Goal: Task Accomplishment & Management: Manage account settings

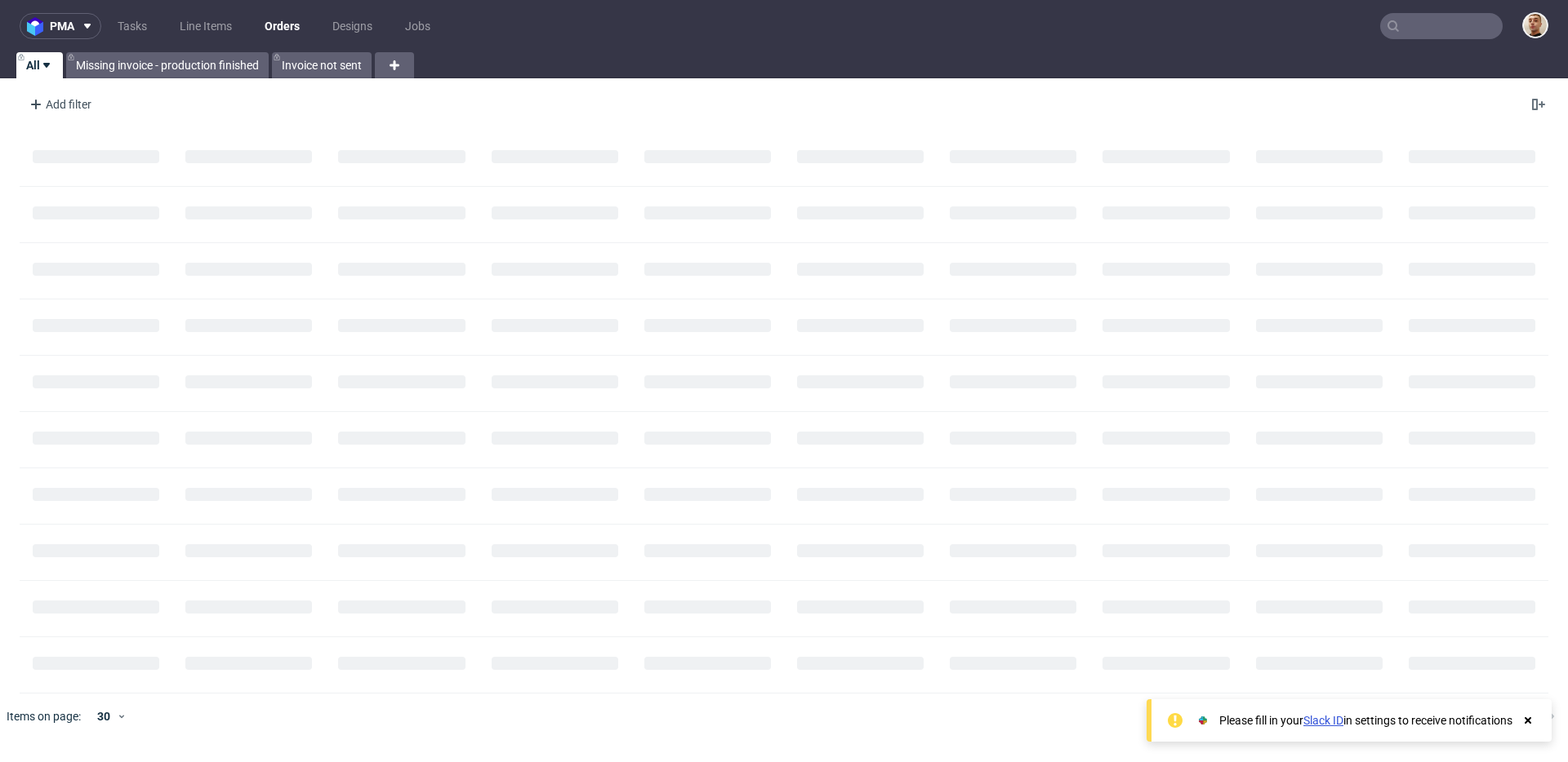
click at [1457, 6] on nav "pma Tasks Line Items Orders Designs Jobs" at bounding box center [784, 26] width 1568 height 52
click at [1438, 36] on input "text" at bounding box center [1441, 26] width 123 height 26
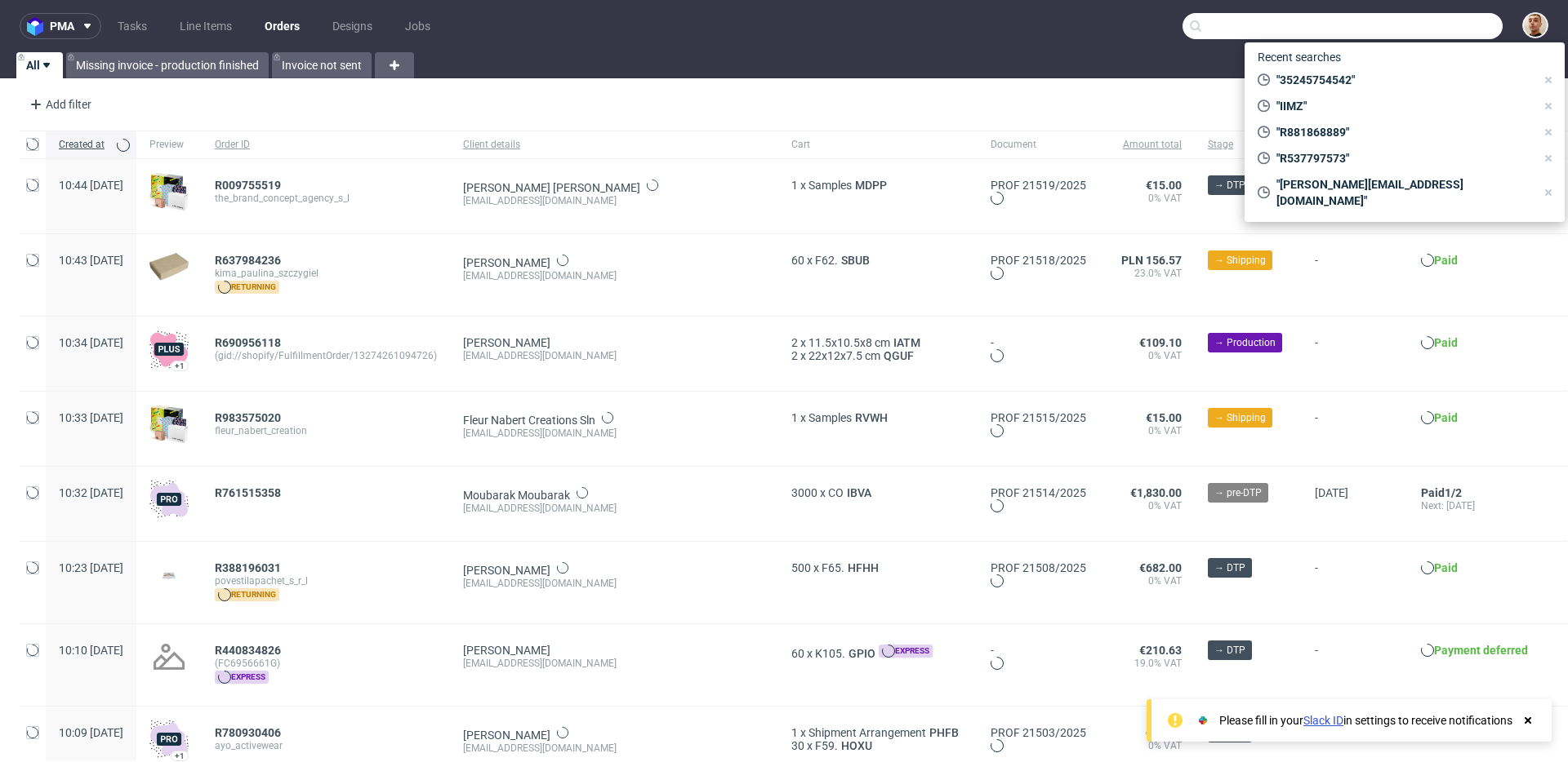
paste input "R759762713"
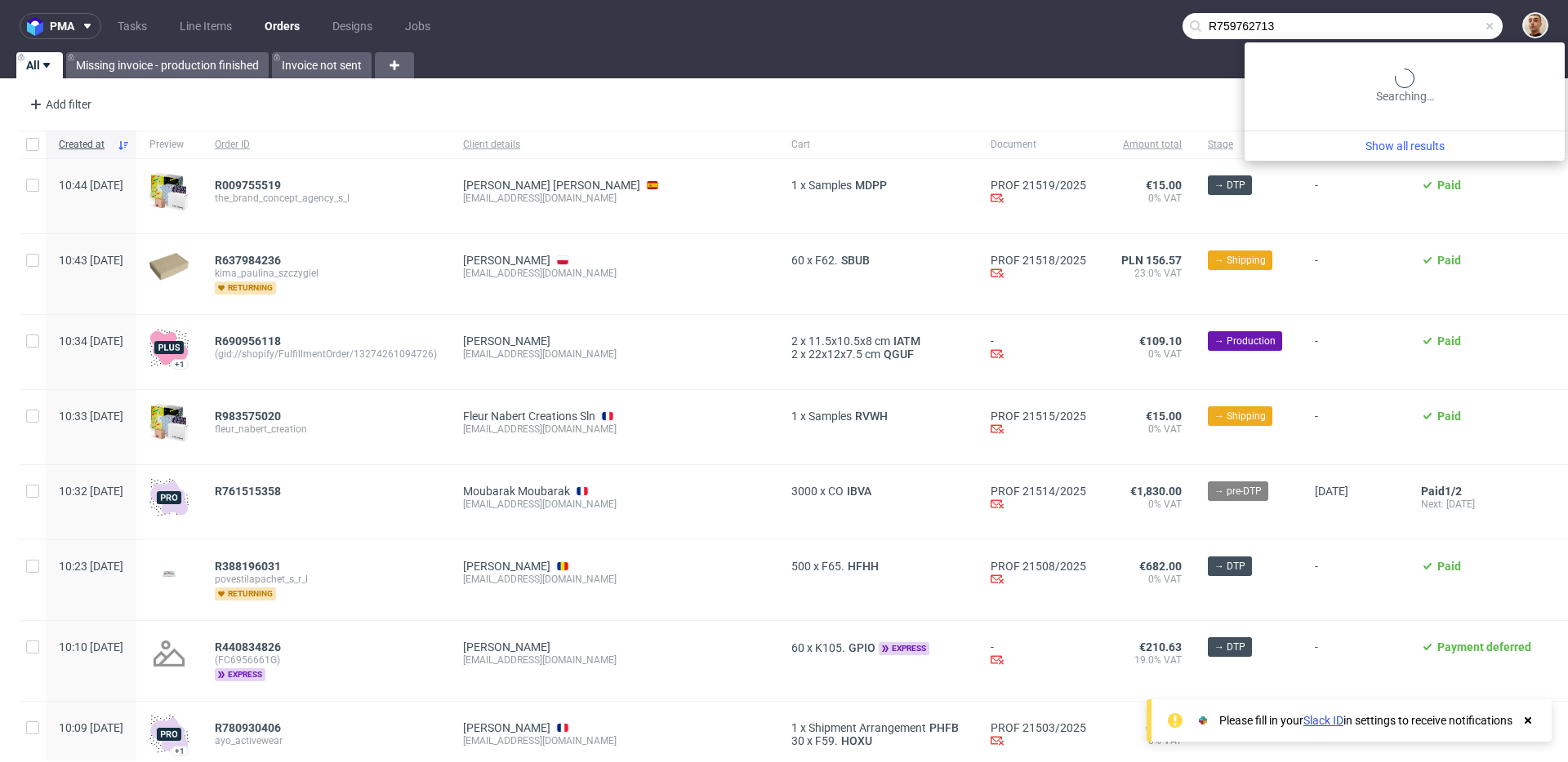
type input "R759762713"
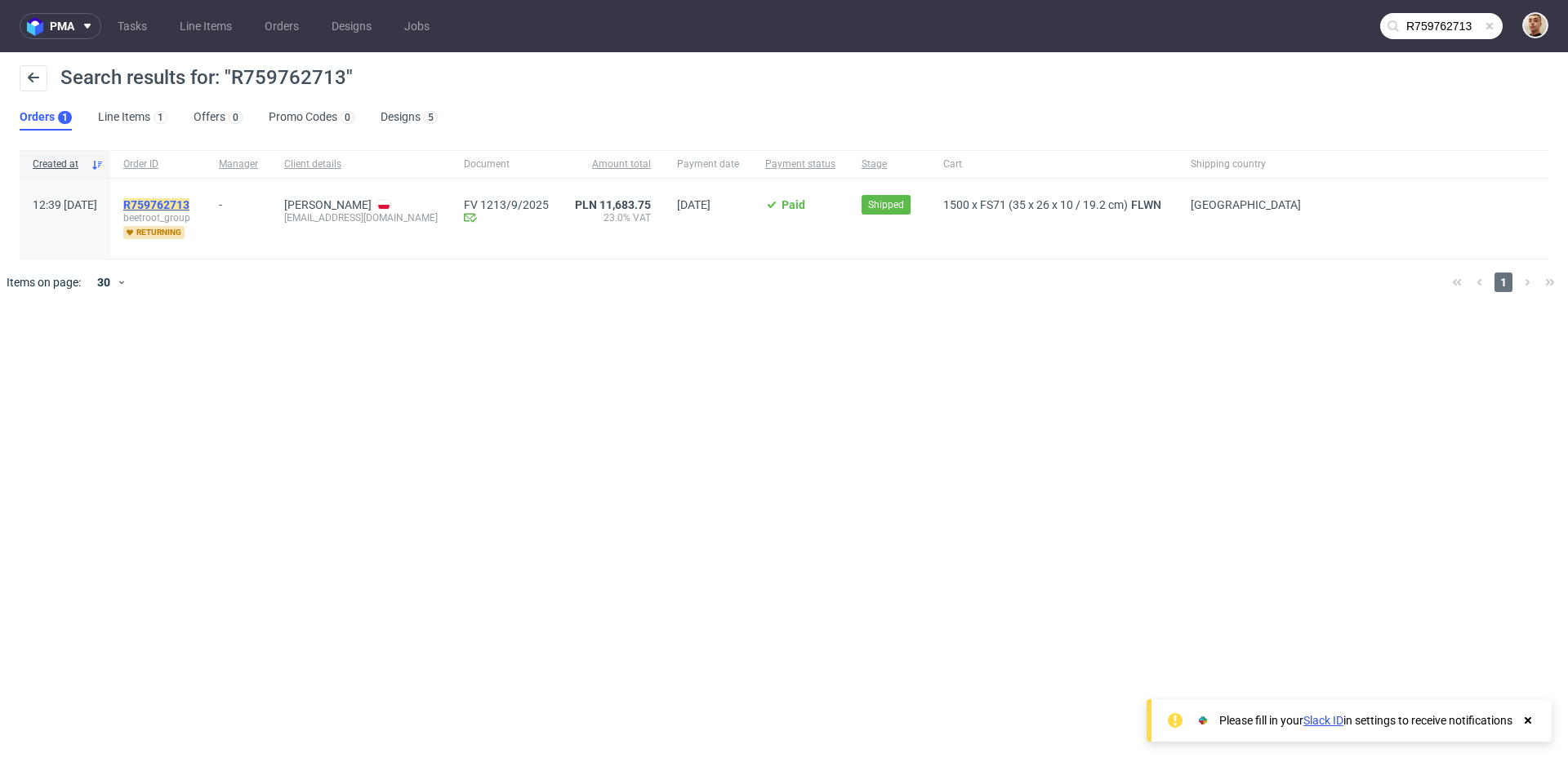
click at [190, 207] on mark "R759762713" at bounding box center [156, 205] width 66 height 13
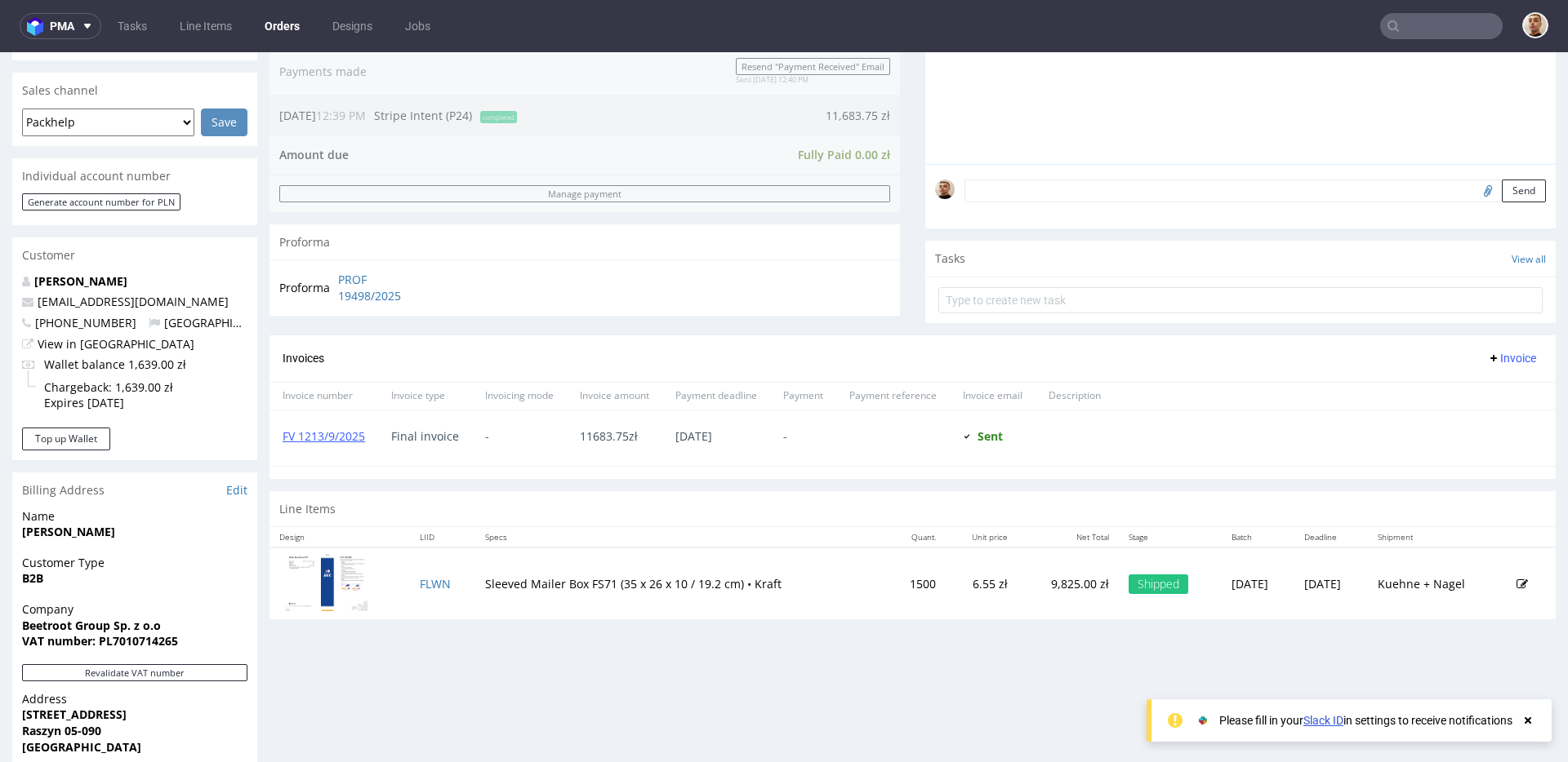
scroll to position [363, 0]
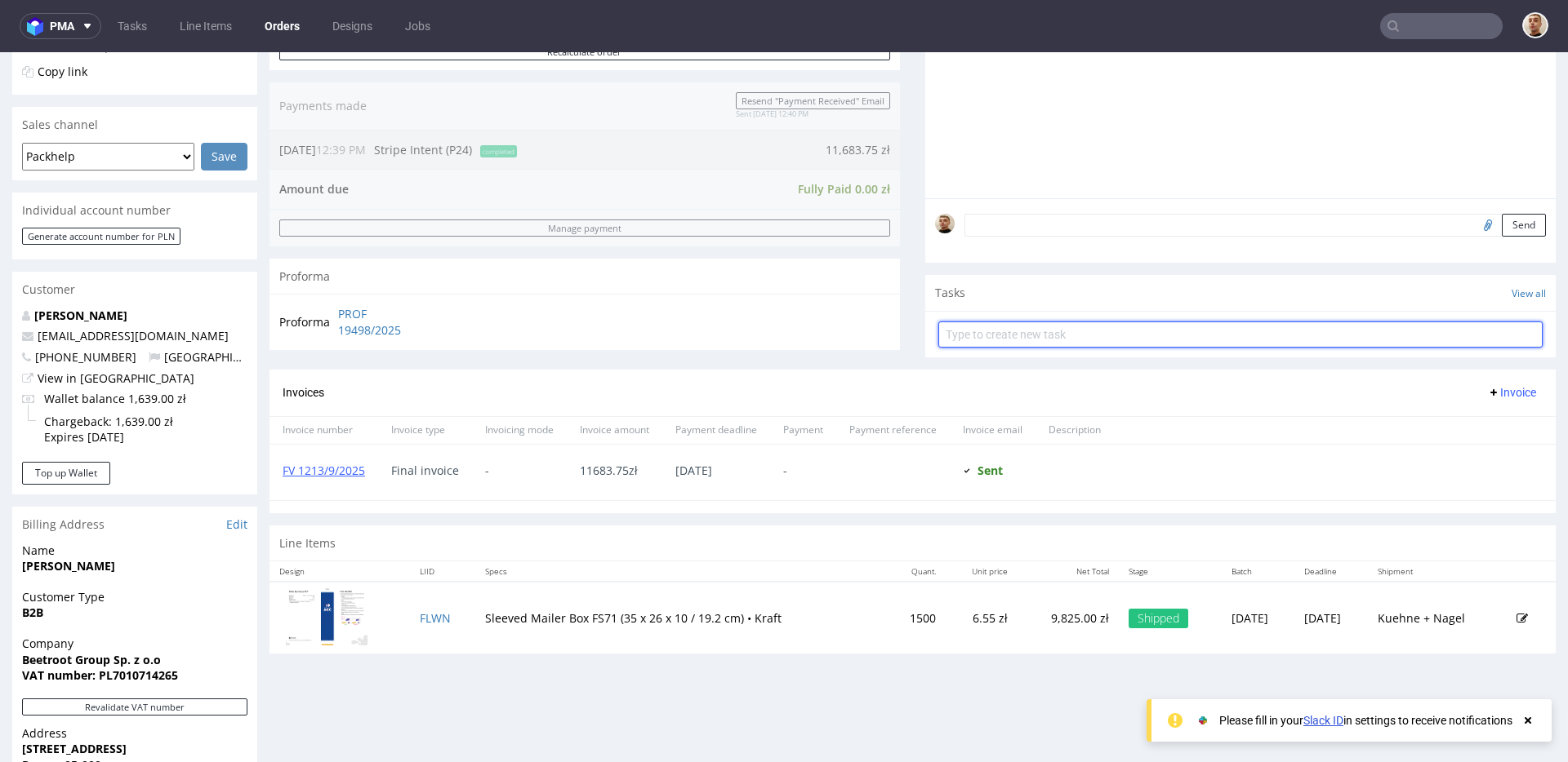
click at [987, 342] on input "text" at bounding box center [1241, 335] width 604 height 26
type input "refund"
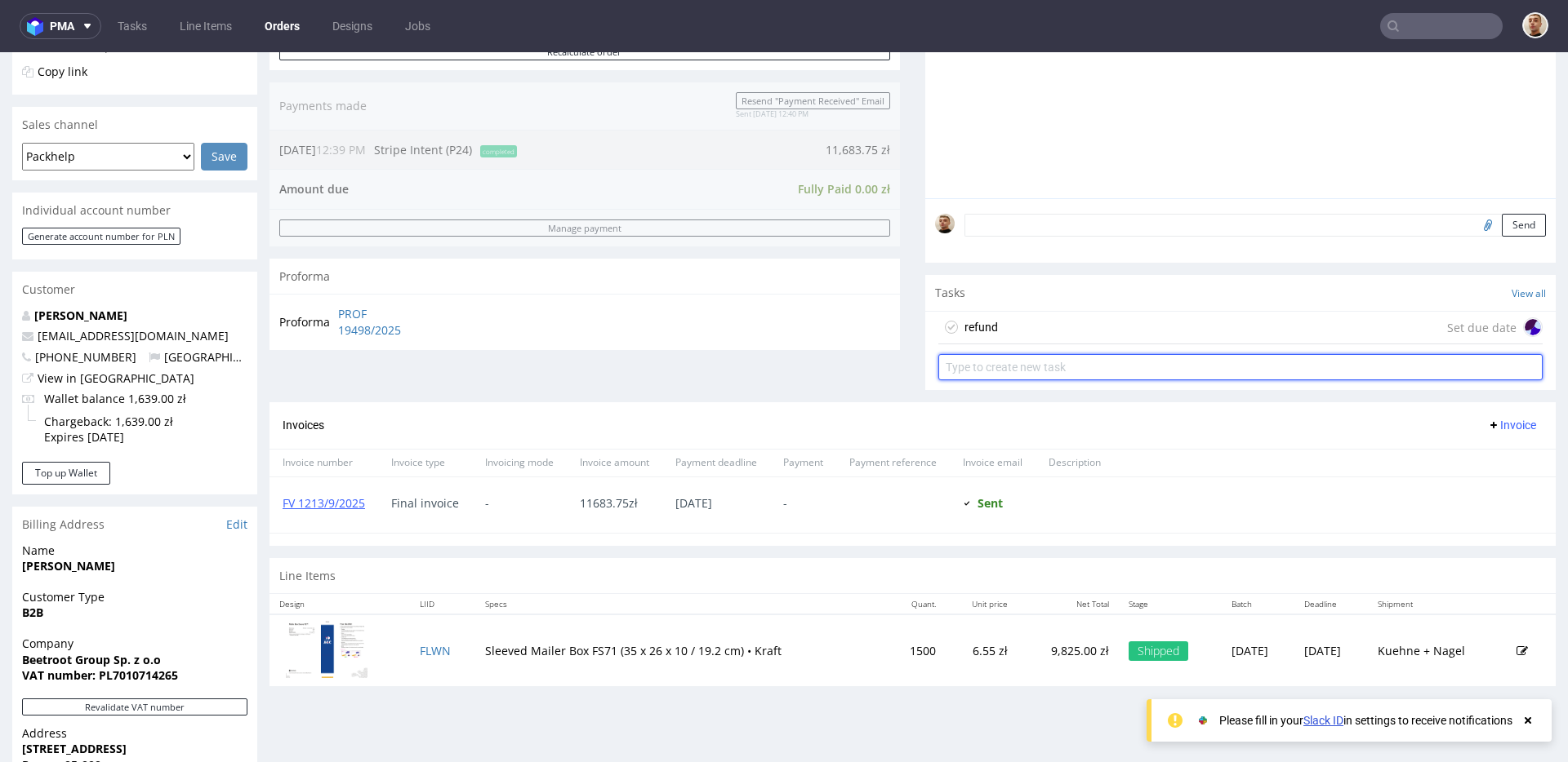
click at [985, 356] on input "text" at bounding box center [1241, 367] width 604 height 26
type input "invoice's correction"
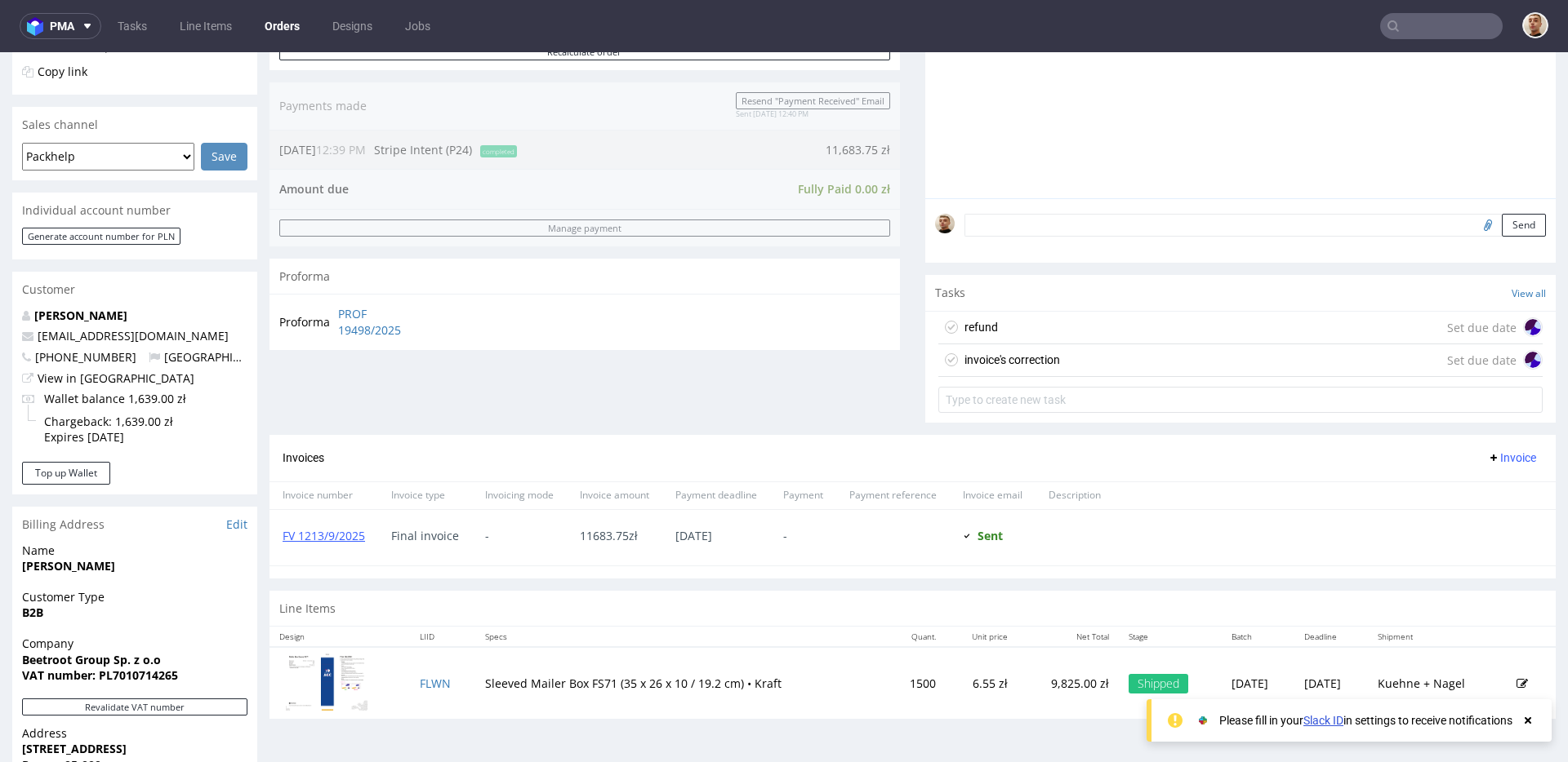
click at [1003, 318] on div "refund Set due date" at bounding box center [1241, 327] width 604 height 33
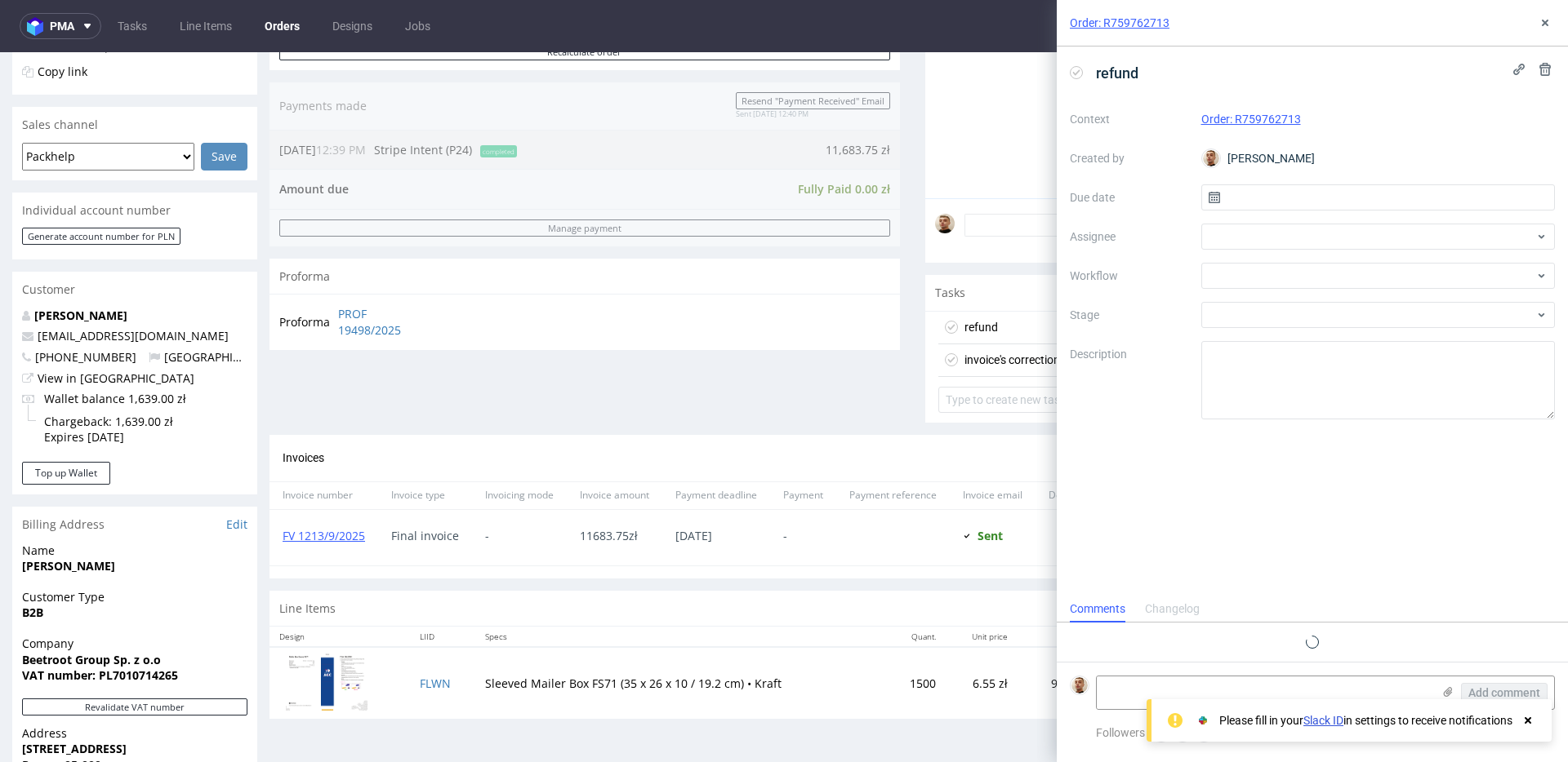
scroll to position [13, 0]
click at [1287, 206] on input "text" at bounding box center [1378, 197] width 355 height 26
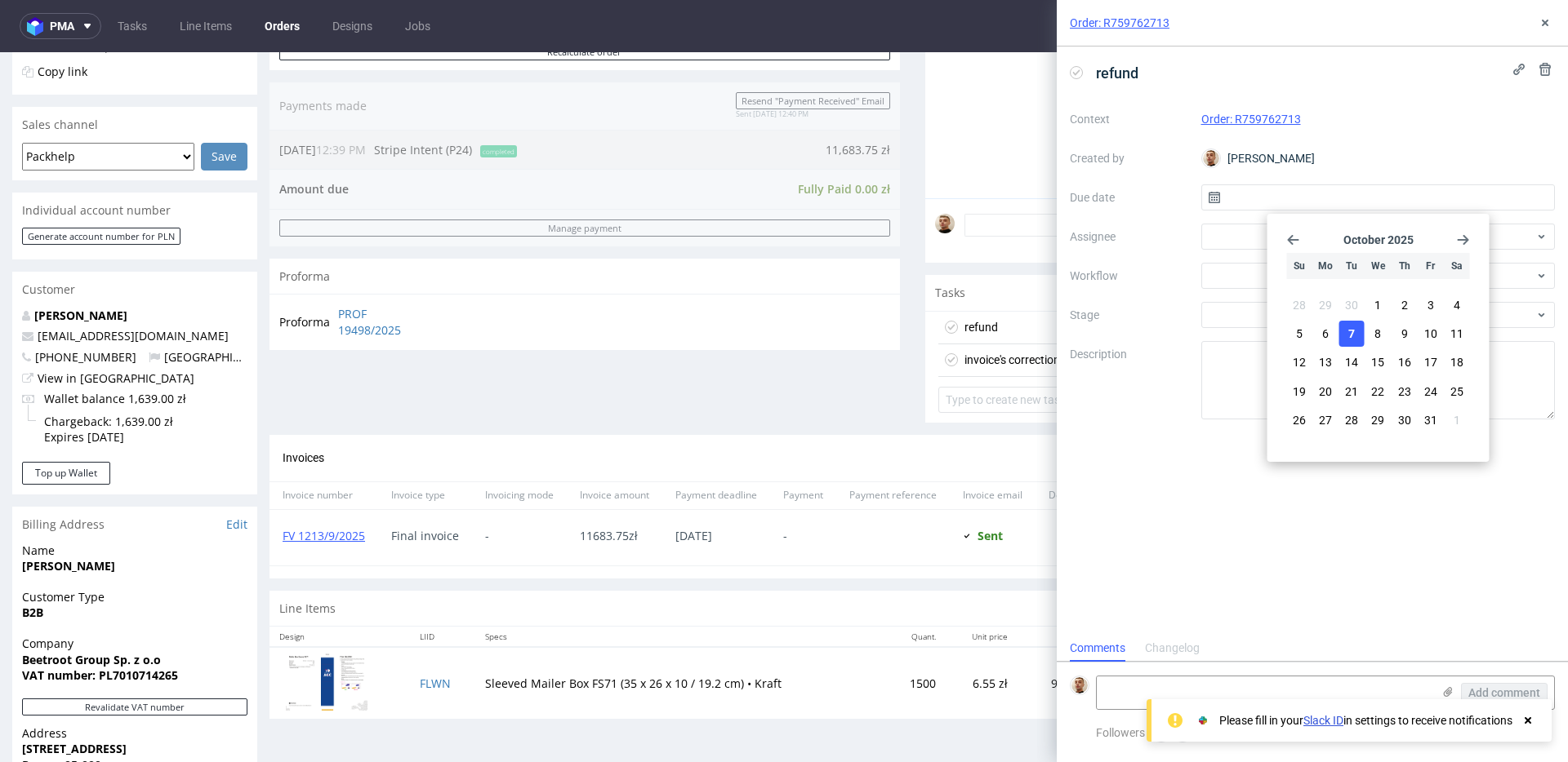
click at [1350, 338] on span "7" at bounding box center [1351, 333] width 7 height 16
type input "07/10/2025"
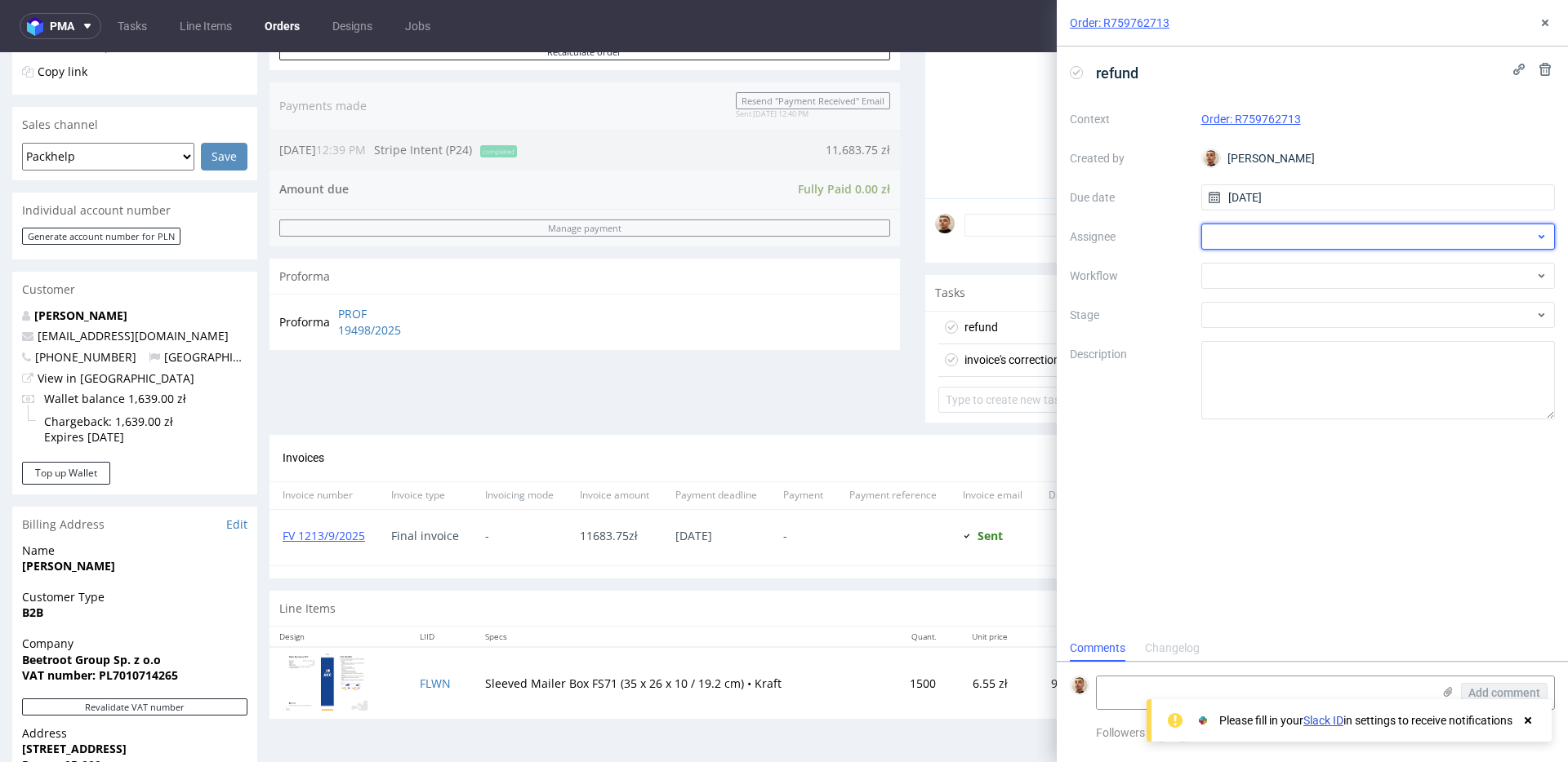
click at [1295, 238] on div at bounding box center [1378, 237] width 355 height 26
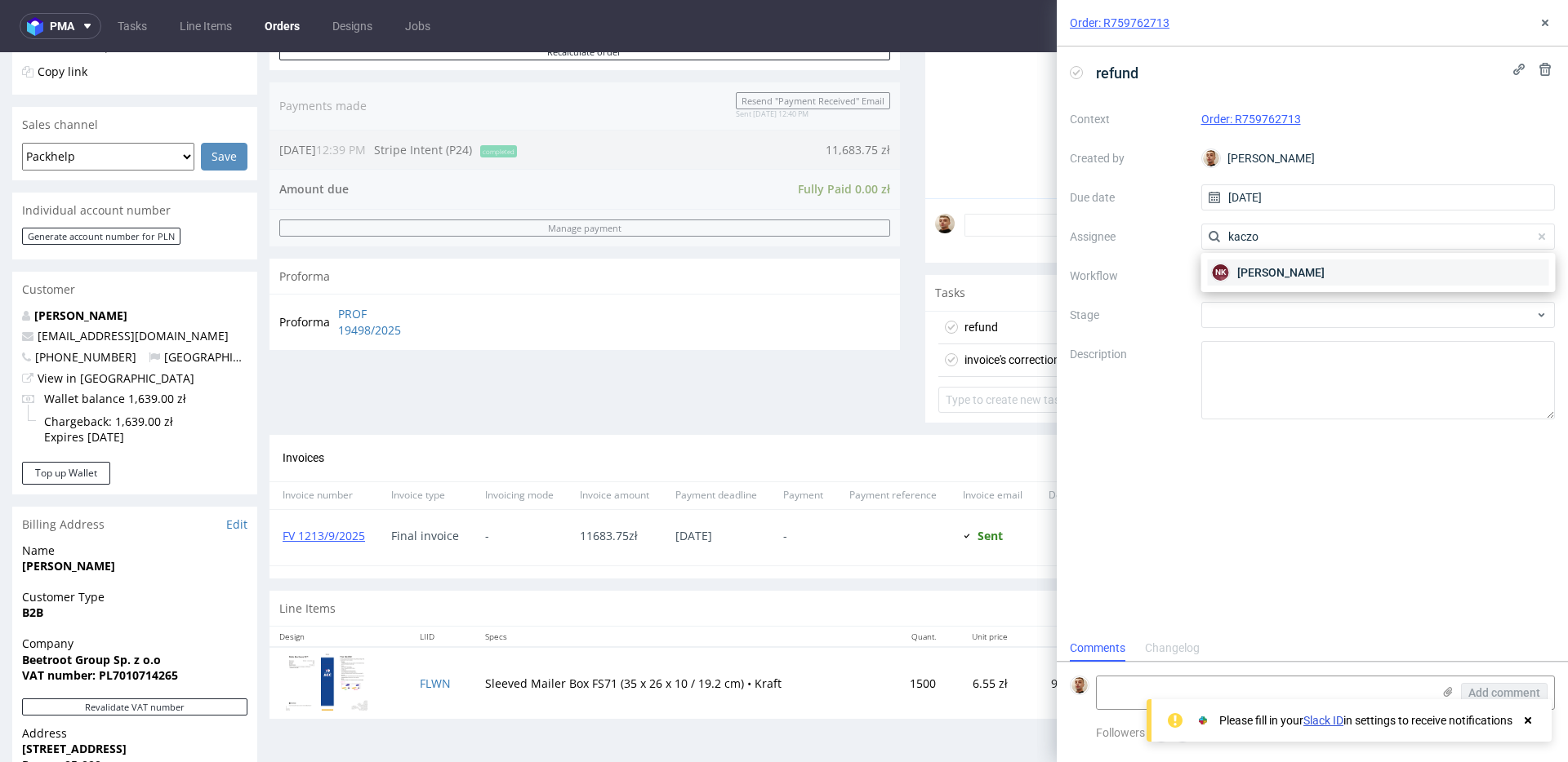
type input "kaczo"
click at [1242, 279] on span "Natalia Kaczorowska" at bounding box center [1281, 272] width 87 height 16
click at [1242, 279] on div at bounding box center [1378, 276] width 355 height 26
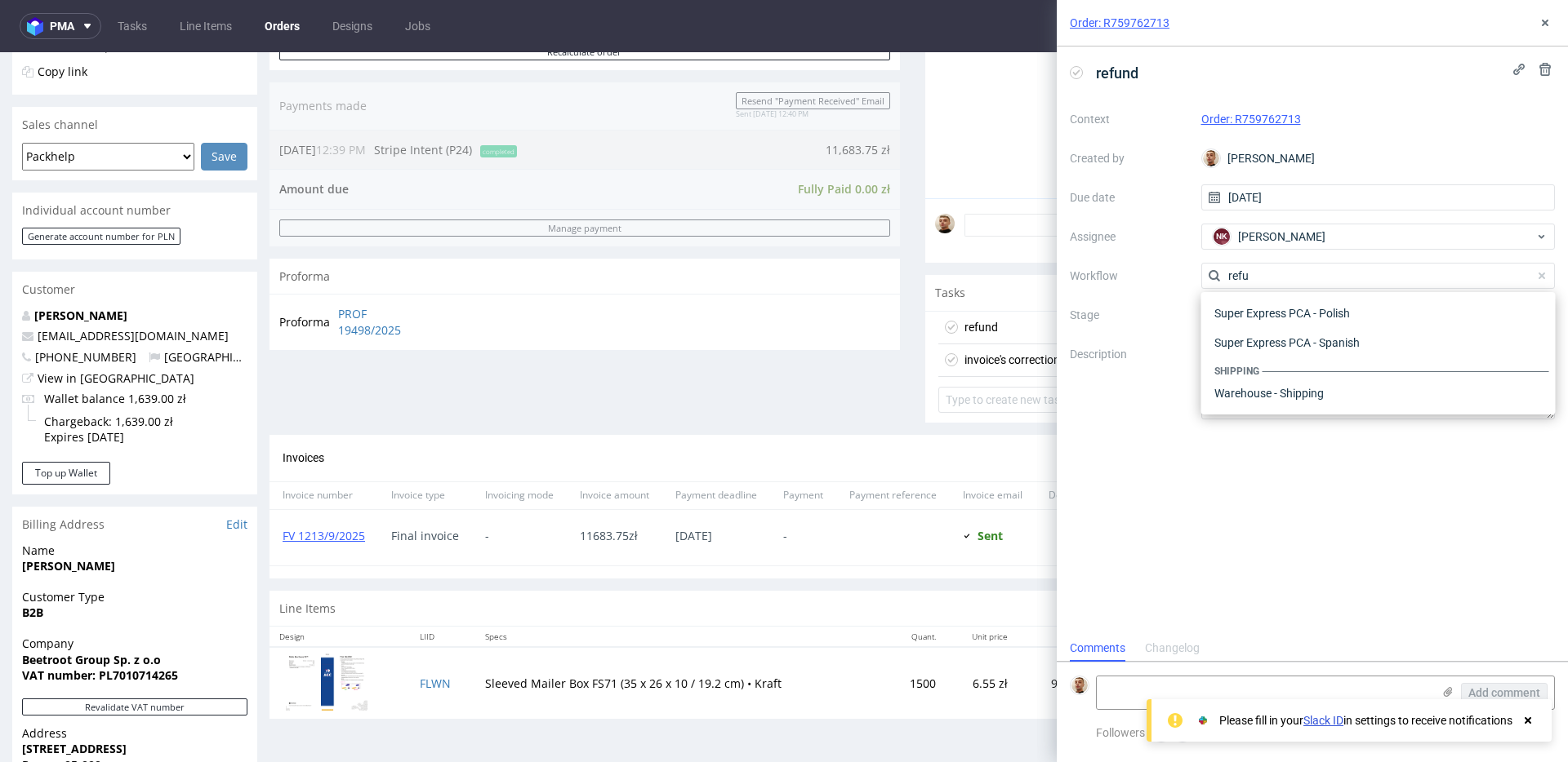
scroll to position [88, 0]
type input "refund"
click at [1244, 355] on div "Finance - Refunds - Stripe" at bounding box center [1378, 364] width 341 height 29
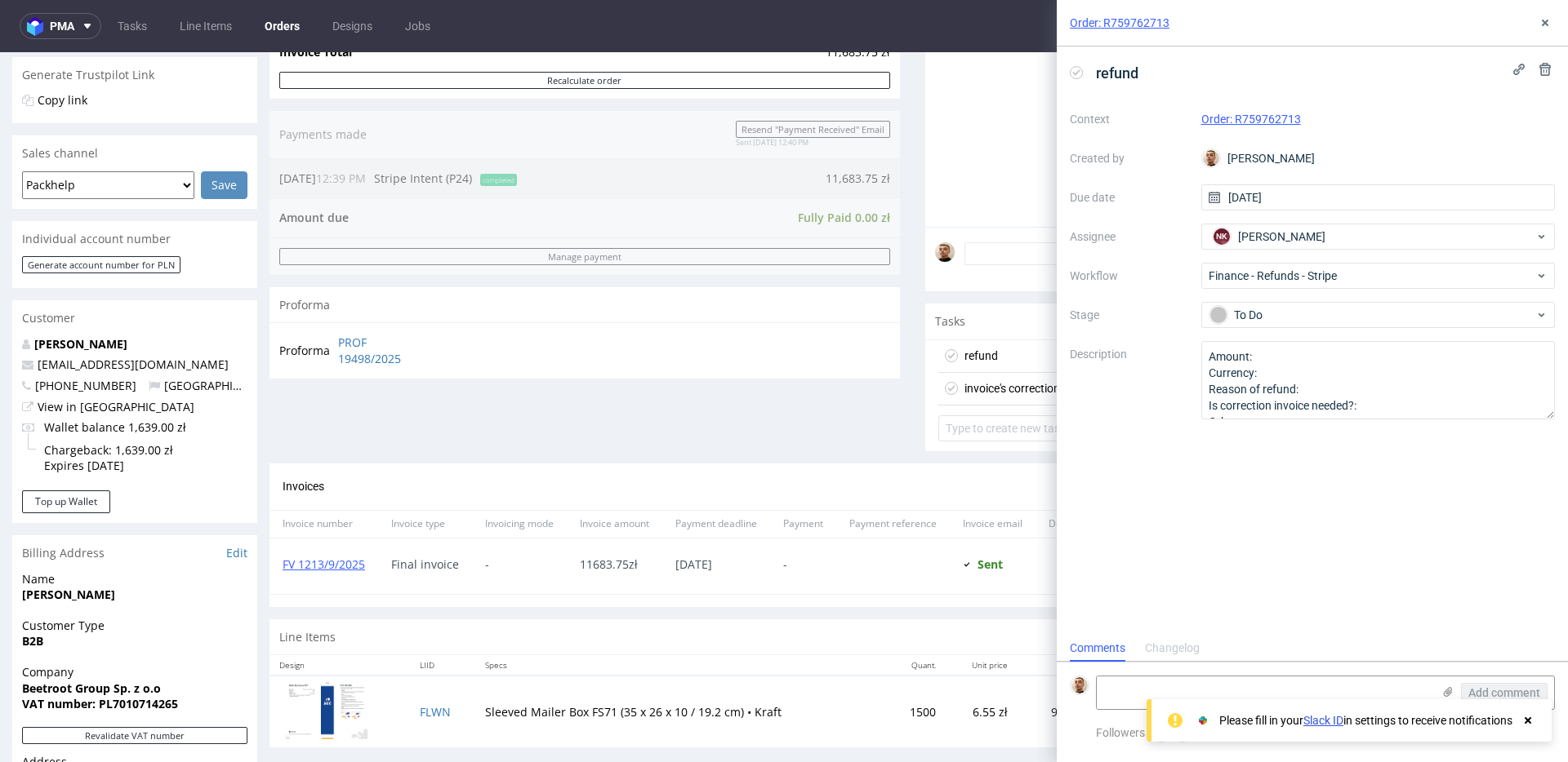
scroll to position [324, 0]
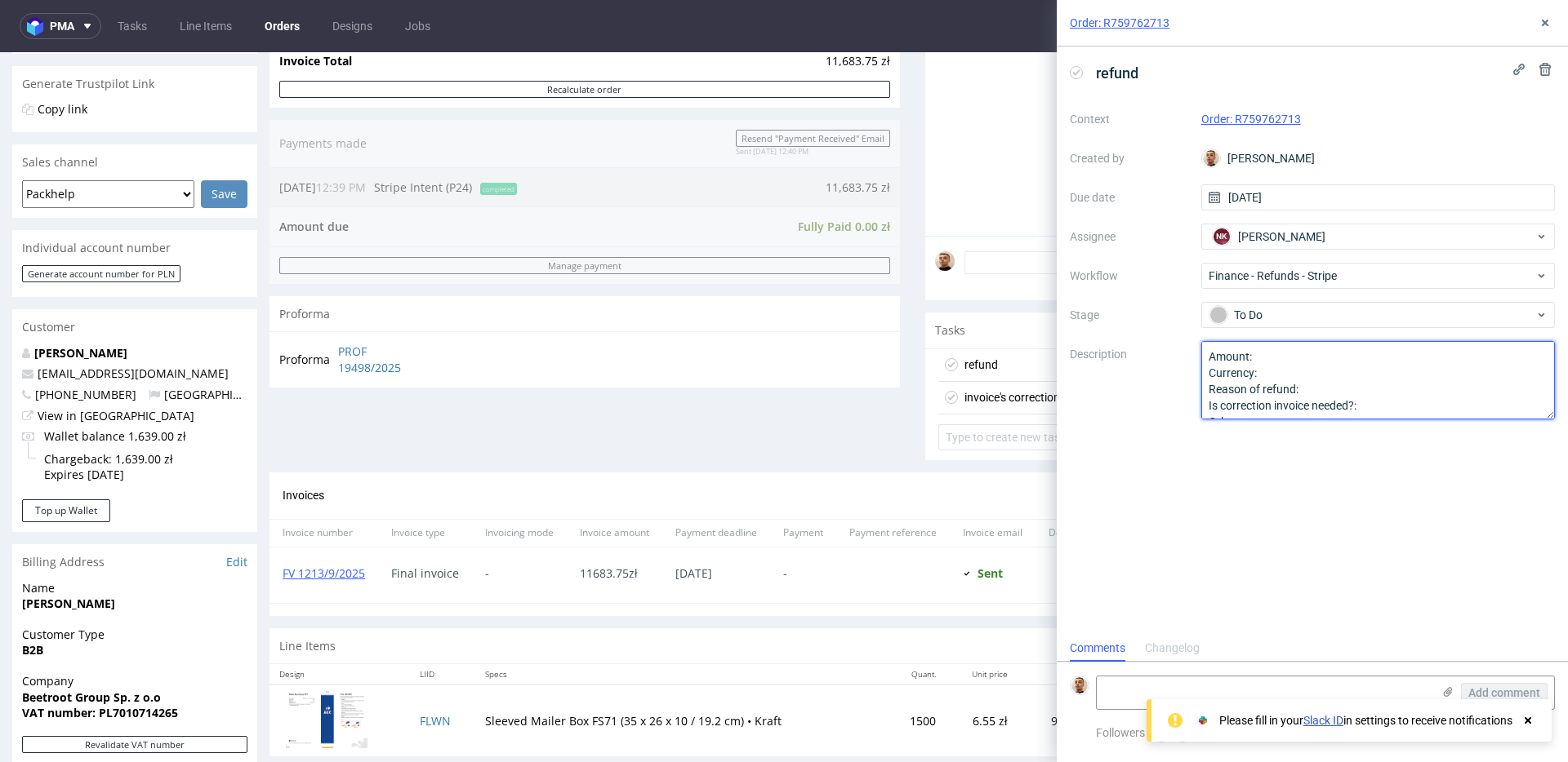
click at [1257, 353] on textarea "Amount: Currency: Reason of refund: Is correction invoice needed?: Other:" at bounding box center [1378, 381] width 355 height 79
click at [1334, 386] on textarea "Amount: Currency: Reason of refund: Is correction invoice needed?: Other:" at bounding box center [1378, 381] width 355 height 79
click at [1398, 385] on textarea "Amount: Currency: Reason of refund: Is correction invoice needed?: Other:" at bounding box center [1378, 381] width 355 height 79
type textarea "Amount: 40% of the order's amount Currency: Reason of refund: complaint due to …"
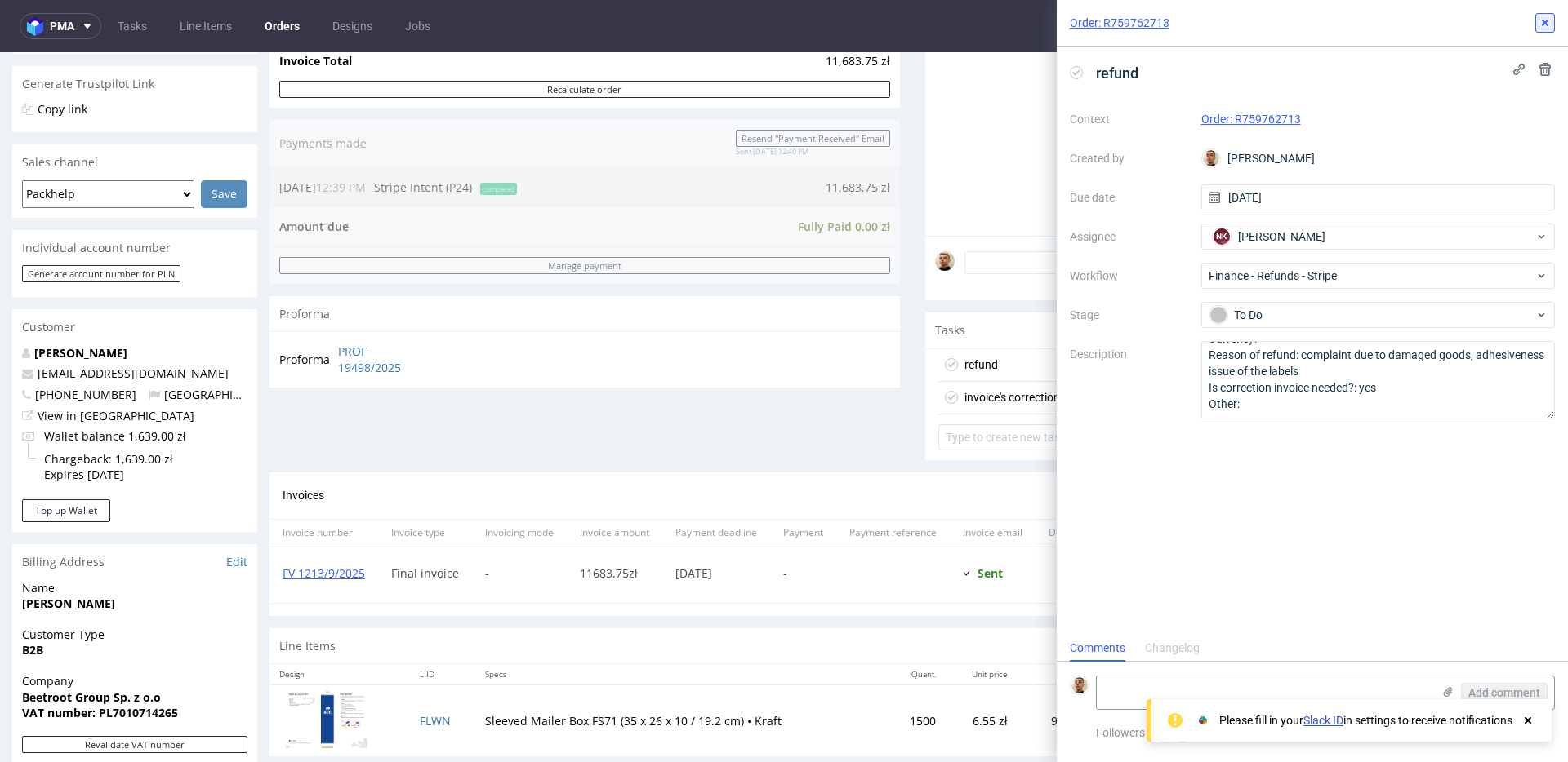
click at [1540, 25] on icon at bounding box center [1546, 22] width 13 height 13
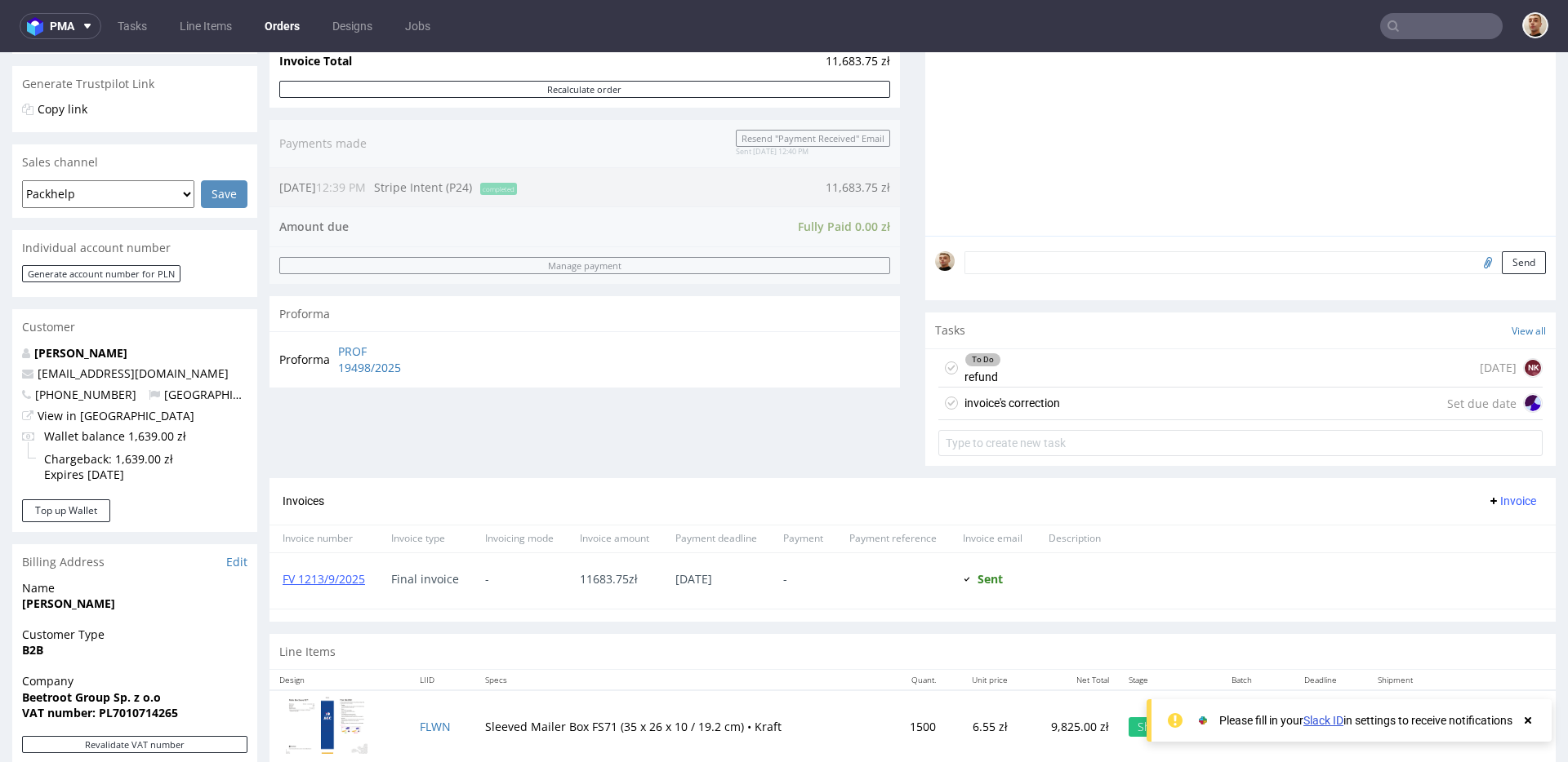
click at [1039, 397] on div "invoice's correction" at bounding box center [1012, 403] width 95 height 20
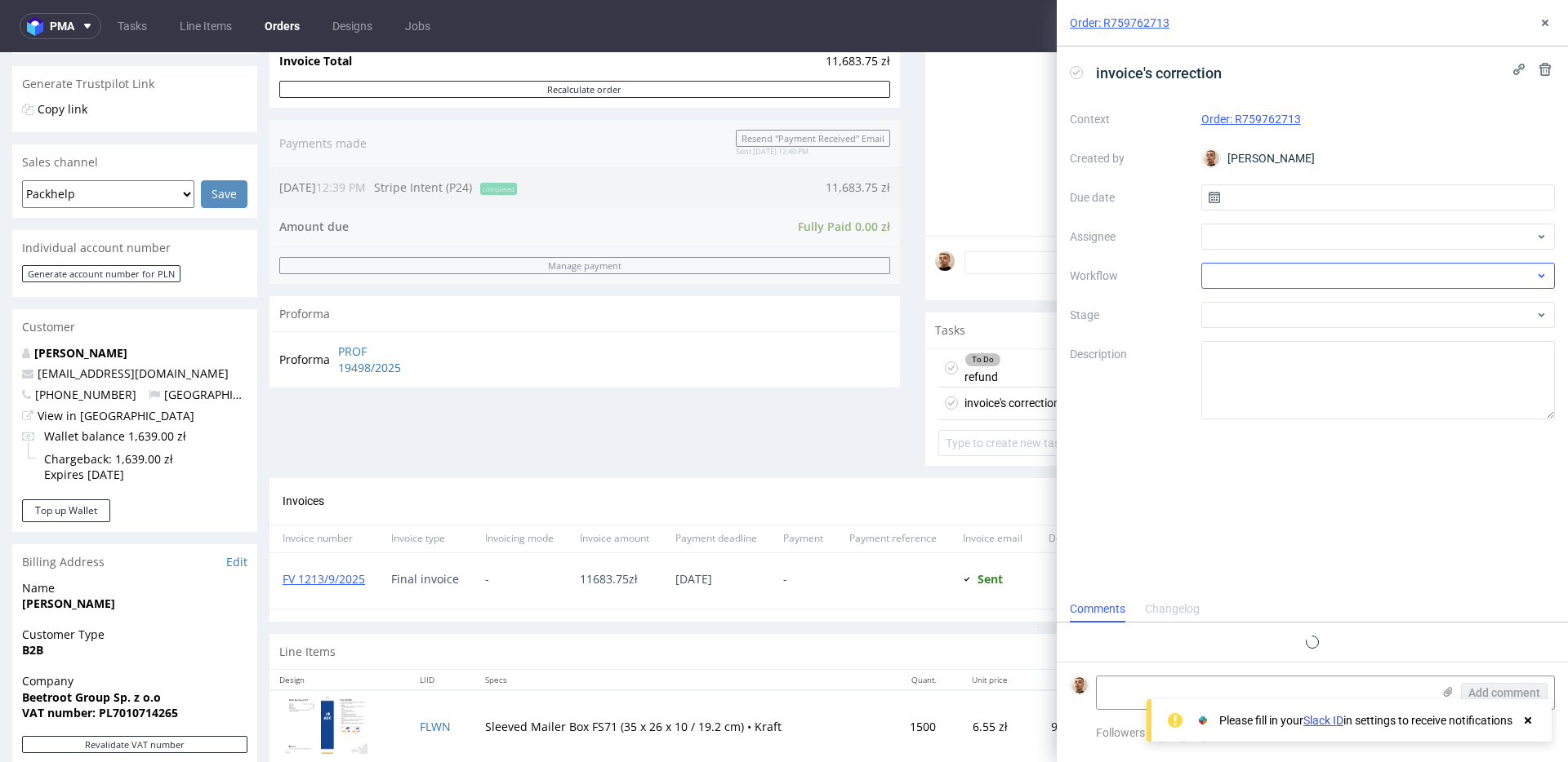
scroll to position [13, 0]
click at [1256, 202] on input "text" at bounding box center [1378, 197] width 355 height 26
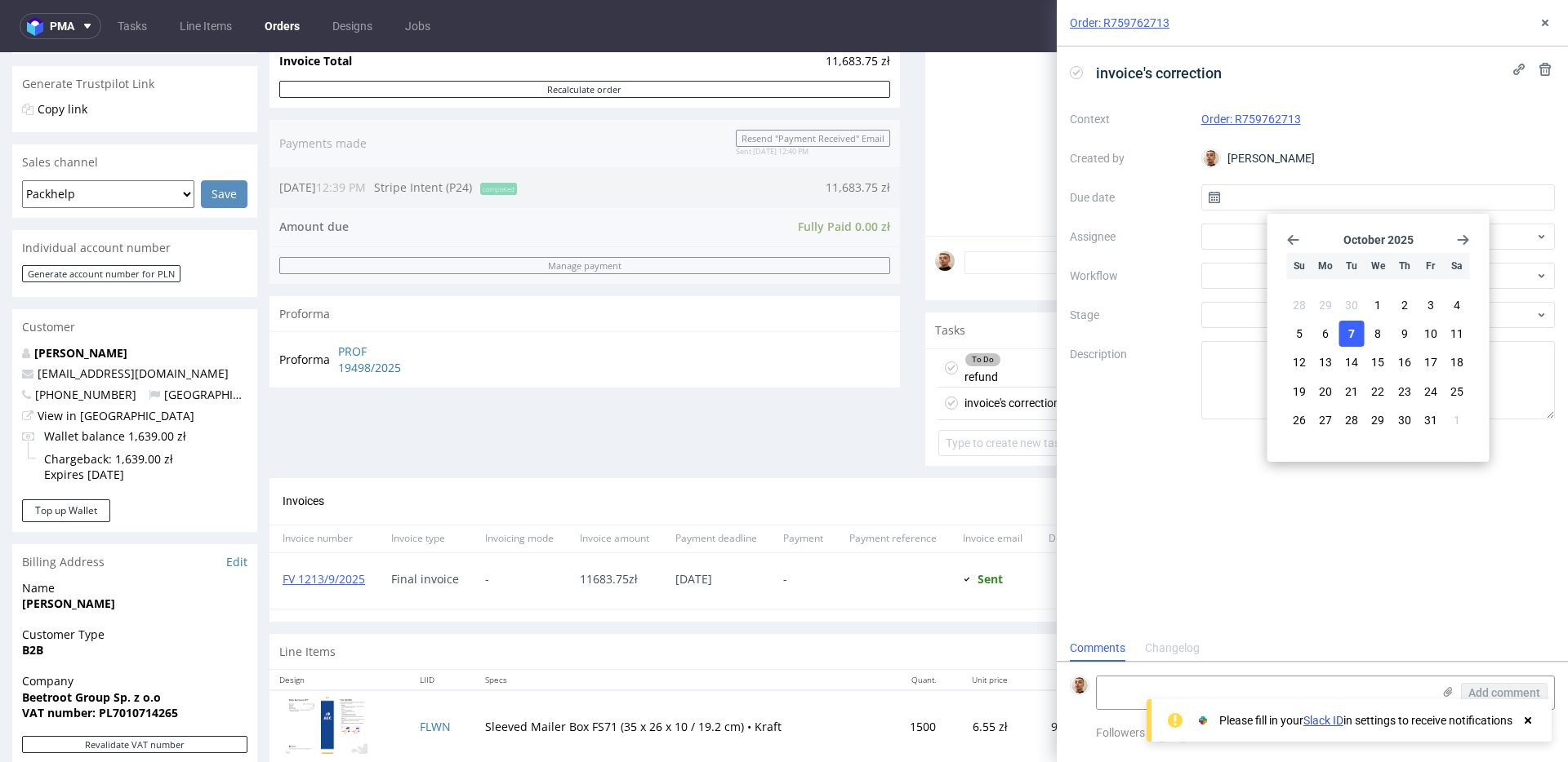
click at [1352, 339] on span "7" at bounding box center [1351, 333] width 7 height 16
type input "[DATE]"
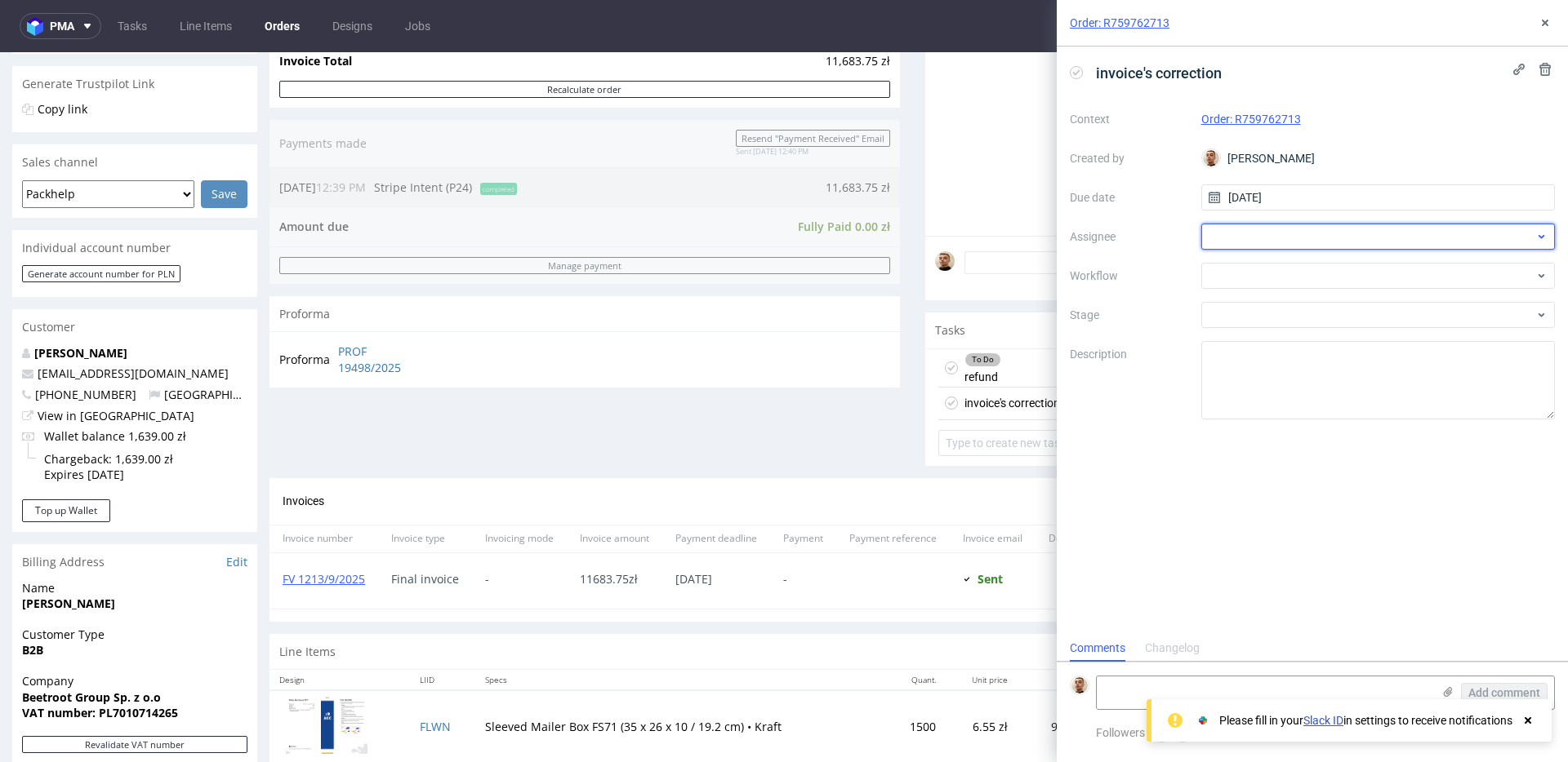
click at [1289, 241] on div at bounding box center [1378, 237] width 355 height 26
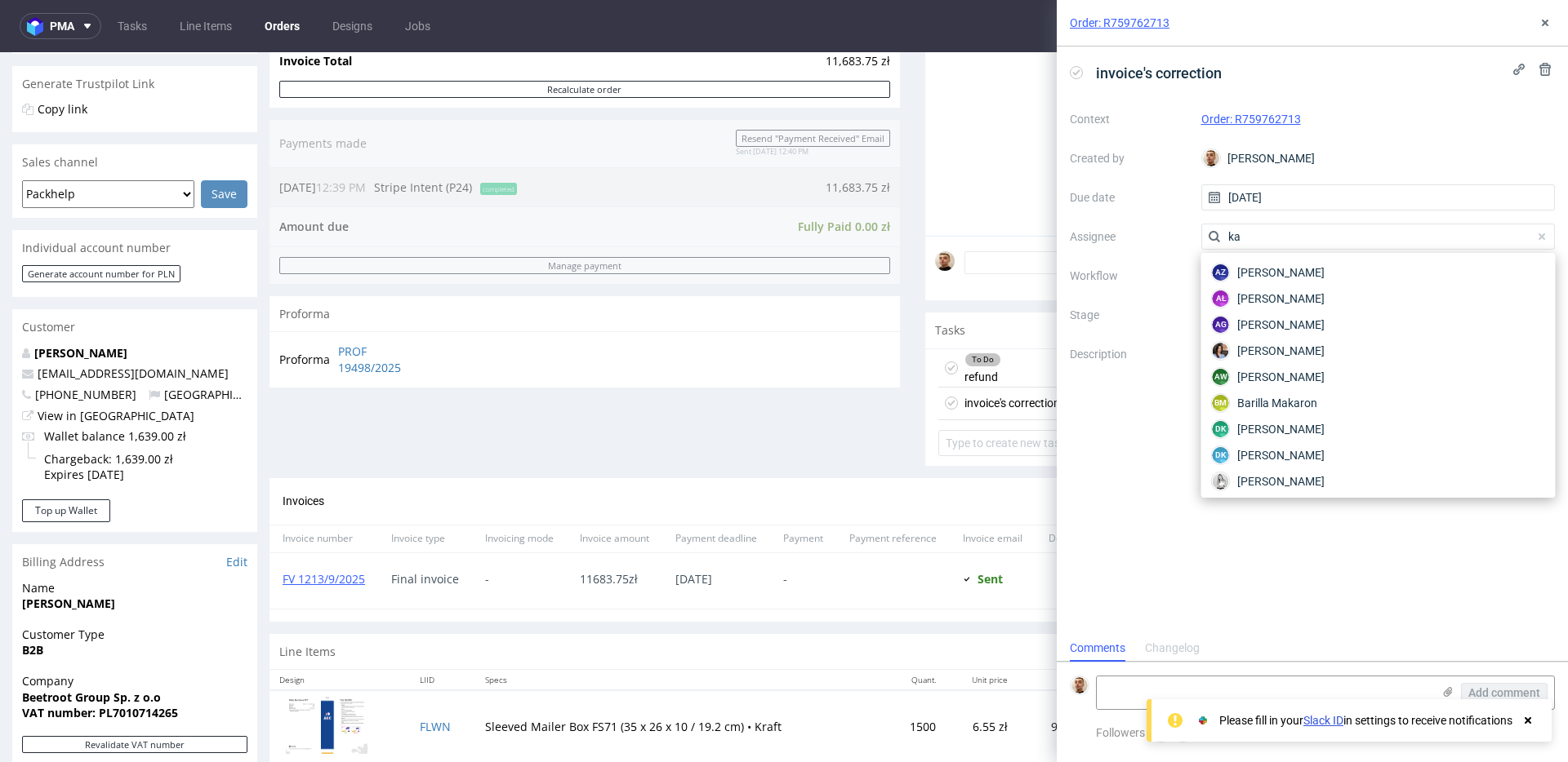
type input "k"
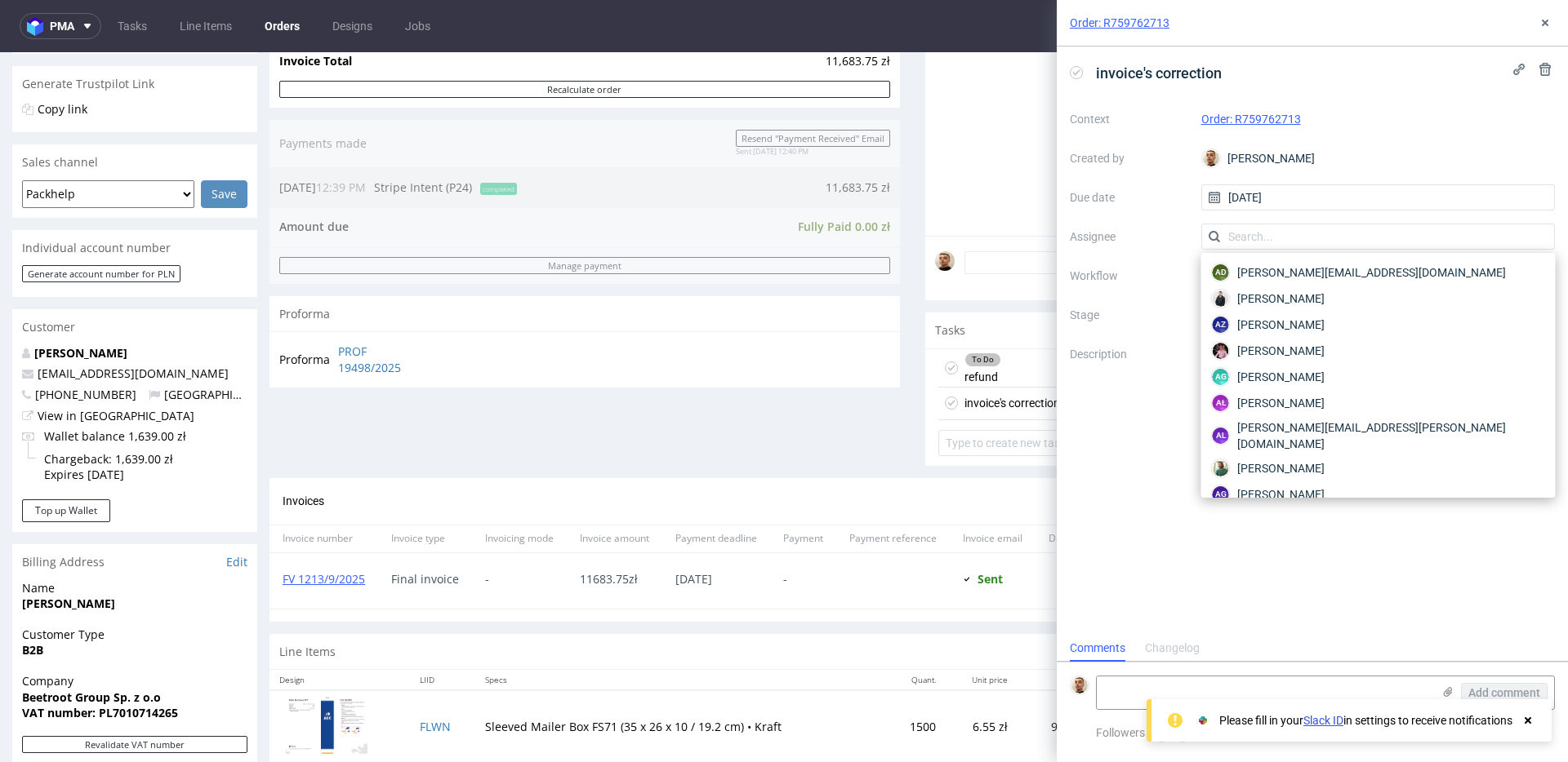
type input "ę"
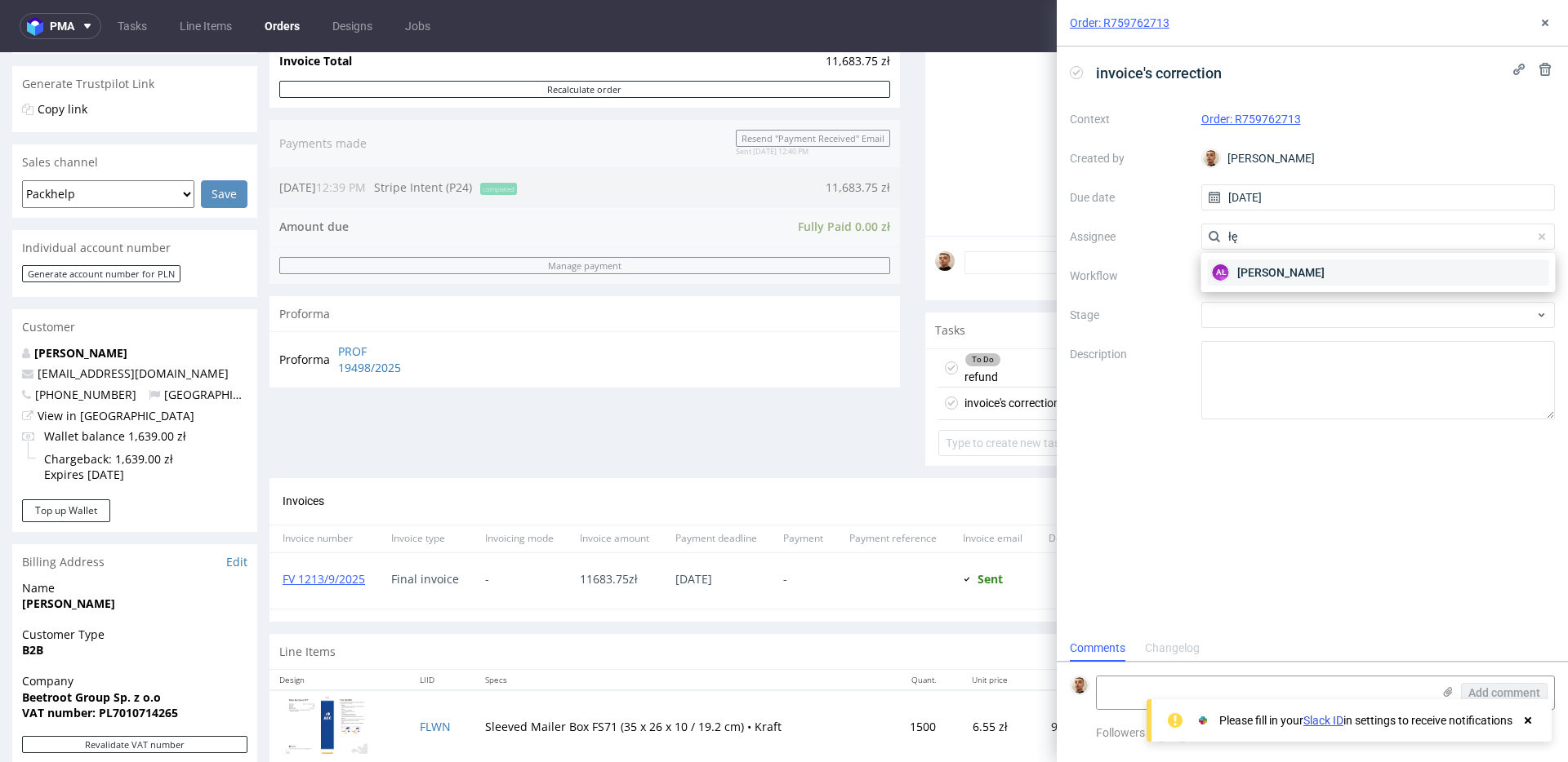
type input "łę"
click at [1283, 281] on div "AŁ Aleksandra Łętowska" at bounding box center [1378, 273] width 341 height 26
click at [1283, 280] on div at bounding box center [1378, 276] width 355 height 26
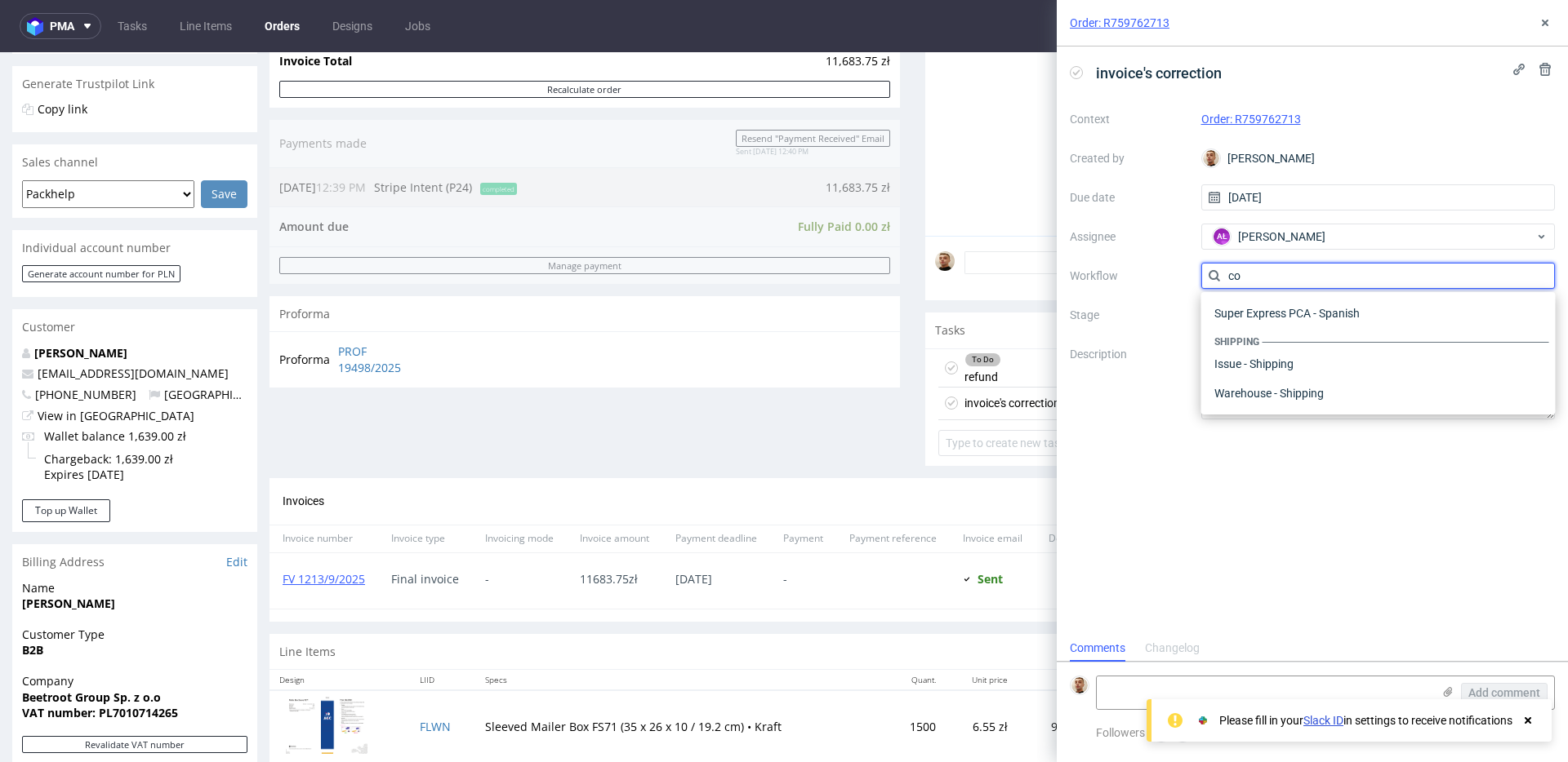
scroll to position [0, 0]
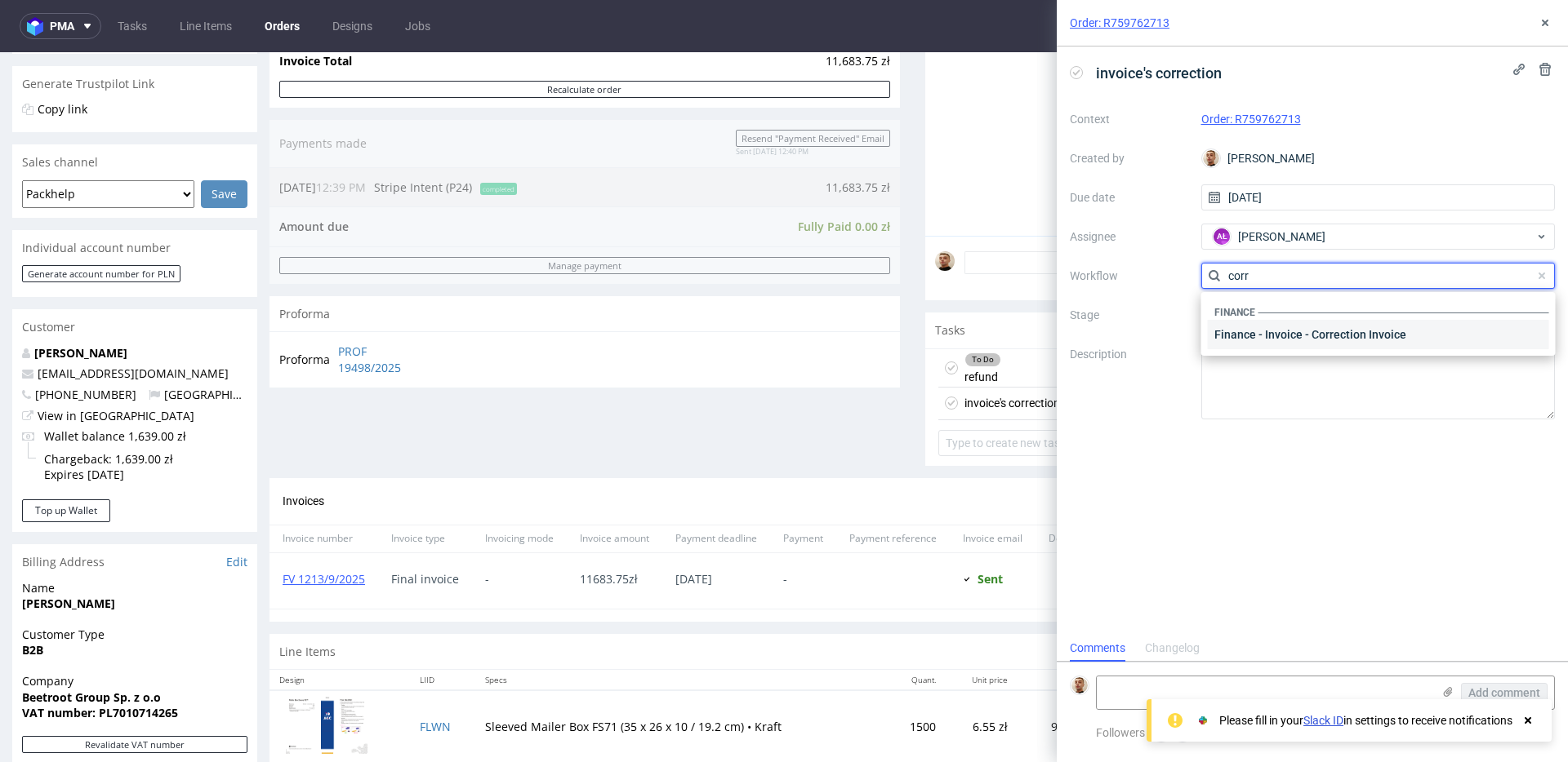
type input "corr"
click at [1261, 338] on div "Finance - Invoice - Correction Invoice" at bounding box center [1378, 334] width 341 height 29
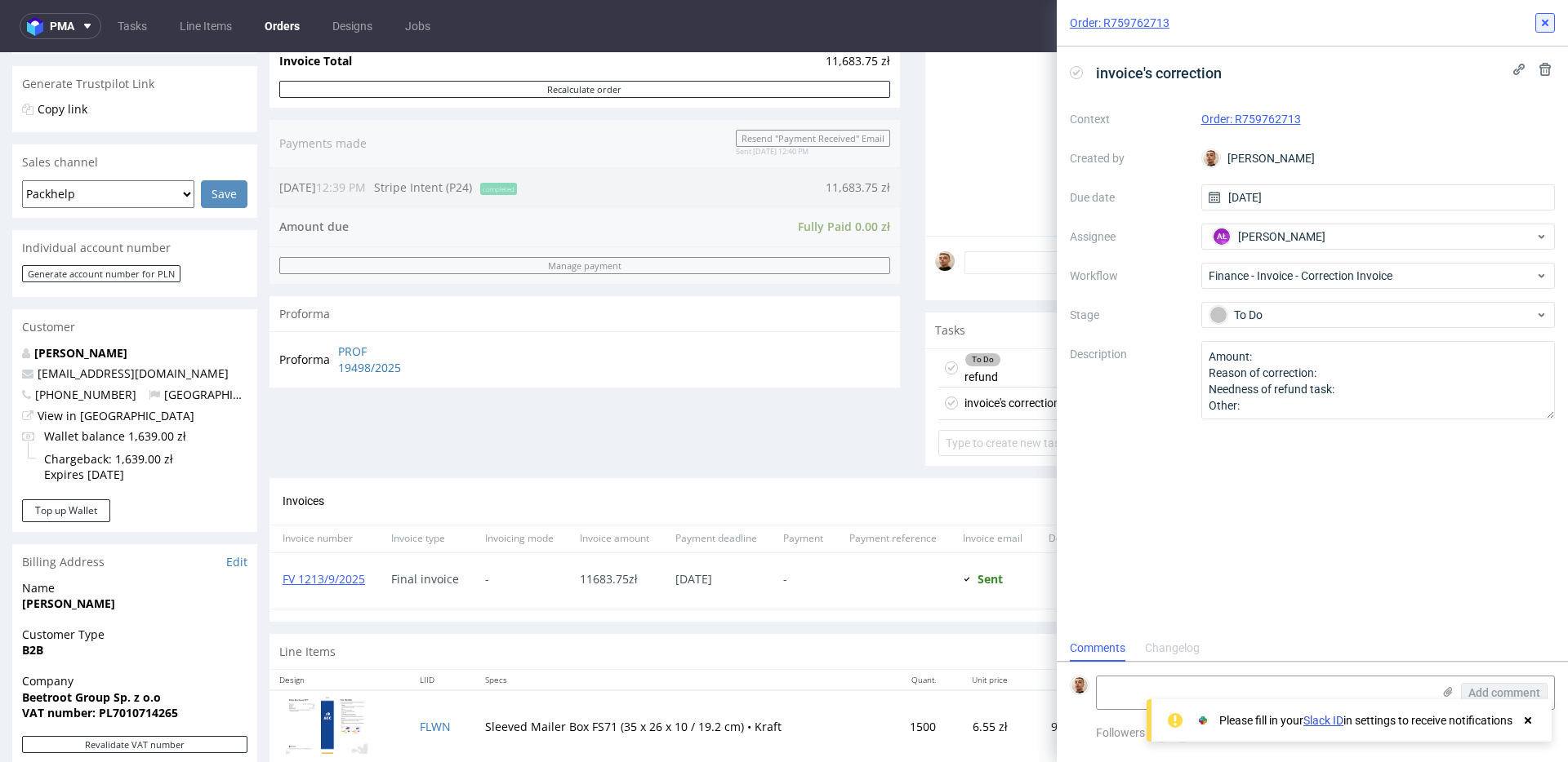
click at [1546, 26] on icon at bounding box center [1546, 22] width 13 height 13
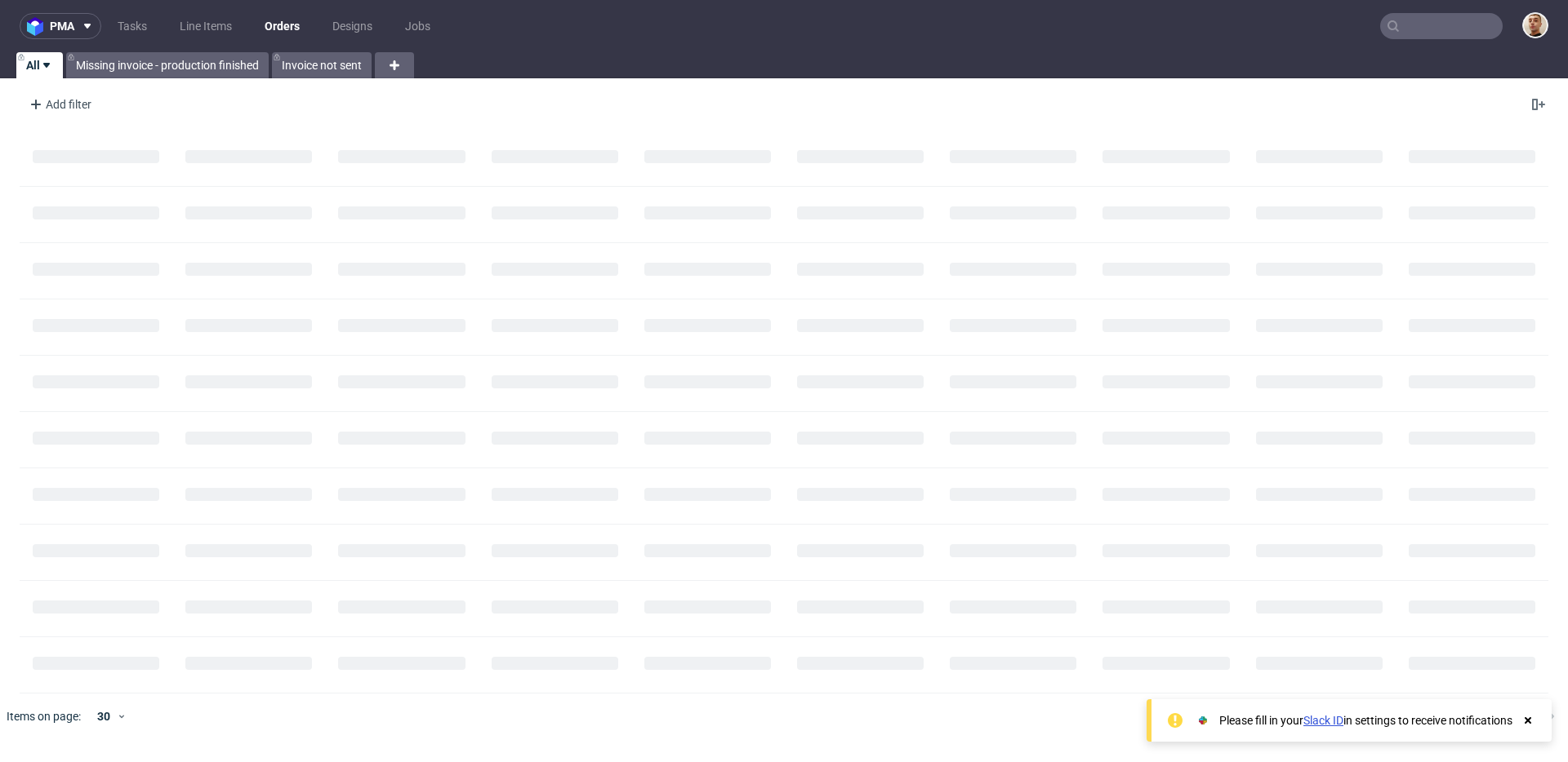
click at [1396, 26] on use at bounding box center [1393, 26] width 11 height 11
click at [1405, 26] on input "text" at bounding box center [1441, 26] width 123 height 26
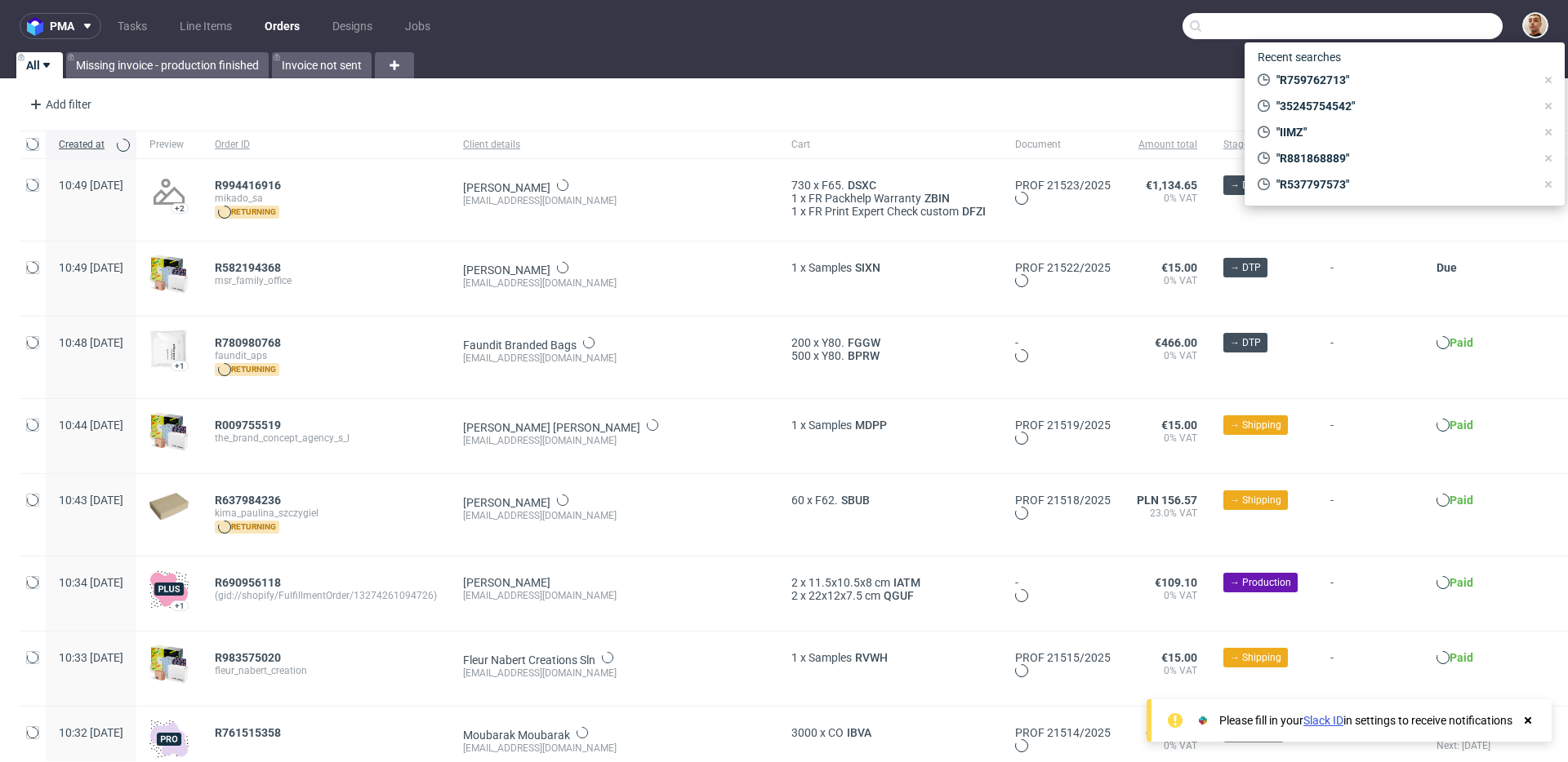
paste input "R388196031"
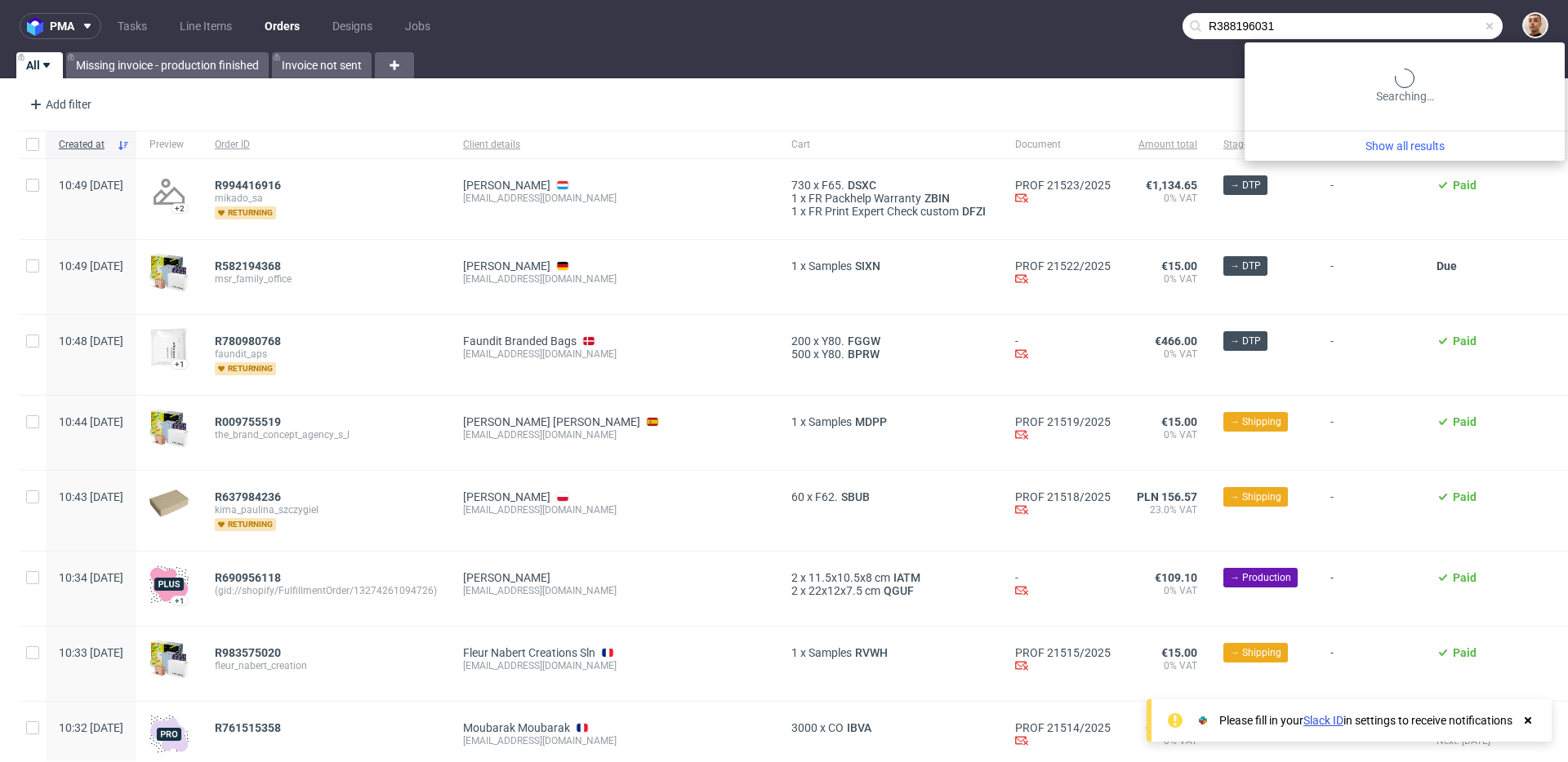
type input "R388196031"
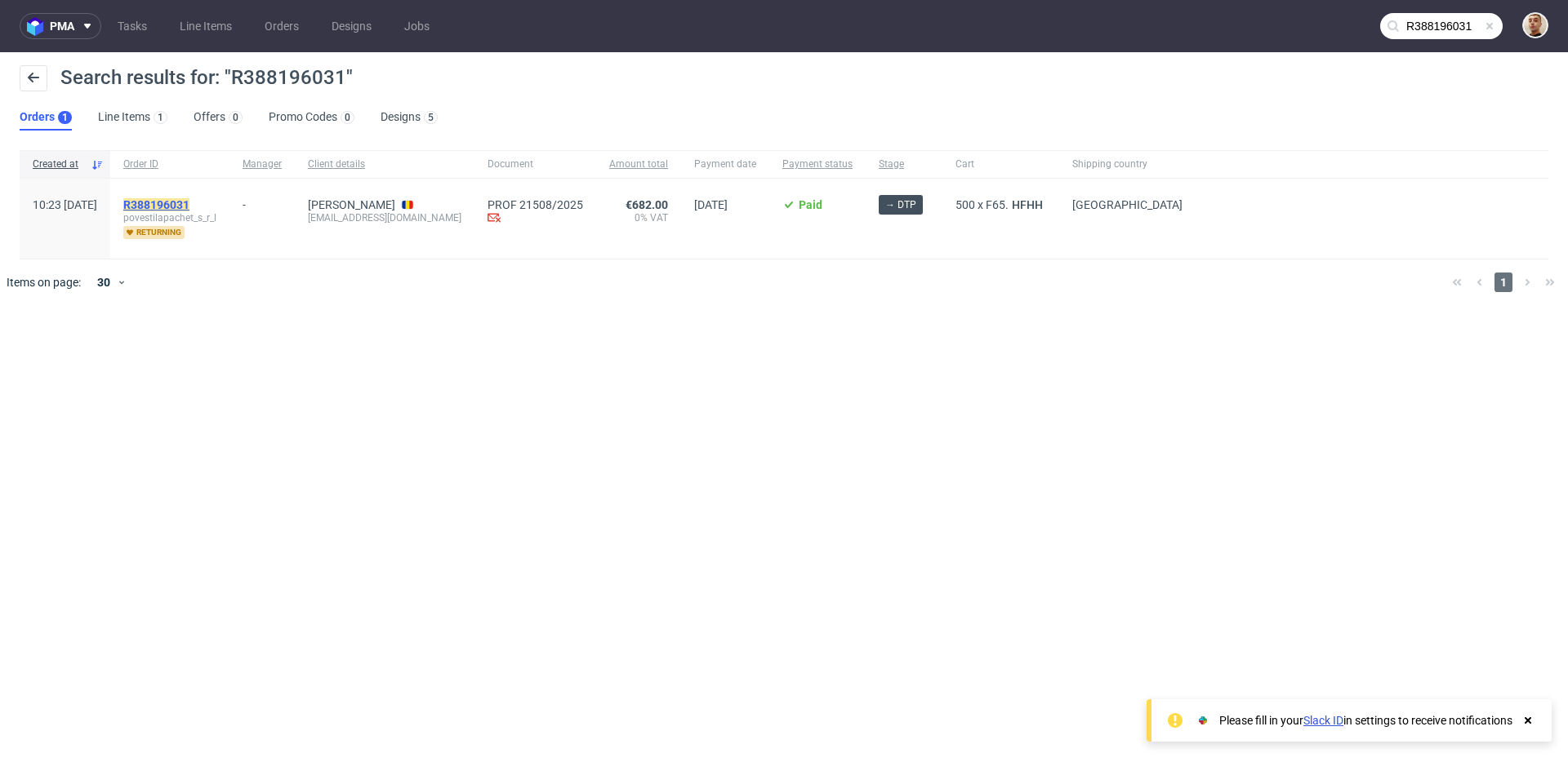
click at [190, 208] on mark "R388196031" at bounding box center [156, 205] width 66 height 13
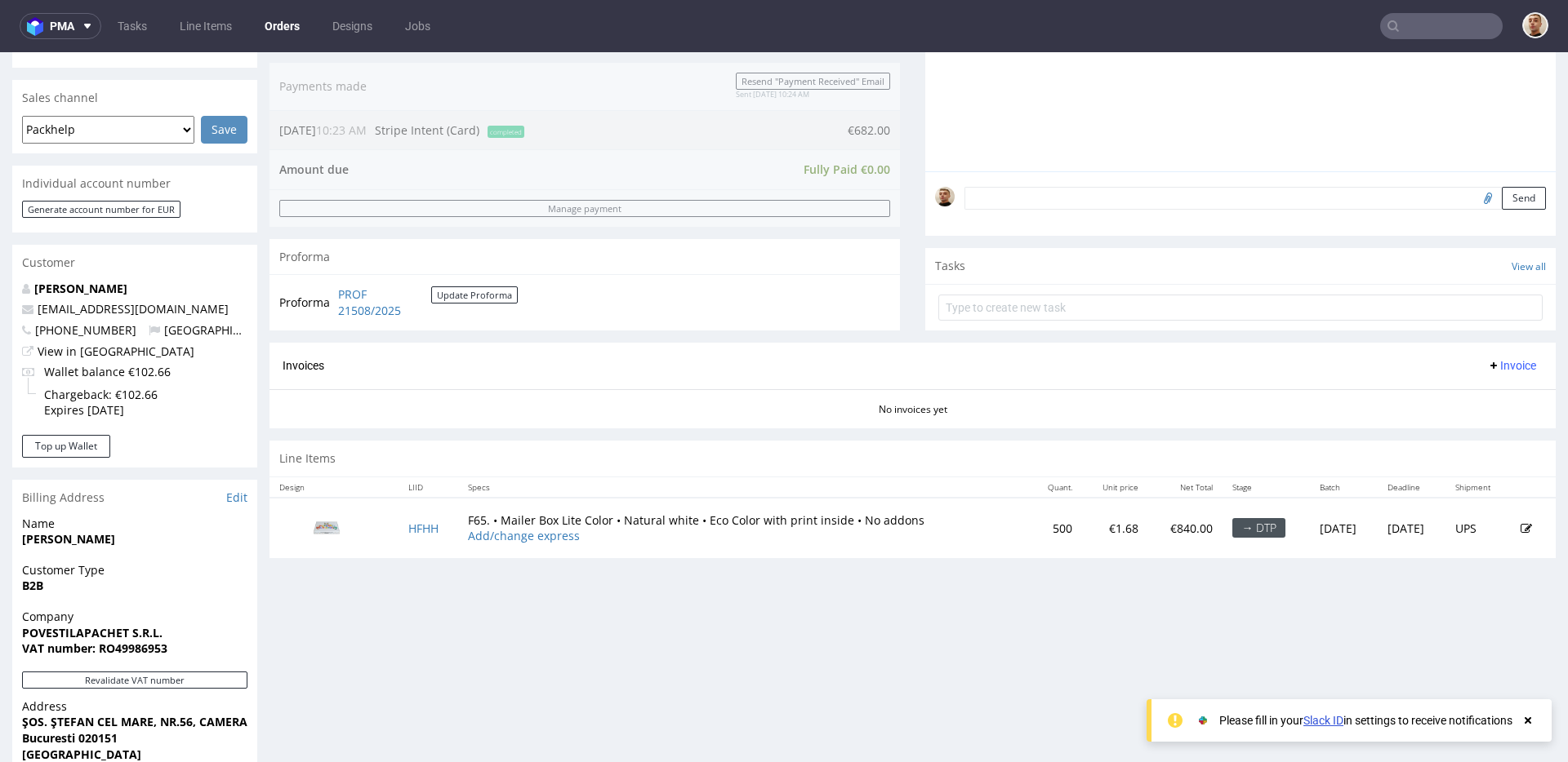
scroll to position [505, 0]
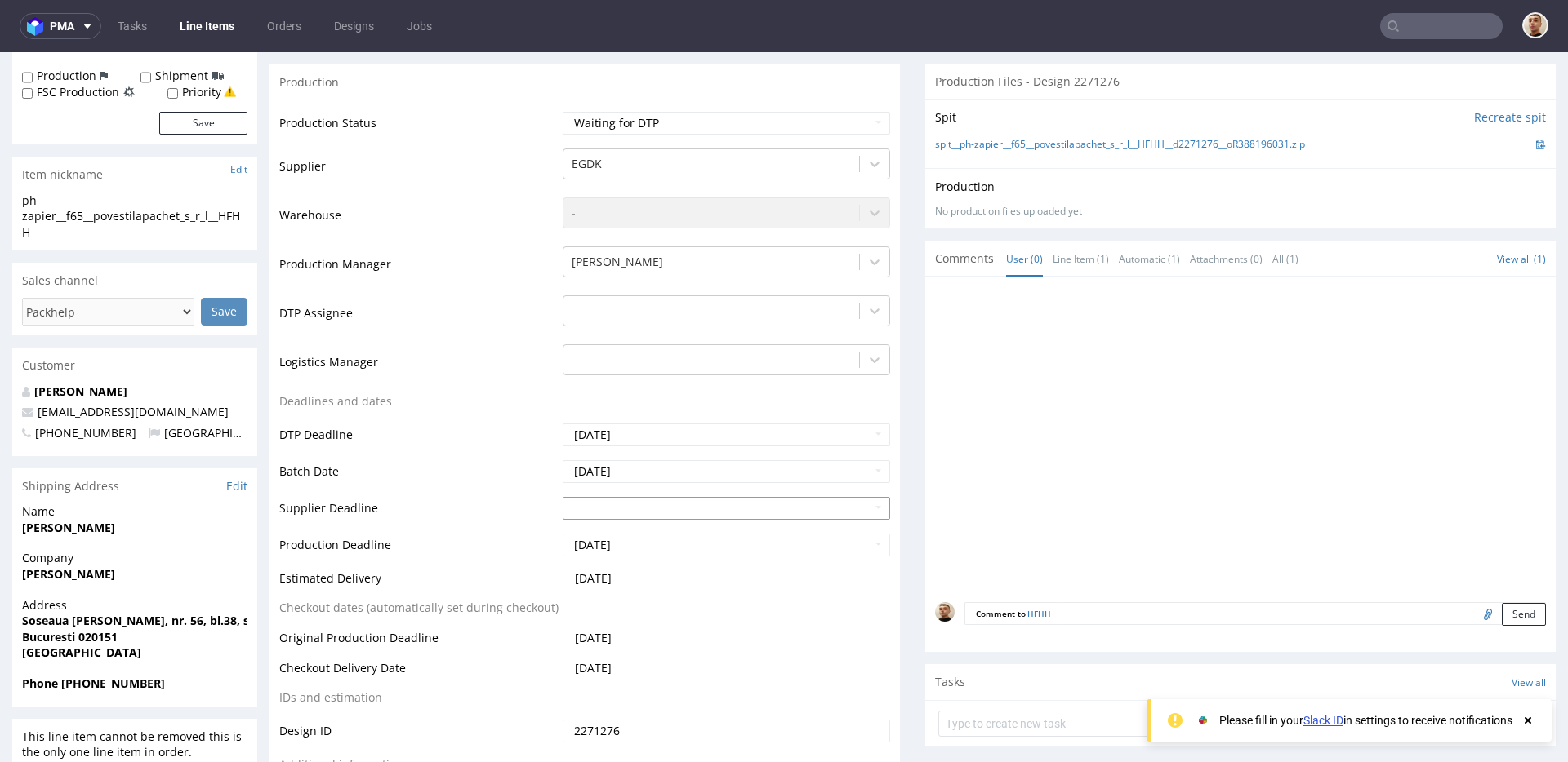
scroll to position [249, 0]
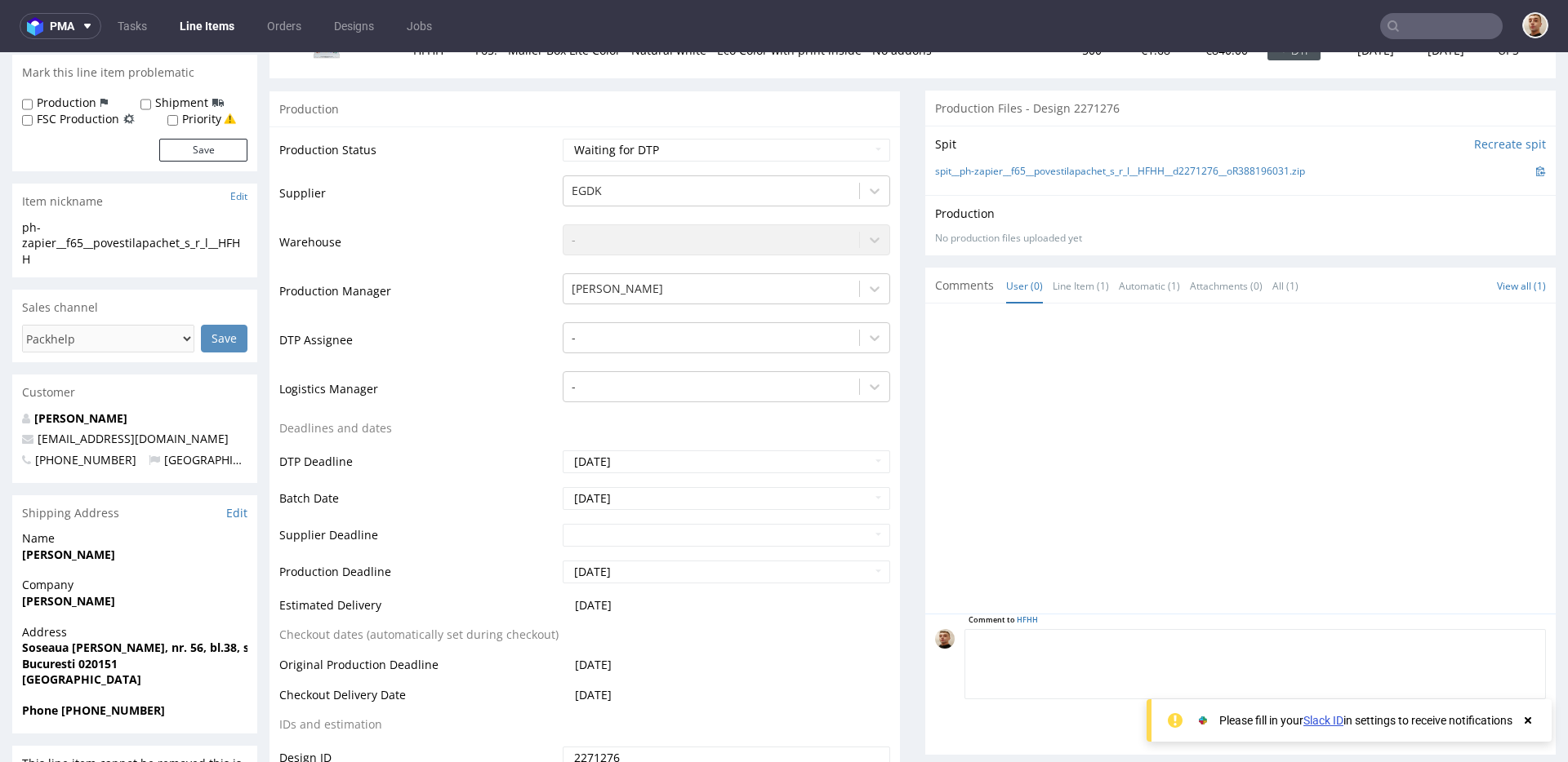
click at [1108, 639] on textarea at bounding box center [1256, 664] width 582 height 70
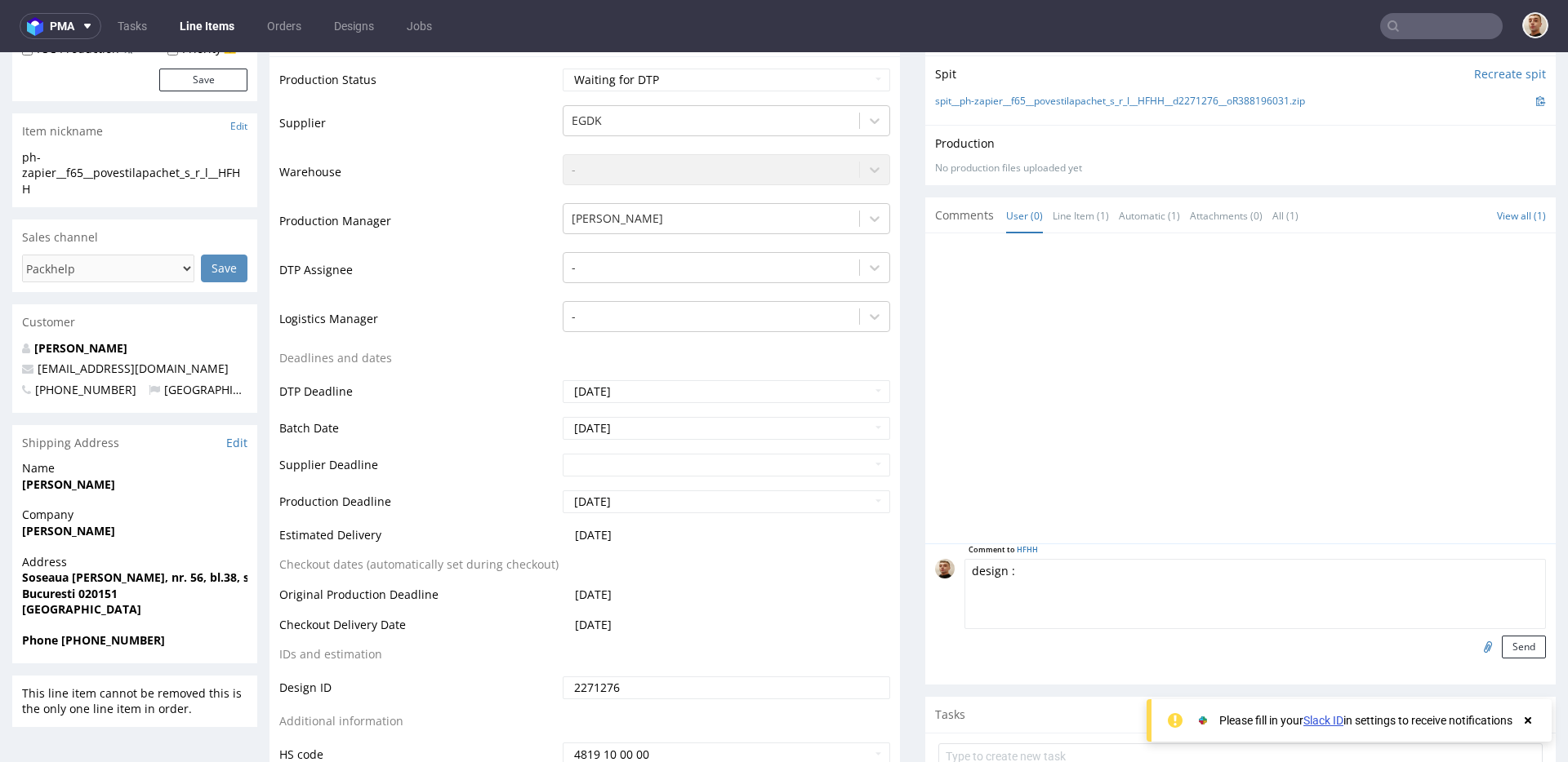
scroll to position [336, 0]
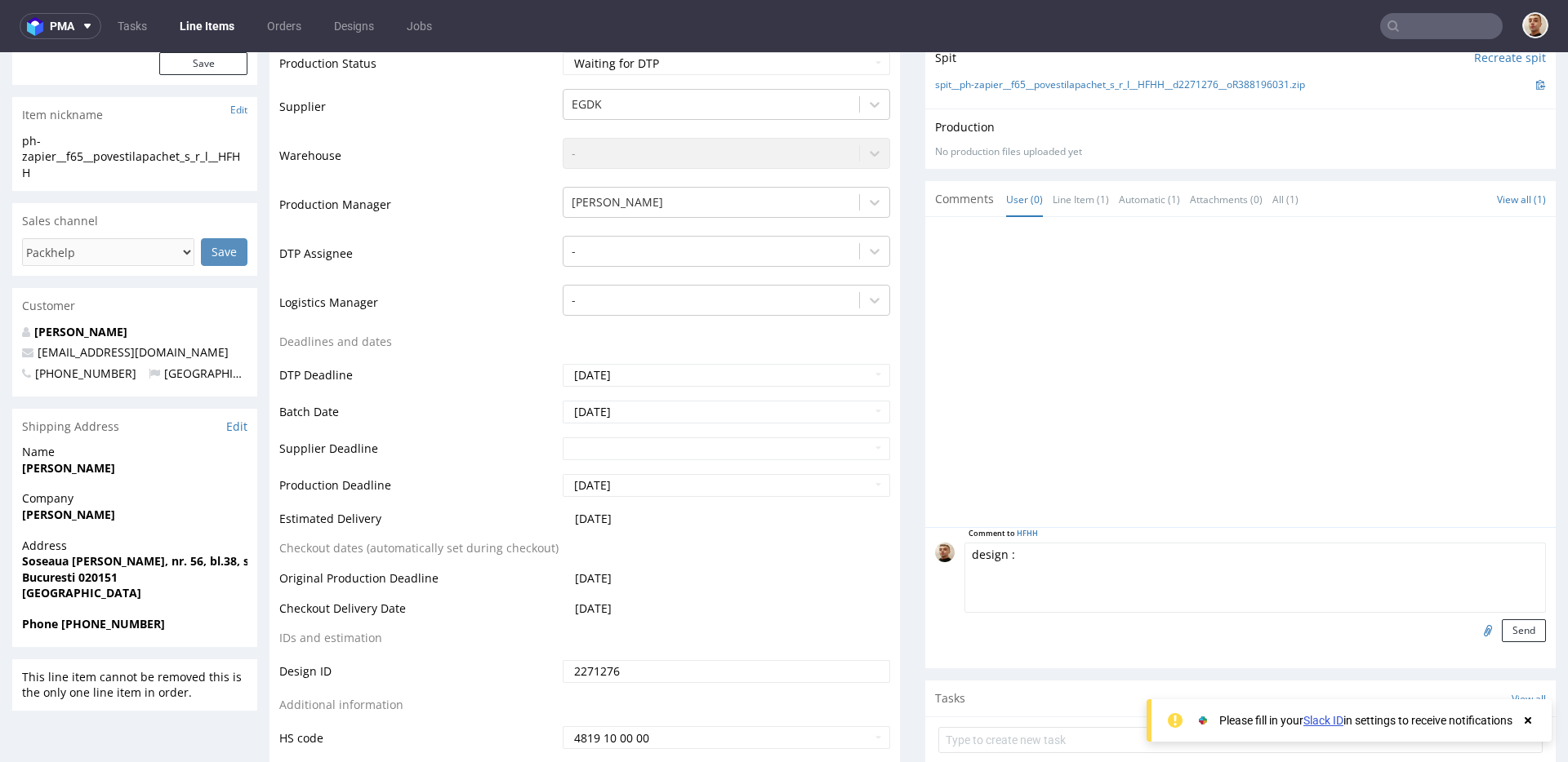
type textarea "design :"
click at [1474, 632] on input "file" at bounding box center [1486, 630] width 22 height 22
type input "C:\fakepath\EGDK__f65__povestilapachet_s_r_l__UQJU__d2226368__oR961543021__2__i…"
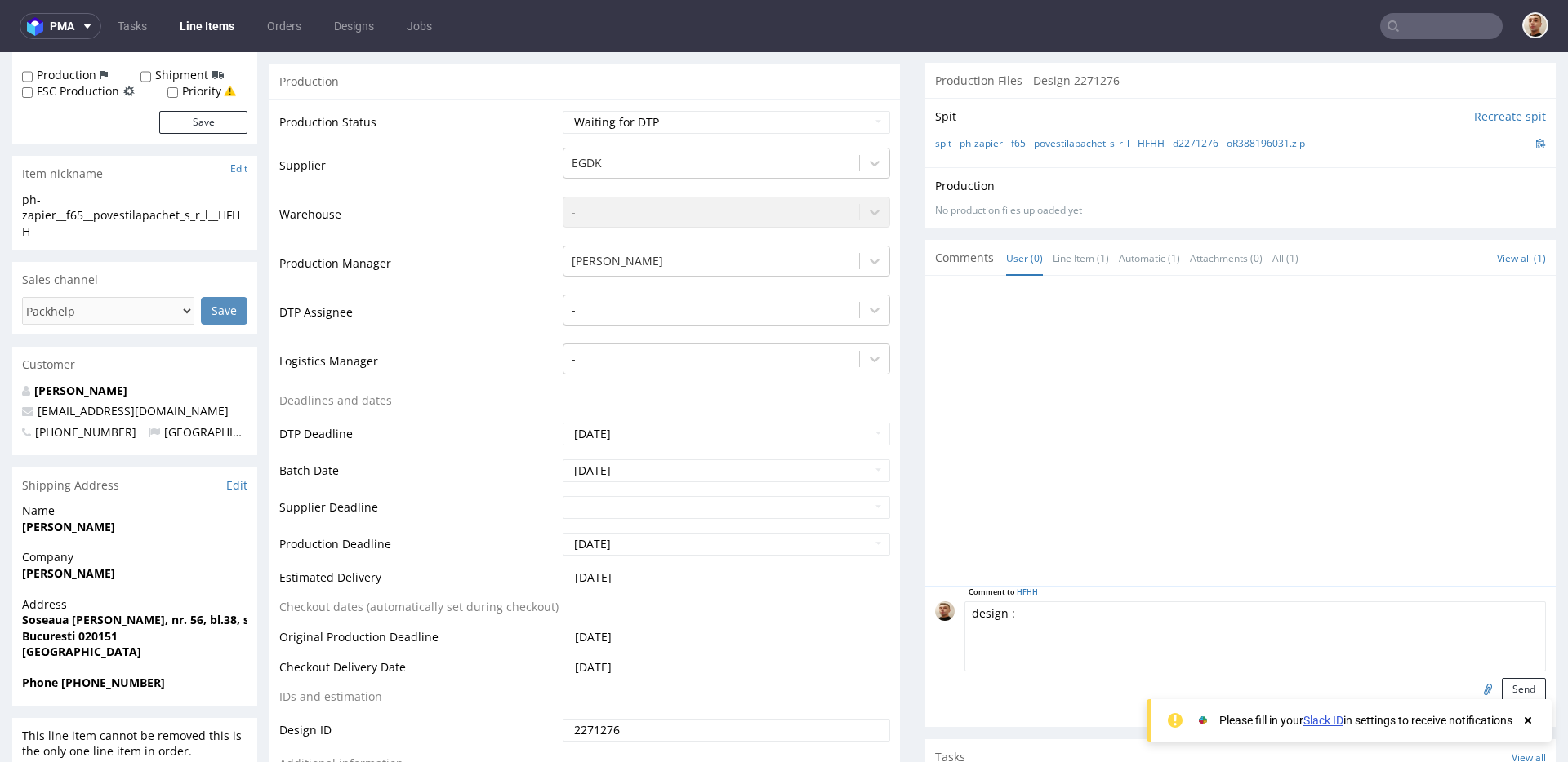
scroll to position [373, 0]
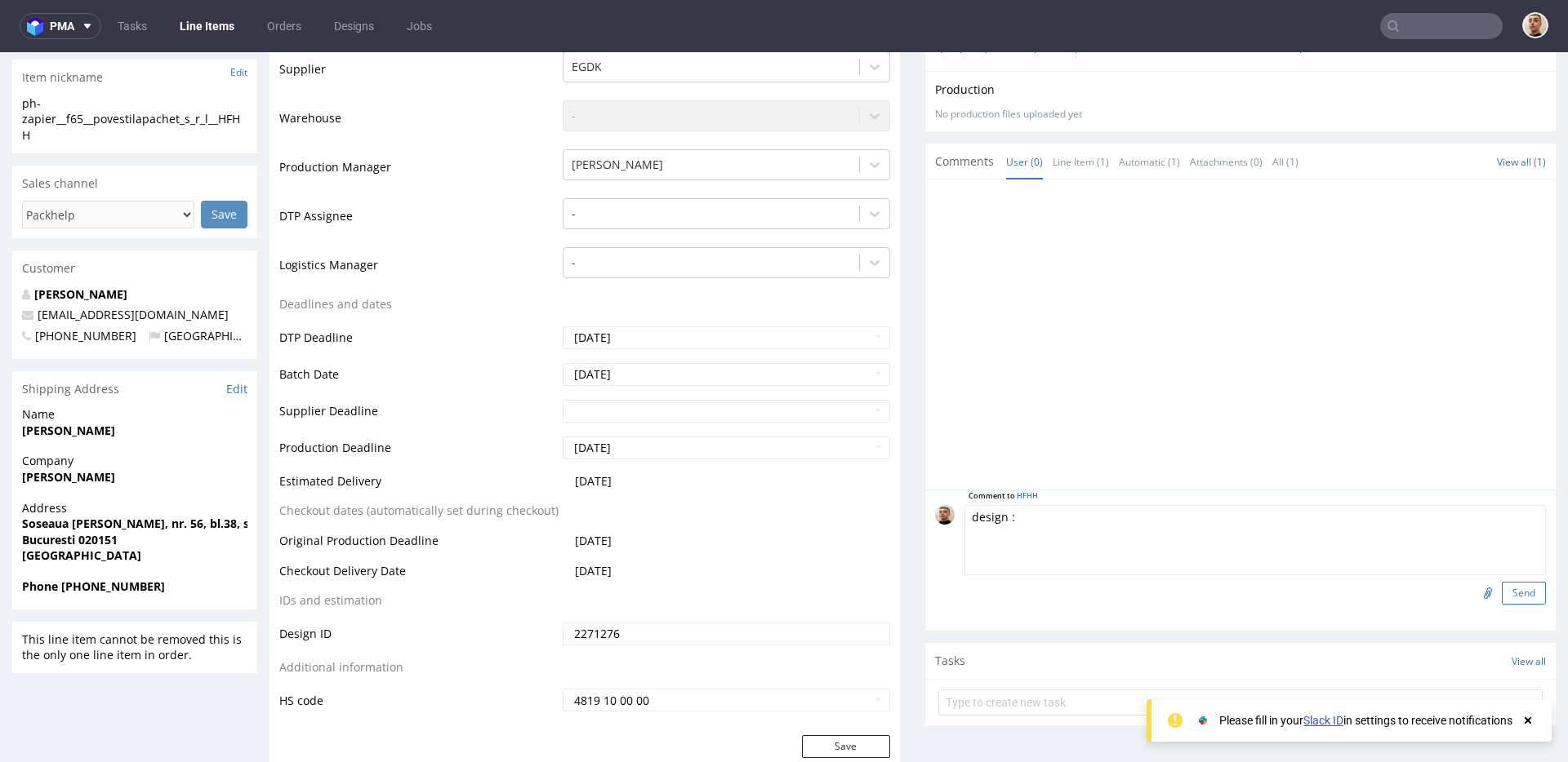
click at [1512, 588] on button "Send" at bounding box center [1523, 593] width 44 height 22
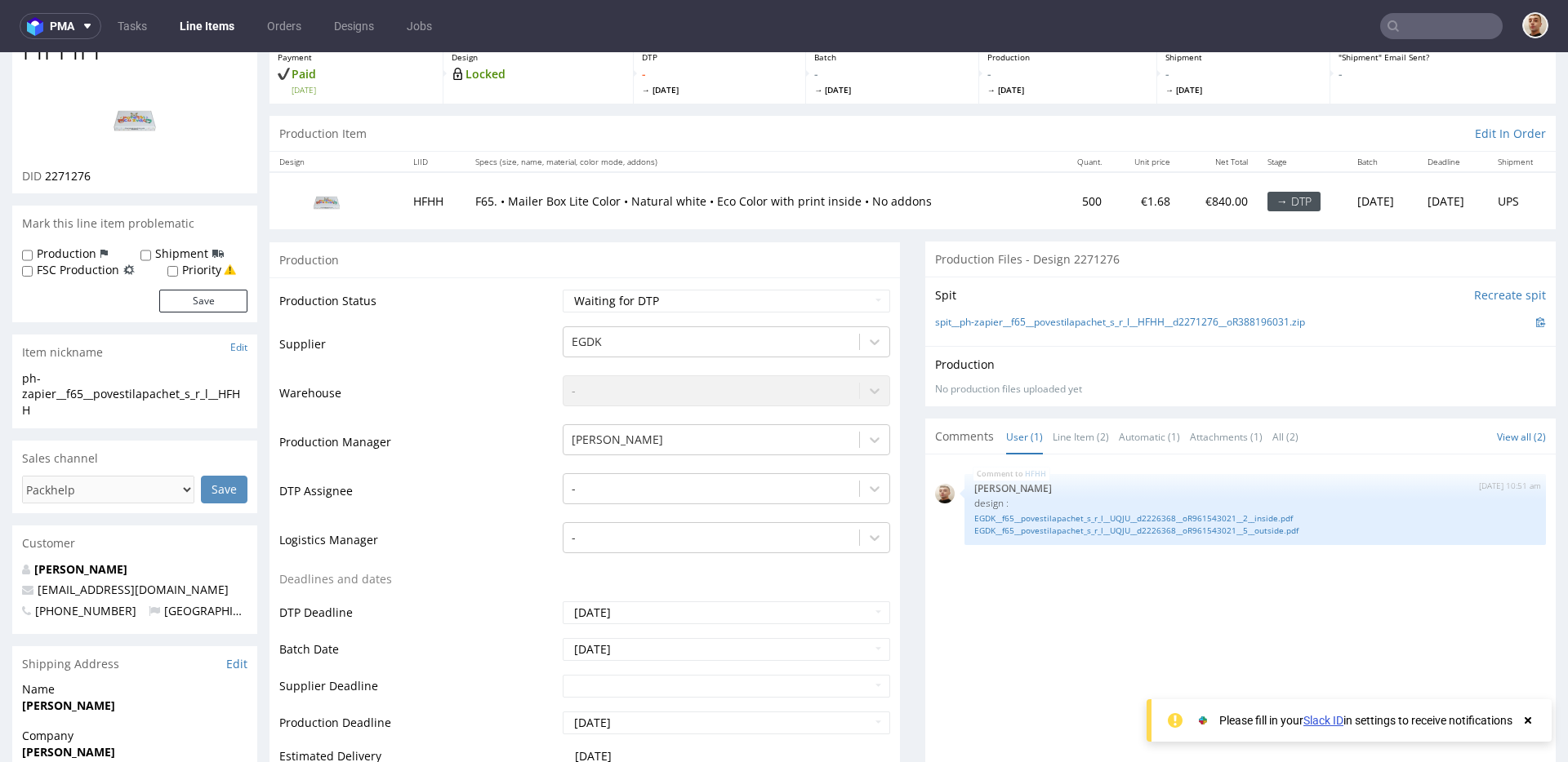
scroll to position [0, 0]
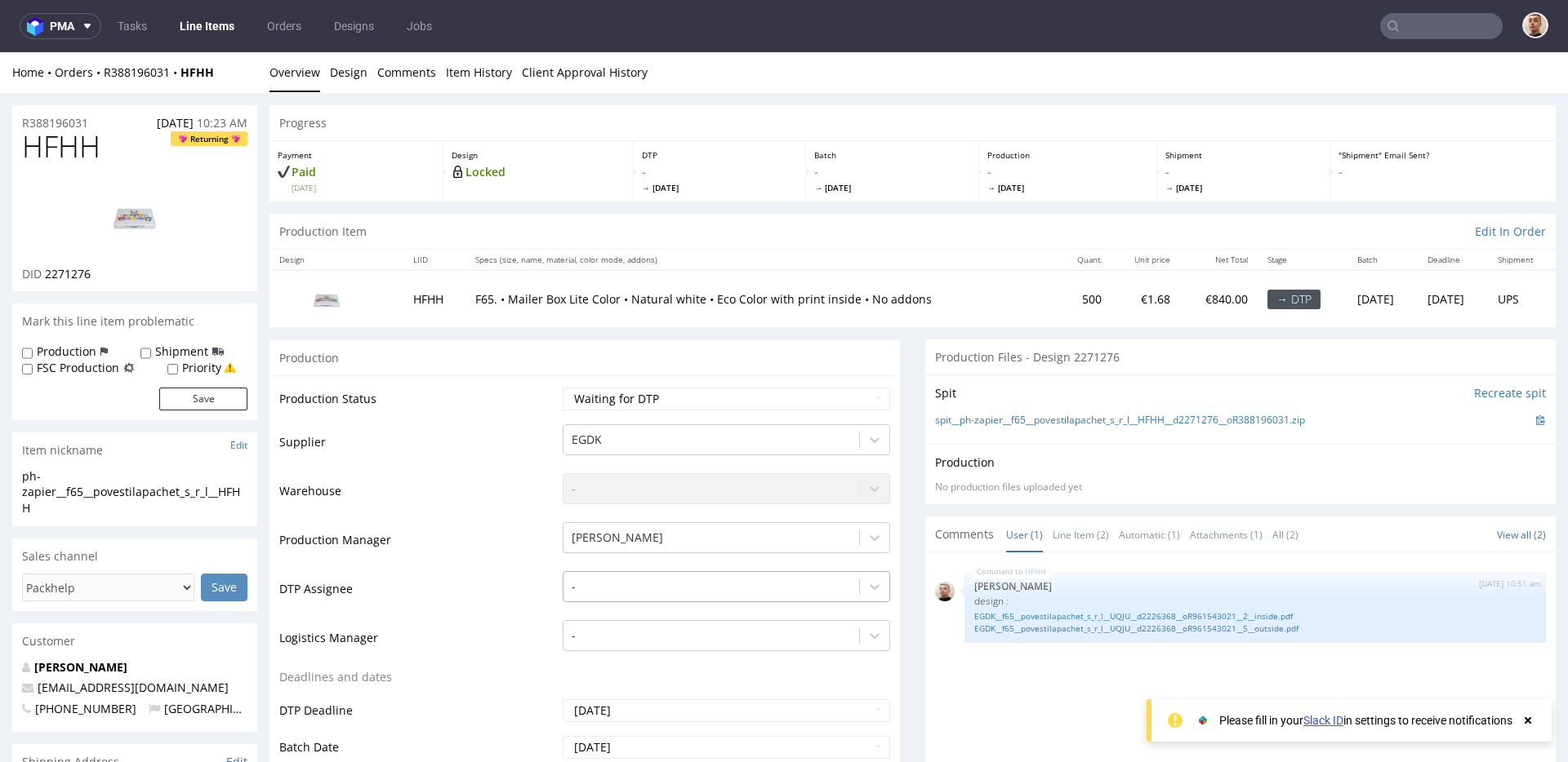
click at [628, 587] on div "-" at bounding box center [726, 582] width 327 height 22
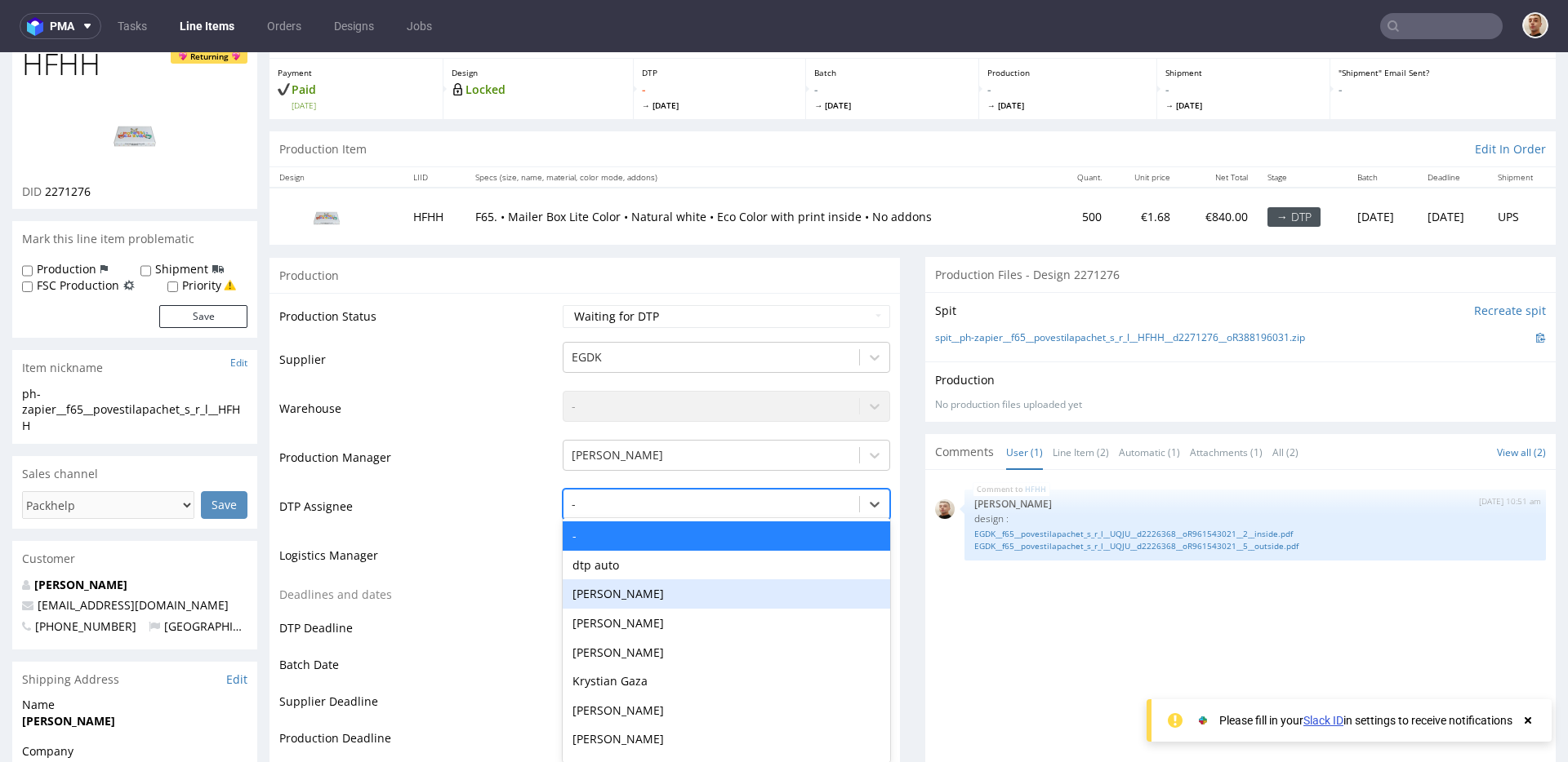
scroll to position [90, 0]
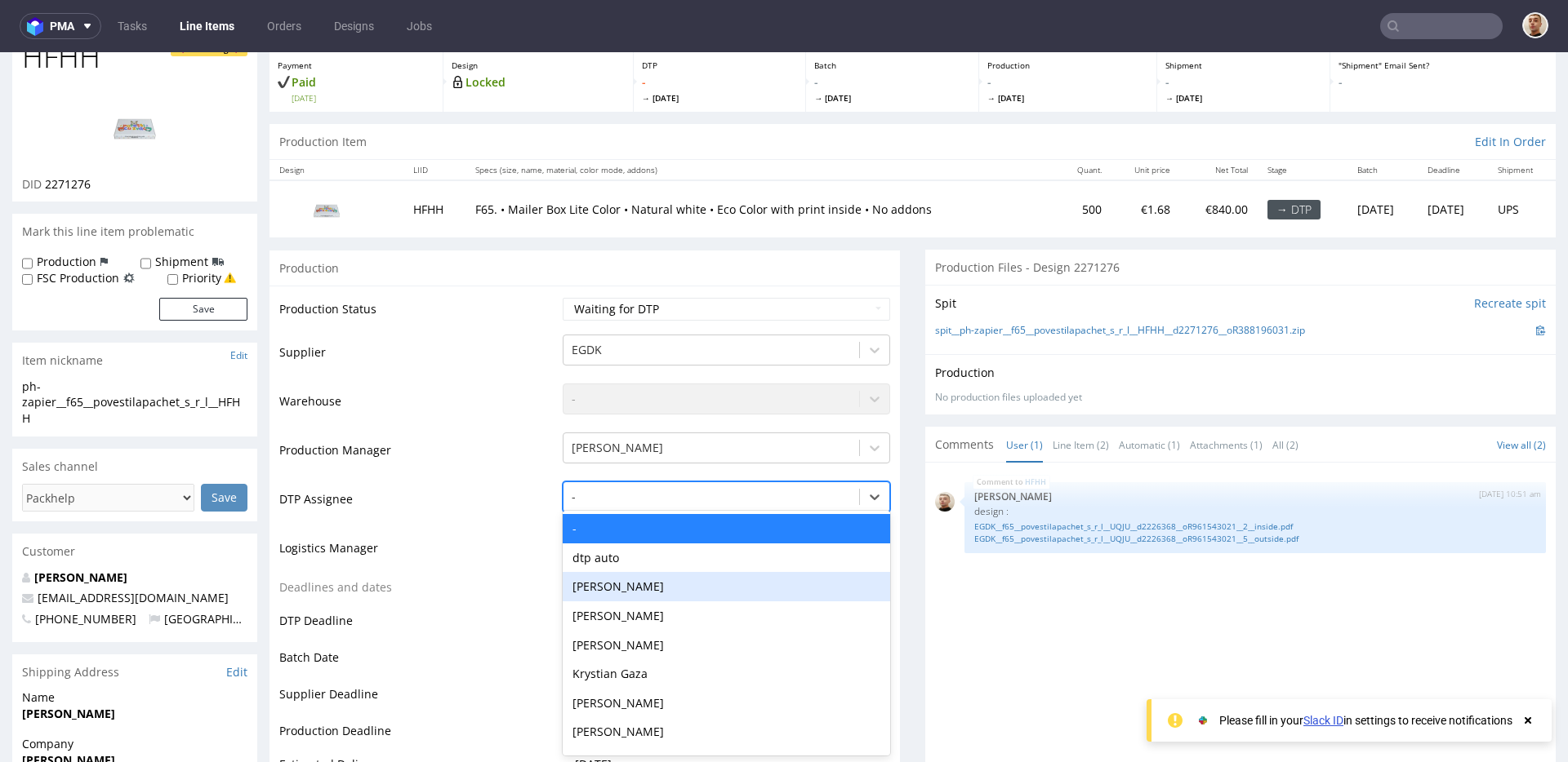
click at [631, 584] on div "[PERSON_NAME]" at bounding box center [726, 586] width 327 height 29
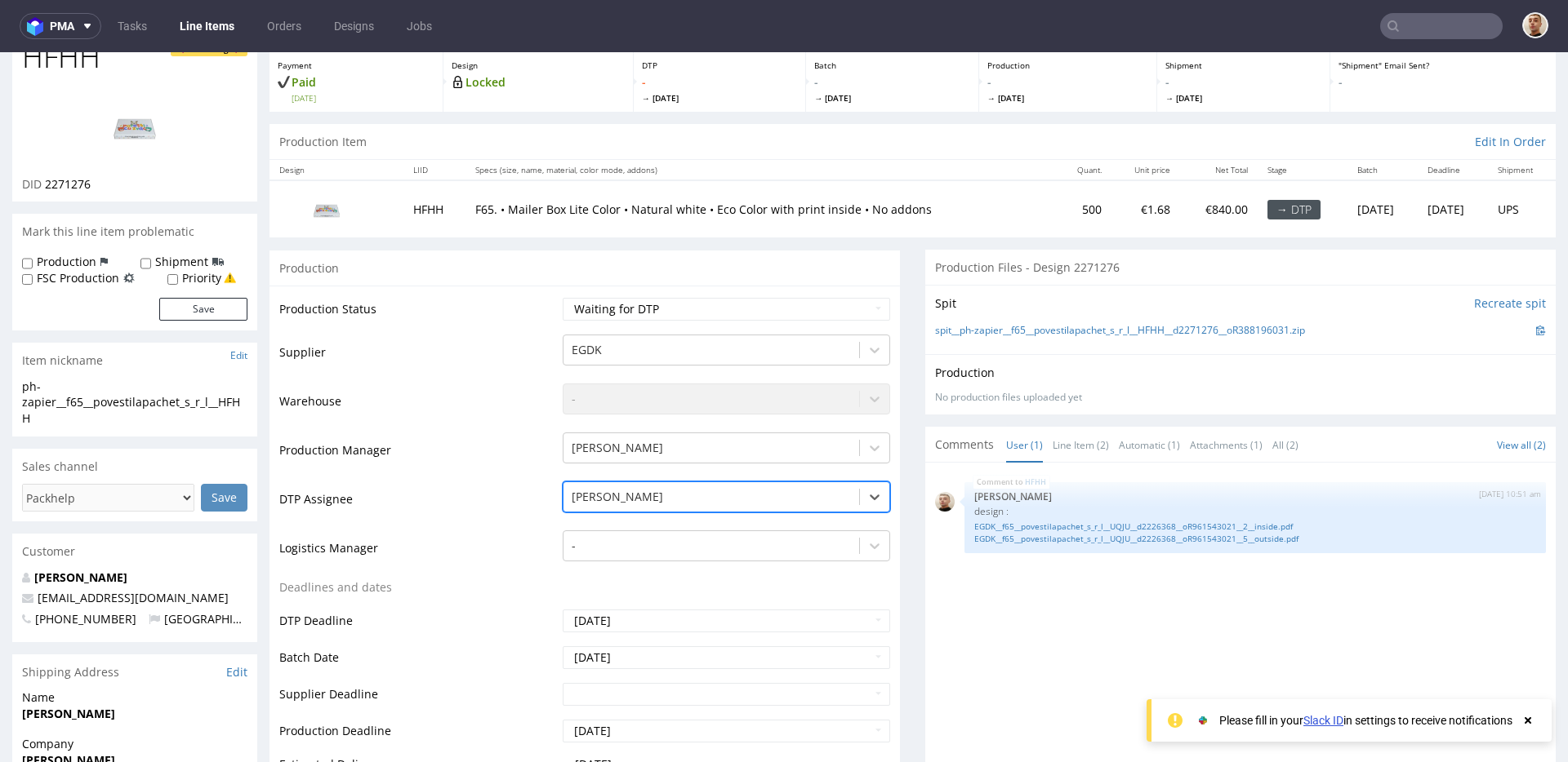
click at [477, 416] on td "Warehouse" at bounding box center [419, 407] width 280 height 49
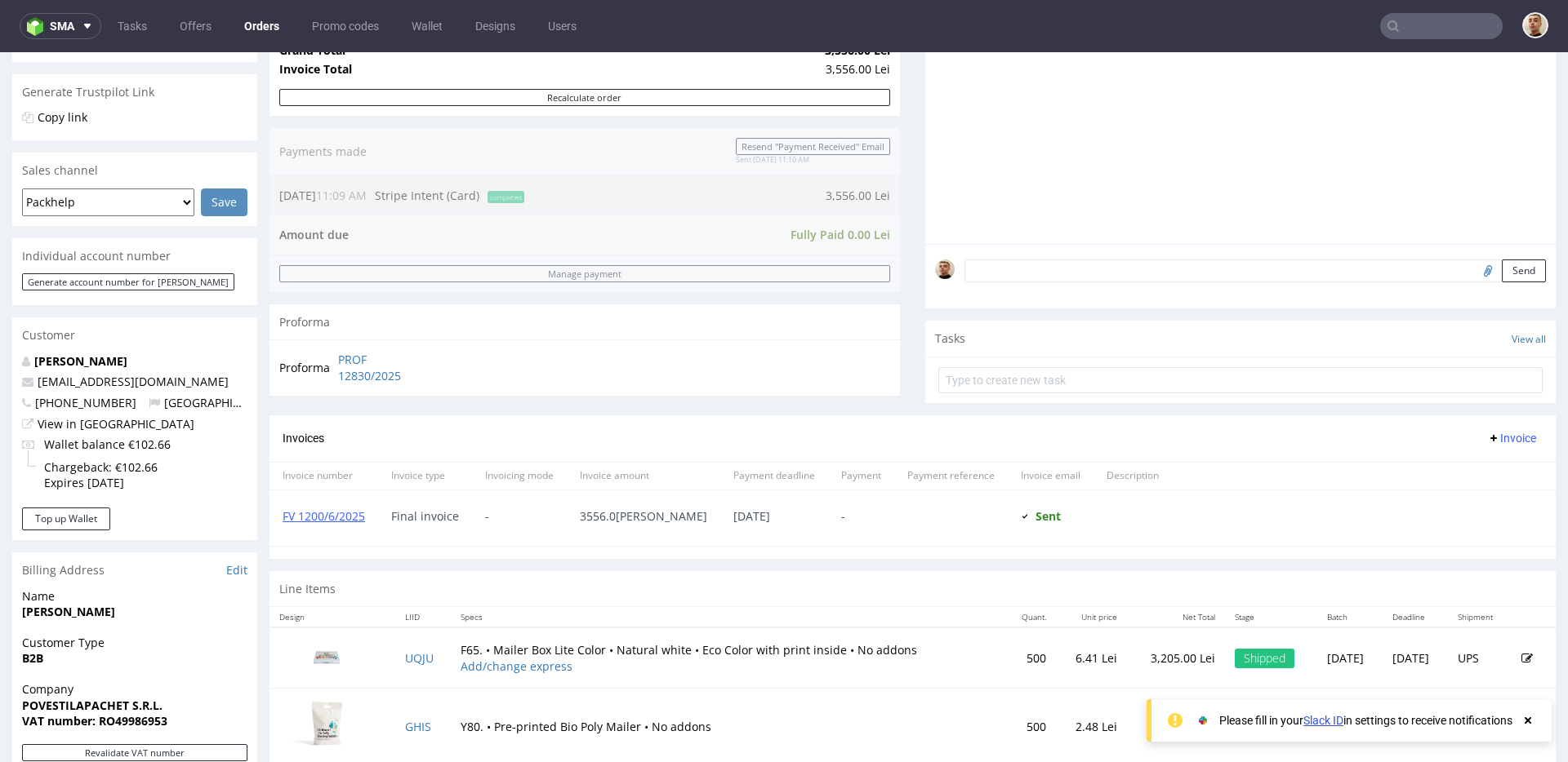
scroll to position [706, 0]
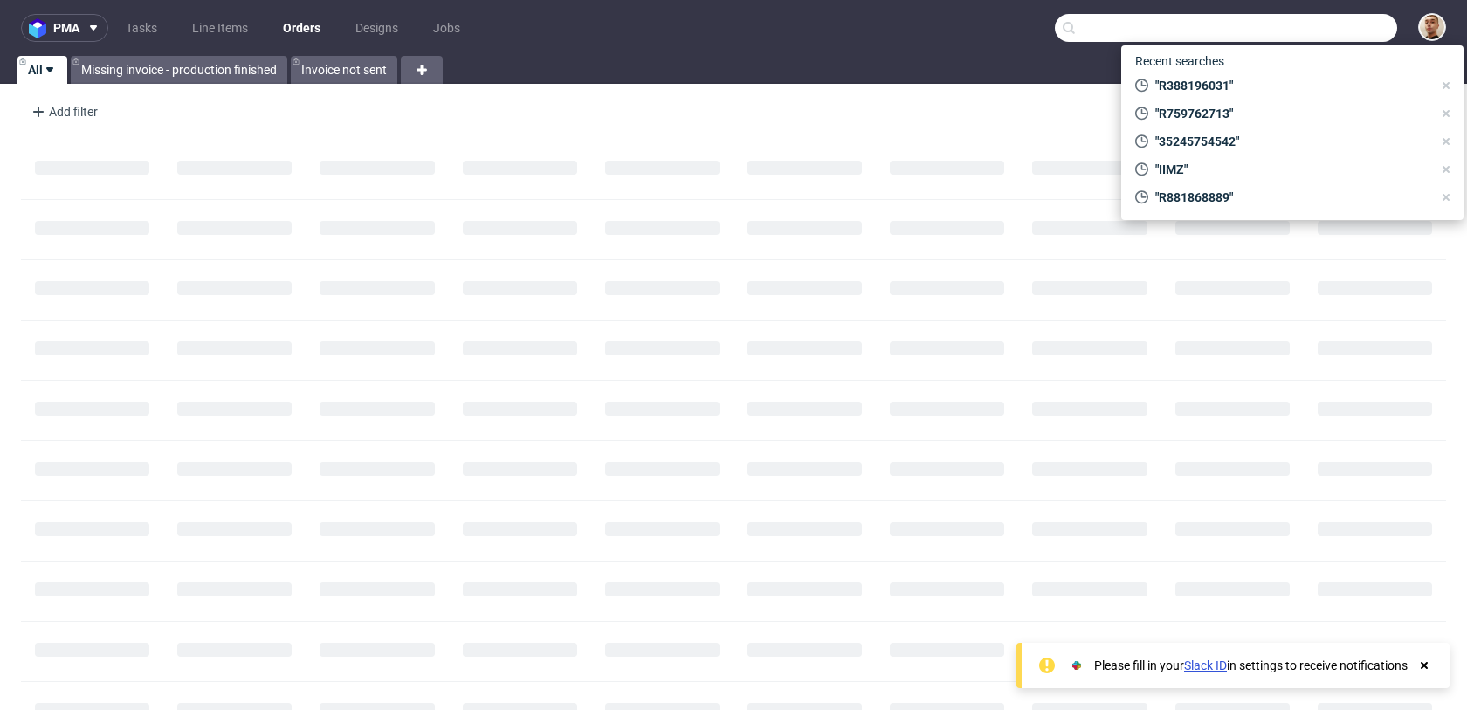
click at [1331, 32] on input "text" at bounding box center [1226, 28] width 342 height 28
paste input "QWES"
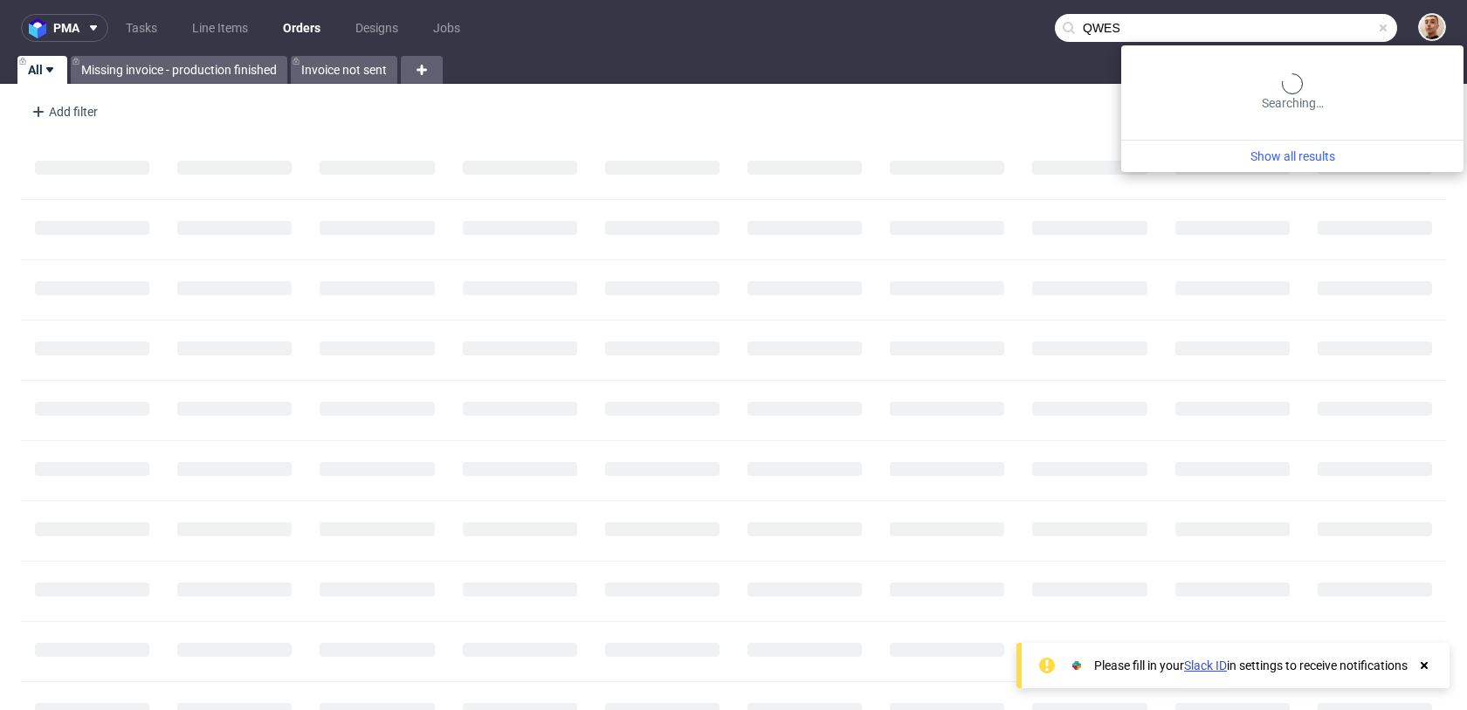
type input "QWES"
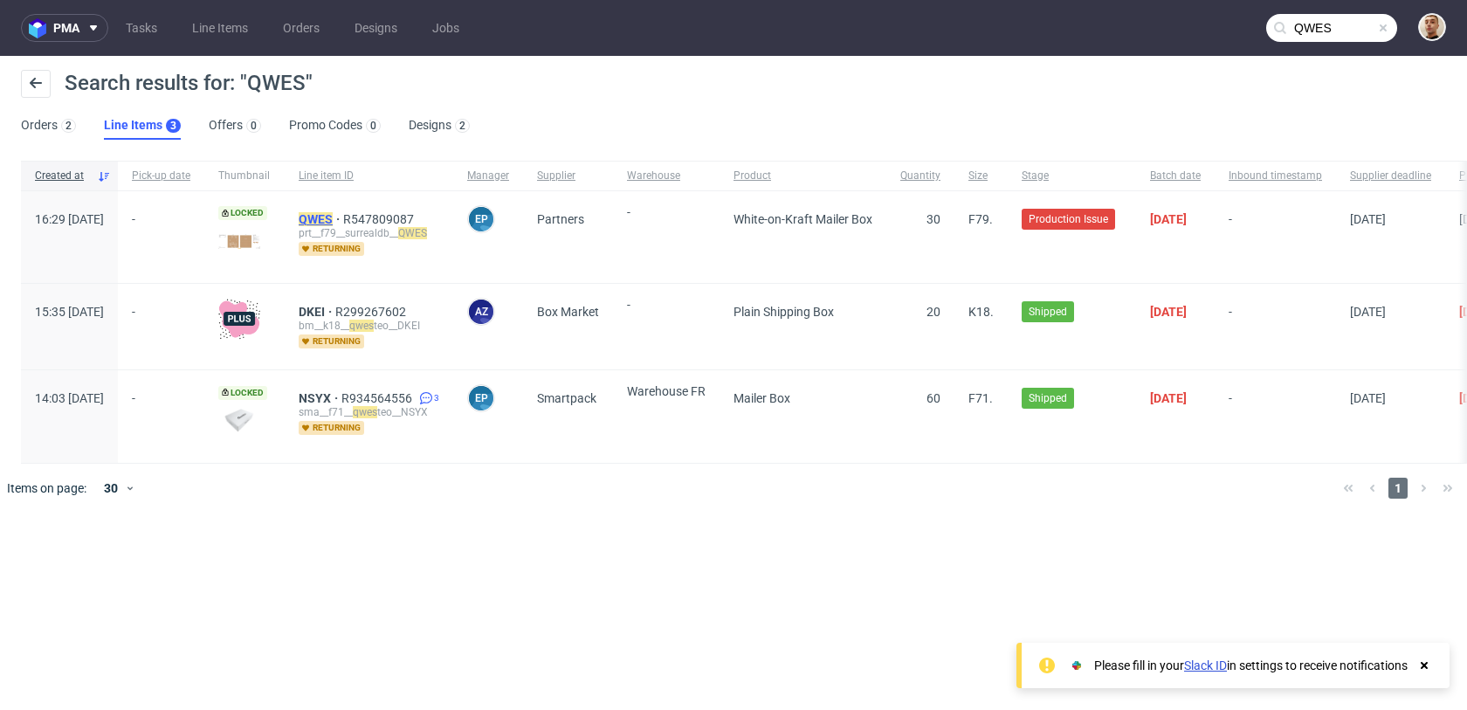
click at [333, 212] on mark "QWES" at bounding box center [316, 219] width 34 height 14
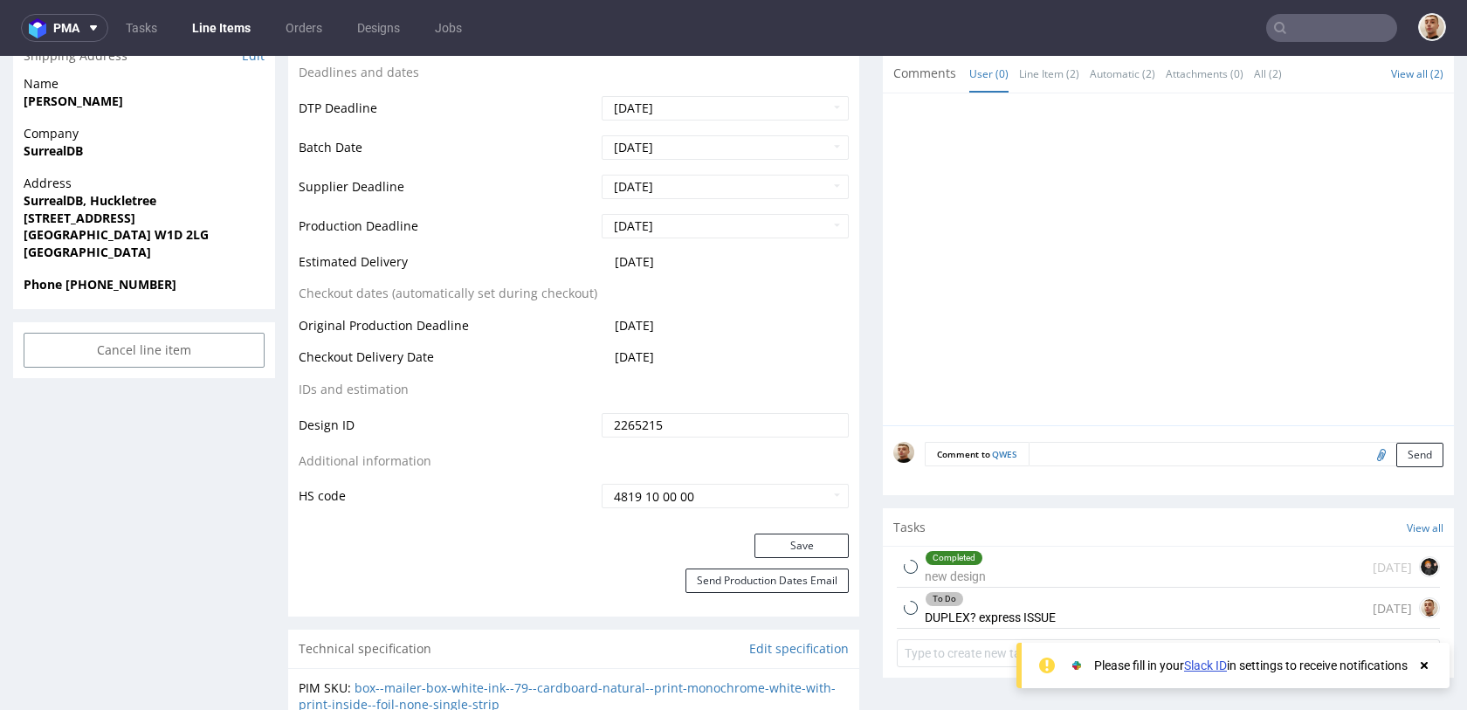
scroll to position [985, 0]
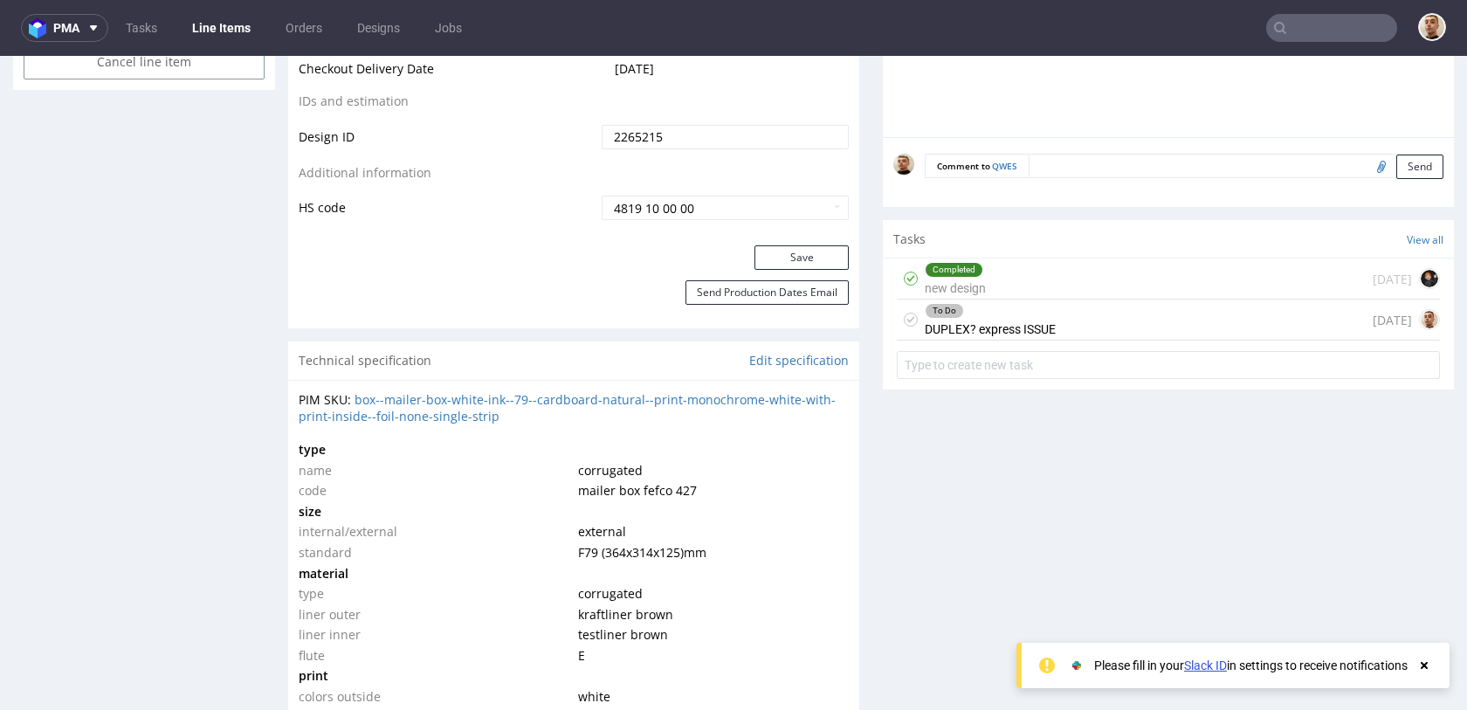
click at [1021, 331] on div "To Do DUPLEX? express ISSUE" at bounding box center [989, 319] width 131 height 40
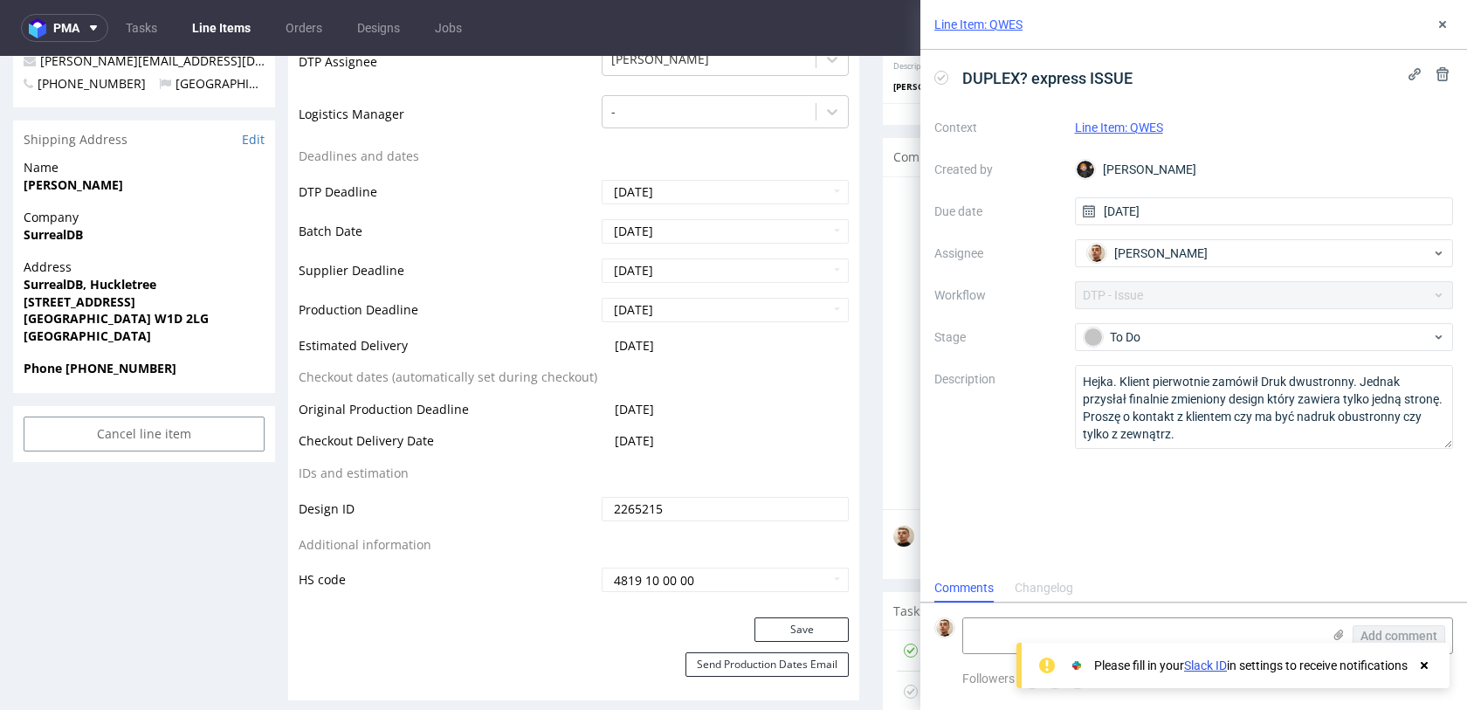
scroll to position [604, 0]
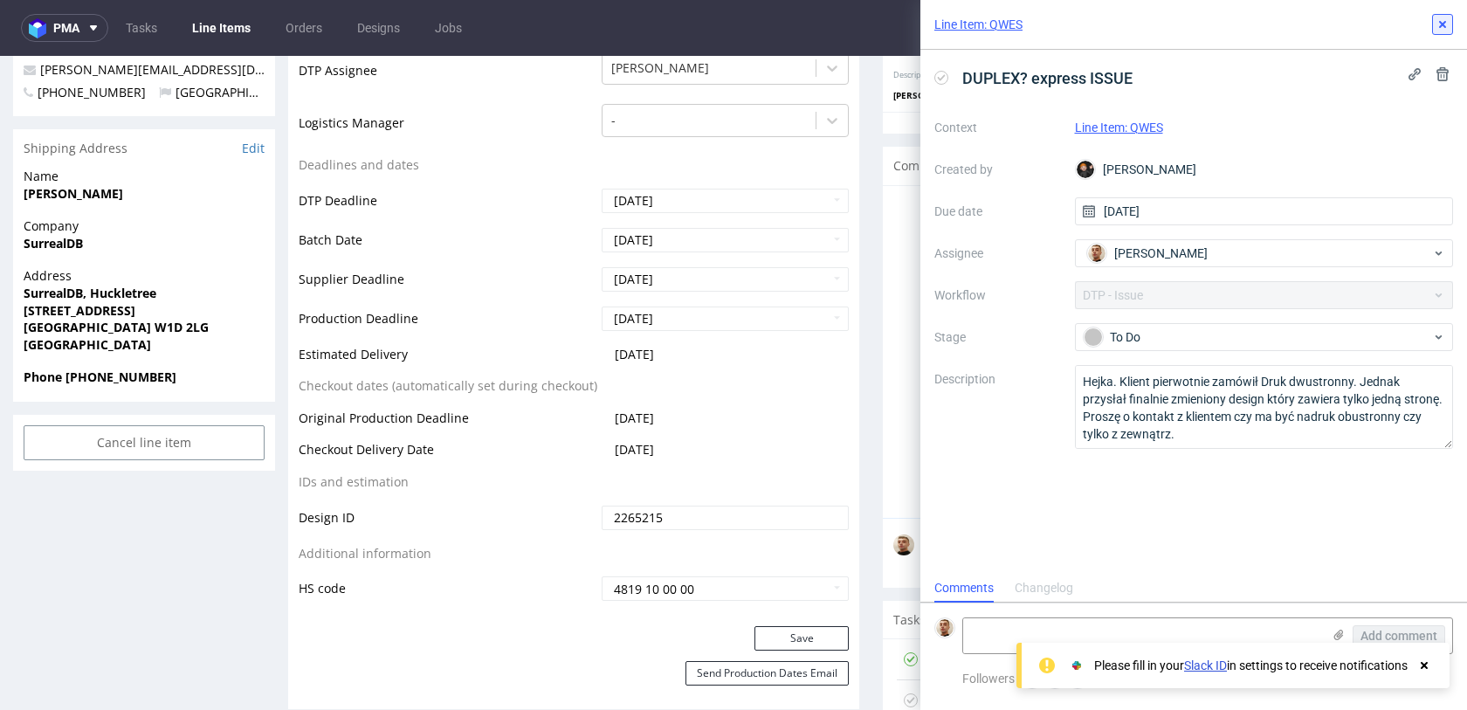
click at [1437, 19] on icon at bounding box center [1442, 24] width 14 height 14
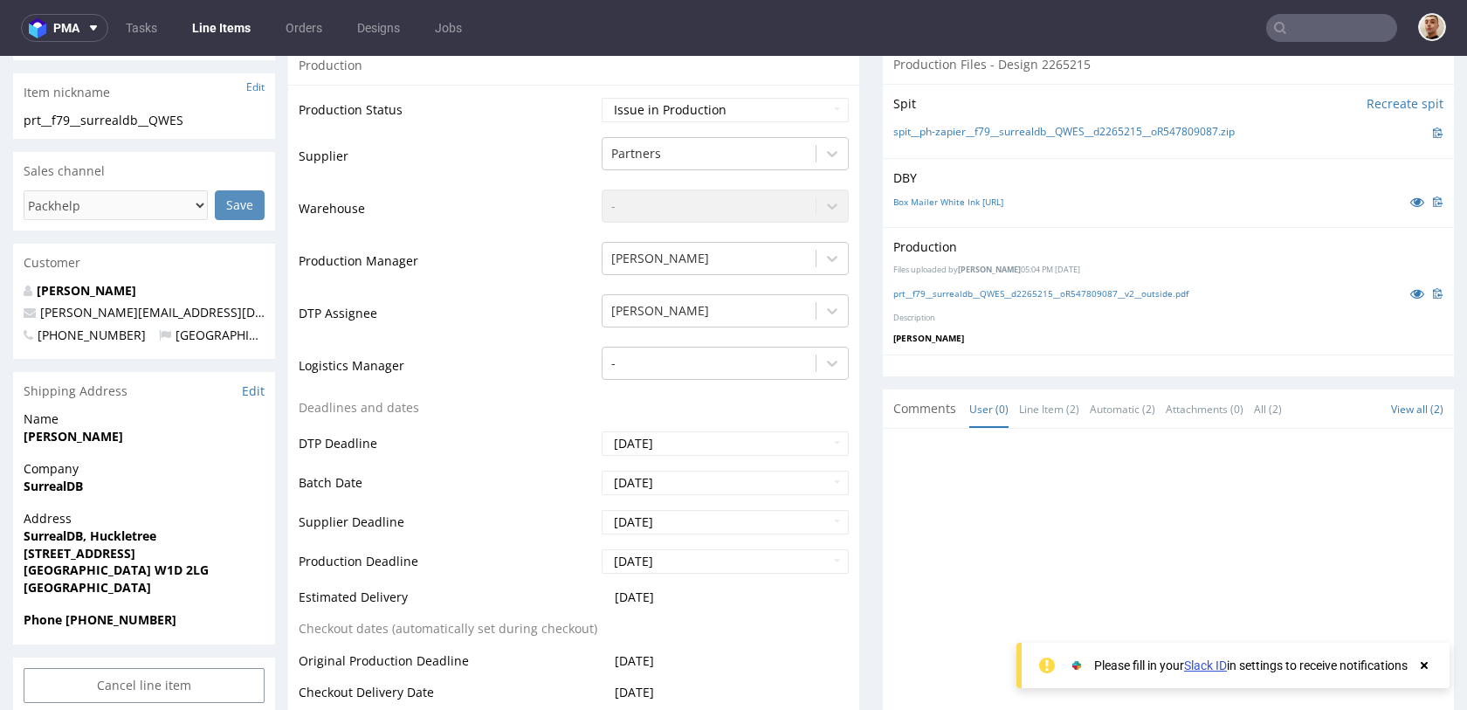
scroll to position [854, 0]
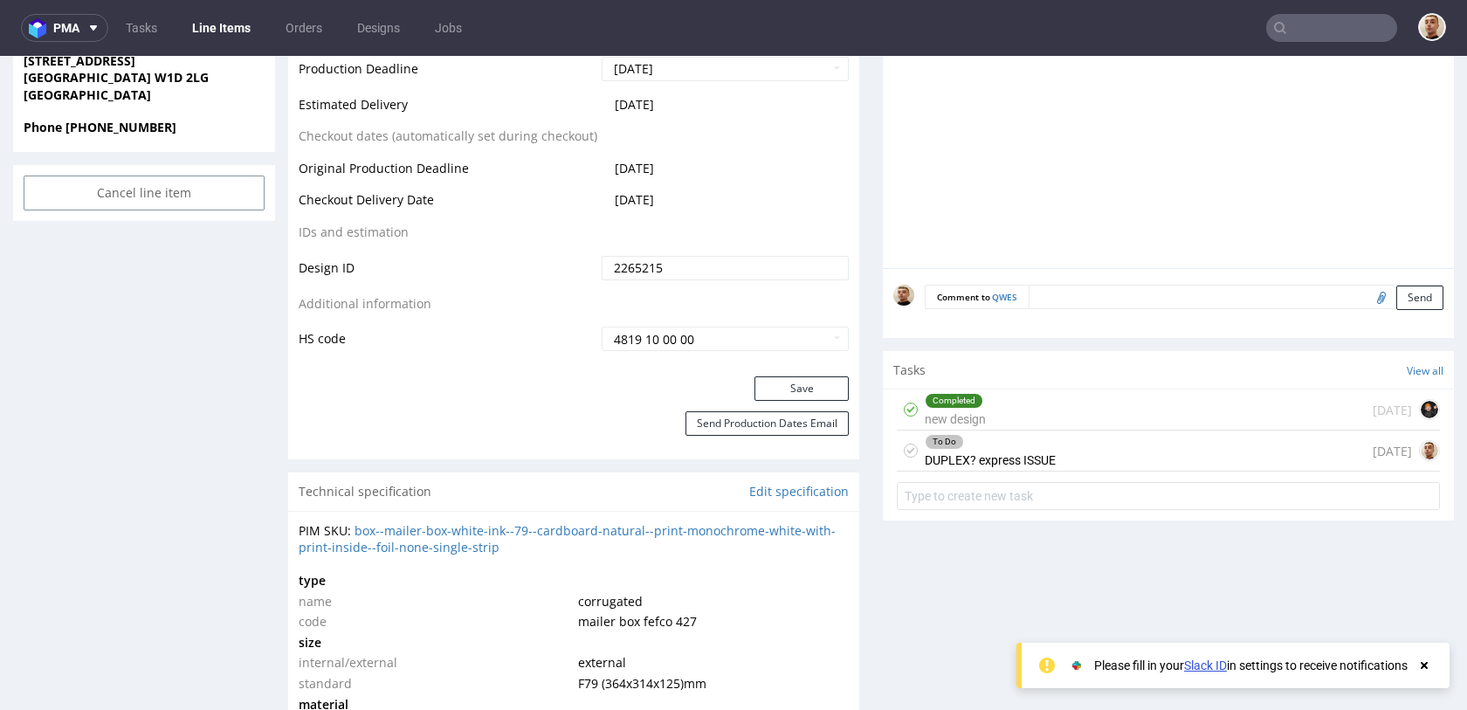
click at [1051, 396] on div "Completed new design 6 days ago" at bounding box center [1168, 409] width 543 height 41
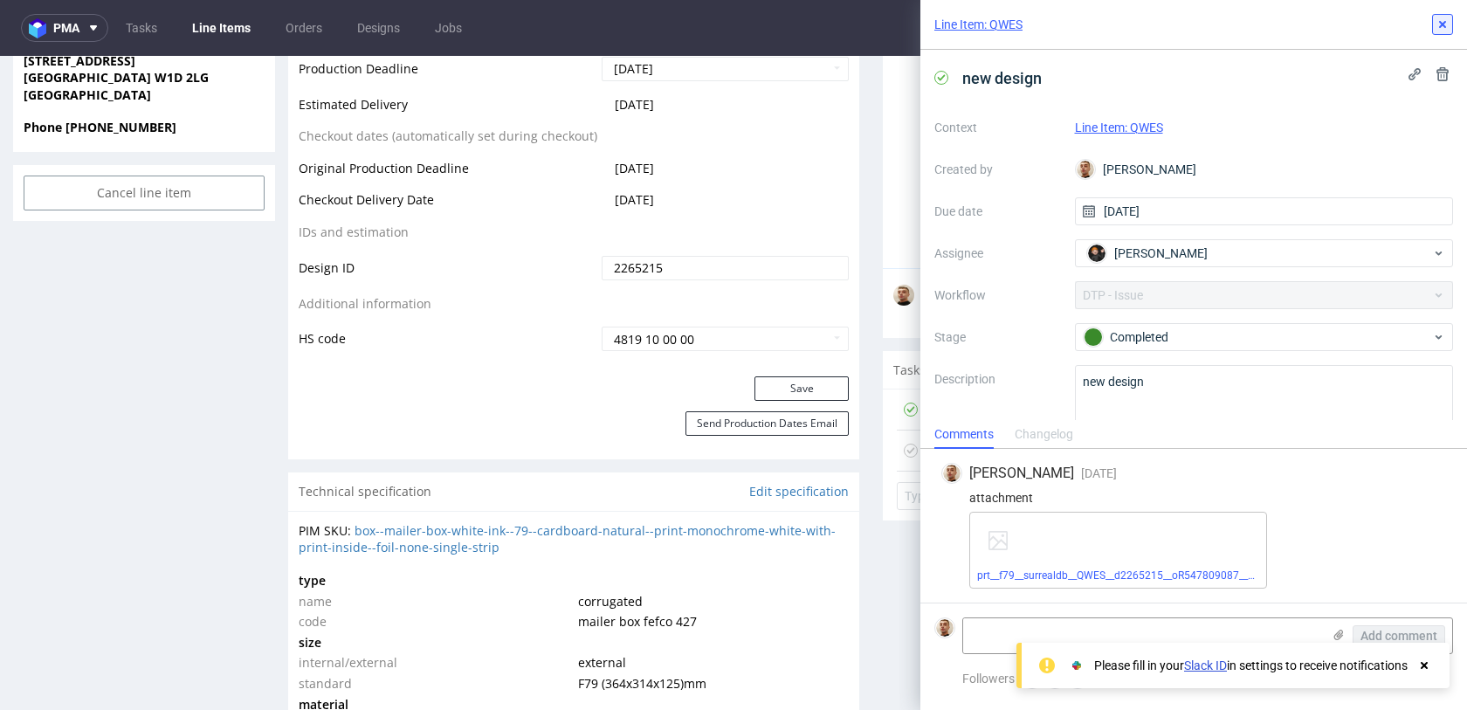
click at [1439, 22] on use at bounding box center [1442, 24] width 7 height 7
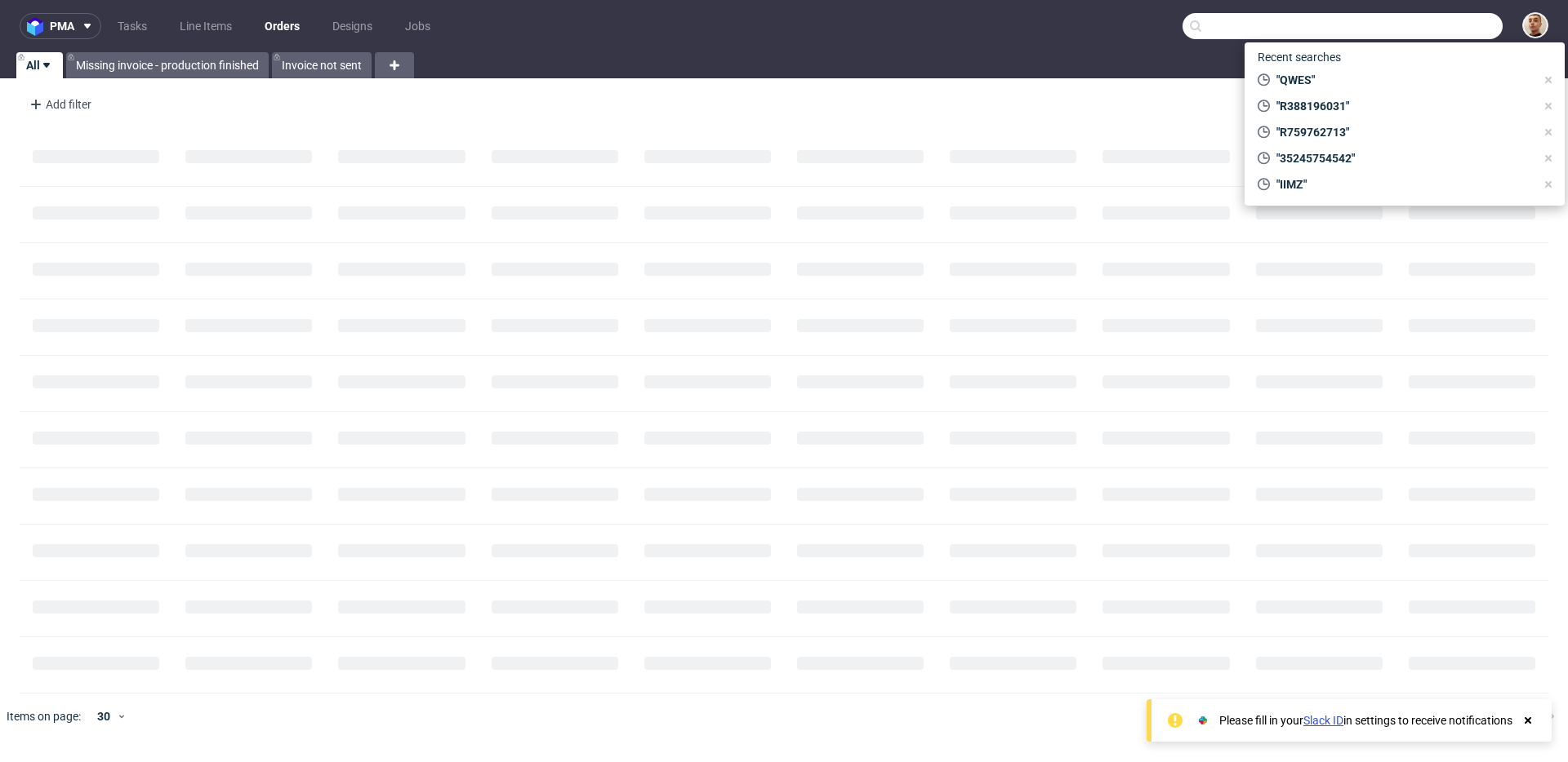
click at [1467, 29] on input "text" at bounding box center [1343, 26] width 320 height 26
paste input "entrepriseljamphone@gmail.com"
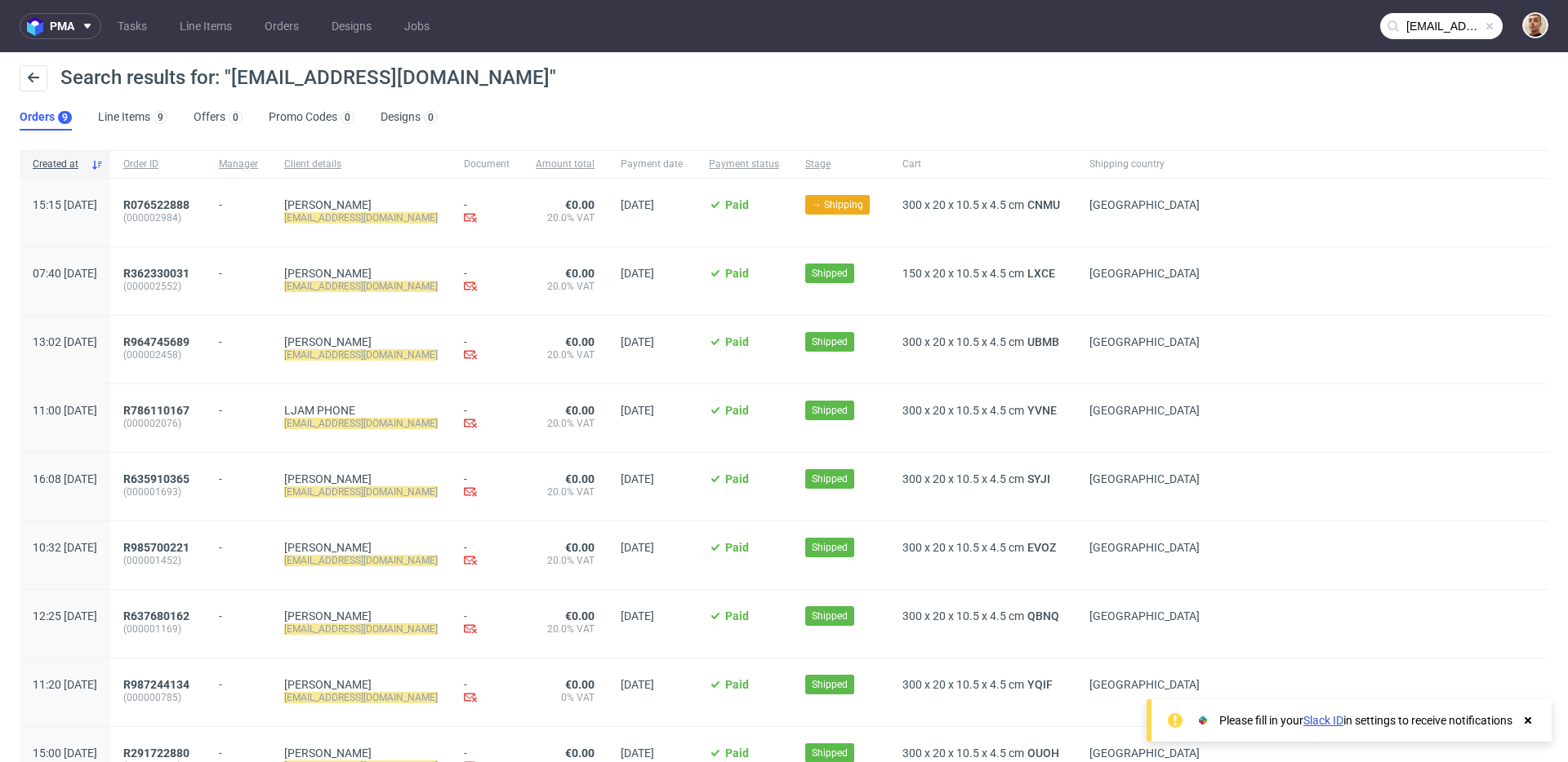
click at [1428, 44] on nav "pma Tasks Line Items Orders Designs Jobs entrepriseljamphone@gmail.com" at bounding box center [784, 26] width 1568 height 52
click at [1424, 29] on input "entrepriseljamphone@gmail.com" at bounding box center [1441, 26] width 123 height 26
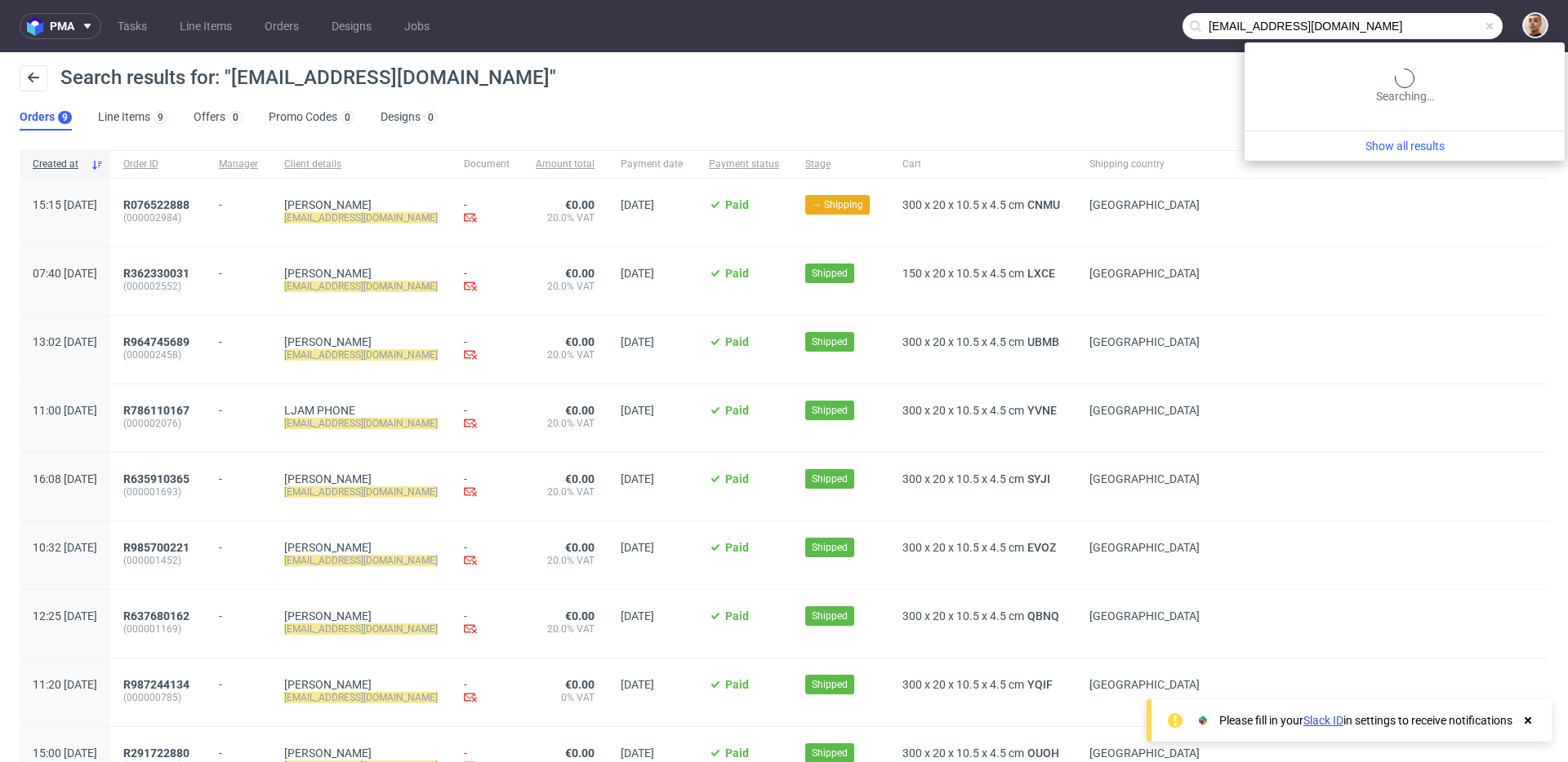
click at [1424, 29] on input "entrepriseljamphone@gmail.com" at bounding box center [1343, 26] width 320 height 26
paste input "000002458"
type input "000002458"
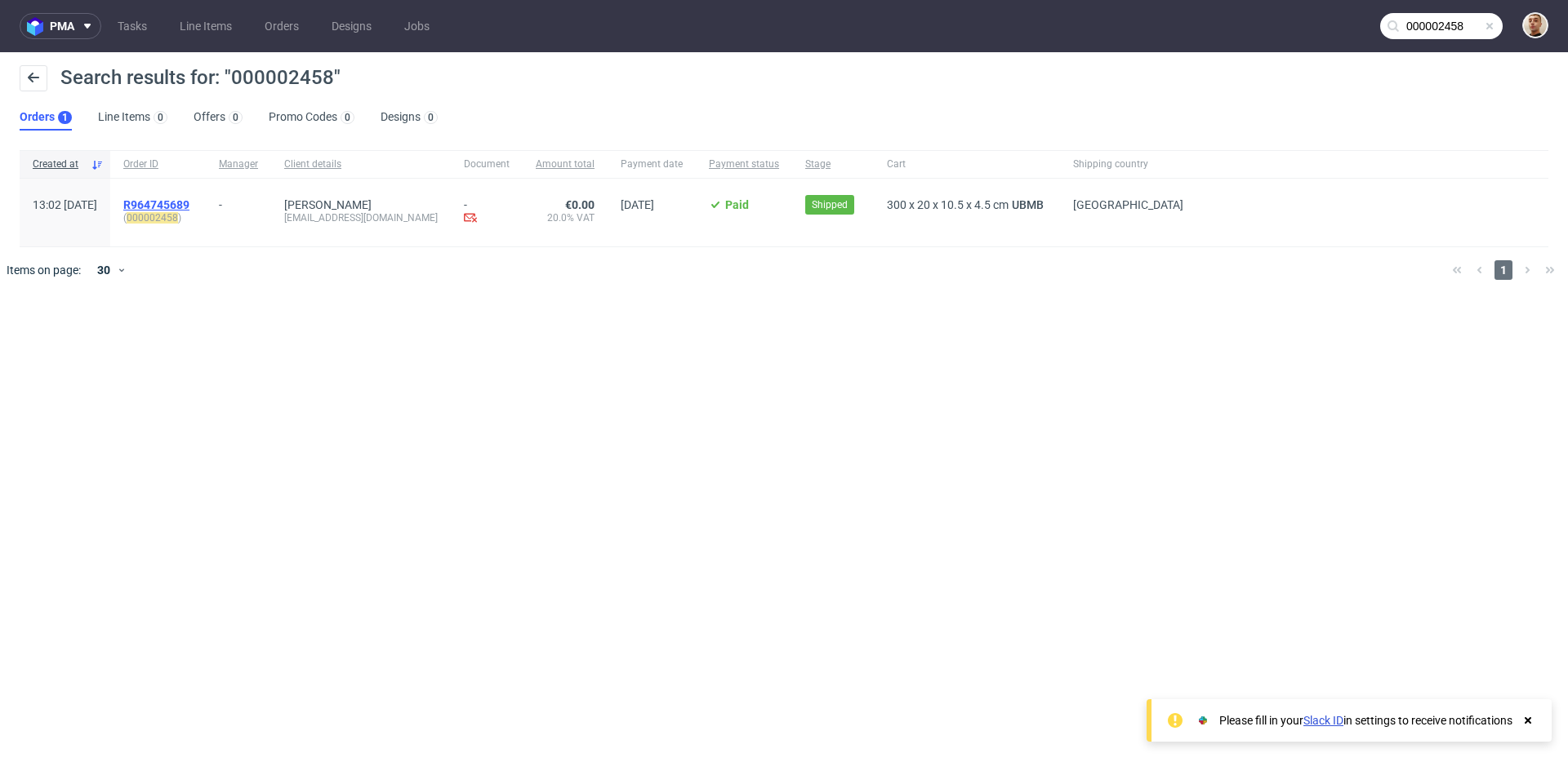
click at [190, 203] on span "R964745689" at bounding box center [156, 205] width 66 height 13
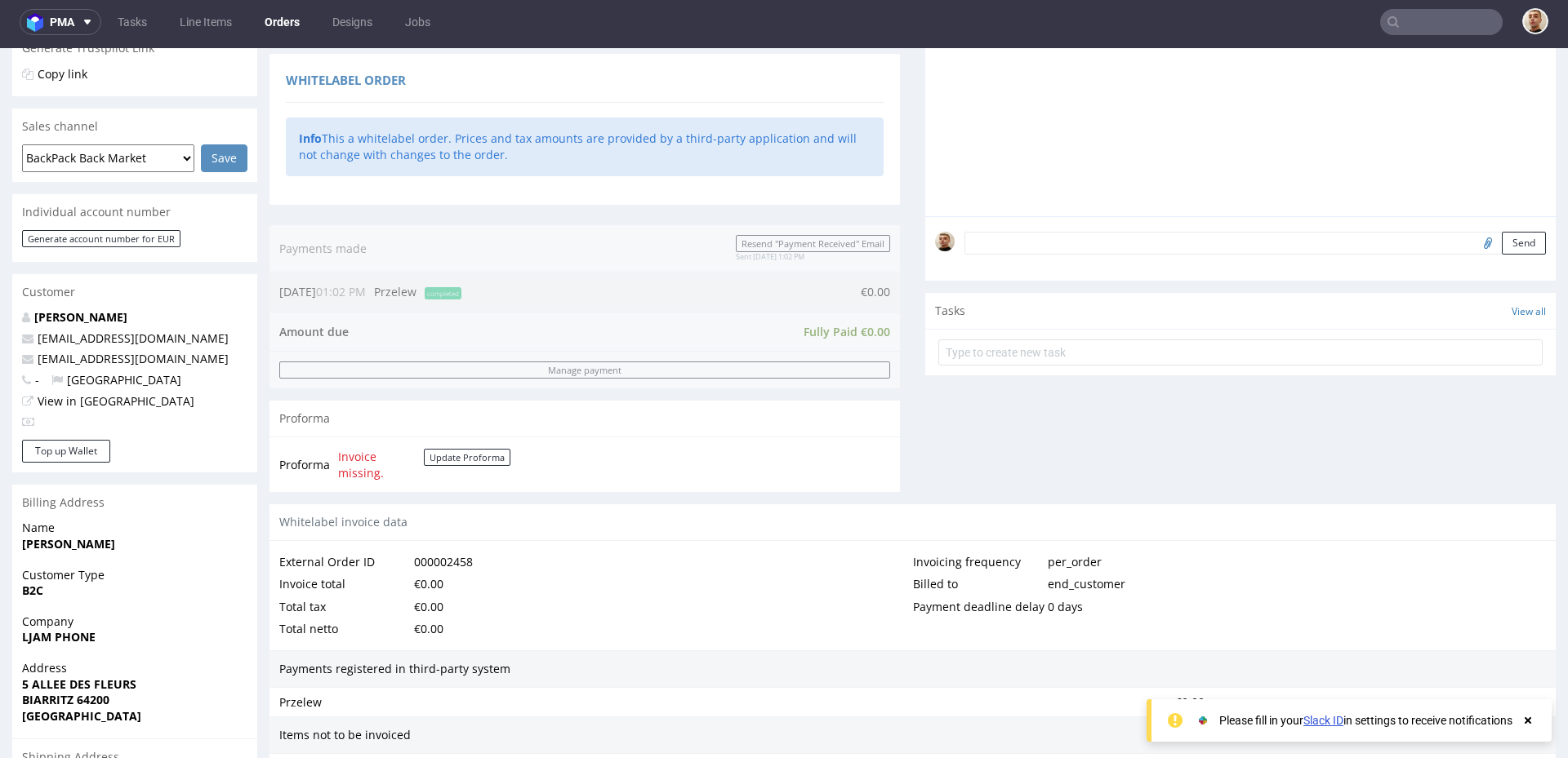
scroll to position [678, 0]
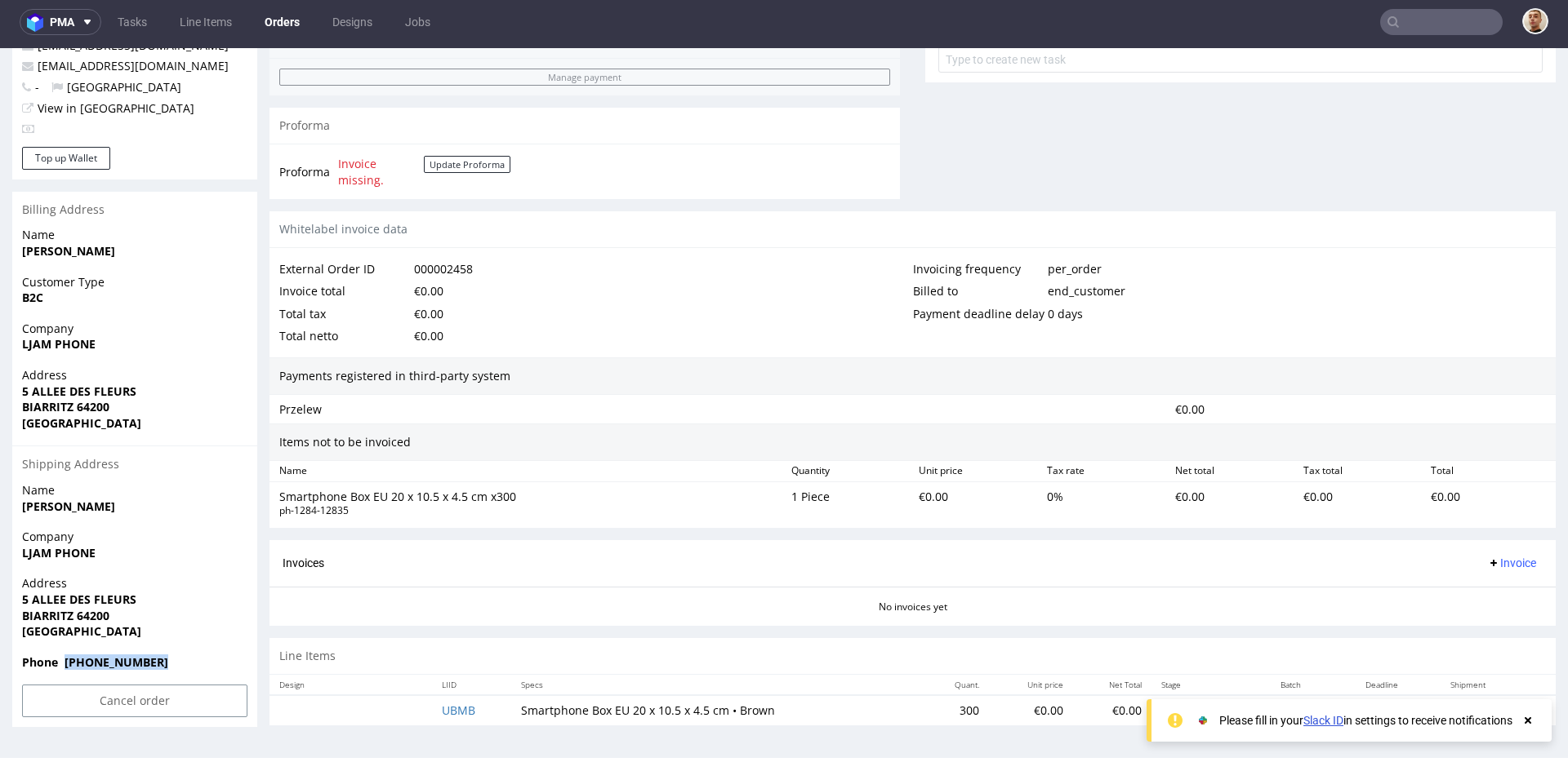
drag, startPoint x: 184, startPoint y: 657, endPoint x: 64, endPoint y: 666, distance: 120.3
click at [64, 666] on span "Phone +33 0975409573" at bounding box center [135, 662] width 225 height 16
copy strong "+33 0975409573"
click at [487, 561] on div "Invoices Invoice" at bounding box center [912, 564] width 1260 height 21
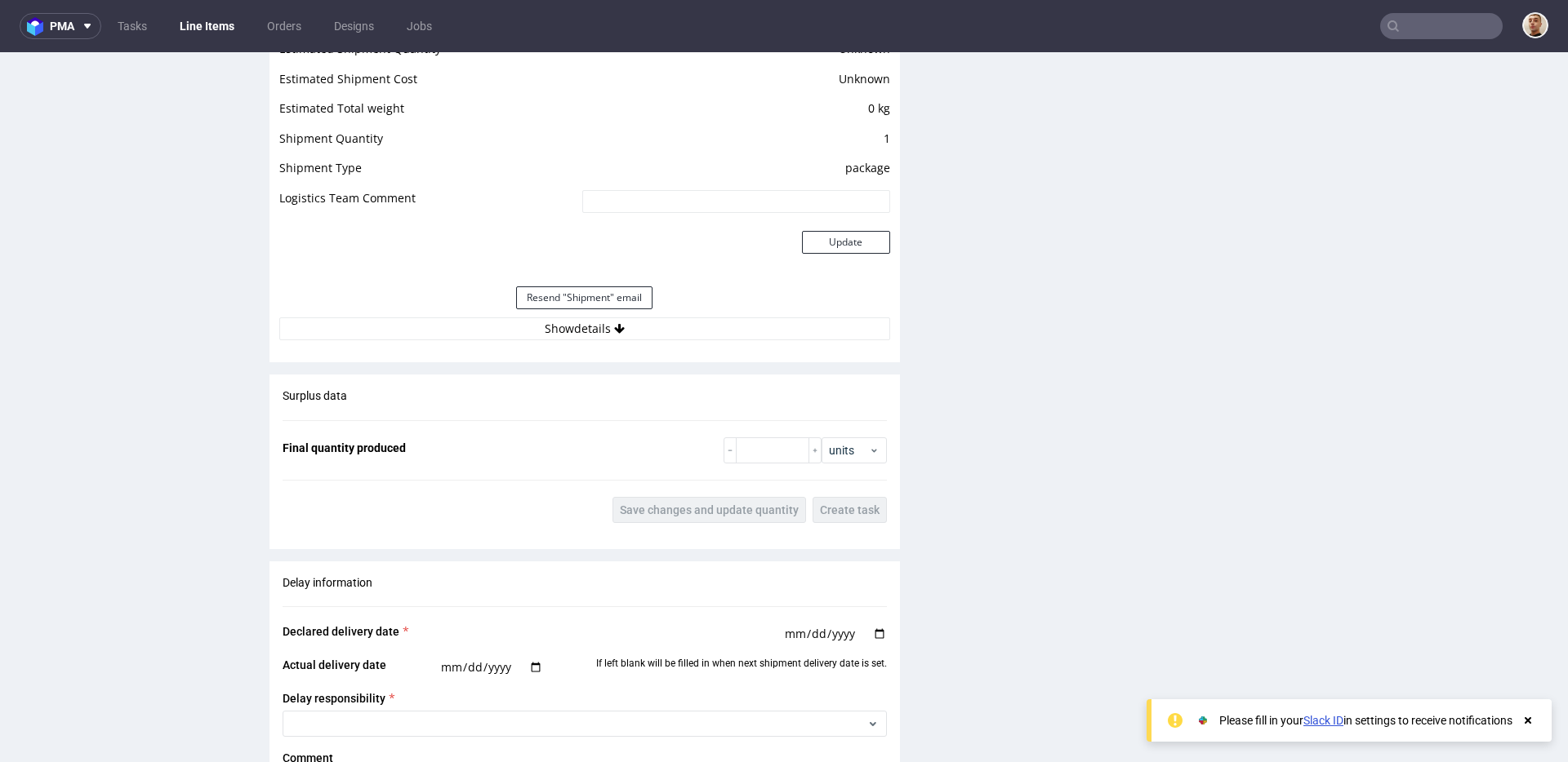
scroll to position [1477, 0]
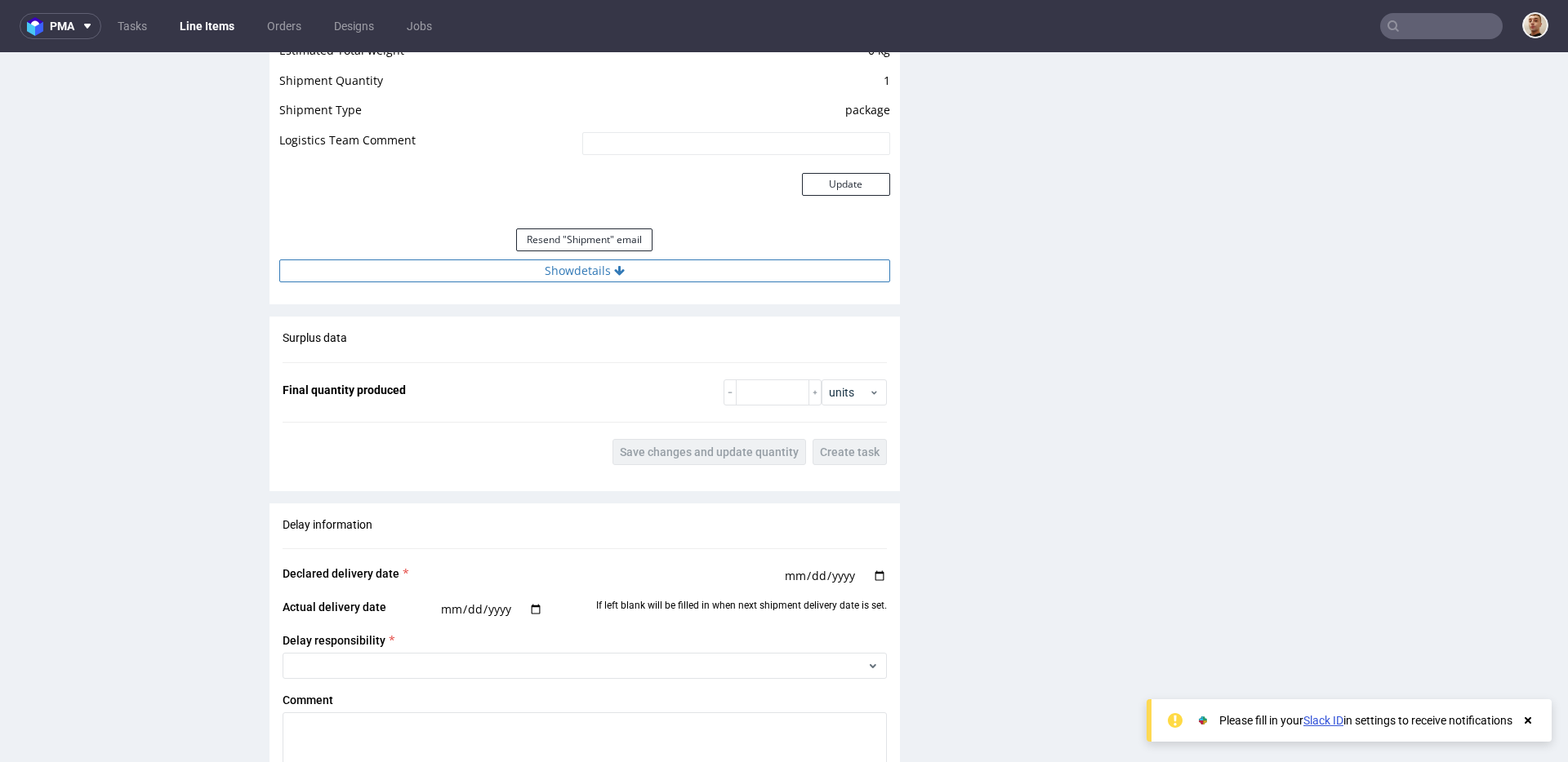
click at [614, 266] on icon at bounding box center [618, 271] width 10 height 11
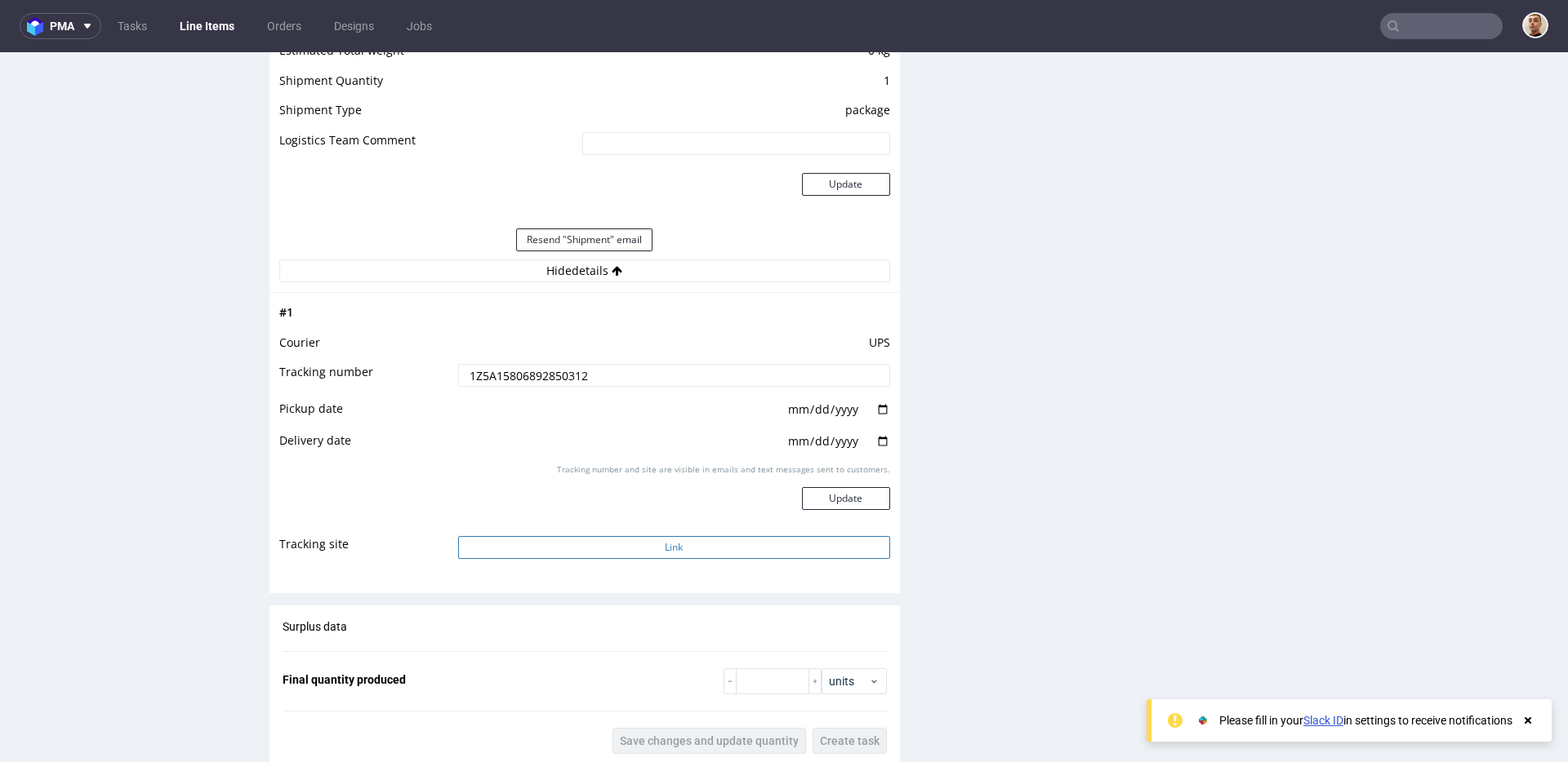
click at [752, 554] on button "Link" at bounding box center [675, 548] width 432 height 22
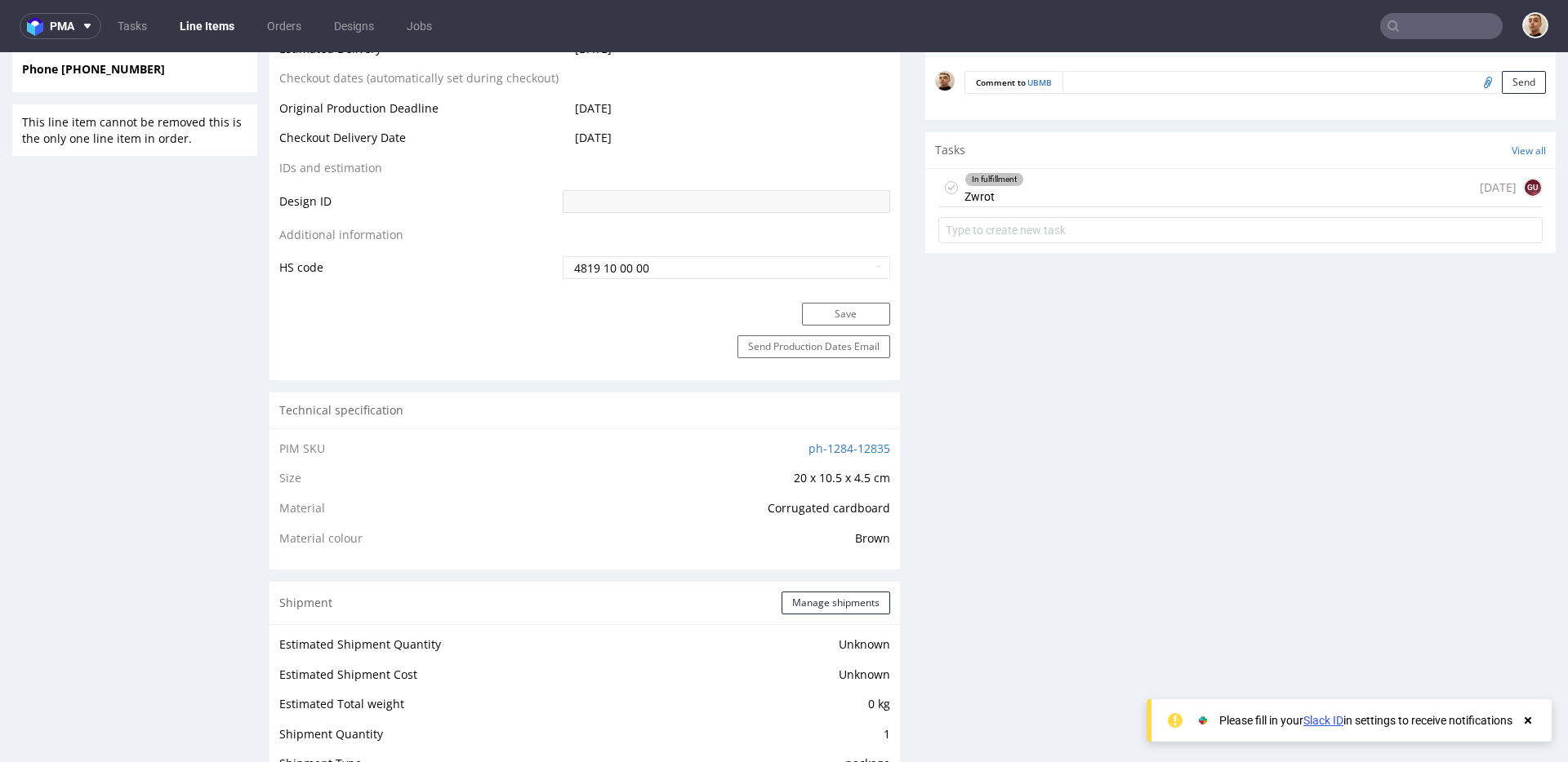
scroll to position [888, 0]
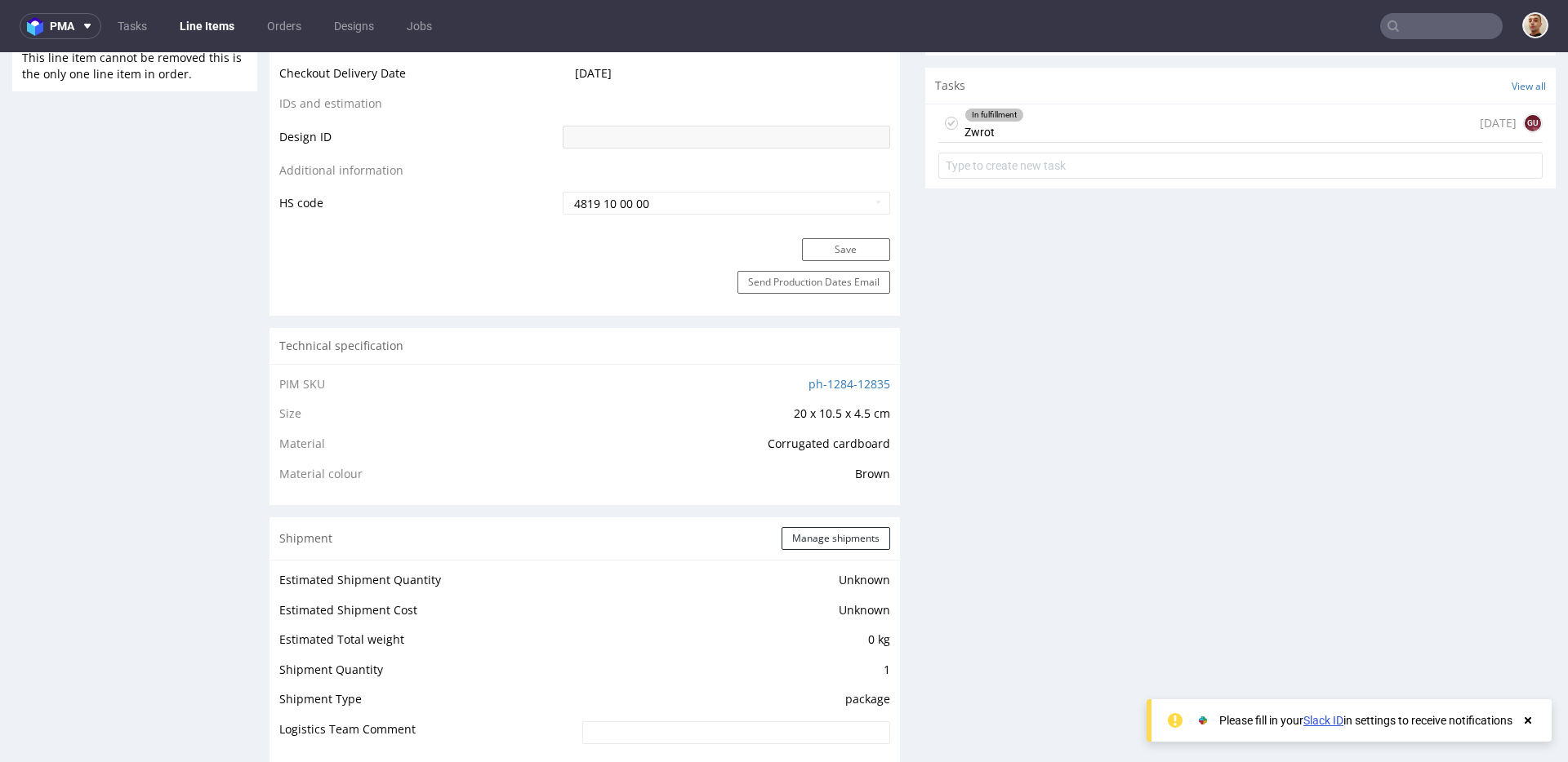
click at [1052, 133] on div "In fulfillment Zwrot 26 days ago gu" at bounding box center [1241, 123] width 604 height 38
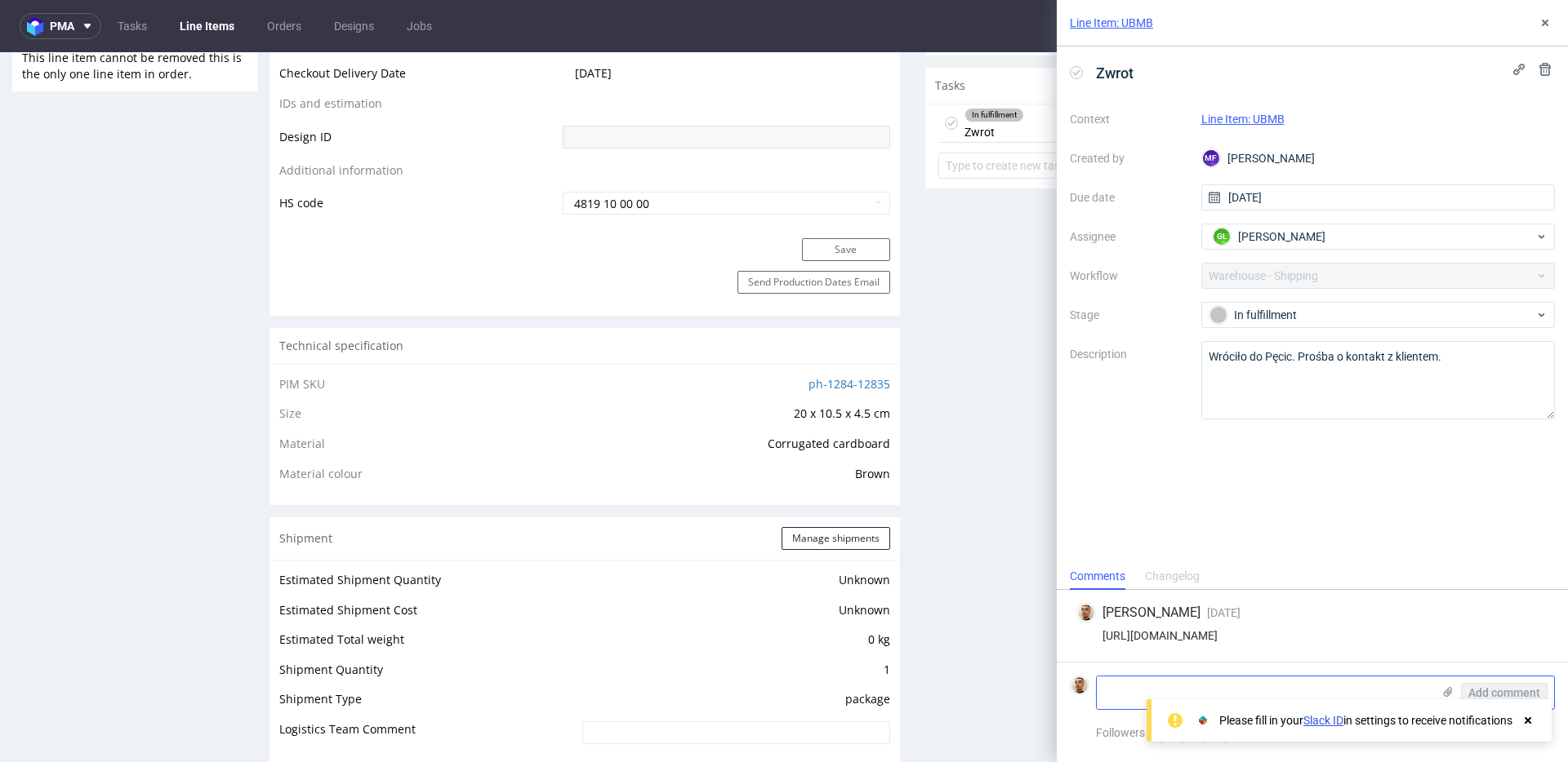
click at [1143, 687] on textarea at bounding box center [1264, 693] width 335 height 33
type textarea "klient prosi o wysylke na ten sam adres, jest on poprawny"
click at [1478, 687] on span "Add comment" at bounding box center [1504, 693] width 72 height 11
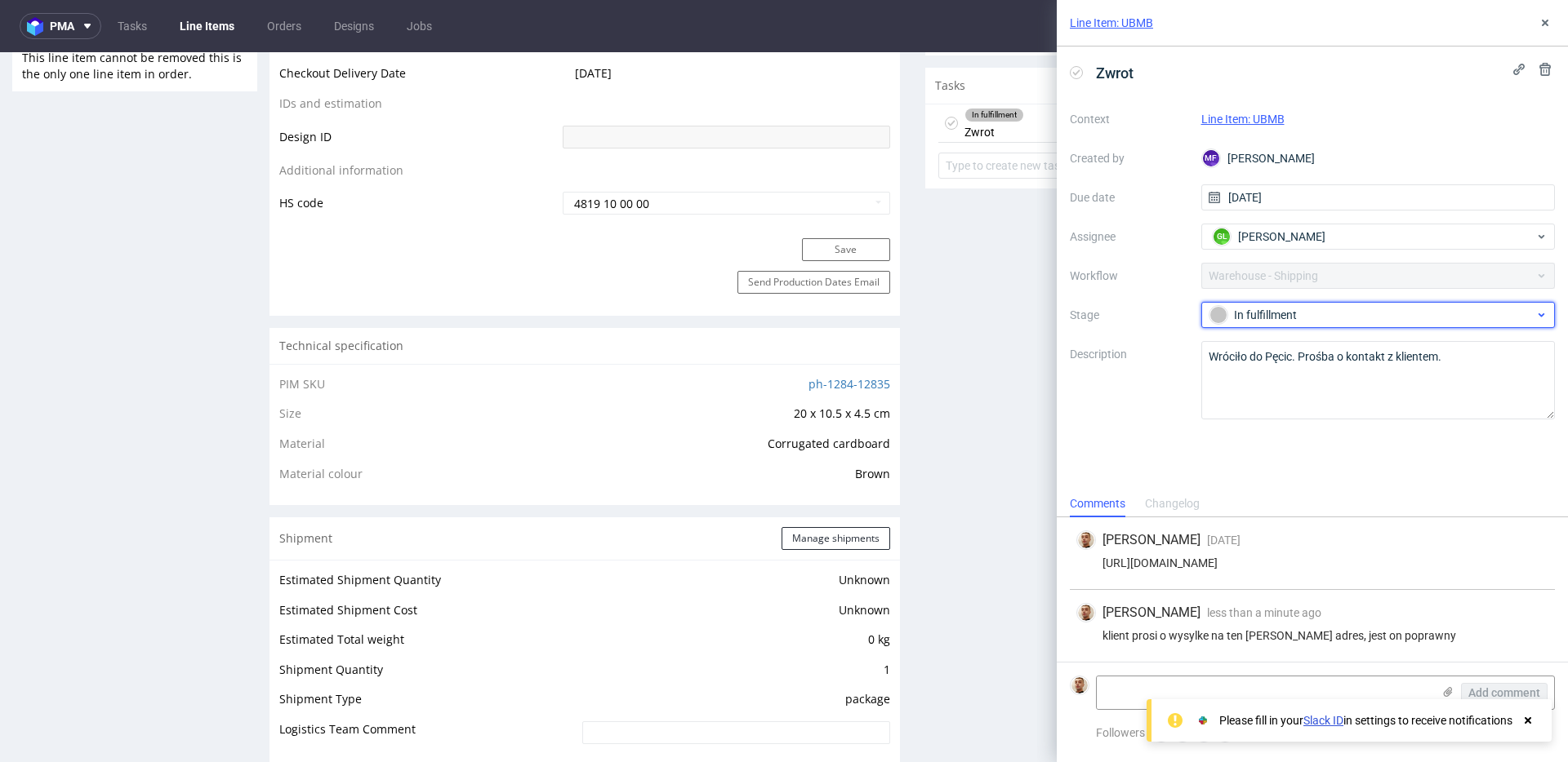
click at [1260, 319] on div "In fulfillment" at bounding box center [1372, 314] width 325 height 18
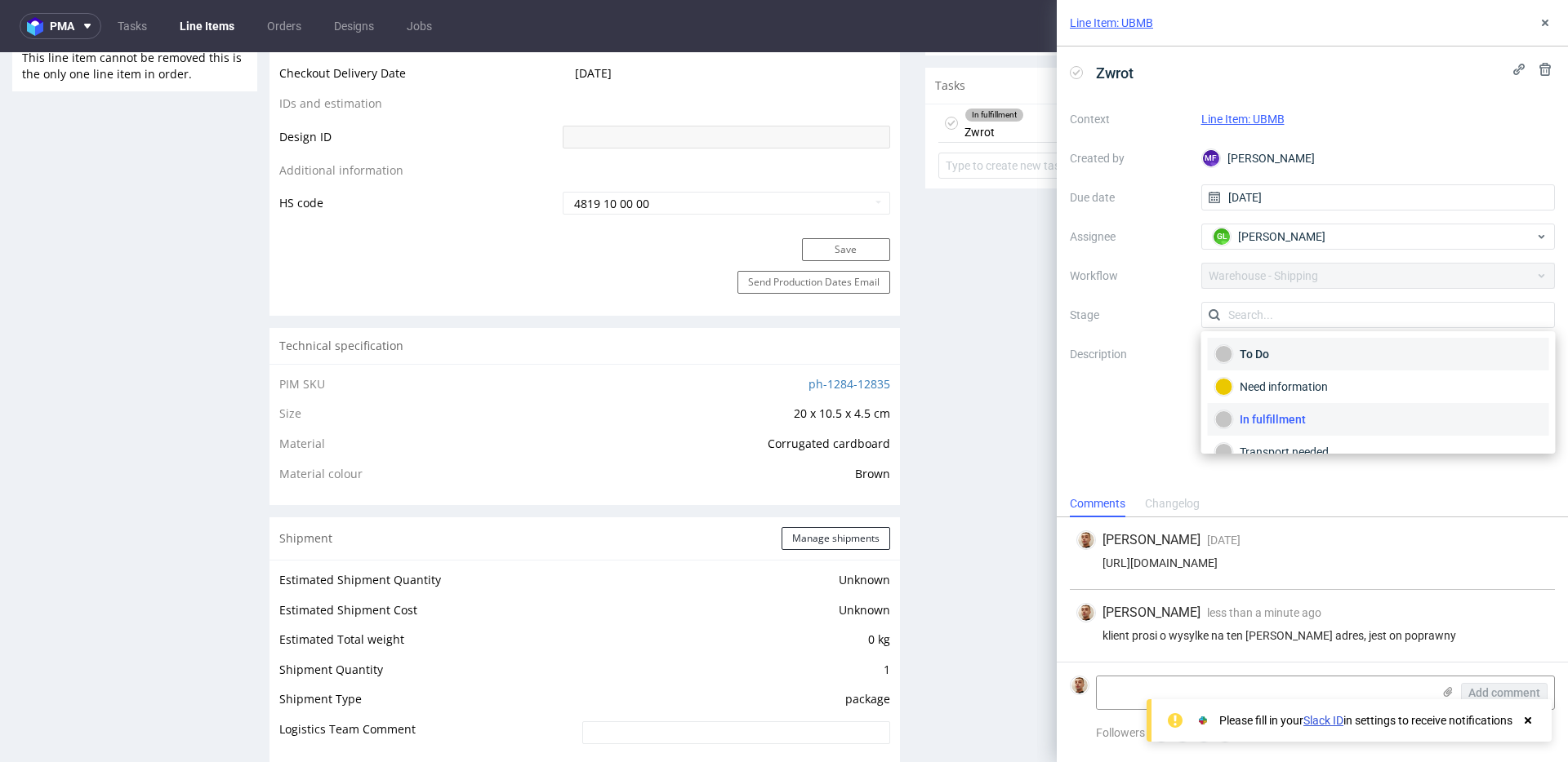
click at [1264, 359] on div "To Do" at bounding box center [1378, 353] width 327 height 18
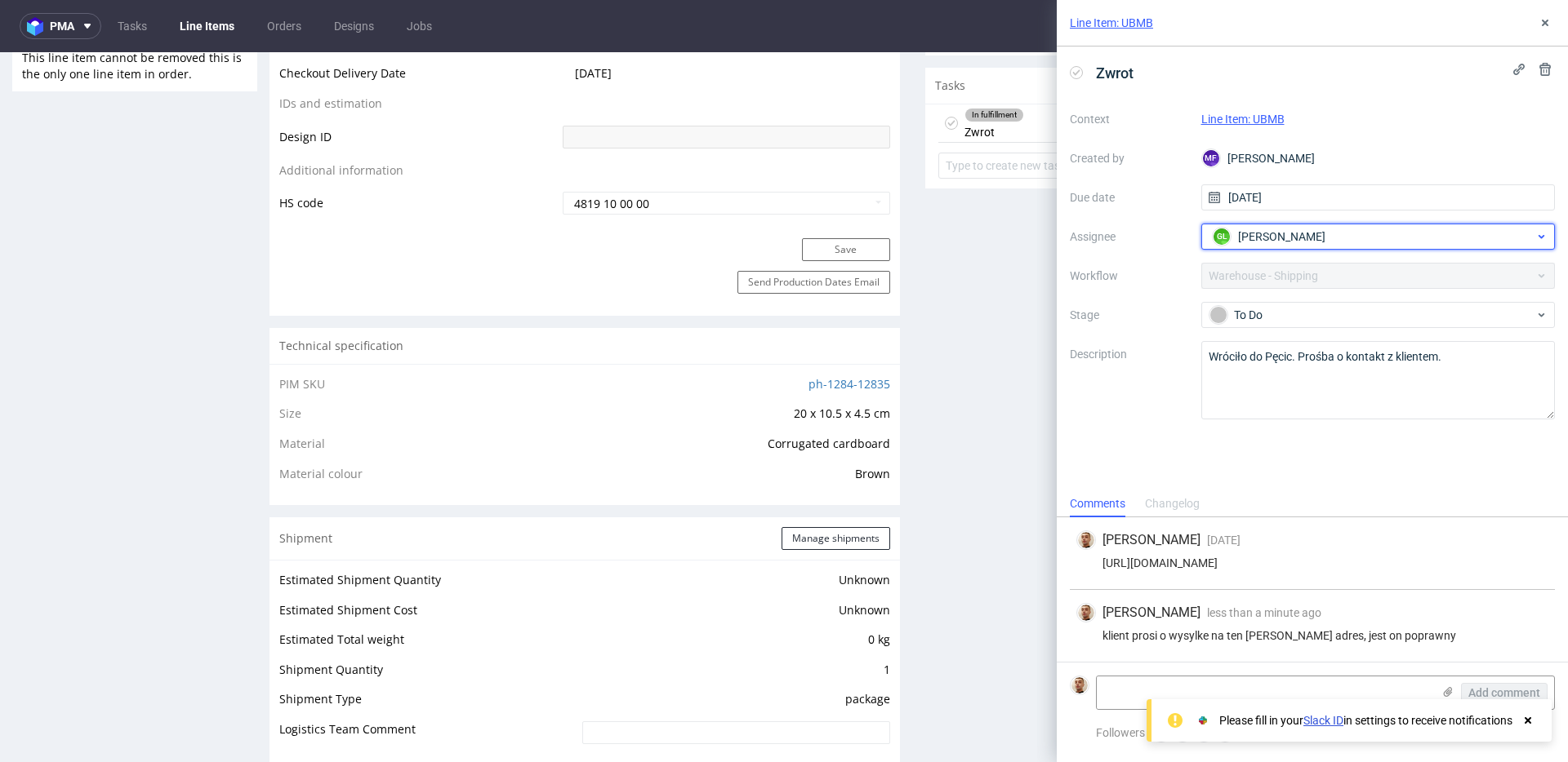
click at [1279, 234] on span "[PERSON_NAME]" at bounding box center [1281, 236] width 87 height 16
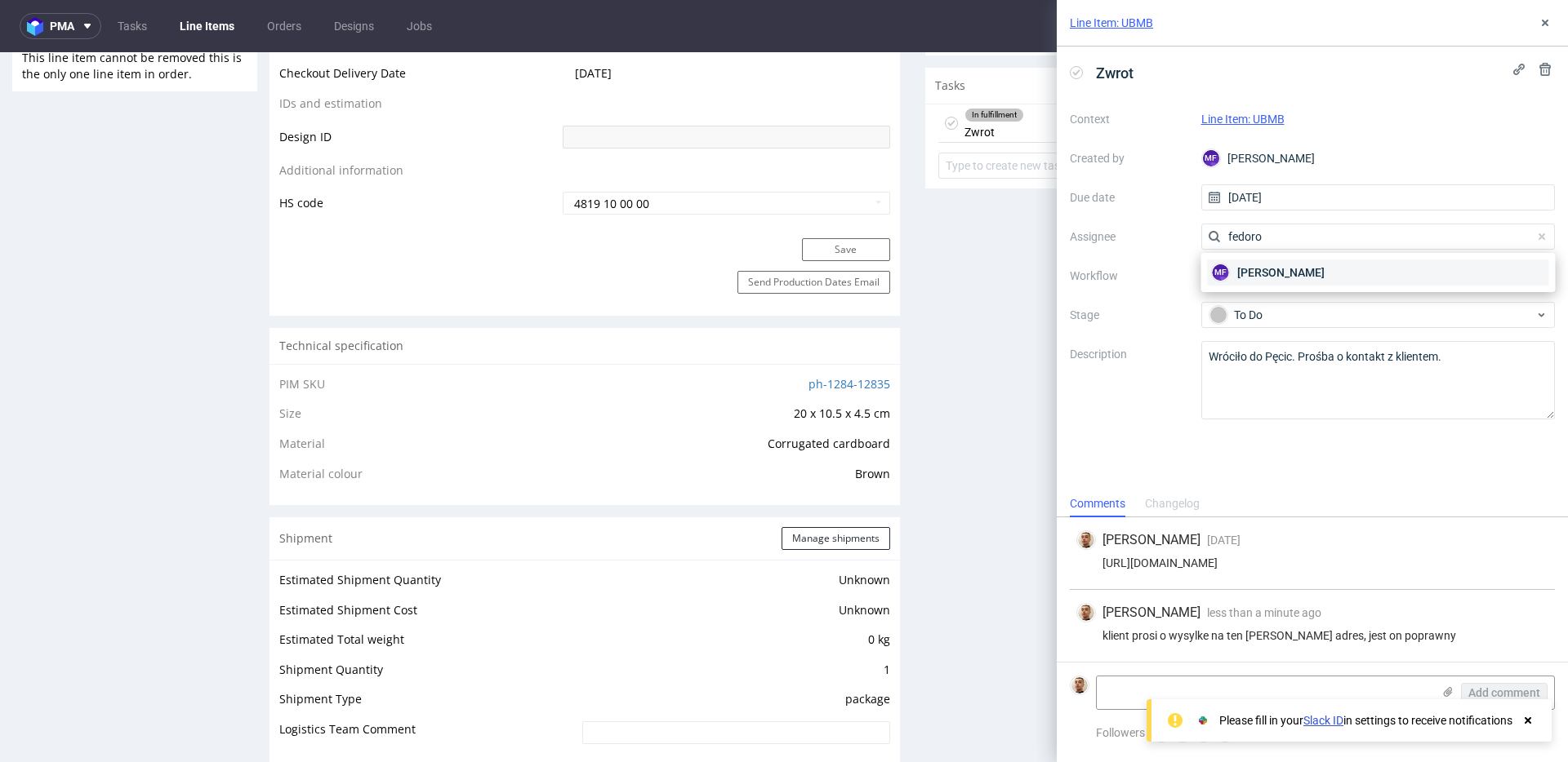
type input "fedoro"
click at [1270, 266] on span "[PERSON_NAME]" at bounding box center [1281, 272] width 87 height 16
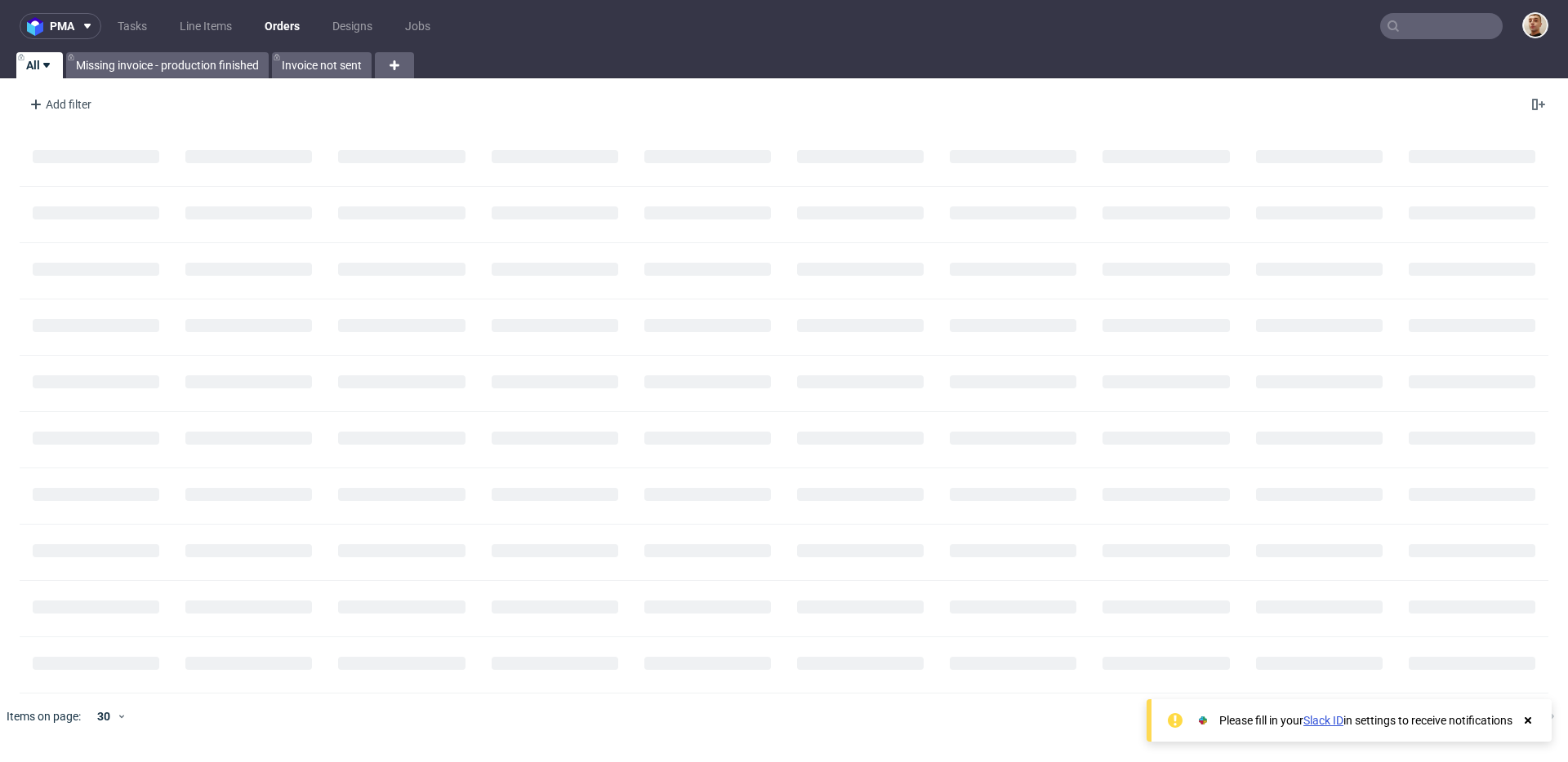
click at [1417, 16] on input "text" at bounding box center [1441, 26] width 123 height 26
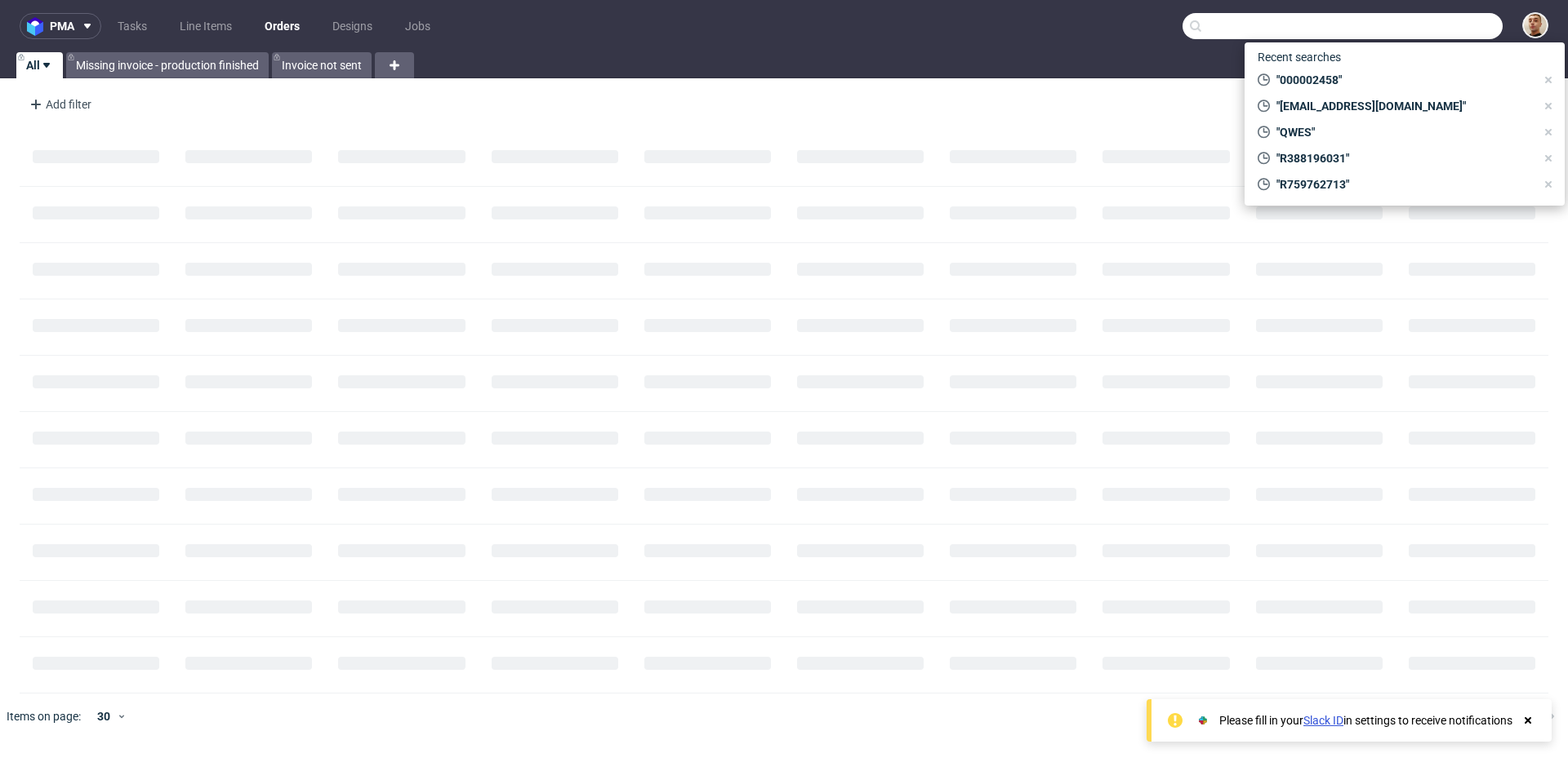
paste input "[EMAIL_ADDRESS][DOMAIN_NAME]"
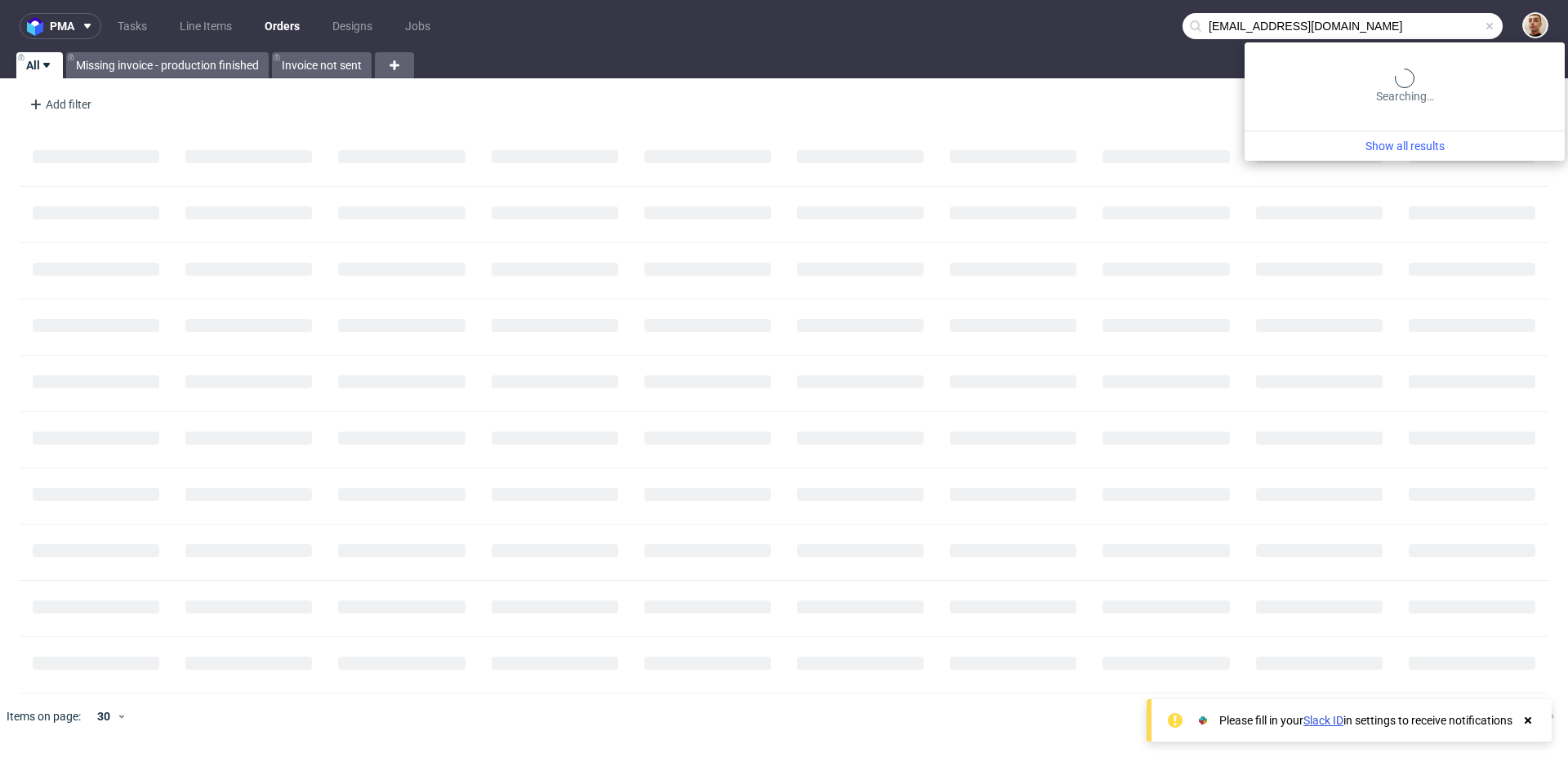
type input "[EMAIL_ADDRESS][DOMAIN_NAME]"
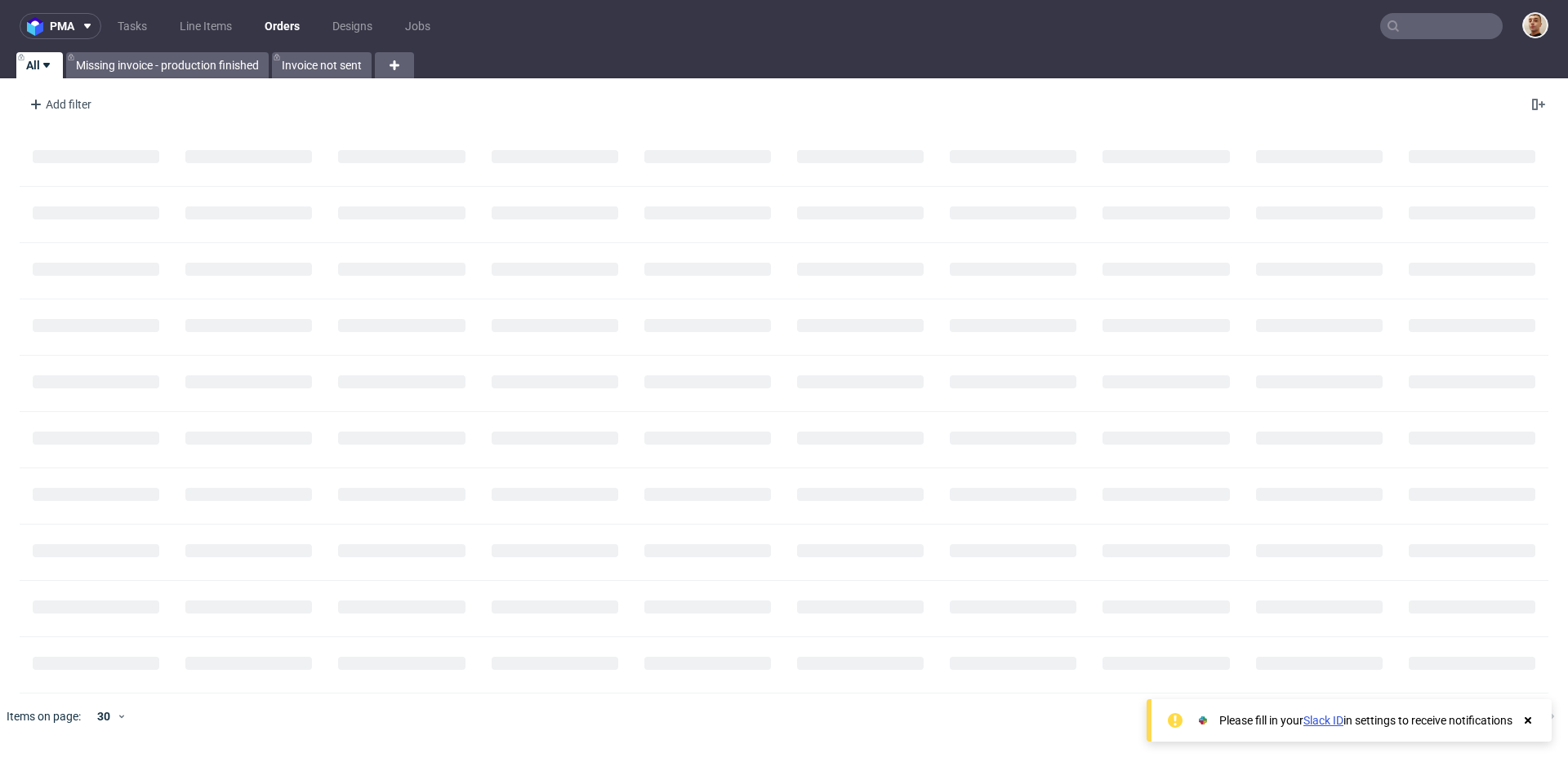
click at [1413, 46] on nav "pma Tasks Line Items Orders Designs Jobs" at bounding box center [784, 26] width 1568 height 52
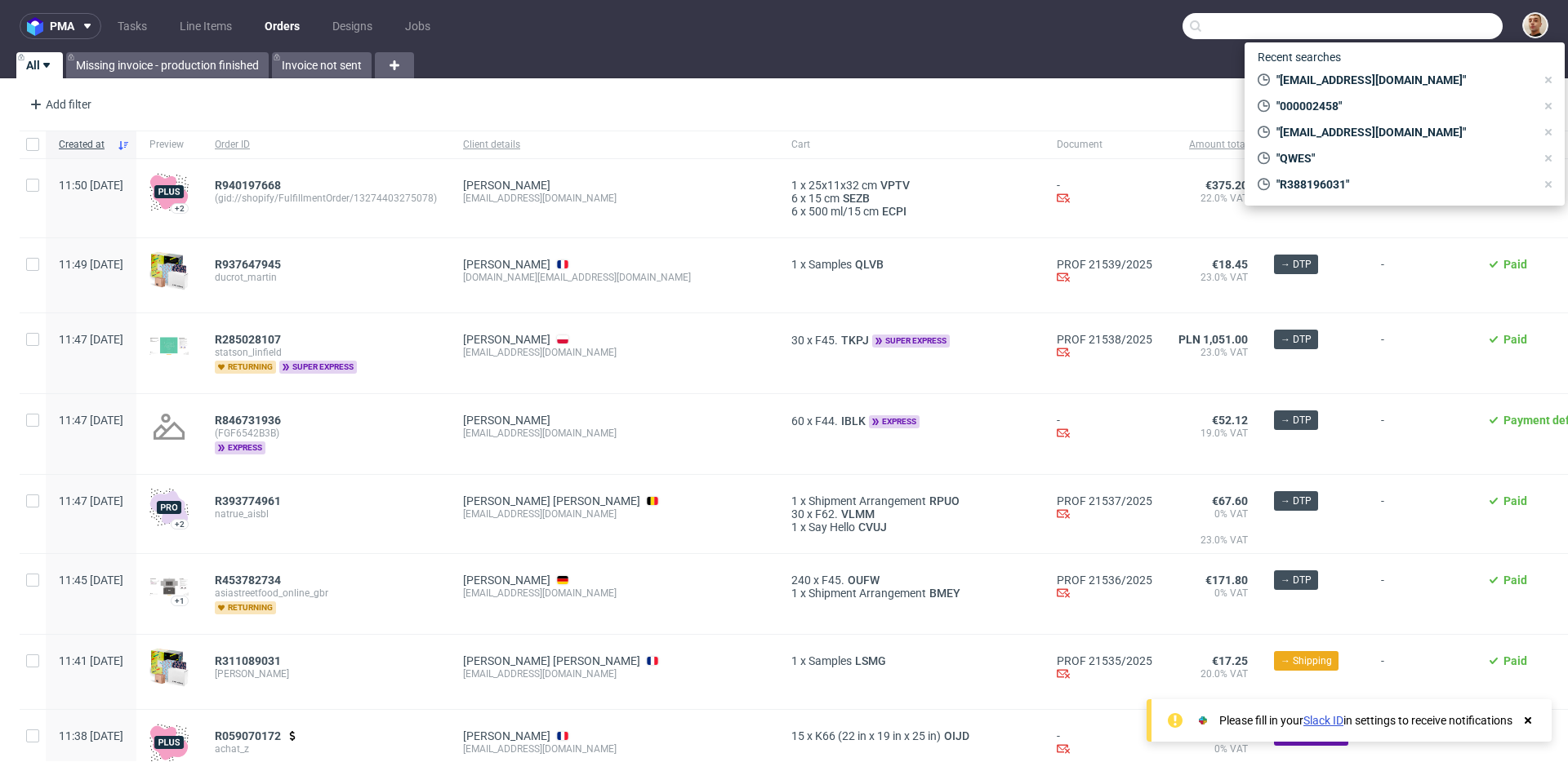
click at [1430, 25] on input "text" at bounding box center [1343, 26] width 320 height 26
paste input "R047495052"
type input "R047495052"
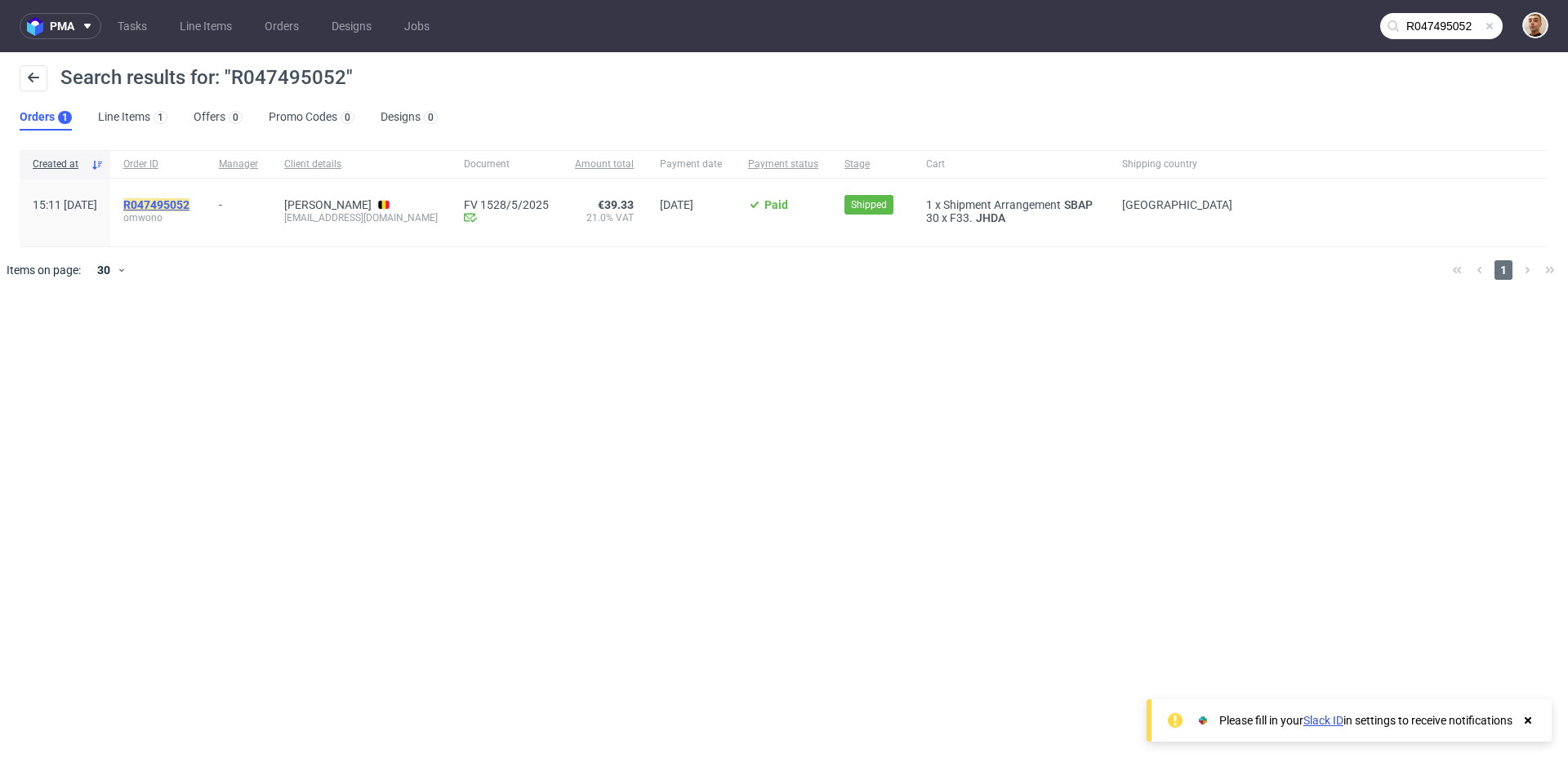
click at [190, 202] on mark "R047495052" at bounding box center [156, 205] width 66 height 13
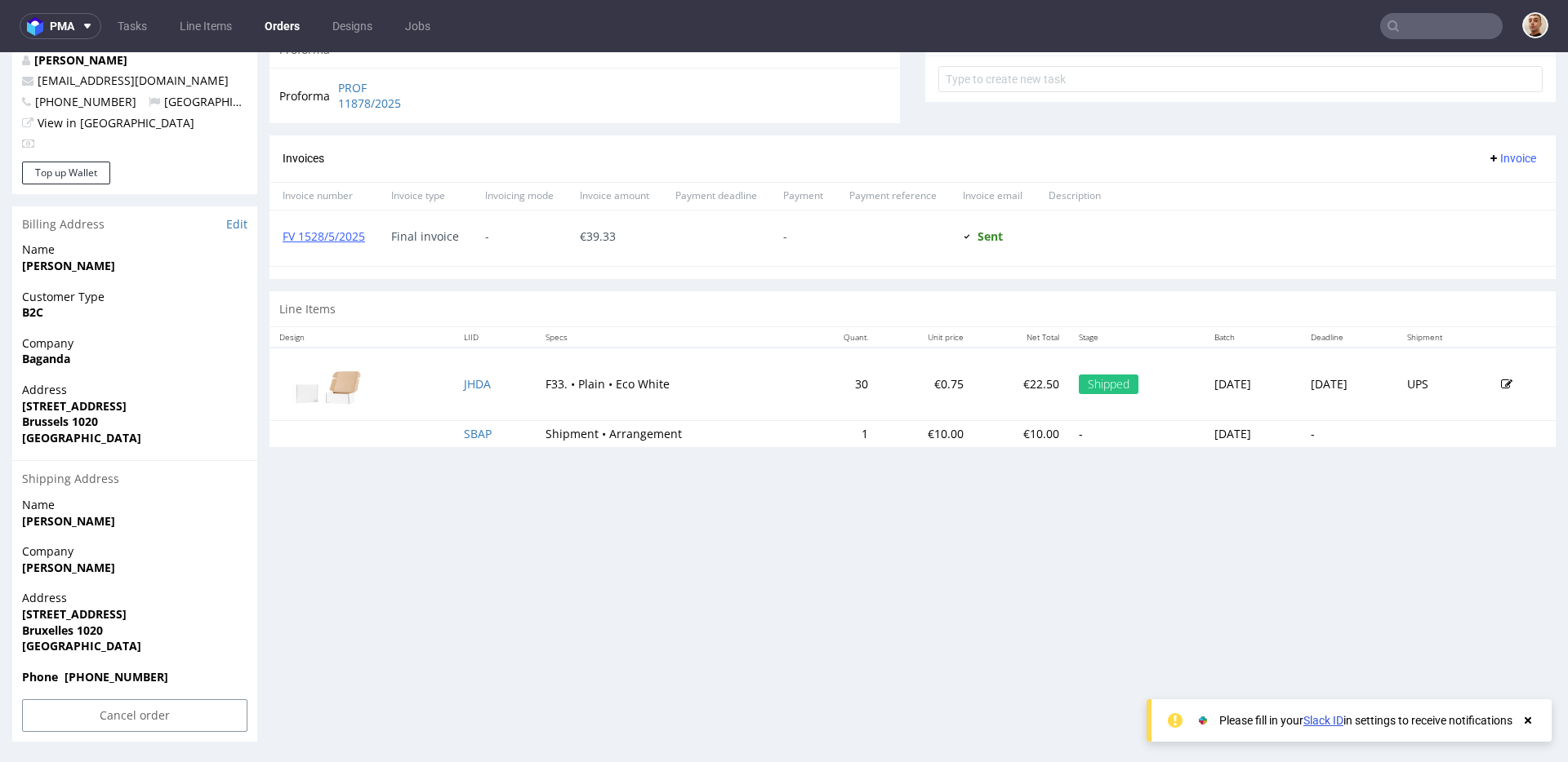
scroll to position [4, 0]
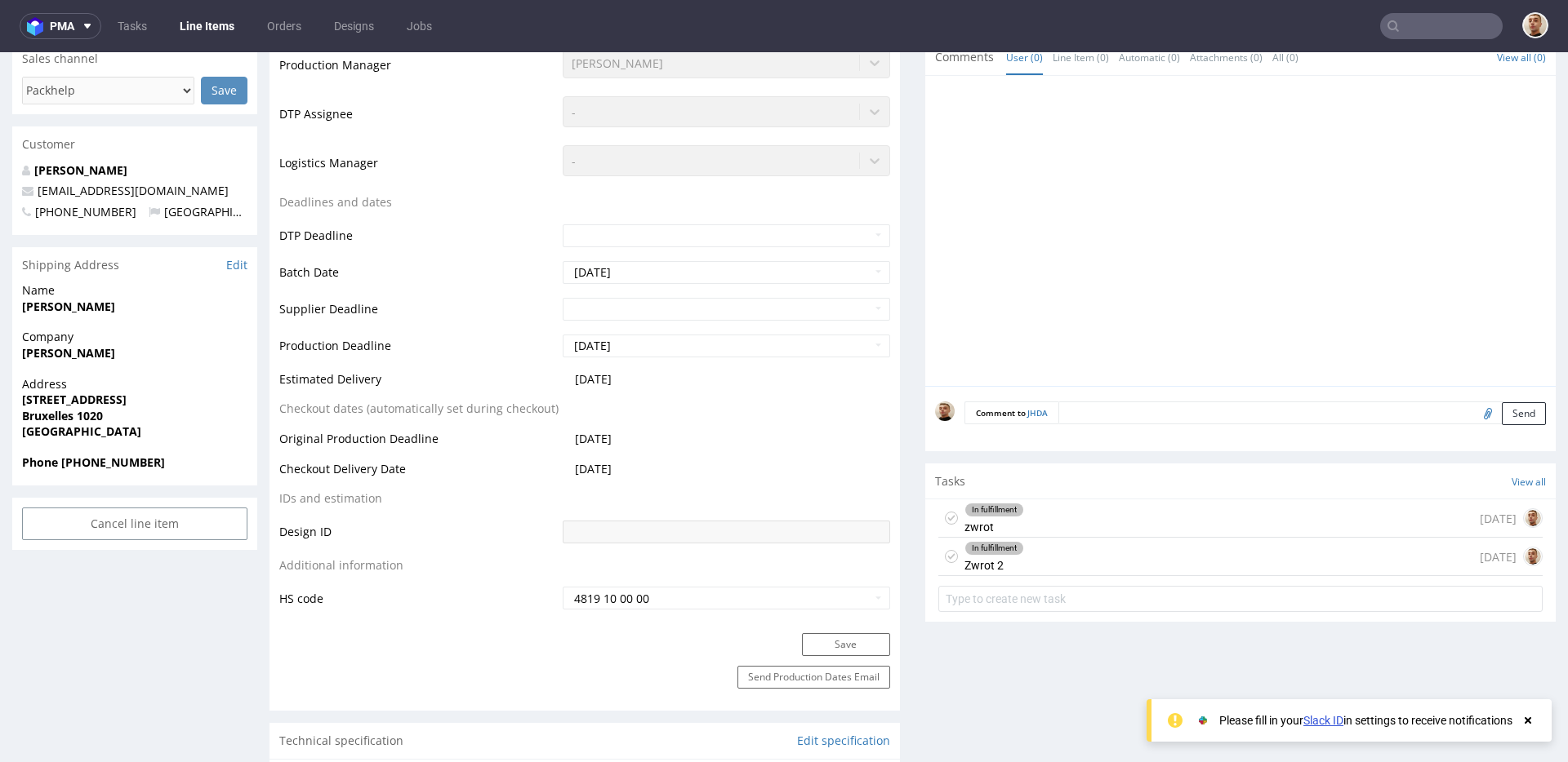
scroll to position [494, 0]
click at [1060, 556] on div "In fulfillment Zwrot 2 18 days ago" at bounding box center [1241, 554] width 604 height 38
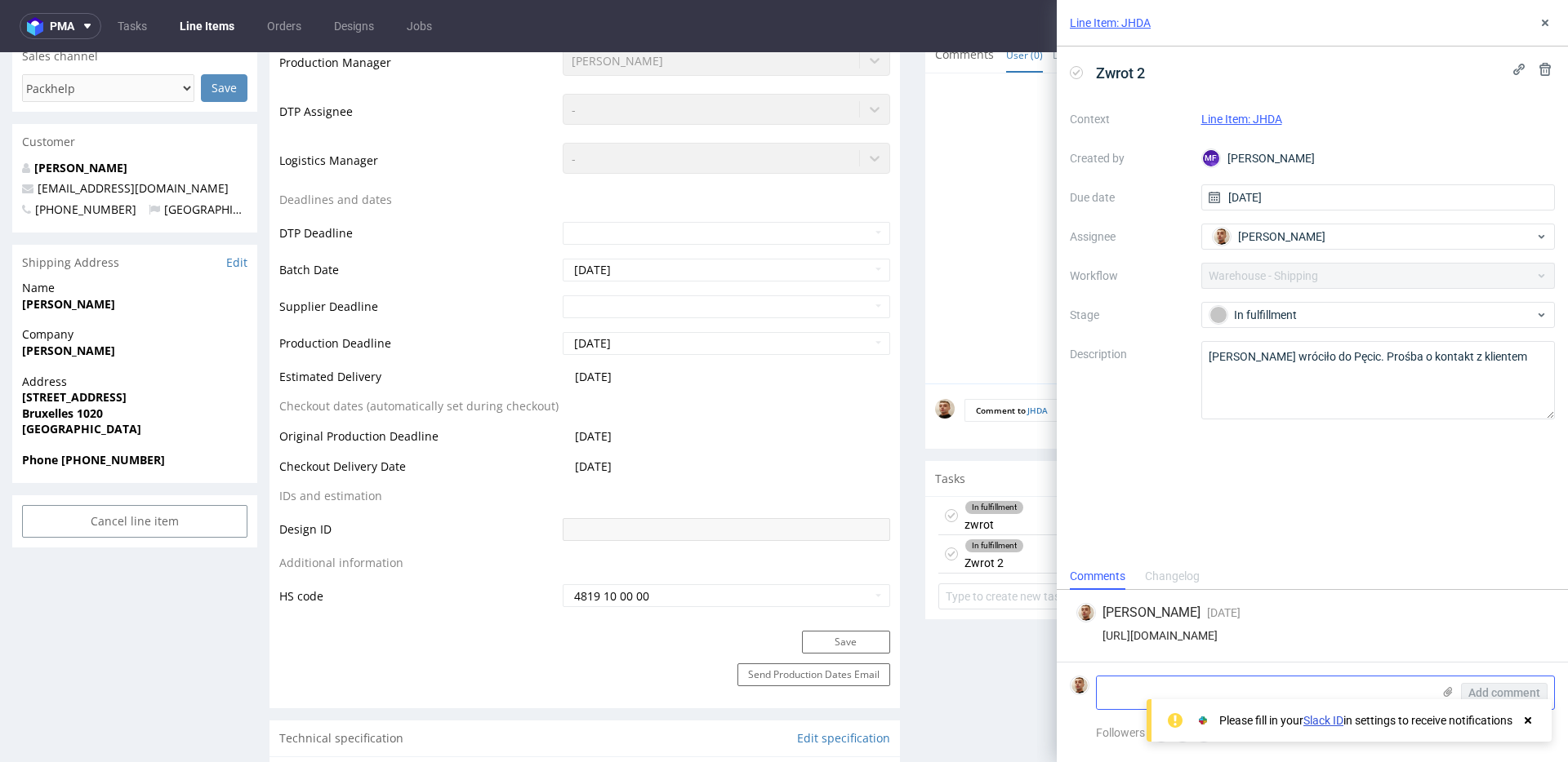
click at [1154, 684] on textarea at bounding box center [1264, 693] width 335 height 33
type textarea "ten sam adres wysylki"
click at [1528, 691] on span "Add comment" at bounding box center [1504, 693] width 72 height 11
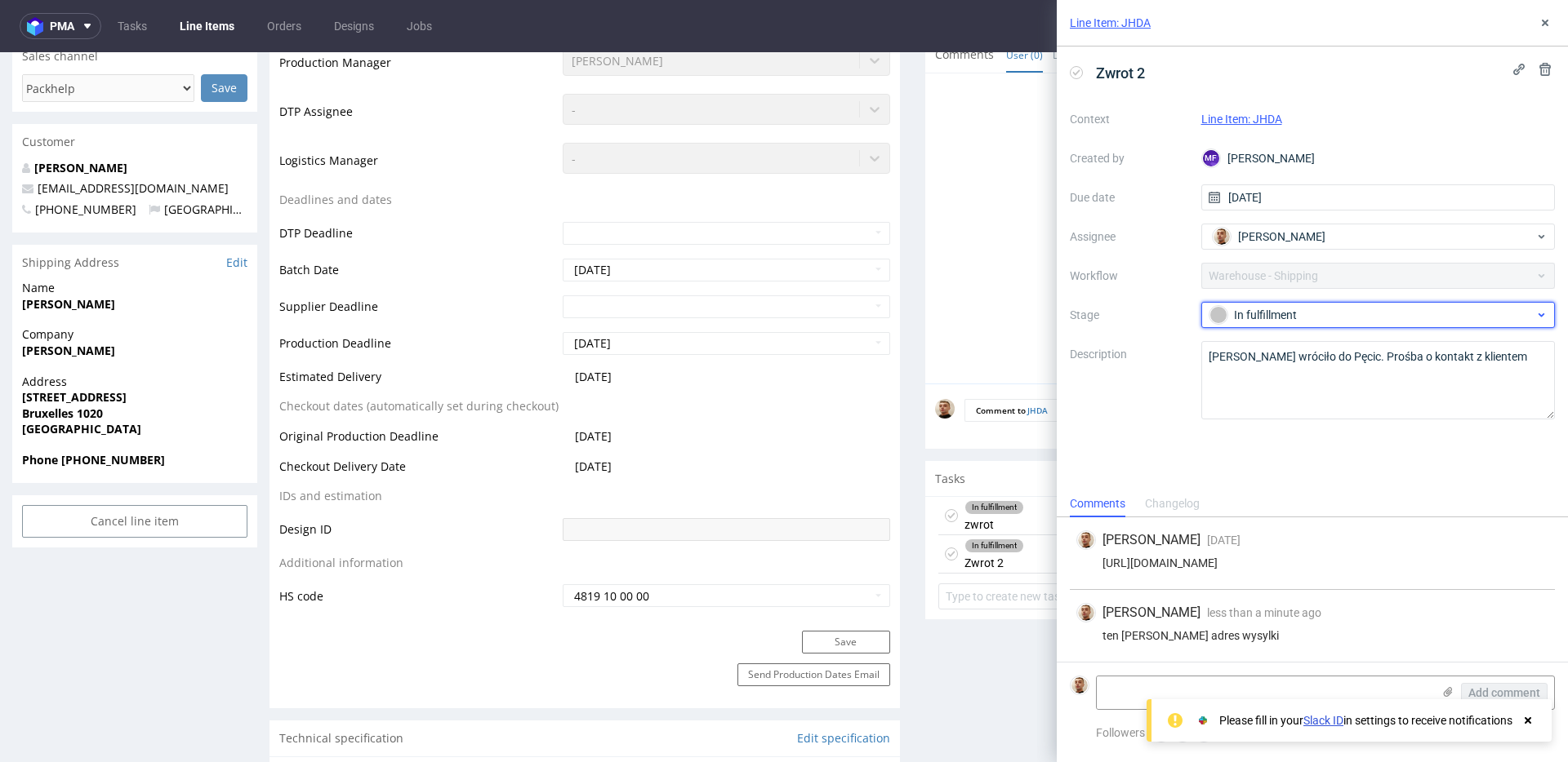
click at [1297, 324] on span "In fulfillment" at bounding box center [1372, 314] width 327 height 20
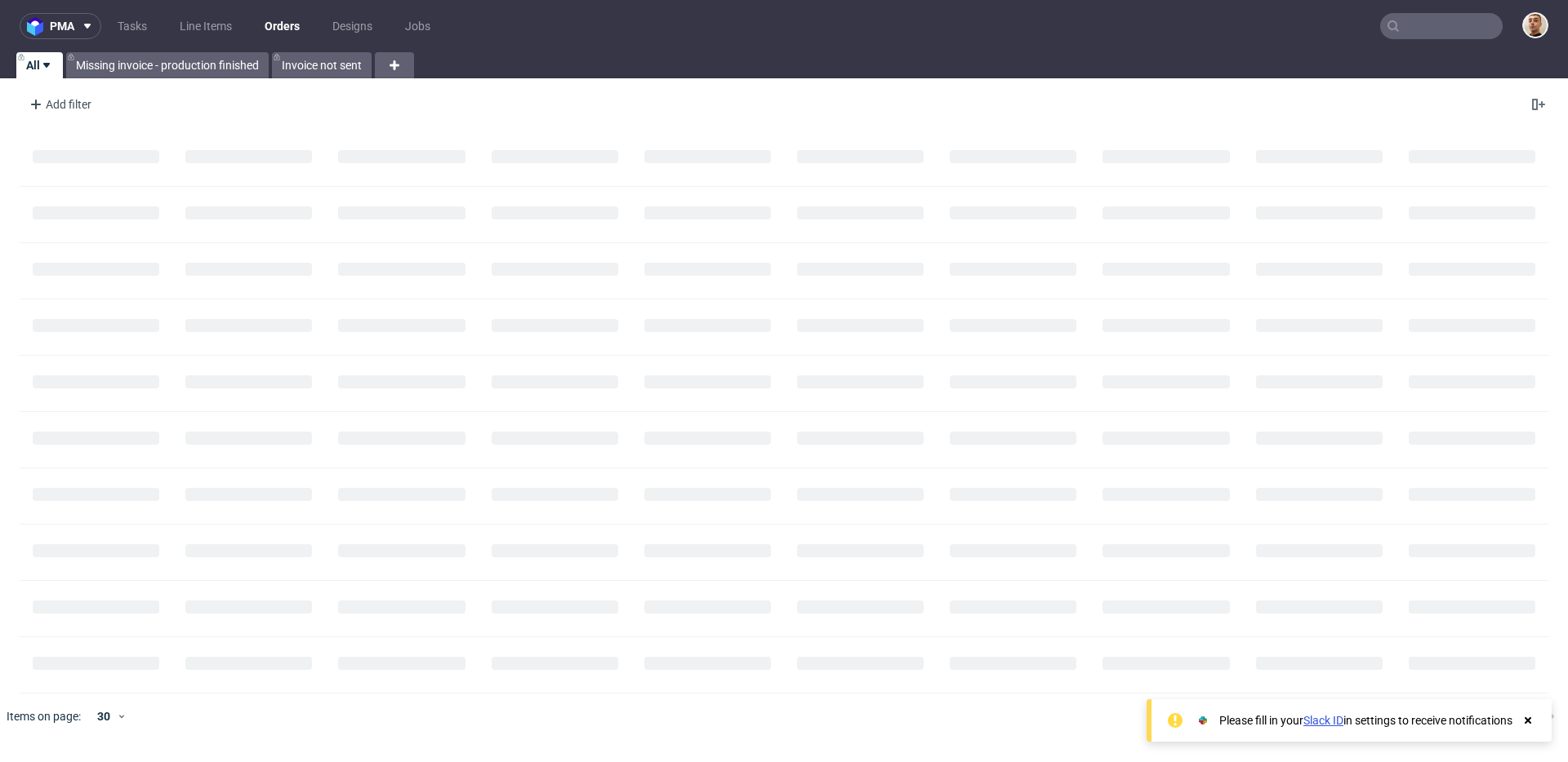
click at [1446, 28] on input "text" at bounding box center [1441, 26] width 123 height 26
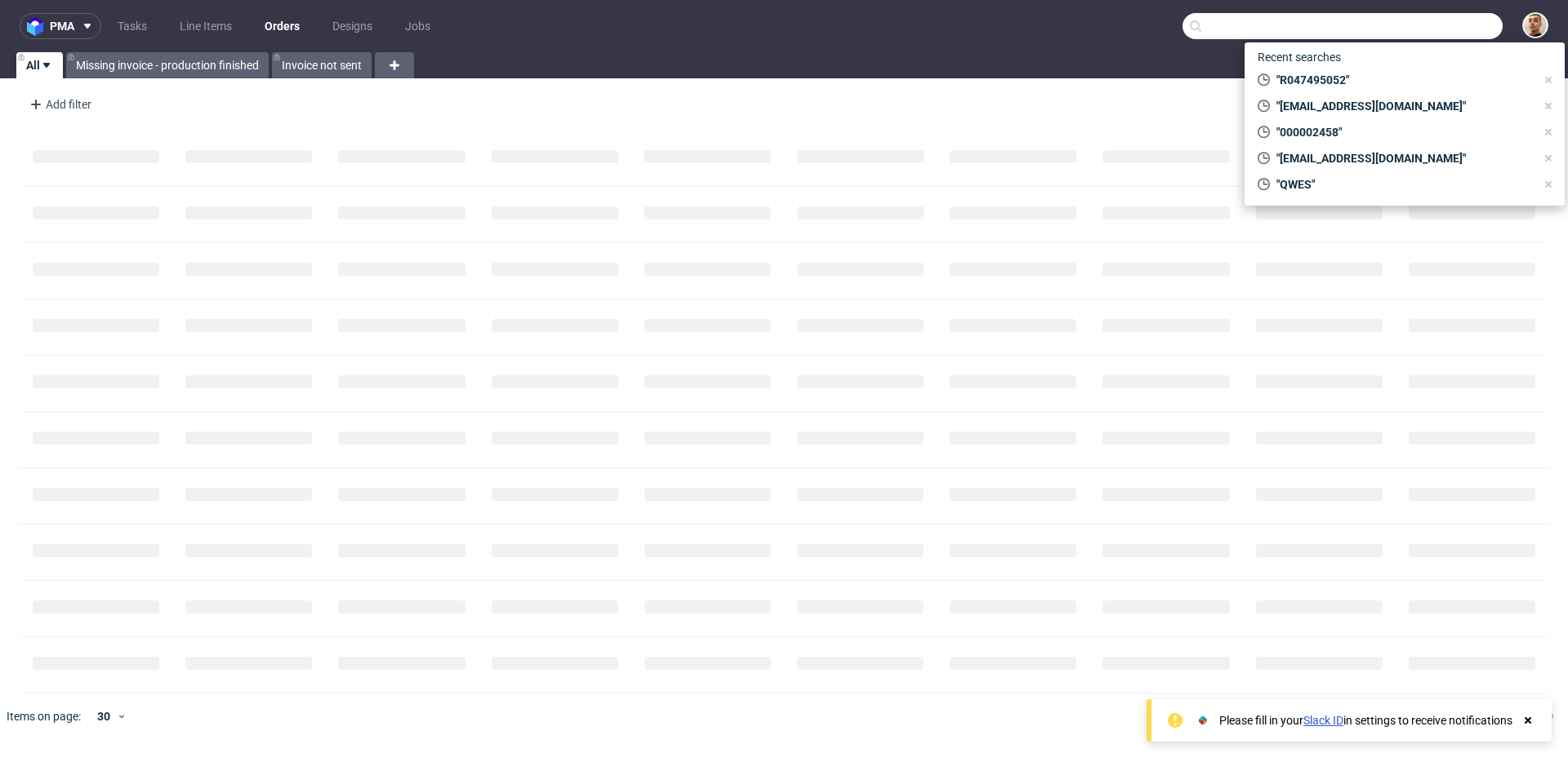
paste input "R719911055"
type input "R719911055"
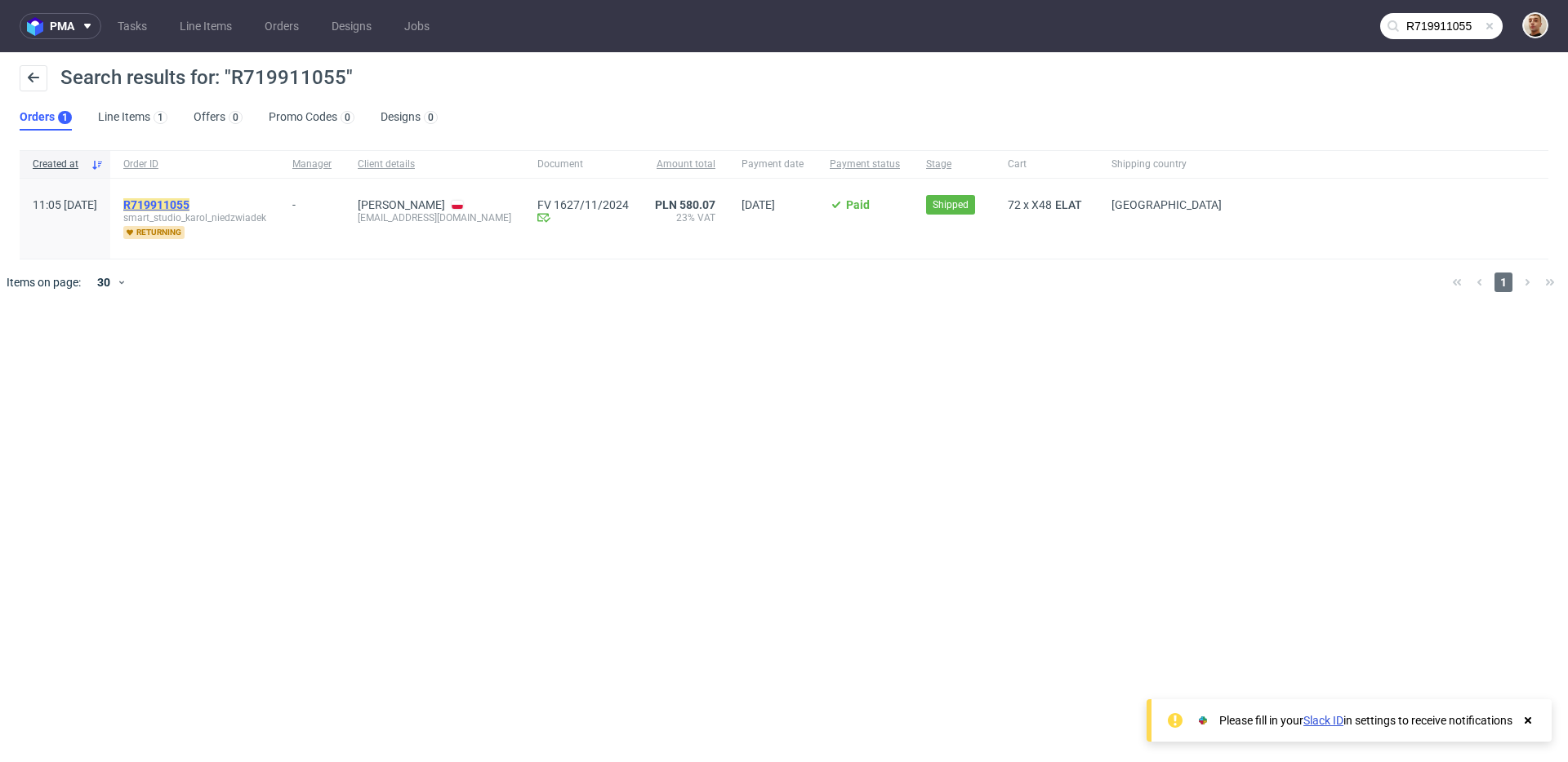
click at [190, 206] on mark "R719911055" at bounding box center [156, 205] width 66 height 13
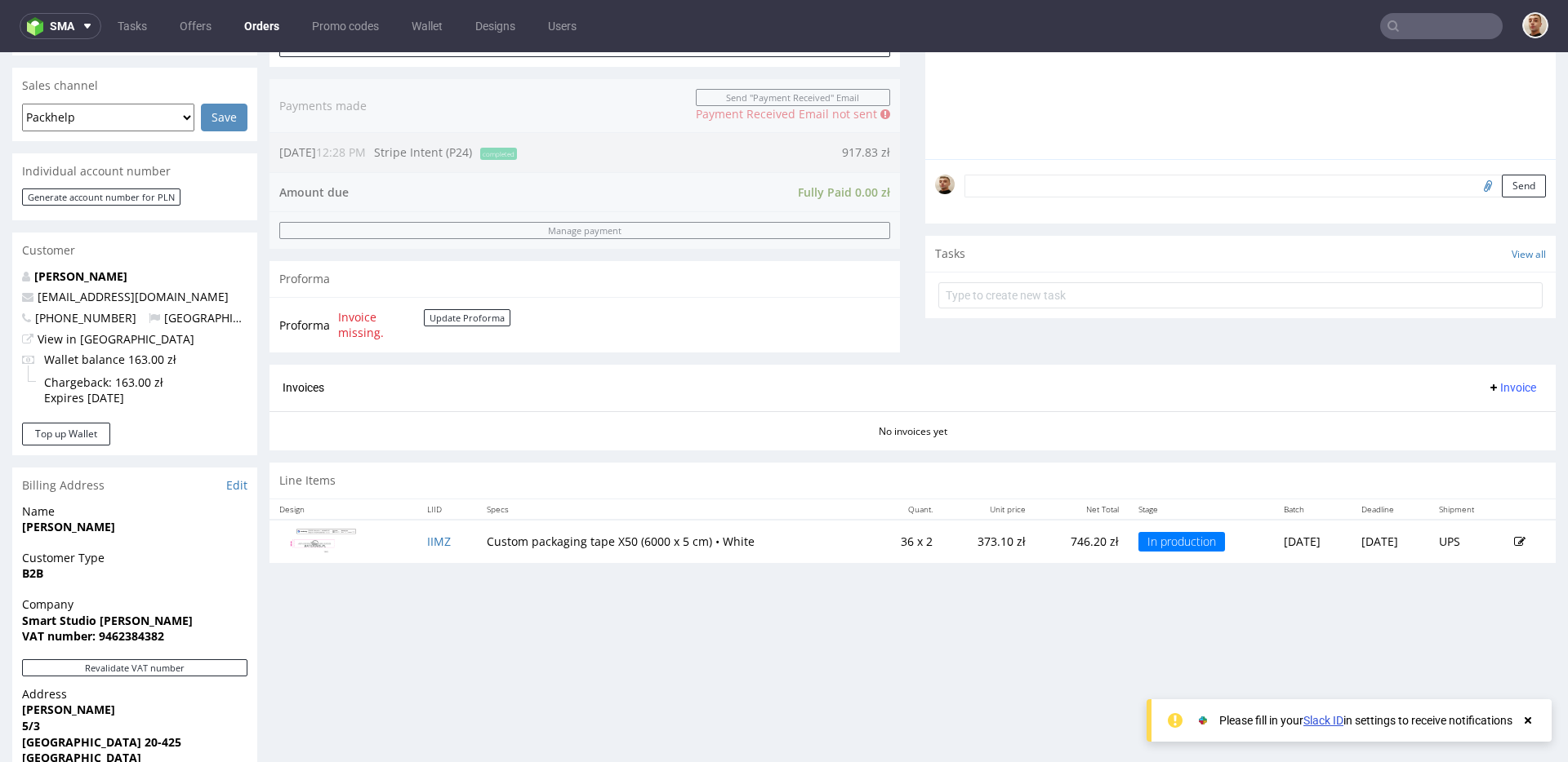
scroll to position [482, 0]
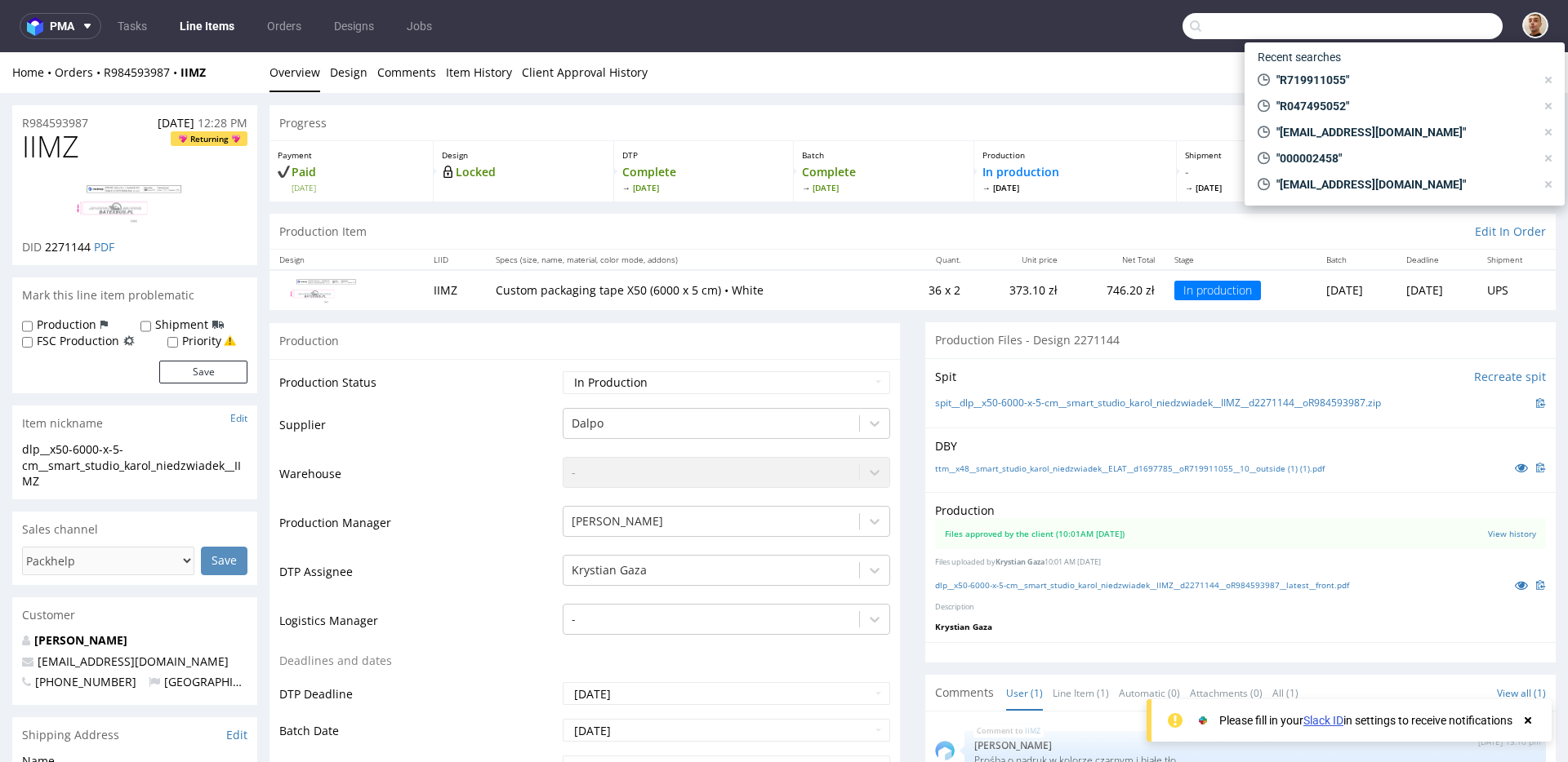
click at [1457, 29] on input "text" at bounding box center [1343, 26] width 320 height 26
click at [766, 184] on span "Thu 9 Oct" at bounding box center [704, 188] width 163 height 11
click at [1068, 41] on nav "pma Tasks Line Items Orders Designs Jobs" at bounding box center [784, 26] width 1568 height 52
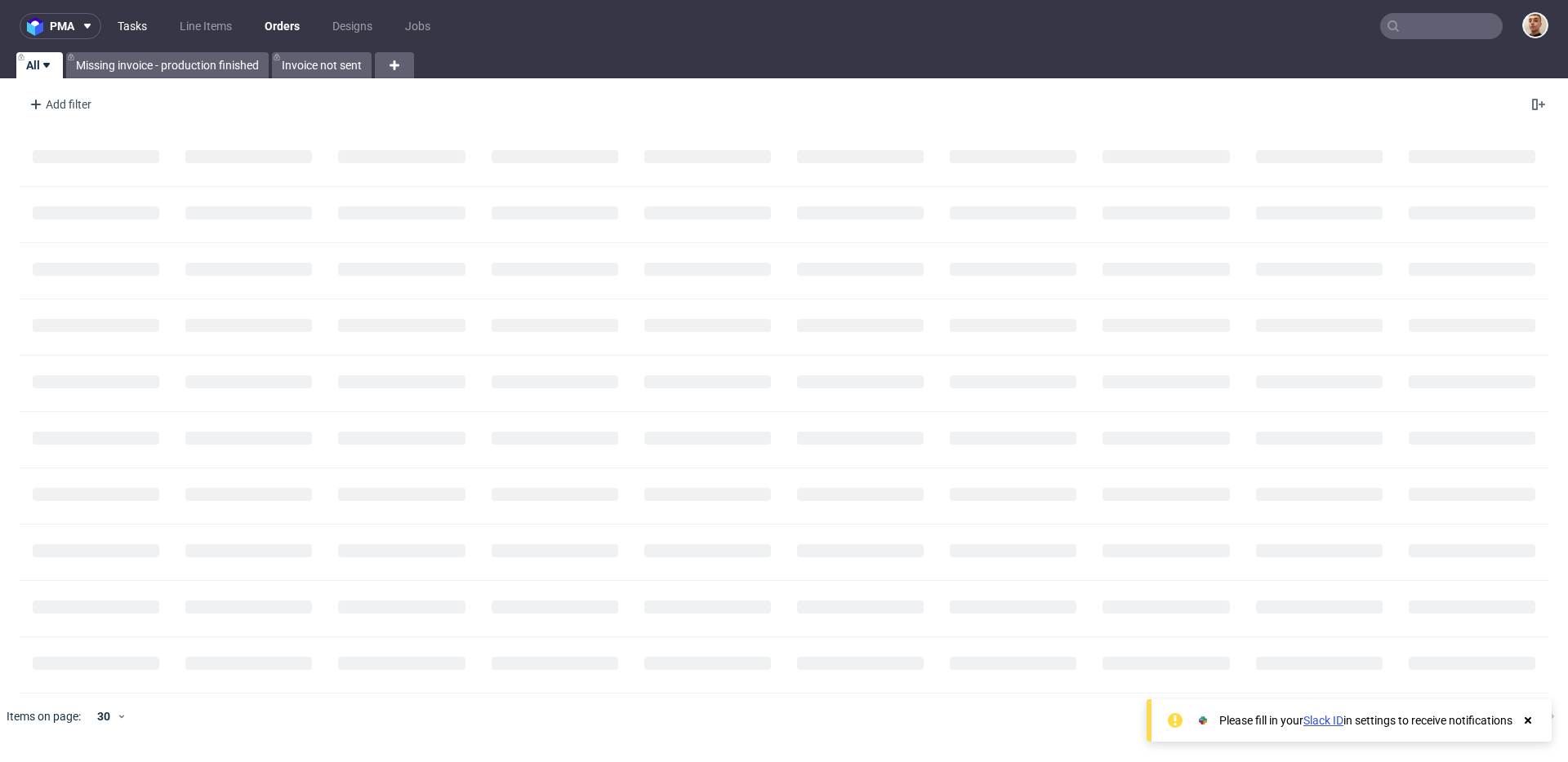
click at [139, 29] on link "Tasks" at bounding box center [132, 26] width 49 height 26
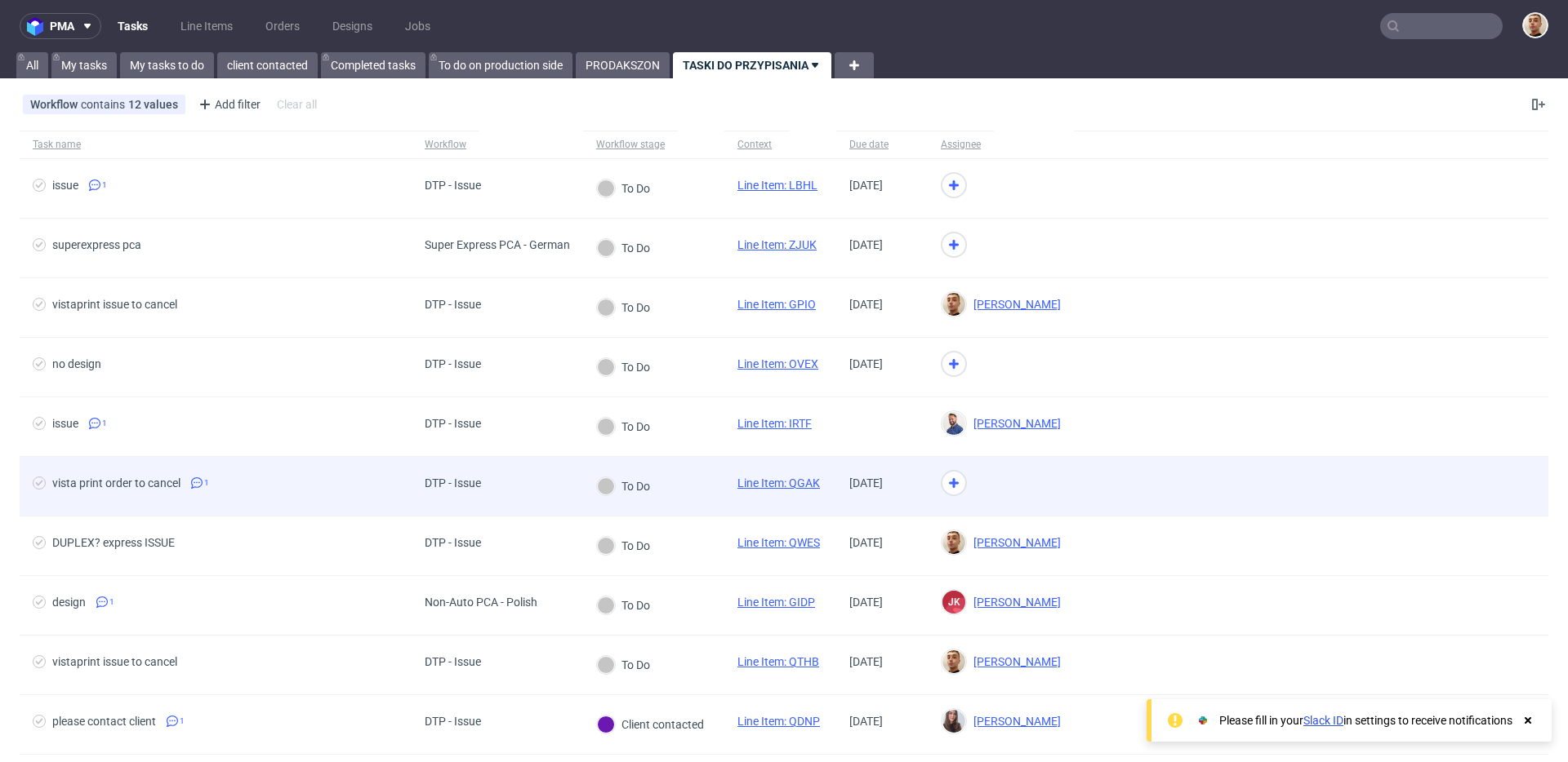
click at [659, 472] on div "To Do" at bounding box center [623, 486] width 80 height 59
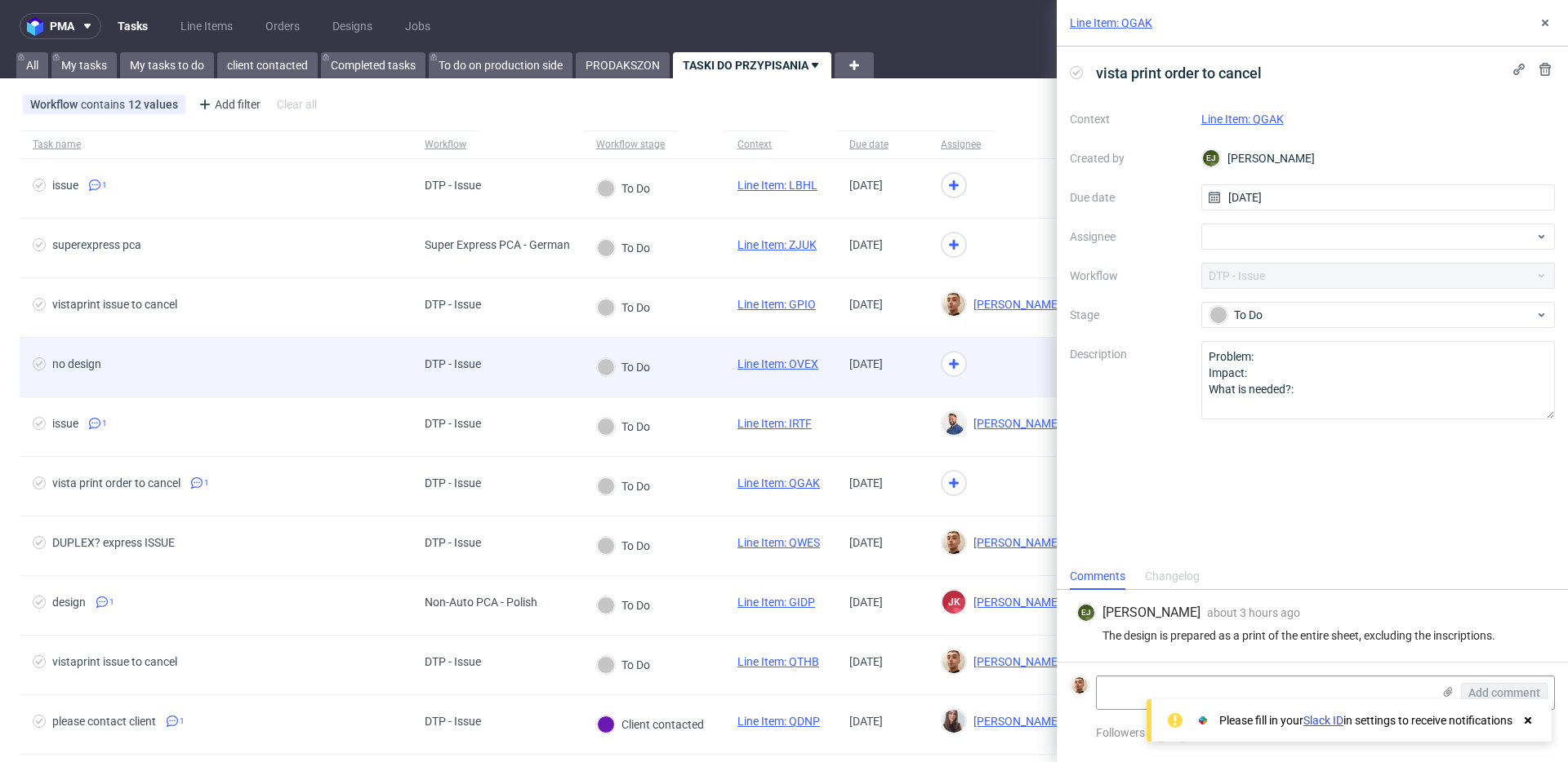
click at [642, 368] on div "To Do" at bounding box center [623, 367] width 53 height 18
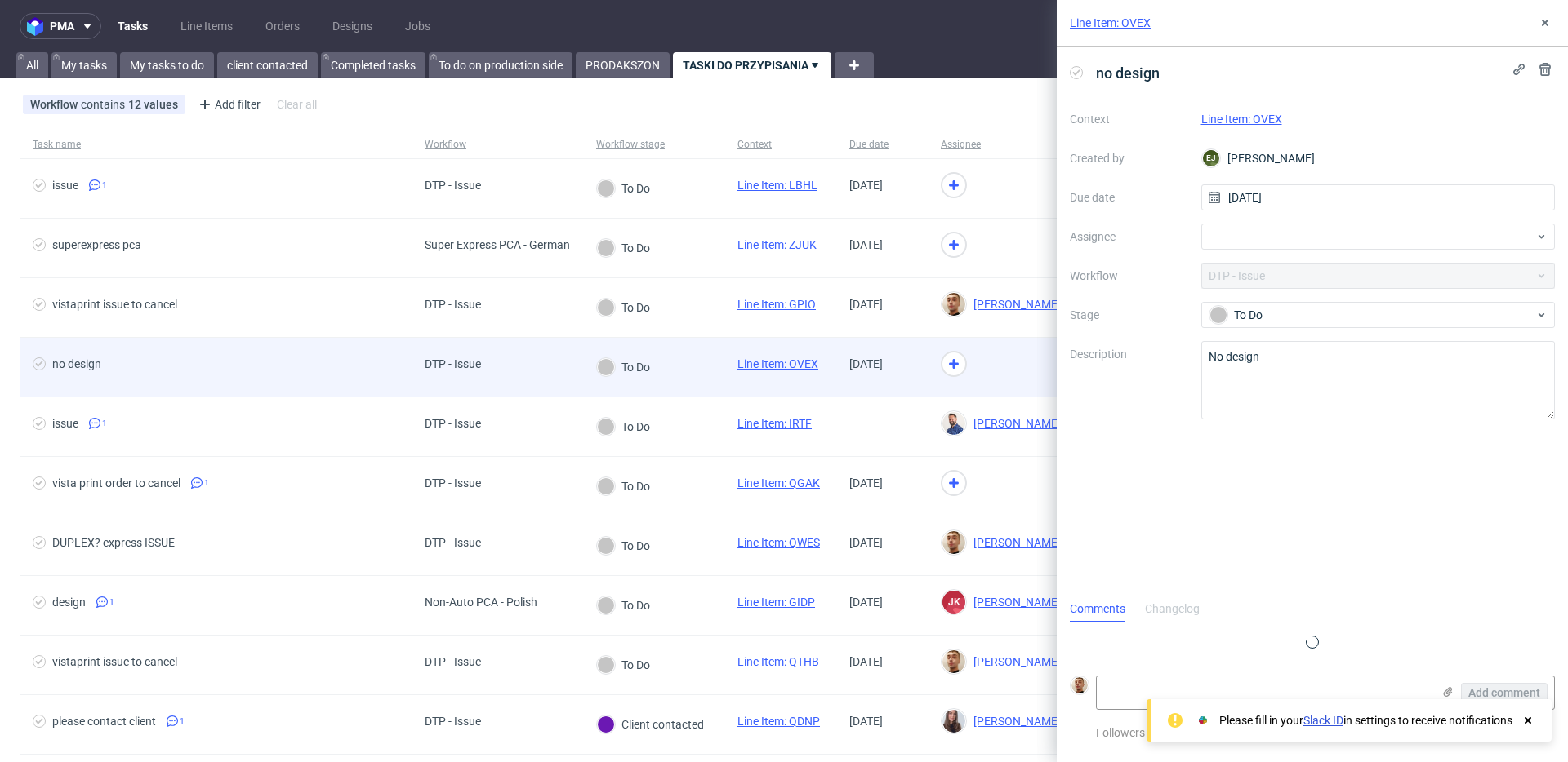
scroll to position [13, 0]
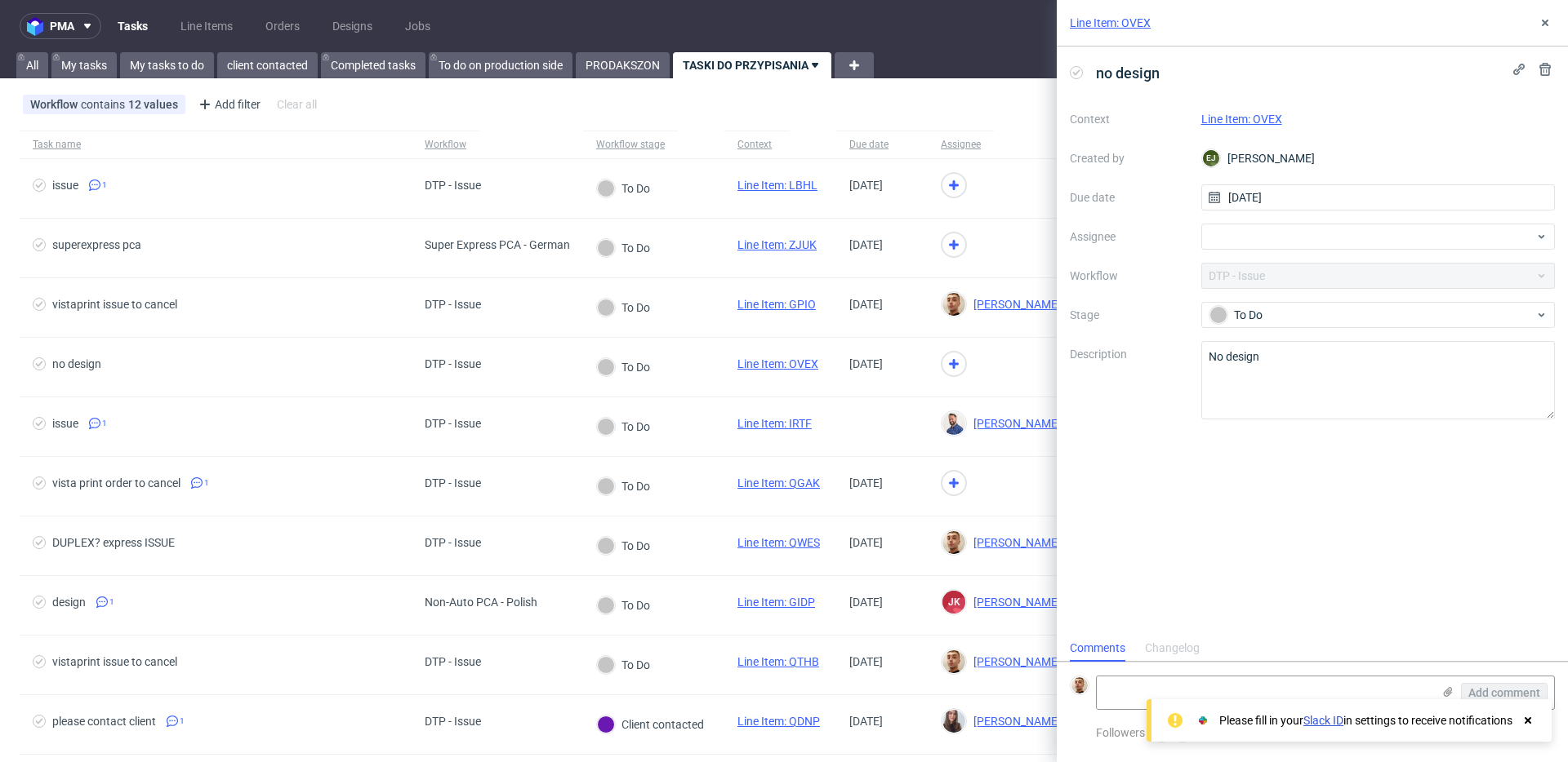
click at [1256, 121] on link "Line Item: OVEX" at bounding box center [1241, 119] width 80 height 13
click at [1245, 243] on div at bounding box center [1378, 237] width 355 height 26
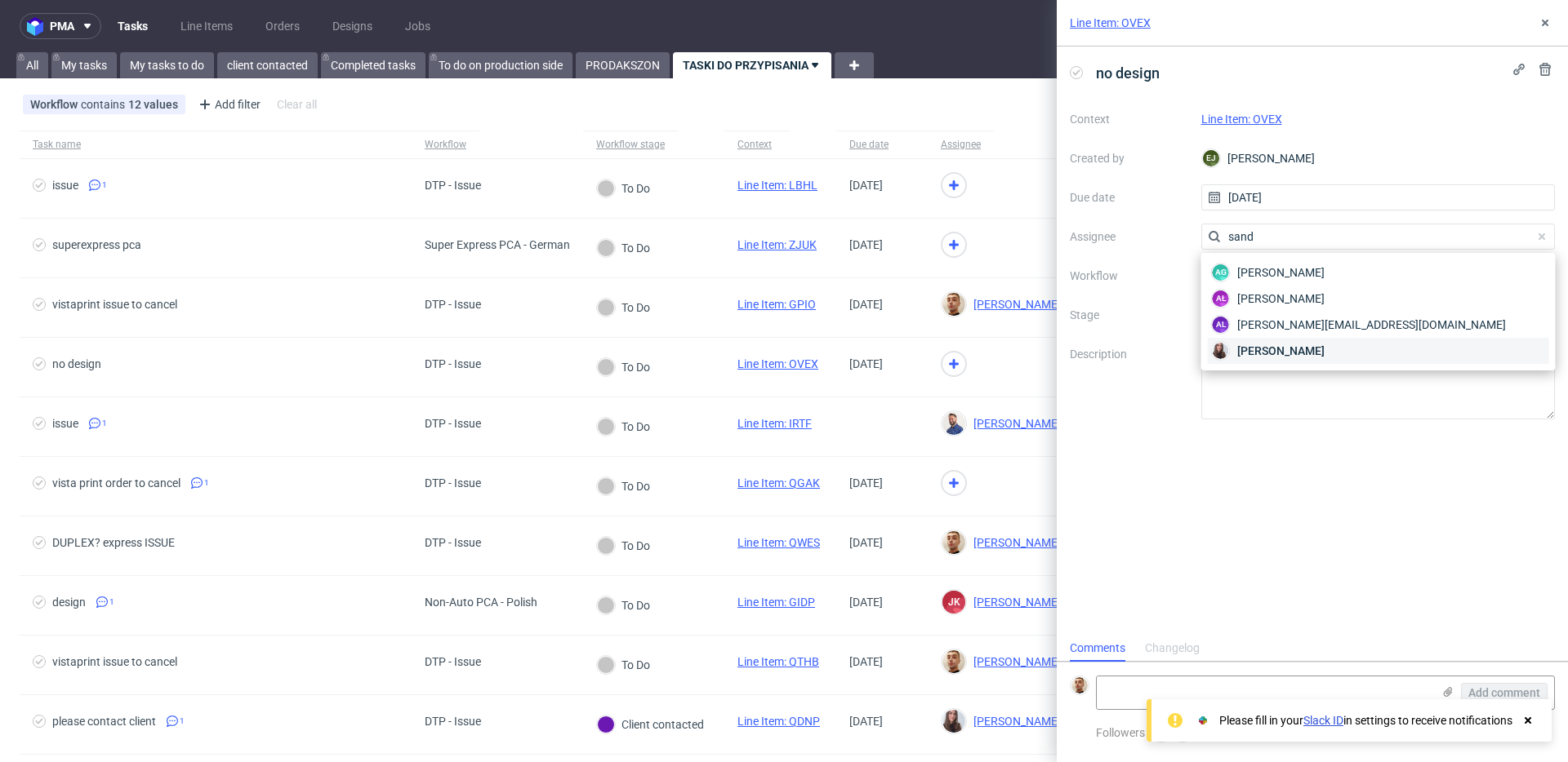
type input "sand"
click at [1282, 344] on span "[PERSON_NAME]" at bounding box center [1281, 351] width 87 height 16
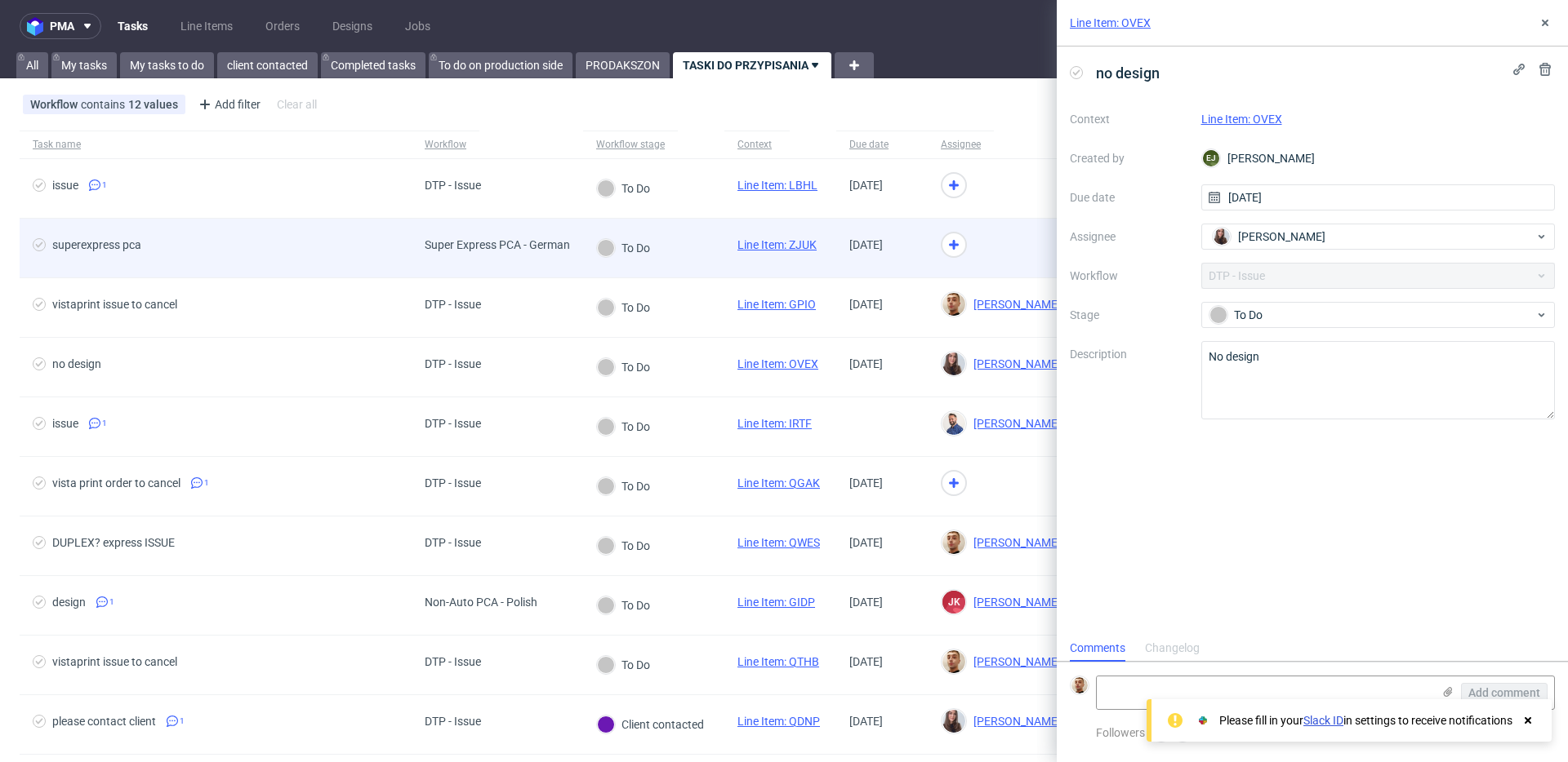
click at [1025, 246] on div at bounding box center [1001, 249] width 146 height 60
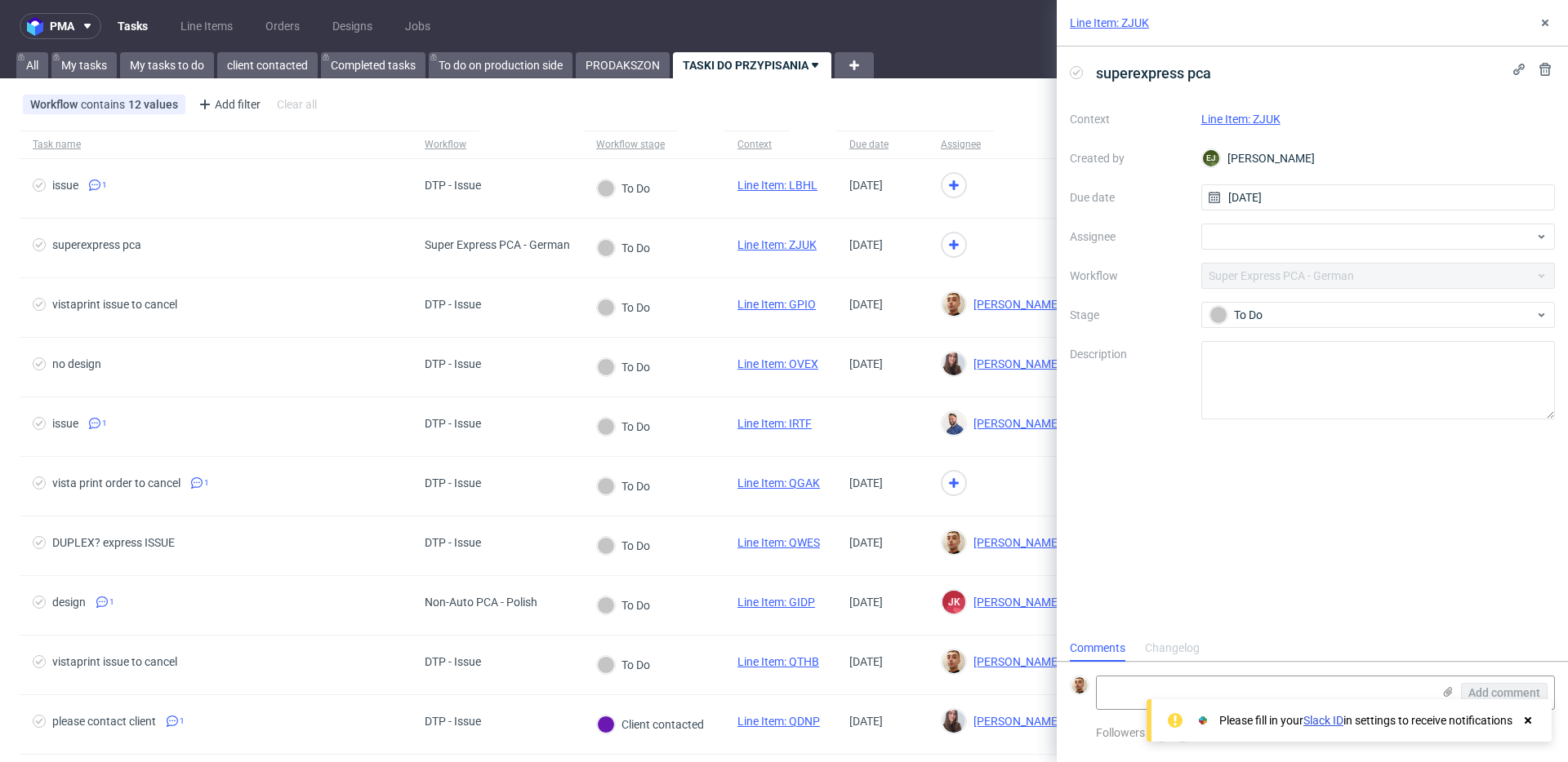
scroll to position [13, 0]
click at [1241, 117] on link "Line Item: ZJUK" at bounding box center [1241, 119] width 80 height 13
click at [1251, 244] on div at bounding box center [1378, 237] width 355 height 26
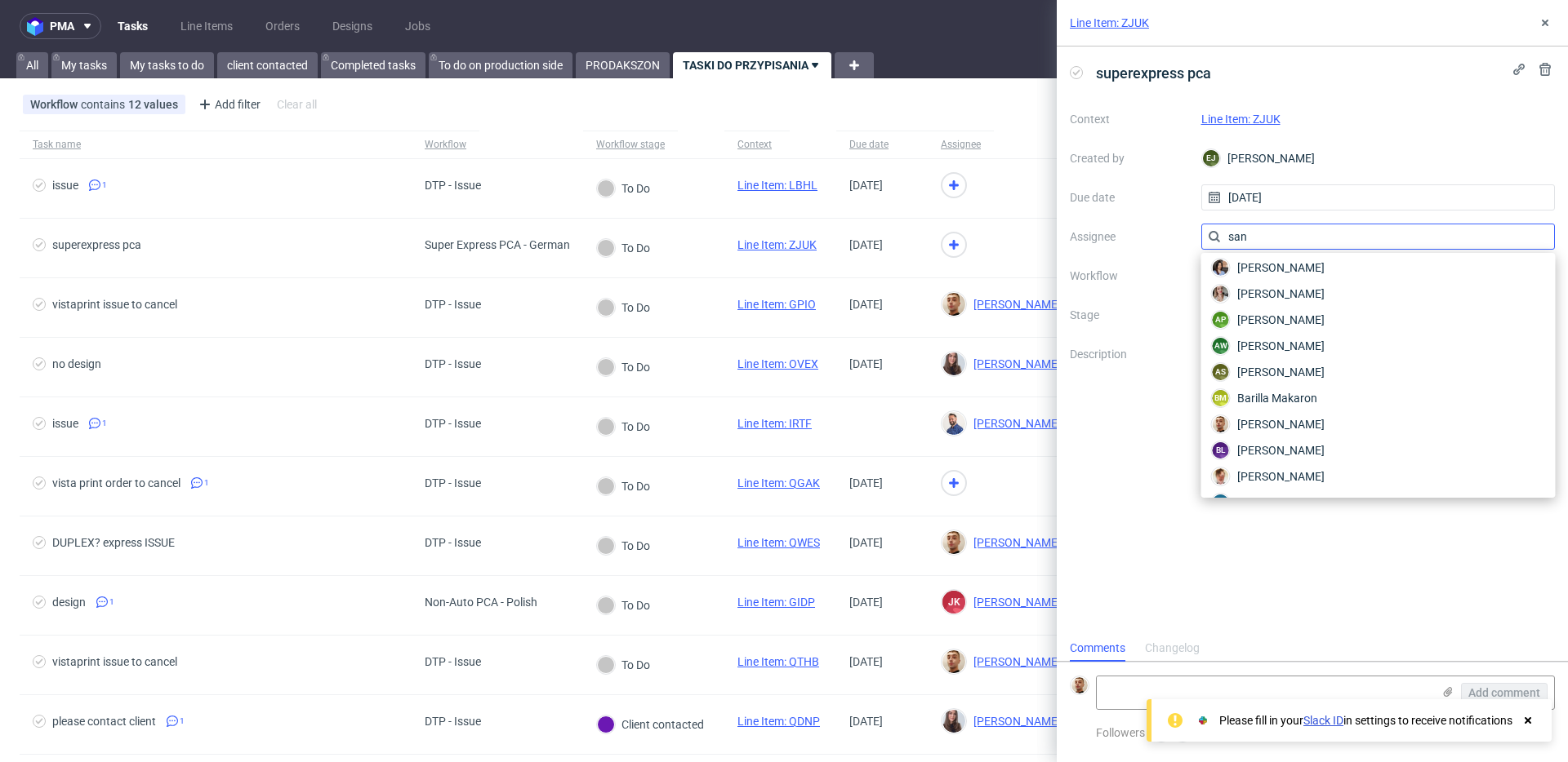
scroll to position [0, 0]
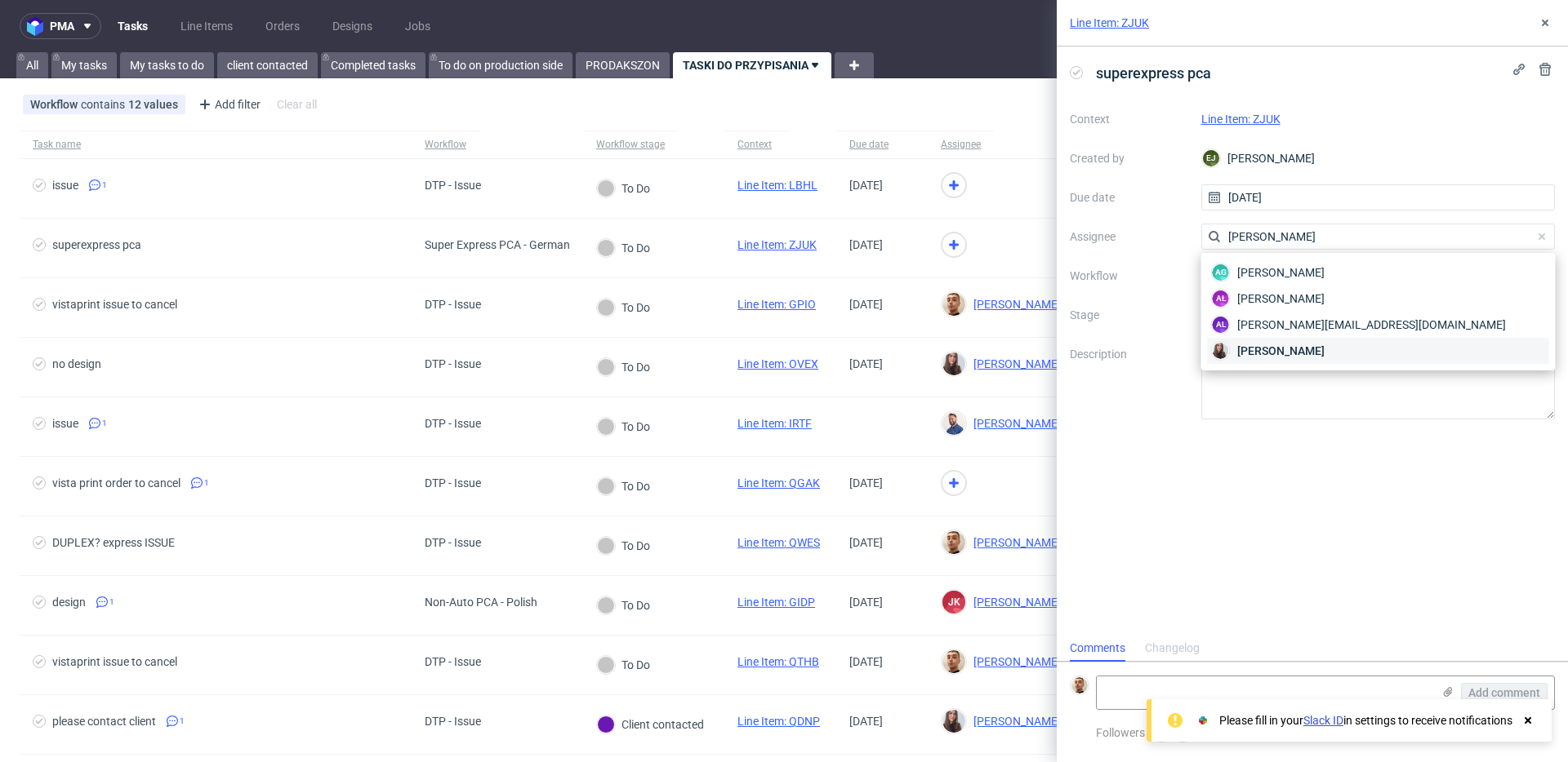
type input "sandra"
click at [1276, 355] on span "Sandra Beśka" at bounding box center [1281, 351] width 87 height 16
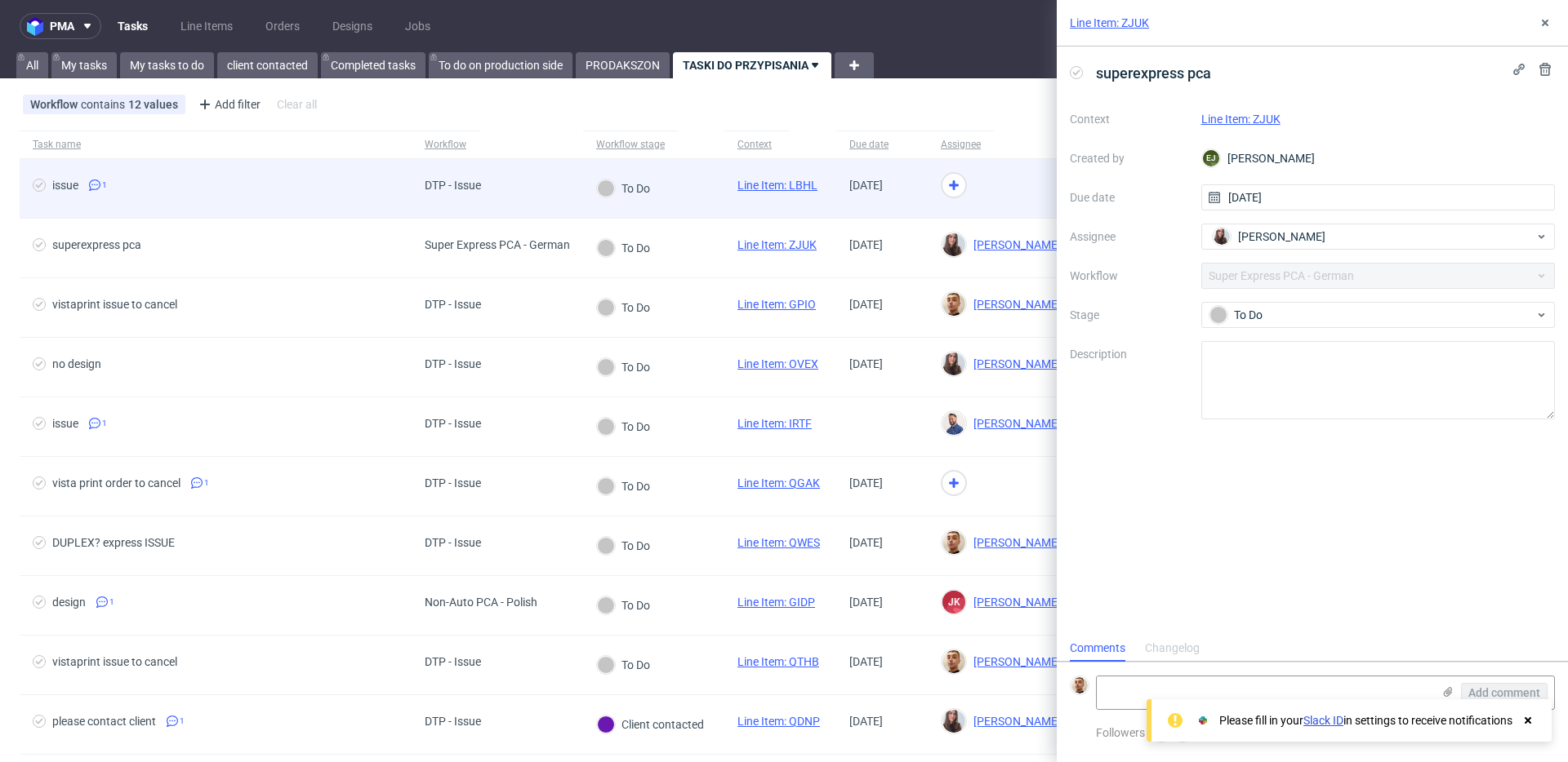
click at [1035, 188] on div at bounding box center [1001, 189] width 146 height 60
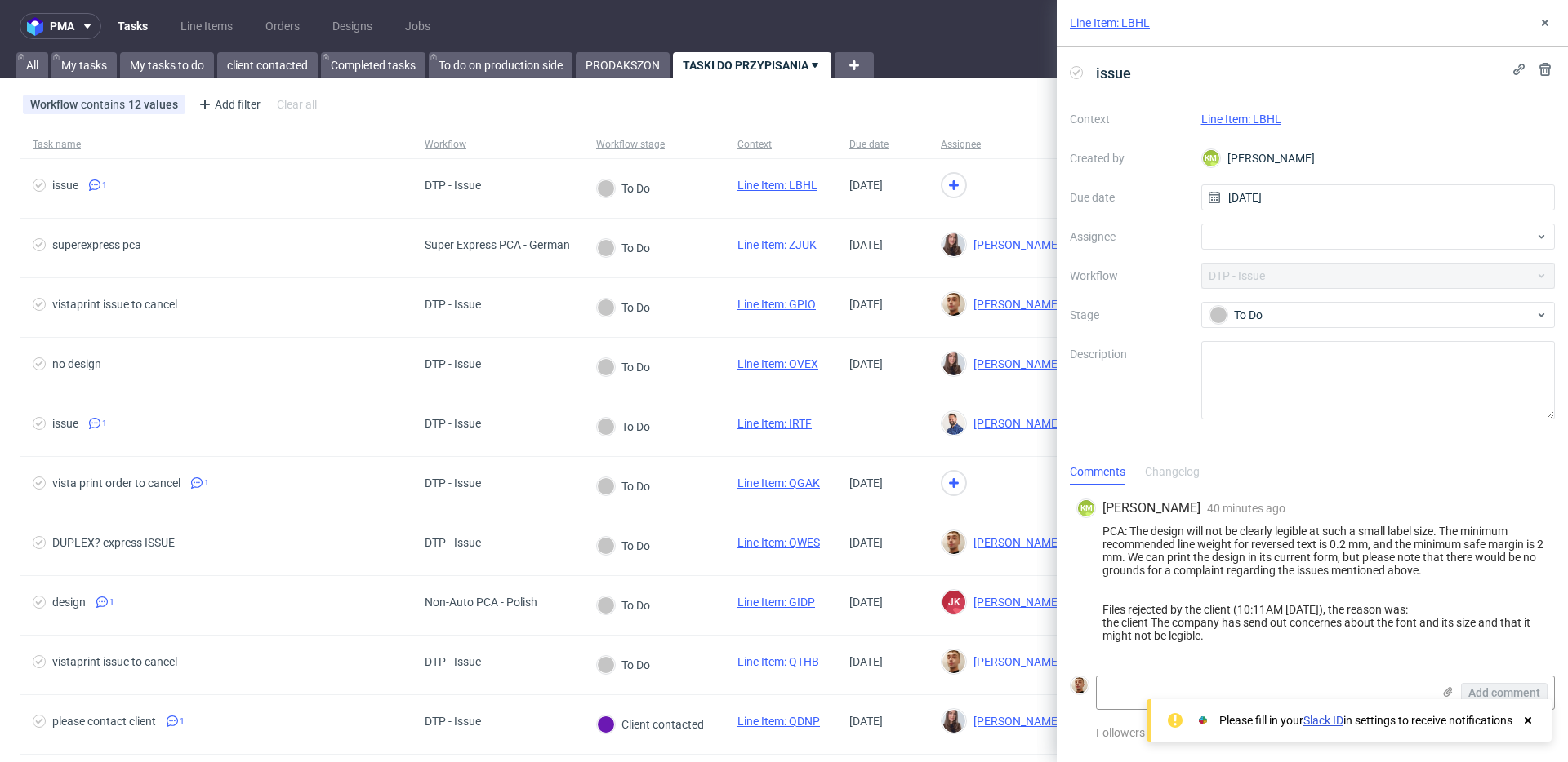
click at [1264, 125] on div "Line Item: LBHL" at bounding box center [1378, 119] width 355 height 20
click at [1242, 118] on link "Line Item: LBHL" at bounding box center [1241, 119] width 80 height 13
click at [1229, 235] on div at bounding box center [1378, 237] width 355 height 26
type input "rach"
click at [1222, 274] on img at bounding box center [1220, 272] width 16 height 16
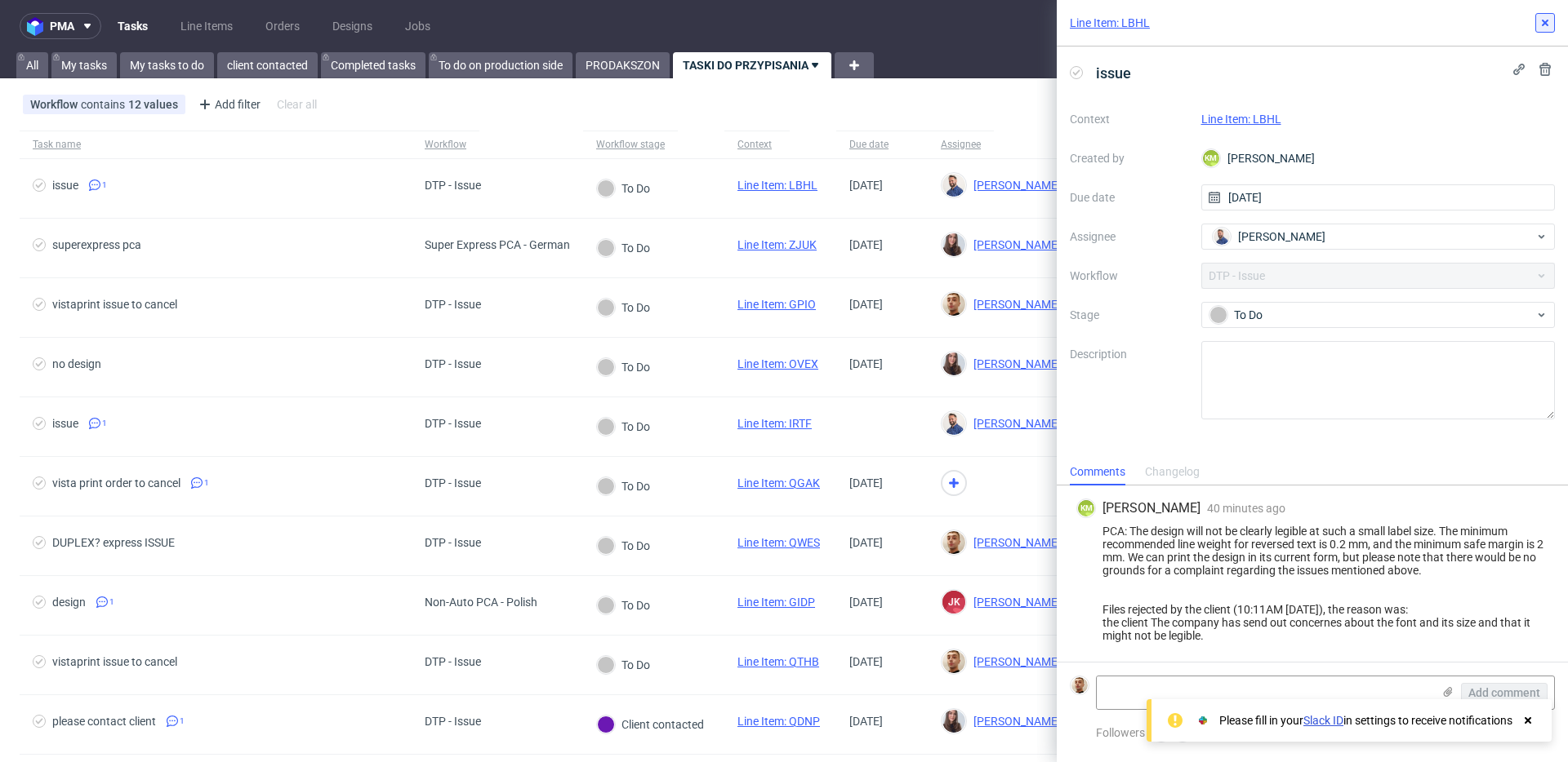
click at [1545, 20] on icon at bounding box center [1546, 22] width 13 height 13
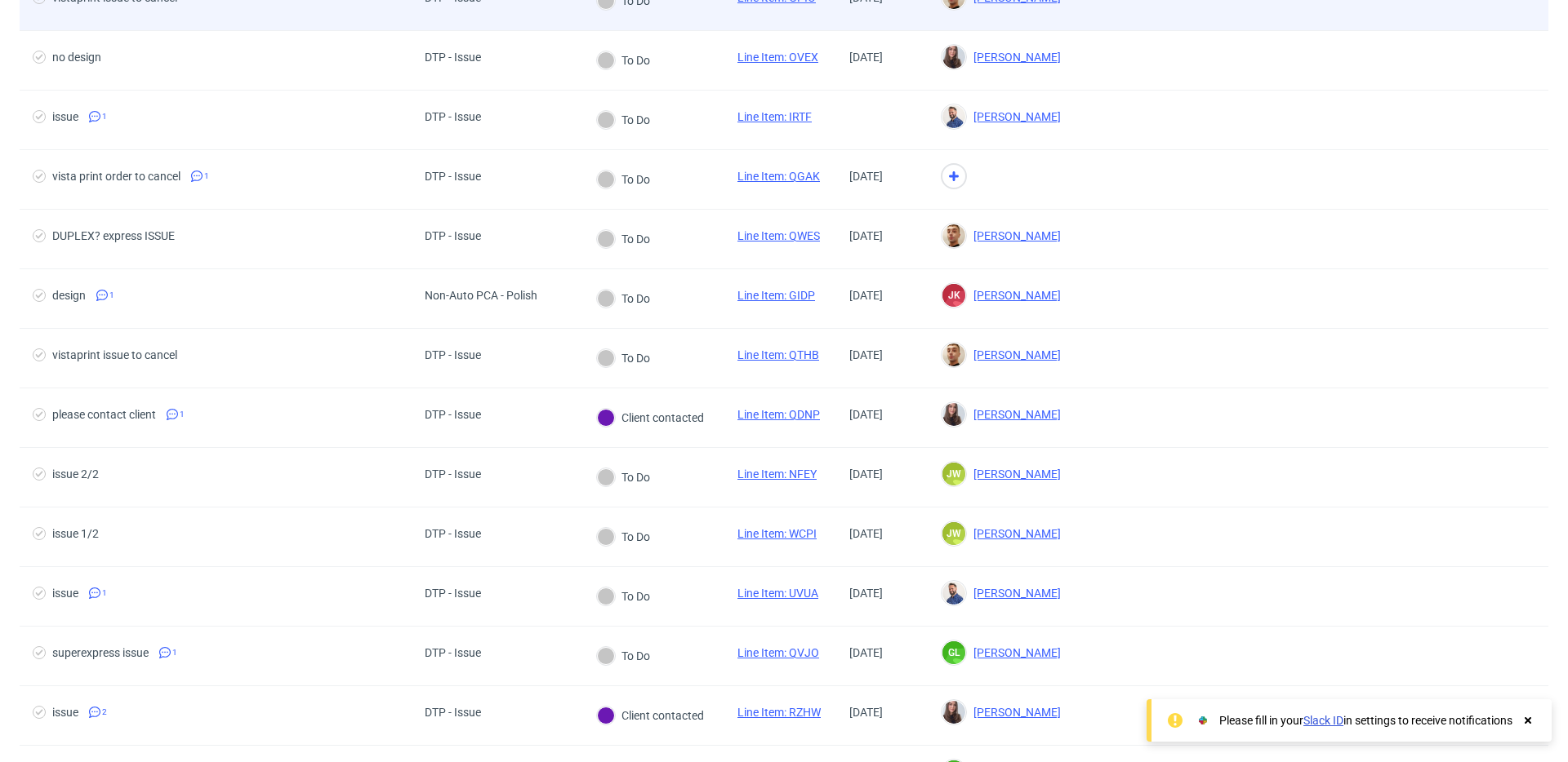
scroll to position [93, 0]
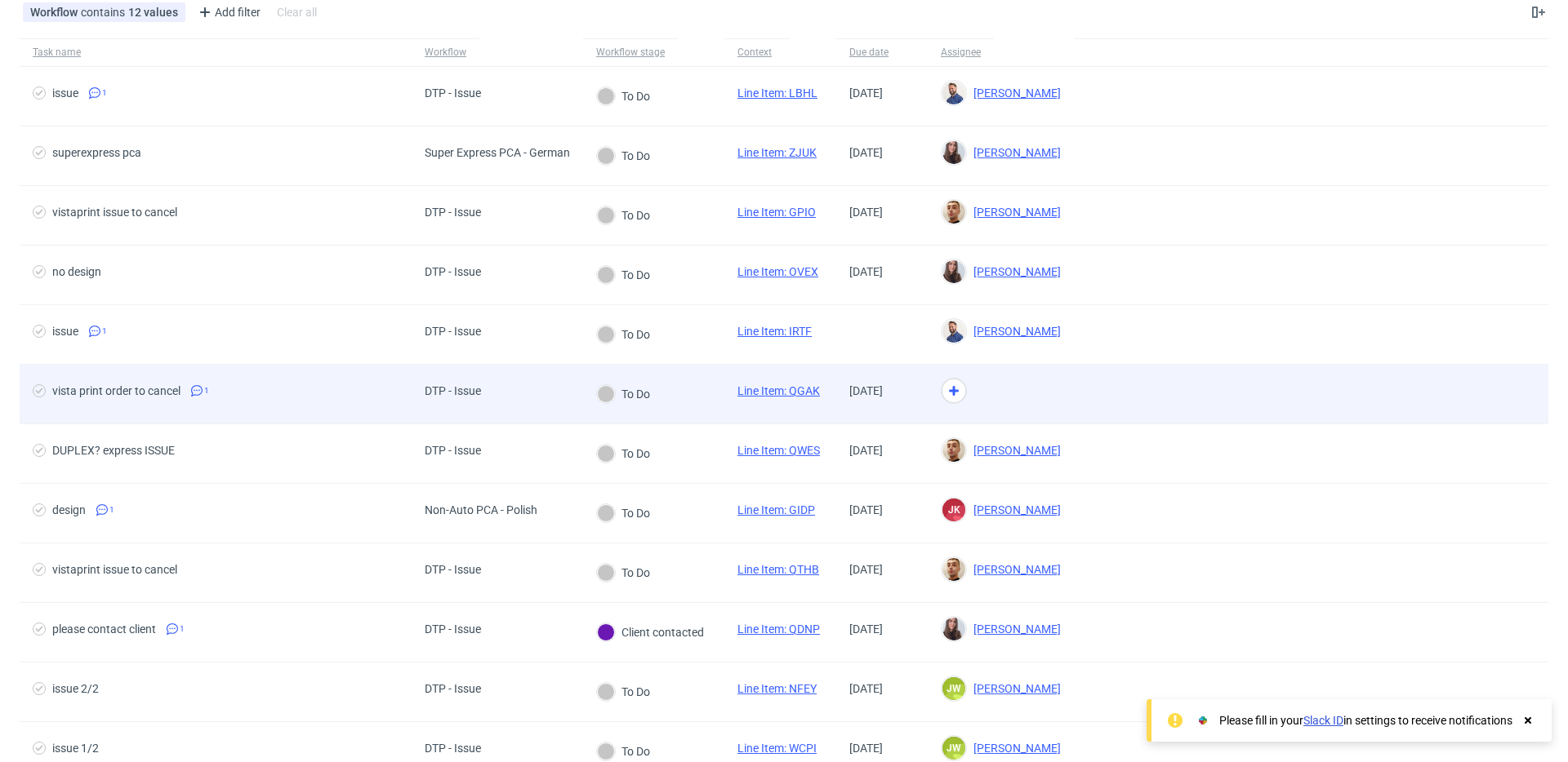
click at [1032, 388] on div at bounding box center [1001, 395] width 146 height 60
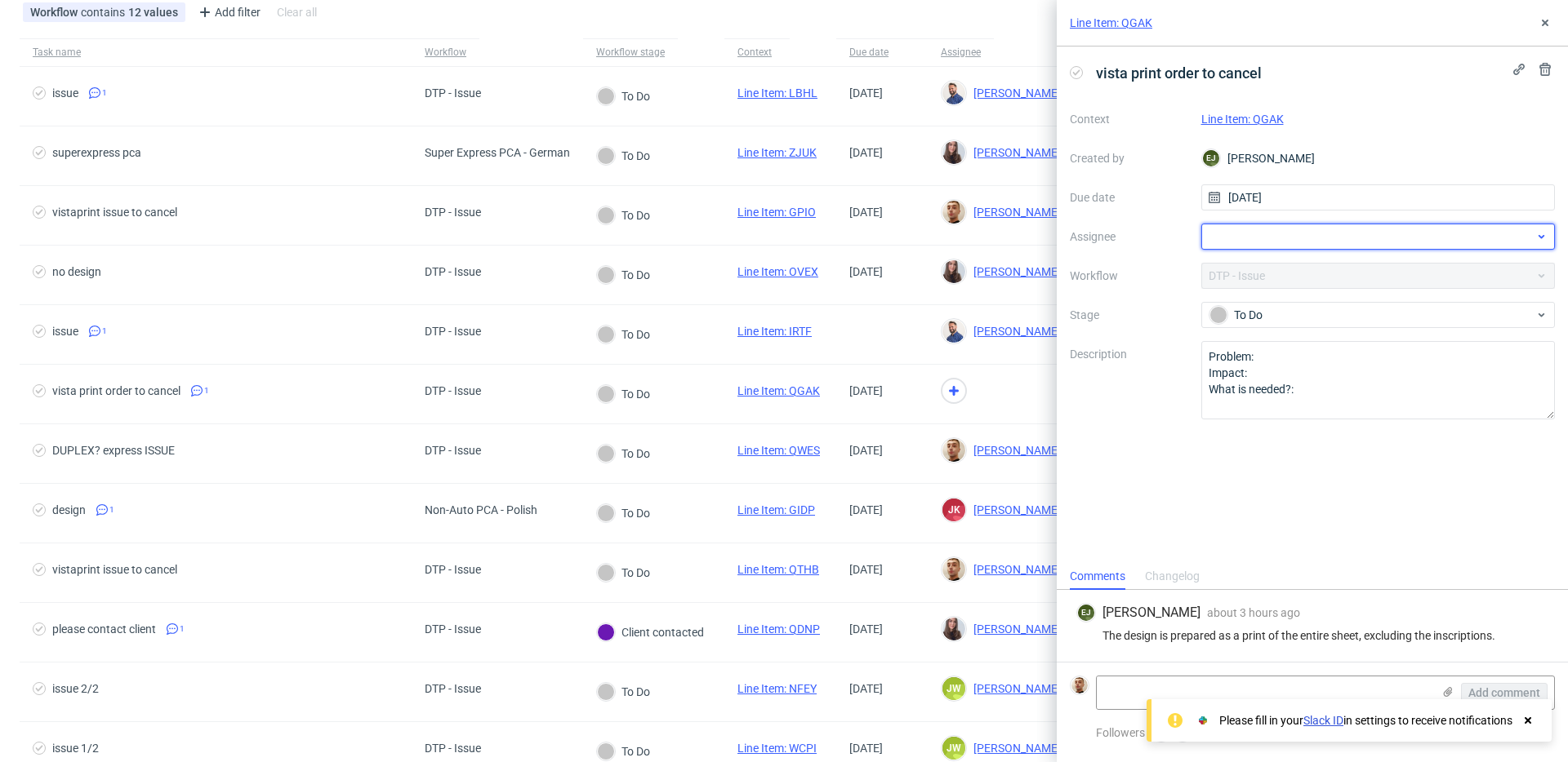
click at [1309, 242] on div at bounding box center [1378, 237] width 355 height 26
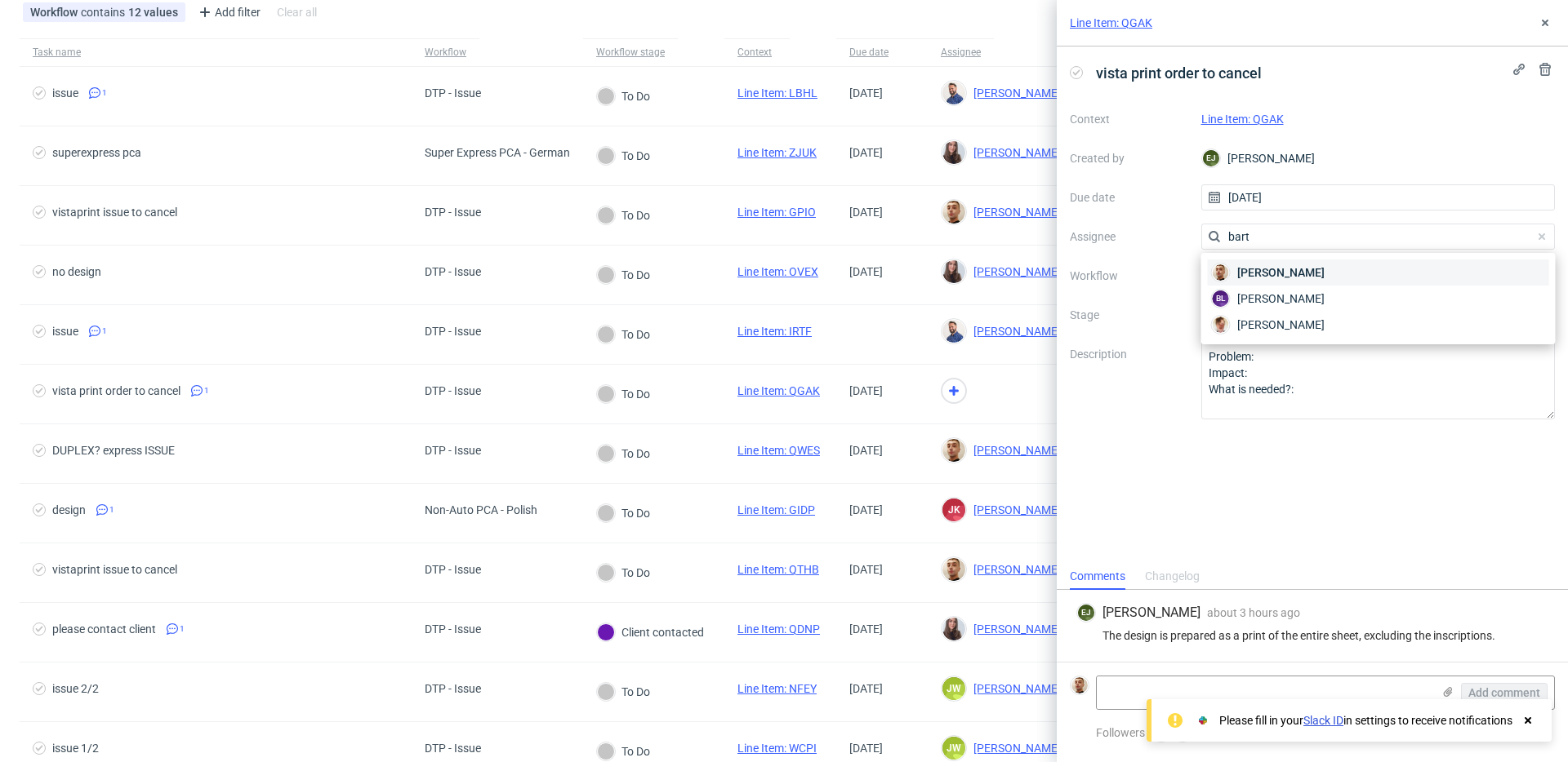
type input "bart"
click at [1300, 270] on span "Bartłomiej Leśniczuk" at bounding box center [1281, 272] width 87 height 16
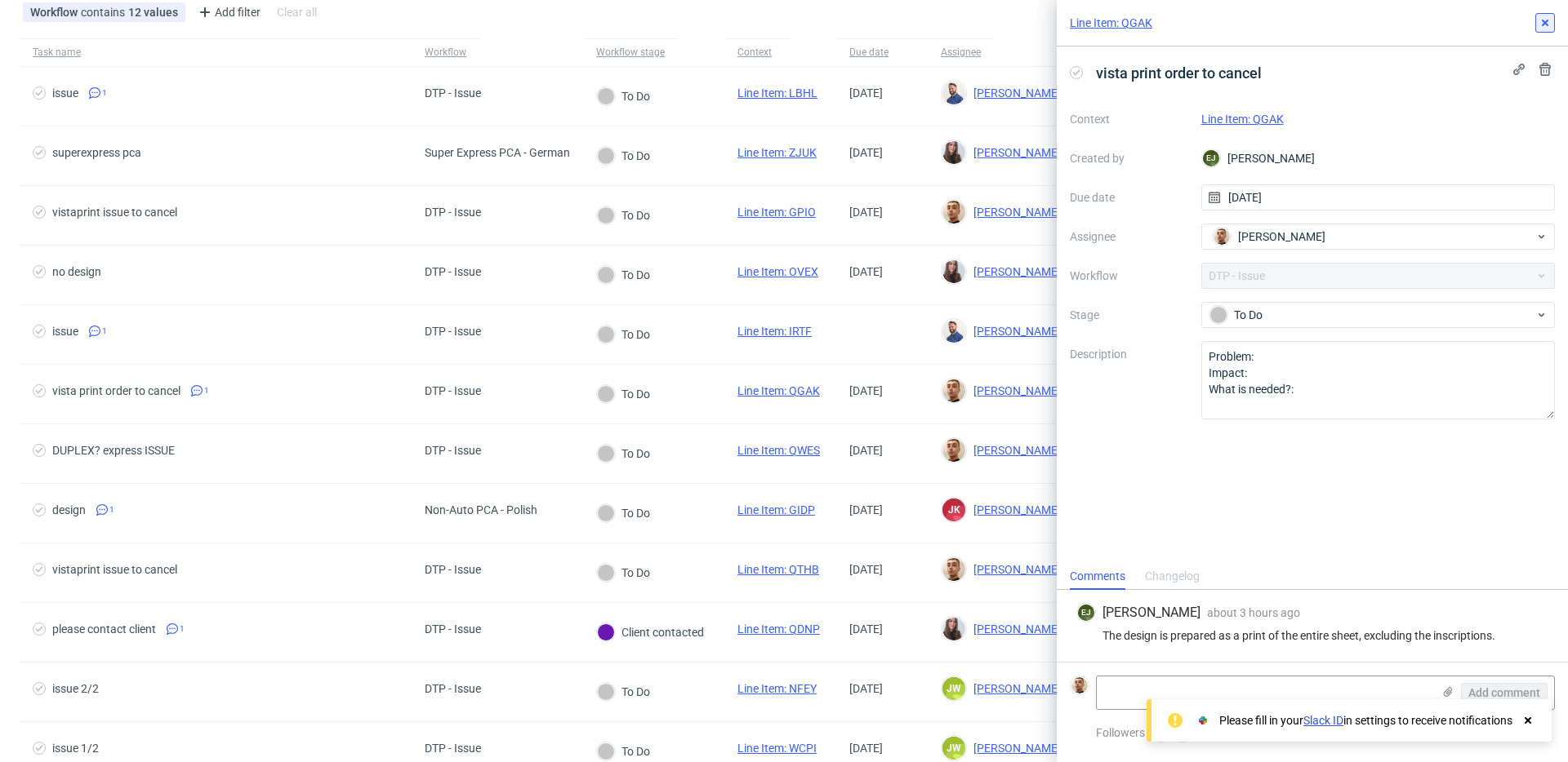
click at [1539, 25] on icon at bounding box center [1546, 22] width 13 height 13
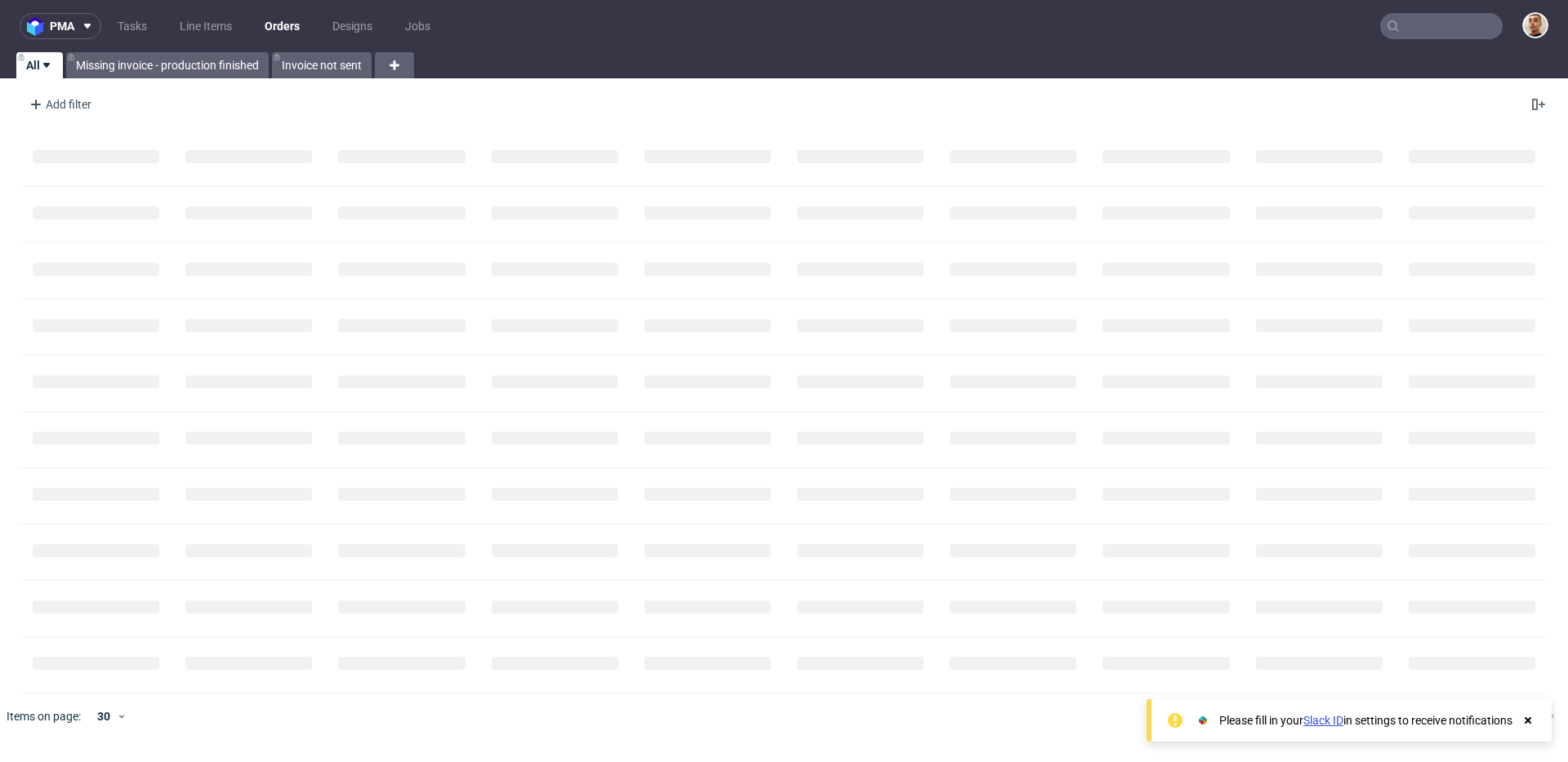
click at [1472, 28] on input "text" at bounding box center [1441, 26] width 123 height 26
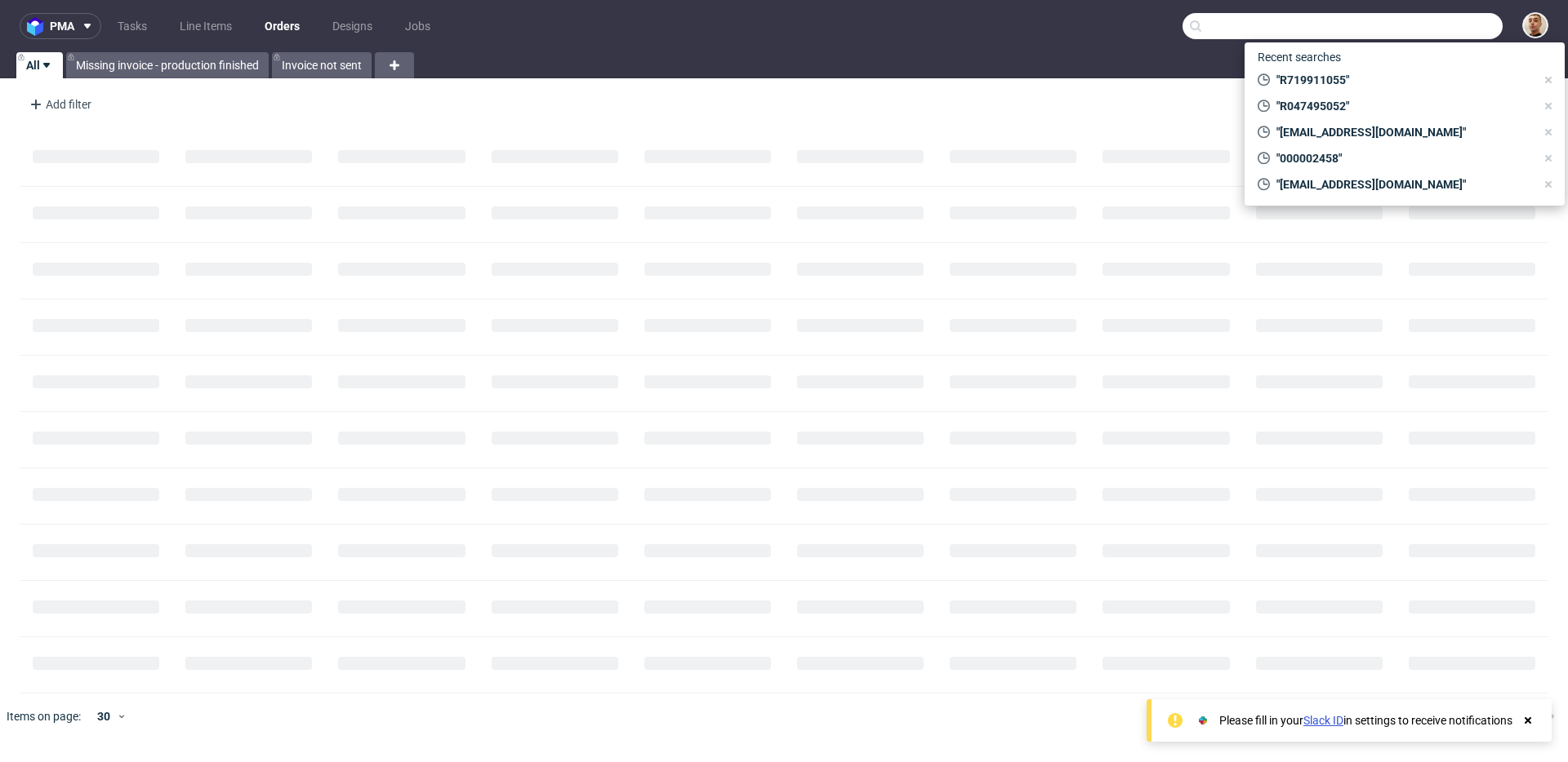
paste input "R436887126"
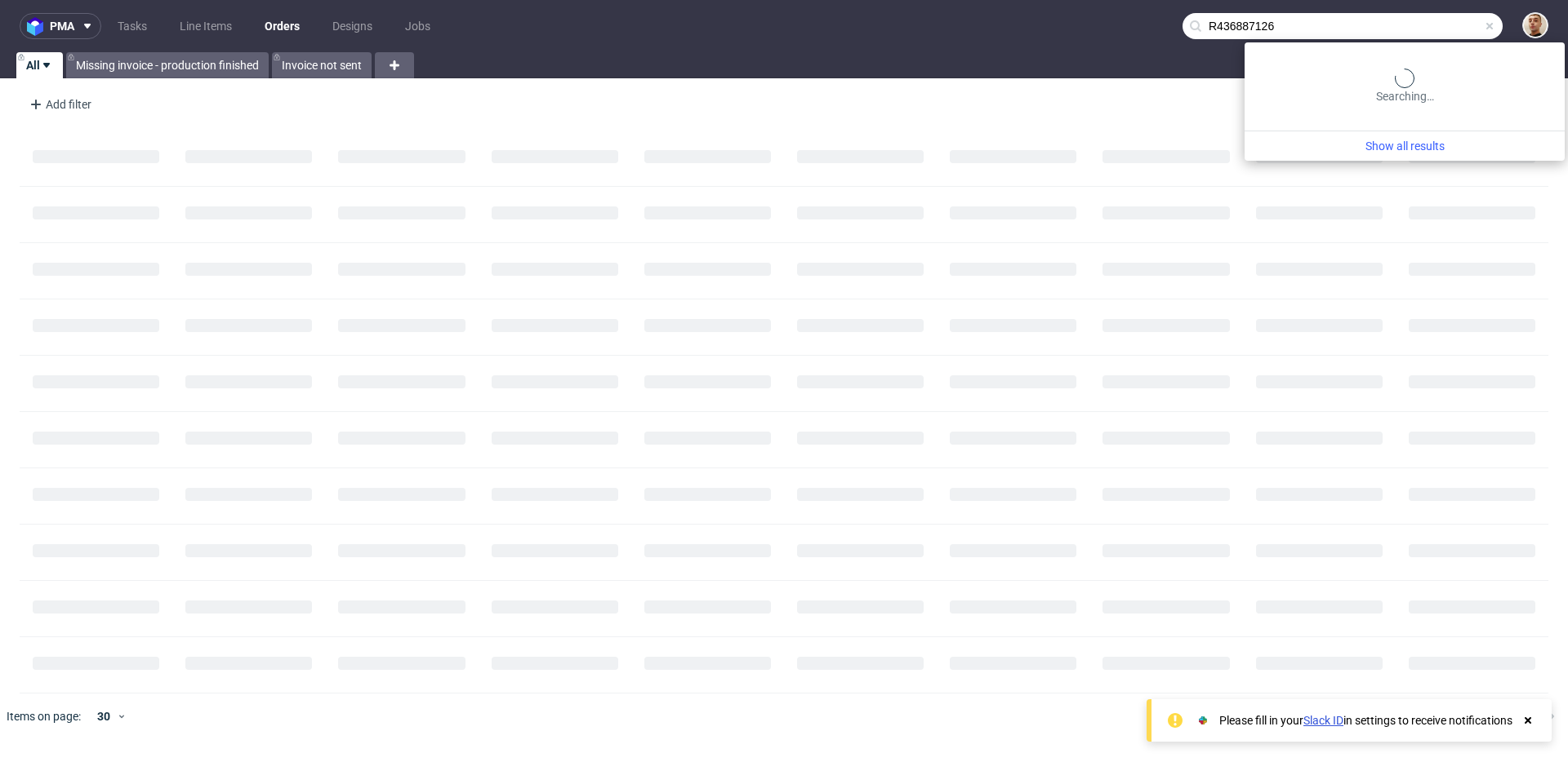
type input "R436887126"
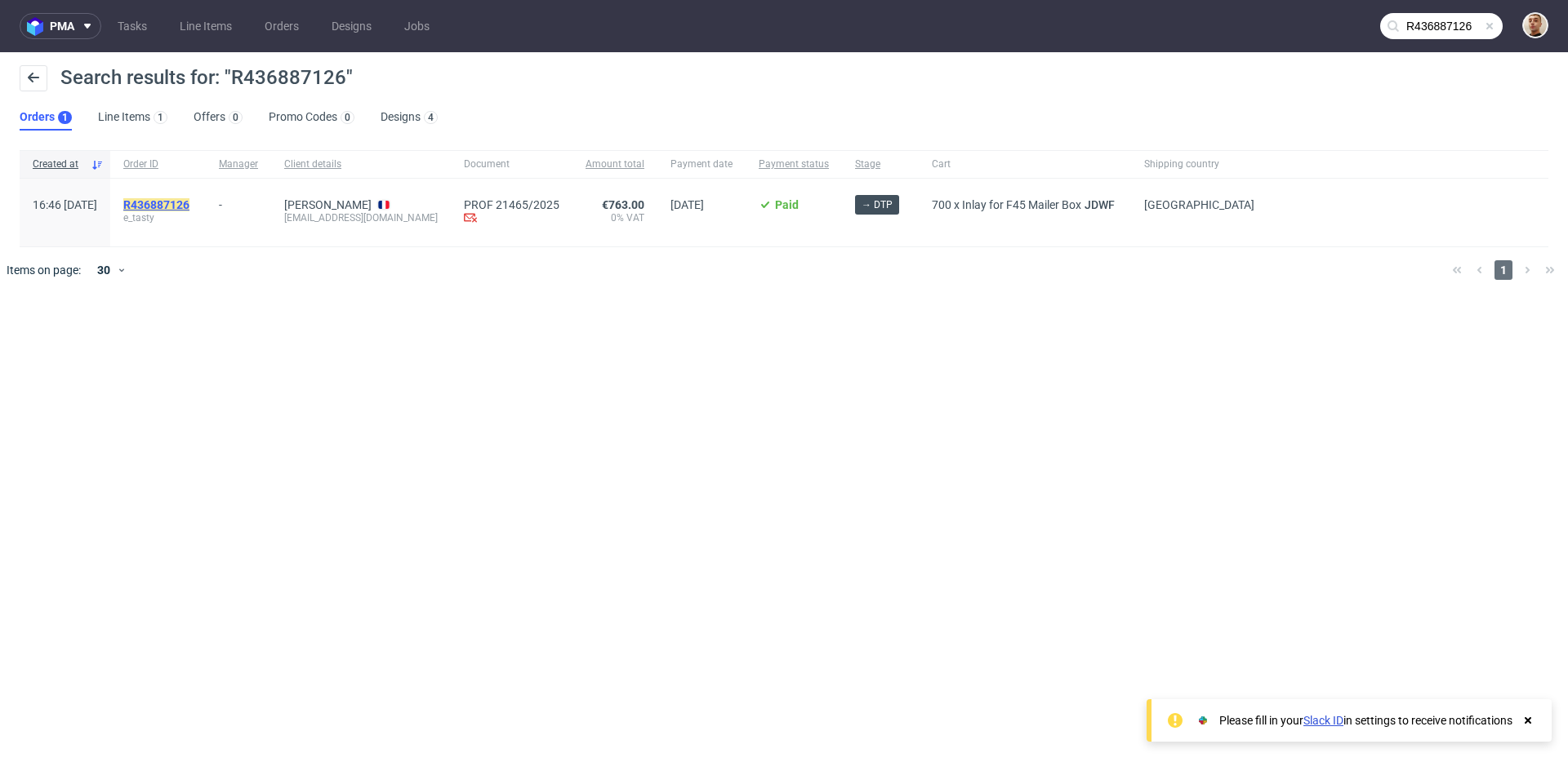
click at [178, 201] on mark "R436887126" at bounding box center [156, 205] width 66 height 13
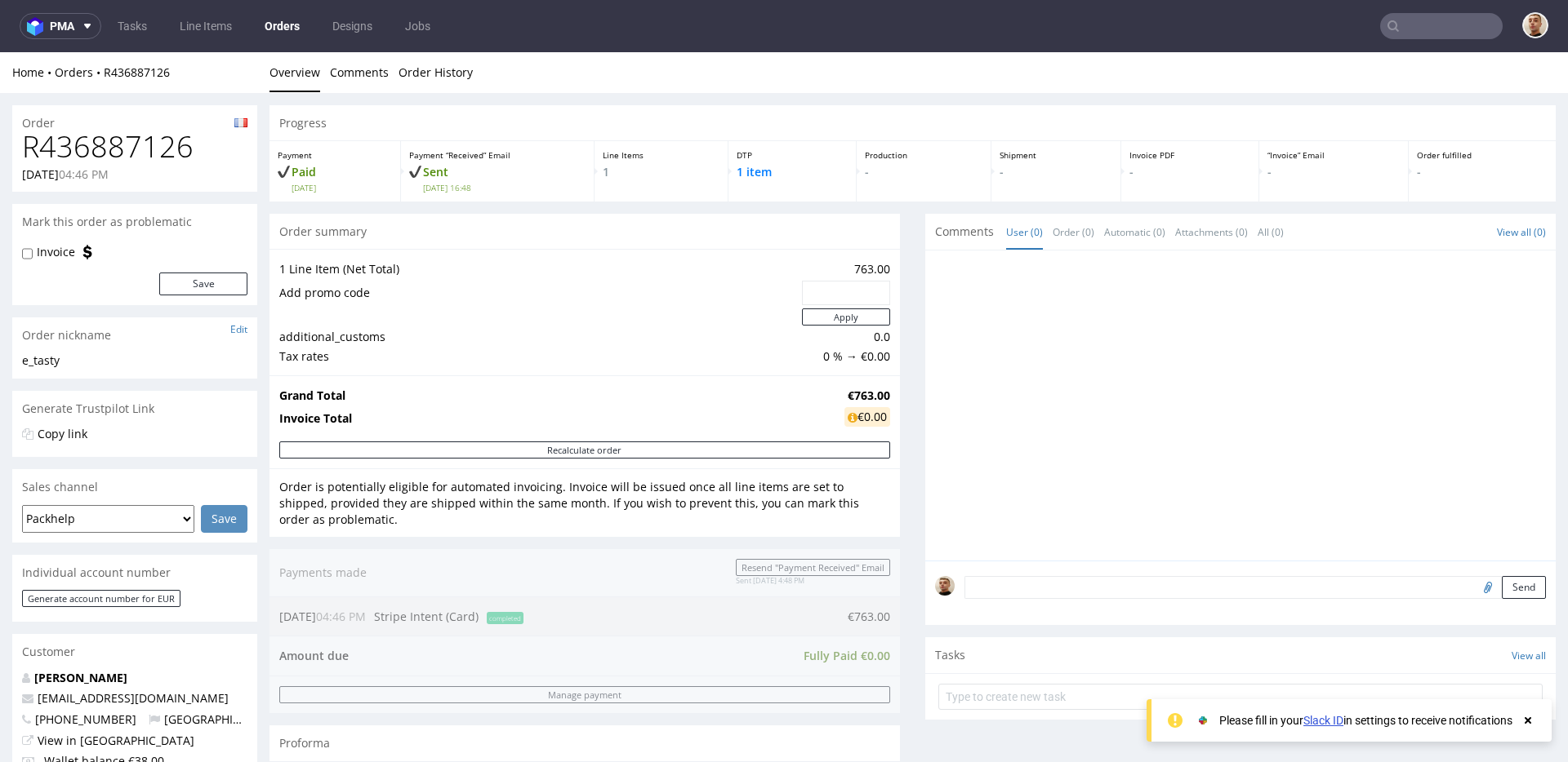
scroll to position [706, 0]
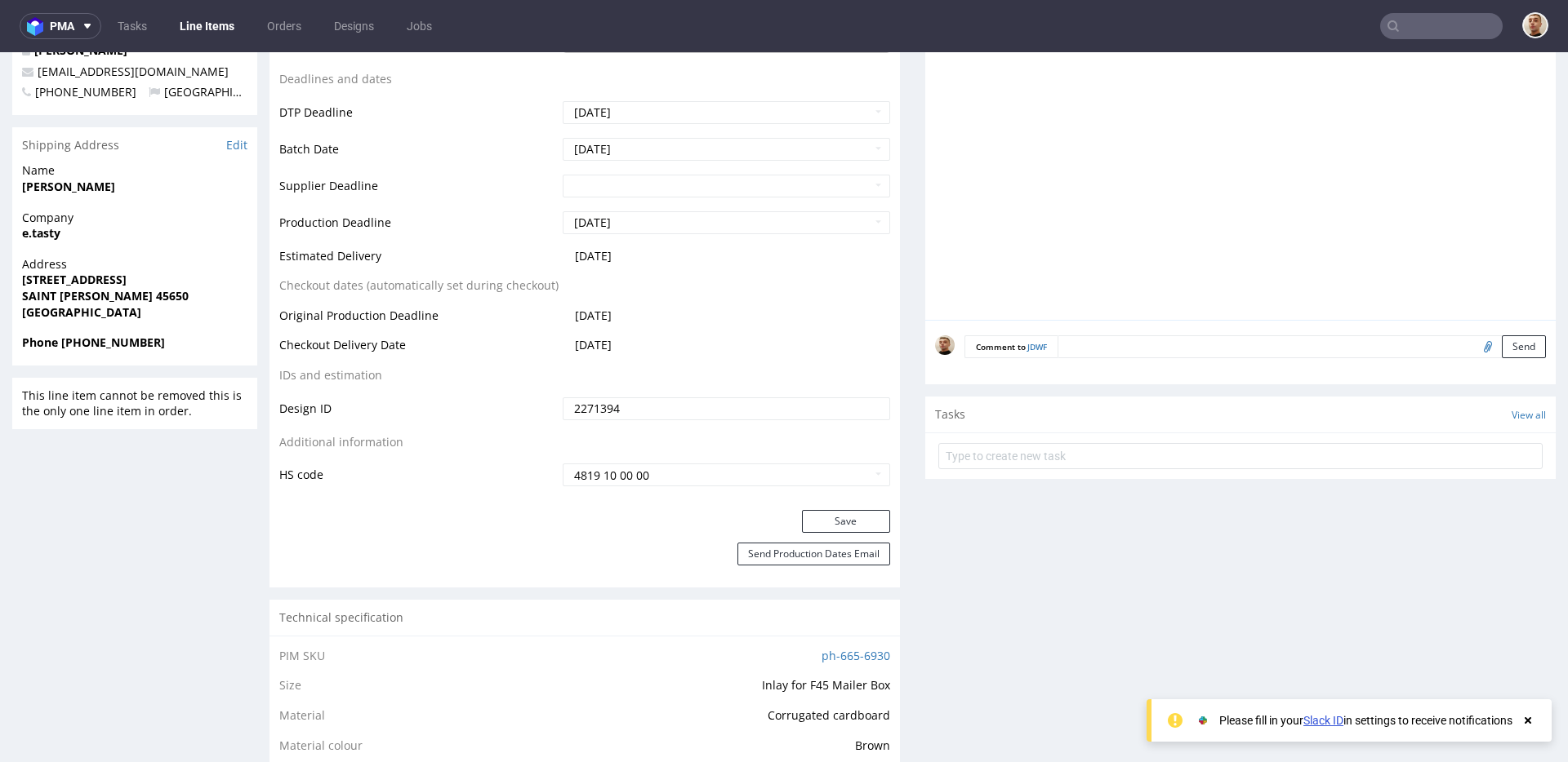
scroll to position [601, 0]
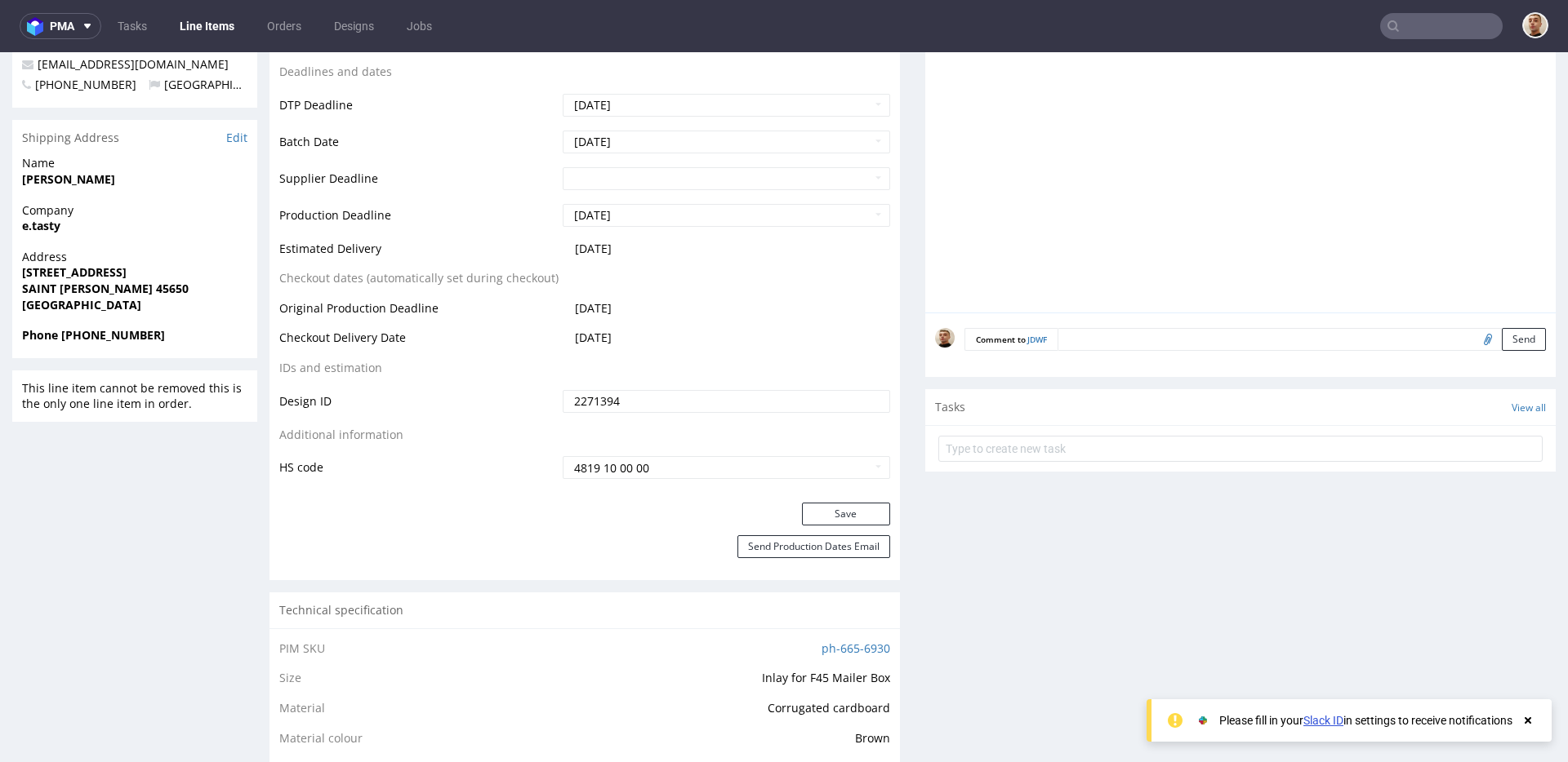
click at [1425, 15] on input "text" at bounding box center [1441, 26] width 123 height 26
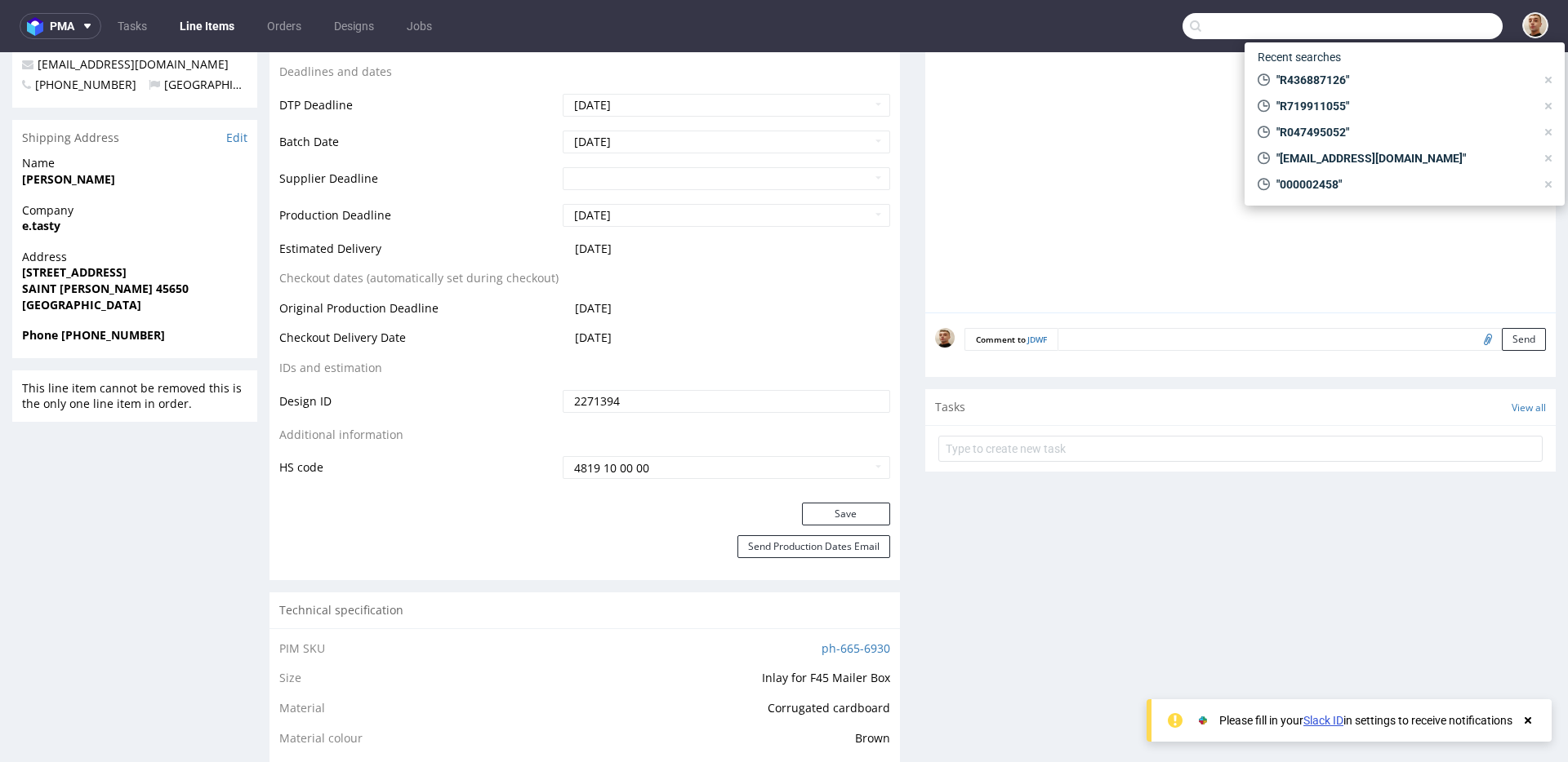
paste input "R094993383"
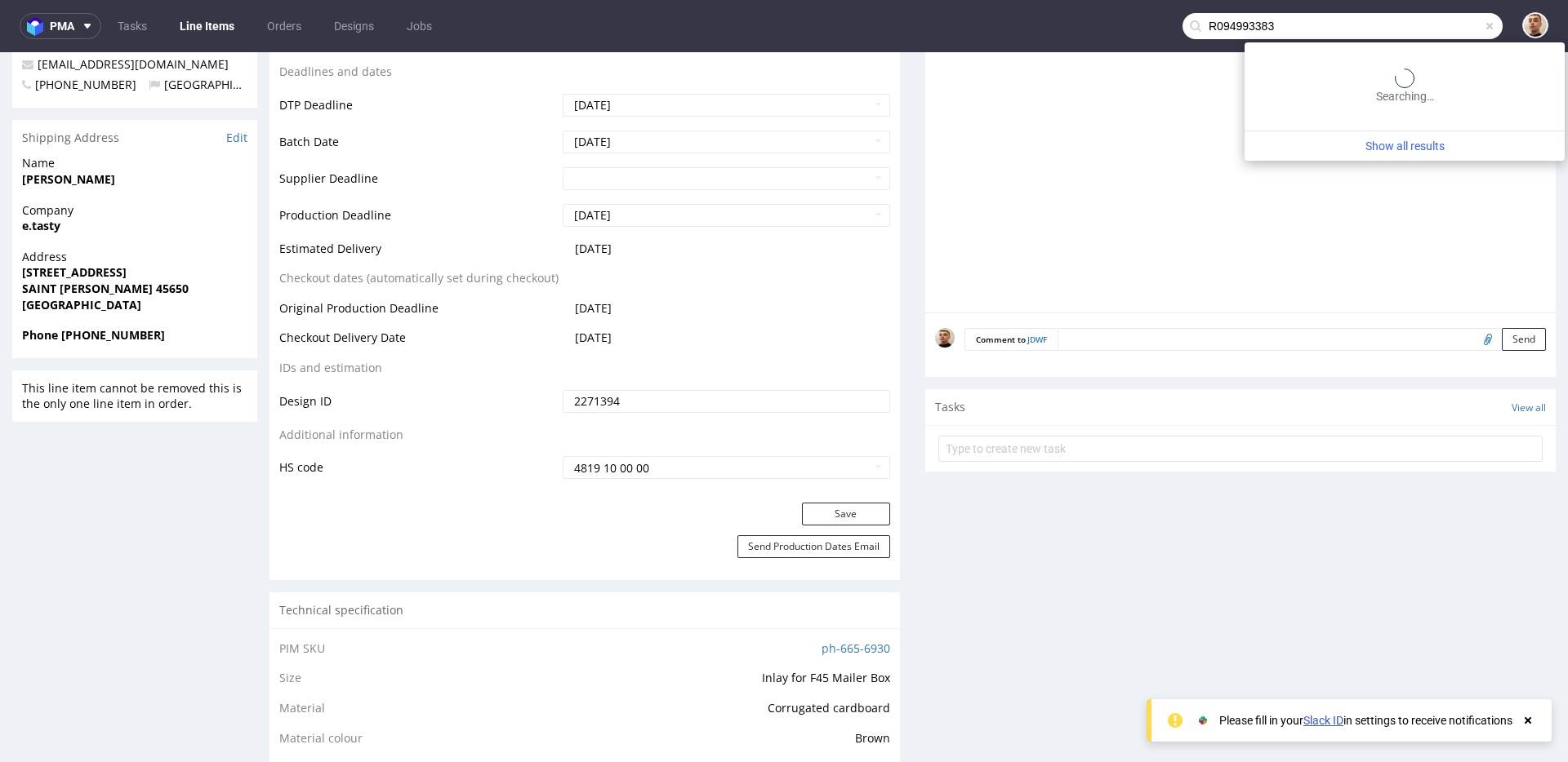
type input "R094993383"
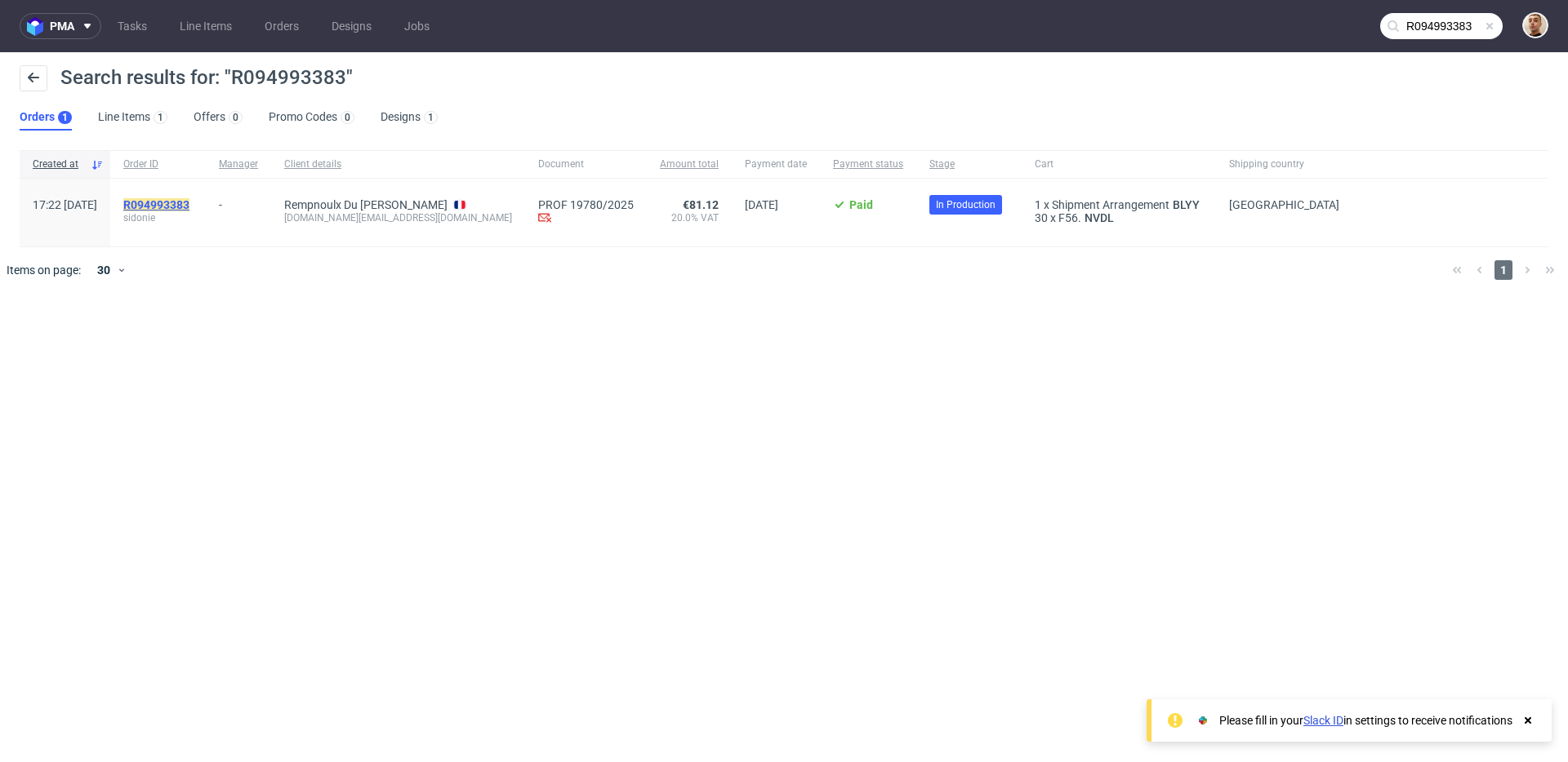
click at [190, 208] on mark "R094993383" at bounding box center [156, 205] width 66 height 13
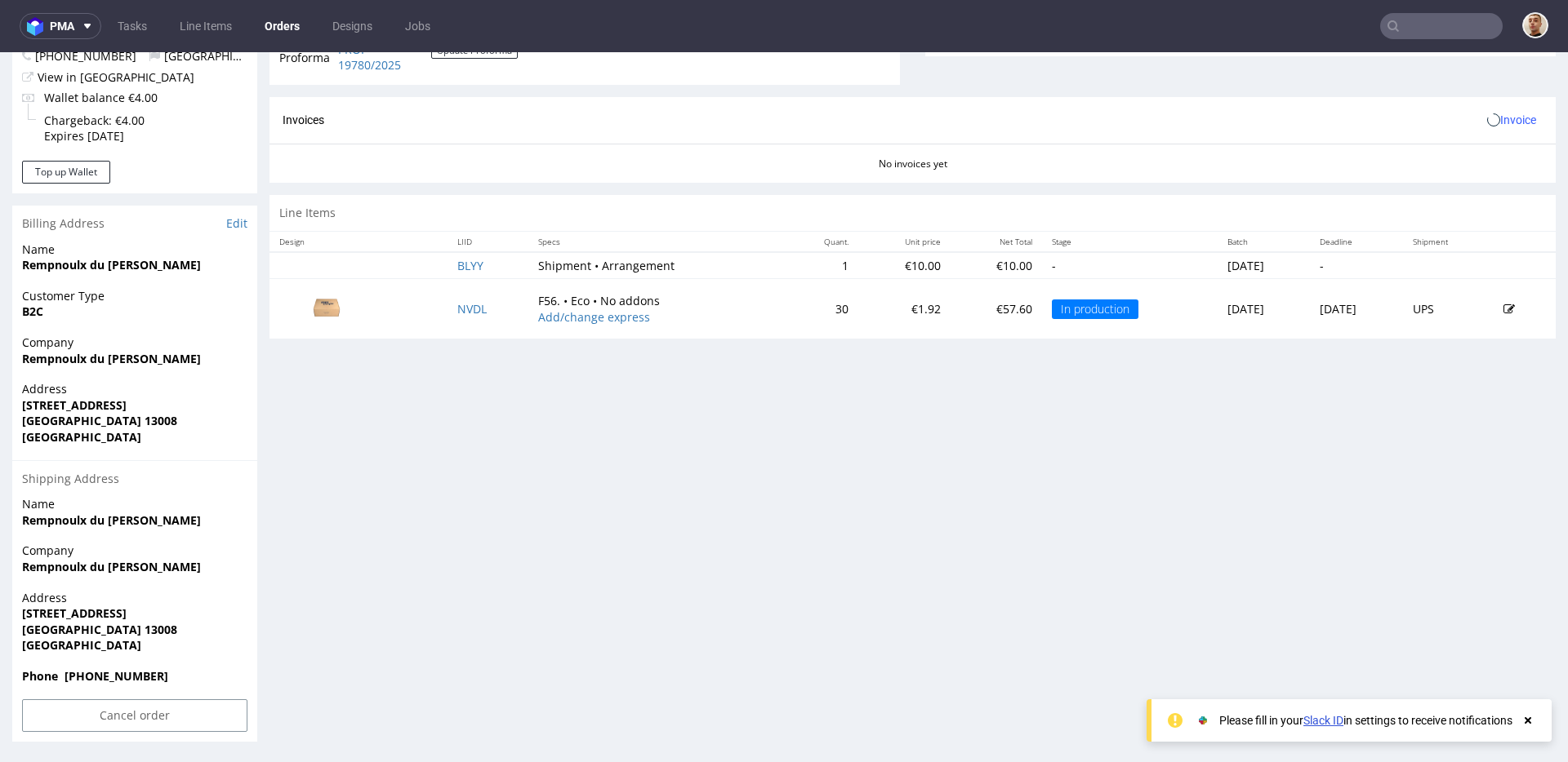
scroll to position [4, 0]
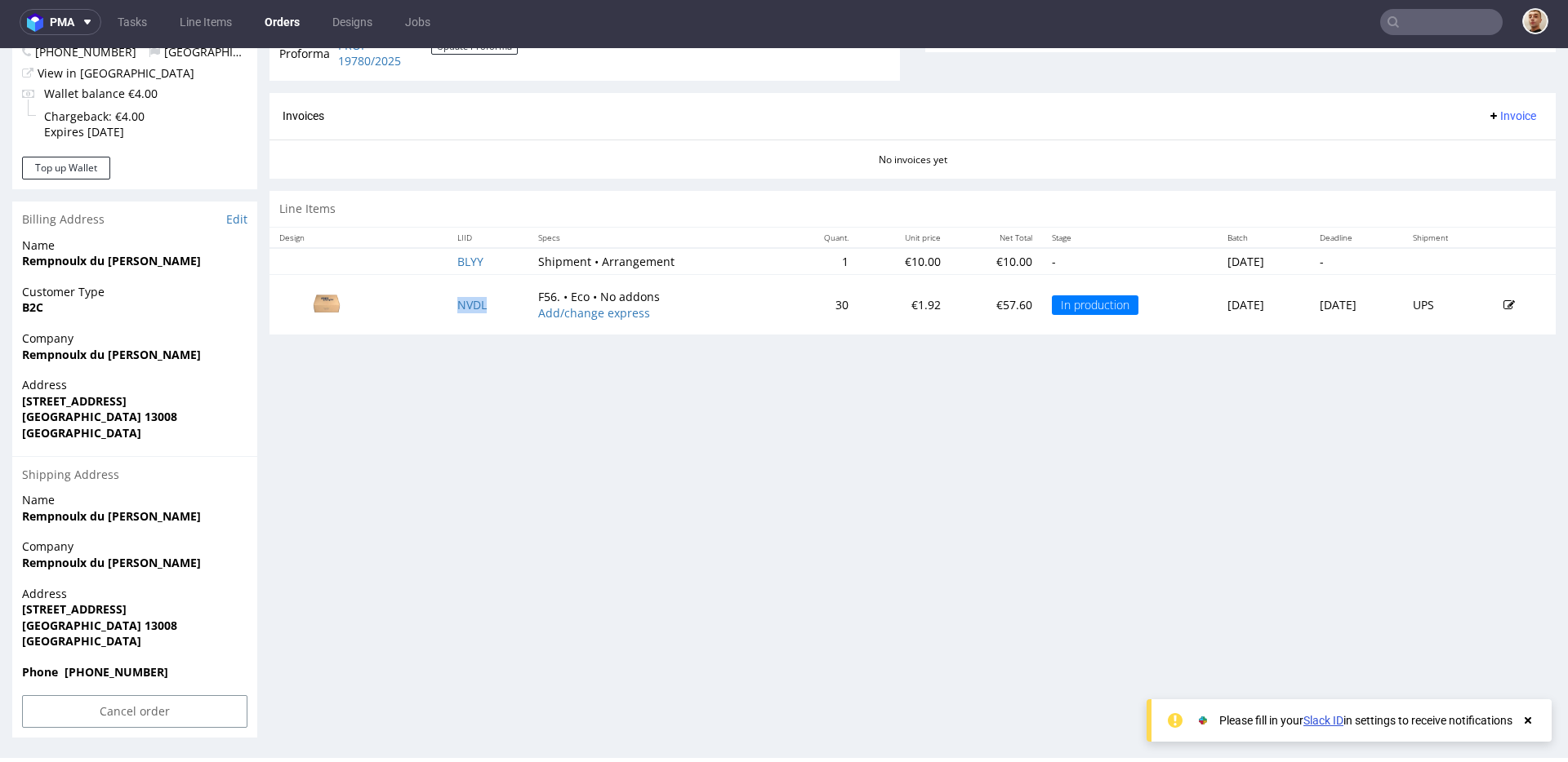
click at [454, 318] on td "NVDL" at bounding box center [487, 305] width 80 height 60
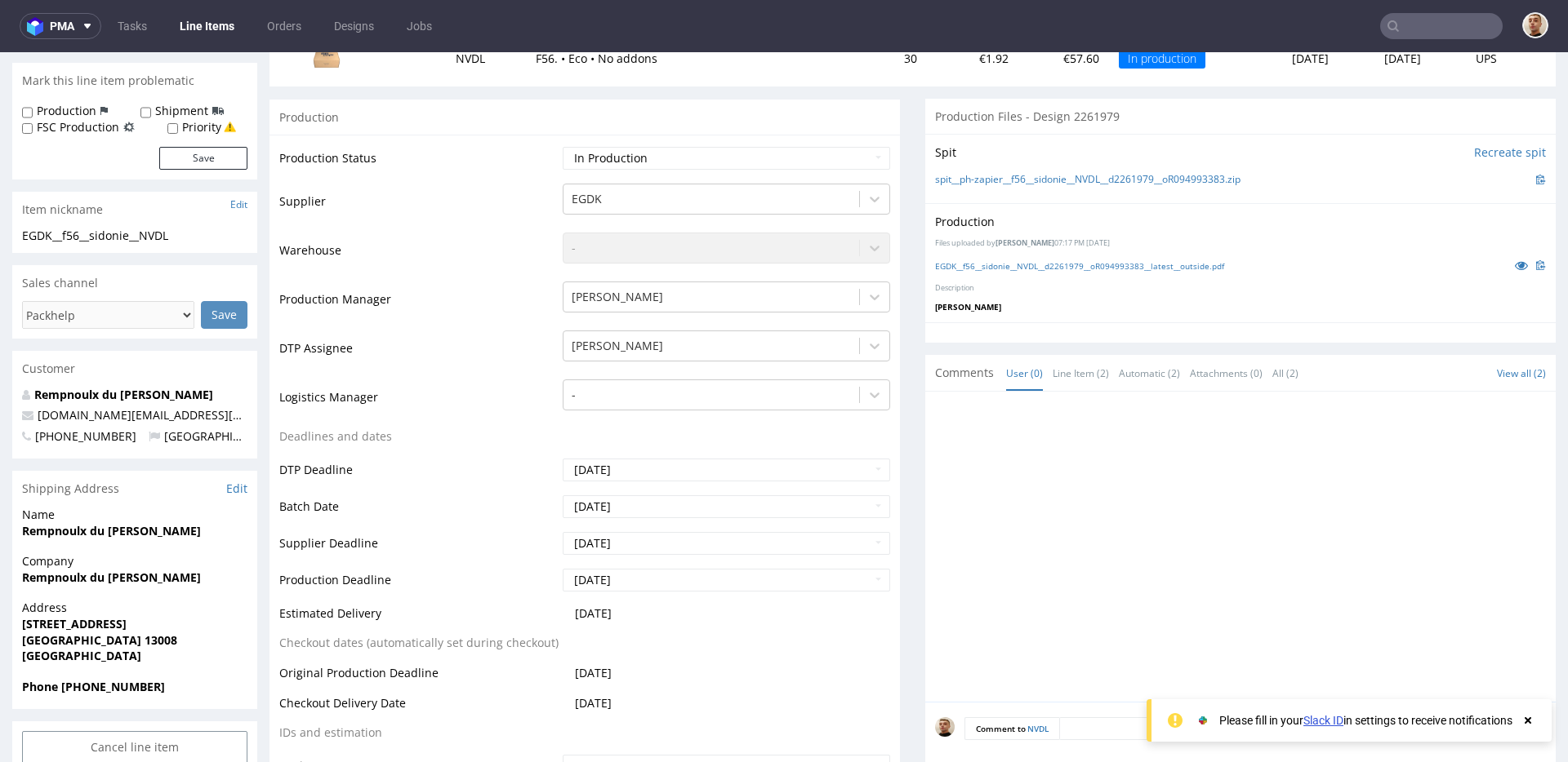
scroll to position [244, 0]
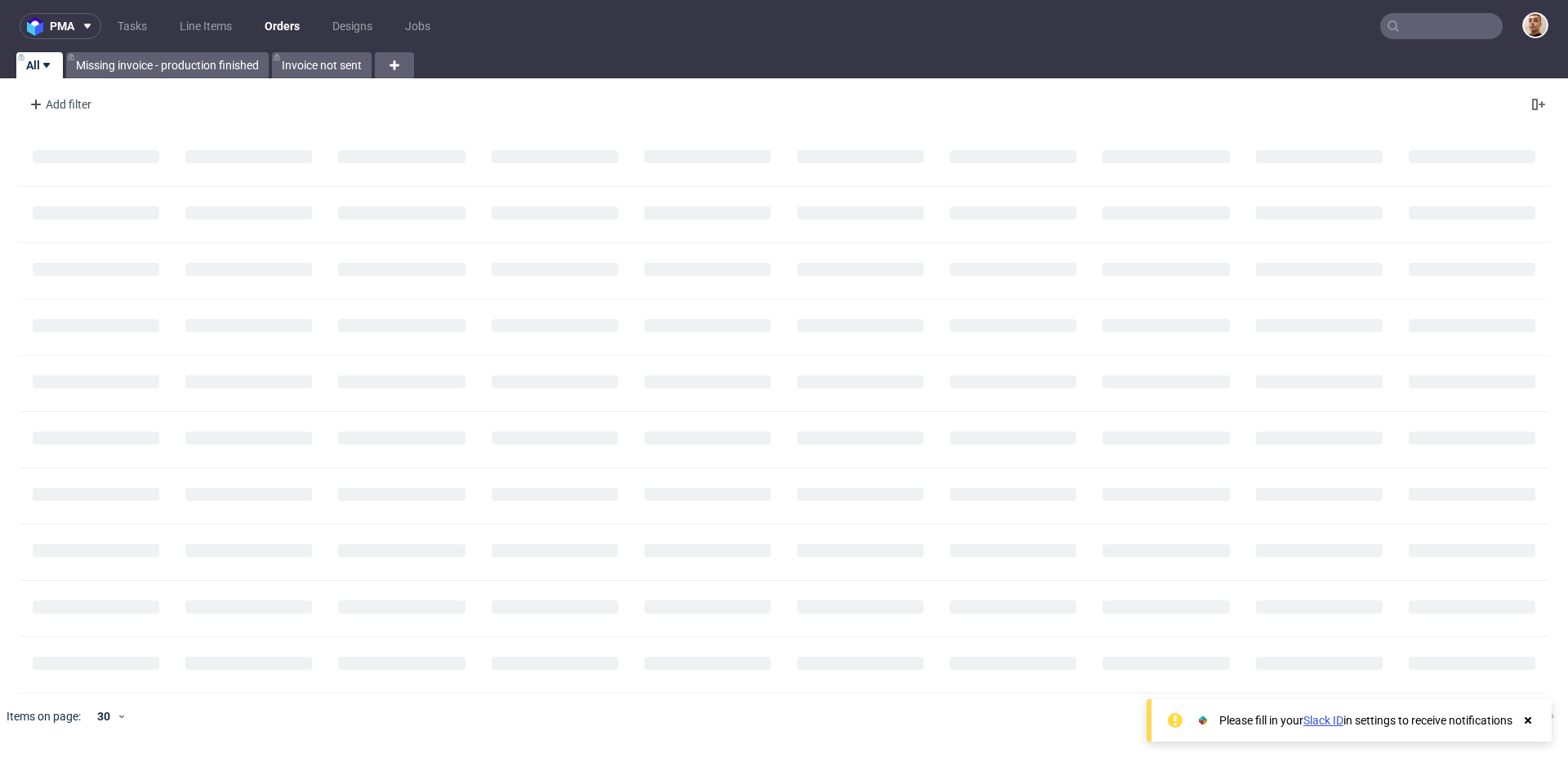
click at [1430, 34] on input "text" at bounding box center [1441, 26] width 123 height 26
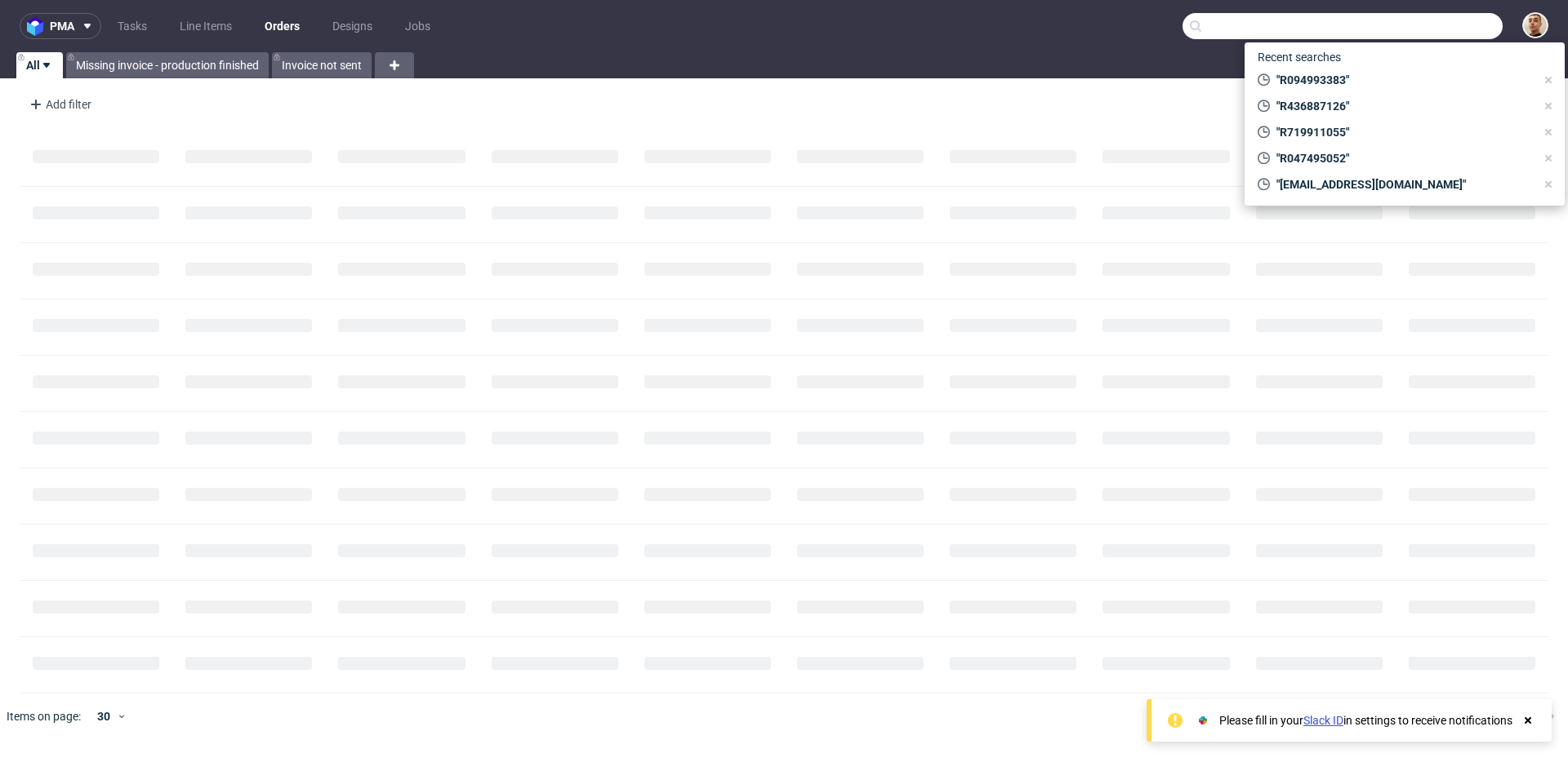
paste input "R436887126"
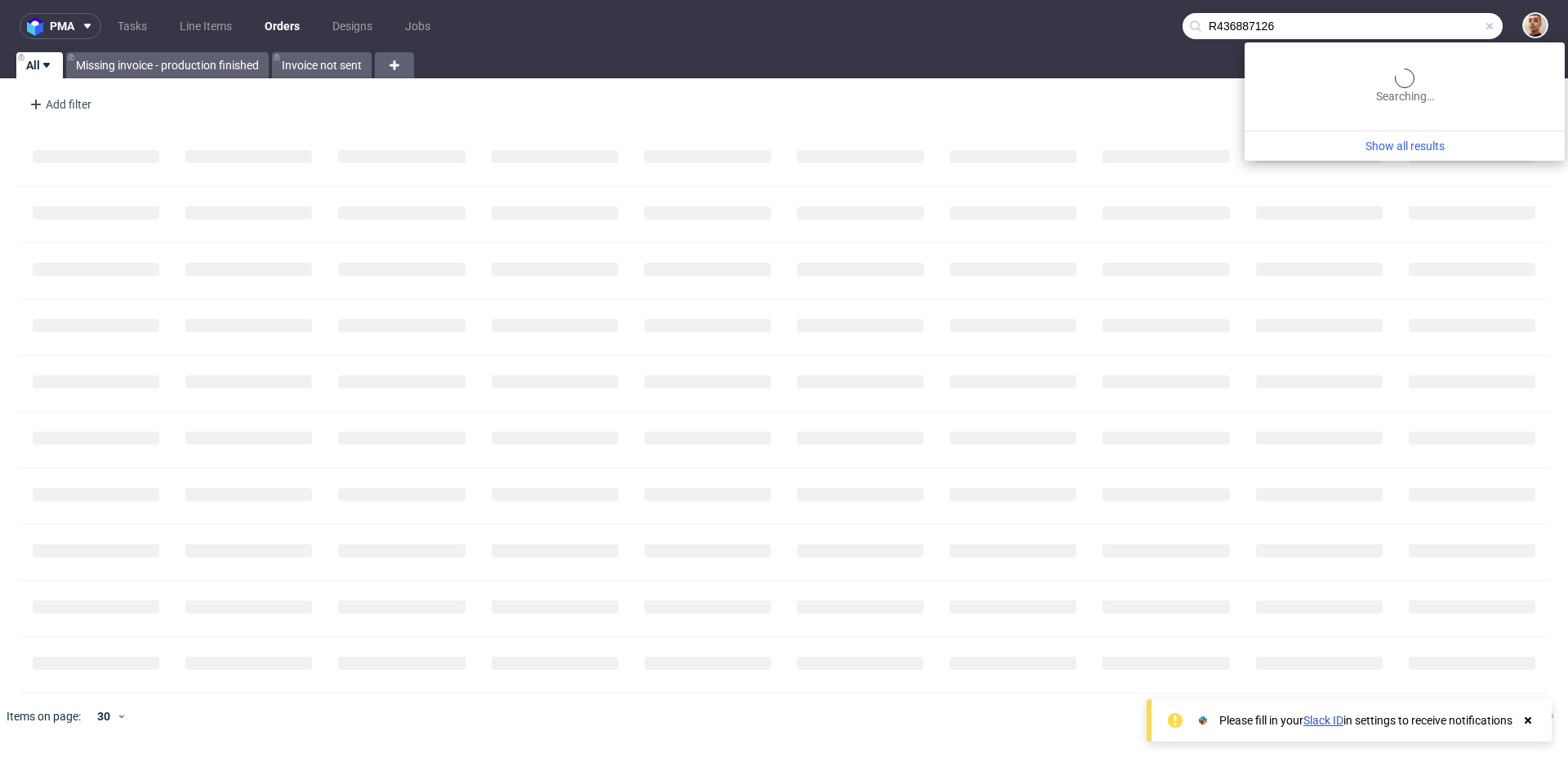
type input "R436887126"
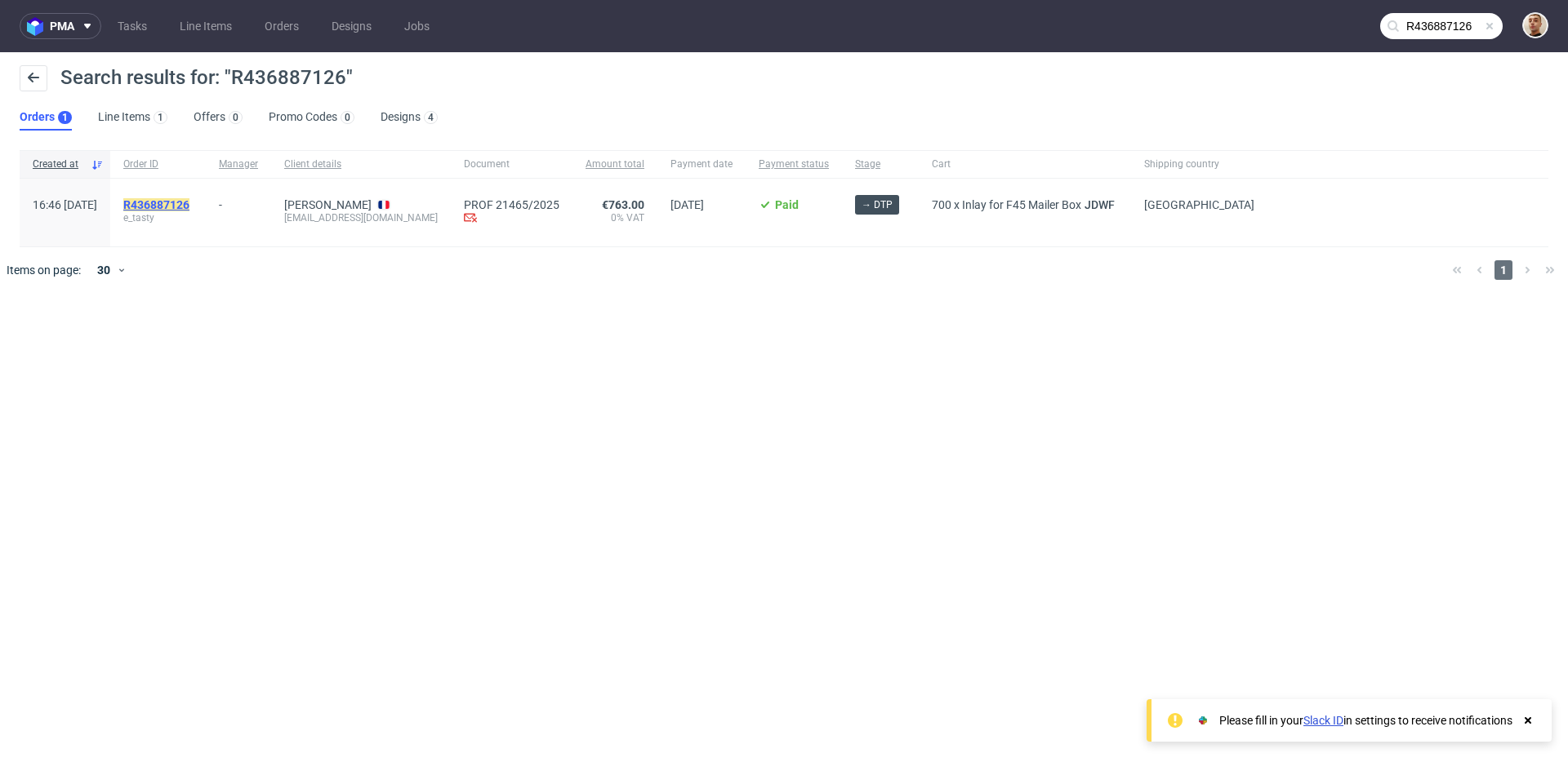
click at [190, 207] on mark "R436887126" at bounding box center [156, 205] width 66 height 13
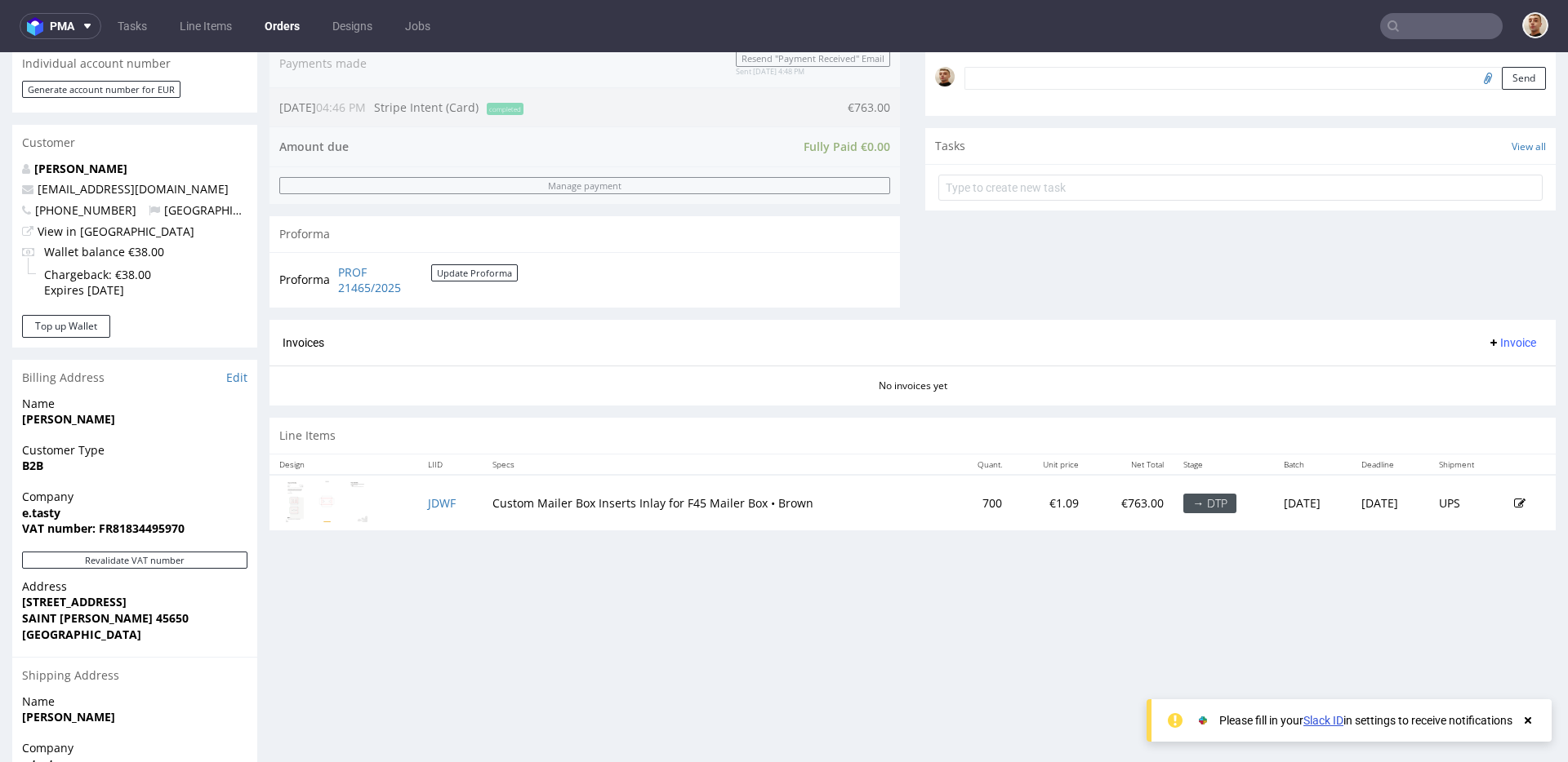
scroll to position [706, 0]
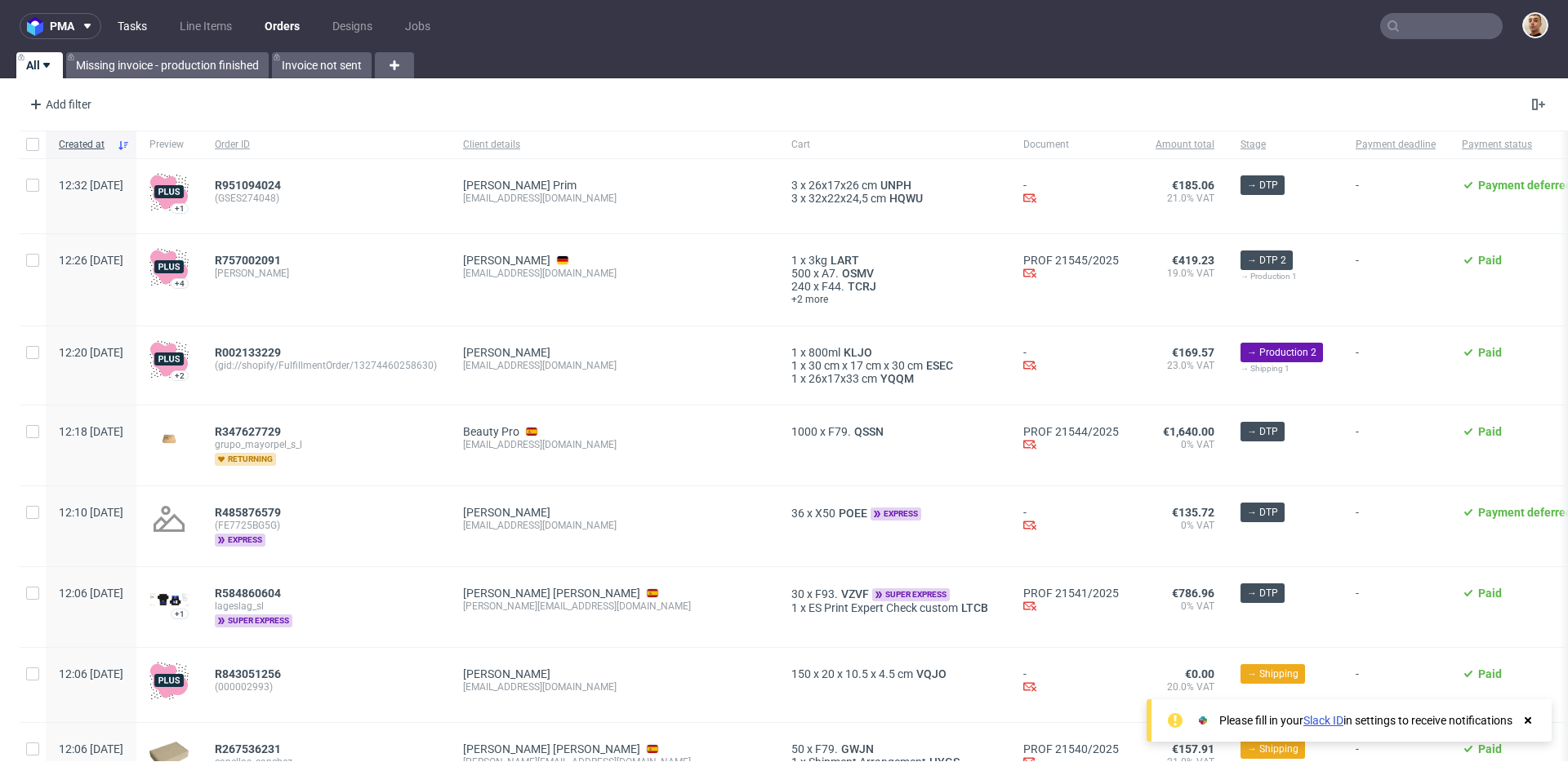
click at [127, 24] on link "Tasks" at bounding box center [132, 26] width 49 height 26
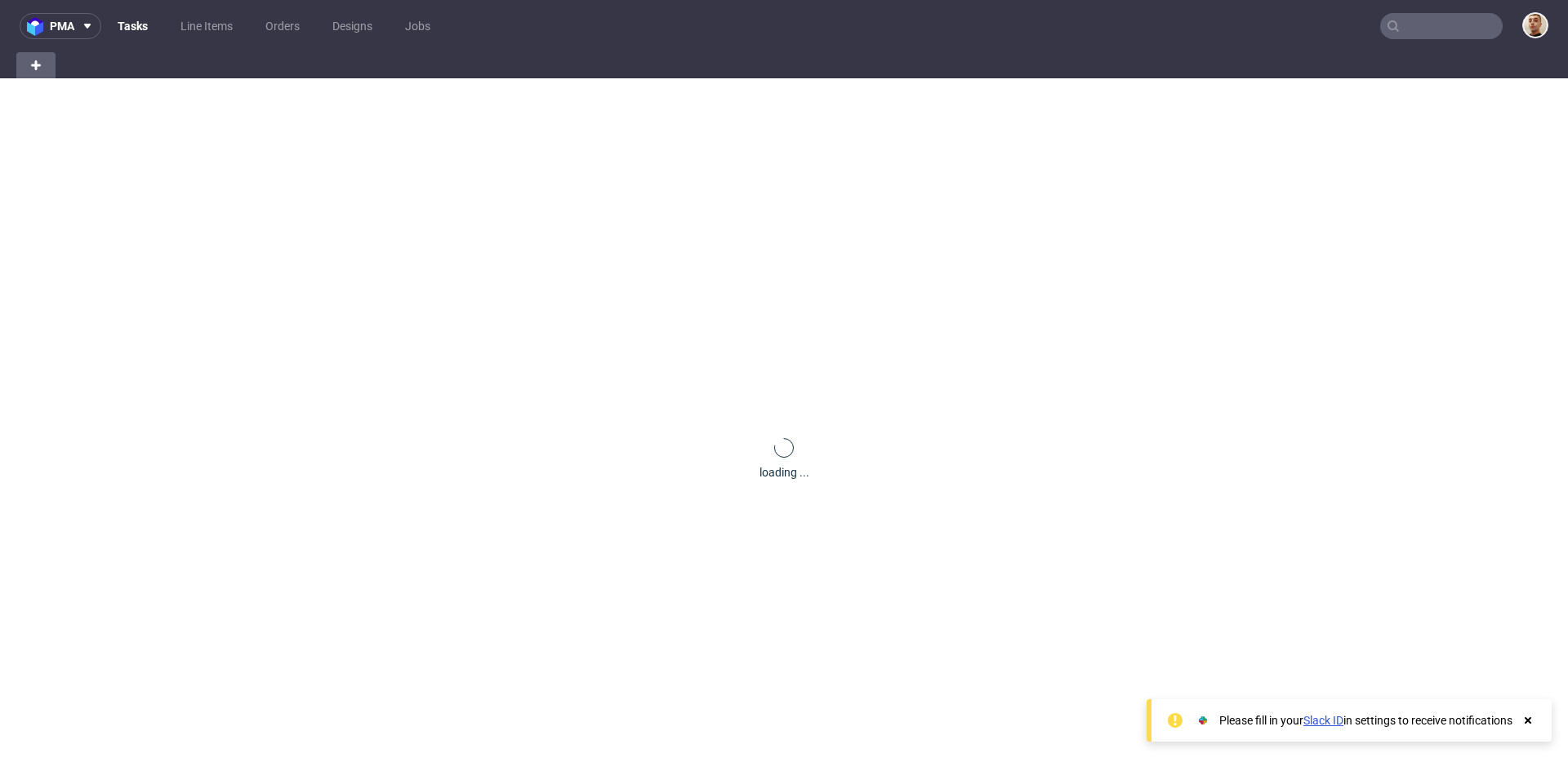
click at [127, 24] on link "Tasks" at bounding box center [132, 26] width 50 height 26
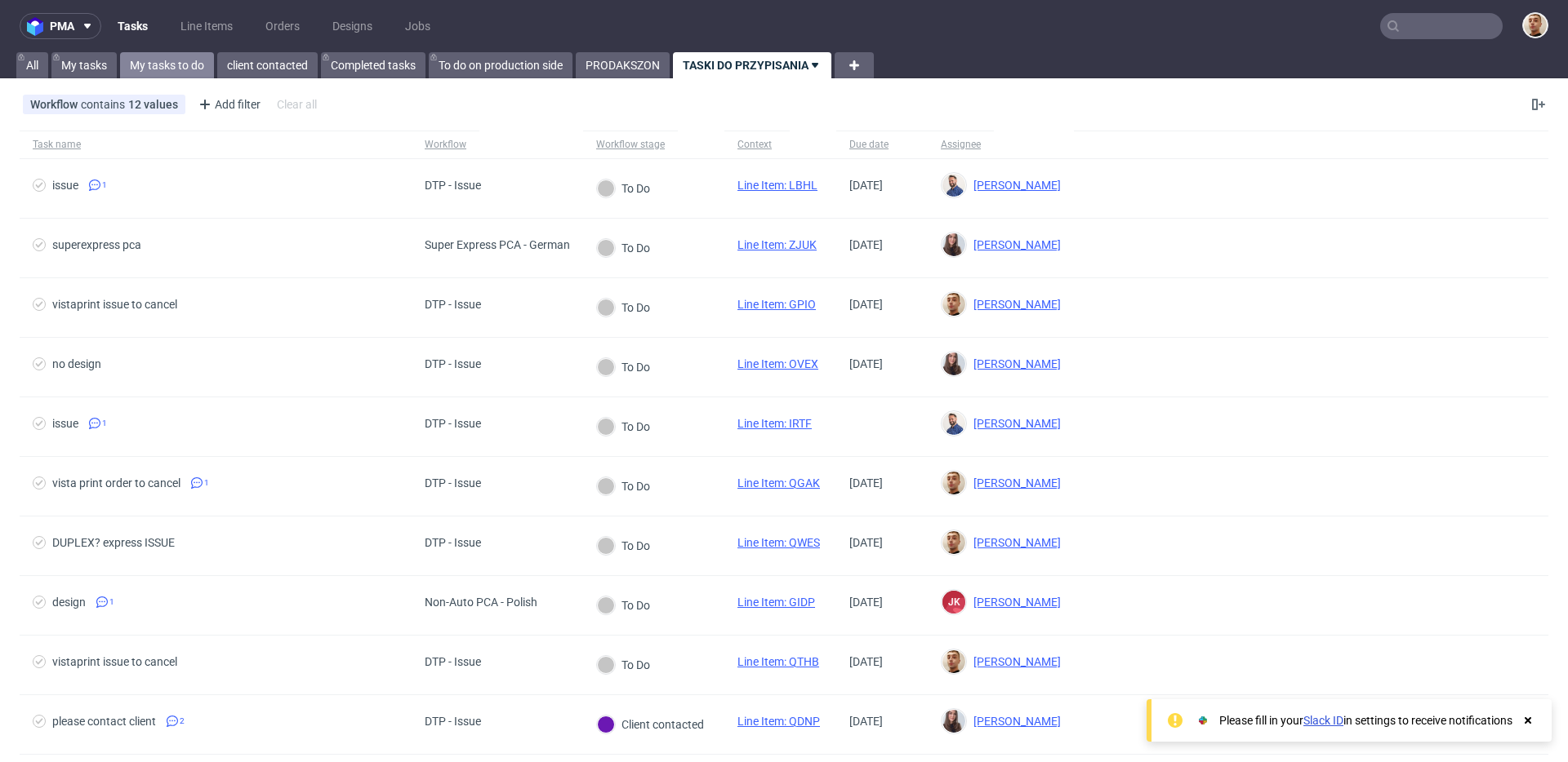
click at [190, 75] on link "My tasks to do" at bounding box center [167, 65] width 94 height 26
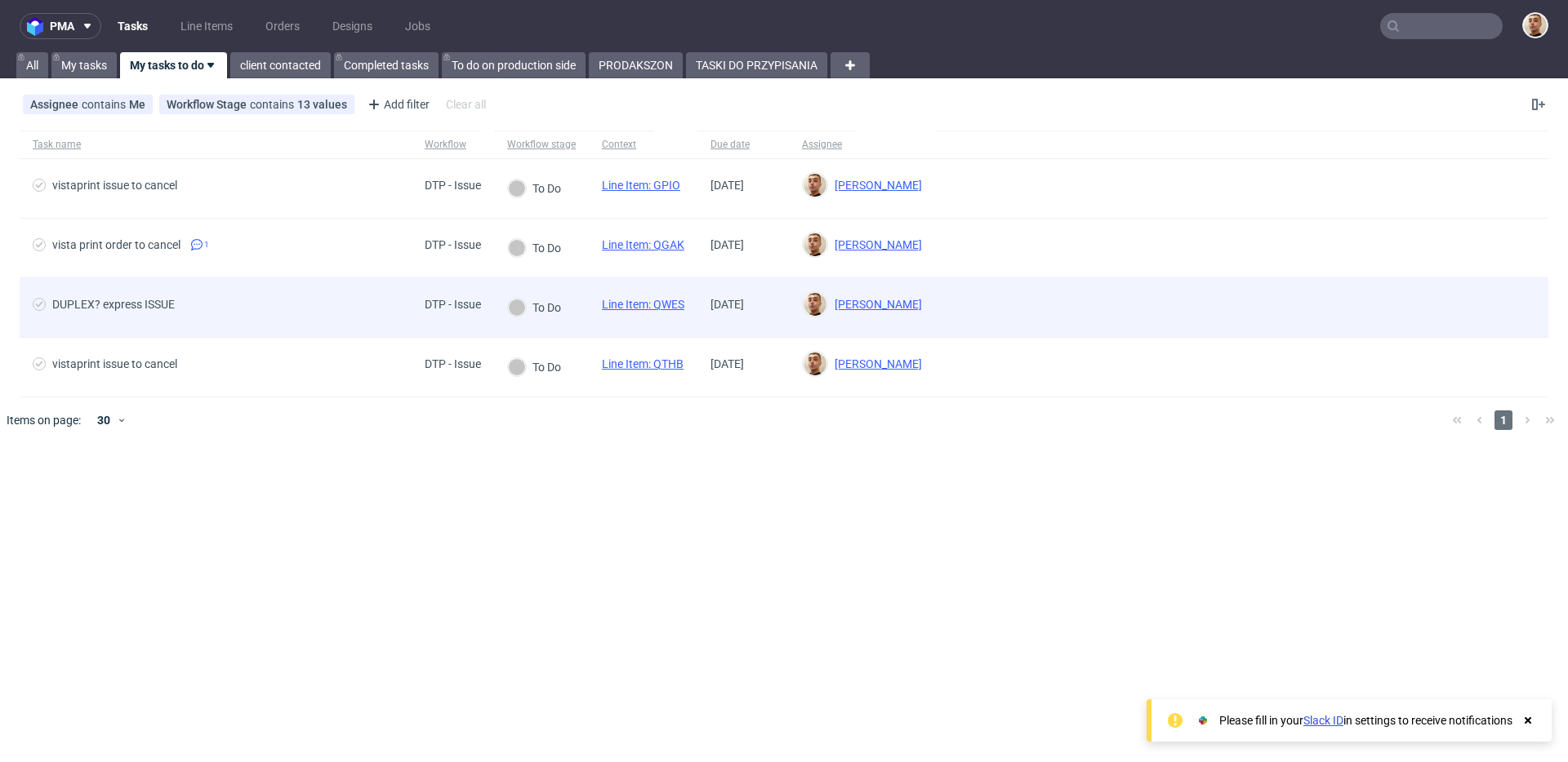
click at [250, 321] on div "DUPLEX? express ISSUE" at bounding box center [215, 308] width 392 height 59
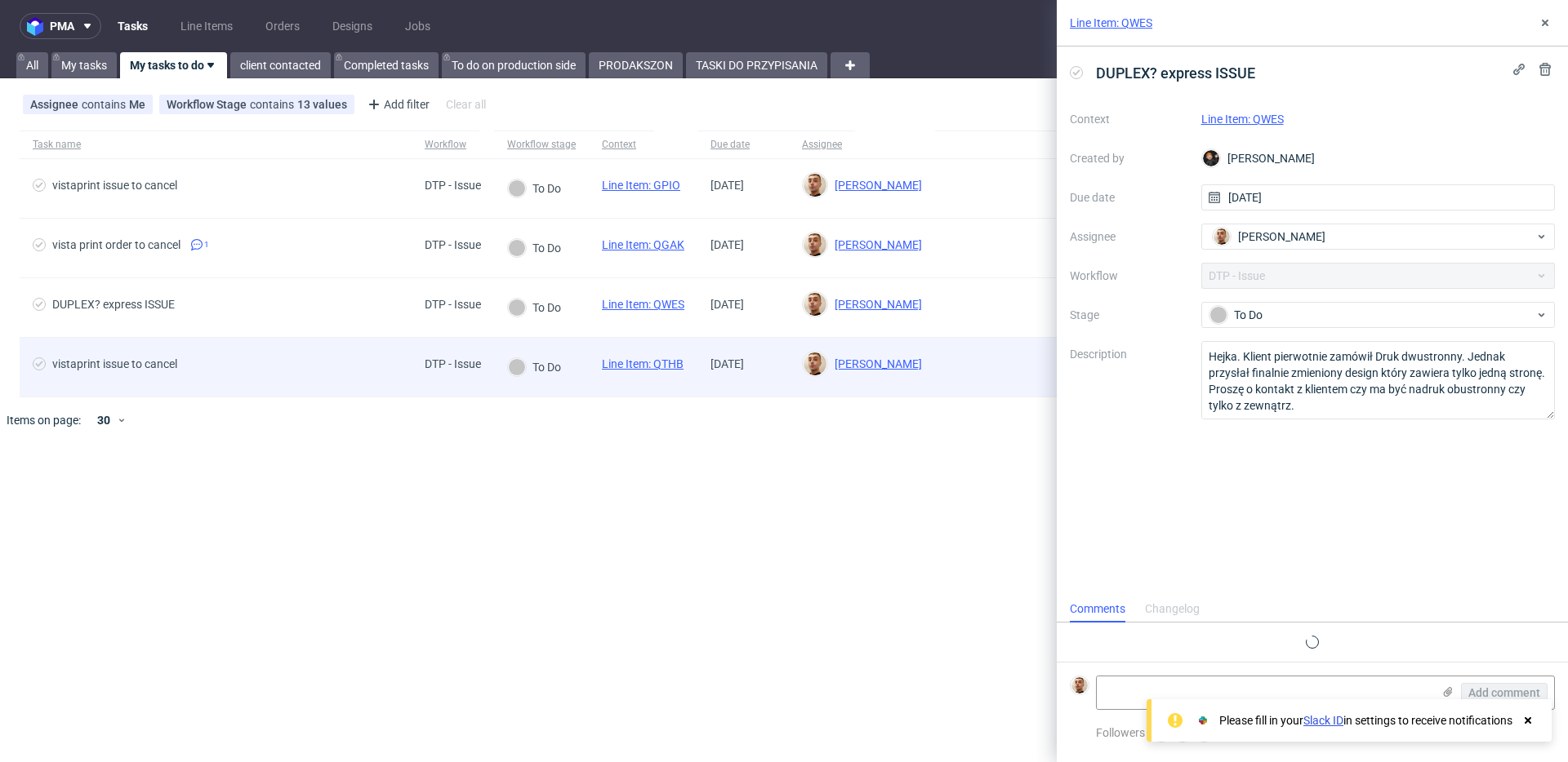
scroll to position [13, 0]
click at [251, 358] on span "vistaprint issue to cancel" at bounding box center [215, 367] width 366 height 20
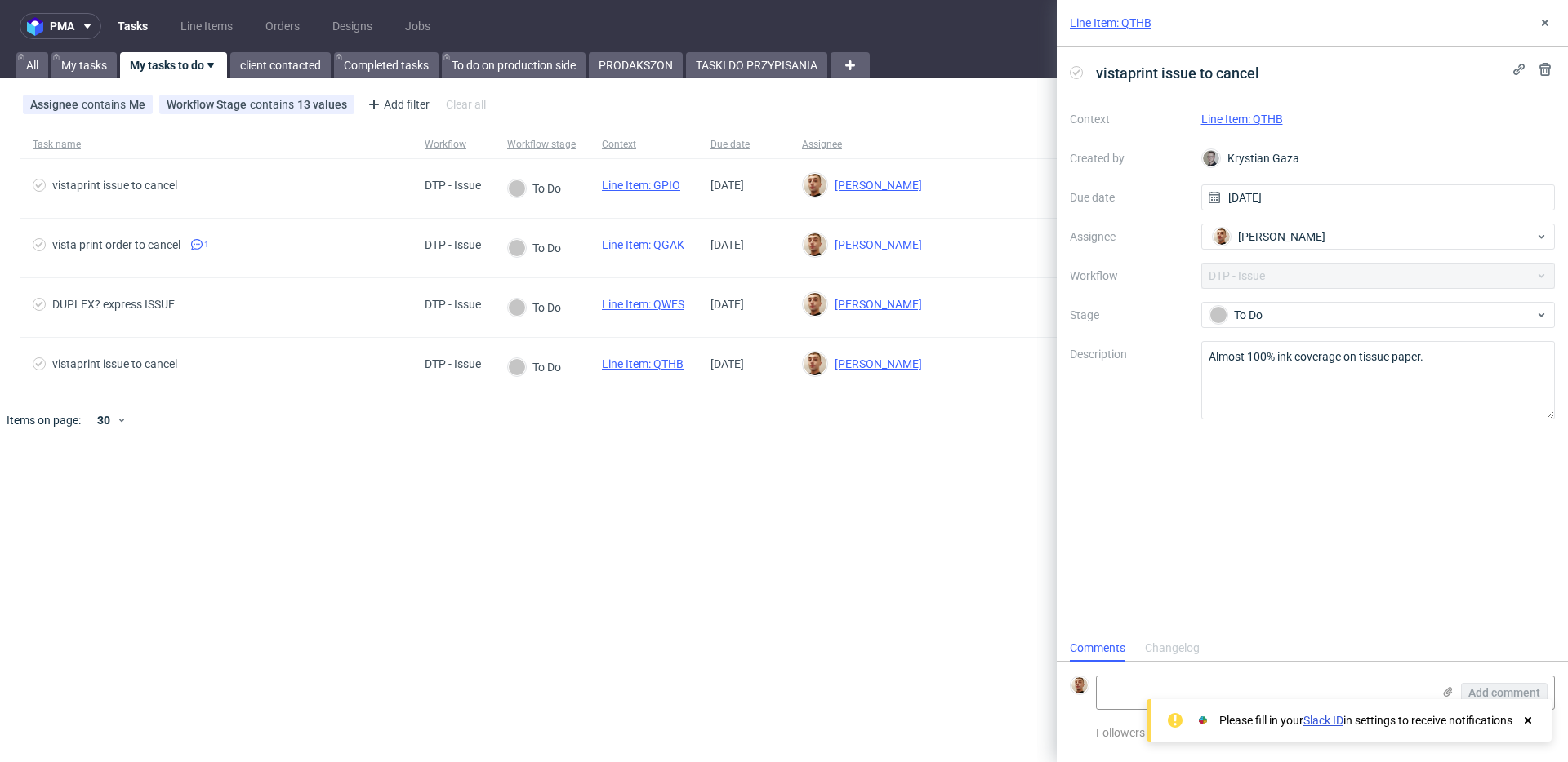
scroll to position [13, 0]
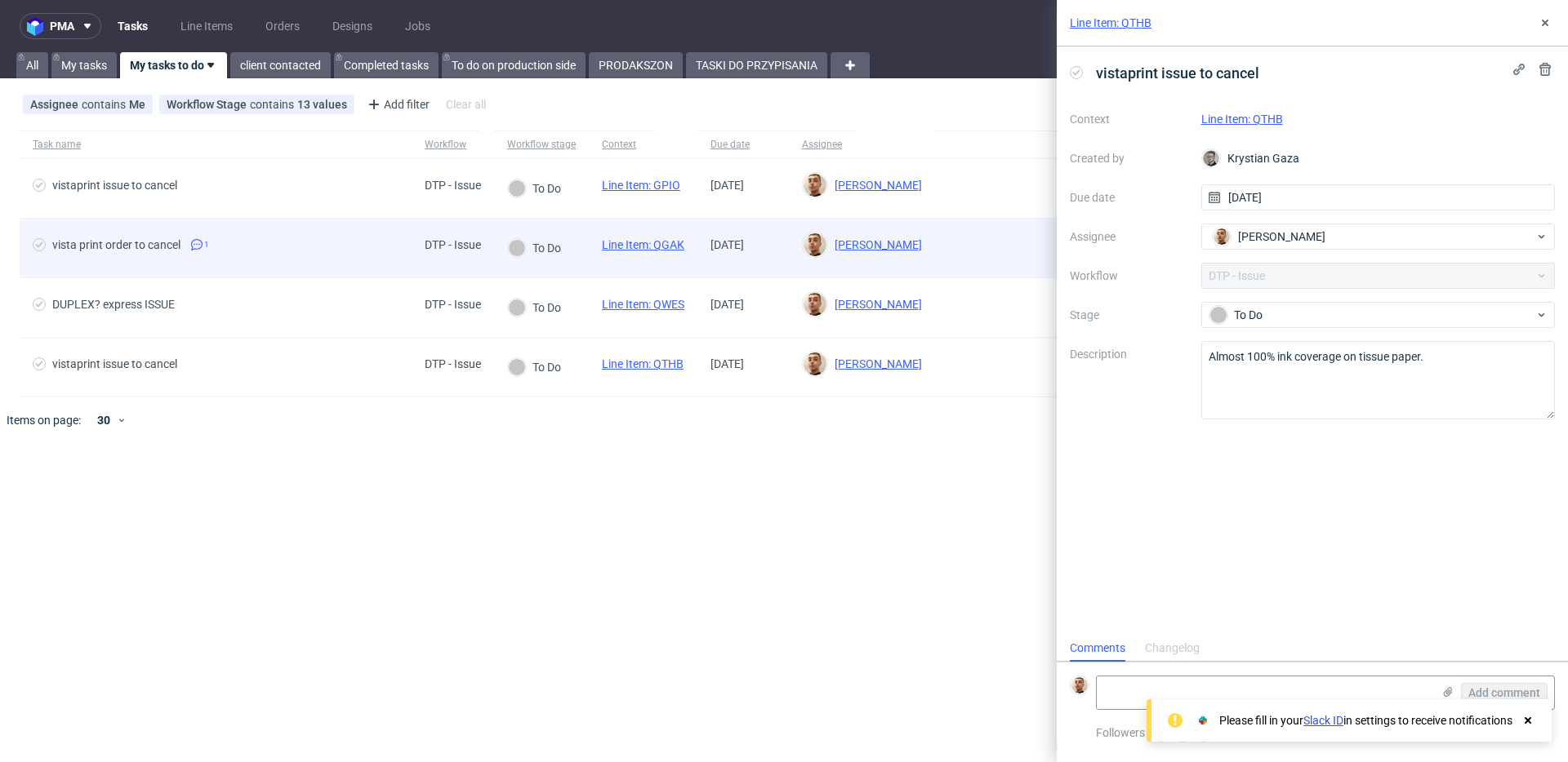
click at [357, 229] on div "vista print order to cancel 1" at bounding box center [215, 248] width 392 height 59
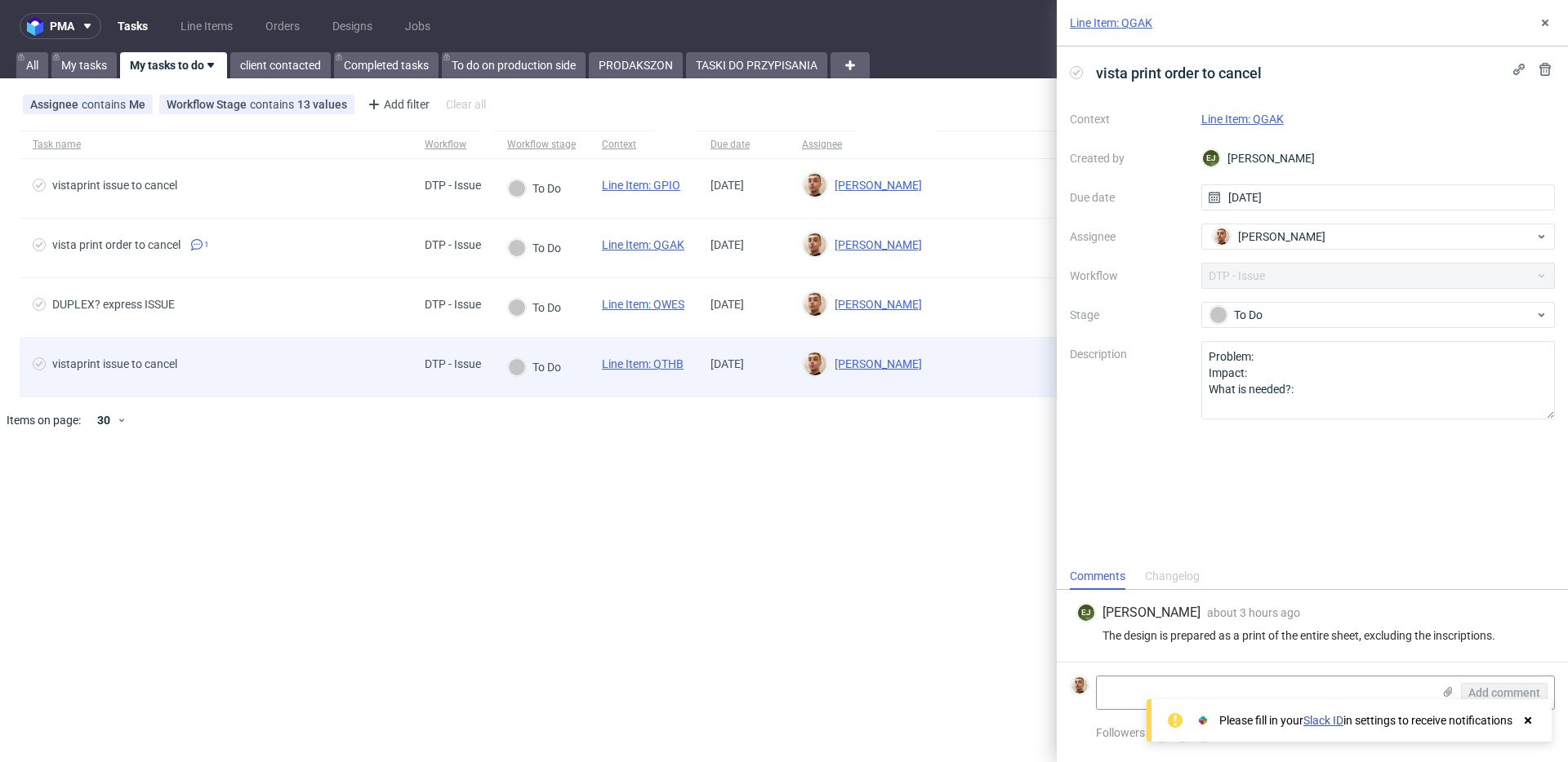
click at [354, 344] on div "vistaprint issue to cancel" at bounding box center [215, 367] width 392 height 59
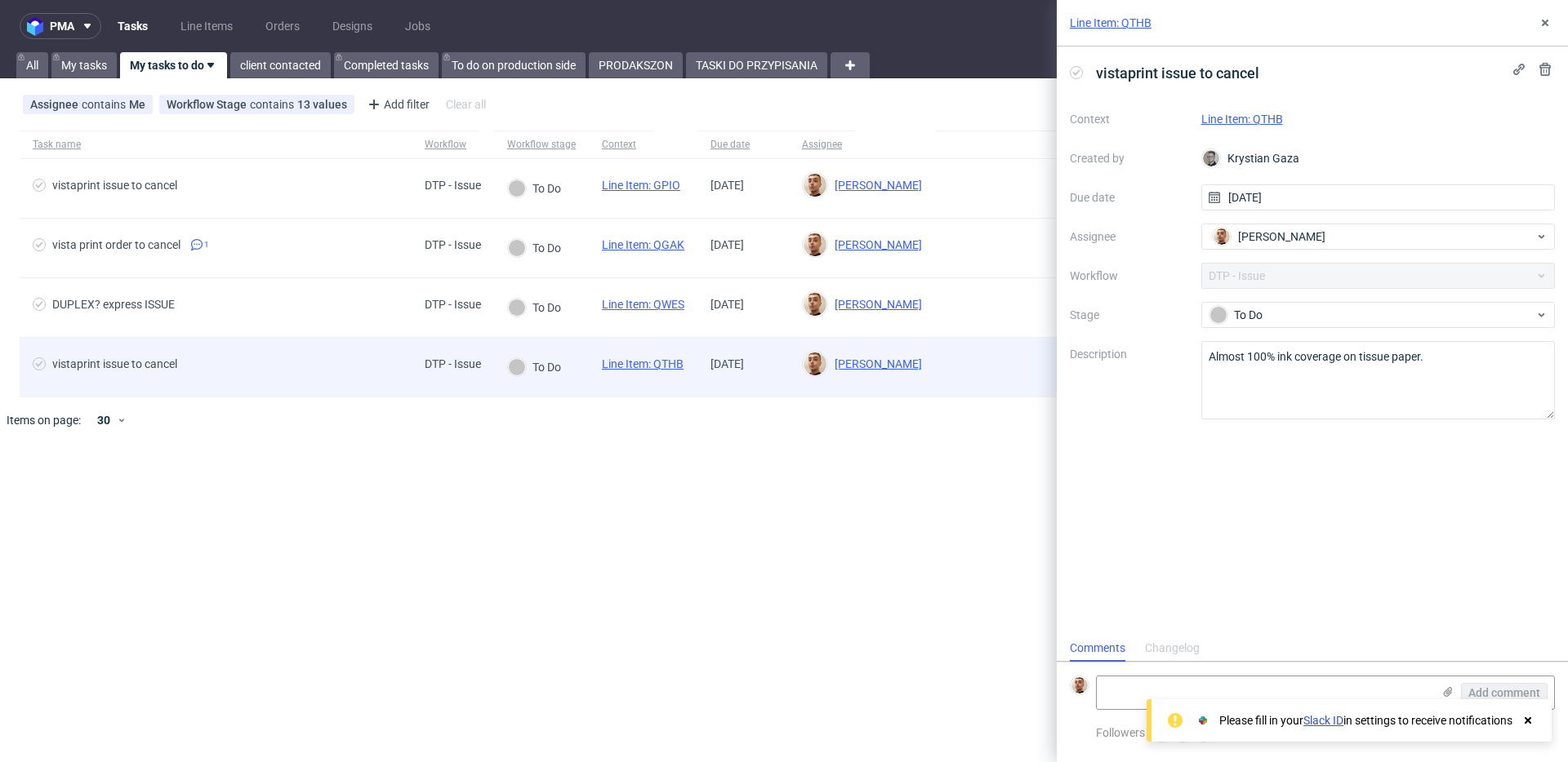
scroll to position [13, 0]
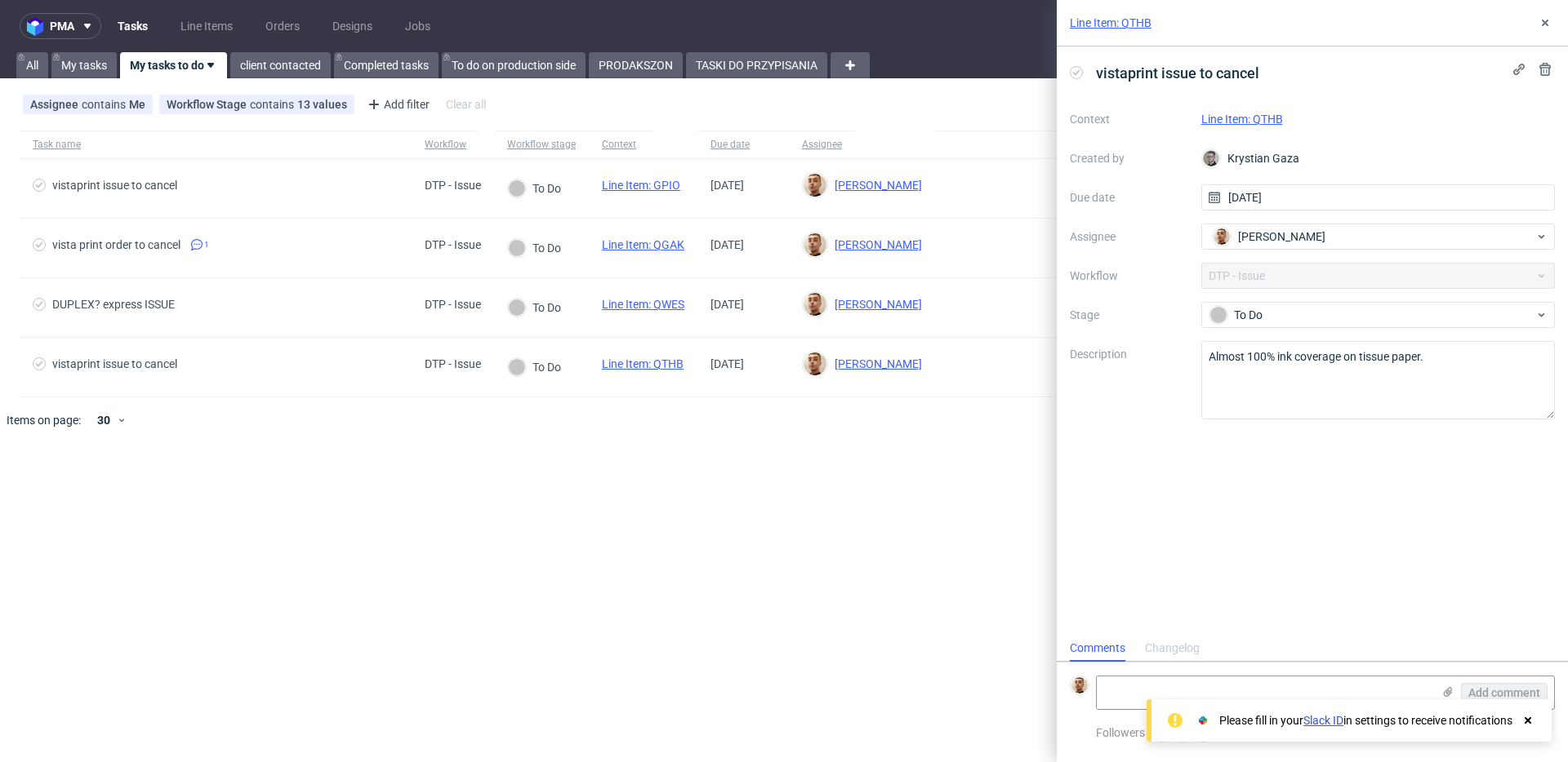
click at [1211, 118] on link "Line Item: QTHB" at bounding box center [1241, 119] width 81 height 13
click at [94, 69] on link "My tasks" at bounding box center [84, 65] width 65 height 26
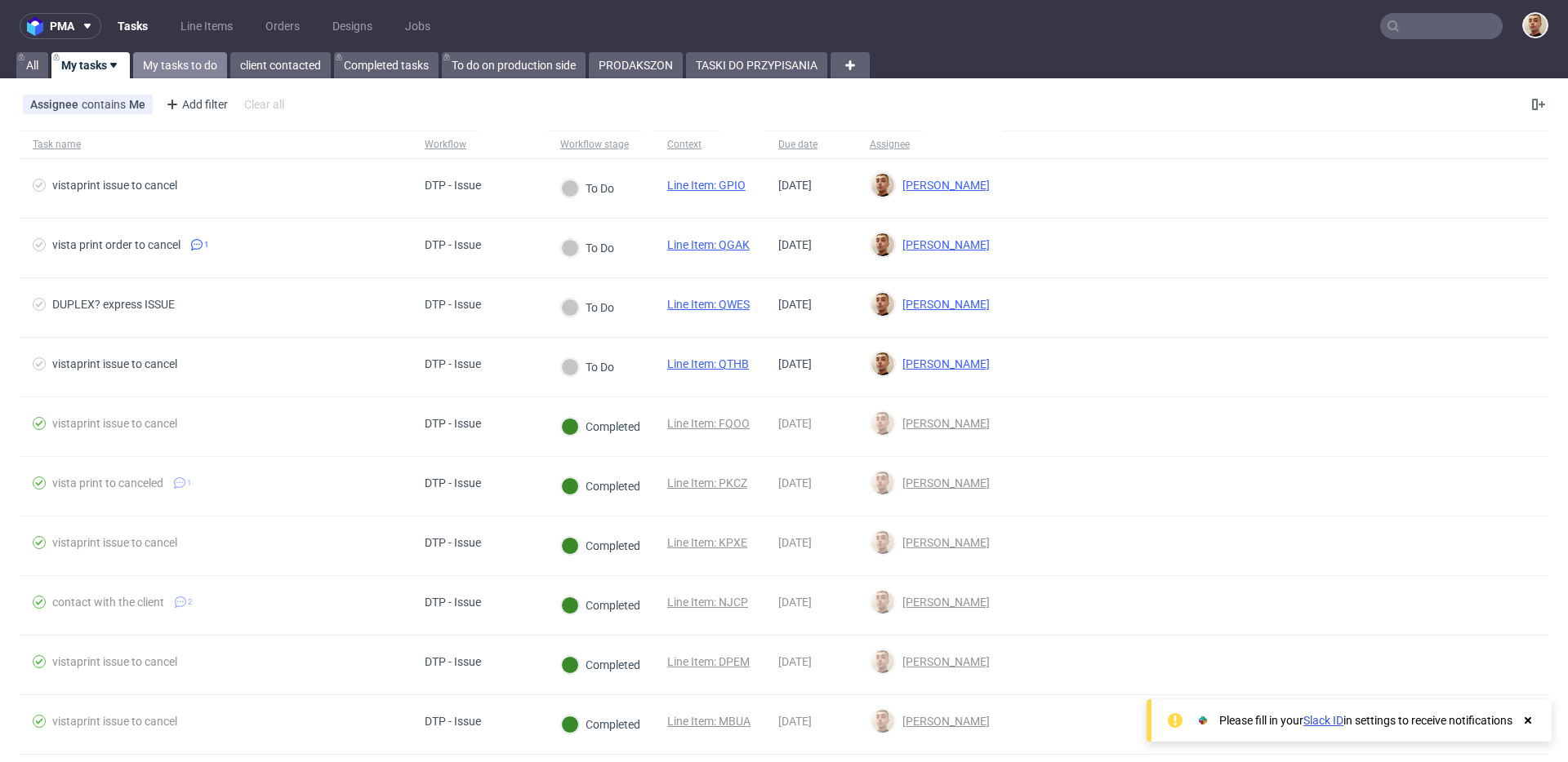
click at [155, 69] on link "My tasks to do" at bounding box center [180, 65] width 94 height 26
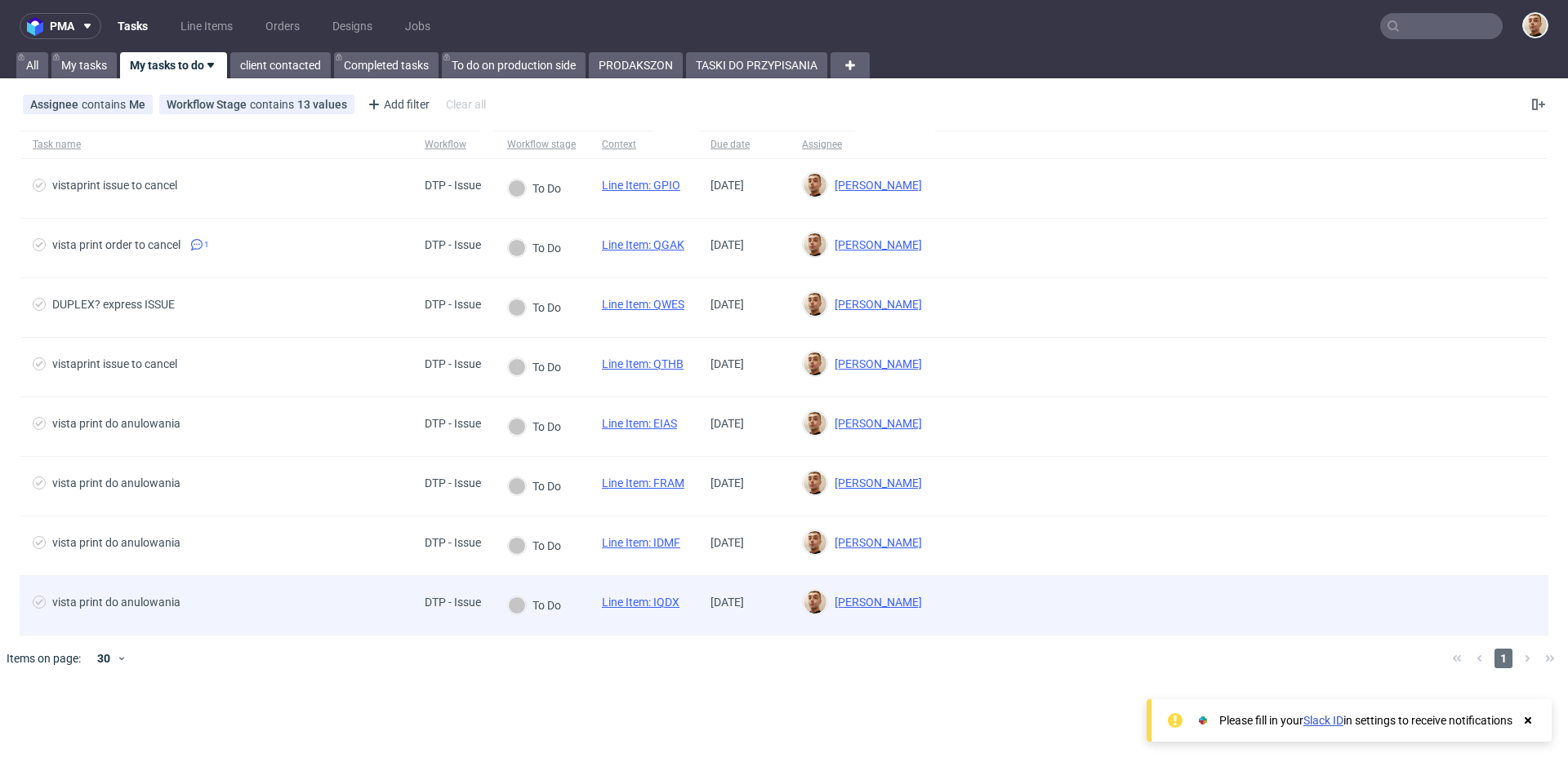
click at [309, 595] on div "vista print do anulowania" at bounding box center [215, 605] width 392 height 59
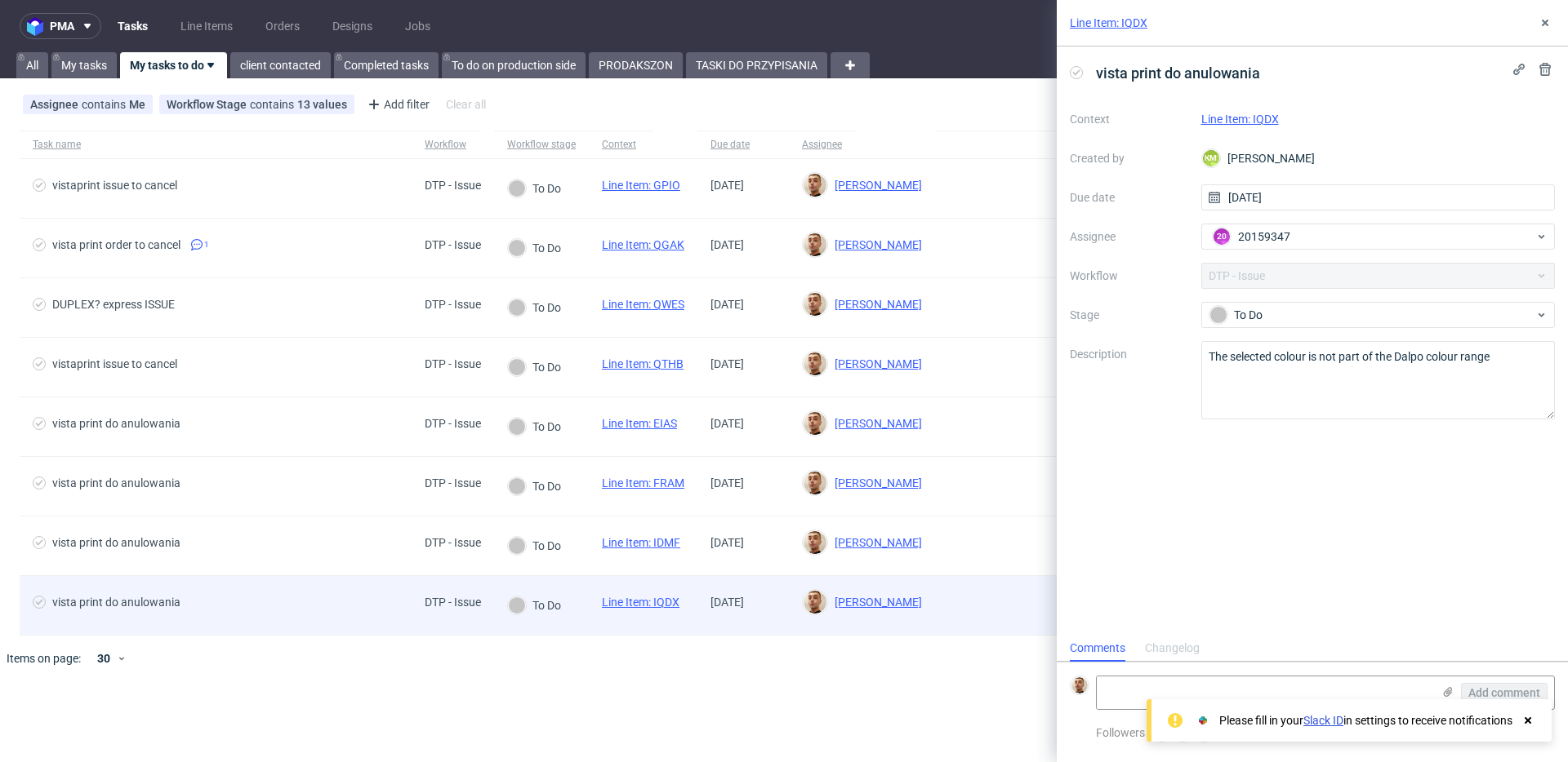
scroll to position [13, 0]
click at [343, 587] on div "vista print do anulowania" at bounding box center [215, 605] width 392 height 59
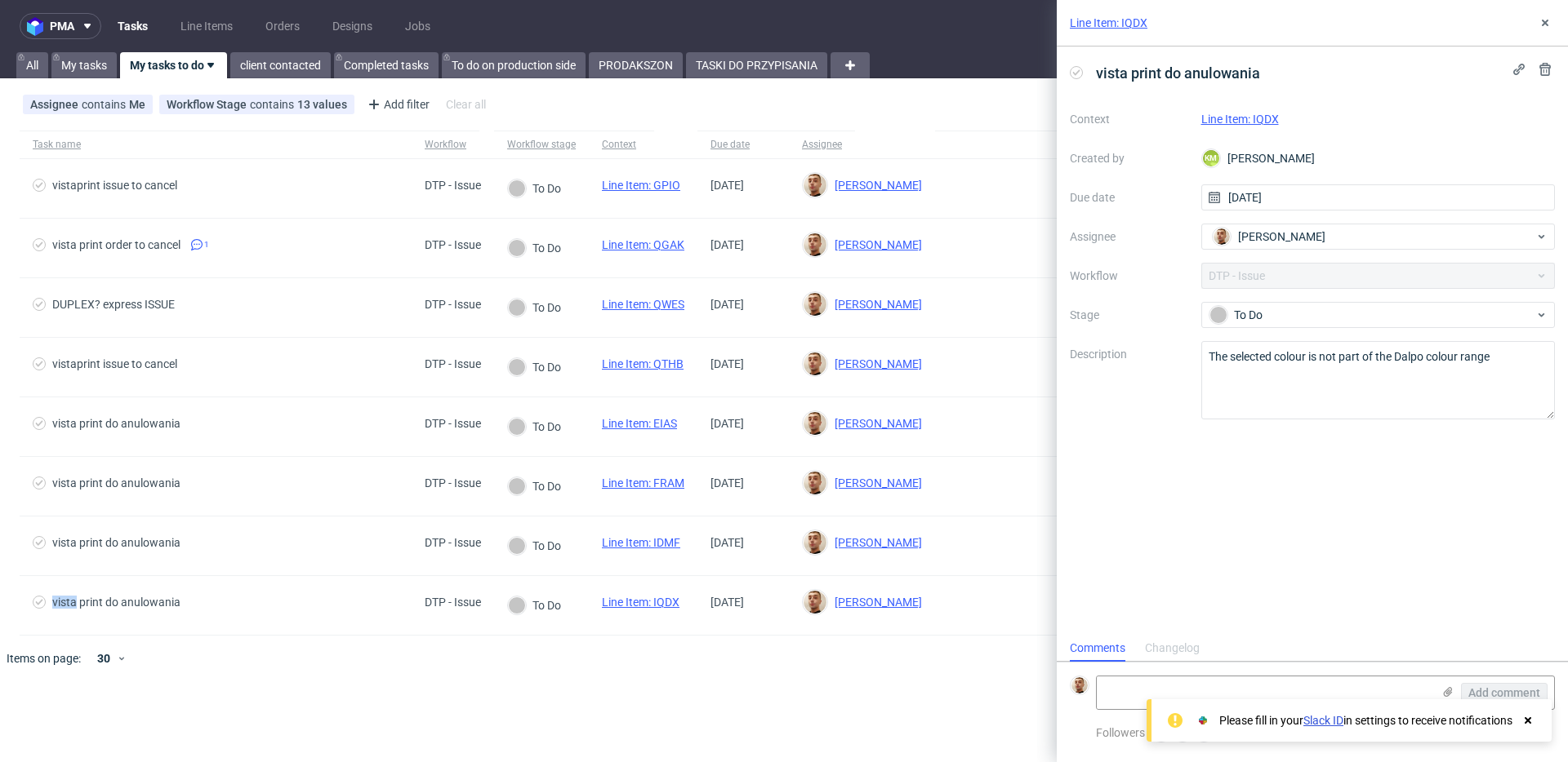
click at [1221, 117] on link "Line Item: IQDX" at bounding box center [1240, 119] width 78 height 13
click at [1272, 353] on textarea "The selected colour is not part of the Dalpo colour range" at bounding box center [1378, 381] width 355 height 79
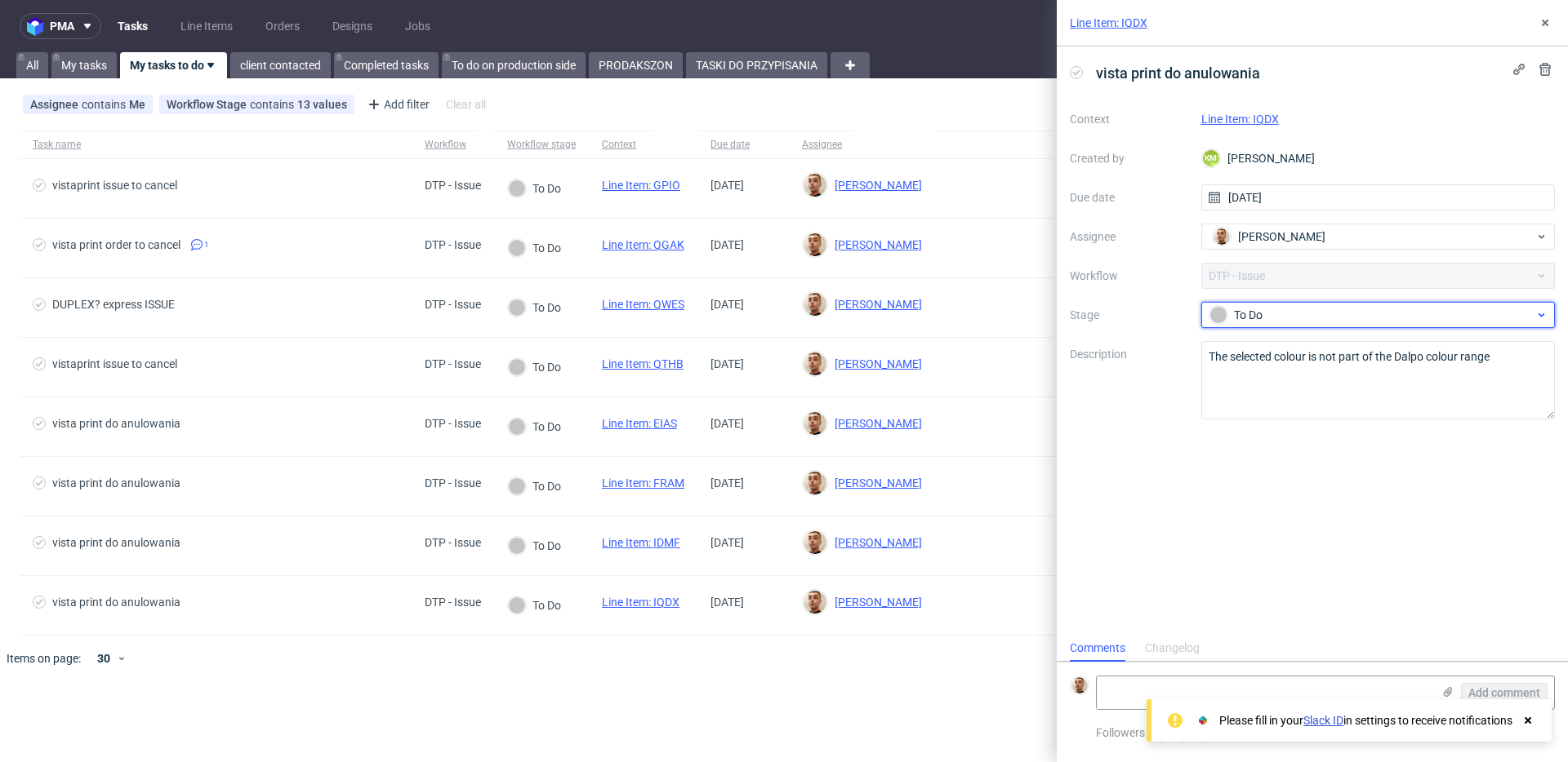
click at [1280, 324] on div "To Do" at bounding box center [1378, 315] width 355 height 26
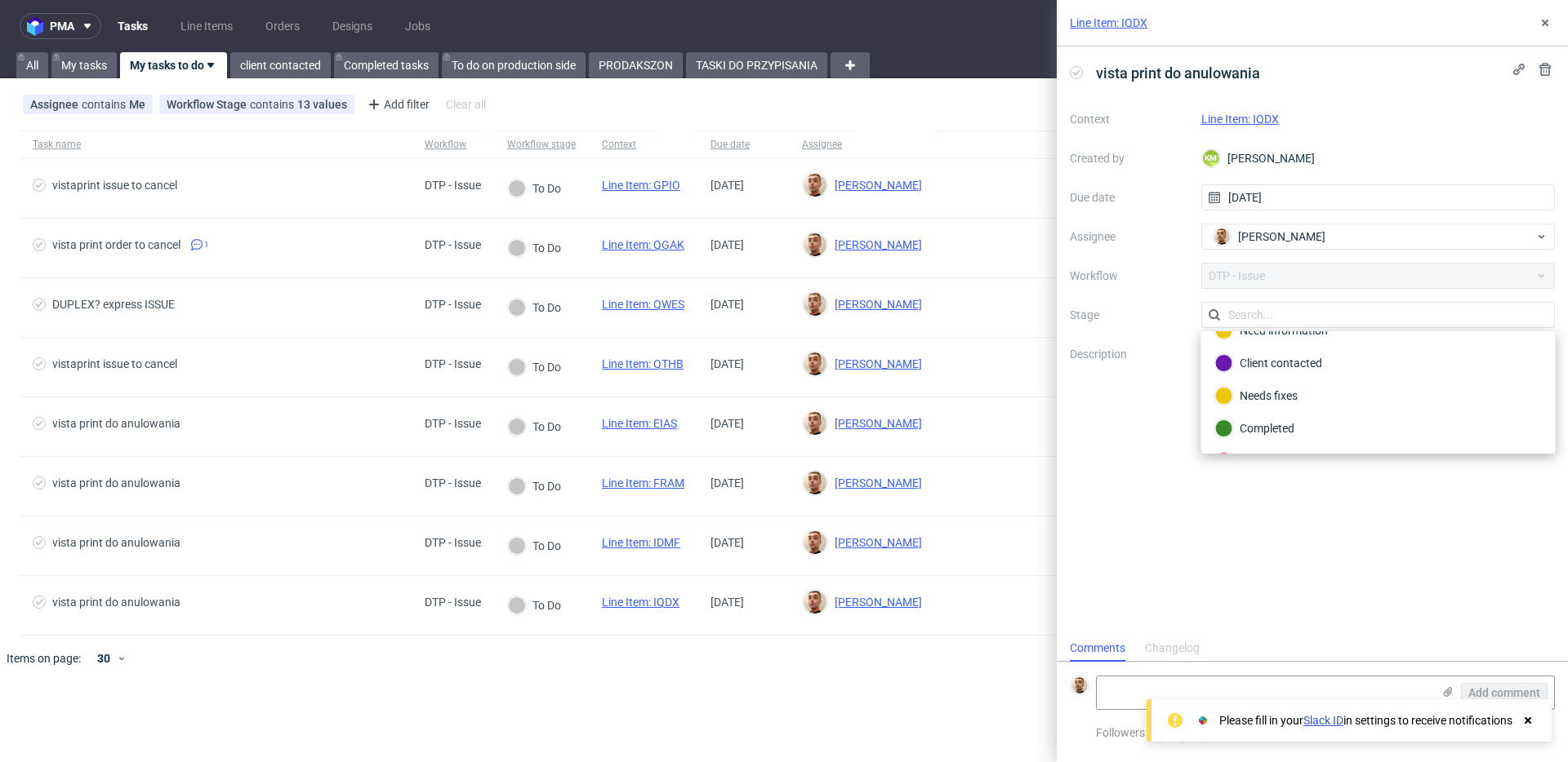
scroll to position [119, 0]
click at [1285, 401] on div "Completed" at bounding box center [1378, 397] width 327 height 18
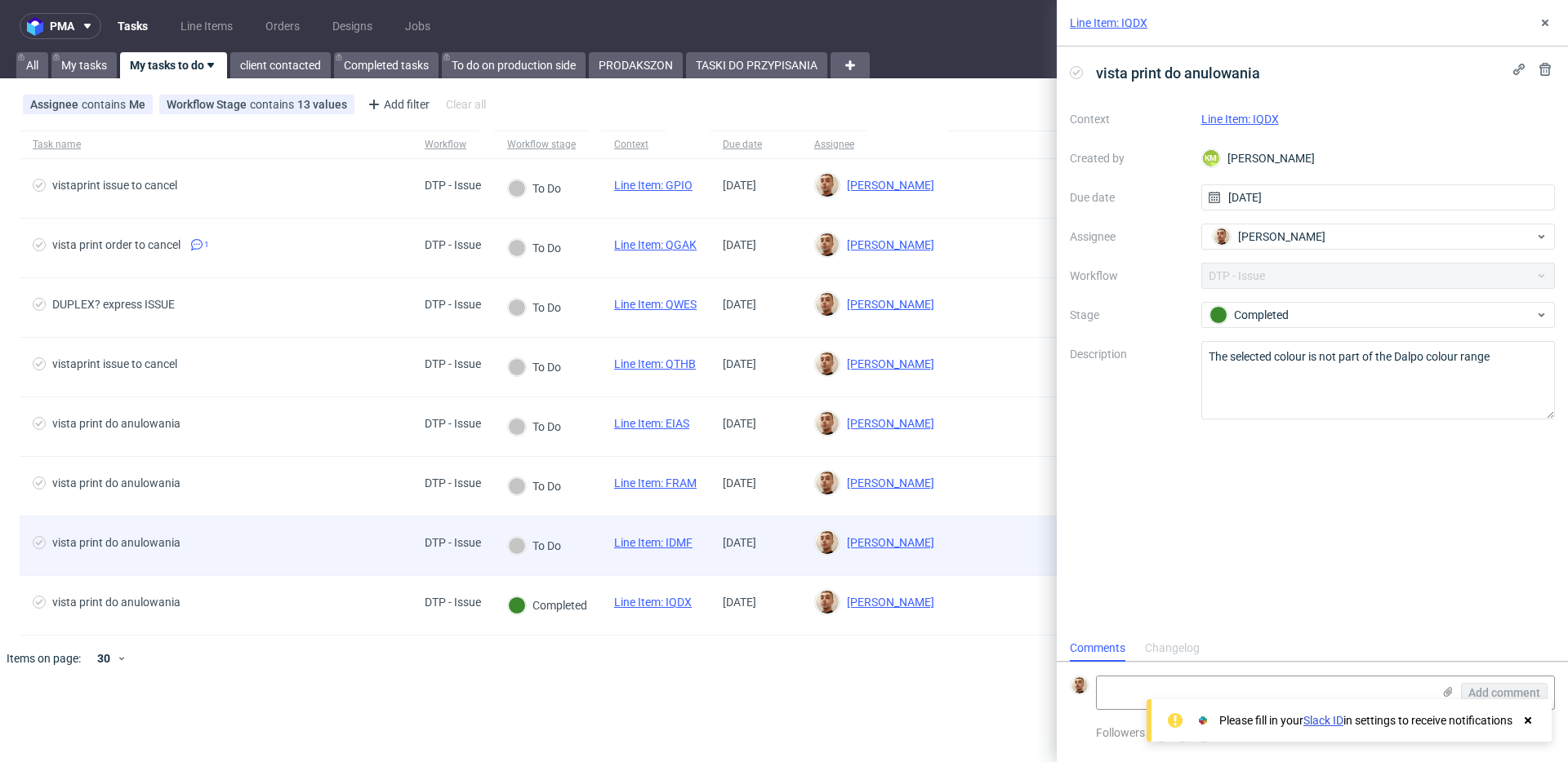
click at [411, 537] on div "vista print do anulowania" at bounding box center [215, 546] width 392 height 59
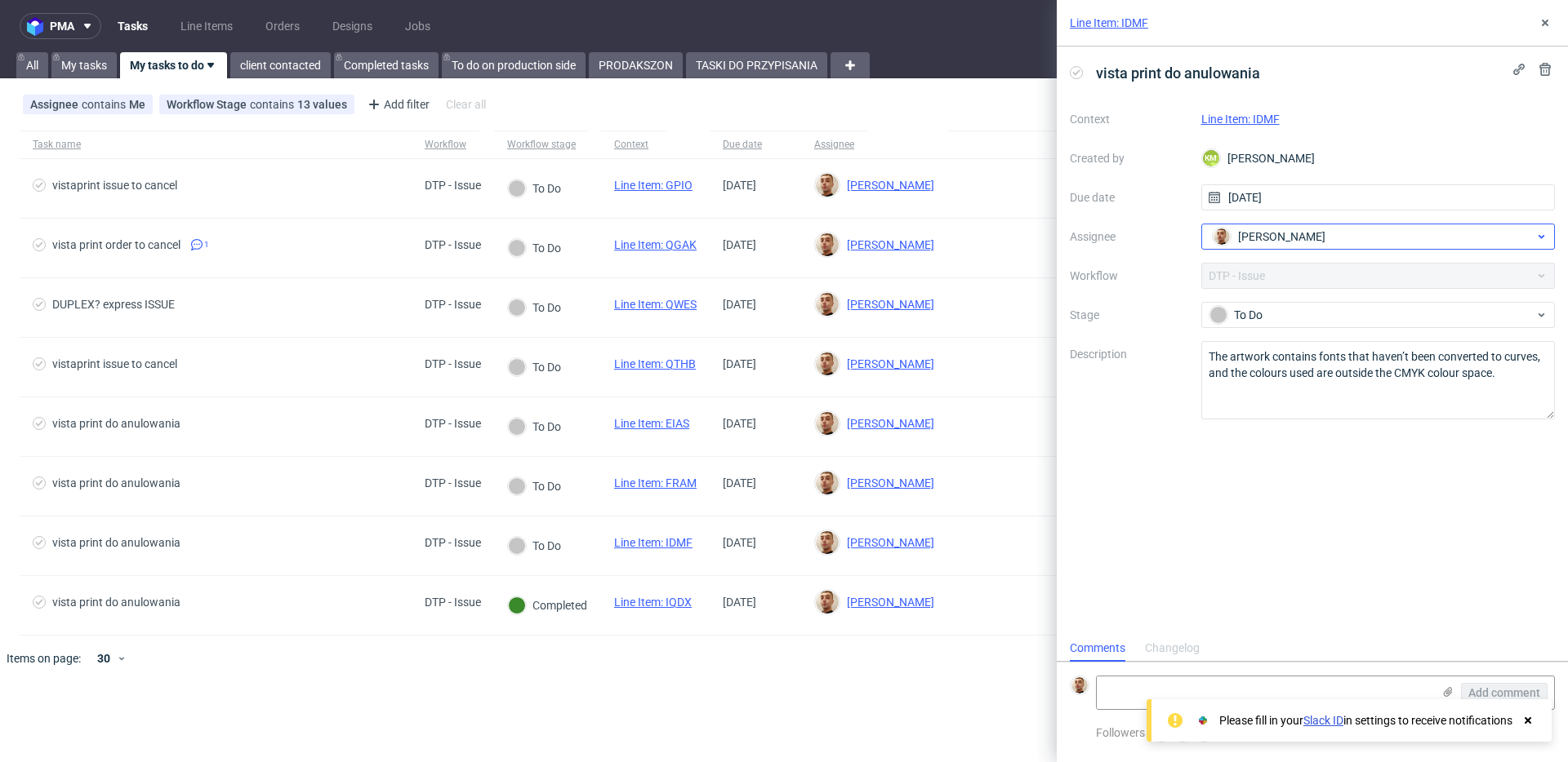
scroll to position [13, 0]
click at [1270, 115] on link "Line Item: IDMF" at bounding box center [1241, 119] width 79 height 13
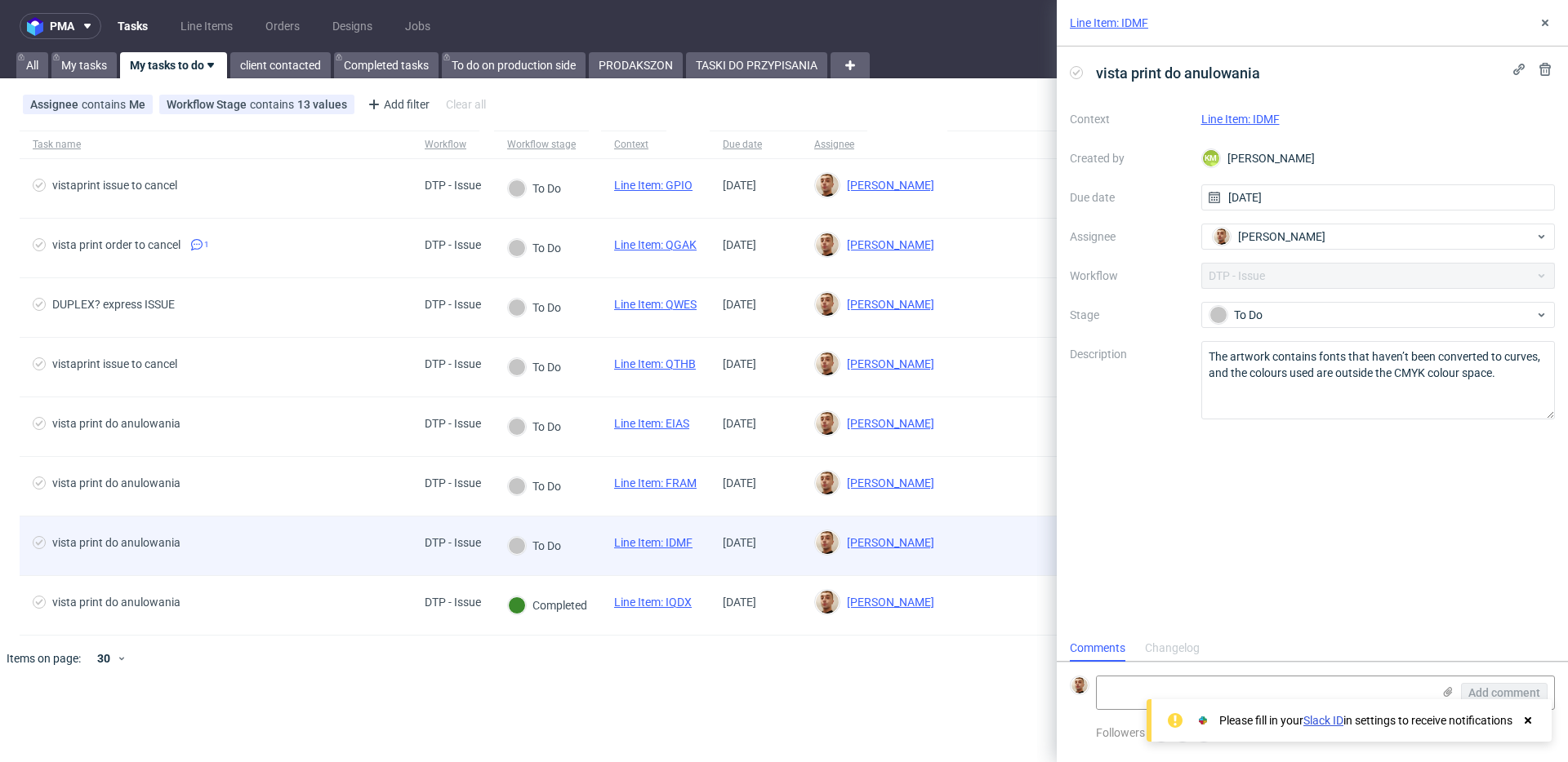
click at [415, 531] on div "DTP - Issue" at bounding box center [453, 546] width 82 height 59
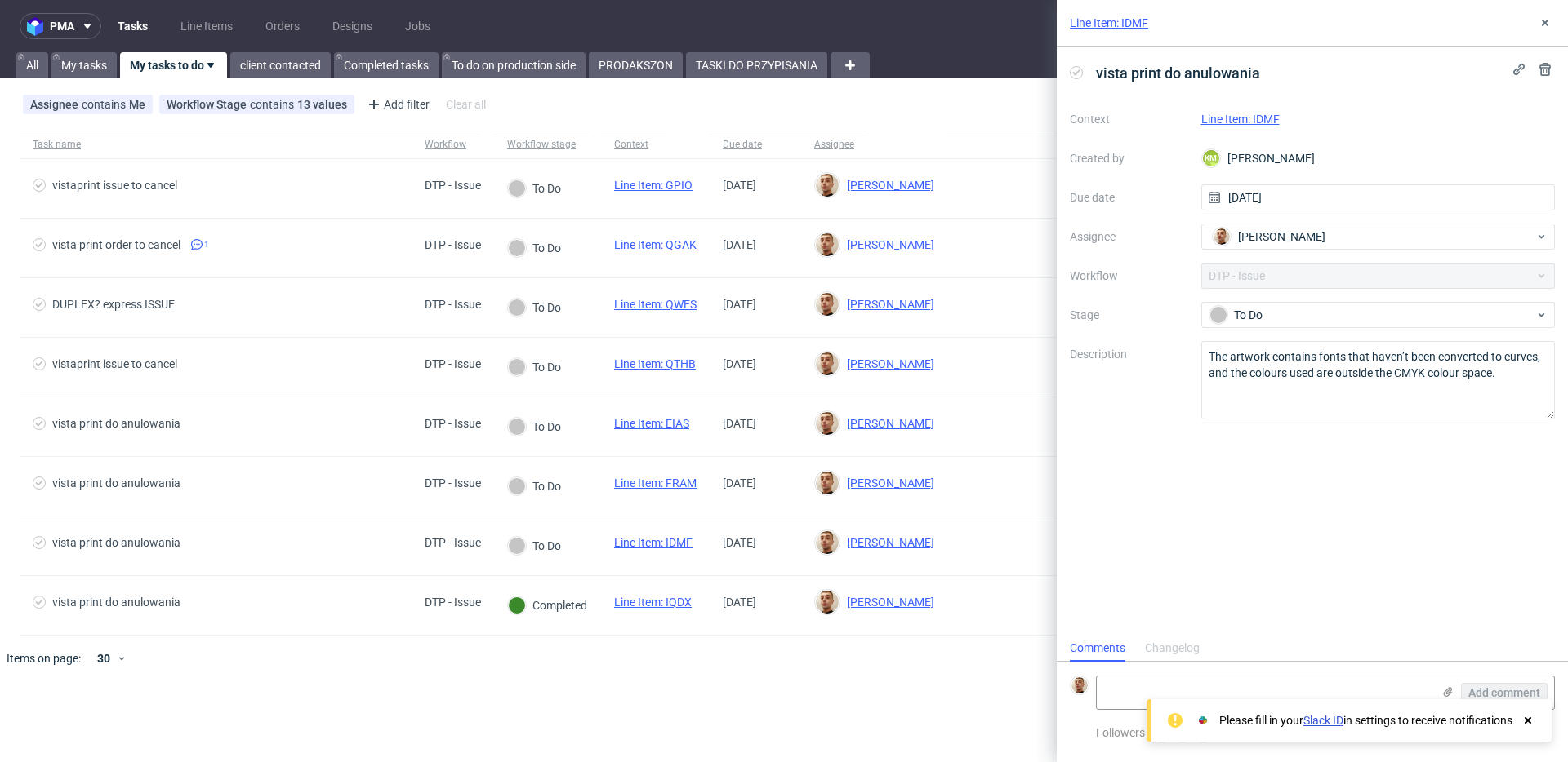
click at [1210, 121] on link "Line Item: IDMF" at bounding box center [1241, 119] width 79 height 13
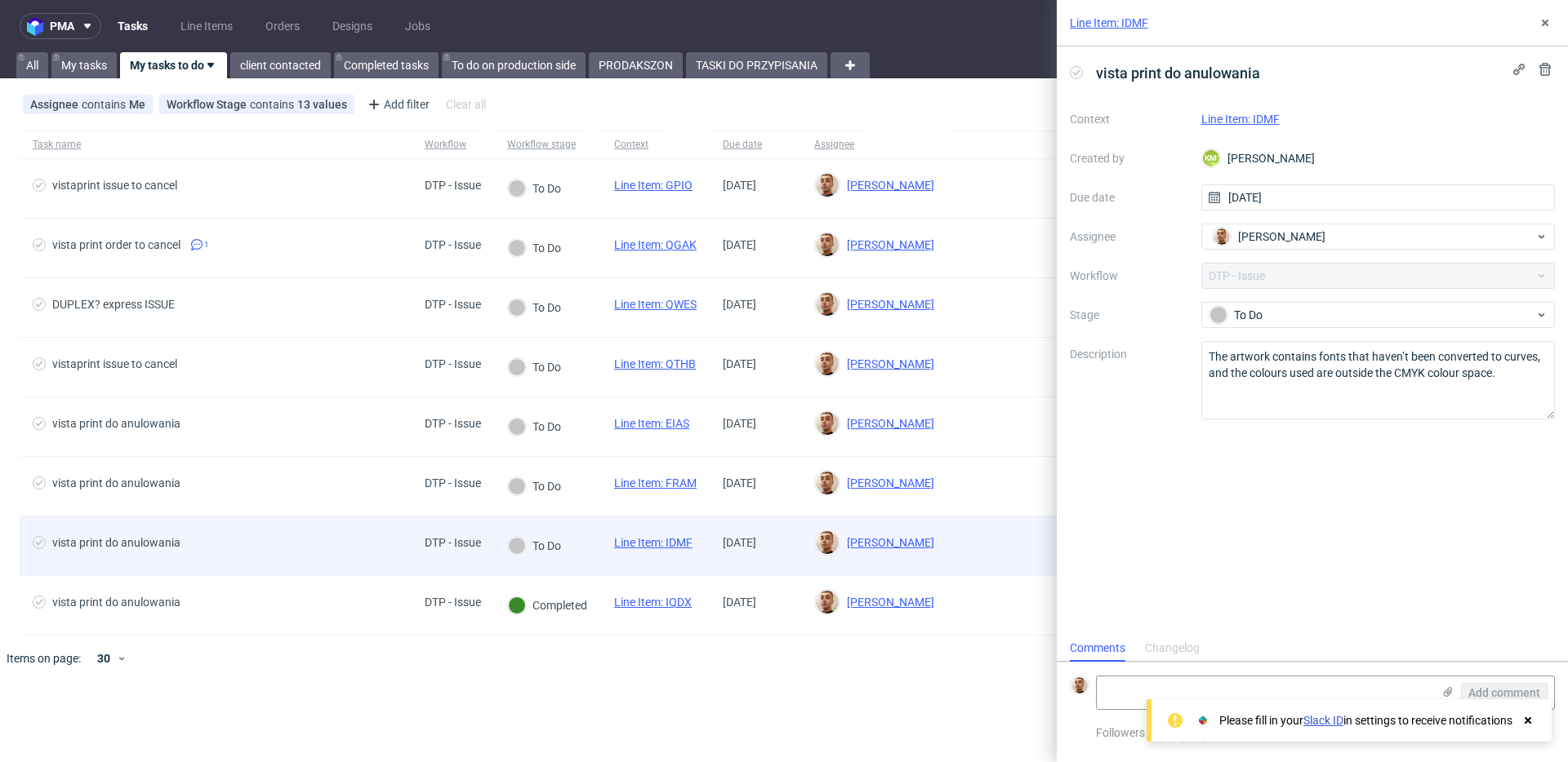
click at [575, 524] on div "To Do" at bounding box center [534, 546] width 80 height 59
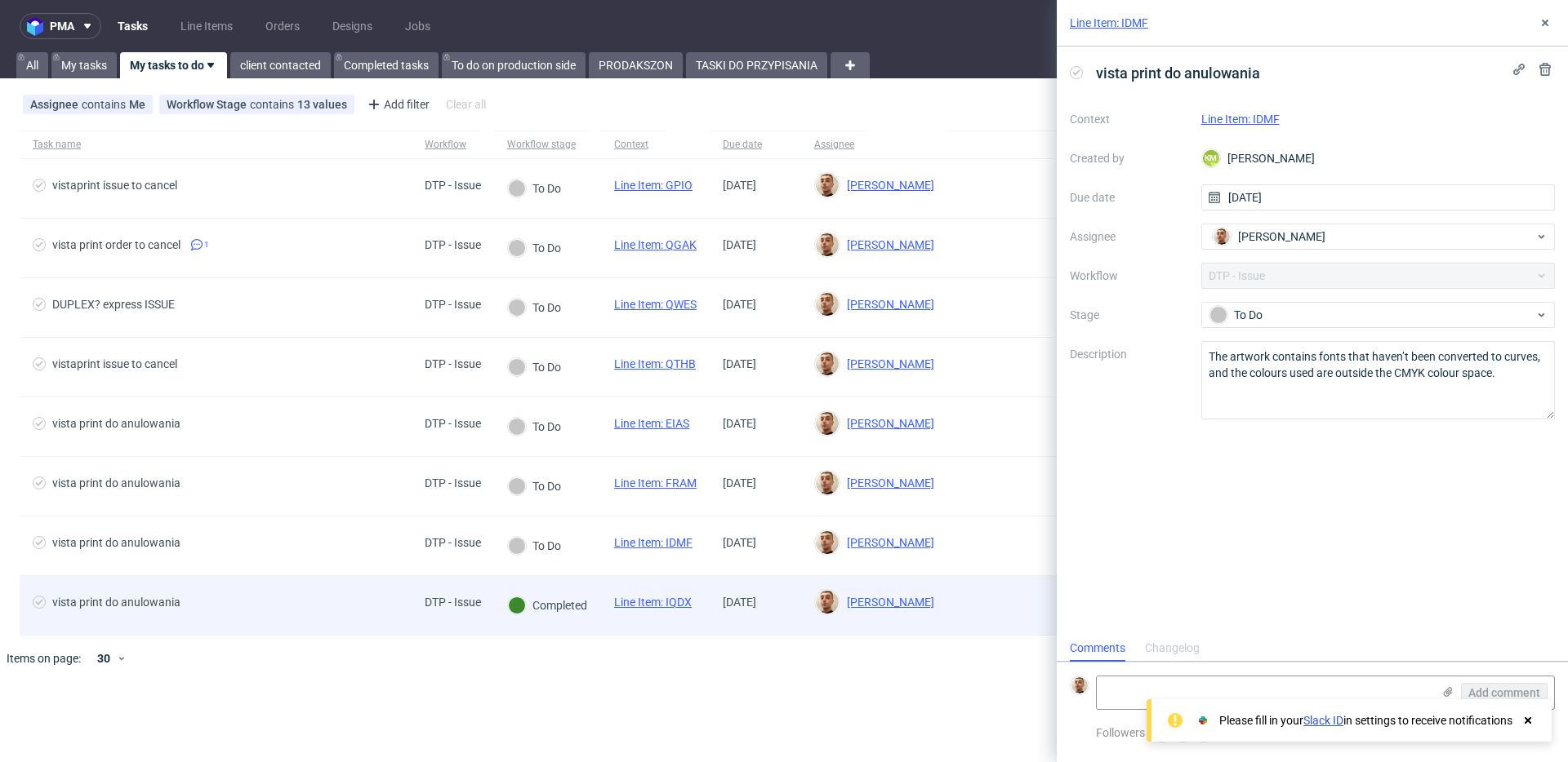
click at [362, 600] on span "vista print do anulowania" at bounding box center [215, 605] width 366 height 20
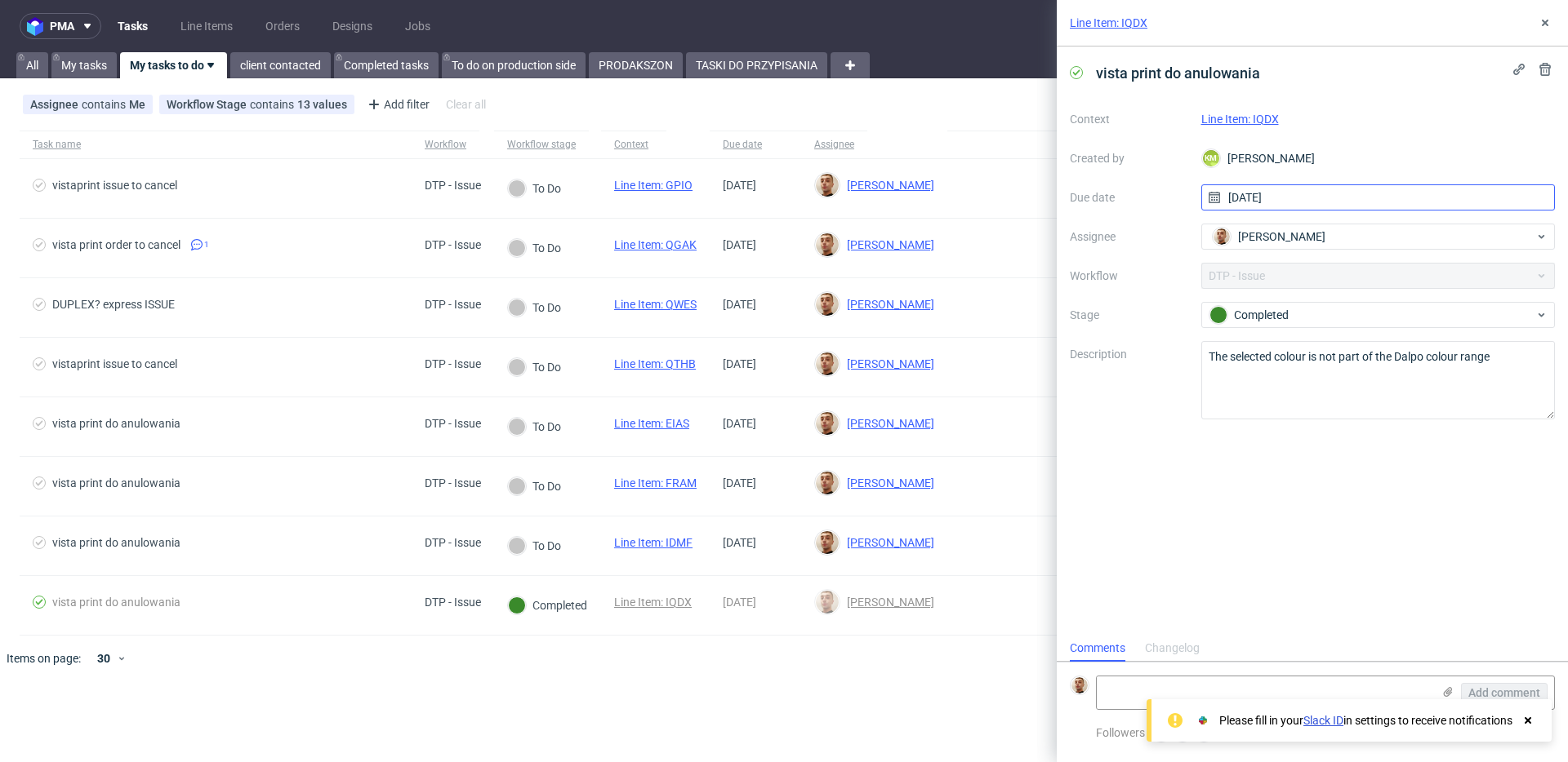
scroll to position [13, 0]
click at [1228, 112] on link "Line Item: IQDX" at bounding box center [1240, 119] width 78 height 13
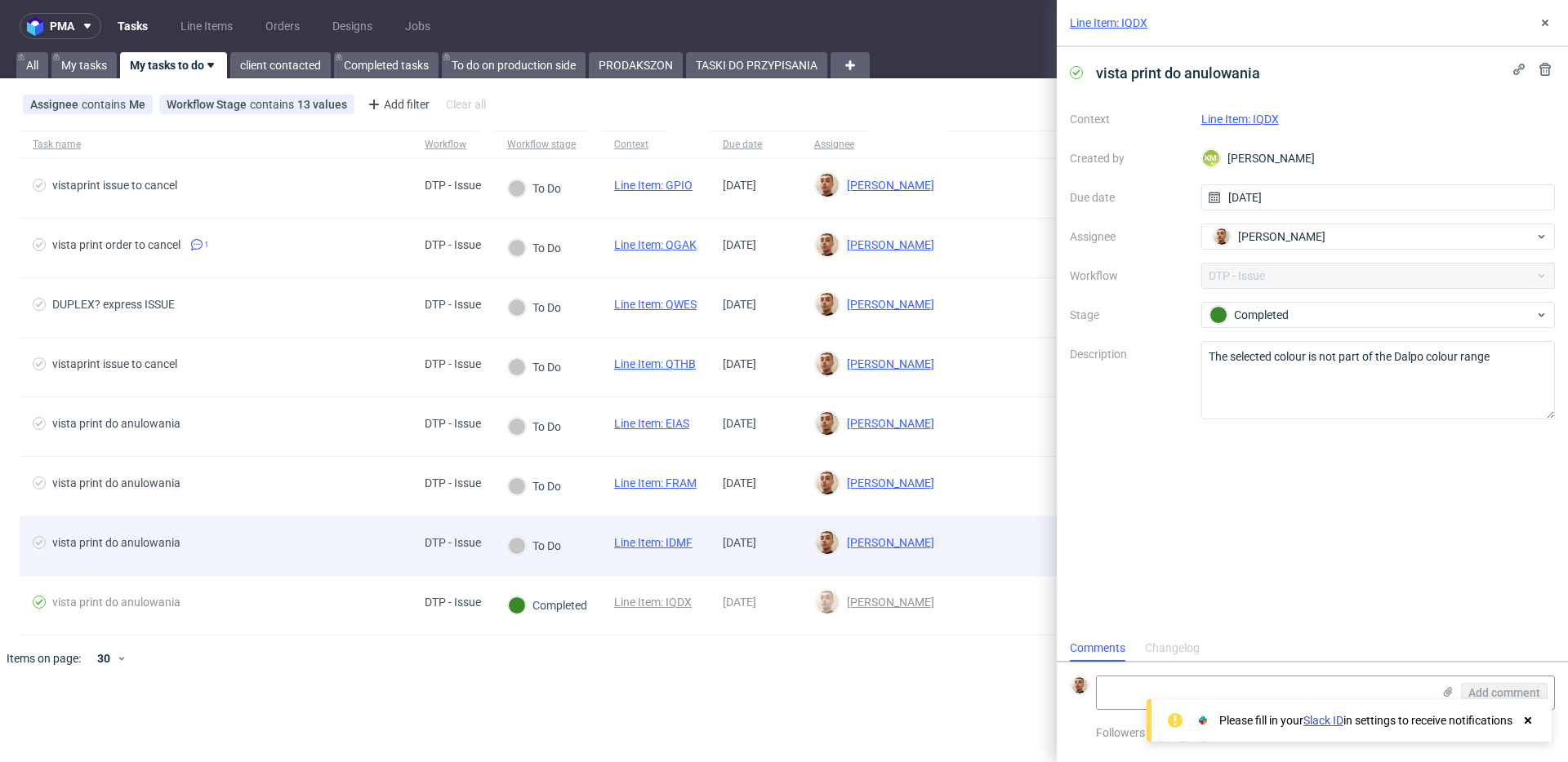
click at [346, 562] on div "vista print do anulowania" at bounding box center [215, 546] width 392 height 59
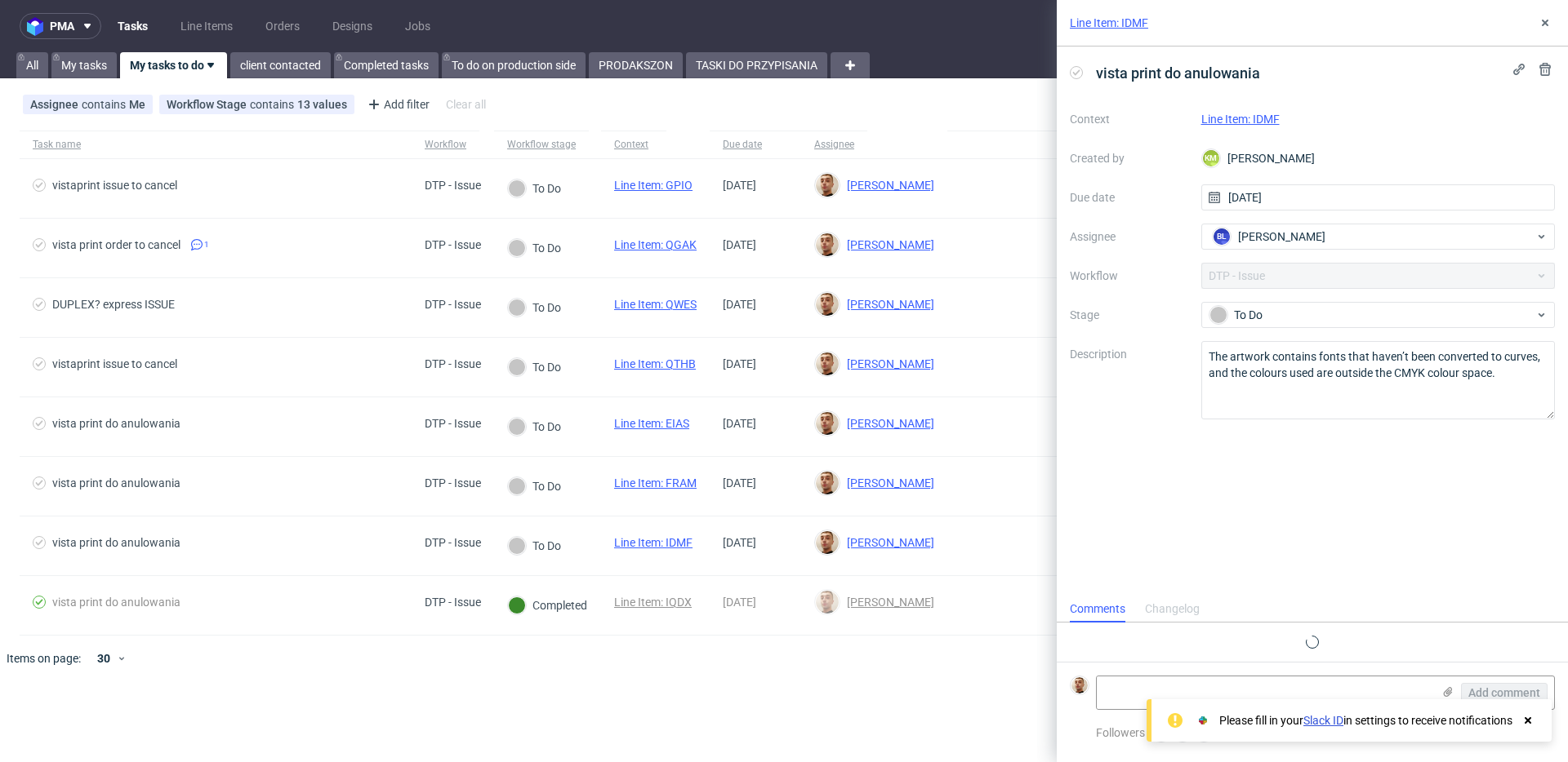
scroll to position [13, 0]
click at [1258, 123] on link "Line Item: IDMF" at bounding box center [1241, 119] width 79 height 13
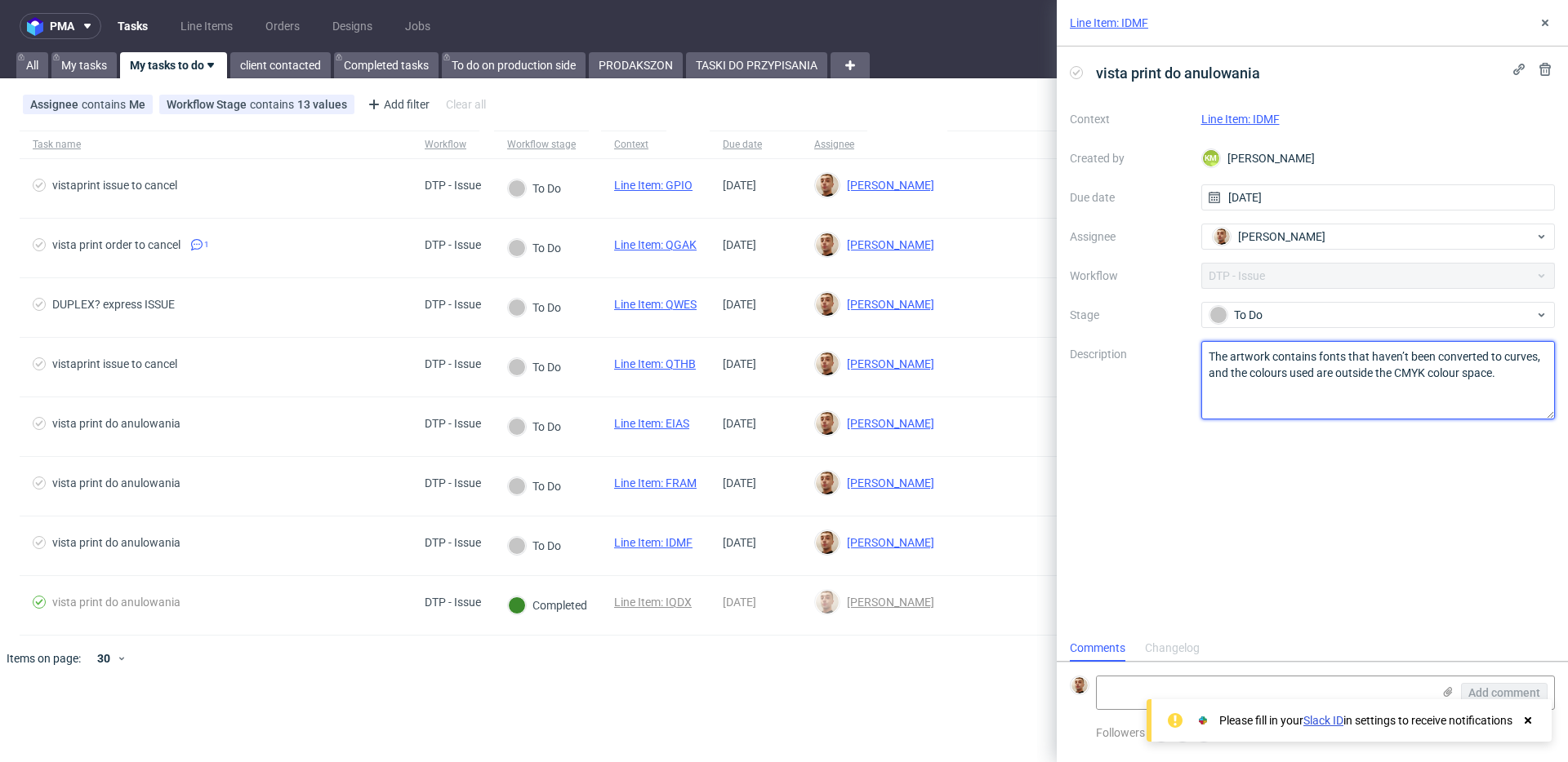
click at [1343, 363] on textarea "The artwork contains fonts that haven’t been converted to curves, and the colou…" at bounding box center [1378, 381] width 355 height 79
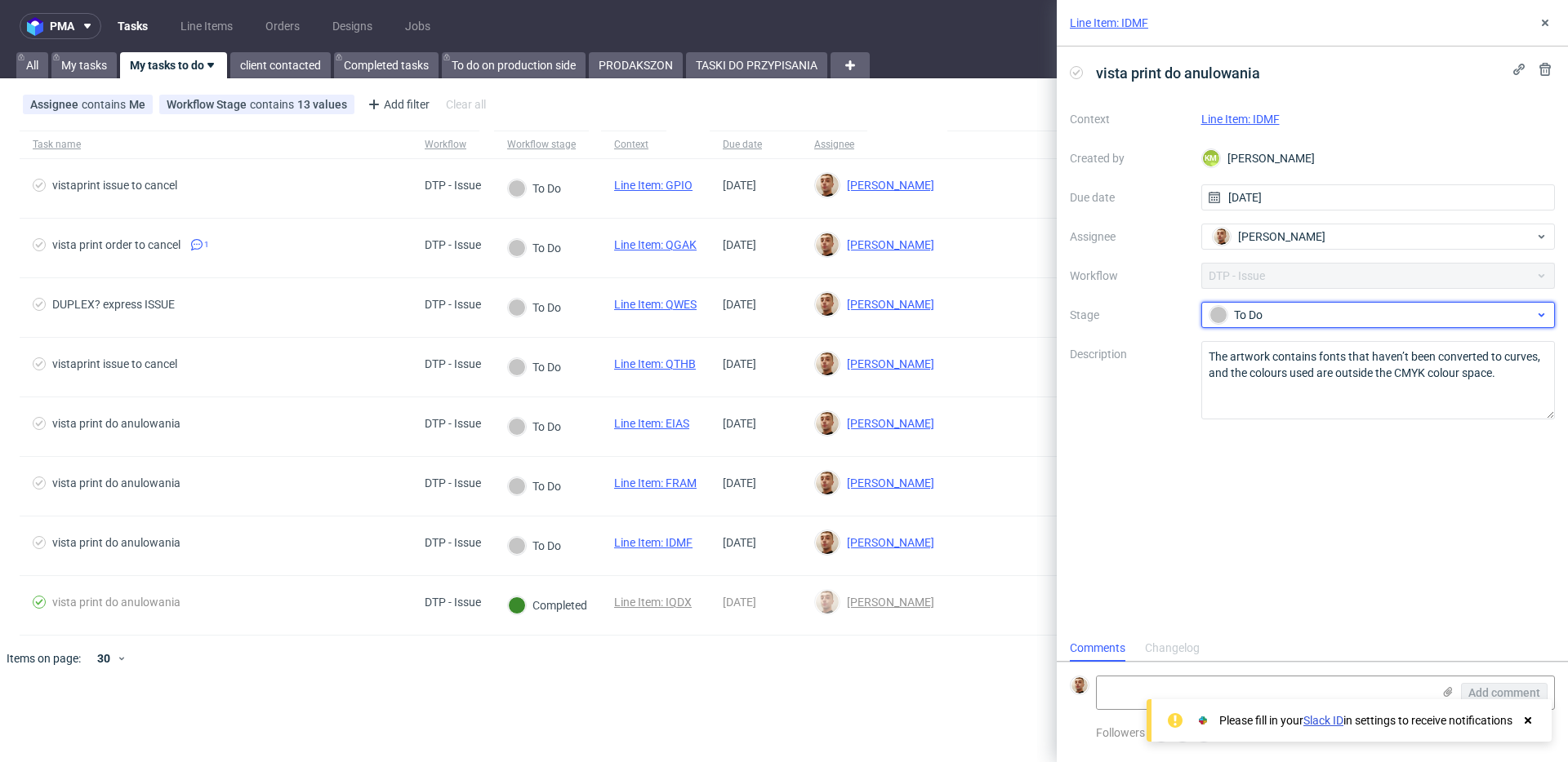
click at [1356, 314] on div "To Do" at bounding box center [1372, 314] width 325 height 18
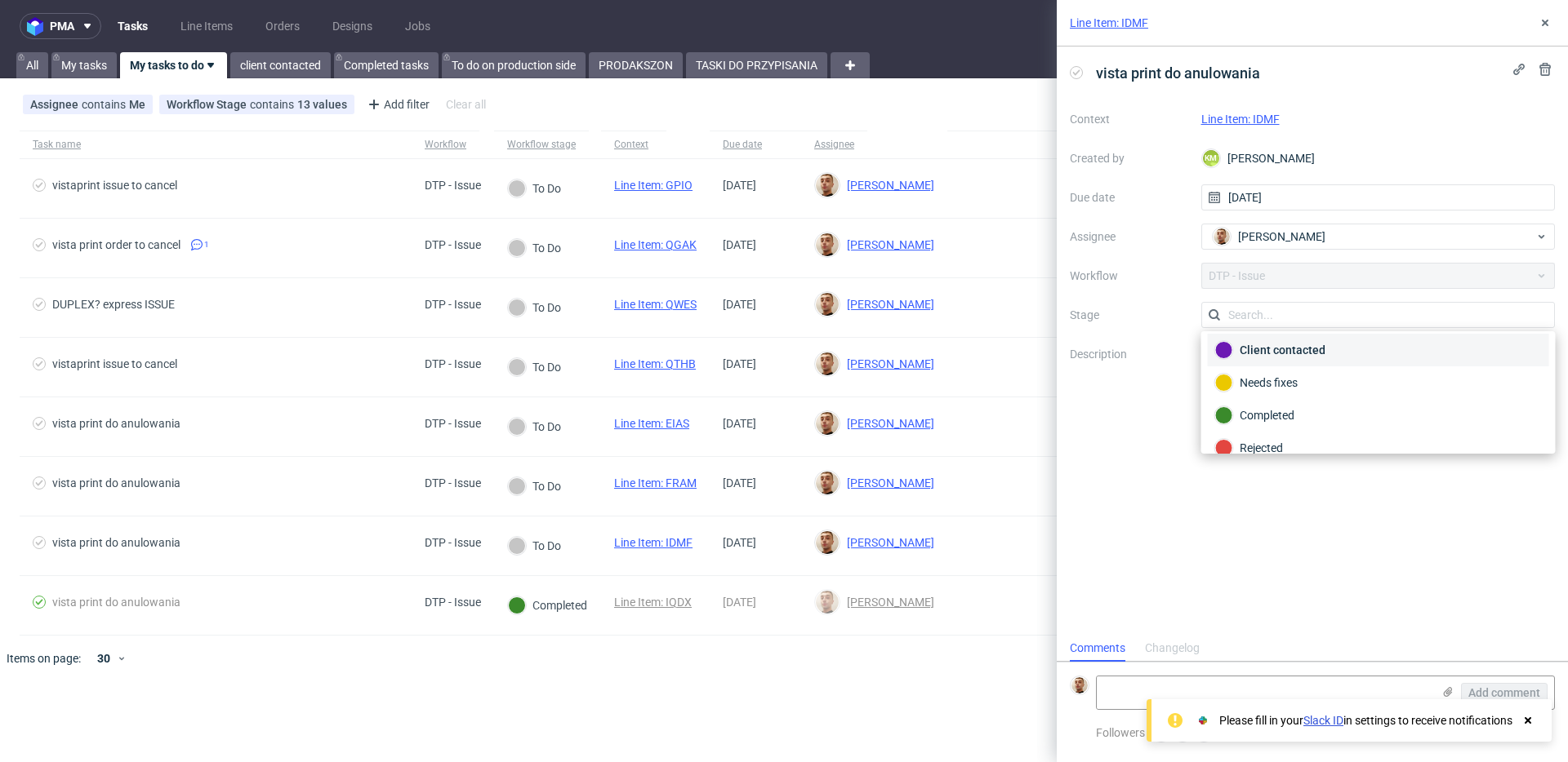
scroll to position [119, 0]
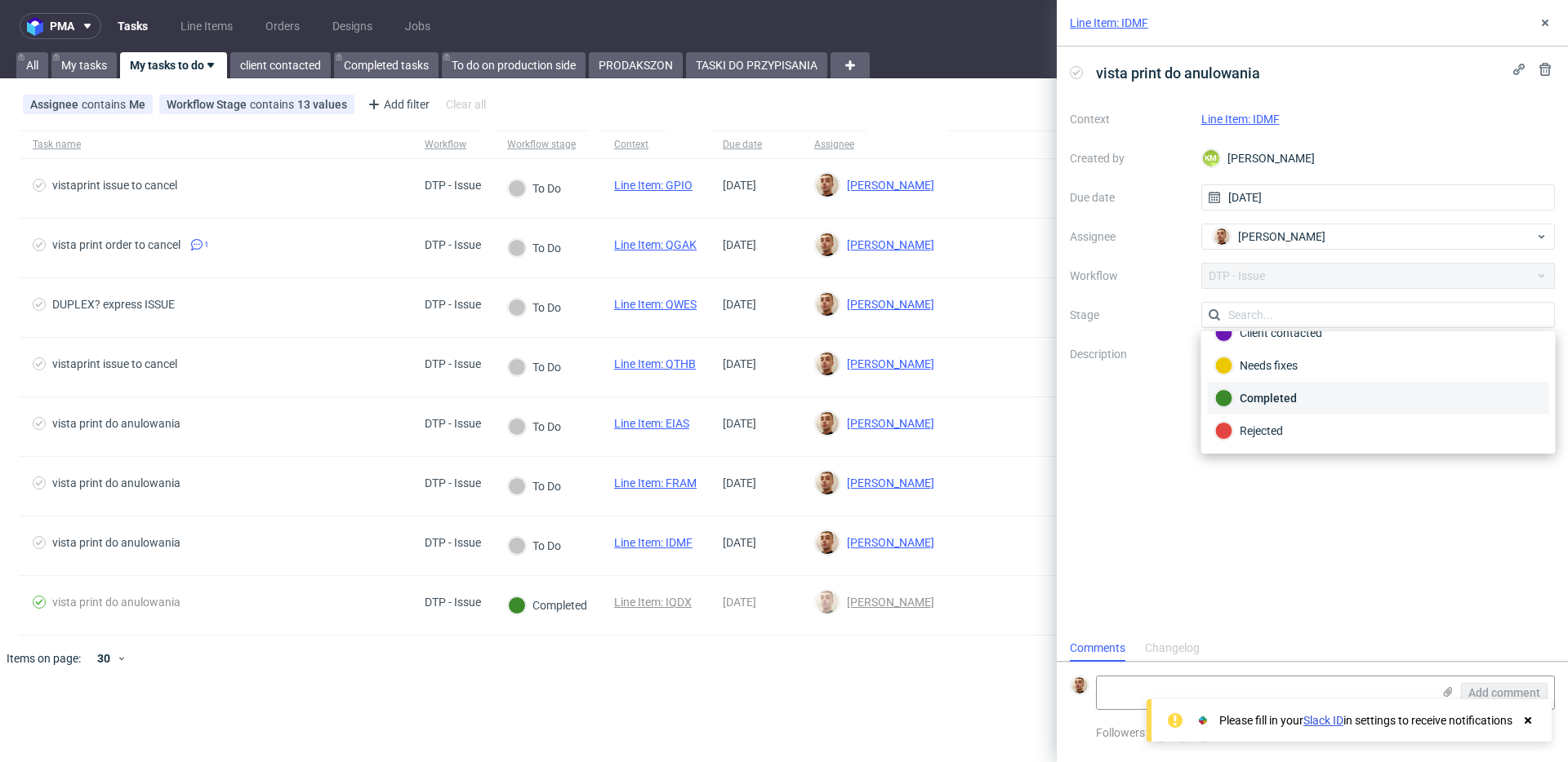
click at [1309, 402] on div "Completed" at bounding box center [1378, 397] width 327 height 18
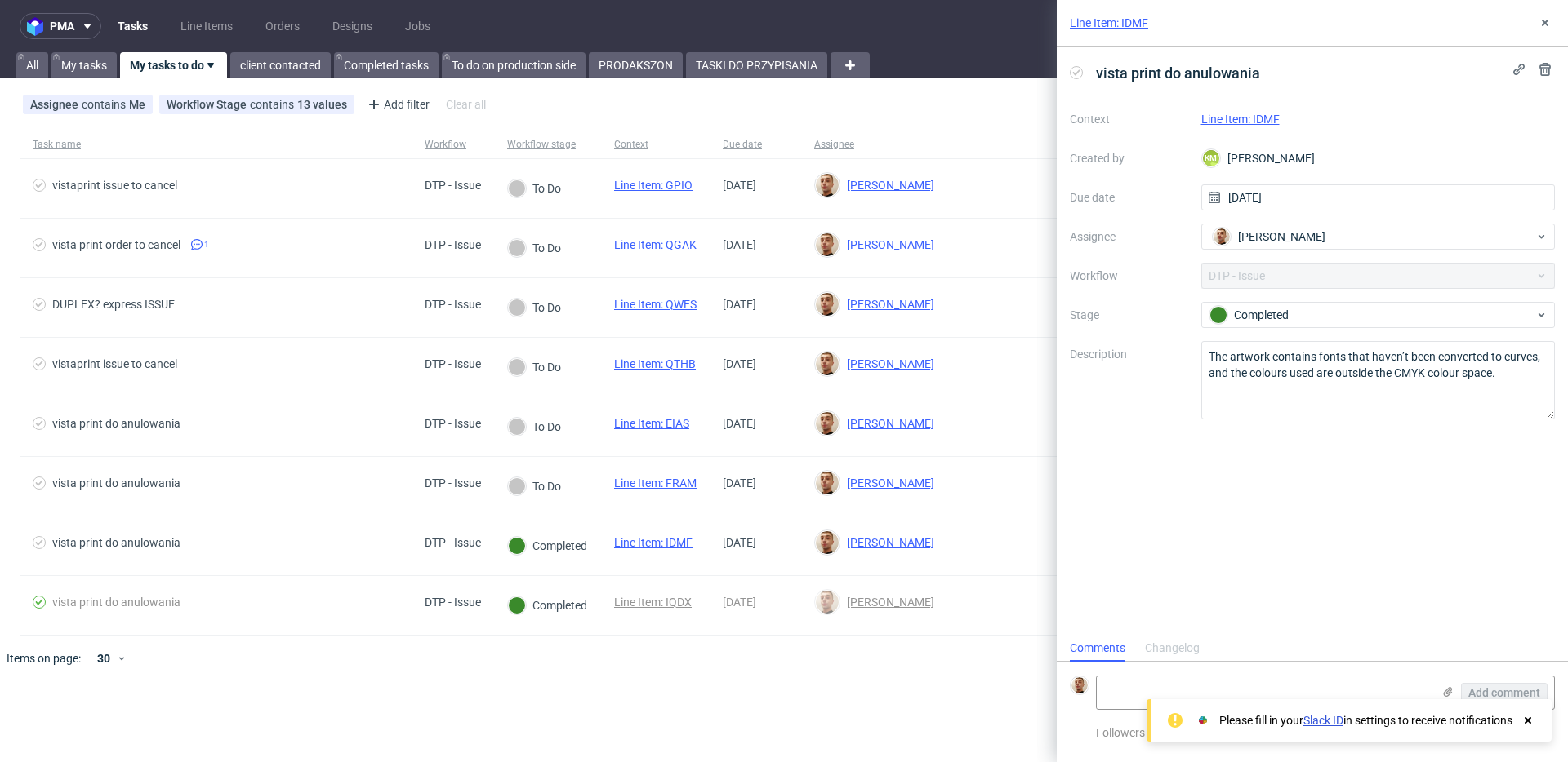
click at [1264, 117] on link "Line Item: IDMF" at bounding box center [1241, 119] width 79 height 13
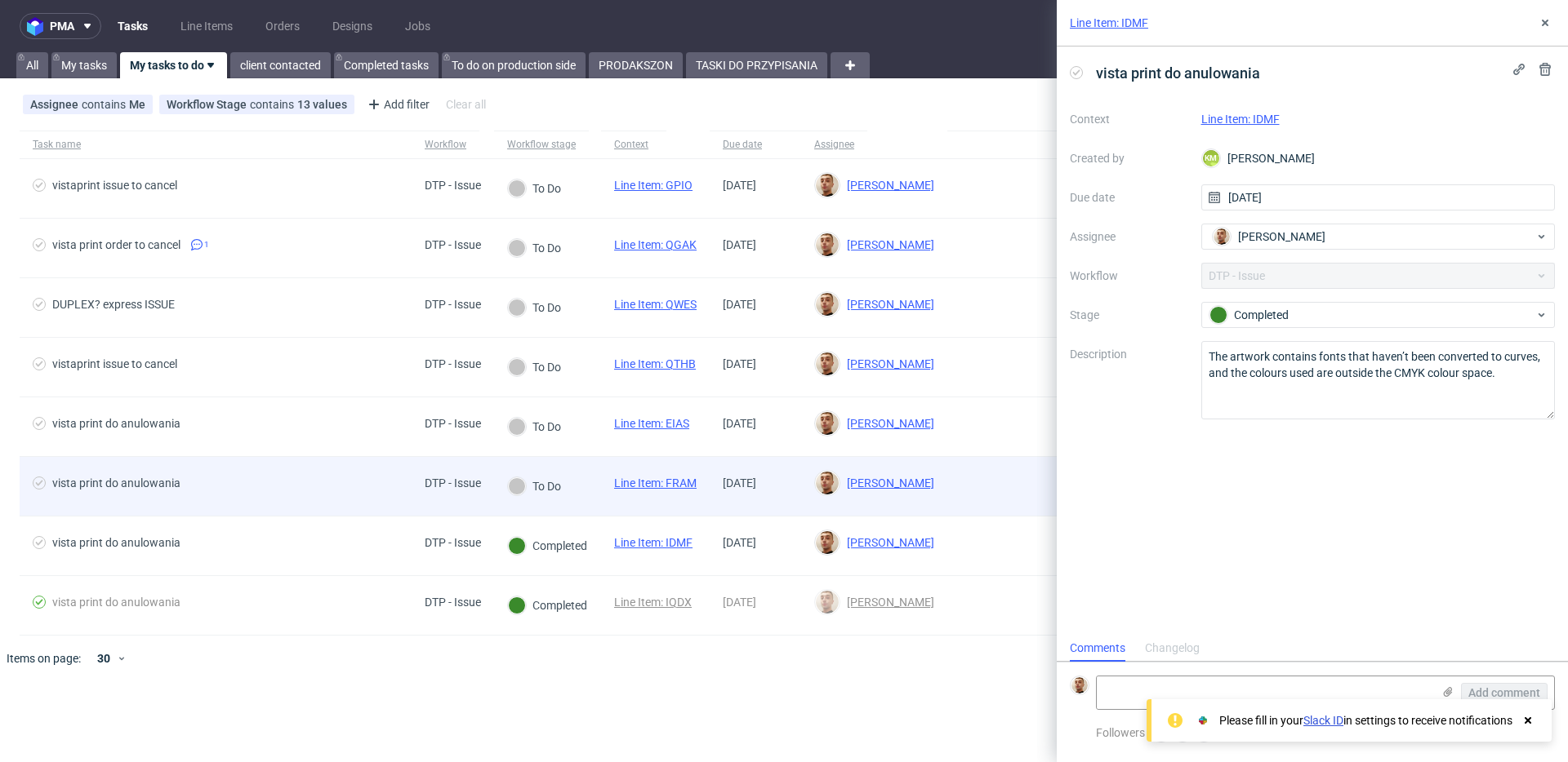
click at [325, 472] on div "vista print do anulowania" at bounding box center [215, 486] width 392 height 59
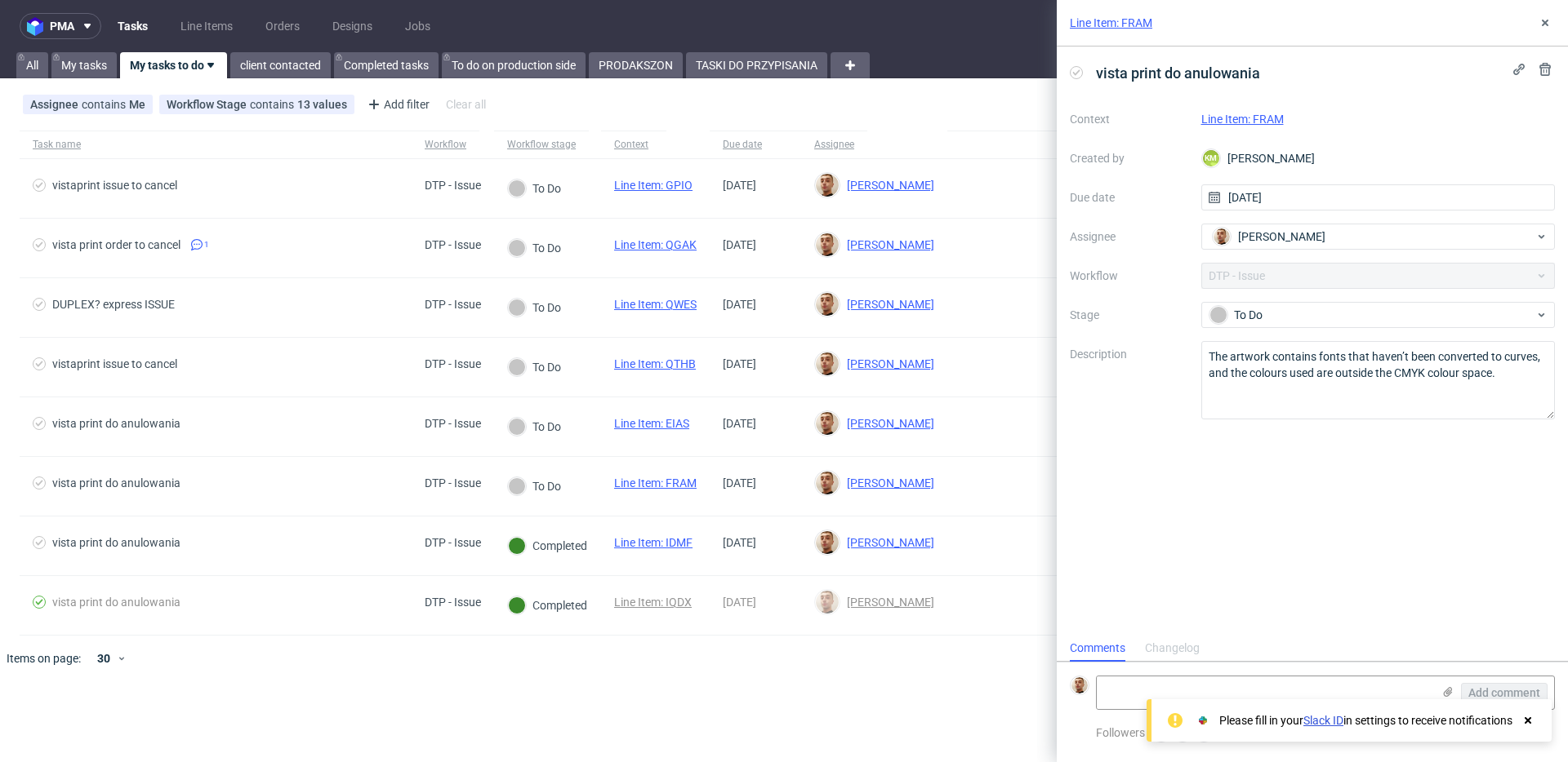
click at [1258, 123] on link "Line Item: FRAM" at bounding box center [1242, 119] width 82 height 13
click at [1300, 368] on textarea "The artwork contains fonts that haven’t been converted to curves, and the colou…" at bounding box center [1378, 381] width 355 height 79
click at [1240, 310] on div "To Do" at bounding box center [1372, 314] width 325 height 18
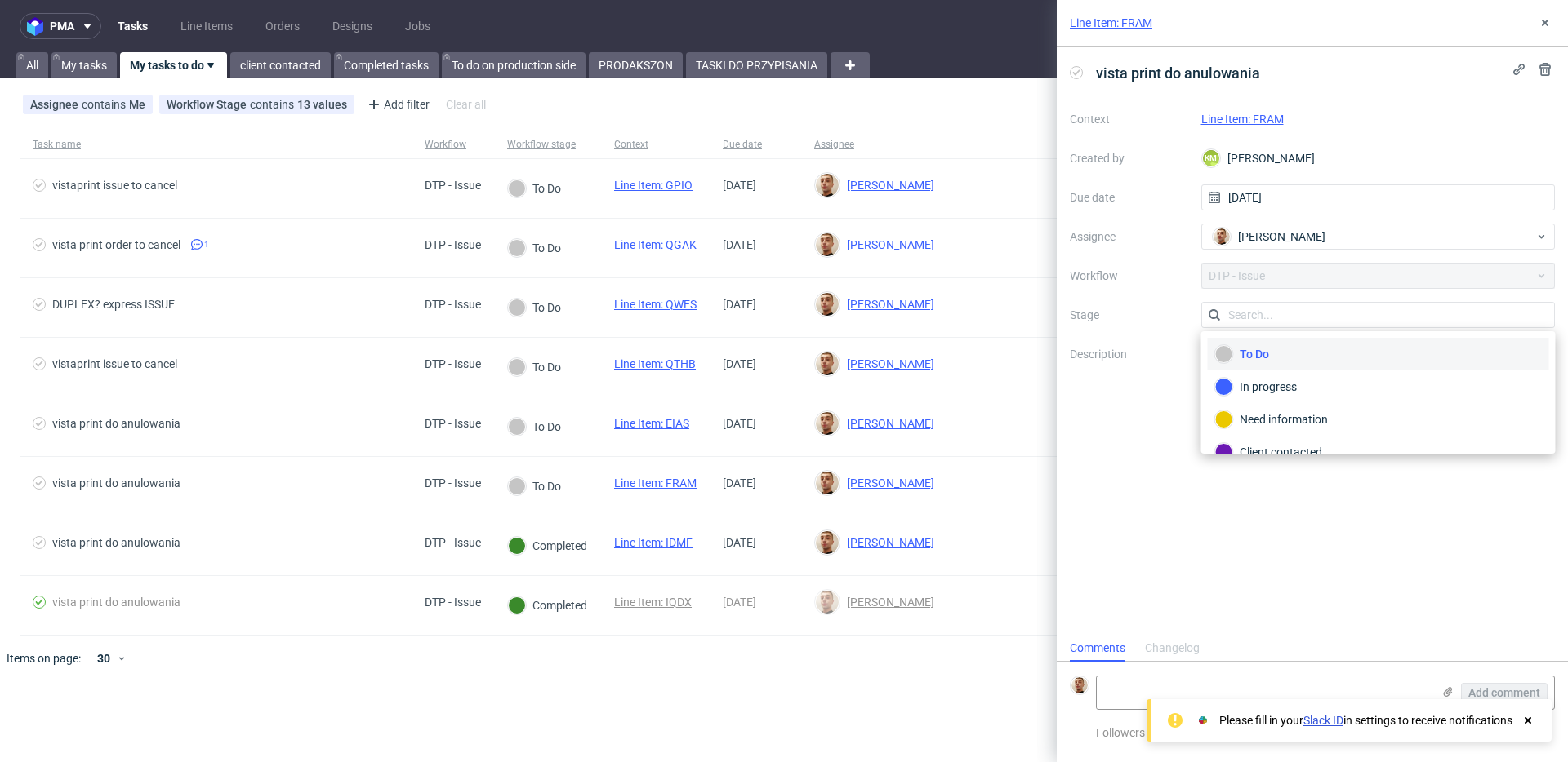
scroll to position [119, 0]
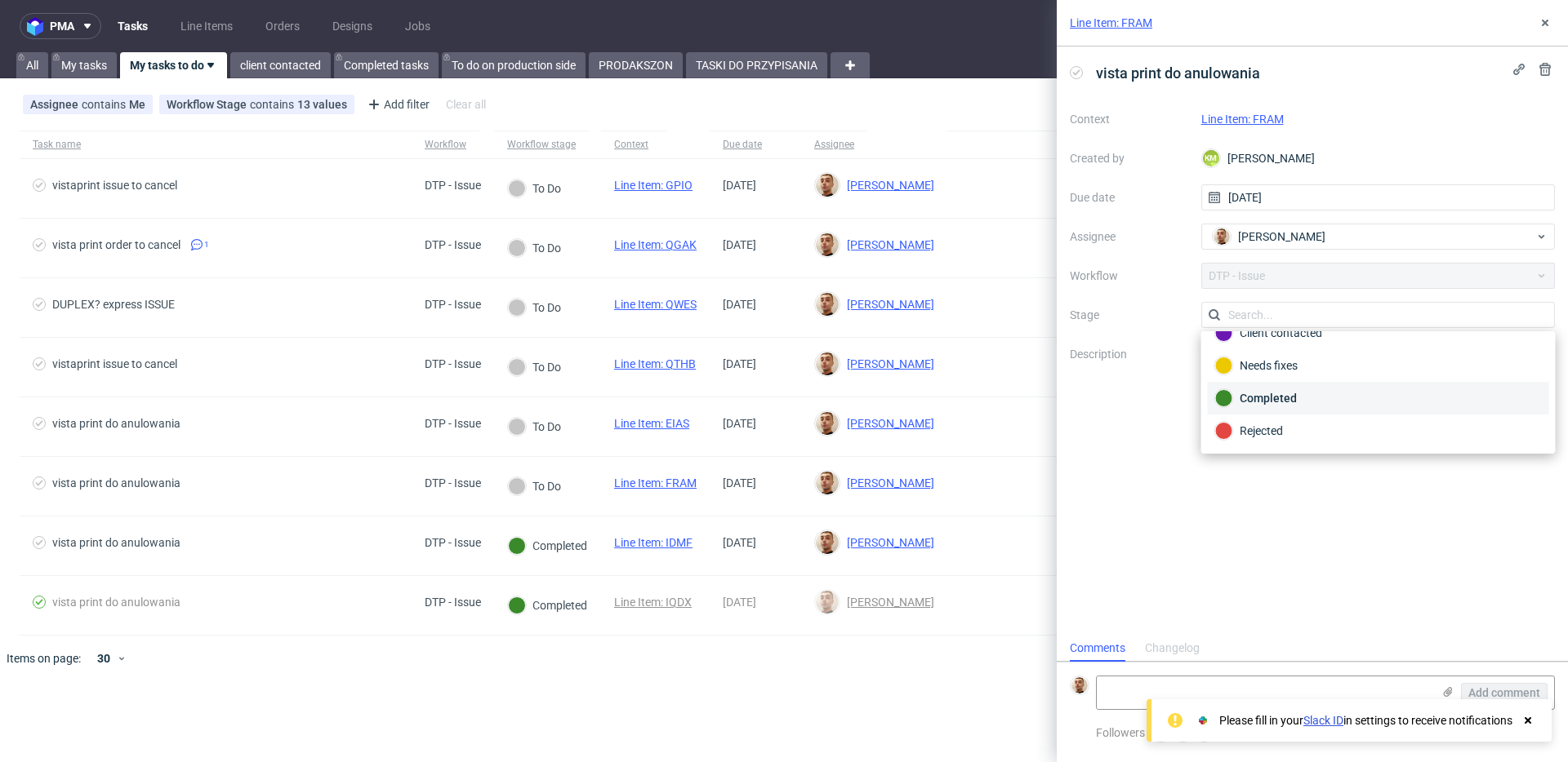
click at [1255, 406] on div "Completed" at bounding box center [1378, 397] width 327 height 18
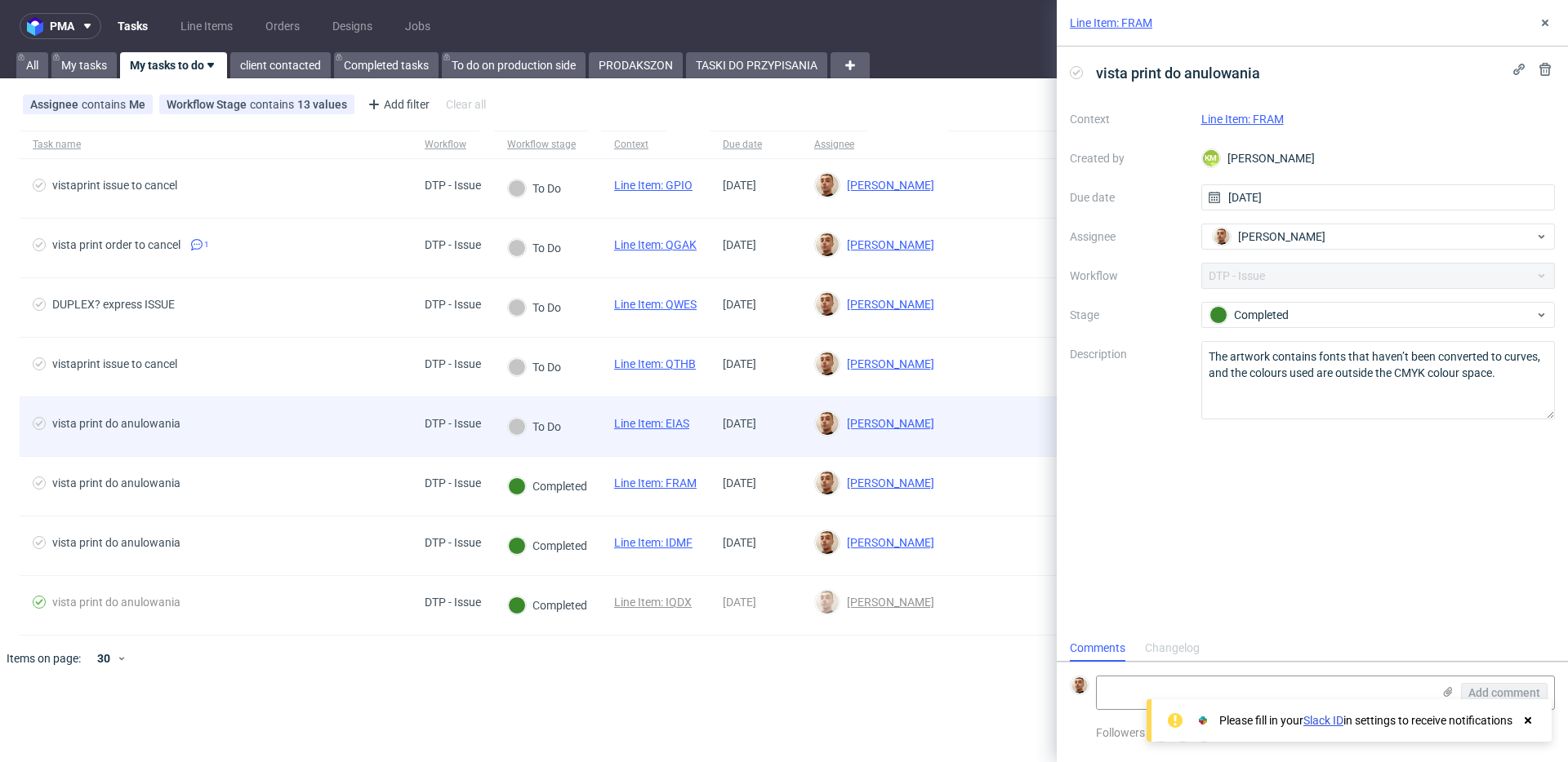
click at [364, 434] on span "vista print do anulowania" at bounding box center [215, 426] width 366 height 20
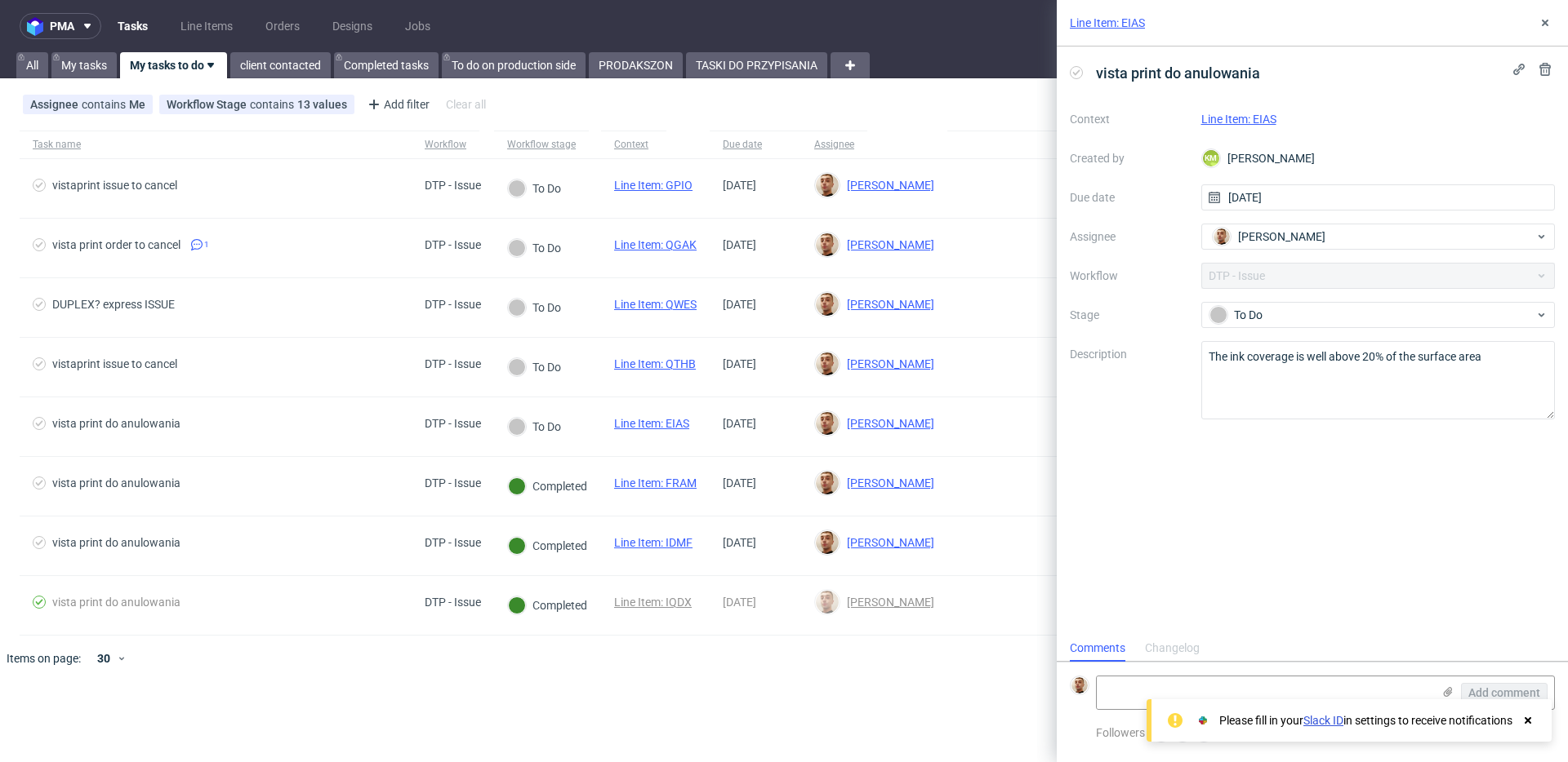
scroll to position [13, 0]
click at [1267, 119] on link "Line Item: EIAS" at bounding box center [1239, 119] width 75 height 13
click at [1266, 358] on textarea "The ink coverage is well above 20% of the surface area" at bounding box center [1378, 381] width 355 height 79
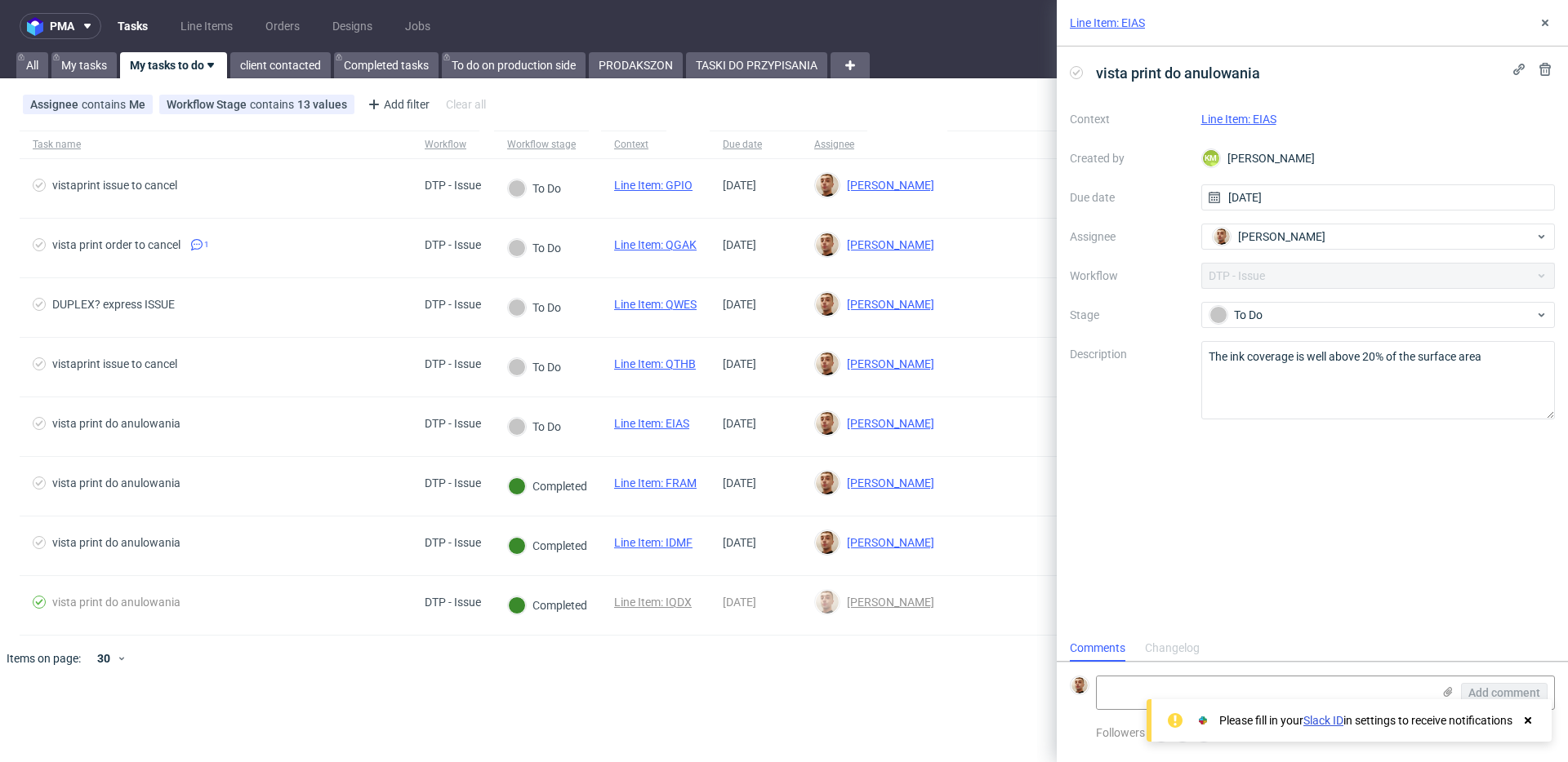
click at [1273, 299] on div "Context Line Item: EIAS Created by KM [PERSON_NAME] Due date [DATE] Assignee Ba…" at bounding box center [1313, 262] width 486 height 313
click at [1273, 304] on div "To Do" at bounding box center [1378, 315] width 355 height 26
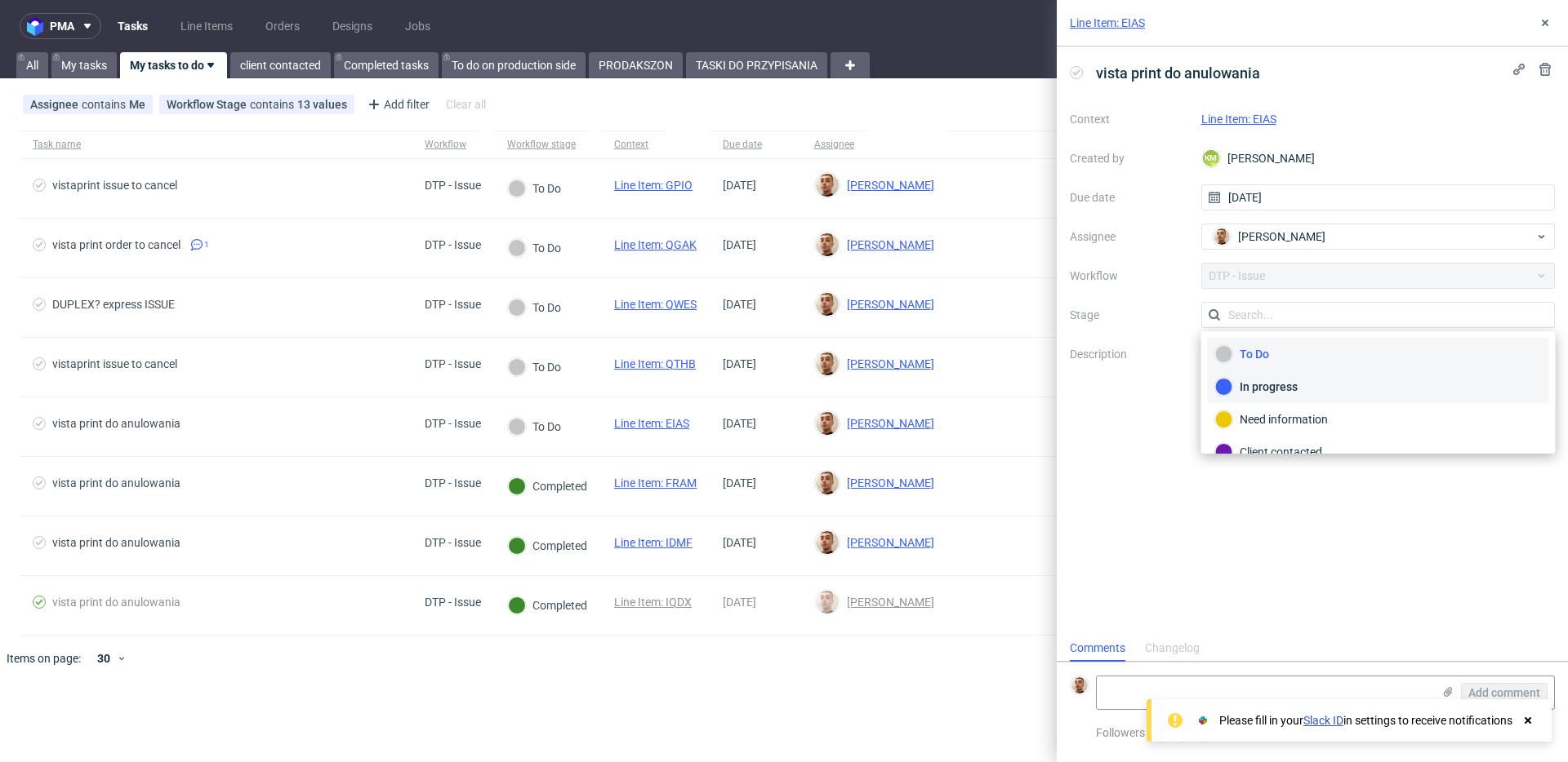
scroll to position [119, 0]
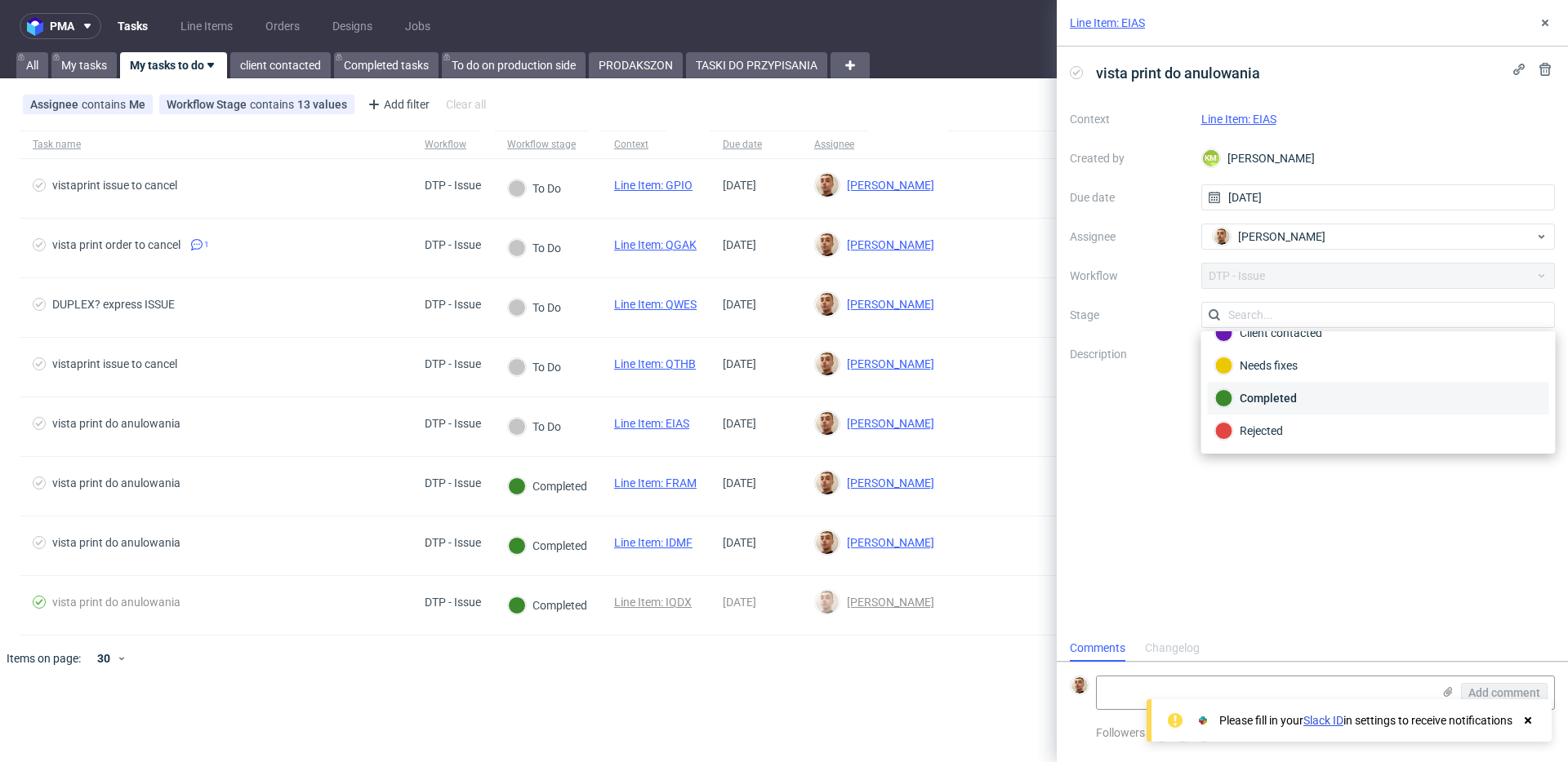
click at [1283, 403] on div "Completed" at bounding box center [1378, 397] width 327 height 18
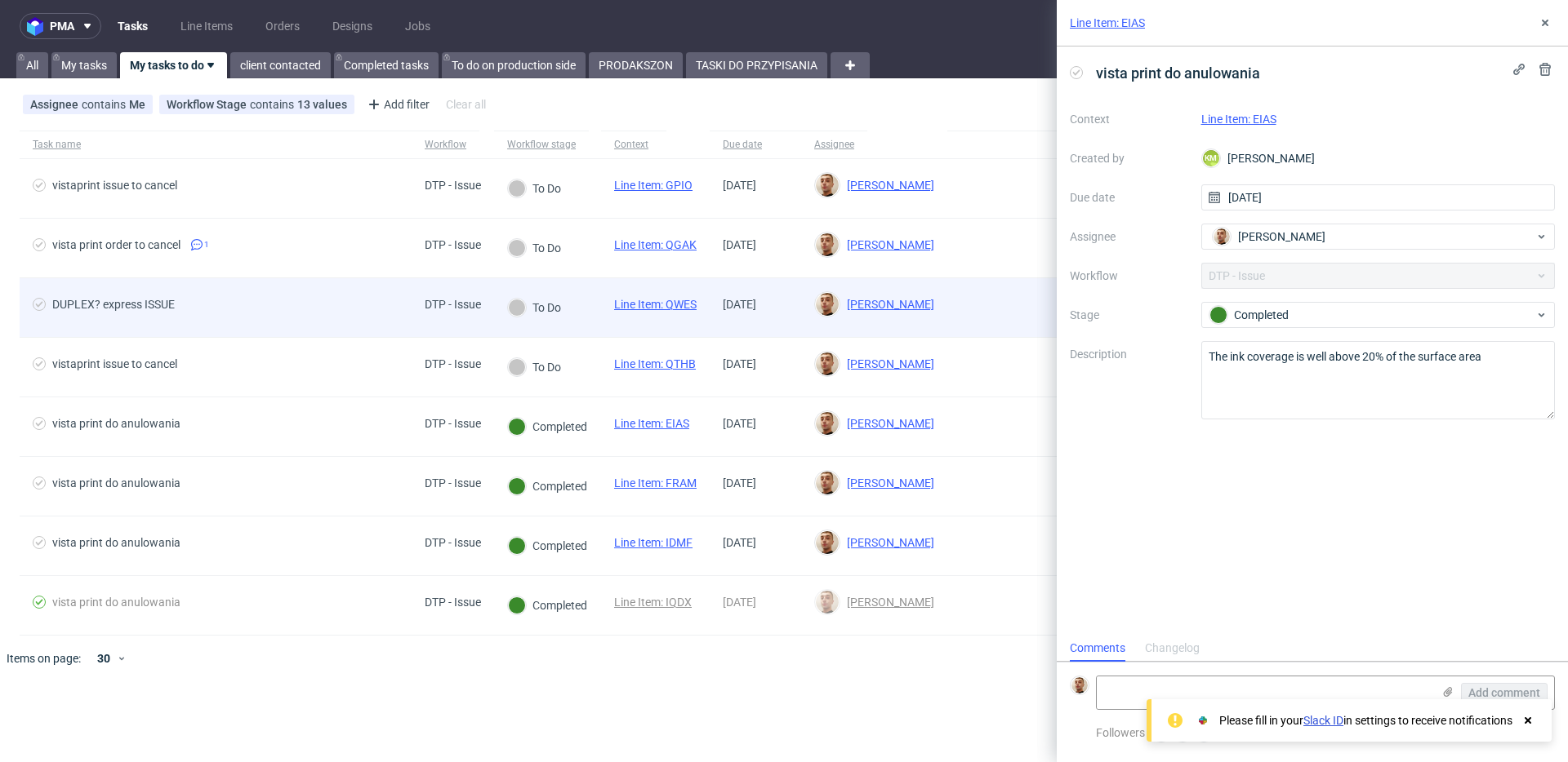
click at [376, 336] on div "DUPLEX? express ISSUE" at bounding box center [215, 308] width 392 height 59
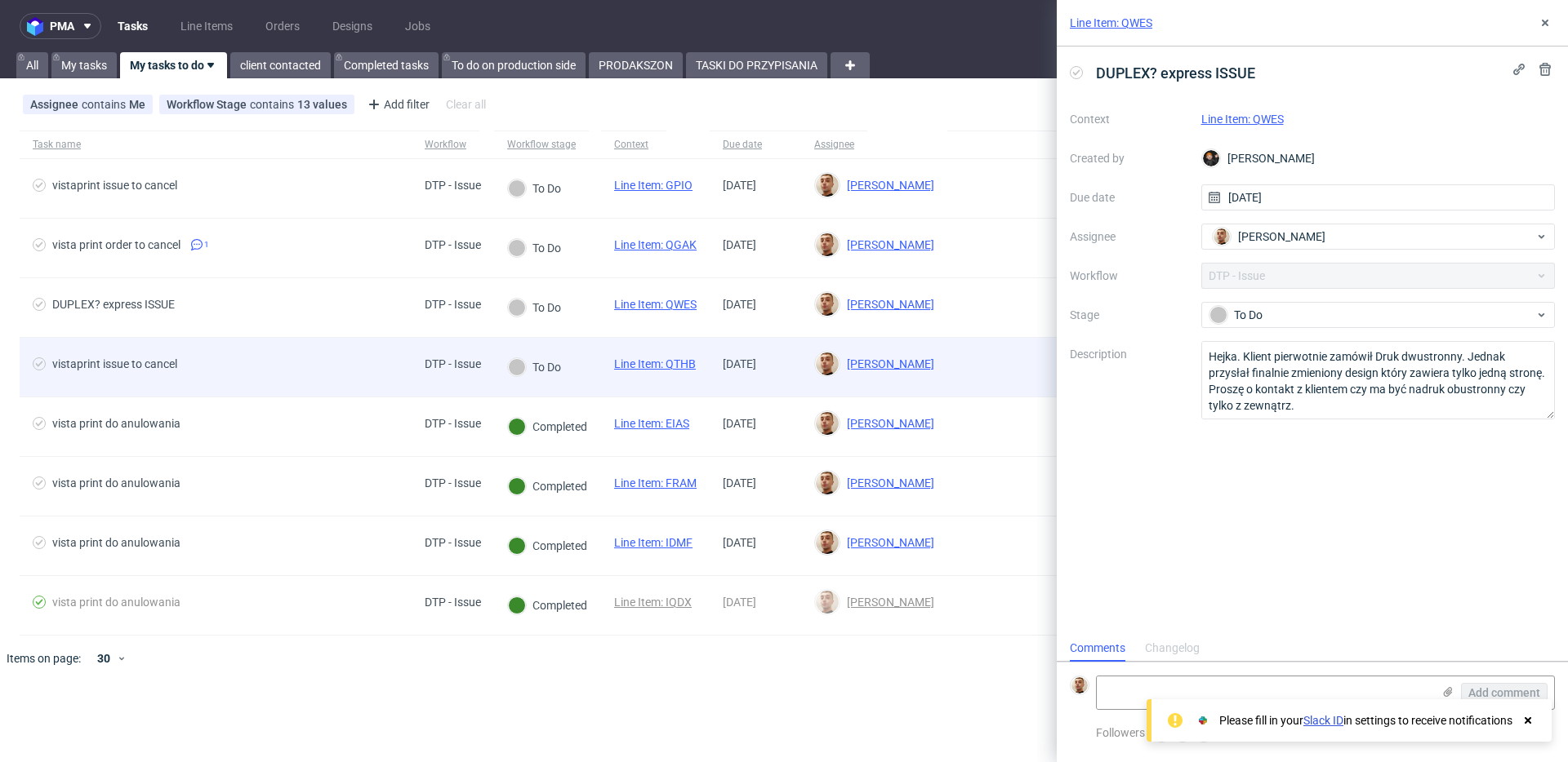
scroll to position [13, 0]
click at [372, 357] on span "vistaprint issue to cancel" at bounding box center [215, 367] width 366 height 20
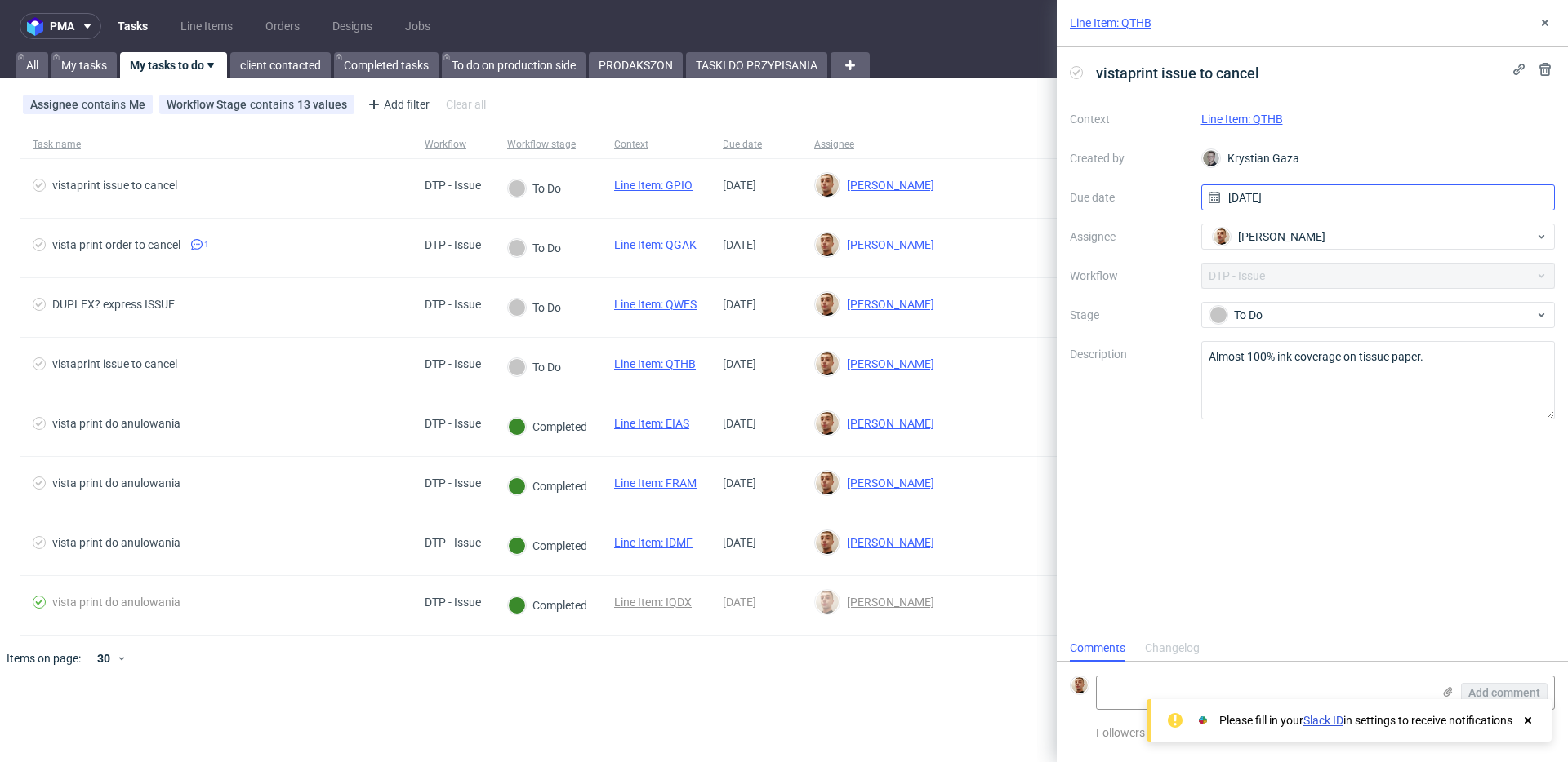
scroll to position [13, 0]
click at [1271, 115] on link "Line Item: QTHB" at bounding box center [1241, 119] width 81 height 13
click at [1364, 364] on textarea "Almost 100% ink coverage on tissue paper." at bounding box center [1378, 381] width 355 height 79
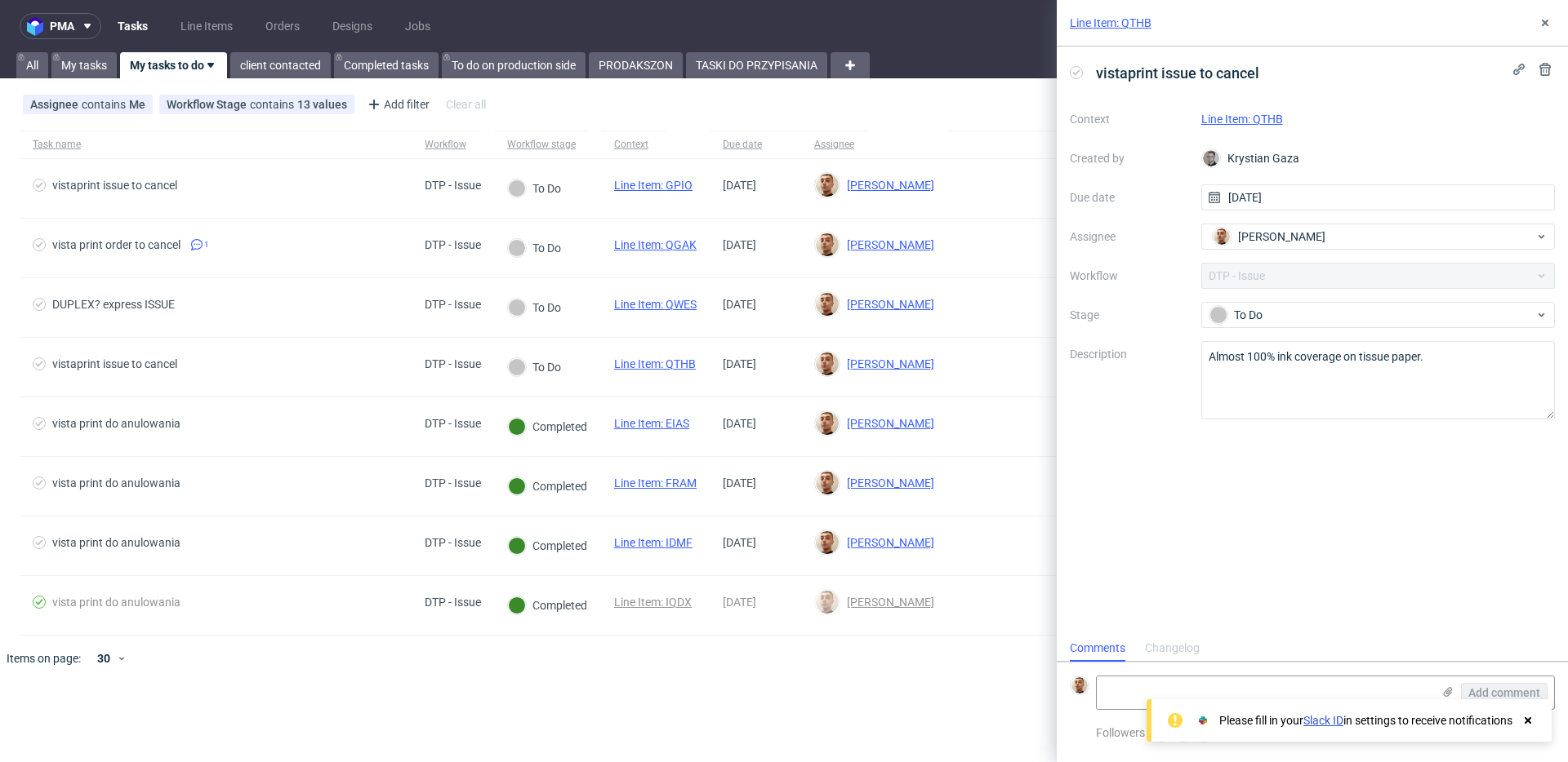
click at [1276, 299] on div "Context Line Item: QTHB Created by Krystian Gaza Due date [DATE] Assignee Bartł…" at bounding box center [1313, 262] width 486 height 313
click at [1277, 308] on div "To Do" at bounding box center [1372, 314] width 325 height 18
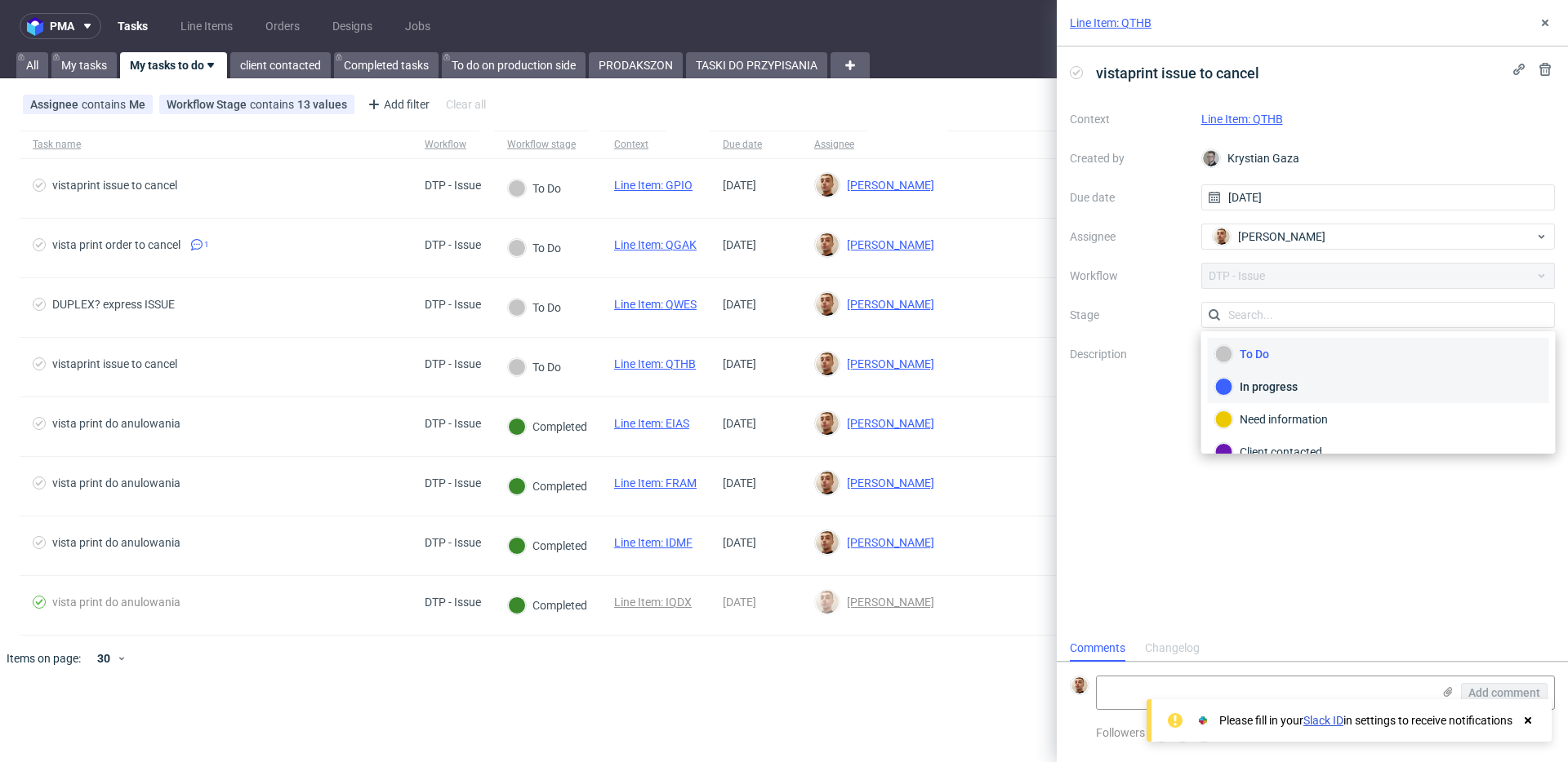
scroll to position [119, 0]
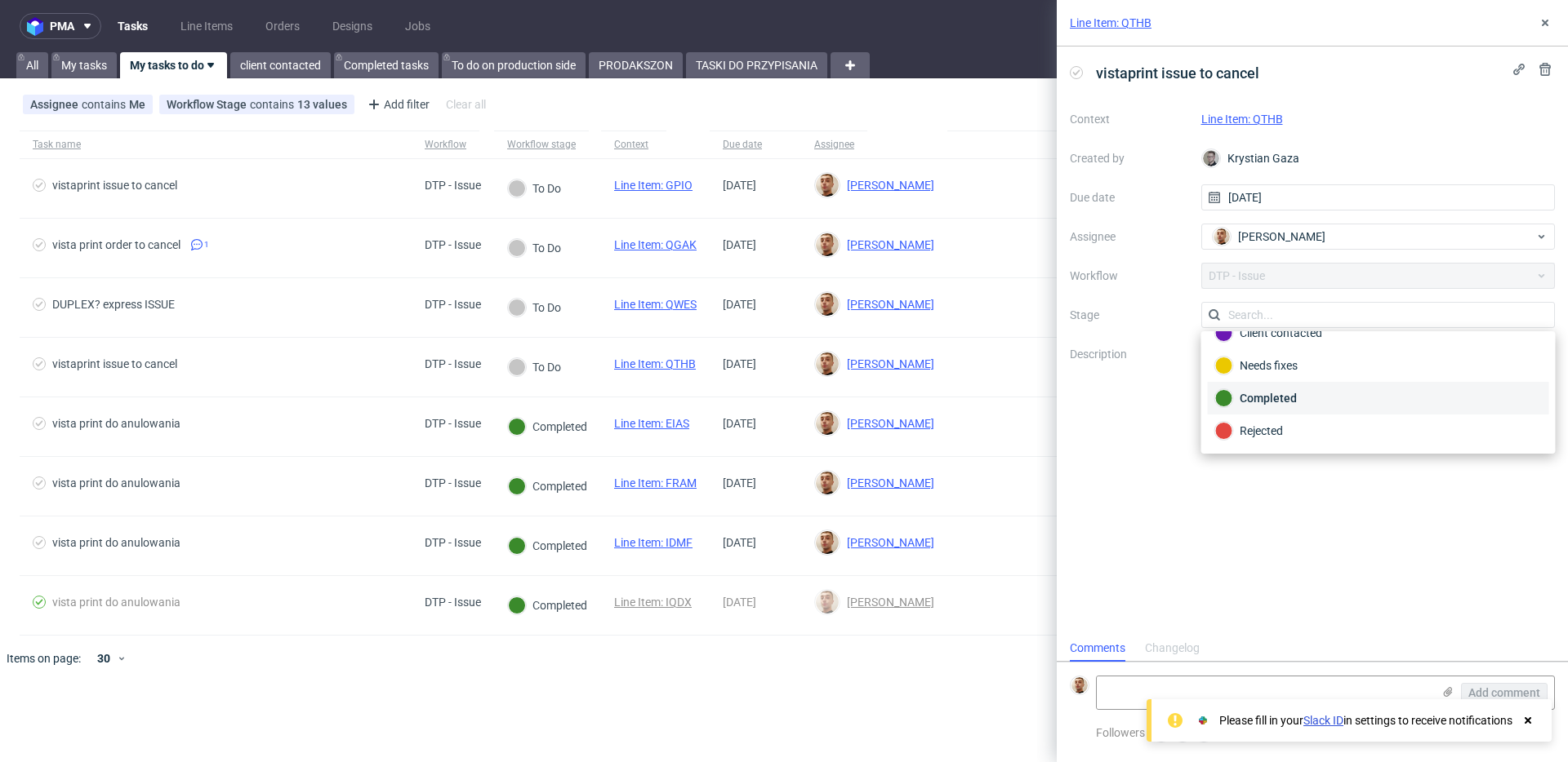
click at [1285, 388] on div "Completed" at bounding box center [1378, 398] width 341 height 33
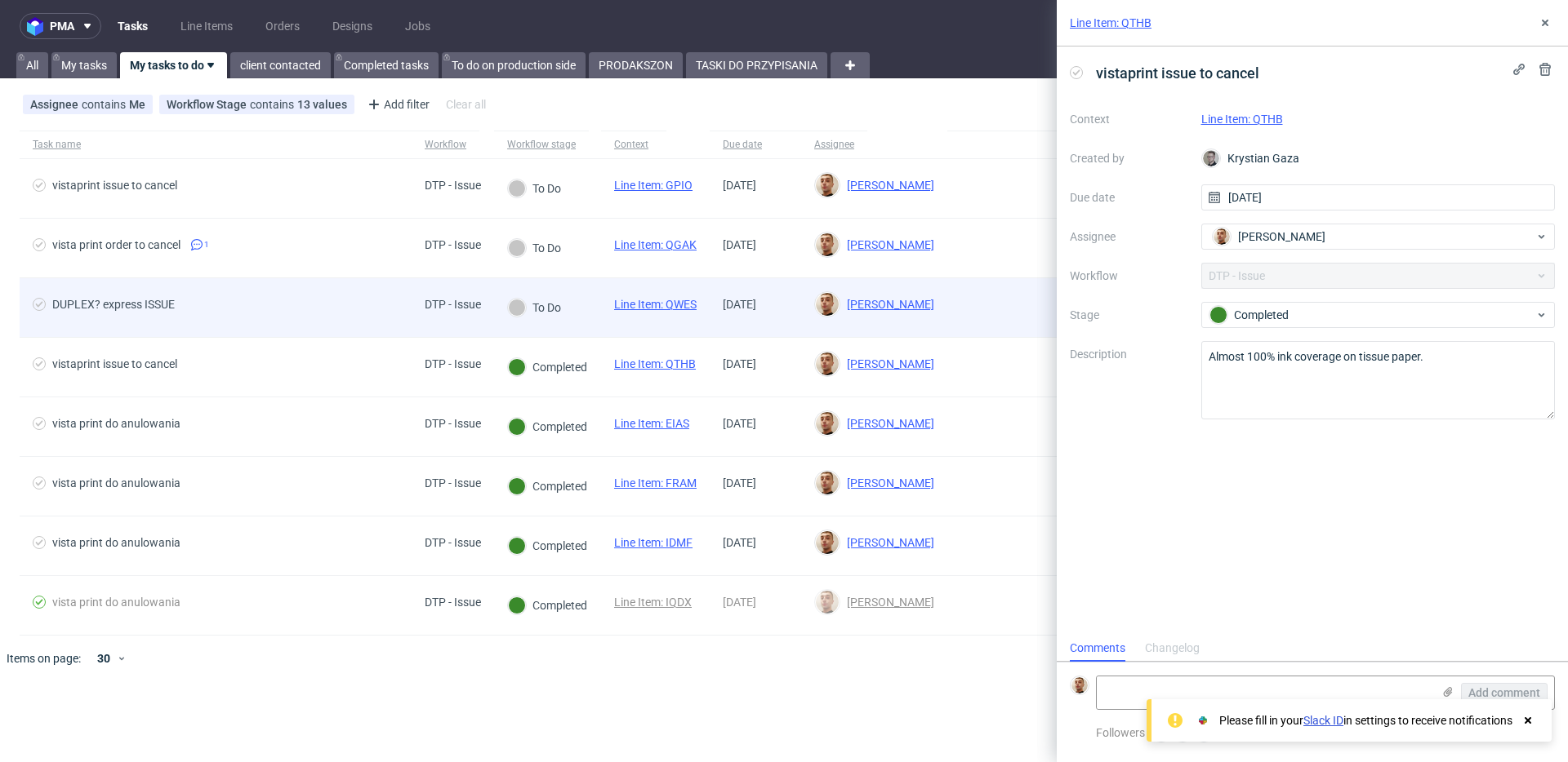
click at [575, 286] on div "To Do" at bounding box center [534, 308] width 80 height 59
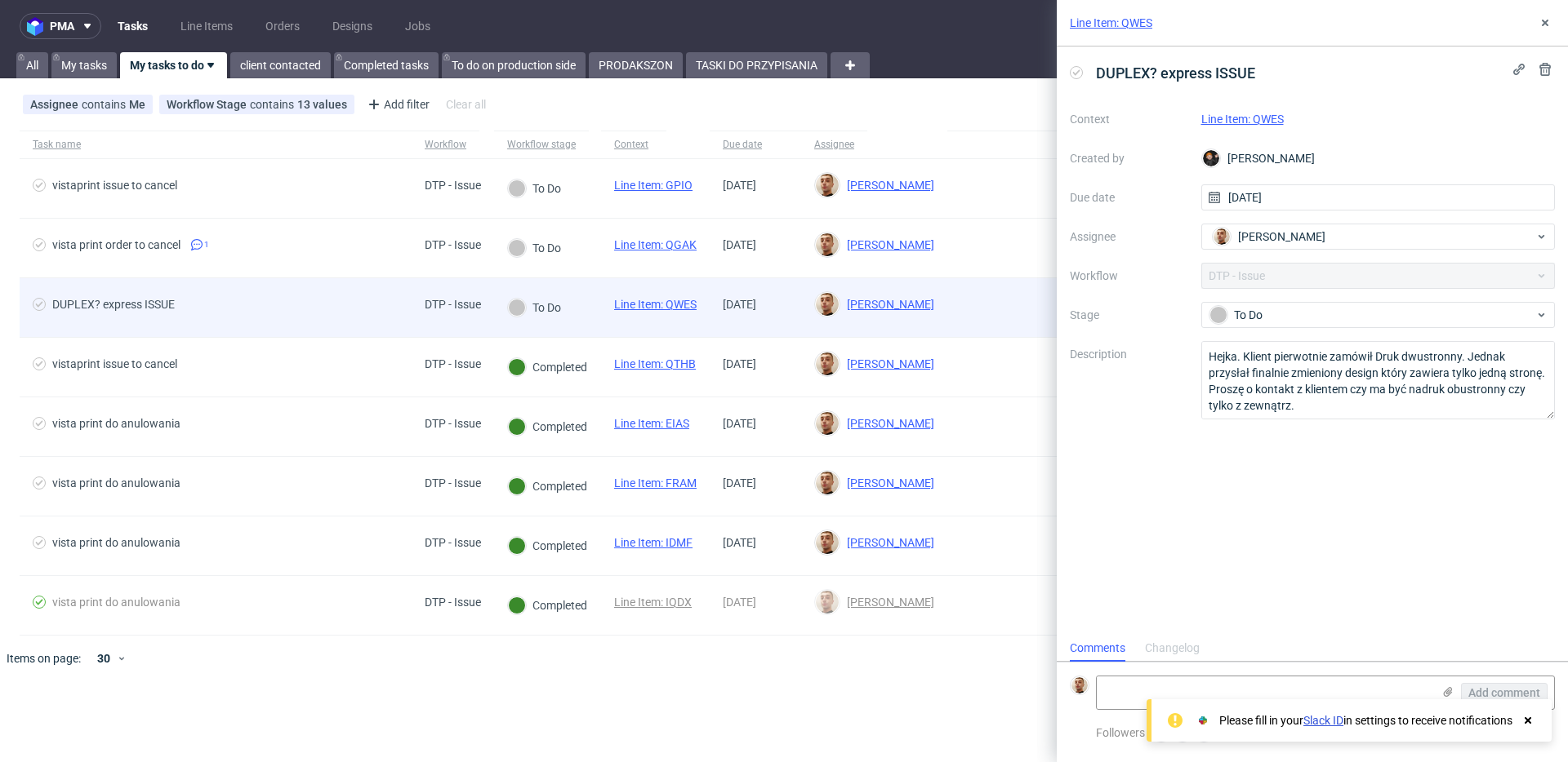
scroll to position [13, 0]
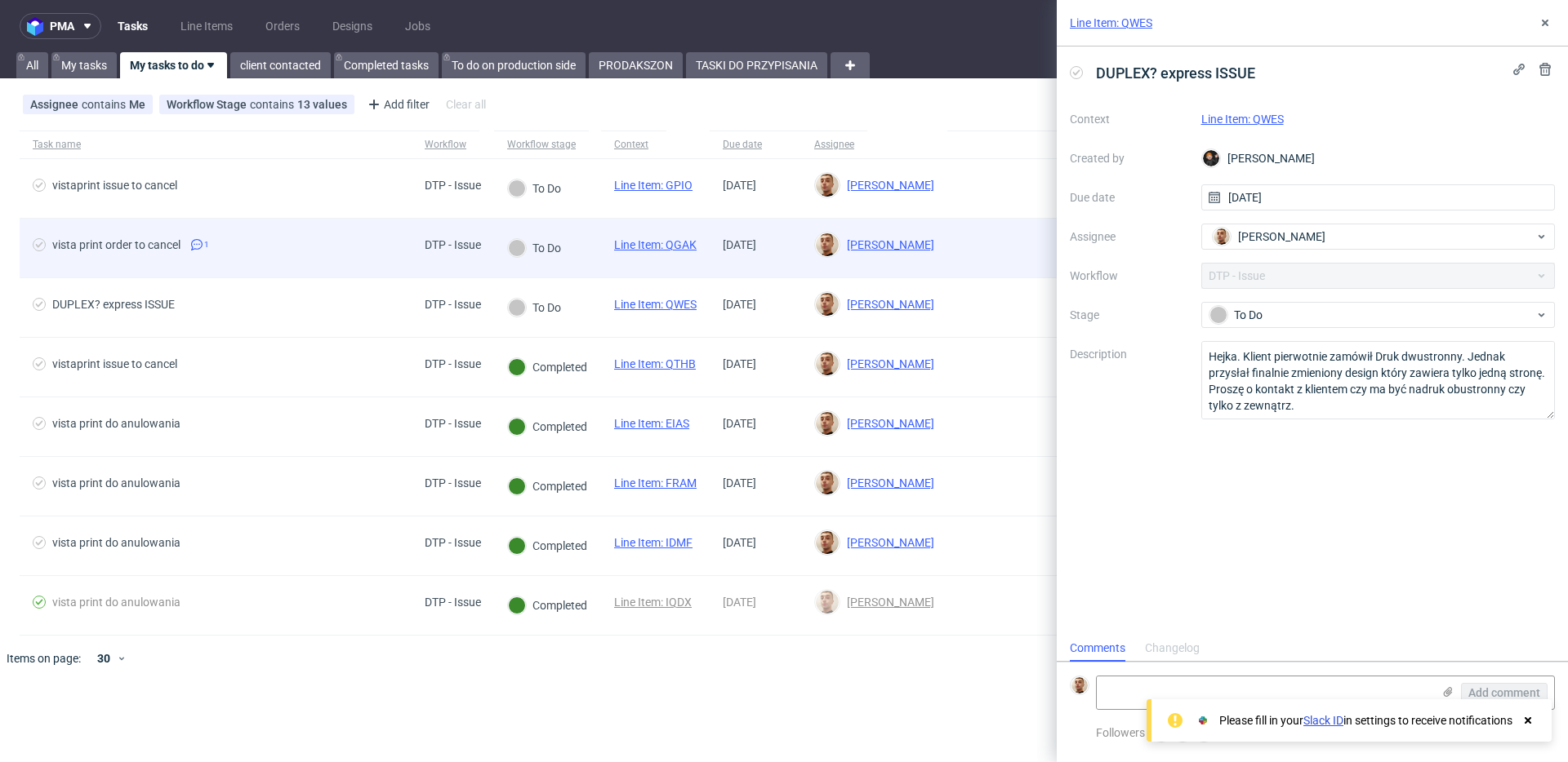
click at [561, 252] on div "To Do" at bounding box center [534, 248] width 53 height 18
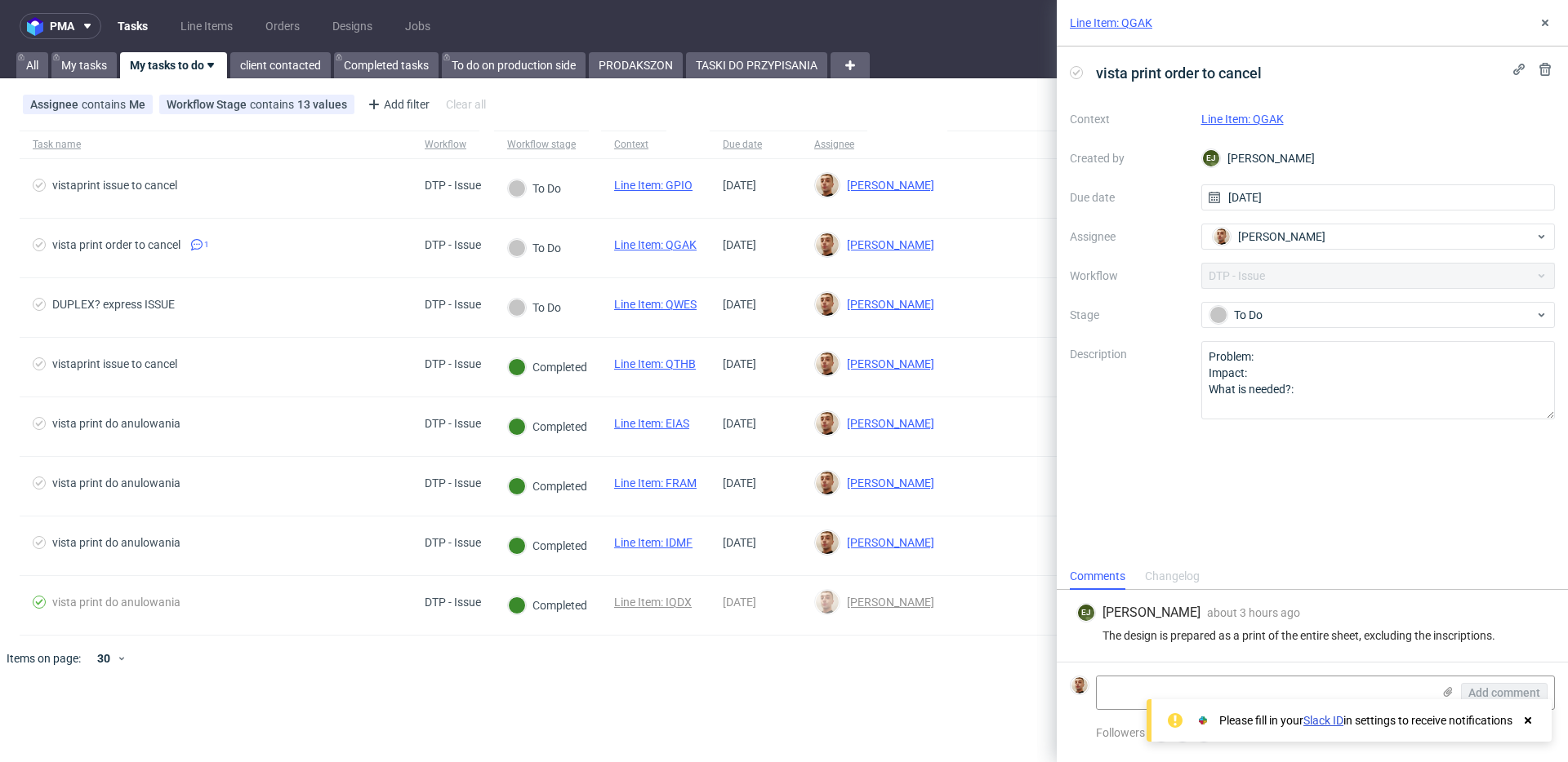
click at [1265, 118] on link "Line Item: QGAK" at bounding box center [1242, 119] width 82 height 13
click at [1242, 636] on div "The design is prepared as a print of the entire sheet, excluding the inscriptio…" at bounding box center [1313, 636] width 472 height 13
copy div "The design is prepared as a print of the entire sheet, excluding the inscriptio…"
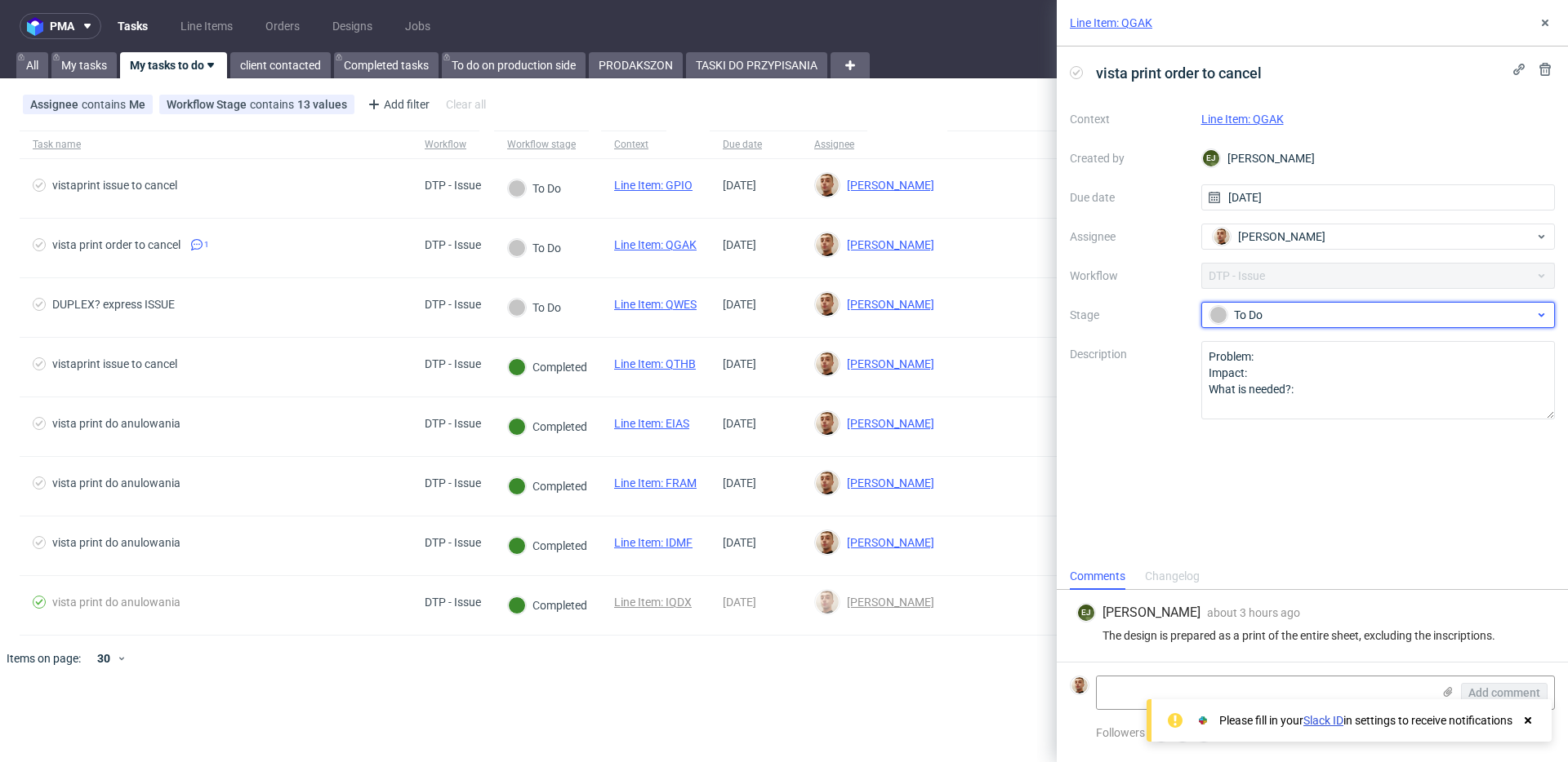
click at [1224, 325] on div "To Do" at bounding box center [1378, 315] width 355 height 26
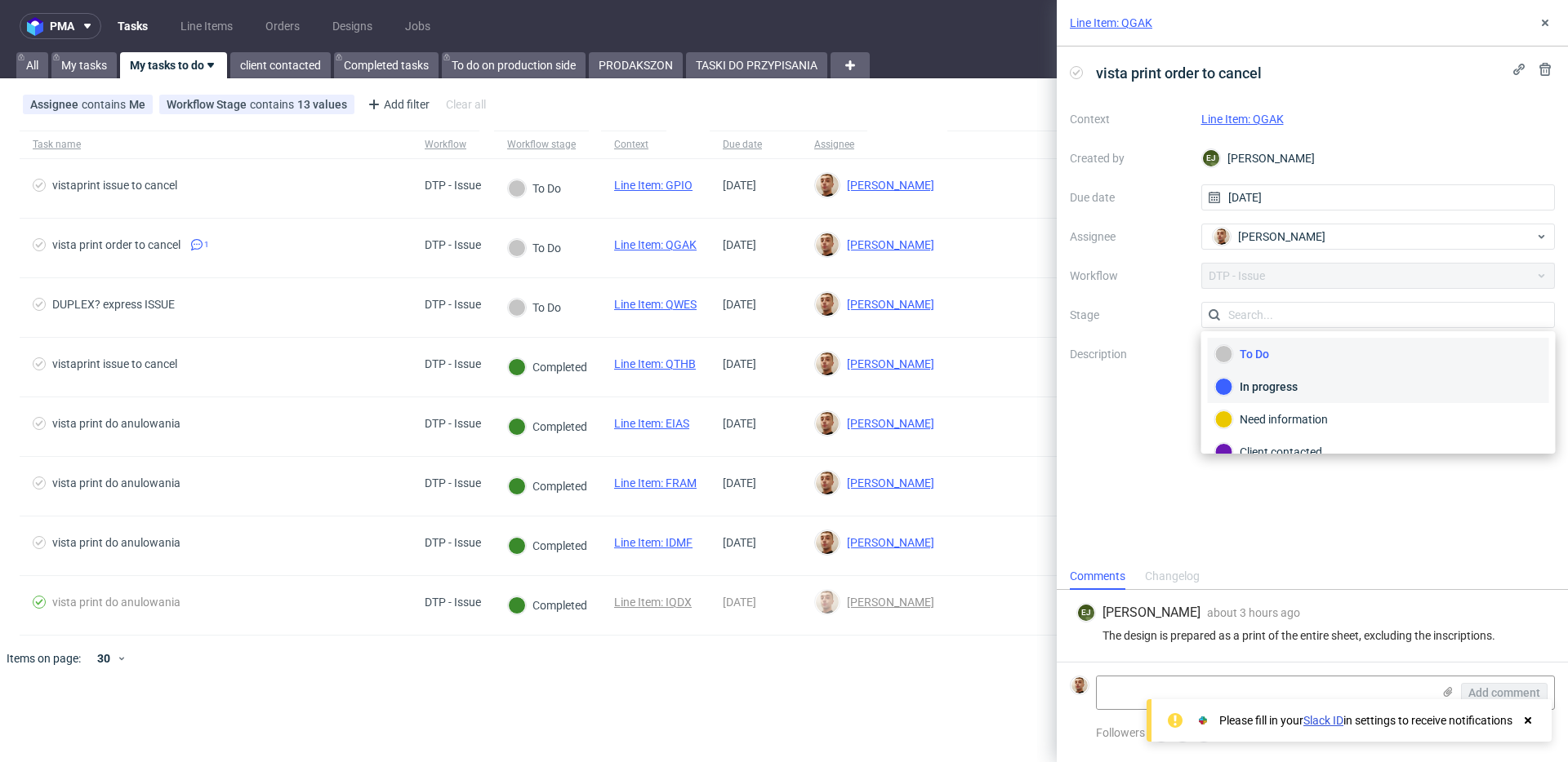
scroll to position [119, 0]
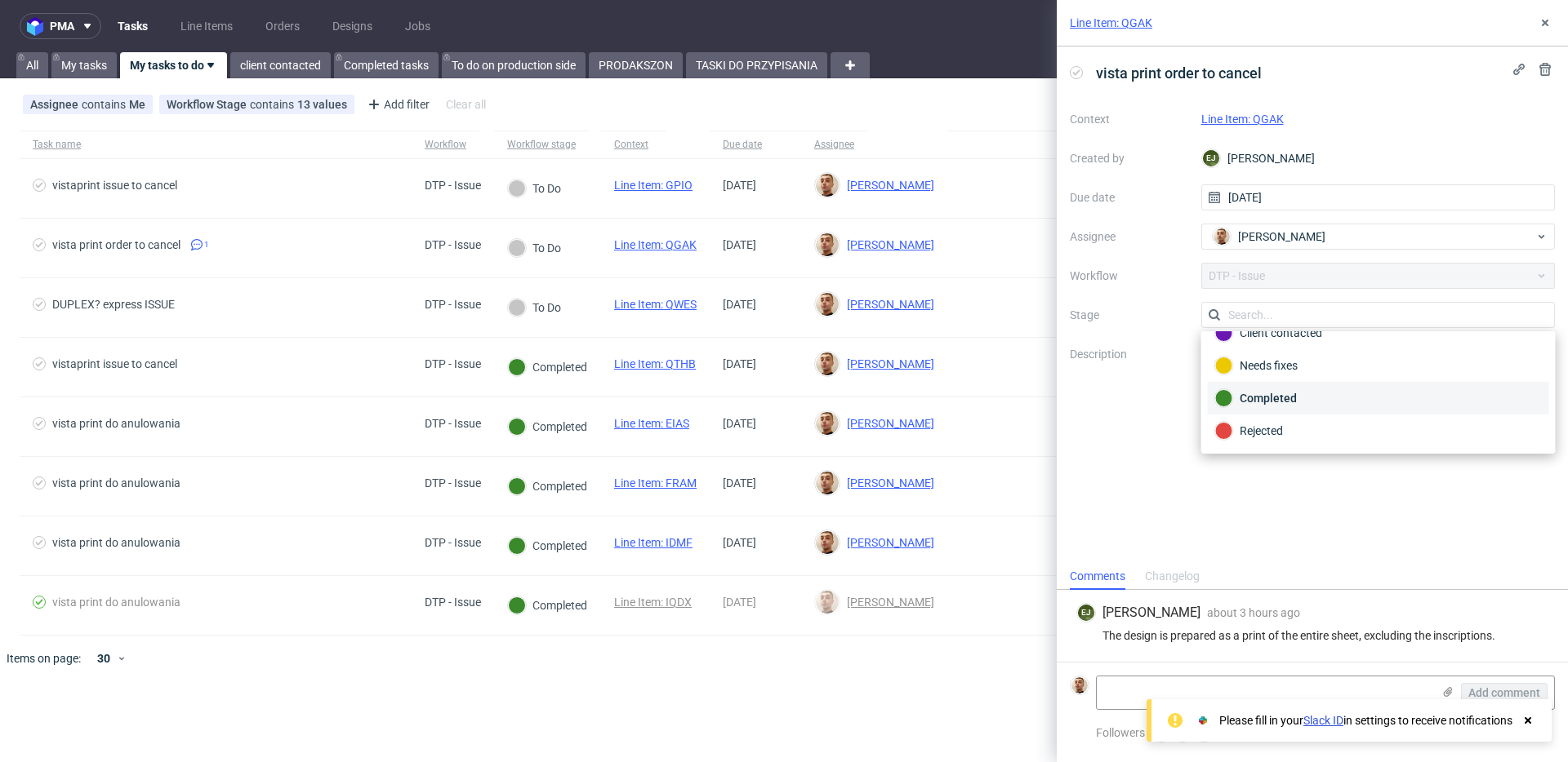
click at [1266, 383] on div "Completed" at bounding box center [1378, 398] width 341 height 33
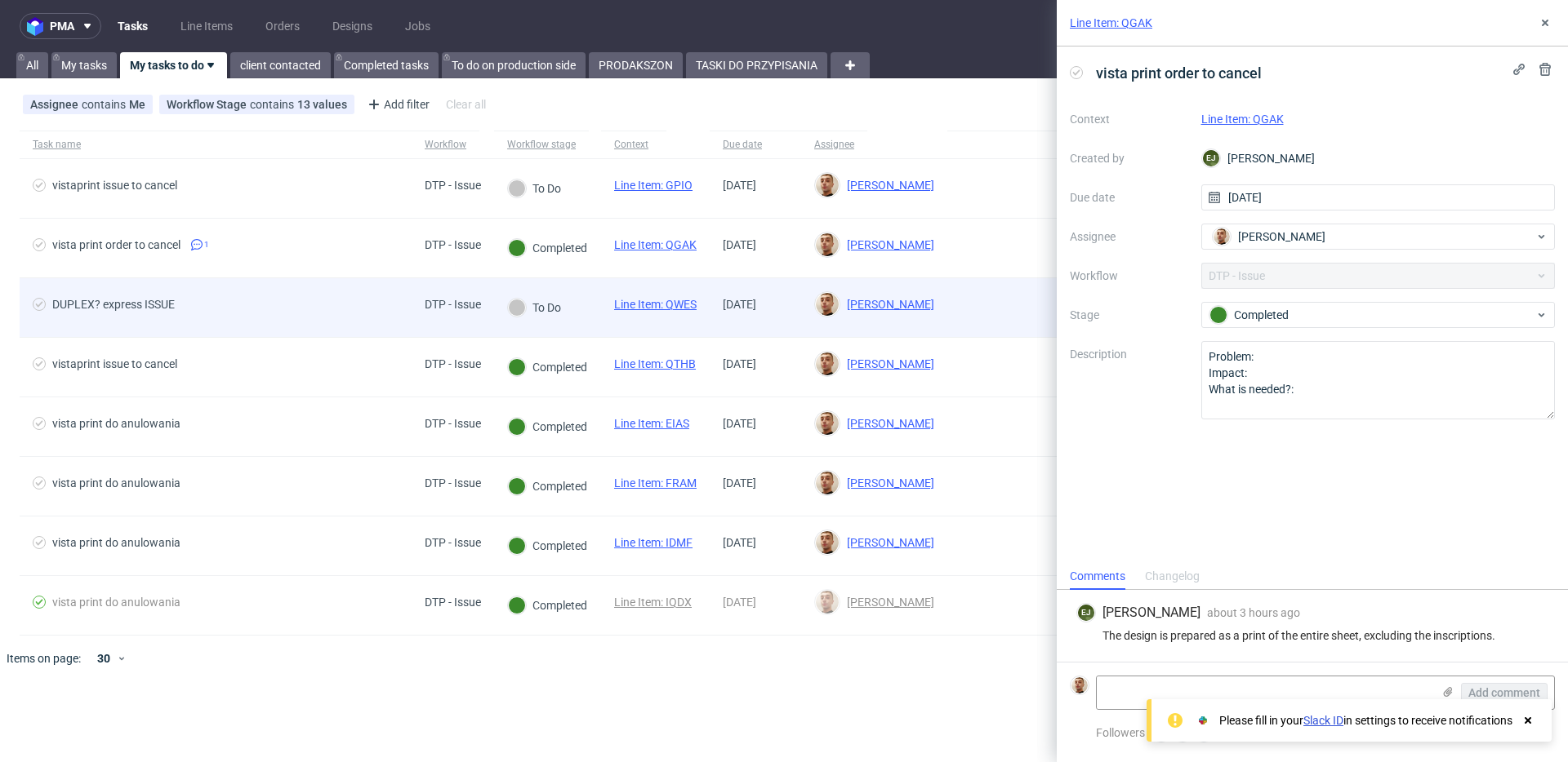
click at [425, 325] on div "DTP - Issue" at bounding box center [453, 308] width 82 height 59
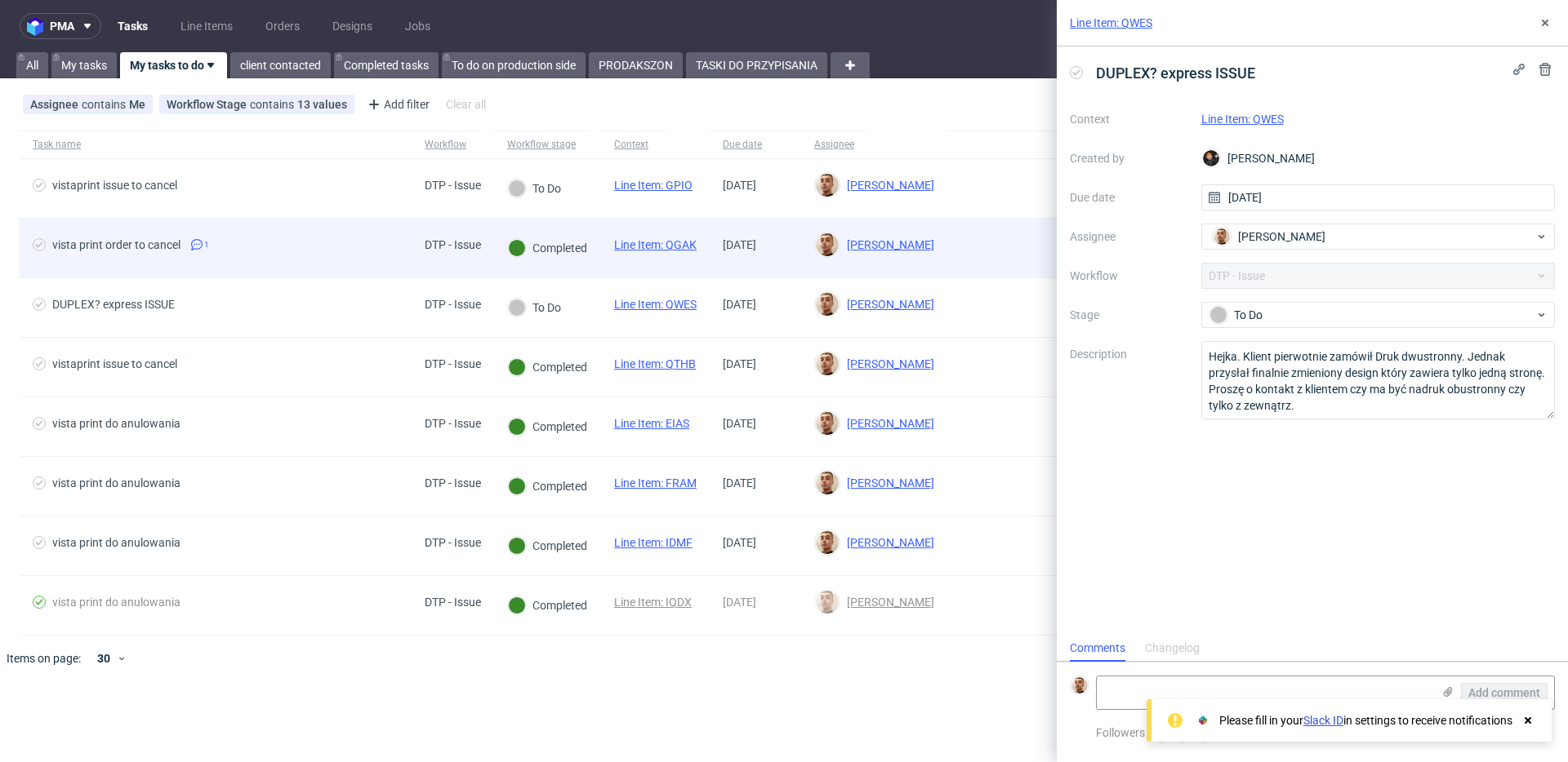
scroll to position [13, 0]
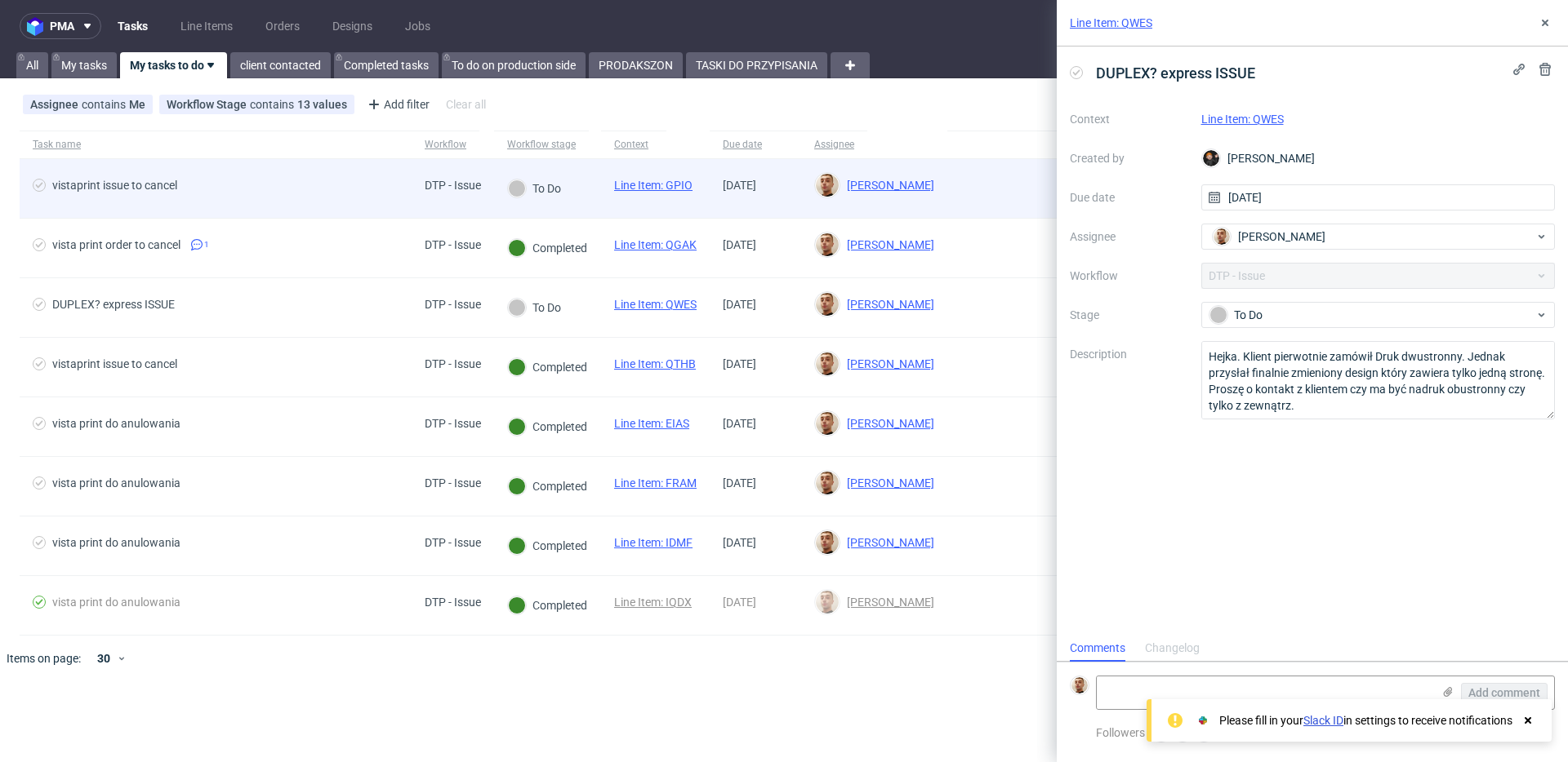
click at [408, 203] on div "vistaprint issue to cancel" at bounding box center [215, 188] width 392 height 59
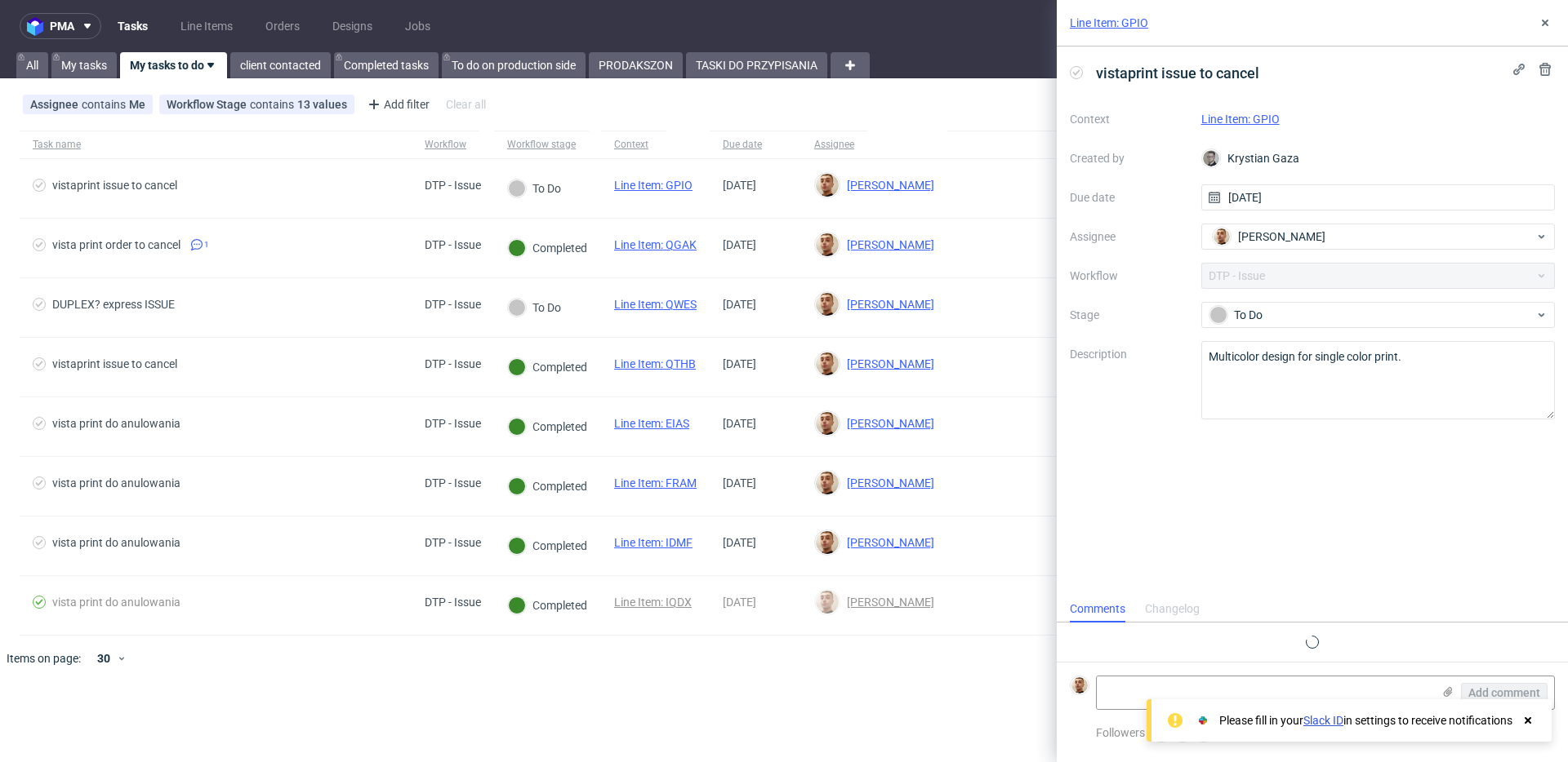
scroll to position [13, 0]
click at [1245, 117] on link "Line Item: GPIO" at bounding box center [1241, 119] width 79 height 13
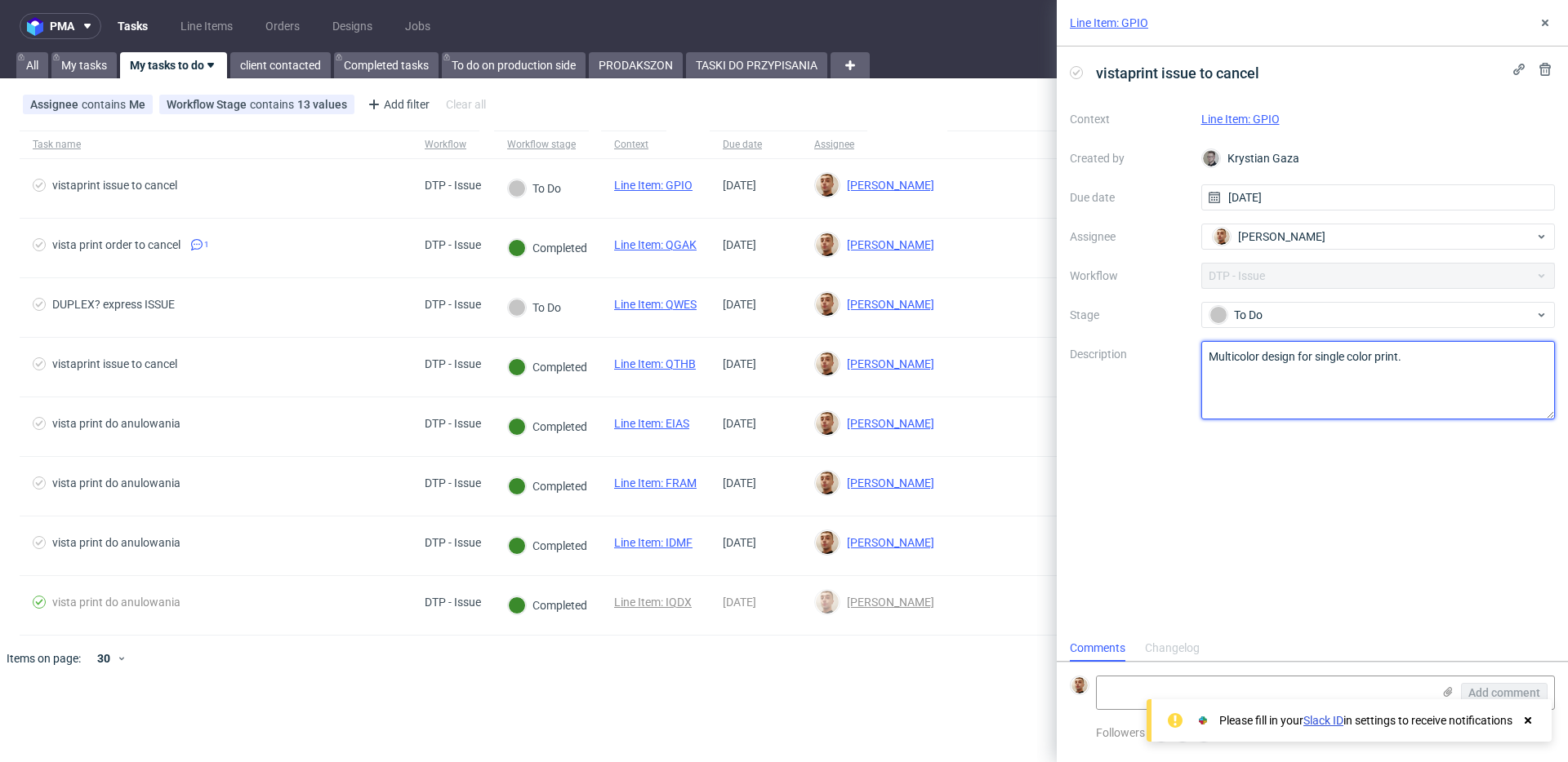
click at [1232, 354] on textarea "Multicolor design for single color print." at bounding box center [1378, 381] width 355 height 79
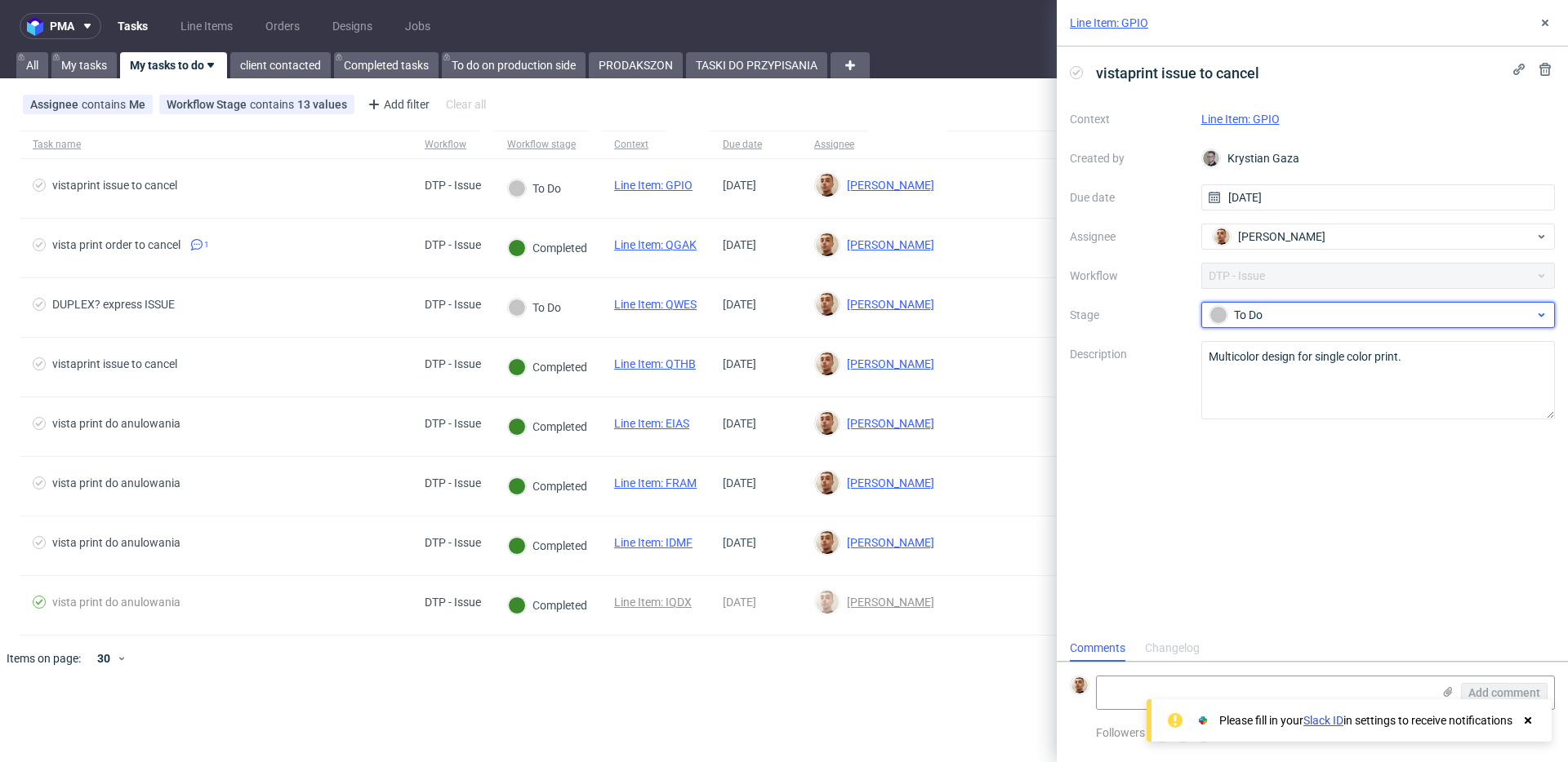
click at [1236, 310] on div "To Do" at bounding box center [1372, 314] width 325 height 18
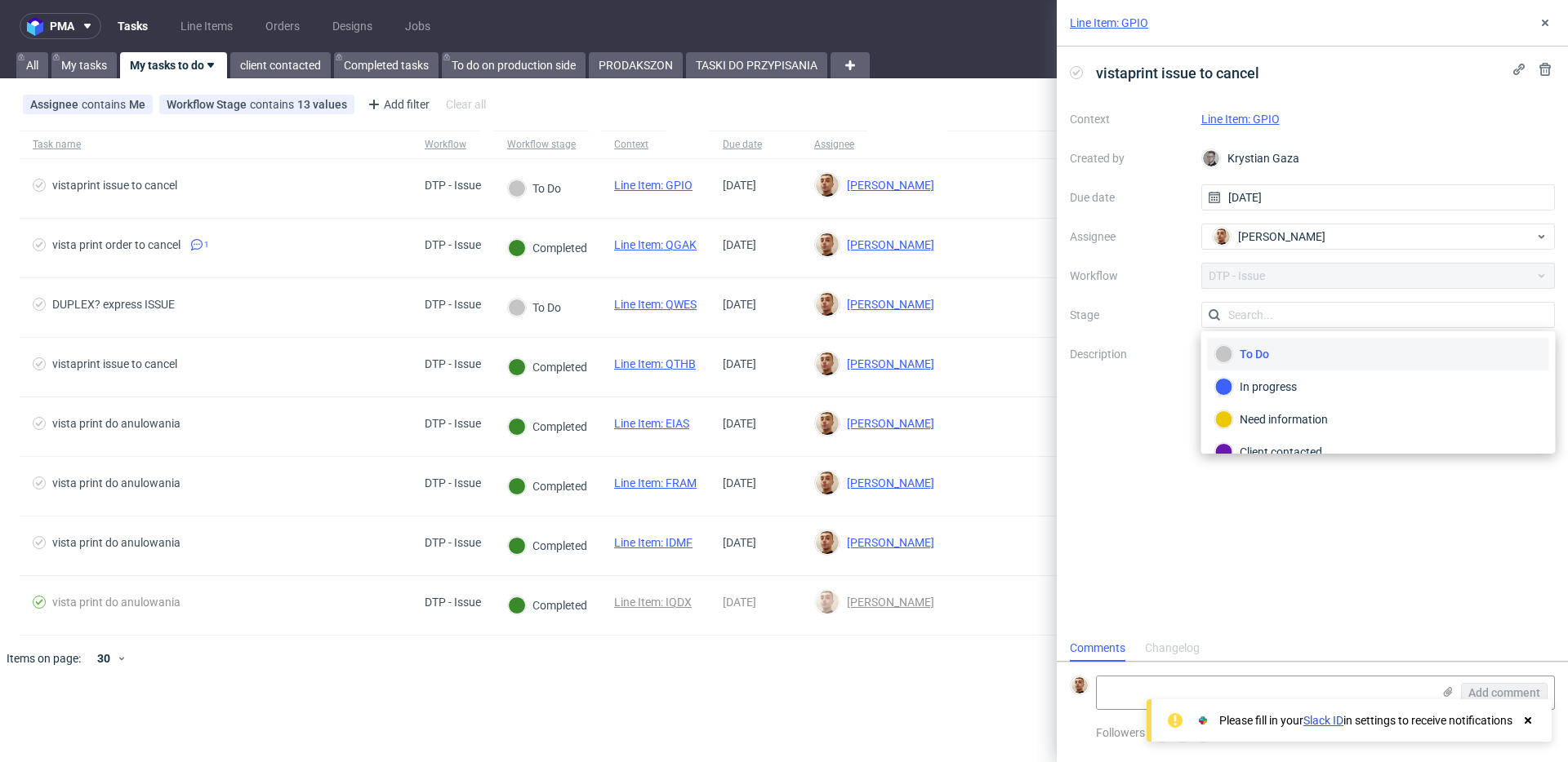
scroll to position [119, 0]
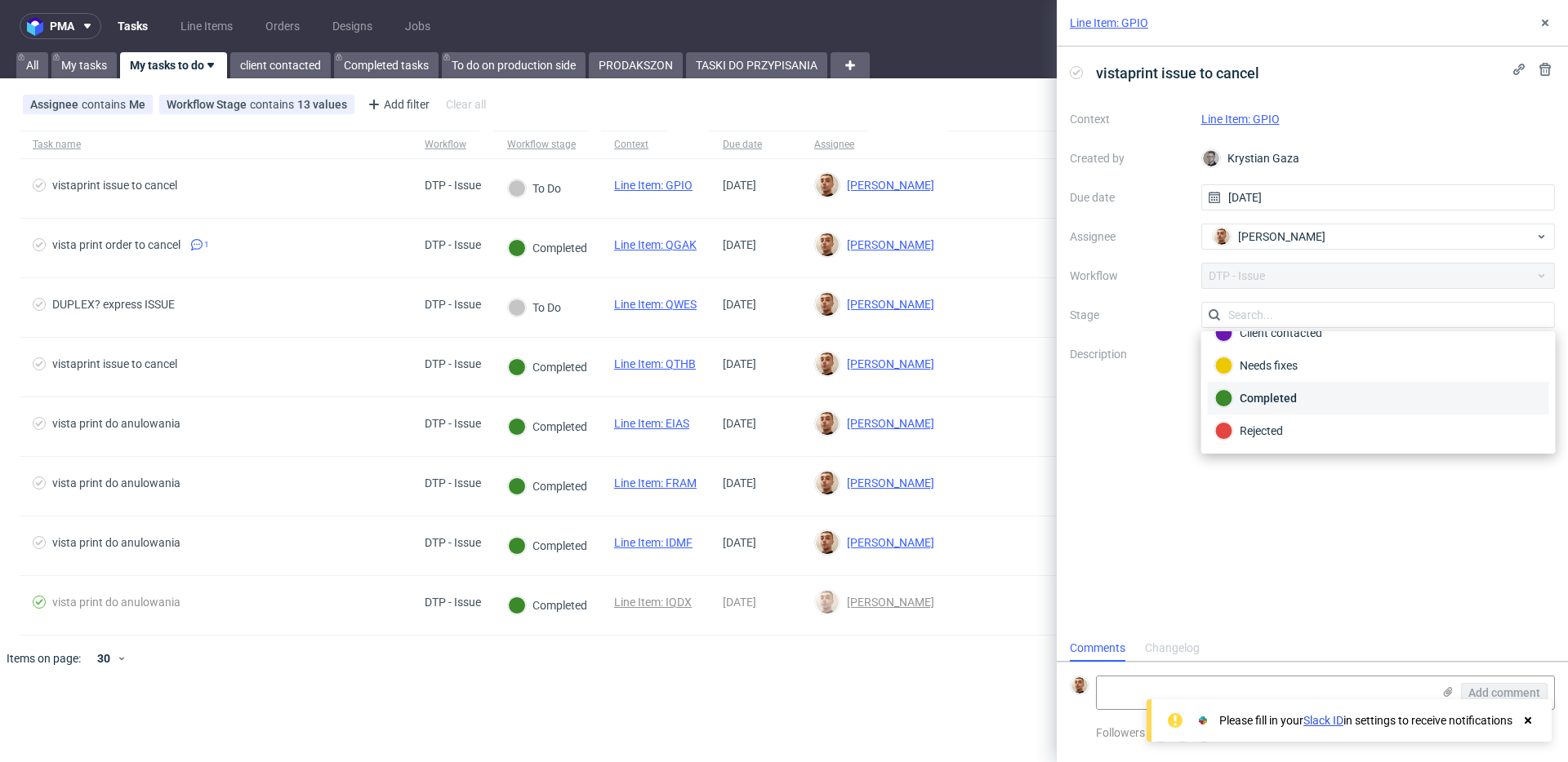
click at [1270, 393] on div "Completed" at bounding box center [1378, 397] width 327 height 18
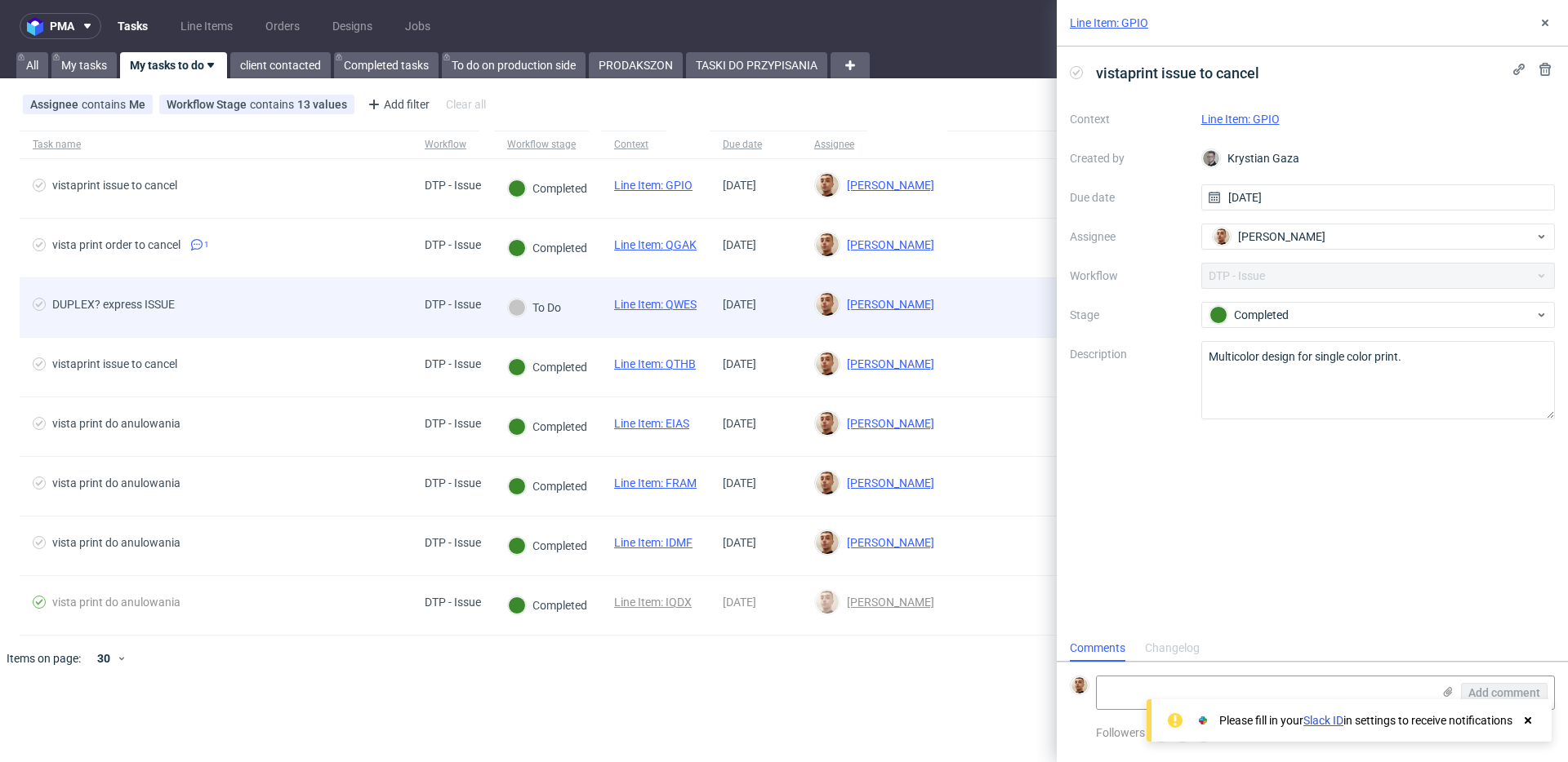
click at [384, 310] on span "DUPLEX? express ISSUE" at bounding box center [215, 308] width 366 height 20
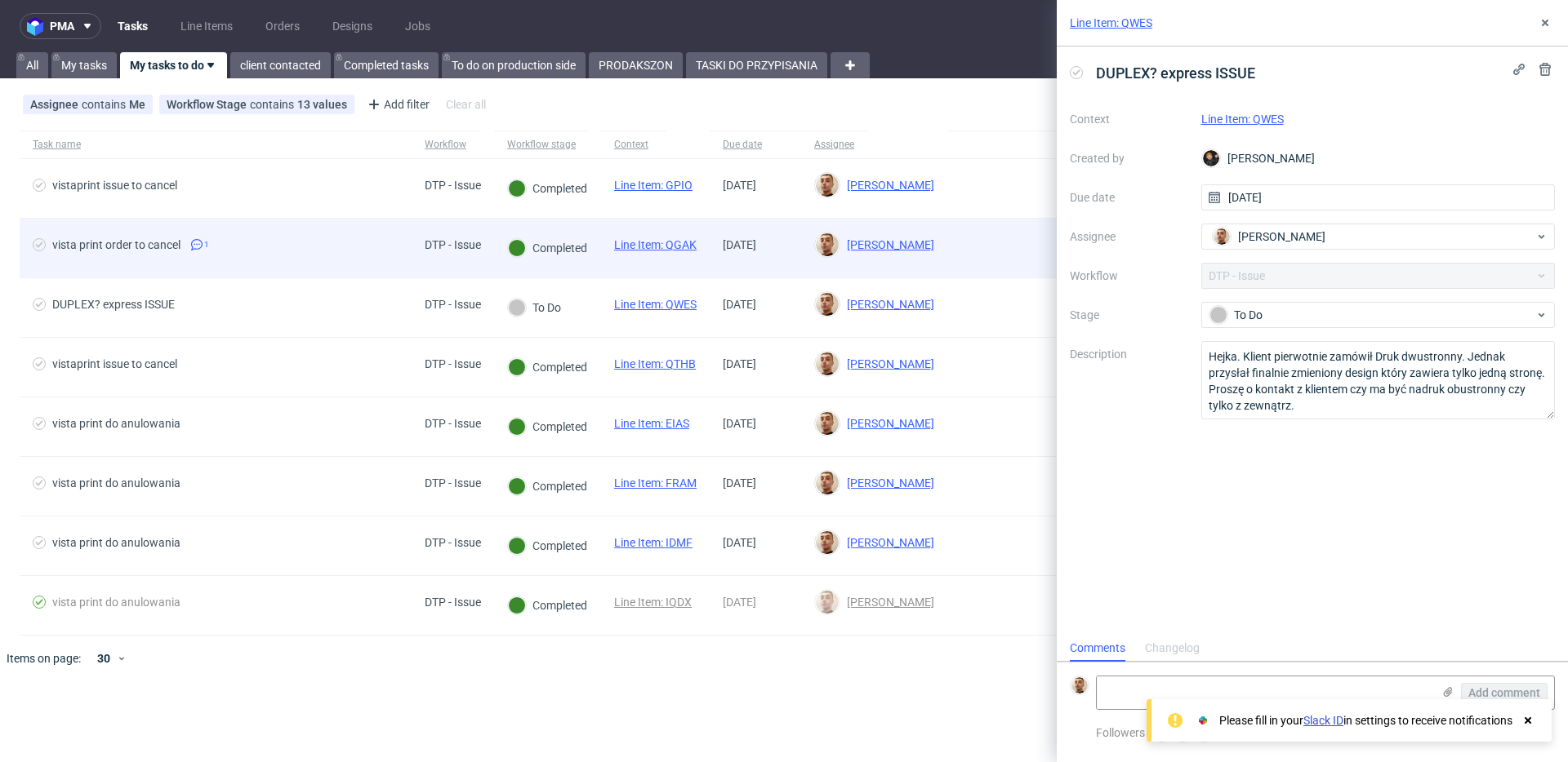
scroll to position [13, 0]
click at [376, 244] on span "vista print order to cancel 1" at bounding box center [215, 248] width 366 height 20
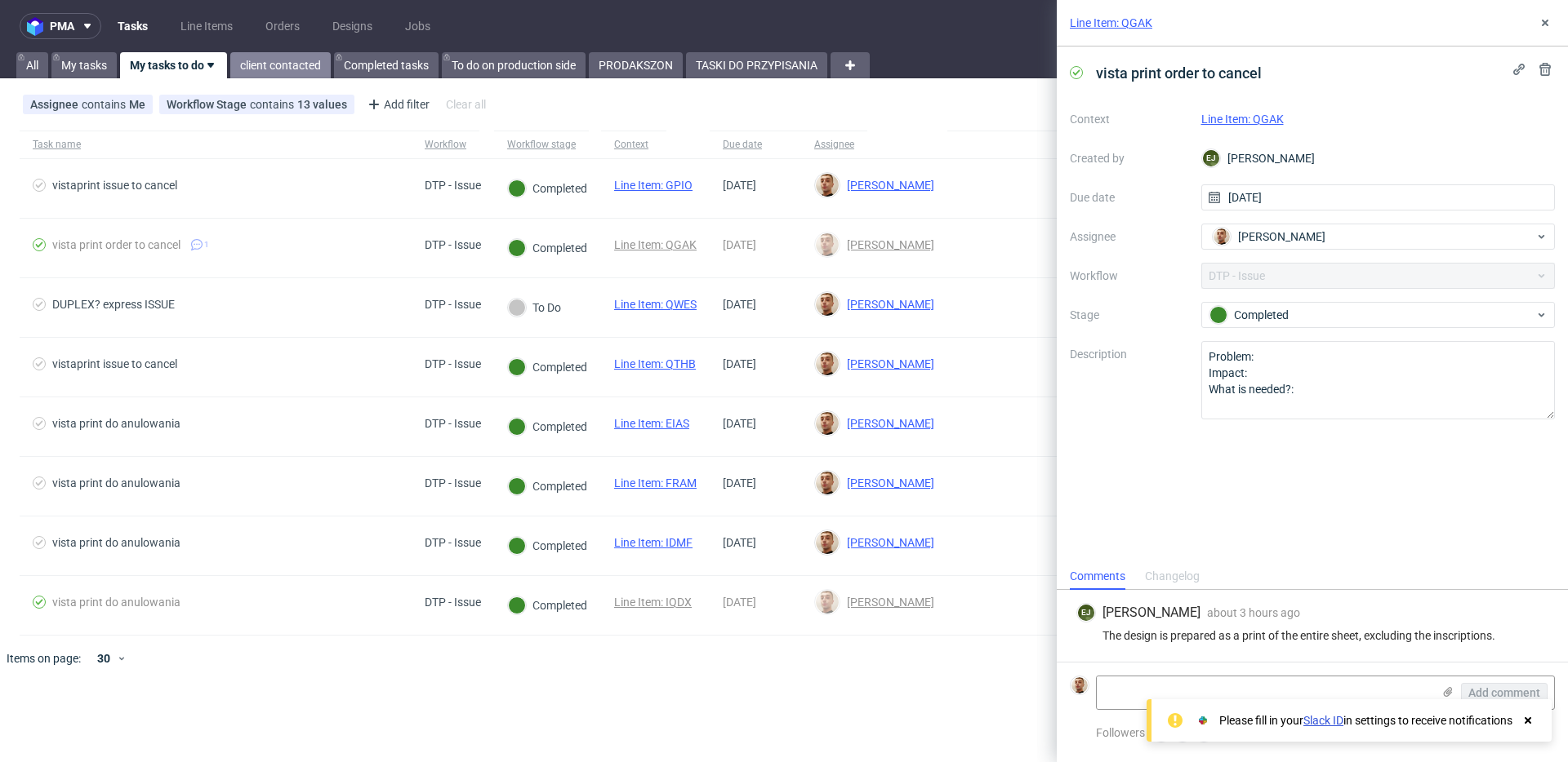
click at [295, 54] on link "client contacted" at bounding box center [280, 65] width 100 height 26
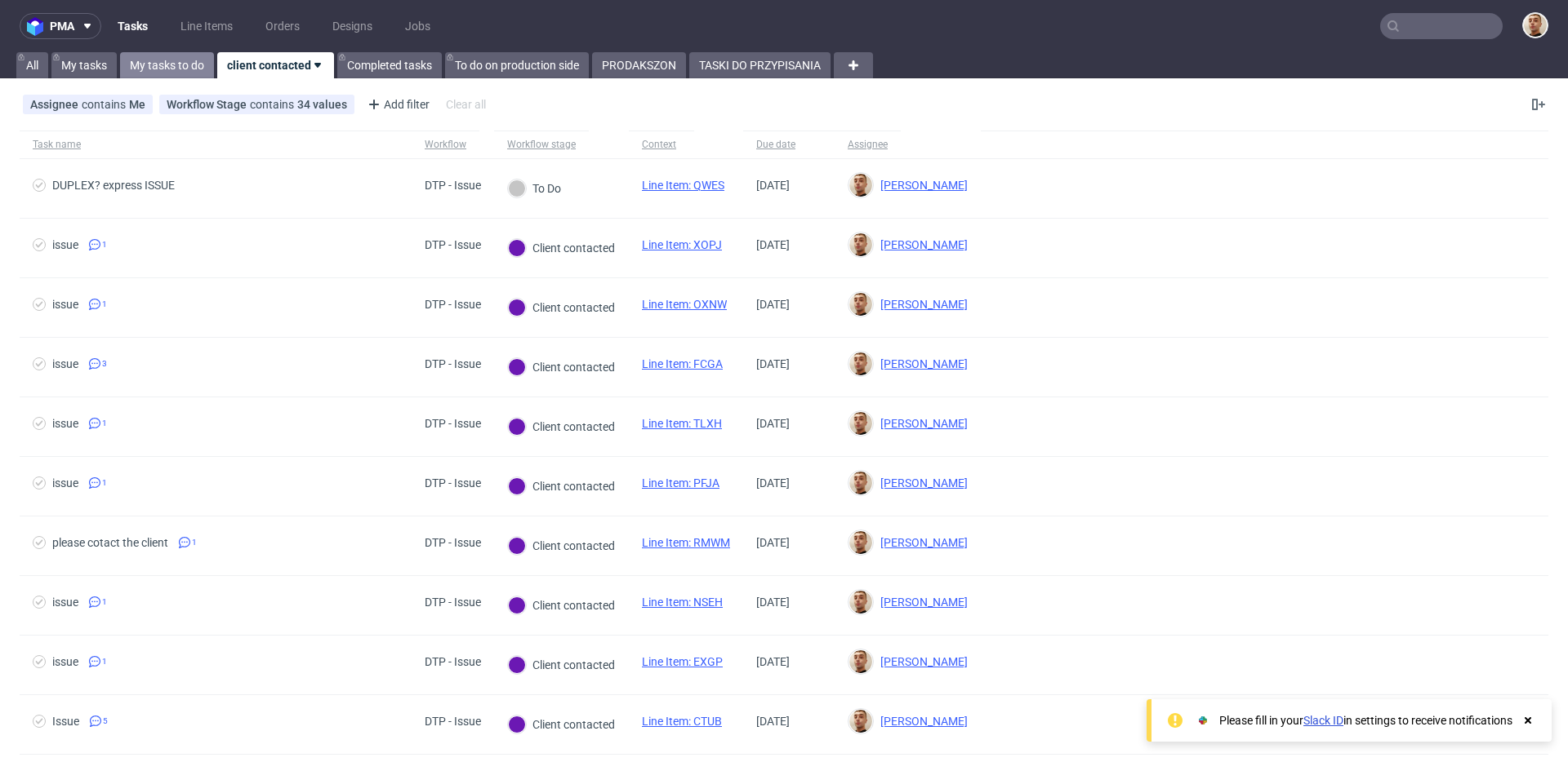
click at [183, 56] on link "My tasks to do" at bounding box center [167, 65] width 94 height 26
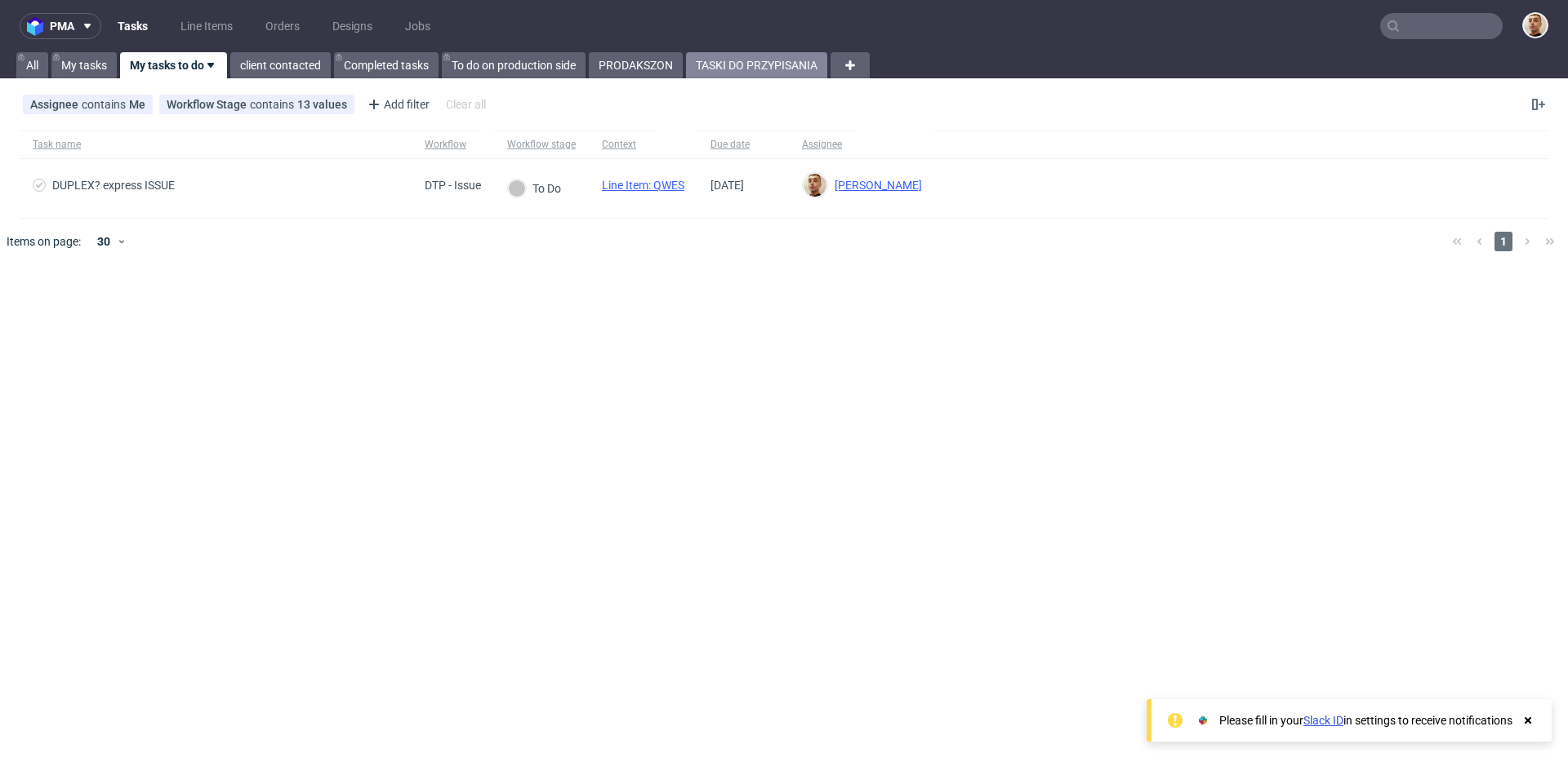
click at [750, 70] on link "TASKI DO PRZYPISANIA" at bounding box center [756, 65] width 141 height 26
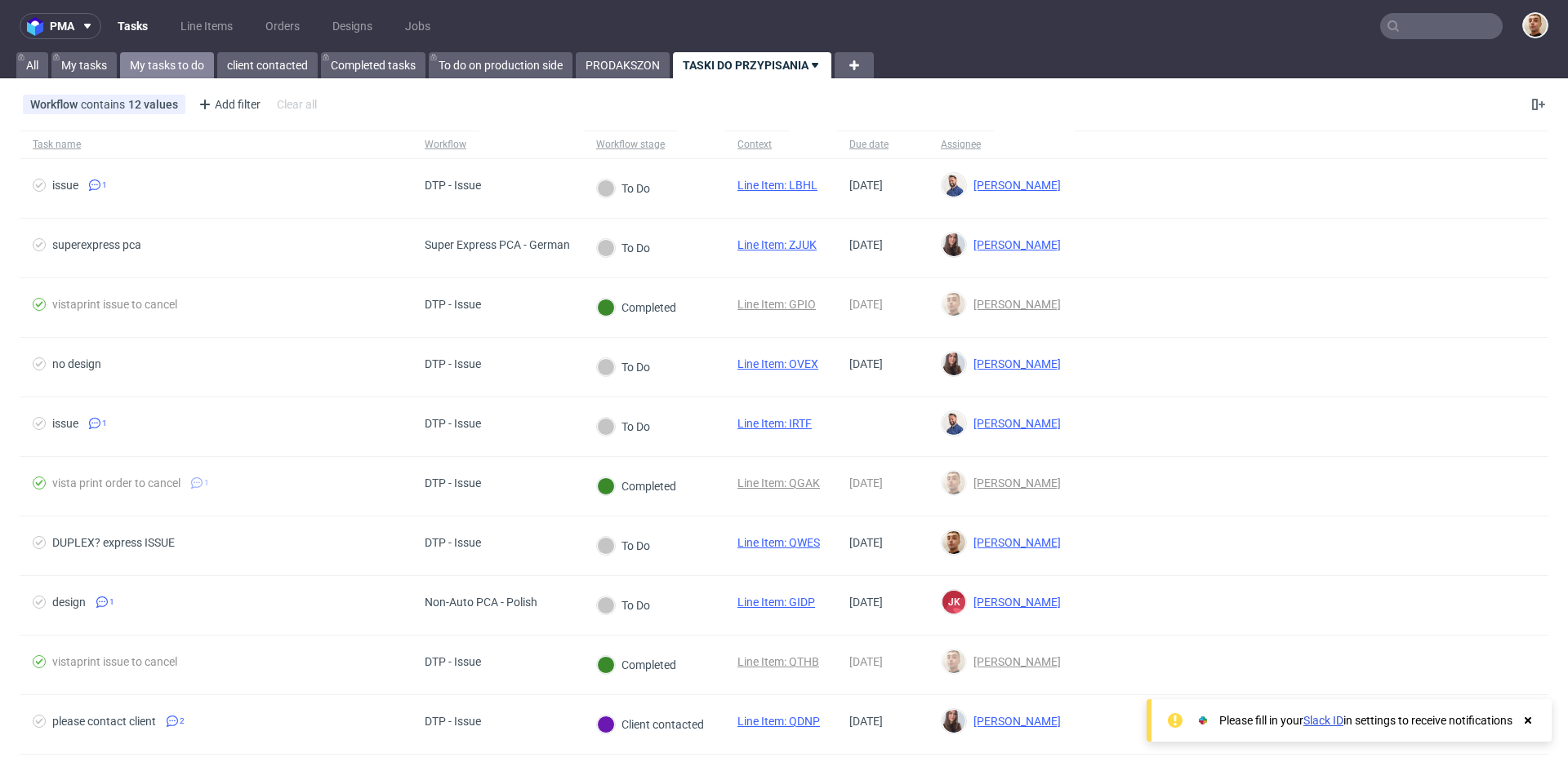
click at [187, 59] on link "My tasks to do" at bounding box center [167, 65] width 94 height 26
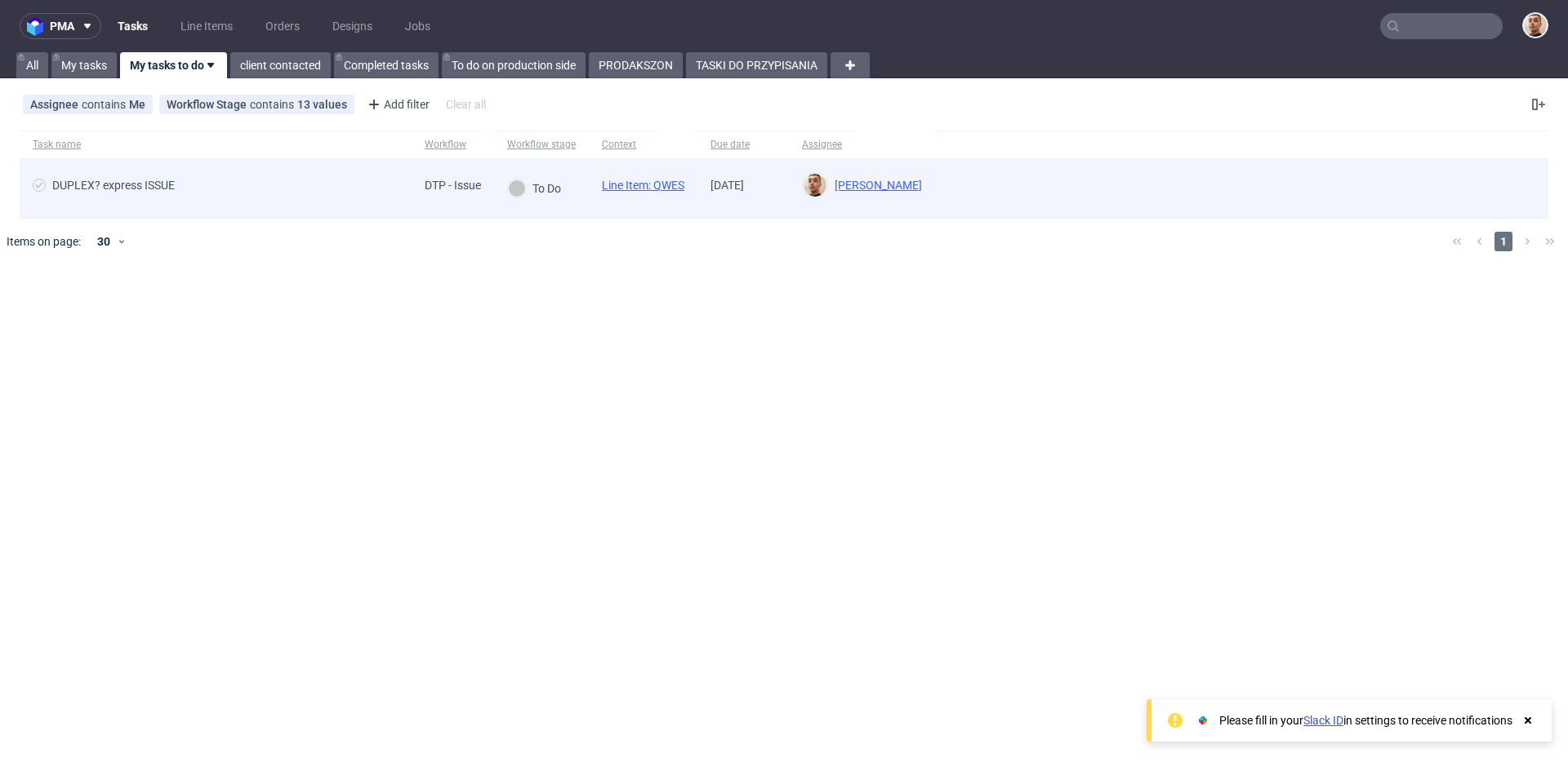
click at [299, 176] on div "DUPLEX? express ISSUE" at bounding box center [215, 188] width 392 height 59
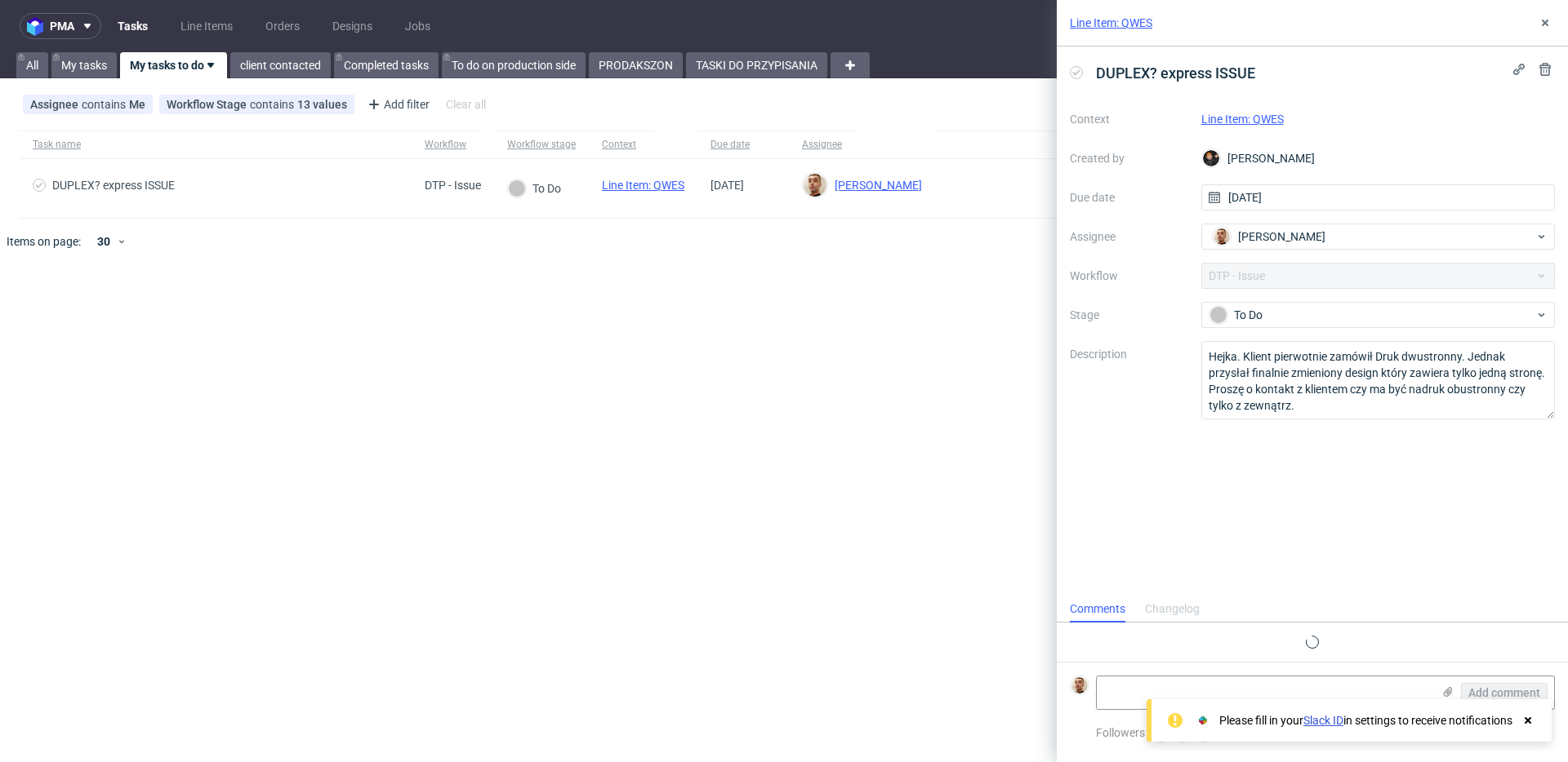
scroll to position [13, 0]
click at [1275, 113] on link "Line Item: QWES" at bounding box center [1242, 119] width 82 height 13
click at [1446, 694] on use at bounding box center [1448, 692] width 9 height 9
click at [0, 0] on input "file" at bounding box center [0, 0] width 0 height 0
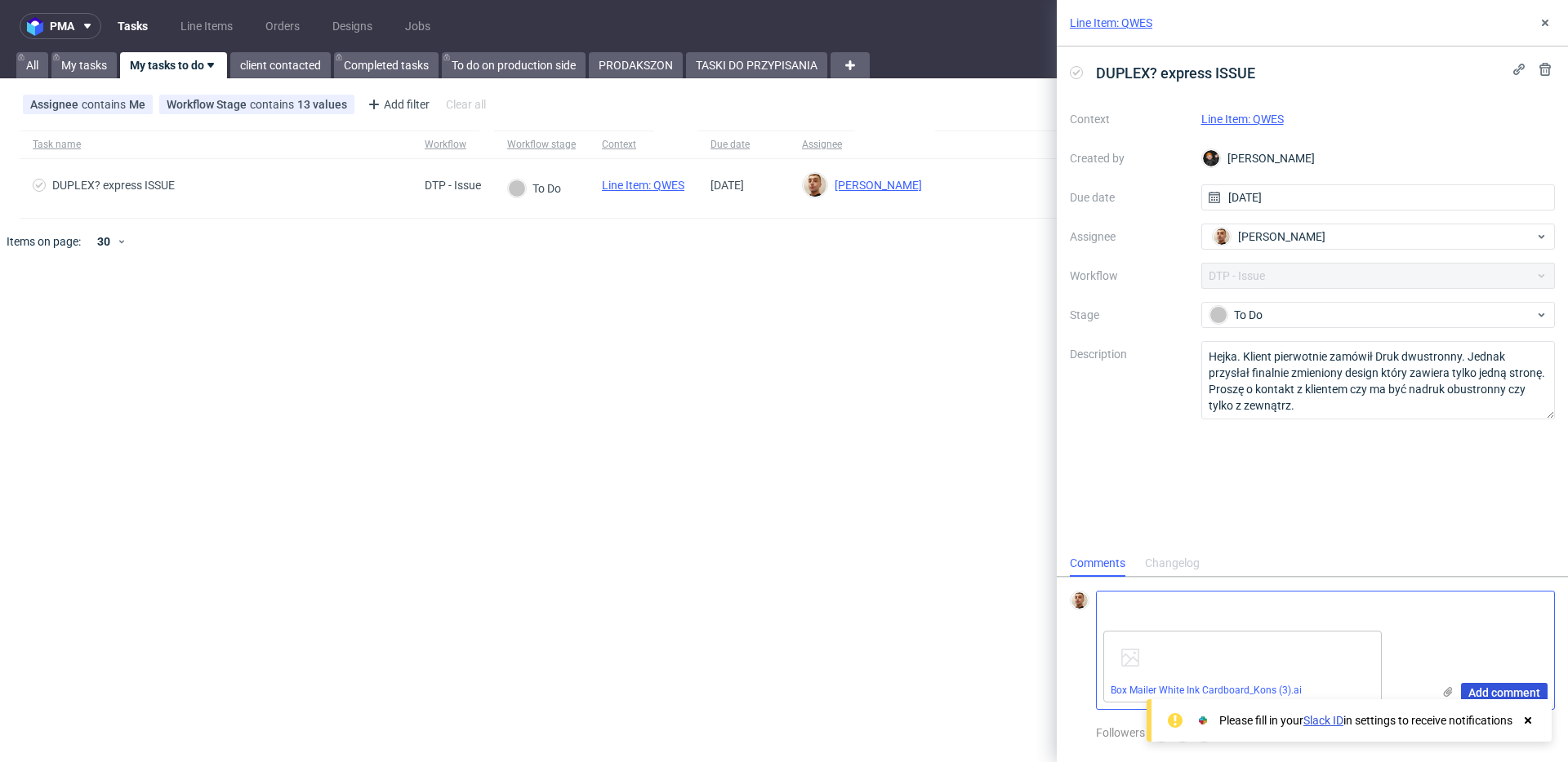
click at [1478, 694] on span "Add comment" at bounding box center [1504, 693] width 72 height 11
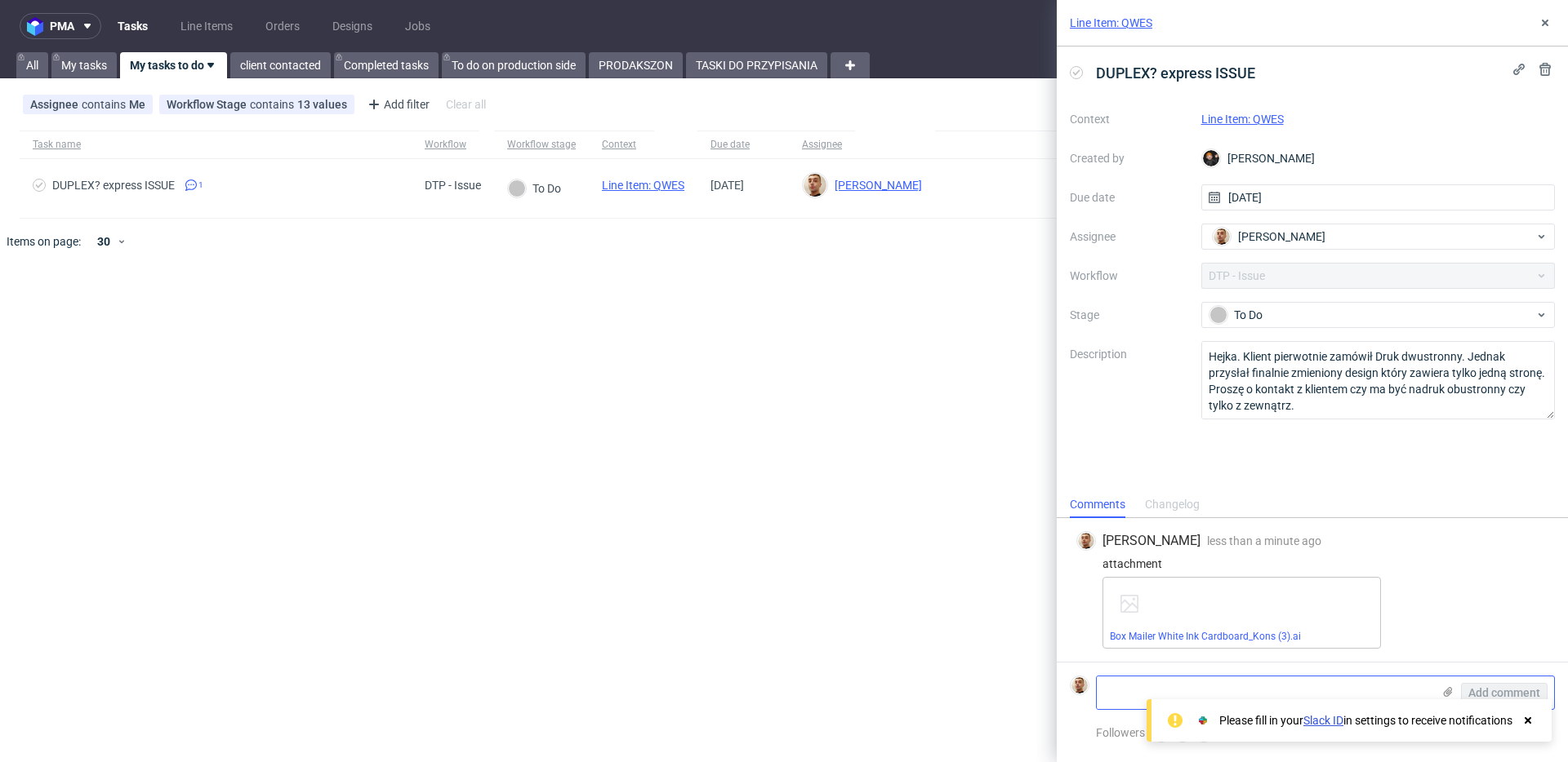
click at [1272, 685] on textarea at bounding box center [1264, 693] width 335 height 33
type textarea "podeslijmy PCA jeszcze dla pewnosci"
click at [1501, 695] on span "Add comment" at bounding box center [1504, 693] width 72 height 11
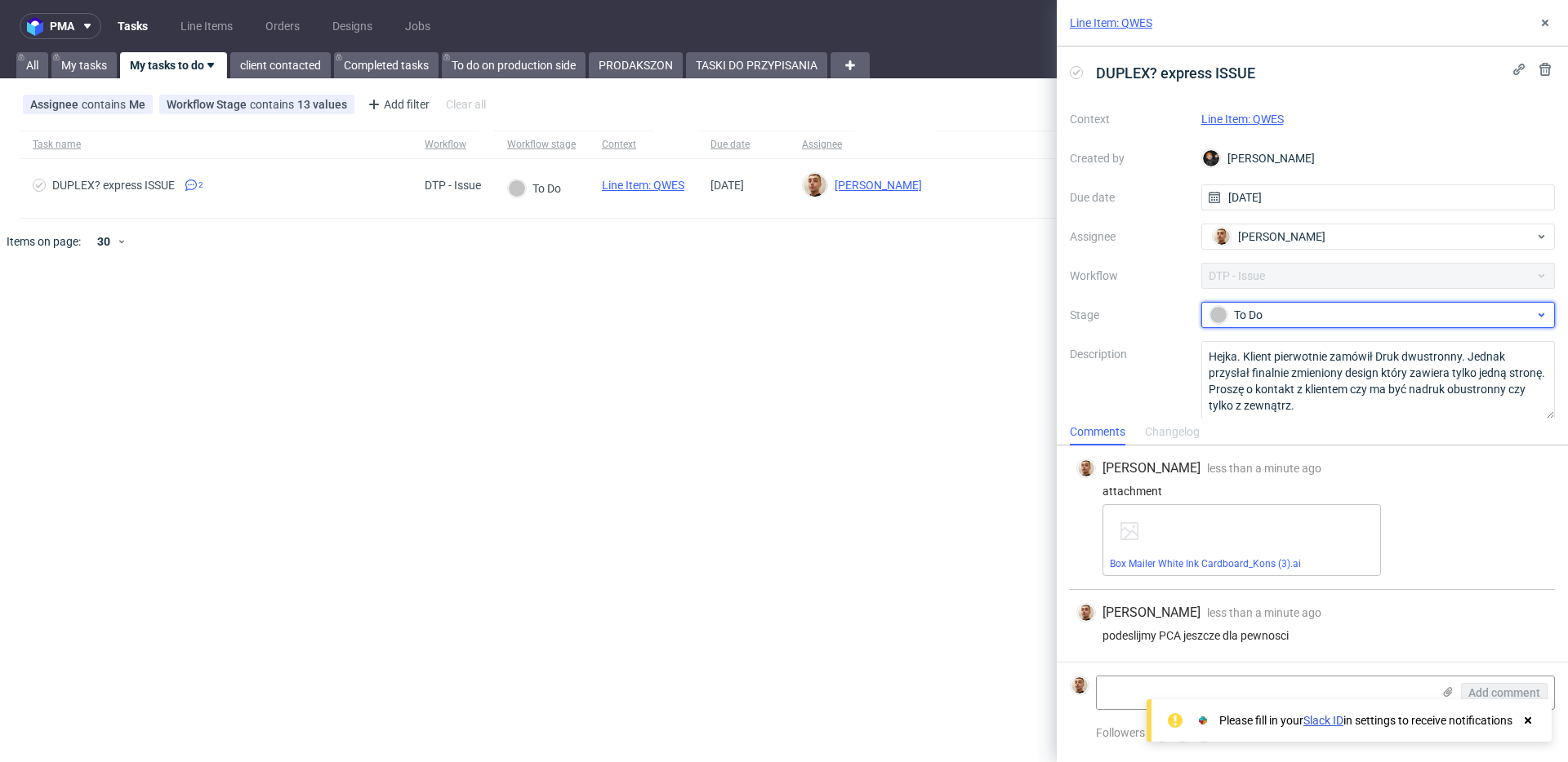
click at [1307, 304] on div "To Do" at bounding box center [1378, 315] width 355 height 26
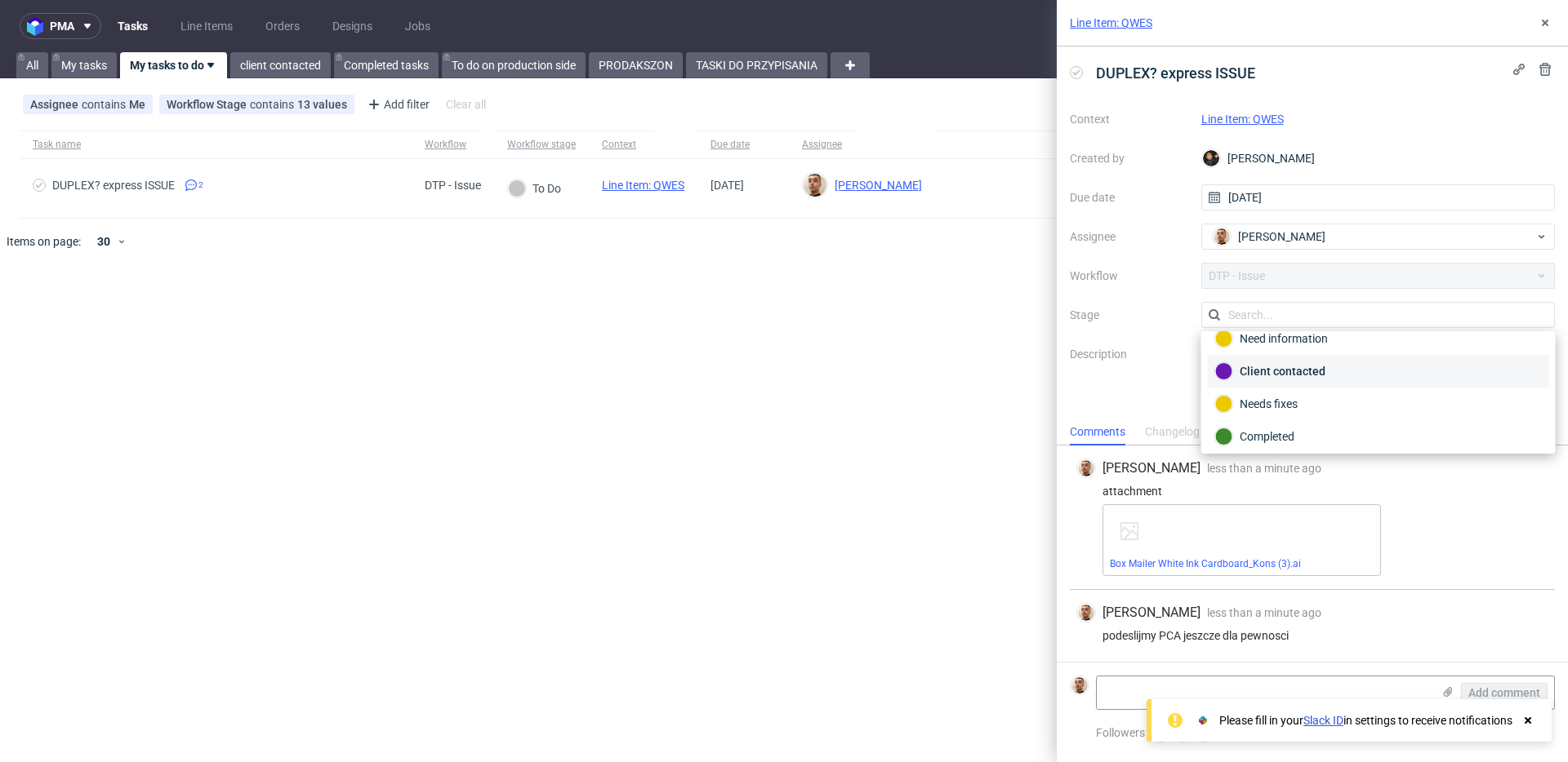
scroll to position [119, 0]
click at [1294, 402] on div "Completed" at bounding box center [1378, 397] width 327 height 18
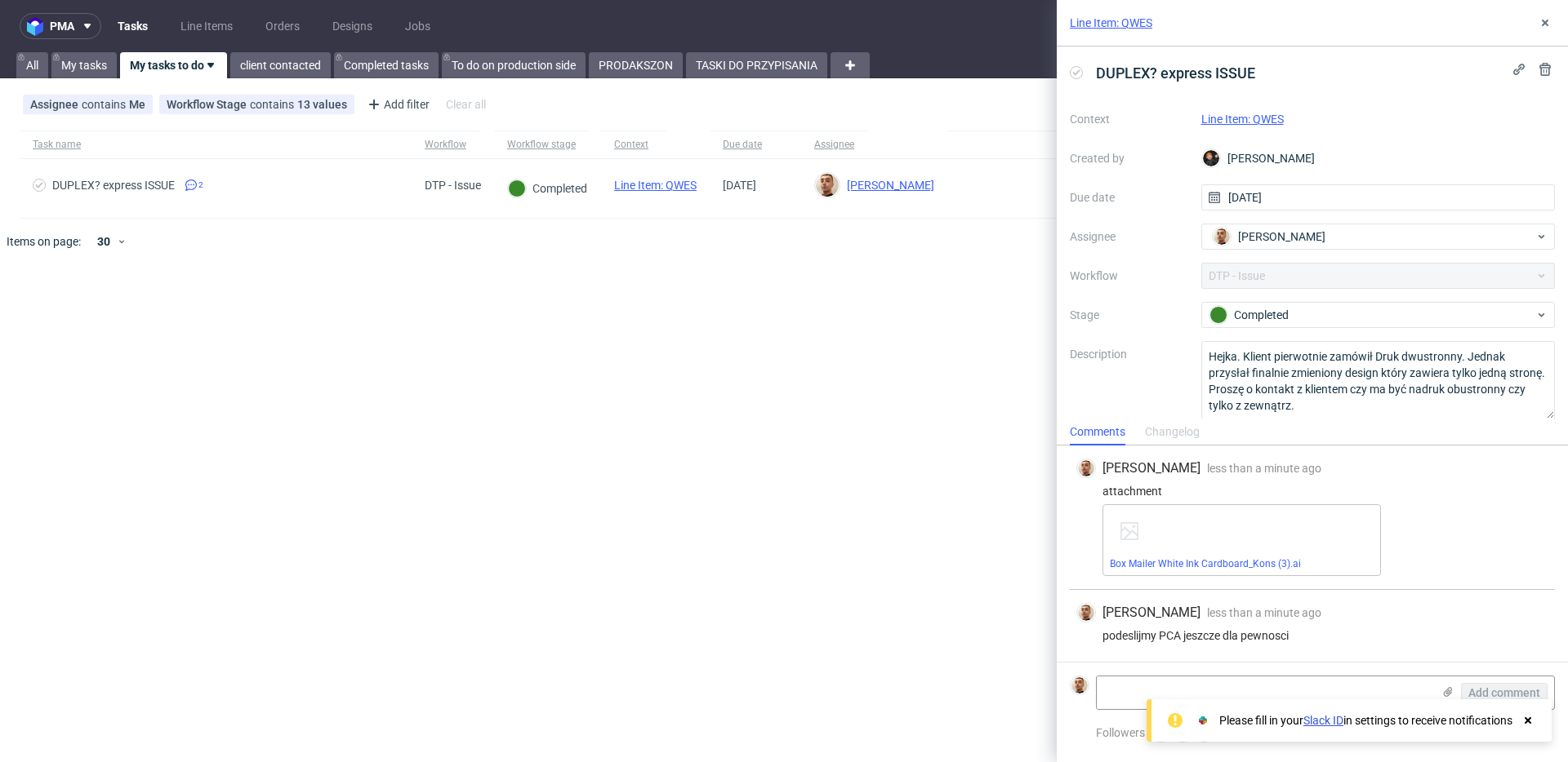
click at [1264, 122] on link "Line Item: QWES" at bounding box center [1242, 119] width 82 height 13
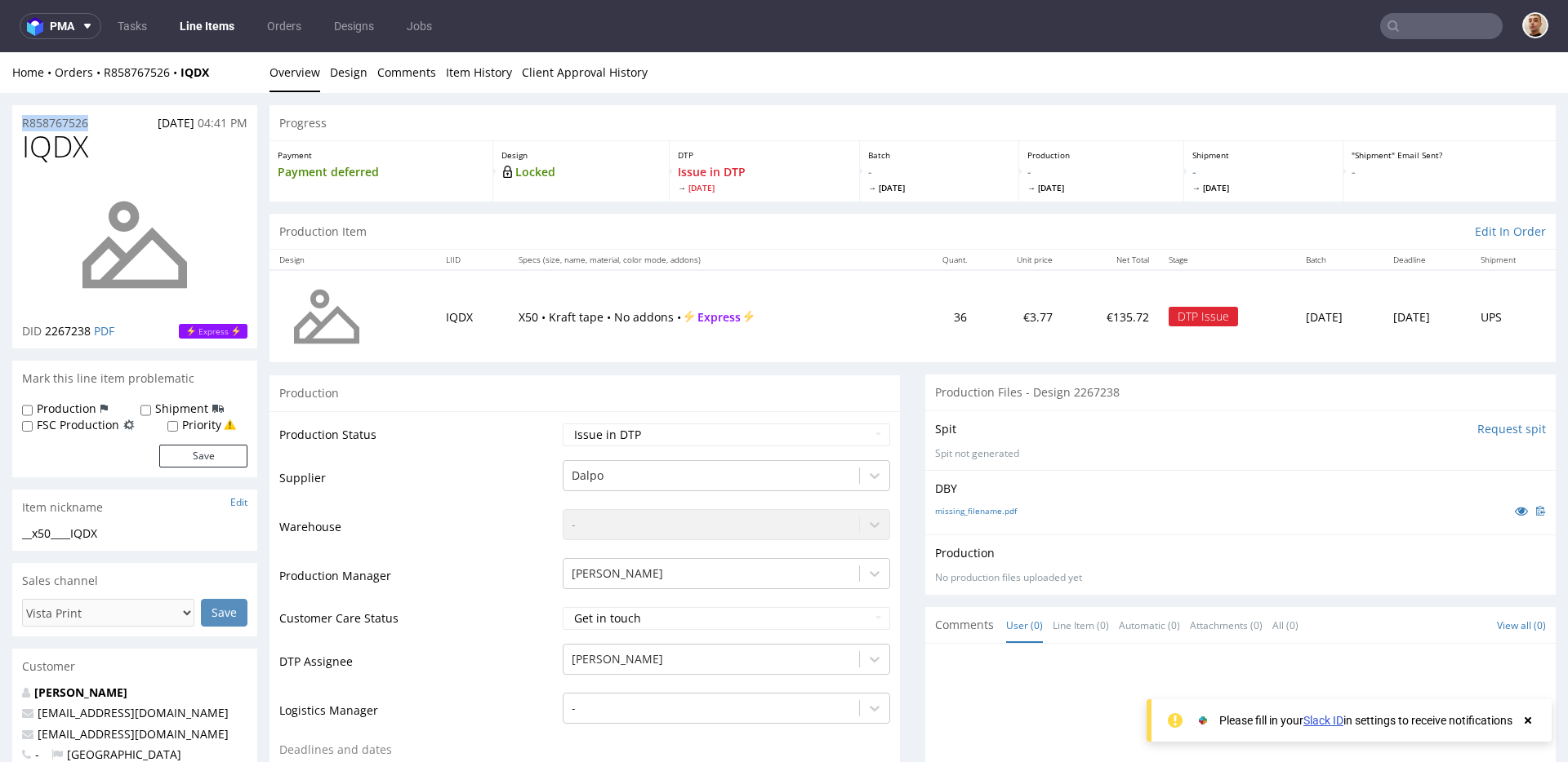
drag, startPoint x: 94, startPoint y: 122, endPoint x: 11, endPoint y: 122, distance: 83.0
click at [12, 122] on div "R858767526 [DATE] 04:41 PM" at bounding box center [135, 119] width 245 height 26
copy p "R858767526"
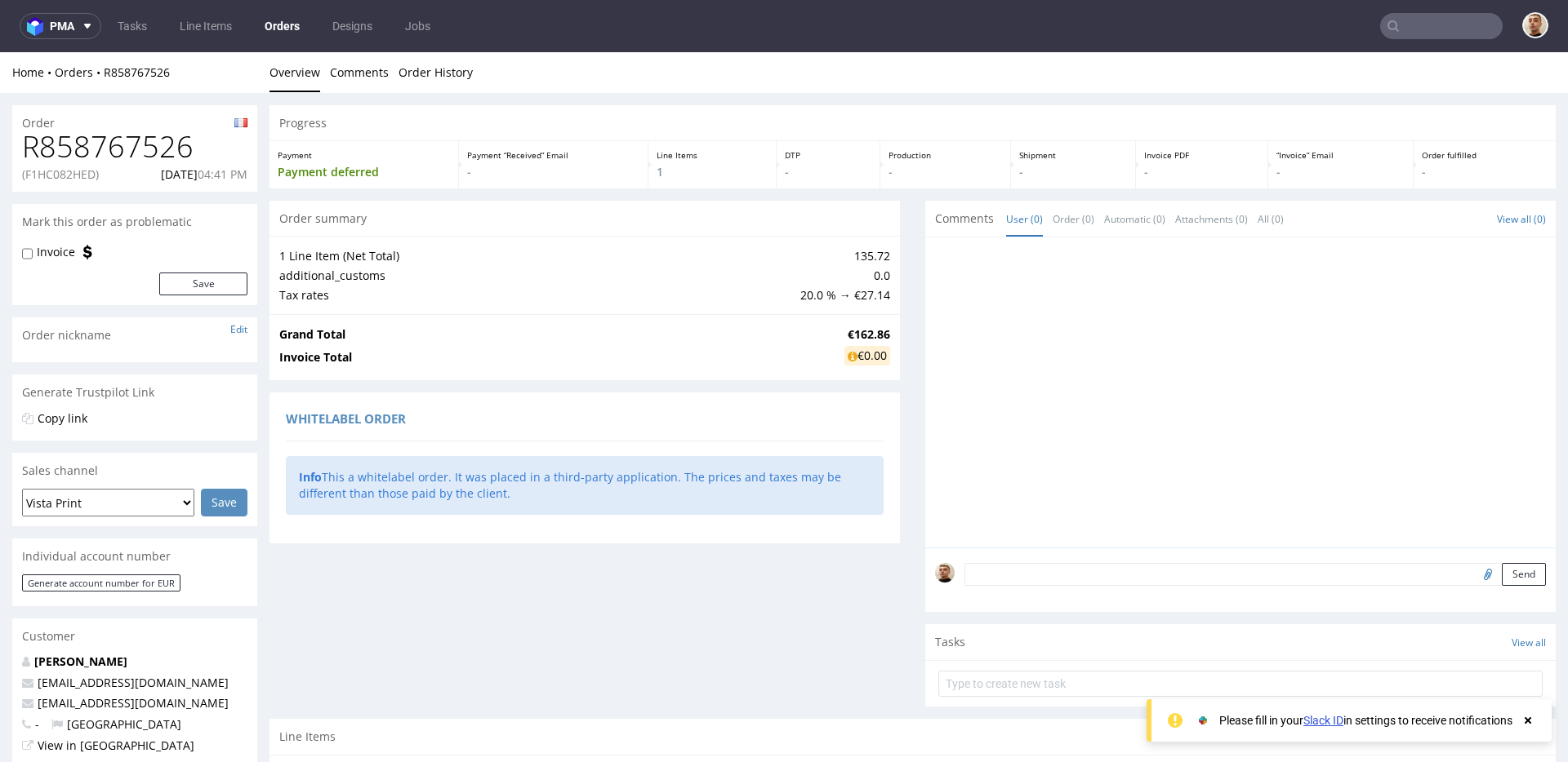
click at [89, 175] on p "(F1HC082HED)" at bounding box center [61, 174] width 77 height 16
copy p "F1HC082HED"
click at [161, 172] on p "[DATE] 04:41 PM" at bounding box center [204, 174] width 87 height 16
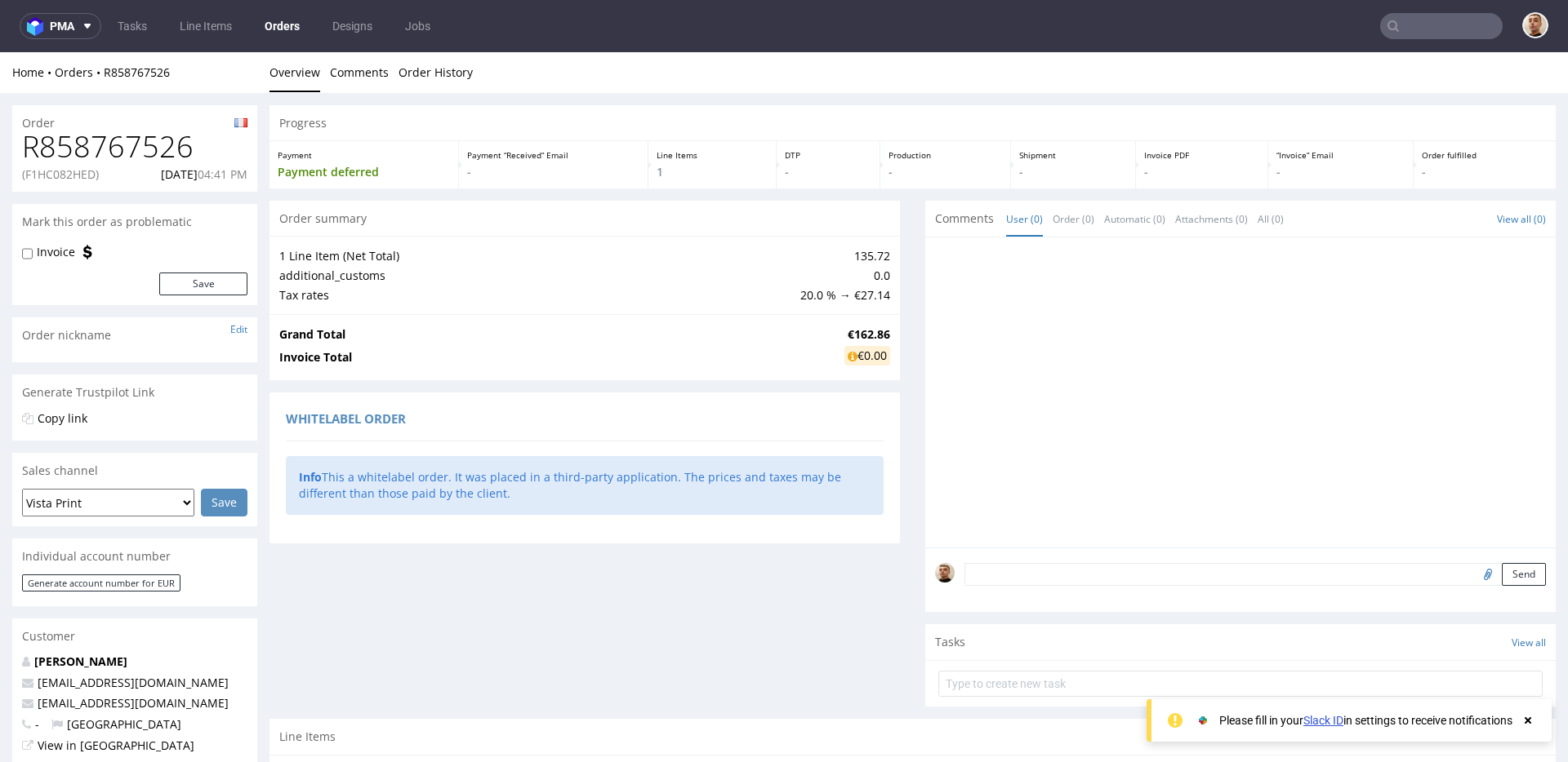
copy p "[DATE]"
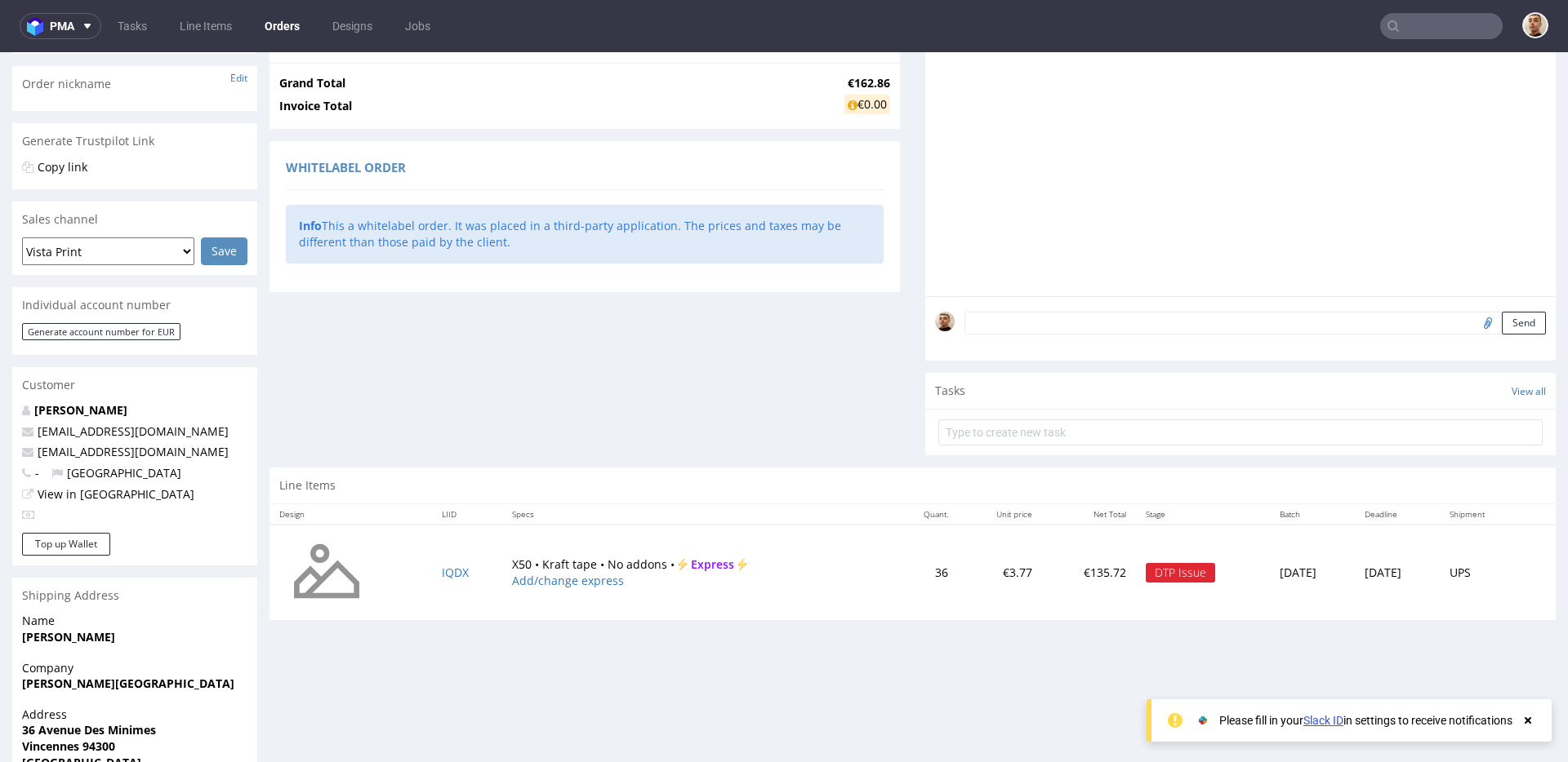
scroll to position [368, 0]
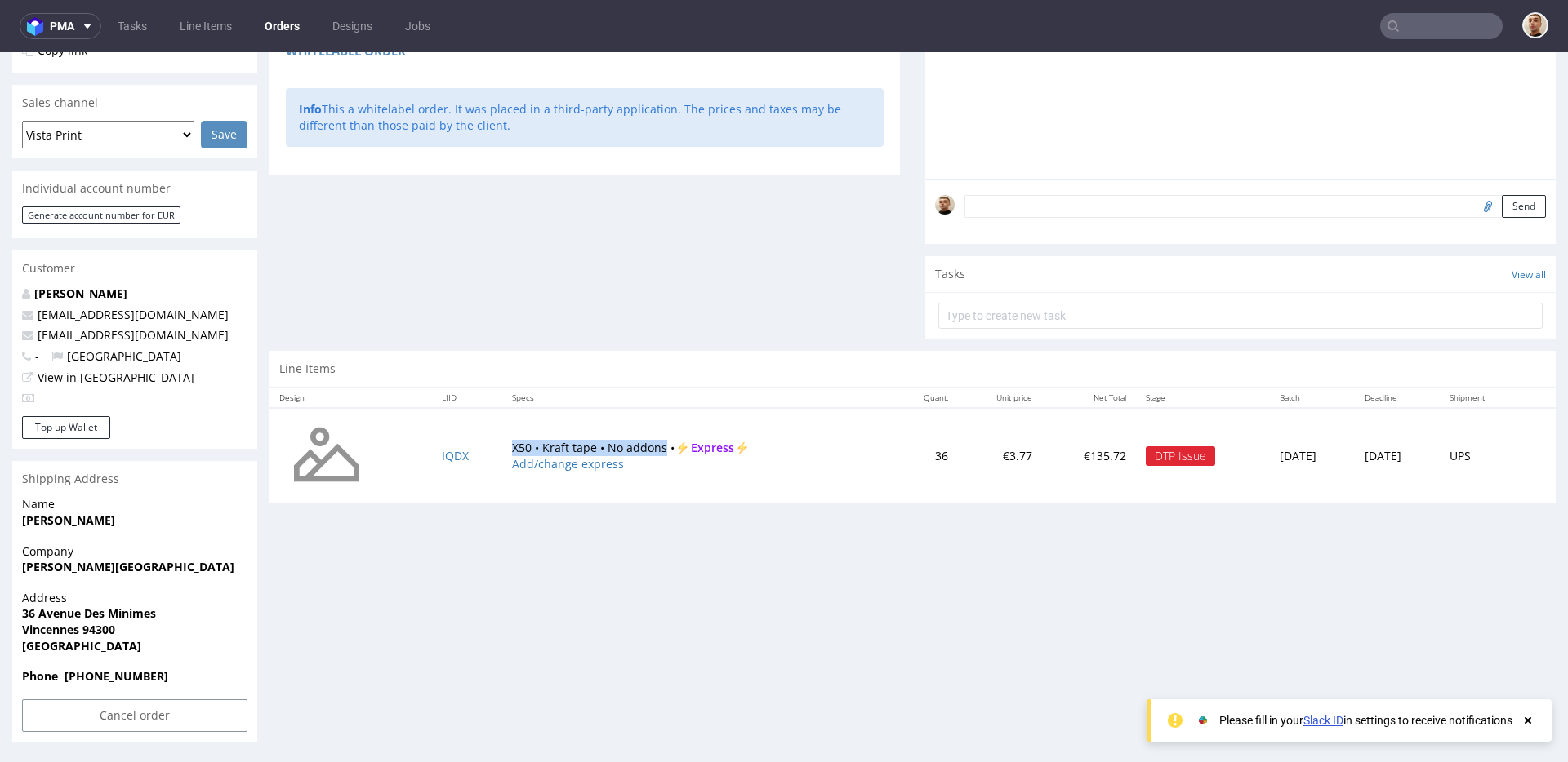
drag, startPoint x: 494, startPoint y: 447, endPoint x: 649, endPoint y: 440, distance: 155.2
click at [649, 440] on td "X50 • Kraft tape • No addons • Express Add/change express" at bounding box center [697, 455] width 389 height 96
copy td "X50 • Kraft tape • No addons"
click at [187, 711] on input "Cancel order" at bounding box center [135, 715] width 225 height 33
click at [121, 673] on link "Yes" at bounding box center [110, 670] width 47 height 24
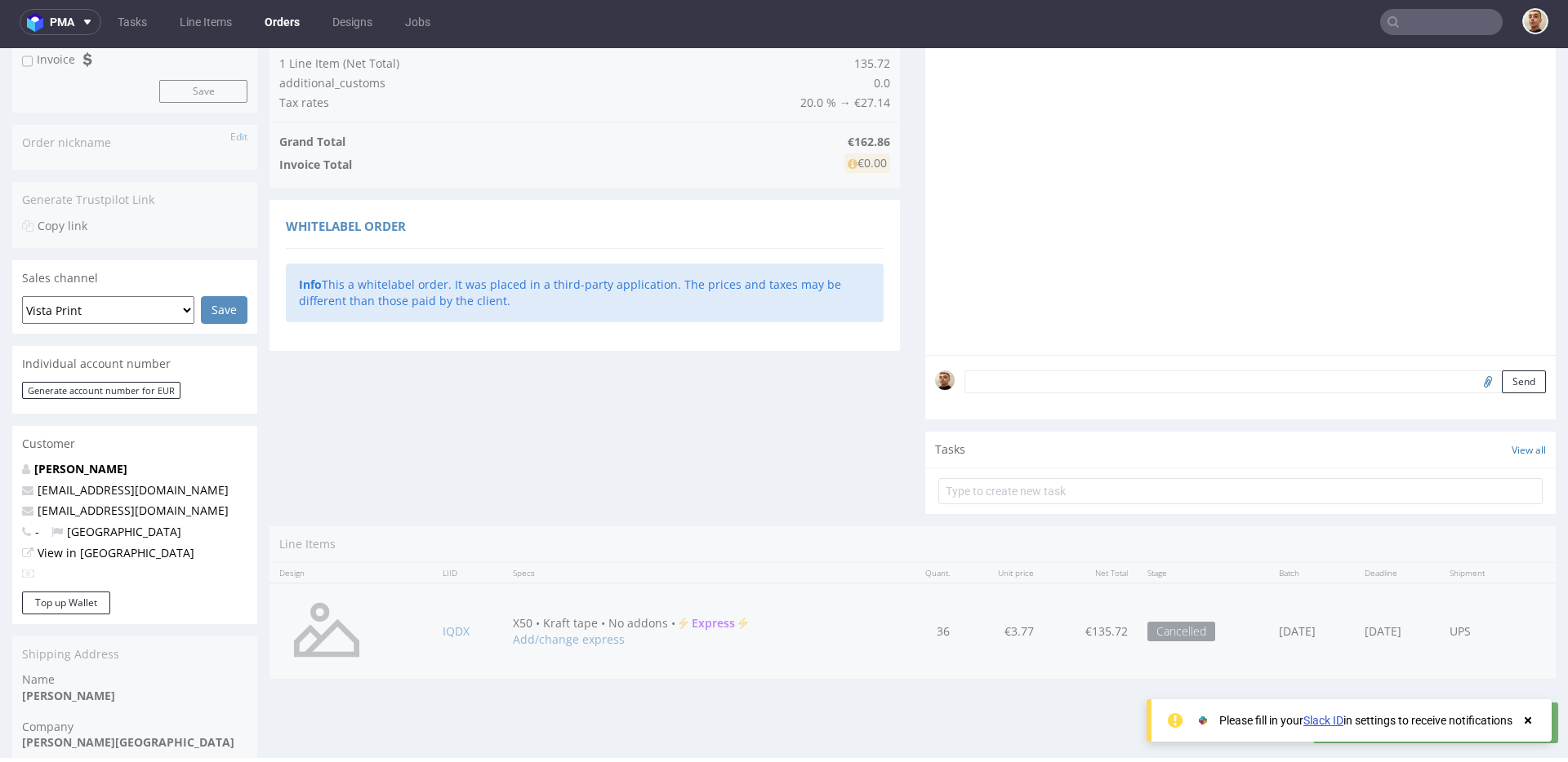
scroll to position [0, 0]
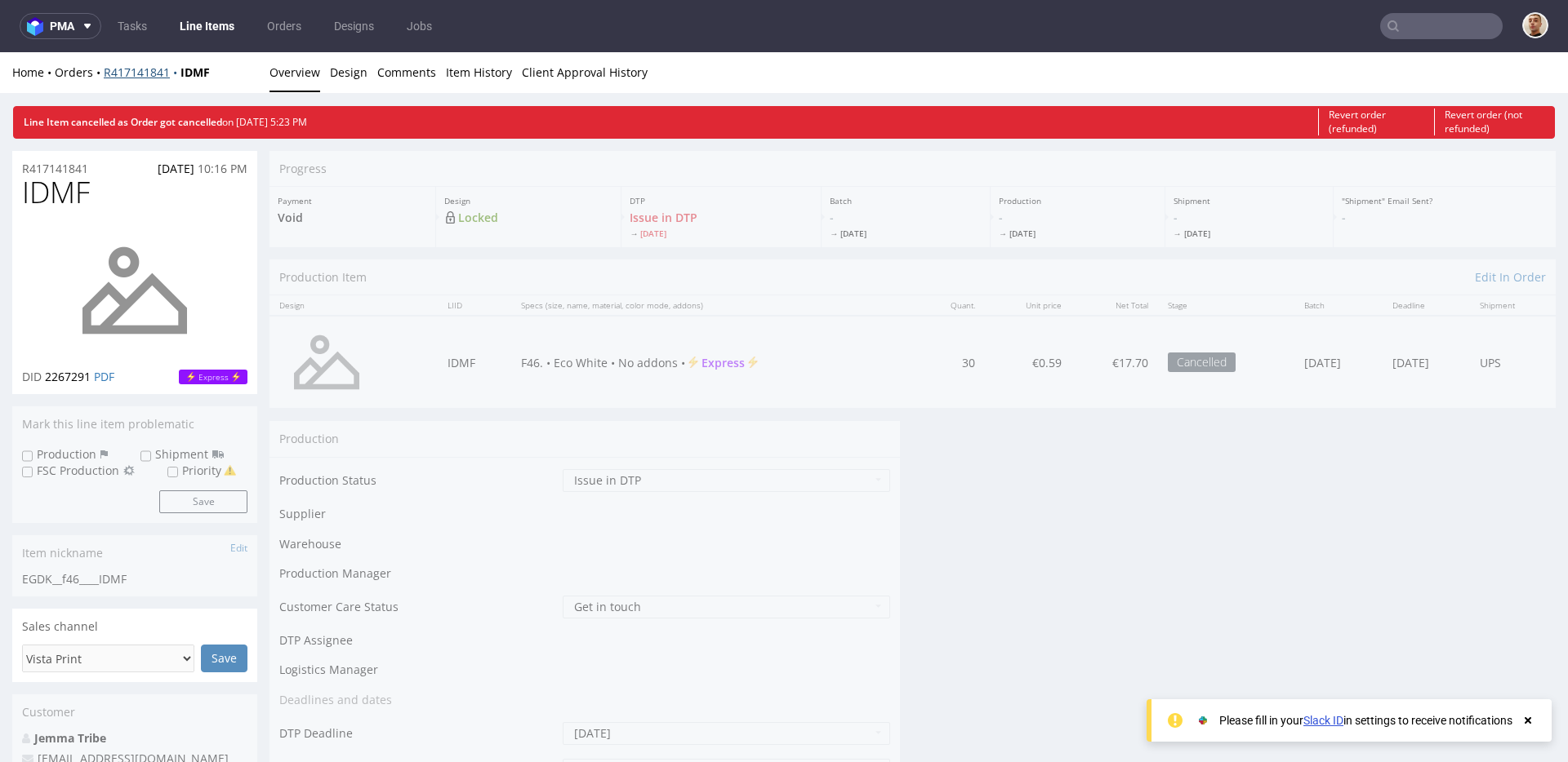
click at [160, 77] on link "R417141841" at bounding box center [142, 72] width 77 height 16
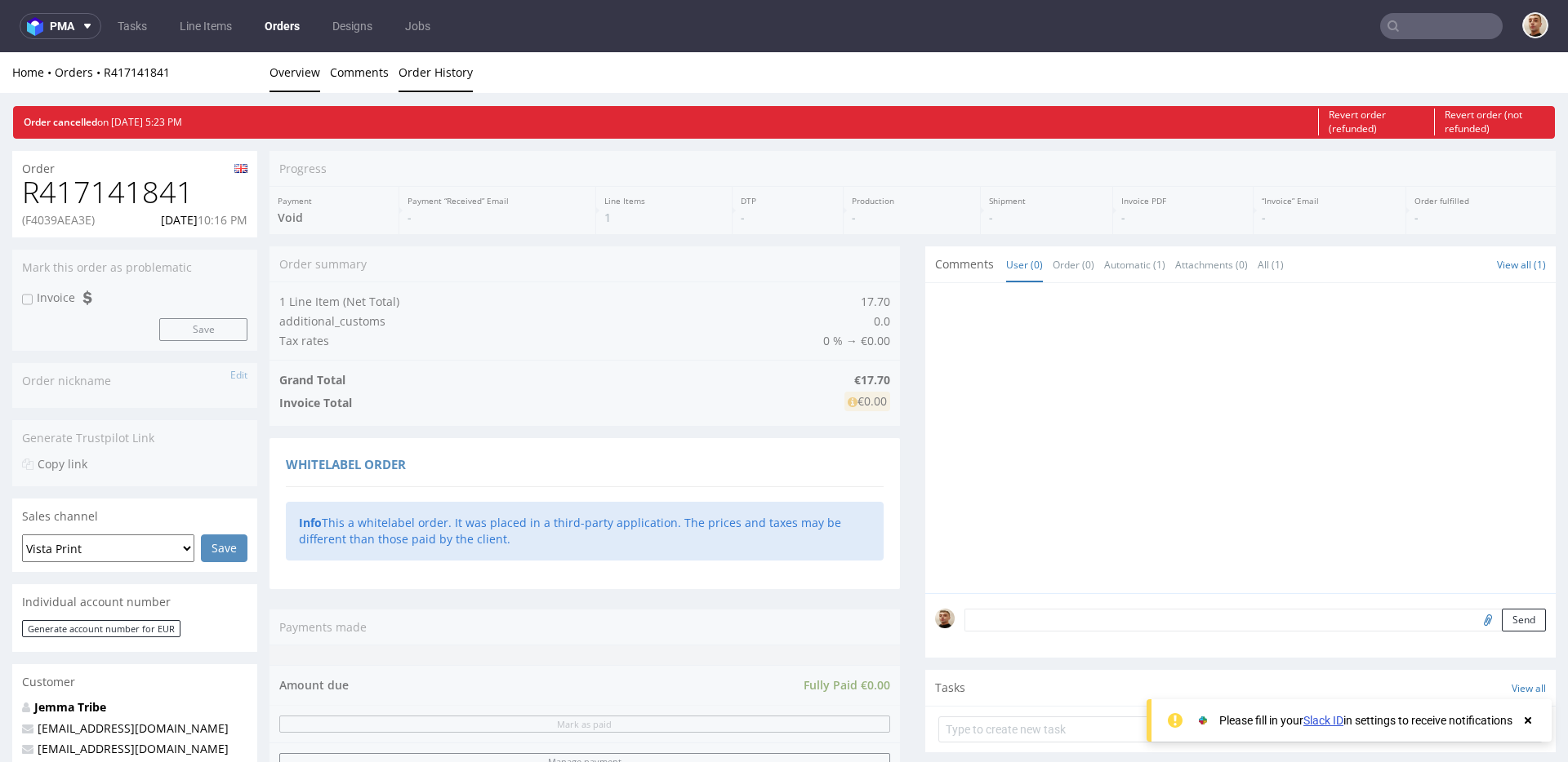
click at [426, 74] on link "Order History" at bounding box center [435, 72] width 74 height 40
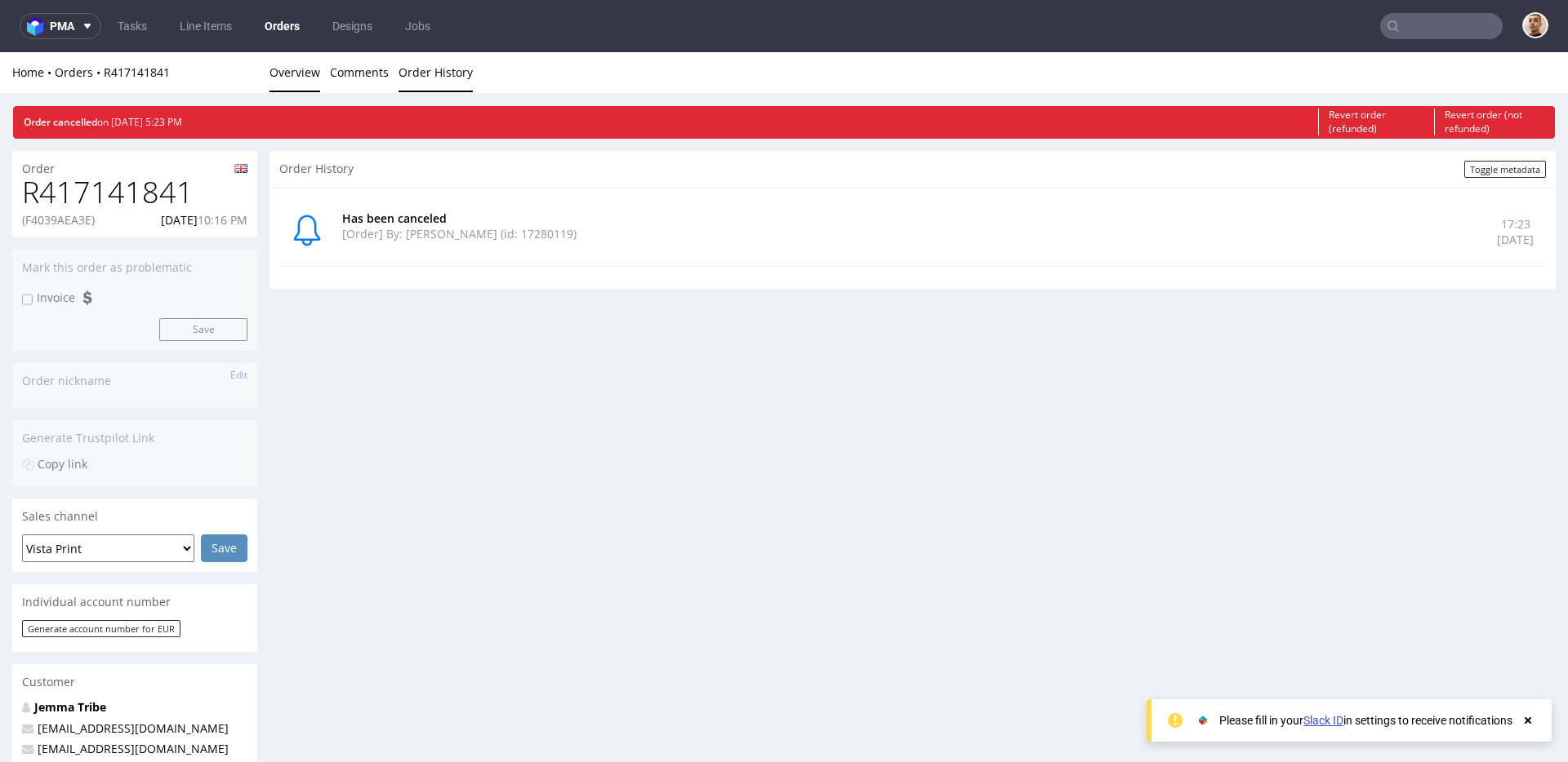
click at [305, 80] on link "Overview" at bounding box center [295, 72] width 51 height 40
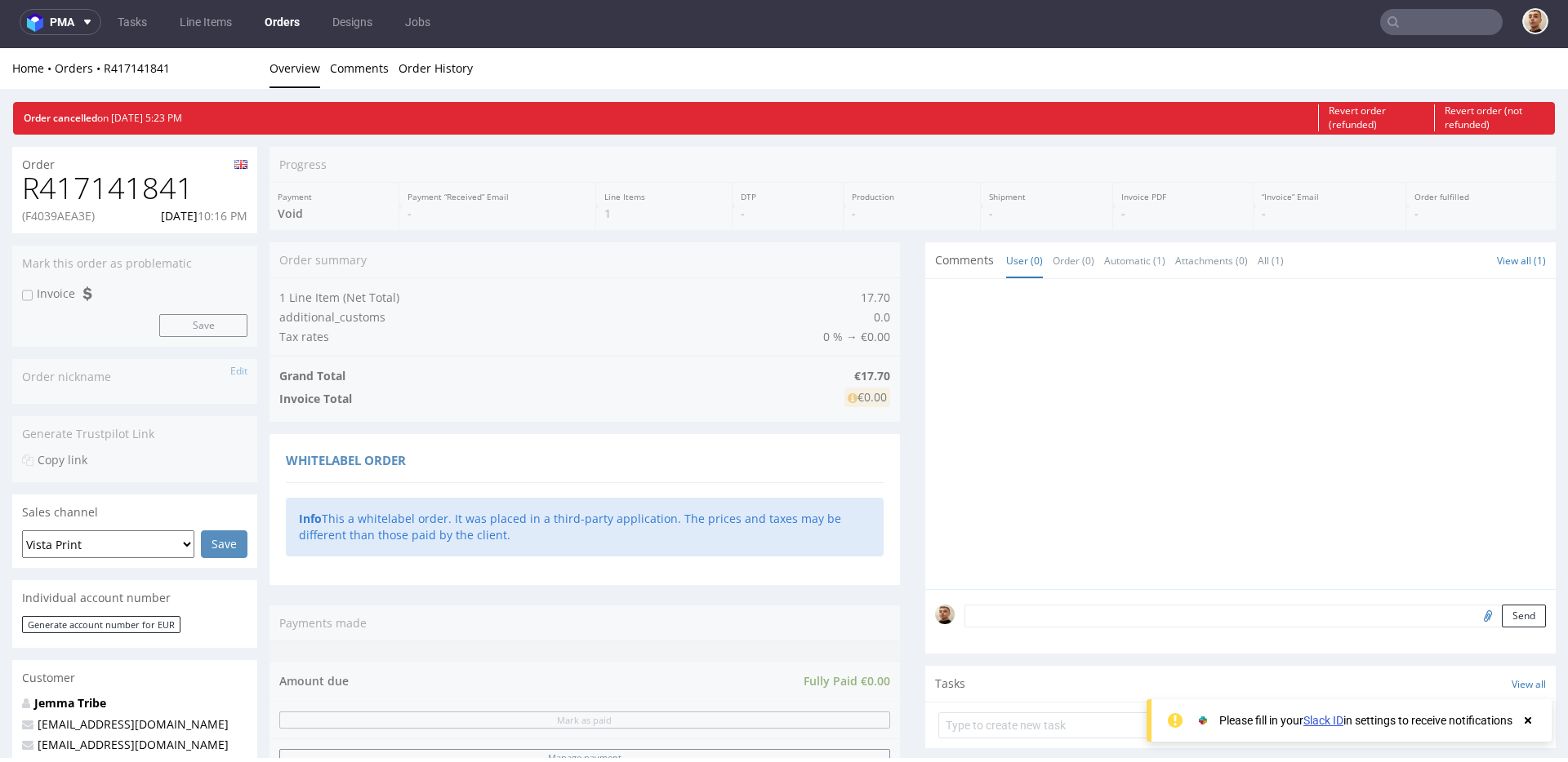
click at [112, 183] on h1 "R417141841" at bounding box center [135, 188] width 225 height 33
copy h1 "R417141841"
click at [79, 215] on p "(F4039AEA3E)" at bounding box center [59, 216] width 73 height 16
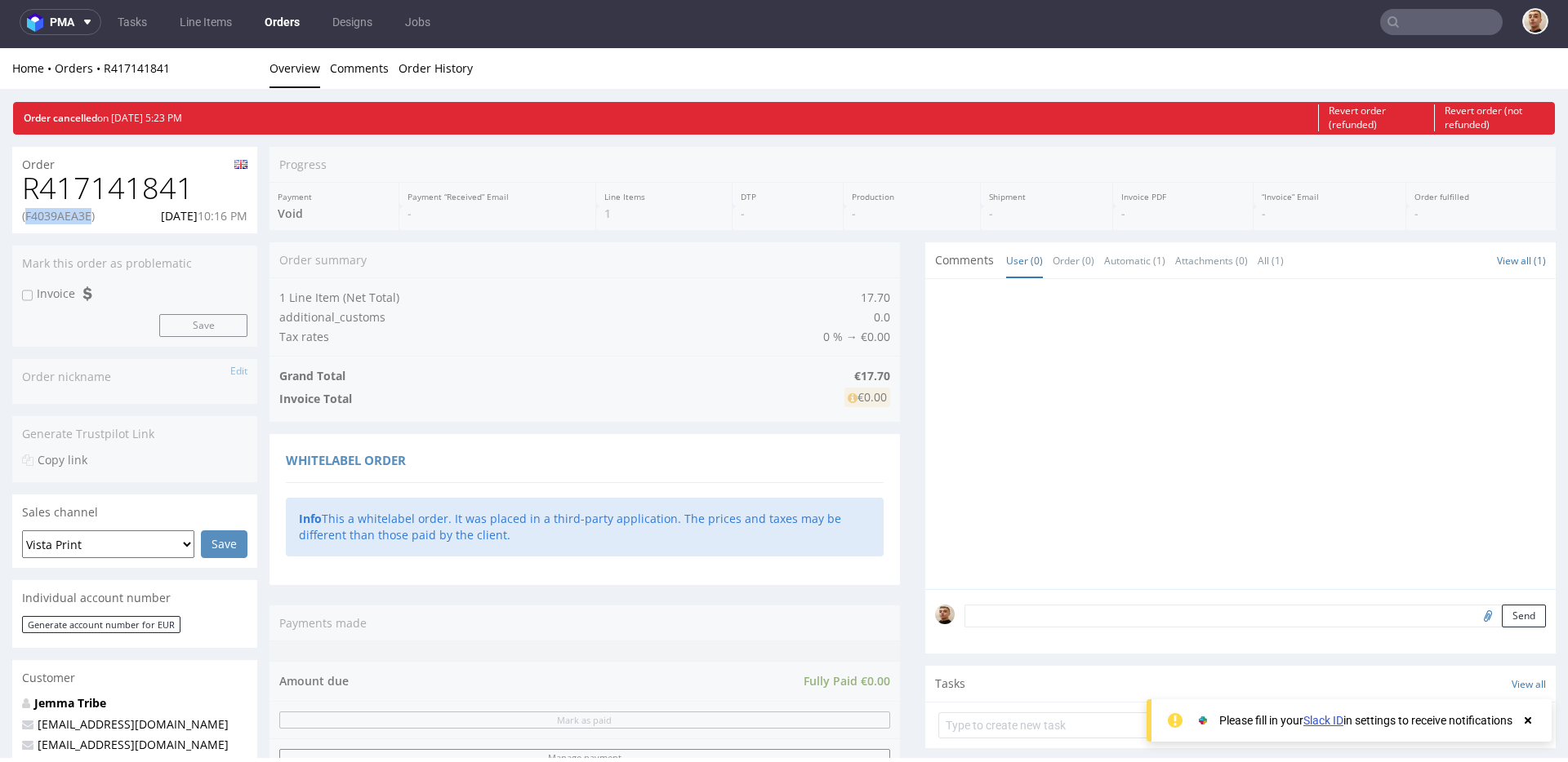
copy p "F4039AEA3E"
click at [171, 216] on p "27.09.2025 10:16 PM" at bounding box center [204, 216] width 87 height 16
copy p "[DATE]"
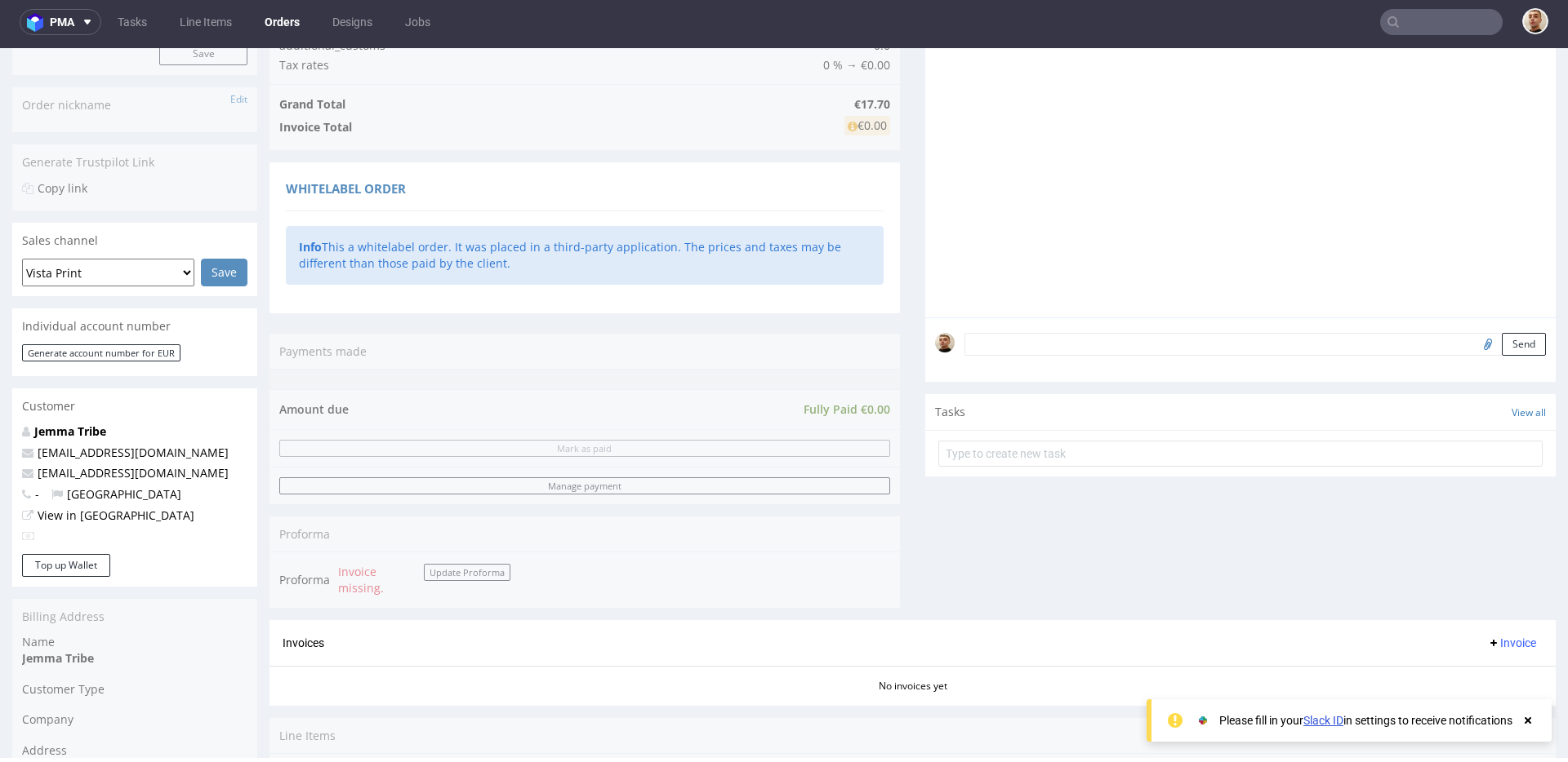
scroll to position [606, 0]
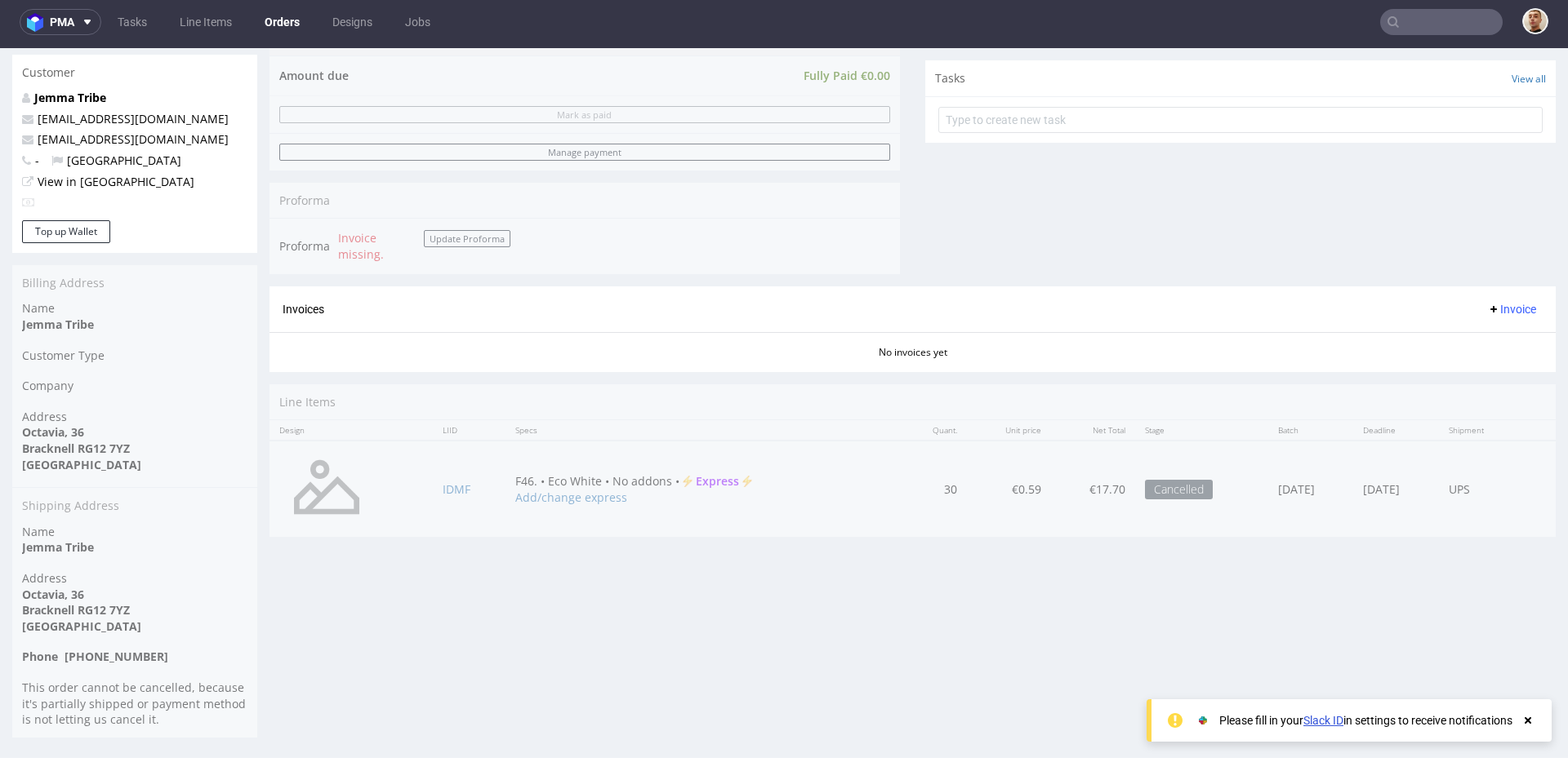
drag, startPoint x: 492, startPoint y: 481, endPoint x: 632, endPoint y: 471, distance: 140.4
click at [632, 475] on div "Progress Payment Void Payment “Received” Email - Line Items 1 DTP - Production …" at bounding box center [912, 45] width 1286 height 1008
click at [632, 471] on div "Progress Payment Void Payment “Received” Email - Line Items 1 DTP - Production …" at bounding box center [912, 45] width 1286 height 1008
click at [632, 472] on div "Progress Payment Void Payment “Received” Email - Line Items 1 DTP - Production …" at bounding box center [912, 45] width 1286 height 1008
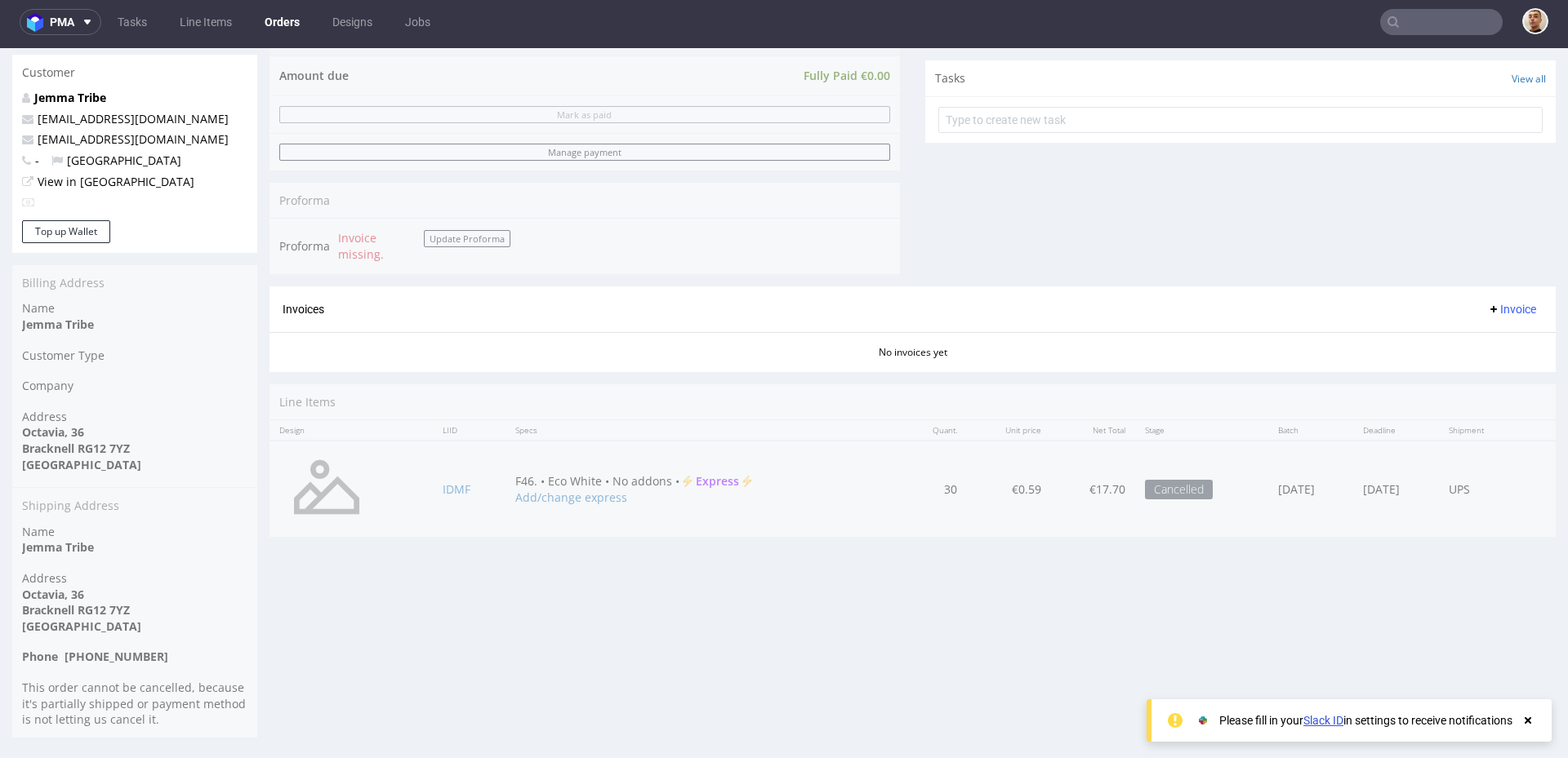
click at [627, 478] on div "Progress Payment Void Payment “Received” Email - Line Items 1 DTP - Production …" at bounding box center [912, 45] width 1286 height 1008
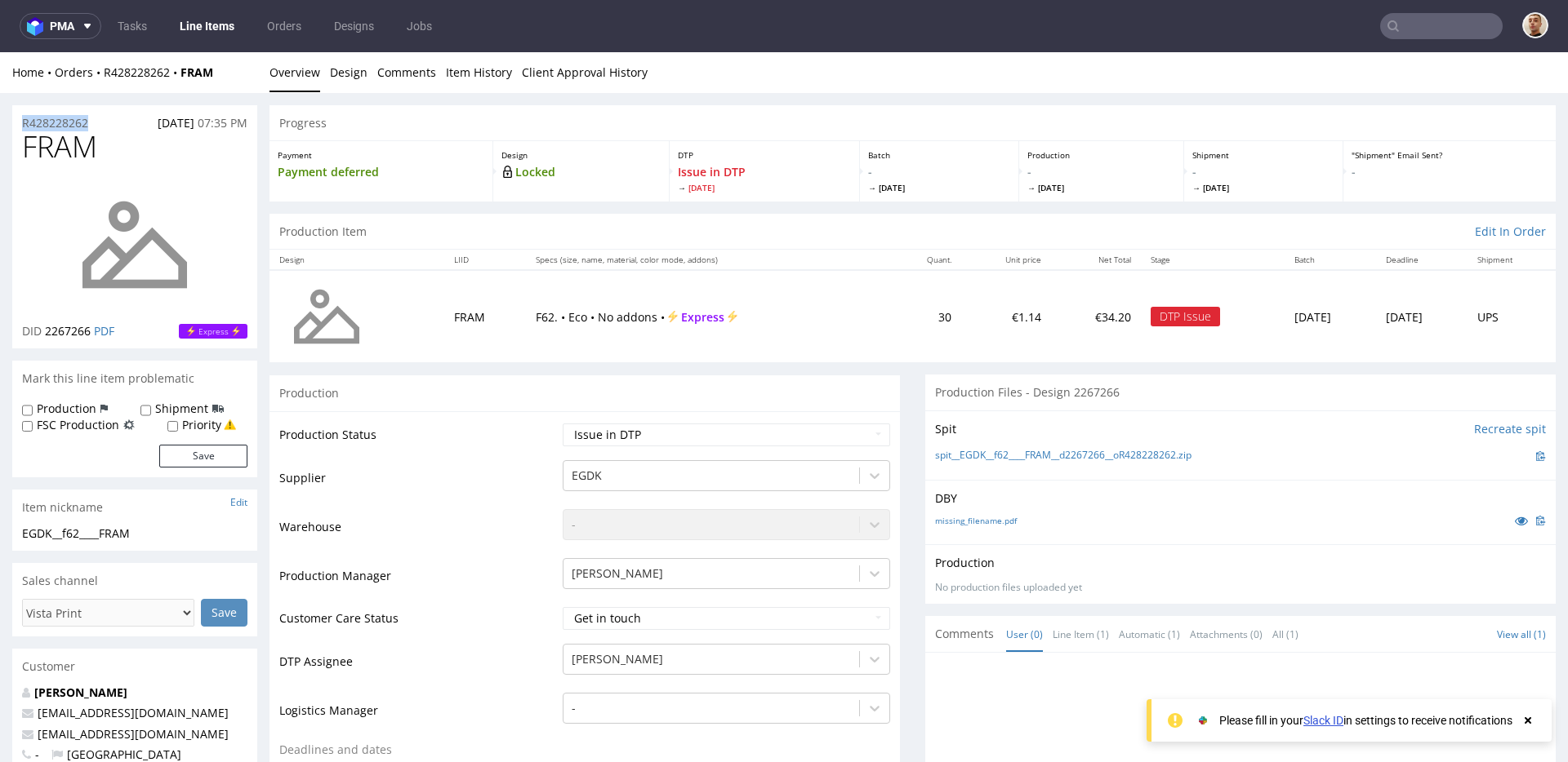
drag, startPoint x: 101, startPoint y: 125, endPoint x: 18, endPoint y: 125, distance: 83.0
click at [18, 125] on div "R428228262 [DATE] 07:35 PM" at bounding box center [135, 119] width 245 height 26
copy p "R428228262"
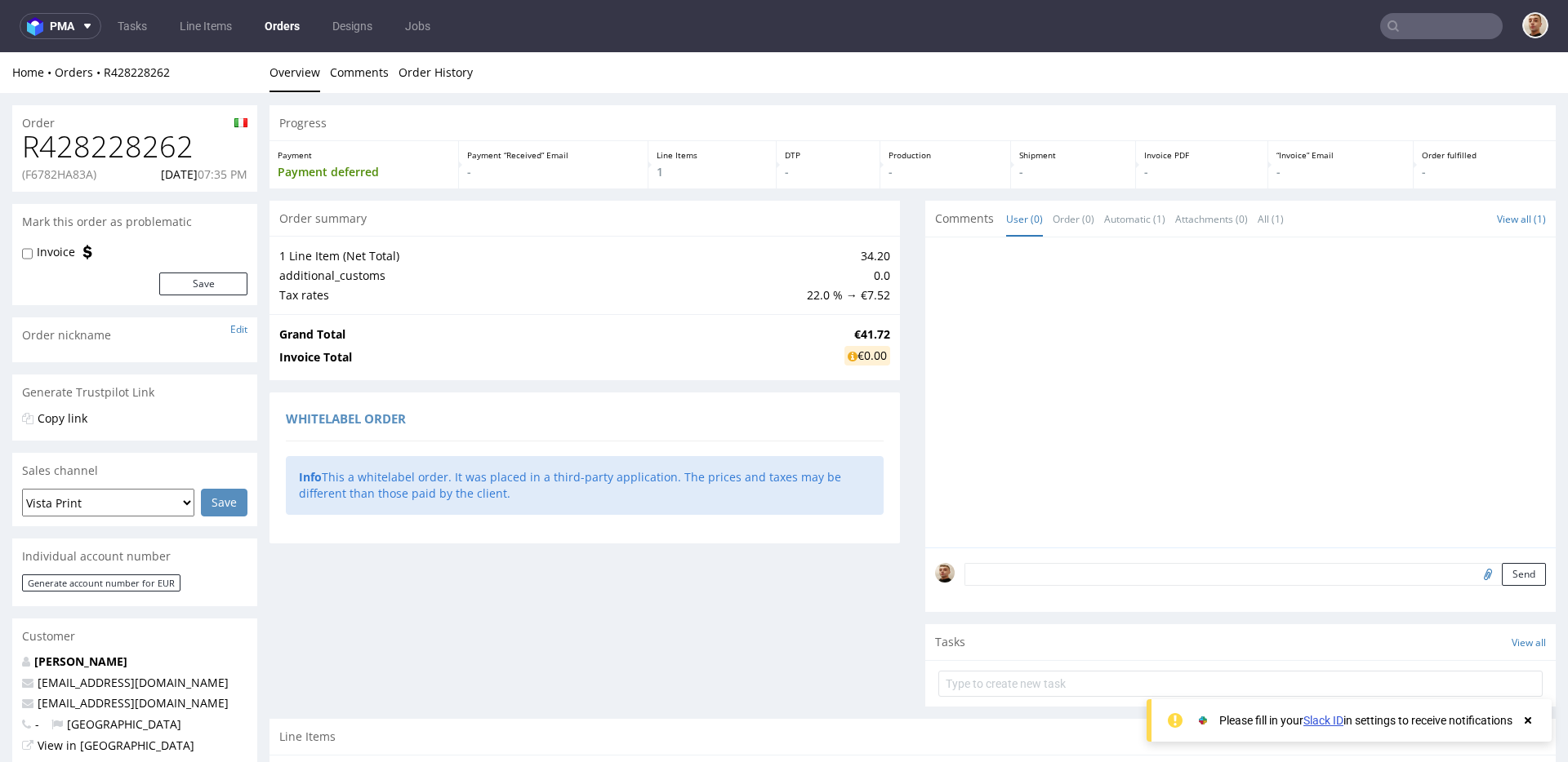
click at [63, 175] on p "(F6782HA83A)" at bounding box center [59, 174] width 74 height 16
copy p "F6782HA83A"
click at [161, 177] on p "[DATE] 07:35 PM" at bounding box center [204, 174] width 87 height 16
click at [161, 177] on p "27.09.2025 07:35 PM" at bounding box center [204, 174] width 87 height 16
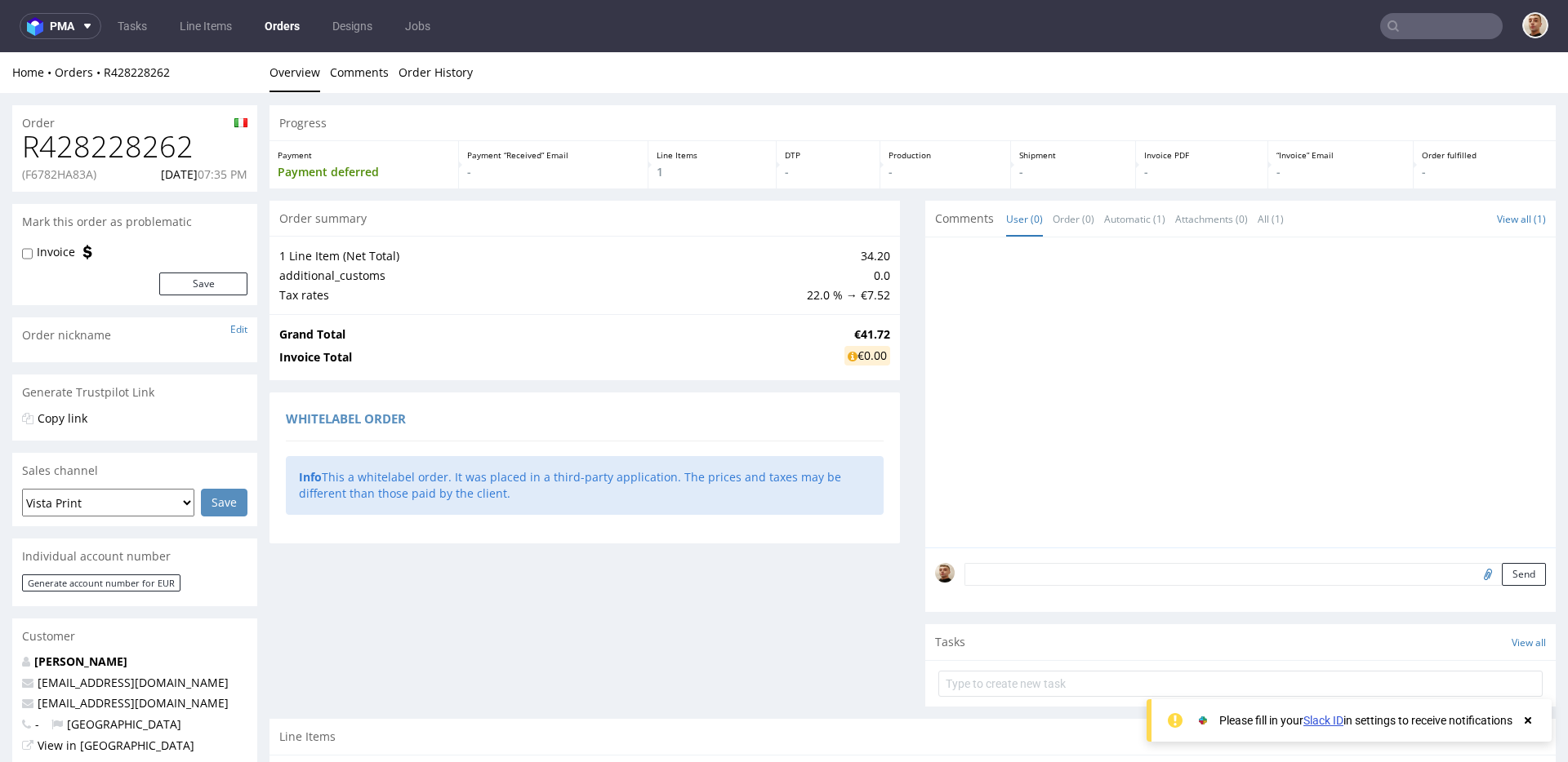
copy p "[DATE]"
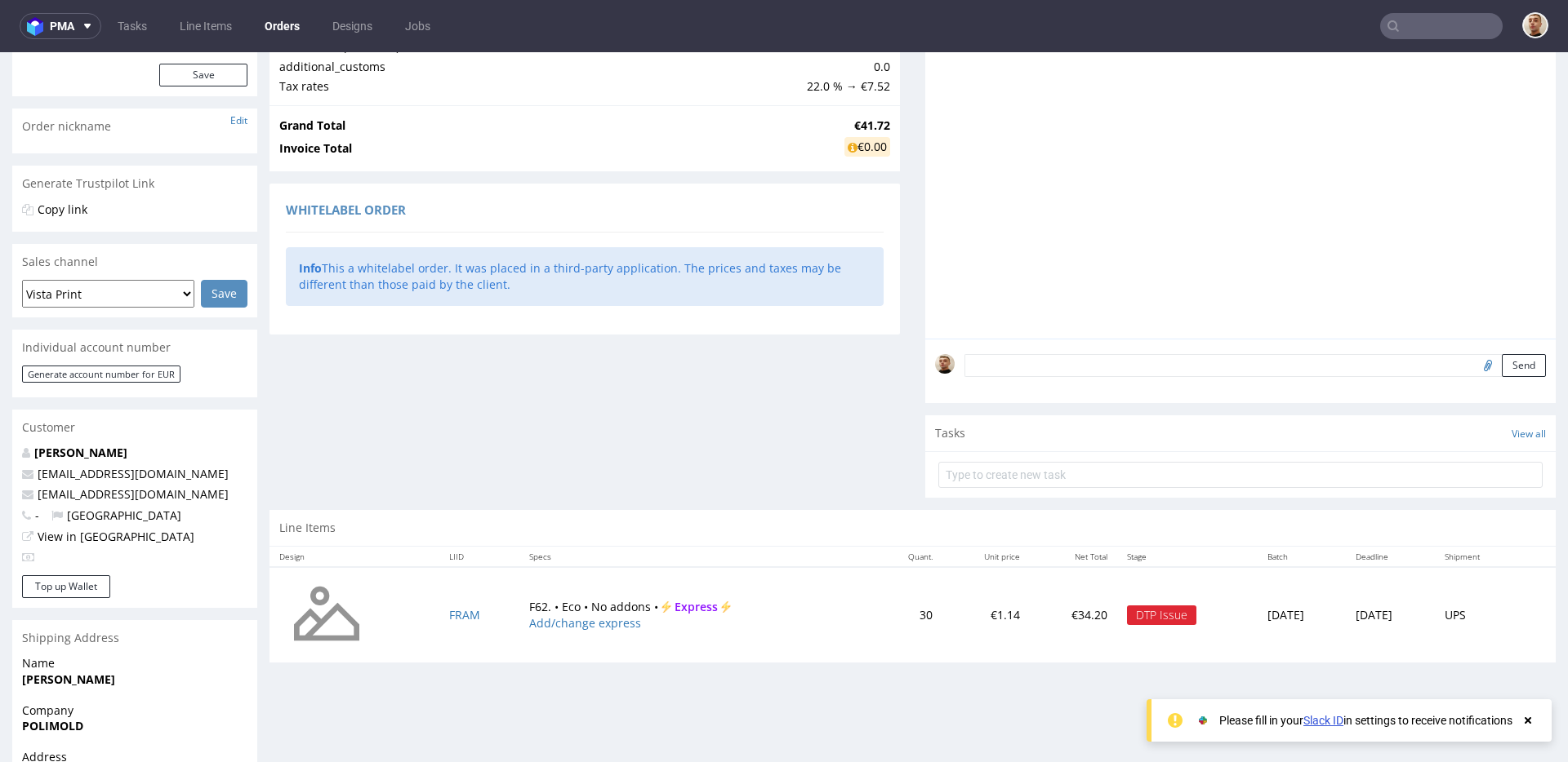
scroll to position [384, 0]
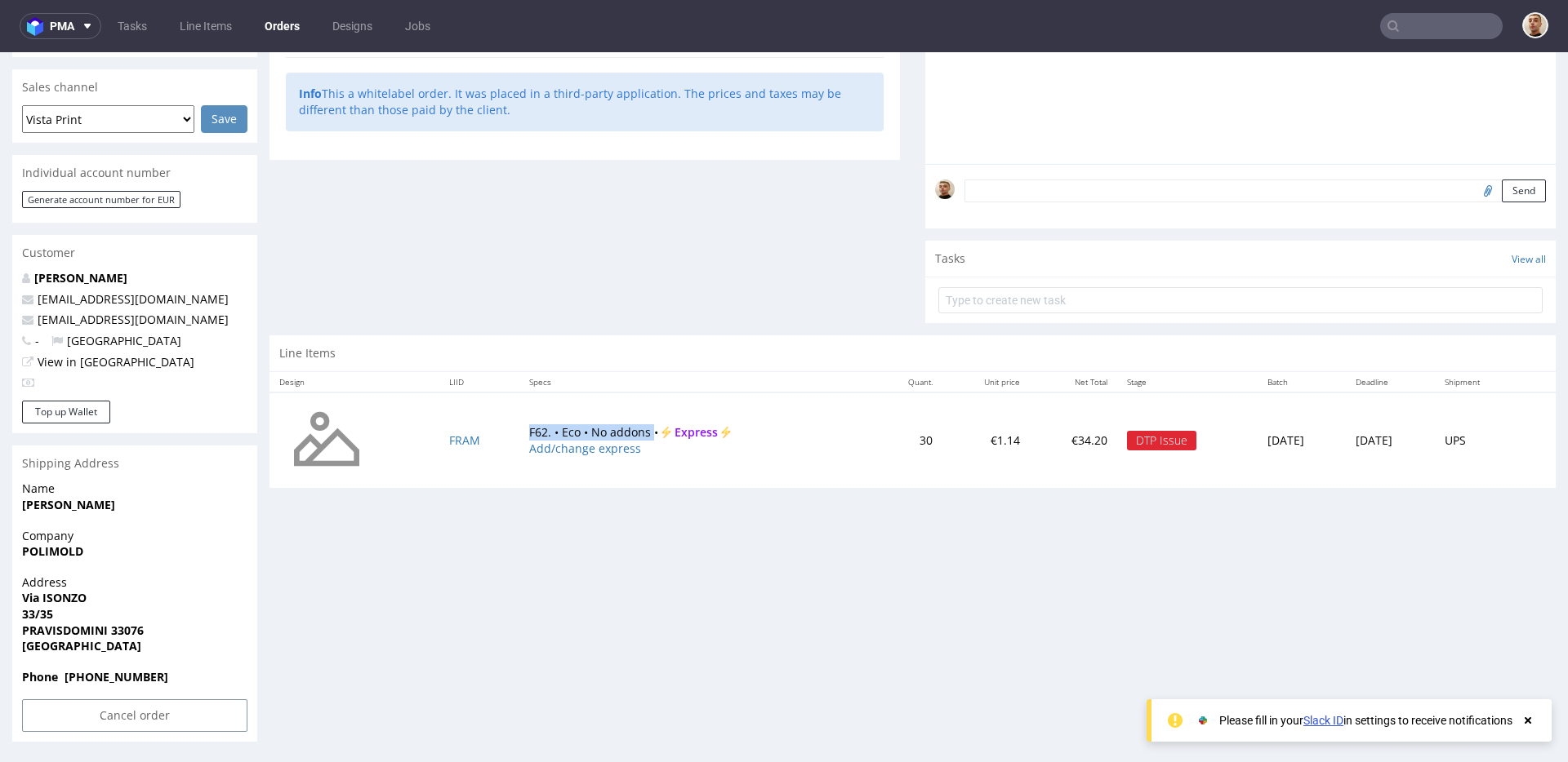
drag, startPoint x: 503, startPoint y: 434, endPoint x: 636, endPoint y: 438, distance: 133.1
click at [636, 438] on td "F62. • Eco • No addons • Express Add/change express" at bounding box center [696, 440] width 354 height 96
copy td "F62. • Eco • No addons"
click at [183, 719] on input "Cancel order" at bounding box center [135, 715] width 225 height 33
click at [113, 676] on link "Yes" at bounding box center [110, 670] width 47 height 24
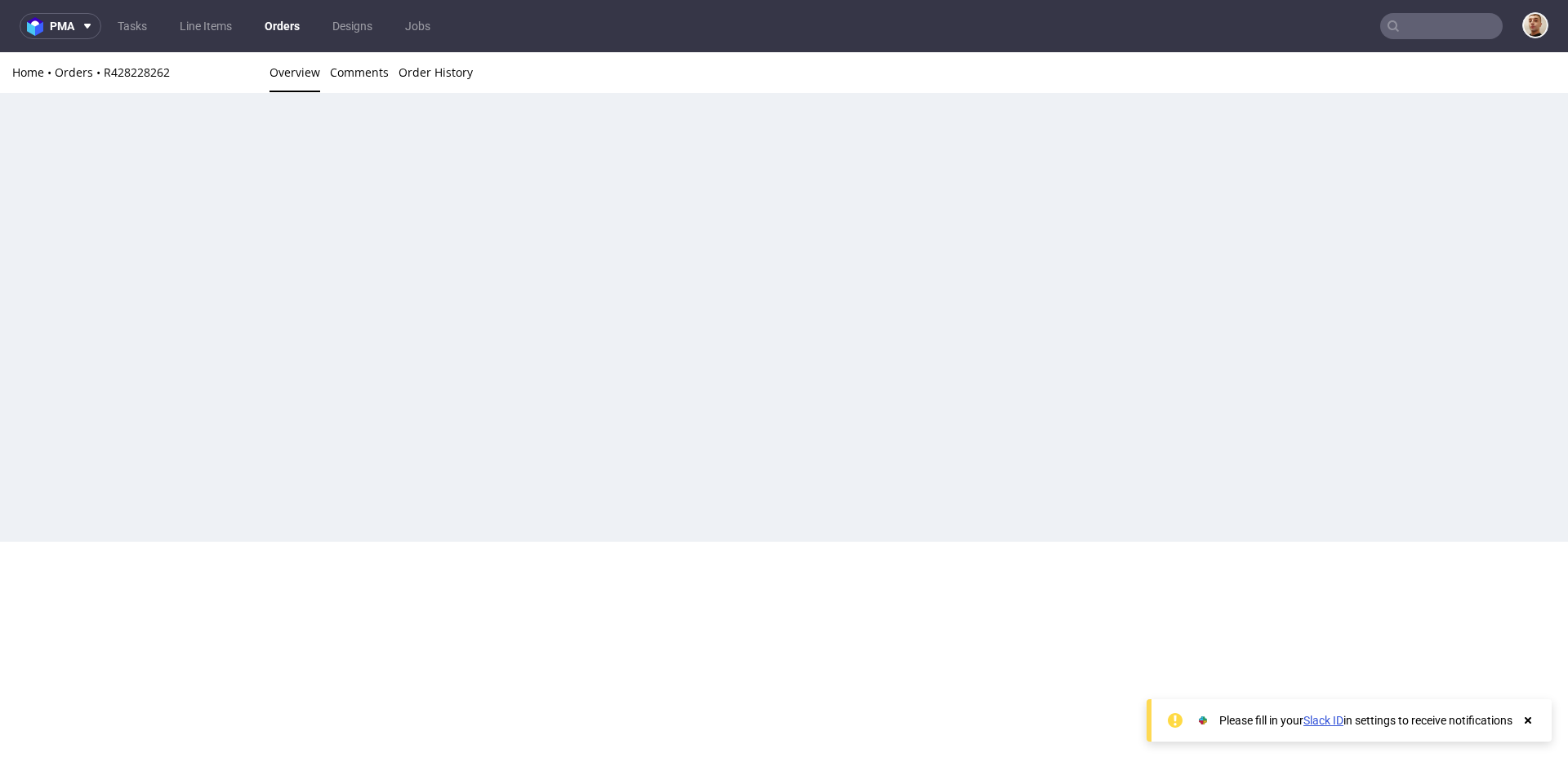
scroll to position [0, 0]
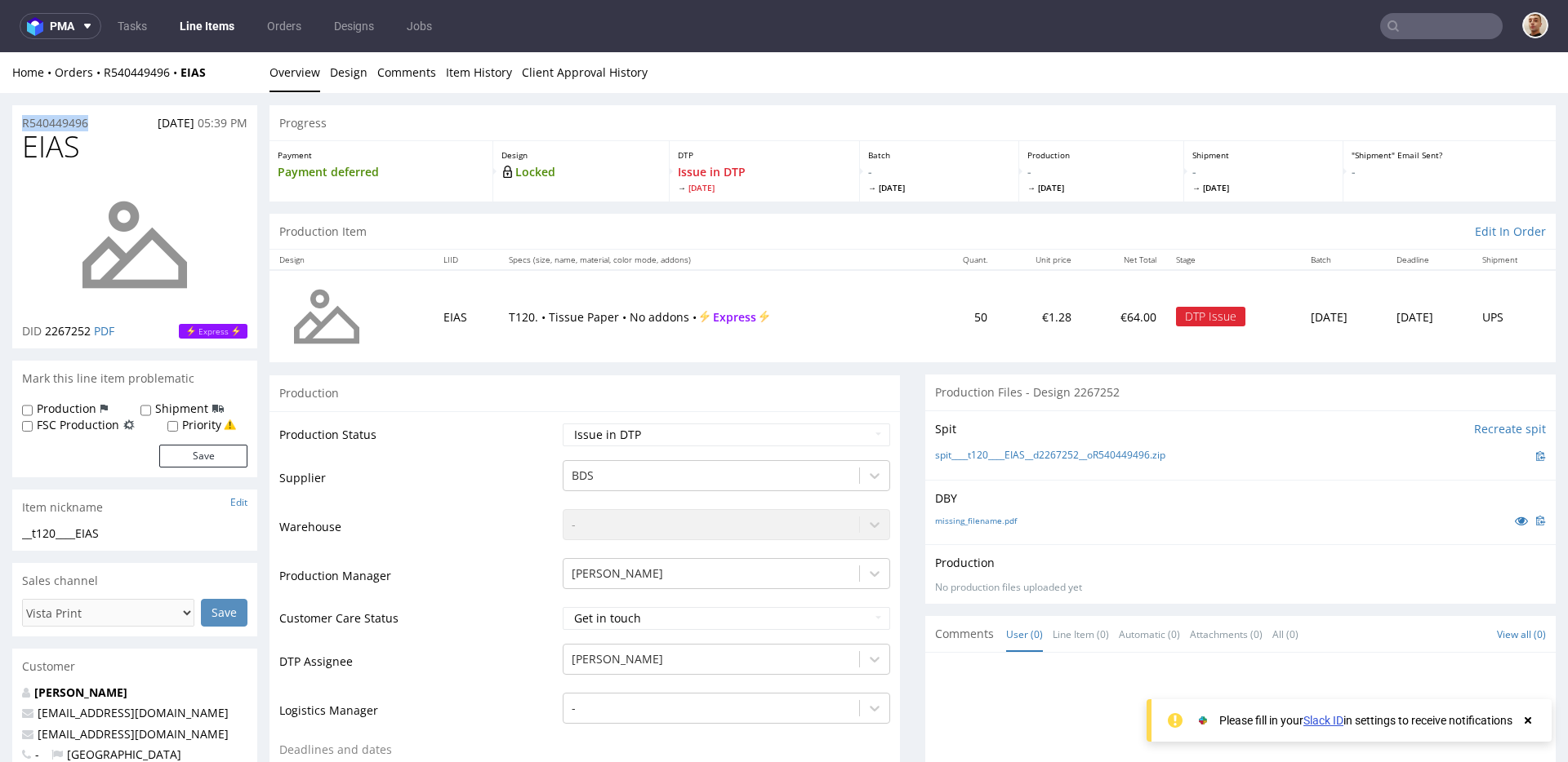
drag, startPoint x: 98, startPoint y: 119, endPoint x: 21, endPoint y: 122, distance: 77.1
click at [21, 121] on div "R540449496 27.09.2025 05:39 PM" at bounding box center [135, 119] width 245 height 26
copy p "R540449496"
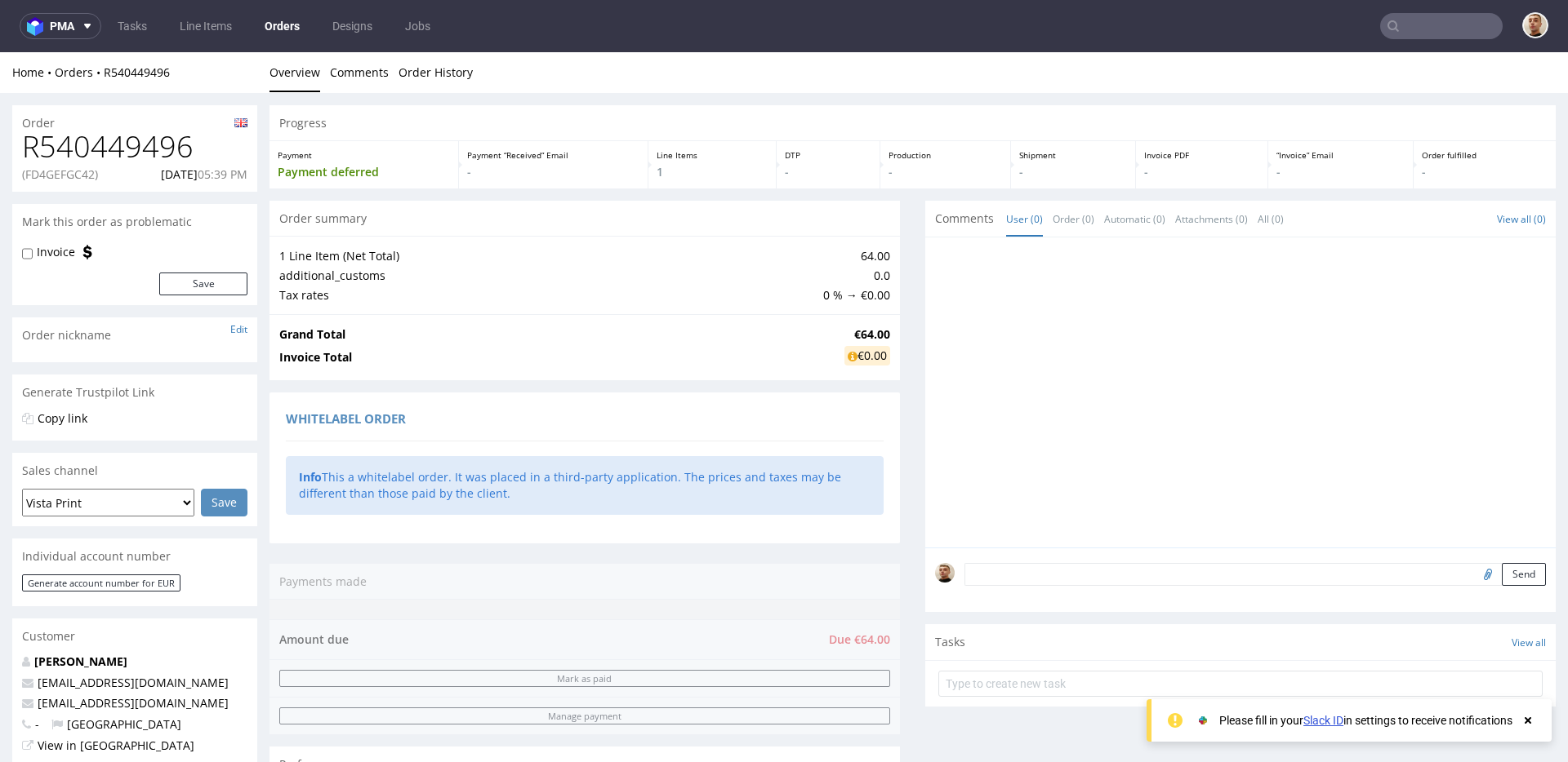
click at [60, 167] on p "(FD4GEFGC42)" at bounding box center [60, 174] width 76 height 16
copy p "FD4GEFGC42"
click at [175, 177] on p "27.09.2025 05:39 PM" at bounding box center [204, 174] width 87 height 16
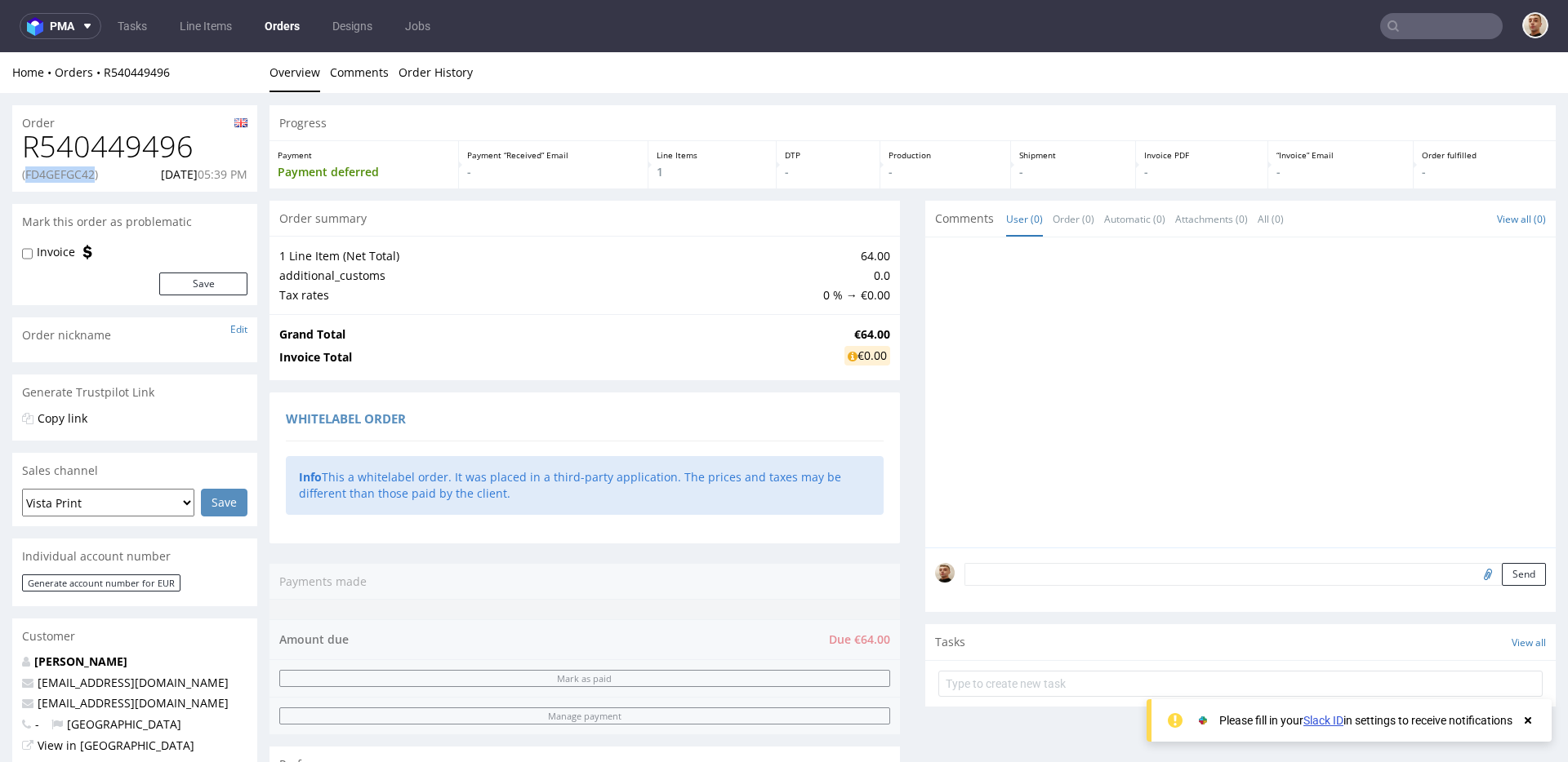
copy p "0"
click at [171, 171] on p "27.09.2025 05:39 PM" at bounding box center [204, 174] width 87 height 16
copy p "27.09.2025 05:39 PM"
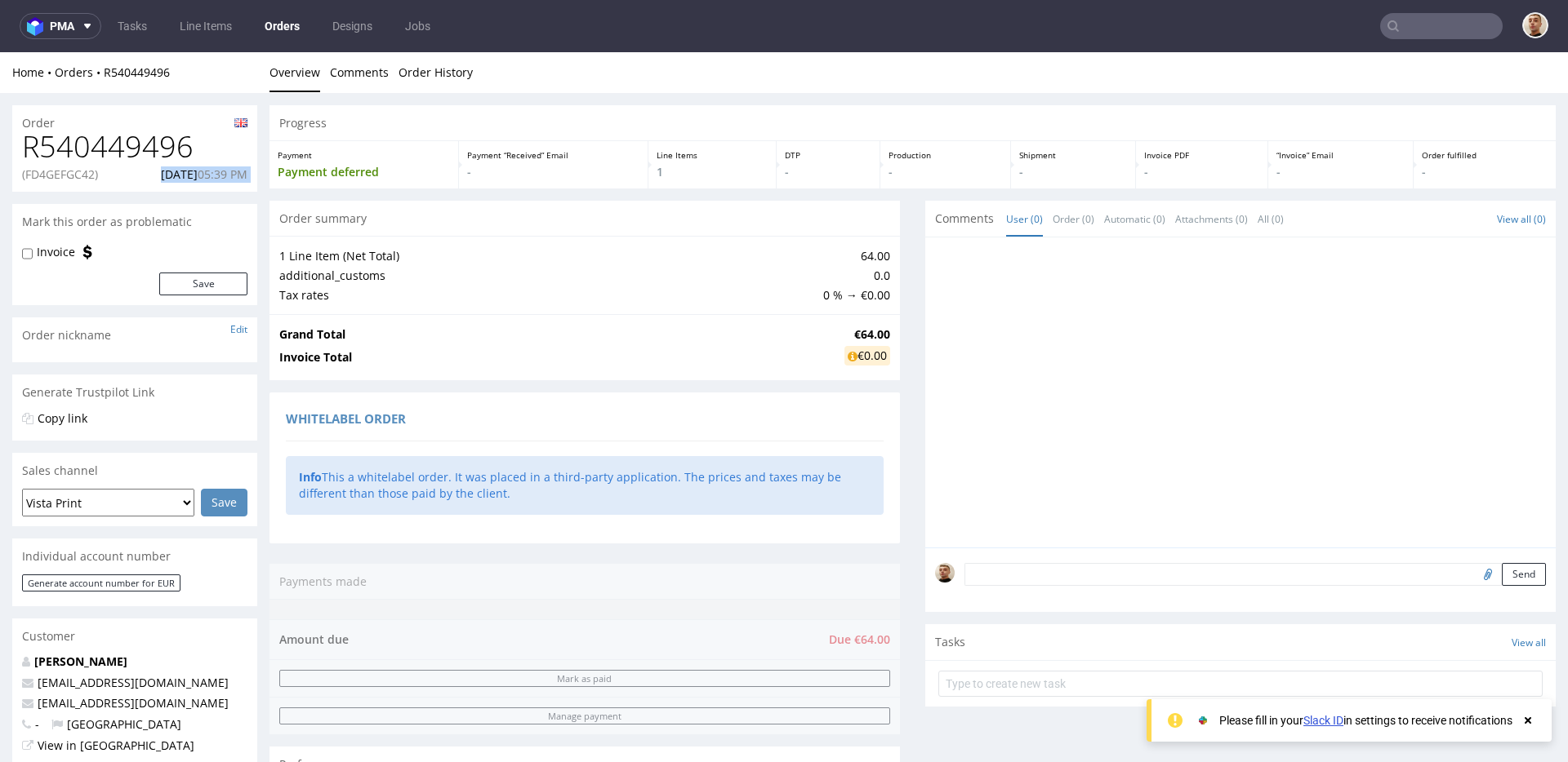
click at [171, 171] on p "27.09.2025 05:39 PM" at bounding box center [204, 174] width 87 height 16
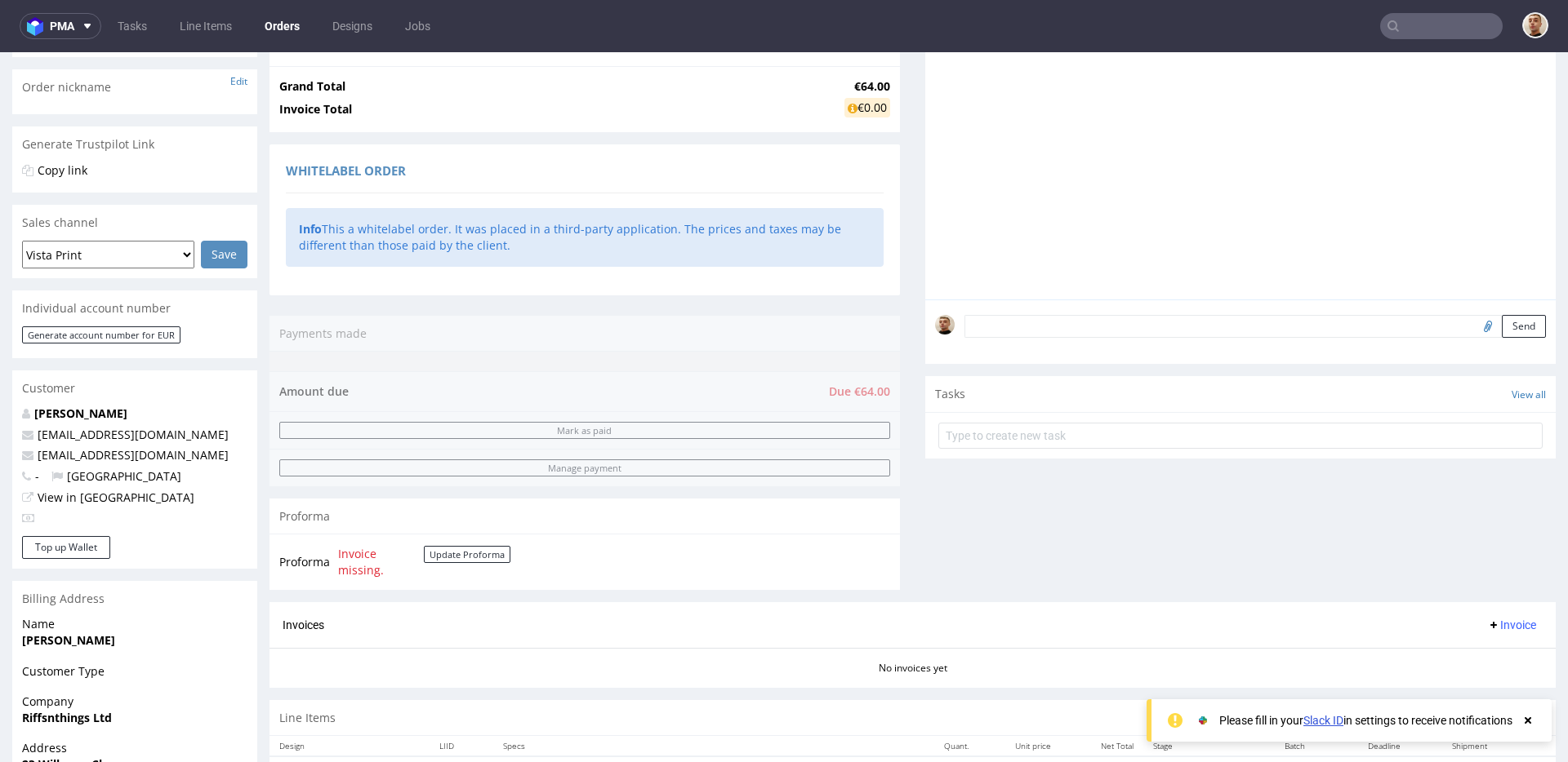
scroll to position [607, 0]
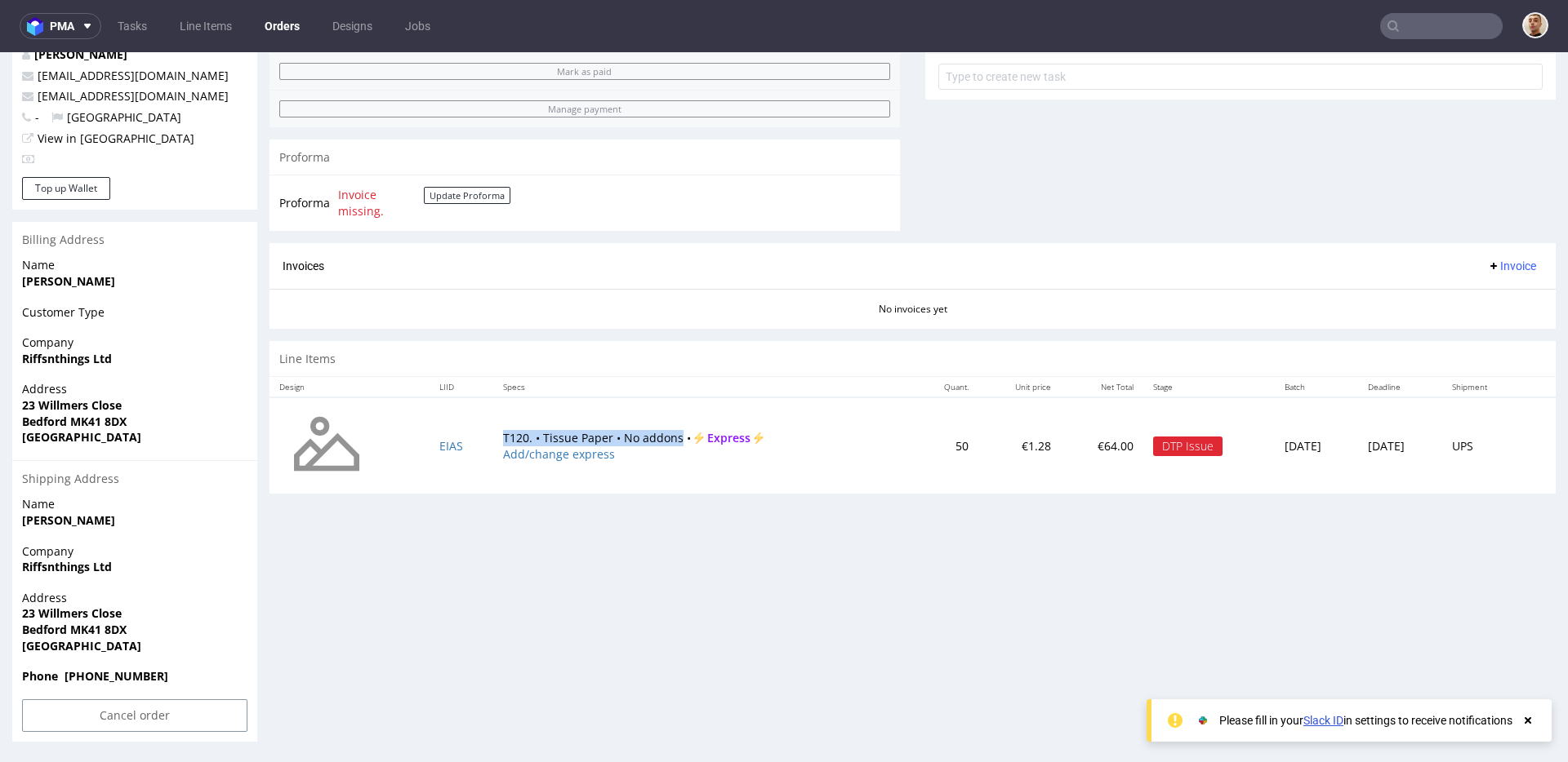
drag, startPoint x: 479, startPoint y: 435, endPoint x: 665, endPoint y: 439, distance: 186.0
click at [665, 439] on td "T120. • Tissue Paper • No addons • Express Add/change express" at bounding box center [703, 445] width 420 height 96
copy td "T120. • Tissue Paper • No addons"
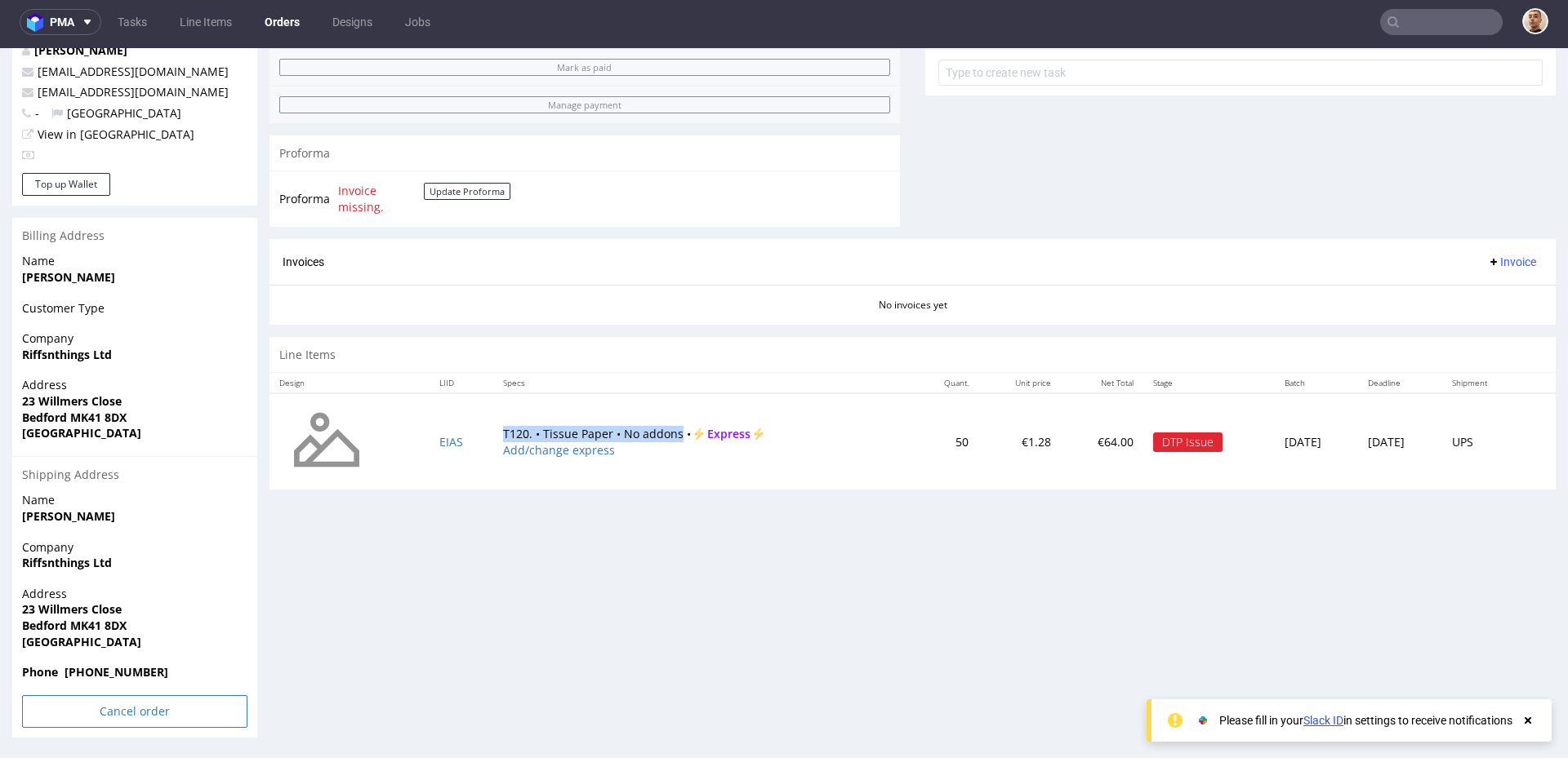
click at [176, 705] on input "Cancel order" at bounding box center [135, 712] width 225 height 33
click at [111, 668] on link "Yes" at bounding box center [110, 667] width 47 height 24
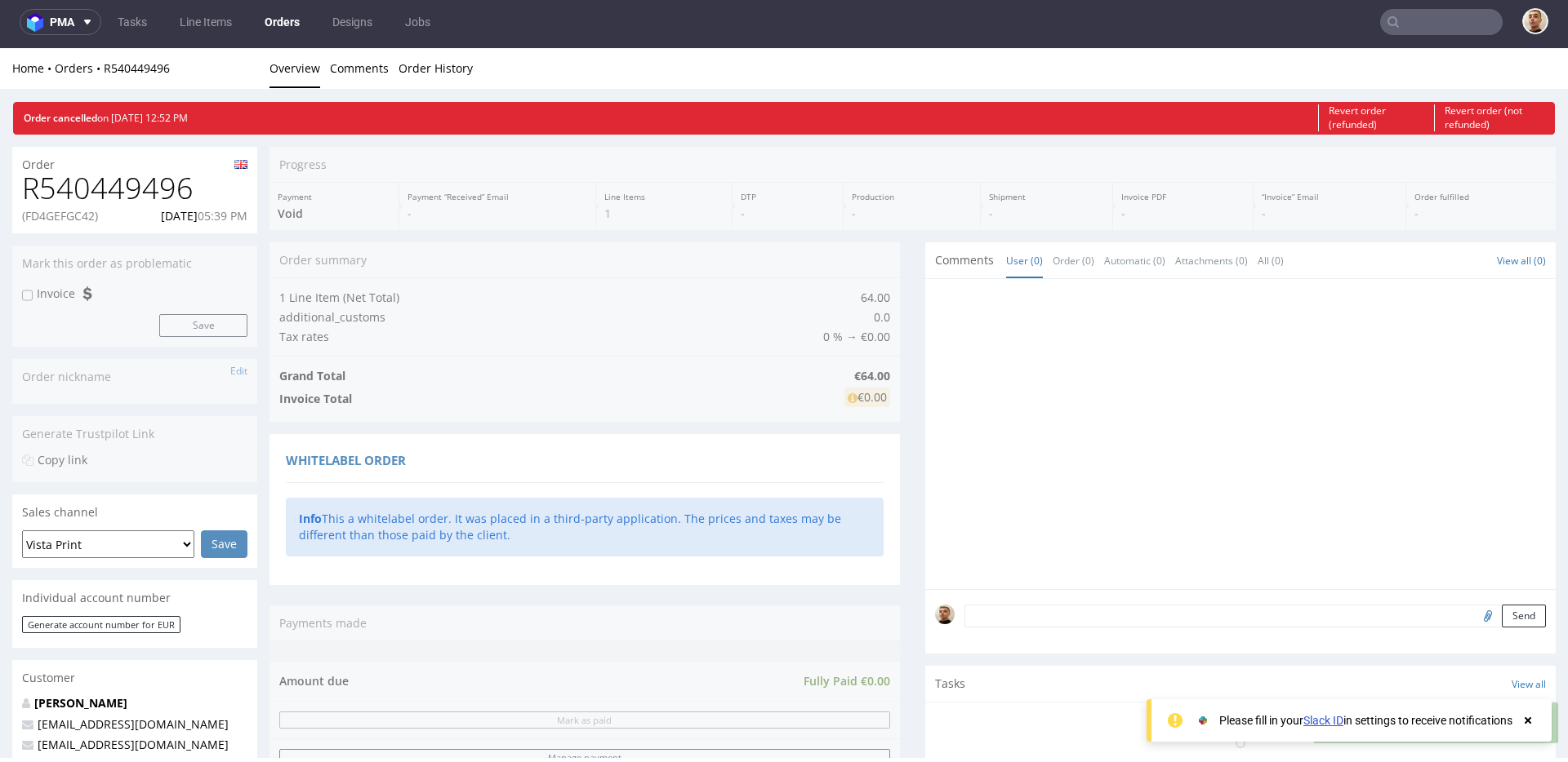
scroll to position [0, 0]
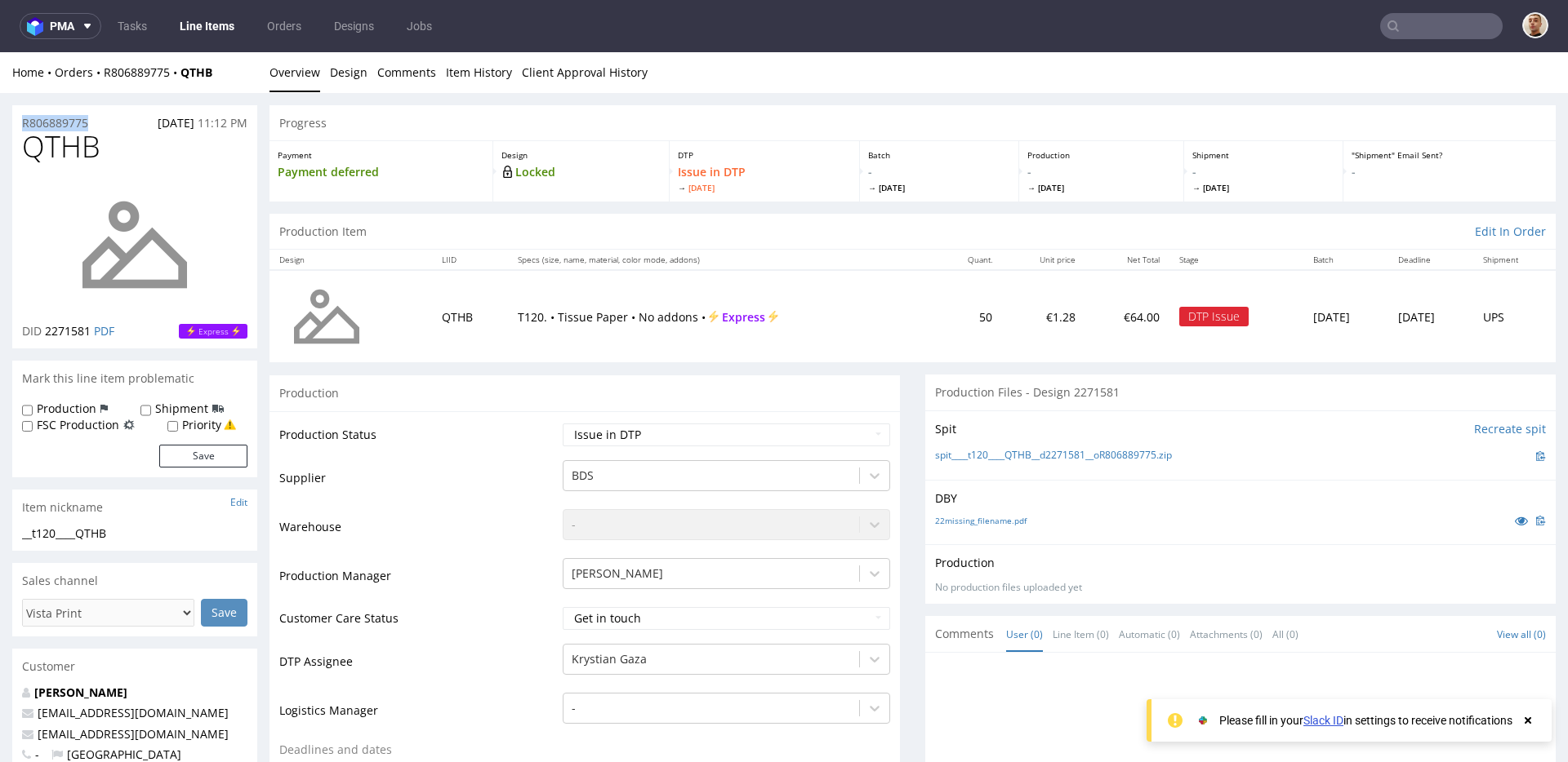
drag, startPoint x: 96, startPoint y: 117, endPoint x: 3, endPoint y: 118, distance: 93.0
copy p "R806889775"
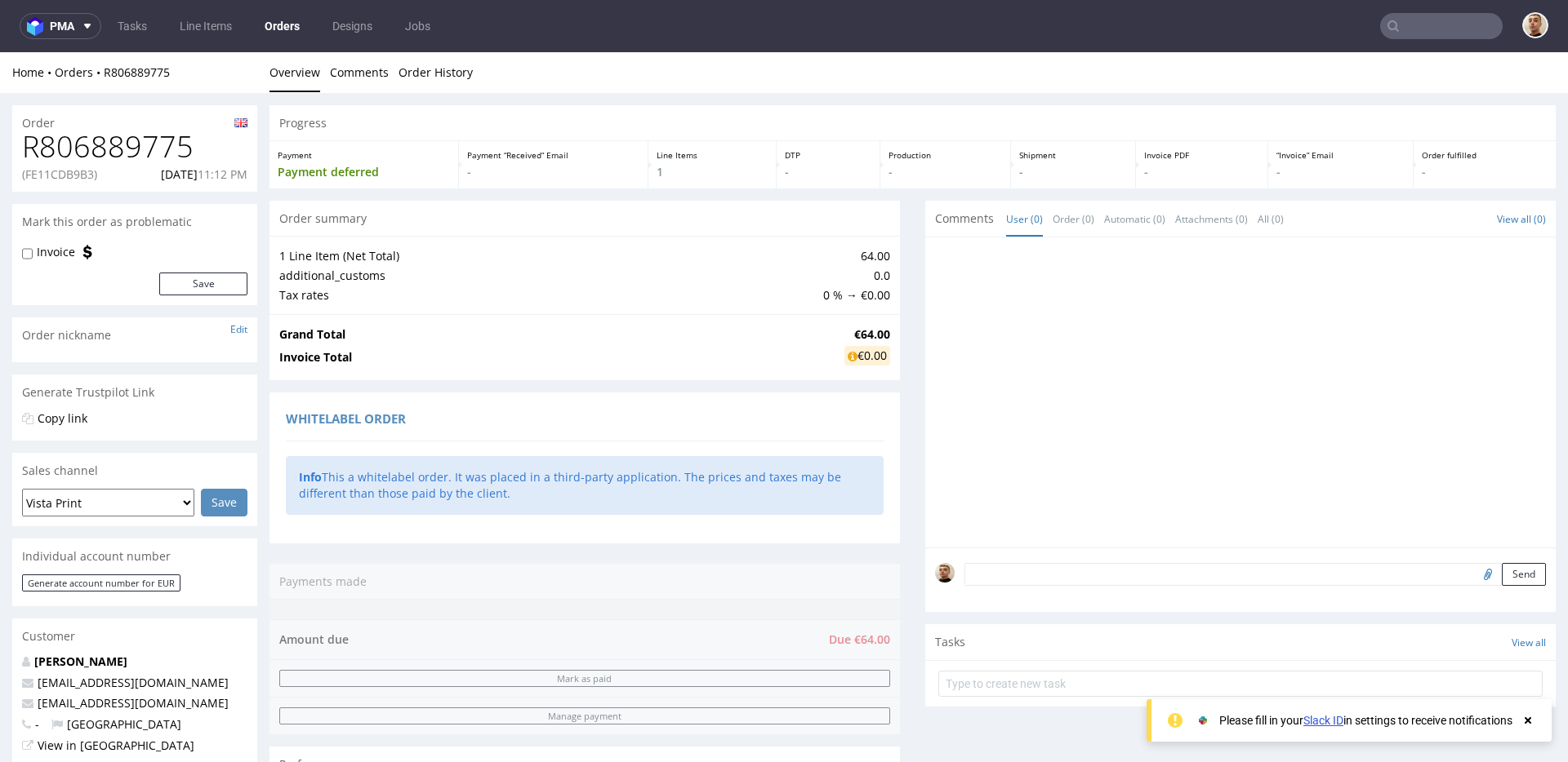
click at [77, 174] on p "(FE11CDB9B3)" at bounding box center [60, 174] width 75 height 16
copy p "FE11CDB9B3"
click at [162, 179] on p "[DATE] 11:12 PM" at bounding box center [204, 174] width 87 height 16
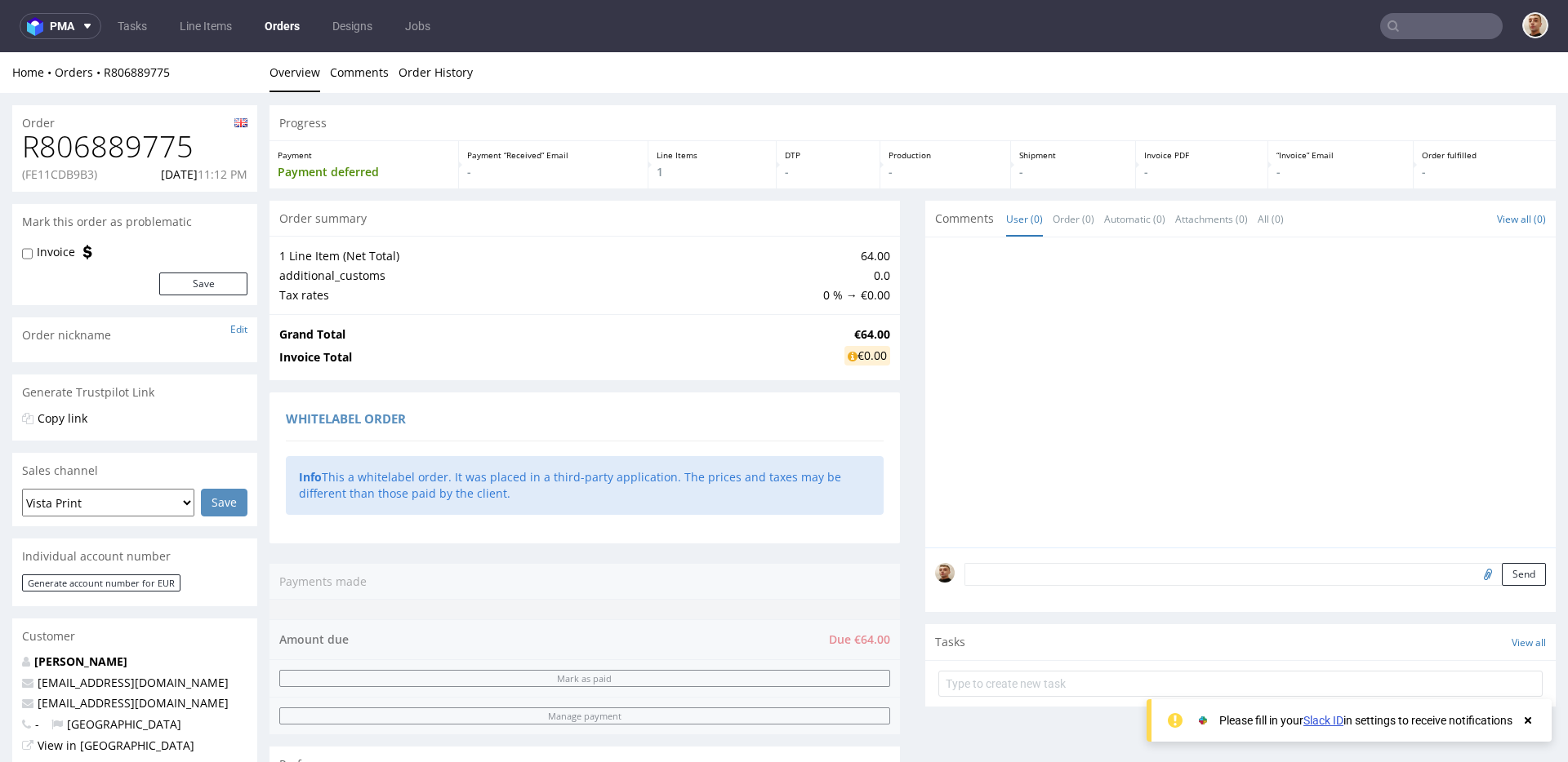
copy p "[DATE]"
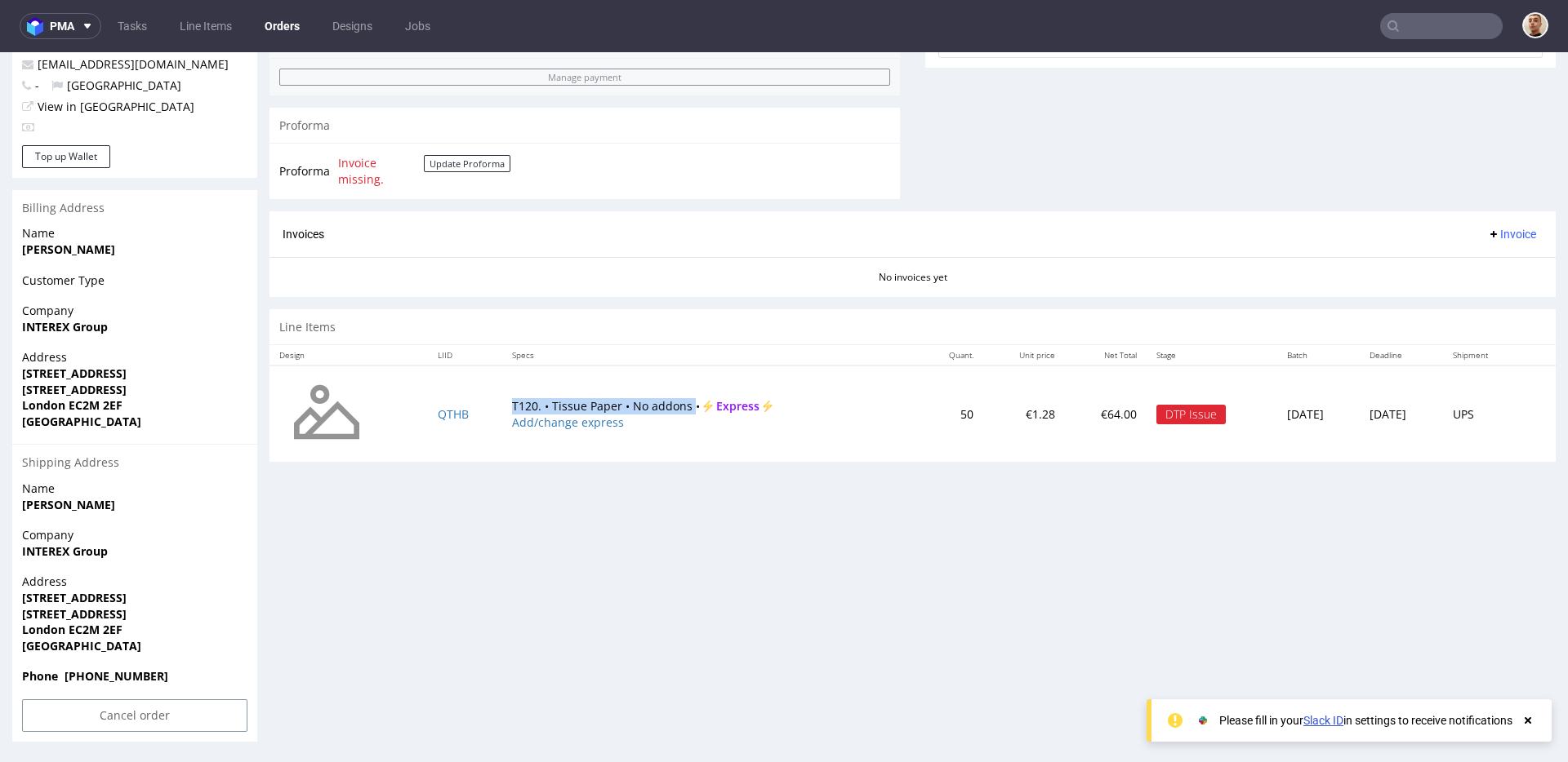
drag, startPoint x: 496, startPoint y: 410, endPoint x: 674, endPoint y: 405, distance: 178.1
click at [674, 405] on td "T120. • Tissue Paper • No addons • Express Add/change express" at bounding box center [710, 413] width 416 height 96
copy td "T120. • Tissue Paper • No addons"
click at [455, 336] on div "Line Items" at bounding box center [912, 327] width 1286 height 36
click at [164, 722] on input "Cancel order" at bounding box center [135, 715] width 225 height 33
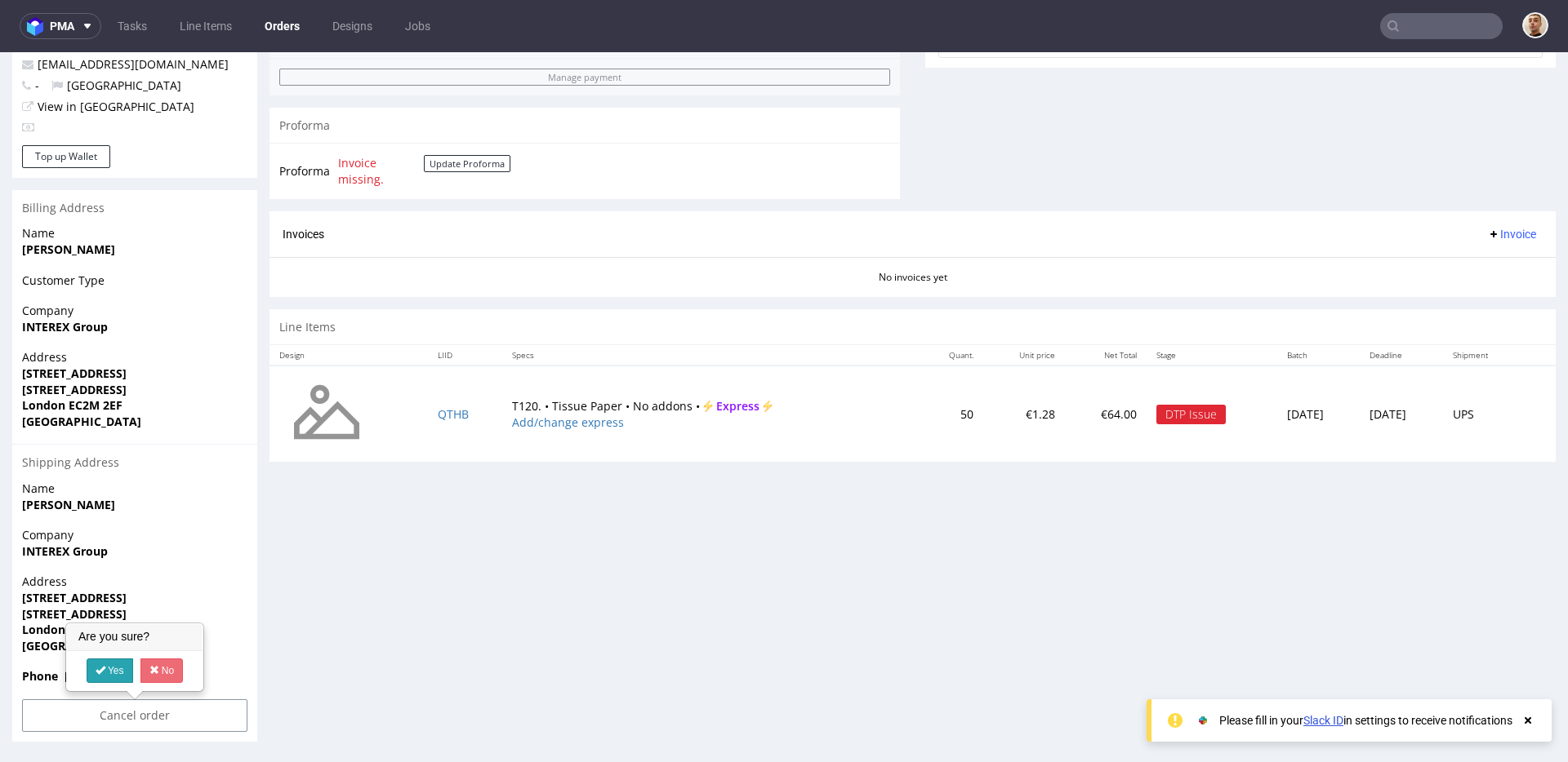
click at [108, 678] on link "Yes" at bounding box center [110, 670] width 47 height 24
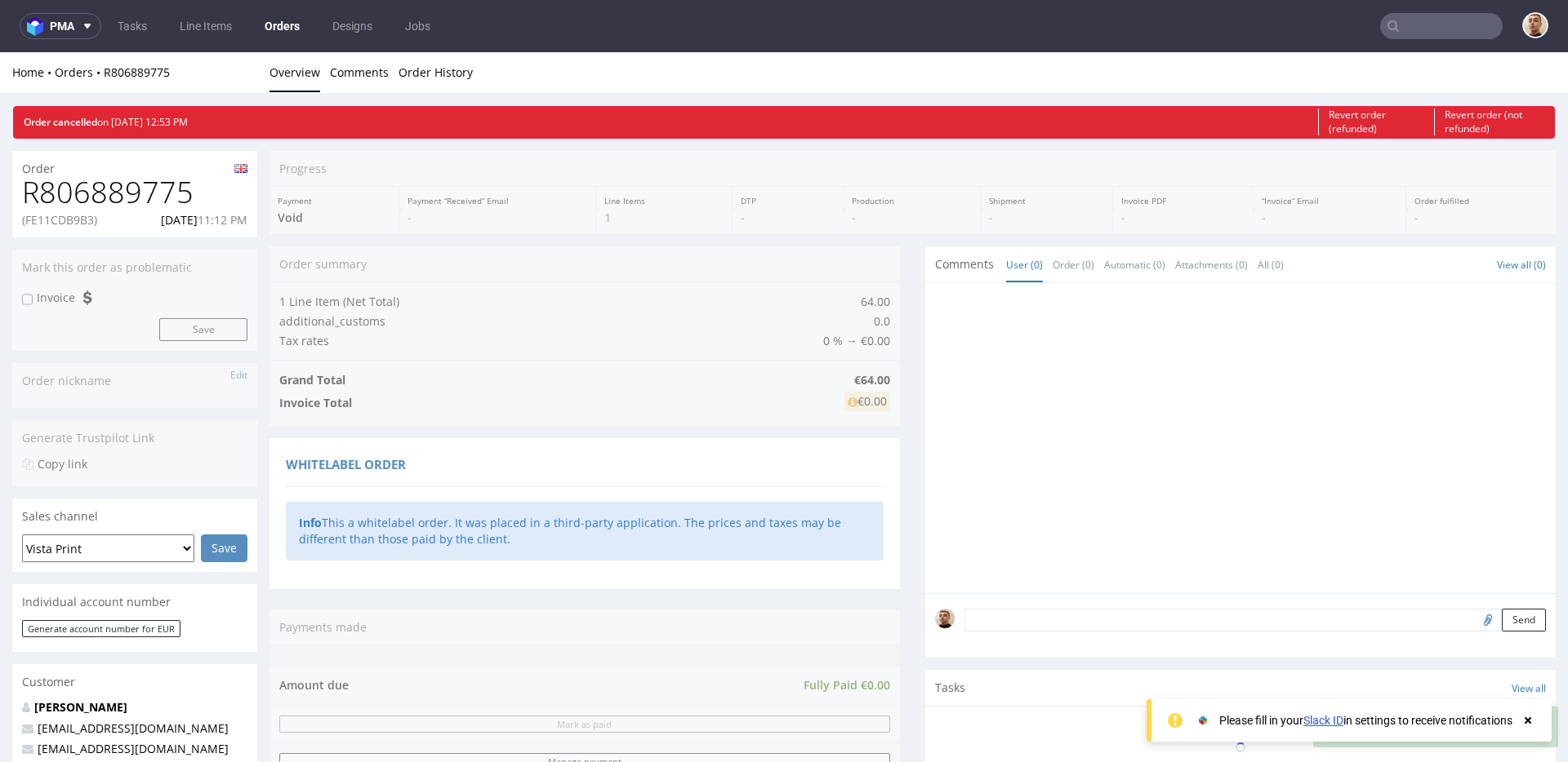
scroll to position [0, 0]
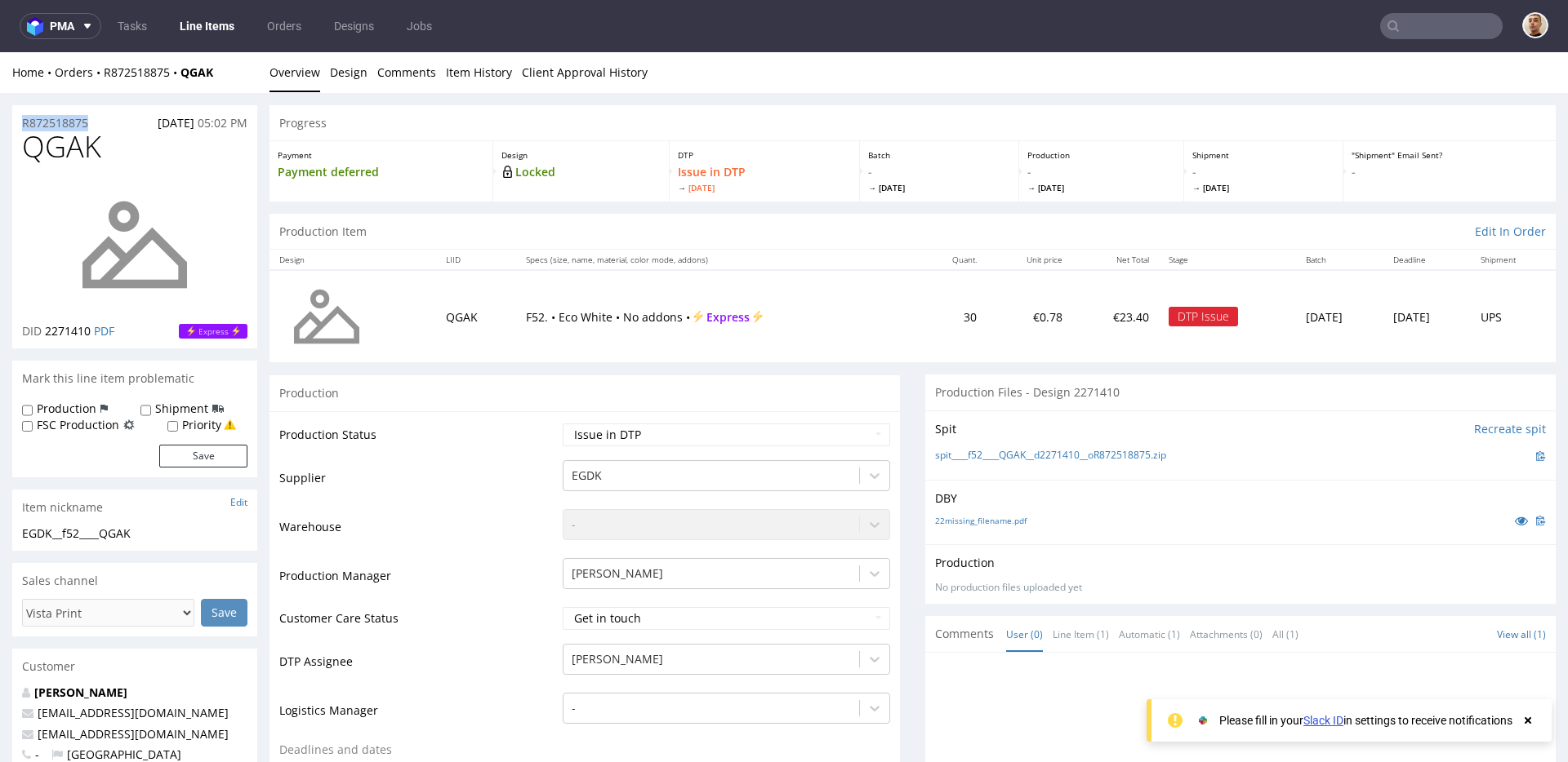
drag, startPoint x: 94, startPoint y: 119, endPoint x: 21, endPoint y: 125, distance: 73.2
click at [20, 122] on div "R872518875 [DATE] 05:02 PM" at bounding box center [135, 119] width 245 height 26
copy p "R872518875"
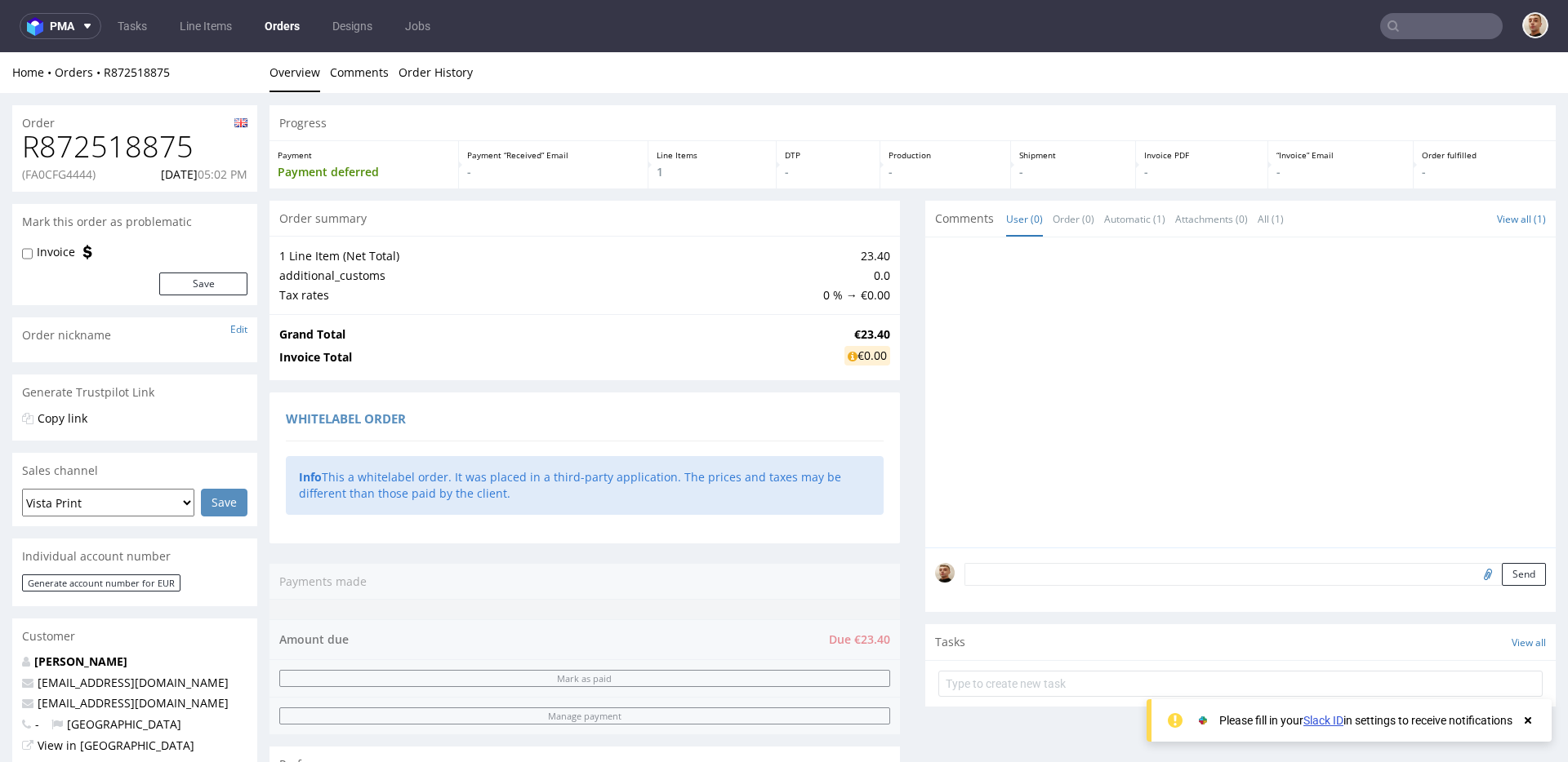
click at [64, 179] on p "(FA0CFG4444)" at bounding box center [59, 174] width 74 height 16
copy p "FA0CFG4444"
click at [169, 183] on div "R872518875 (FA0CFG4444) [DATE] 05:02 PM" at bounding box center [135, 161] width 245 height 61
click at [169, 176] on p "[DATE] 05:02 PM" at bounding box center [204, 174] width 87 height 16
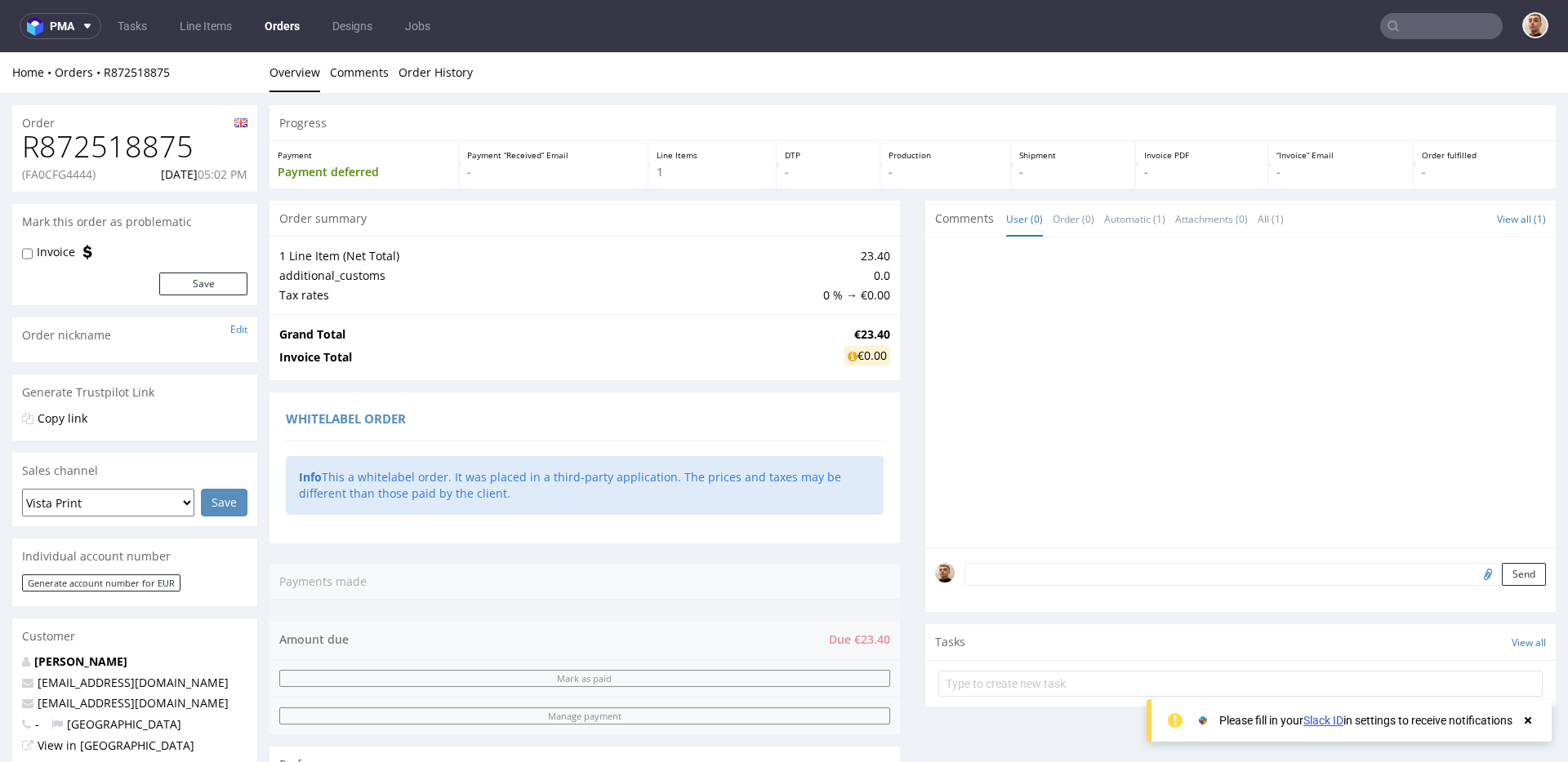
click at [169, 176] on p "[DATE] 05:02 PM" at bounding box center [204, 174] width 87 height 16
copy p "[DATE]"
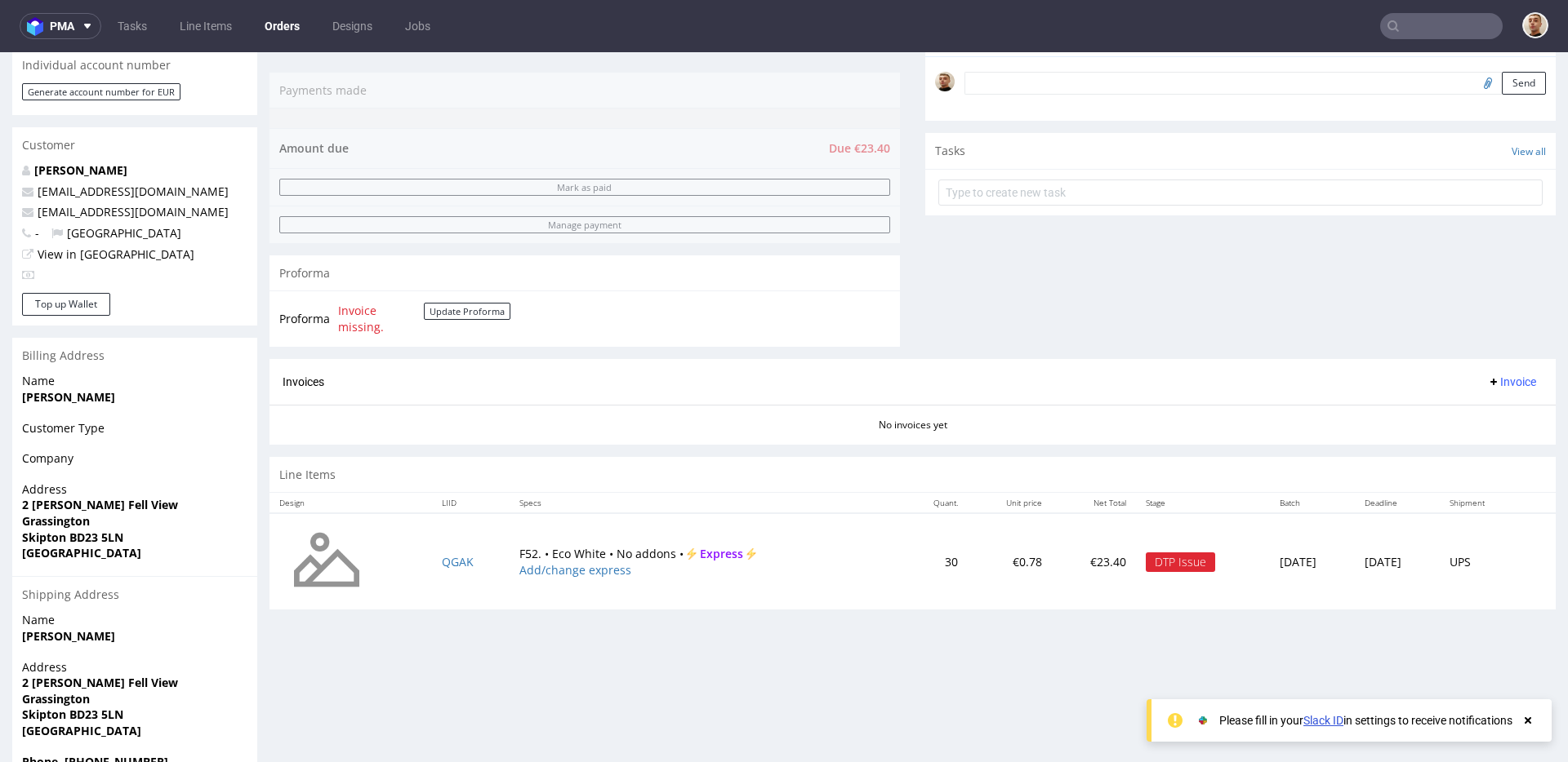
scroll to position [576, 0]
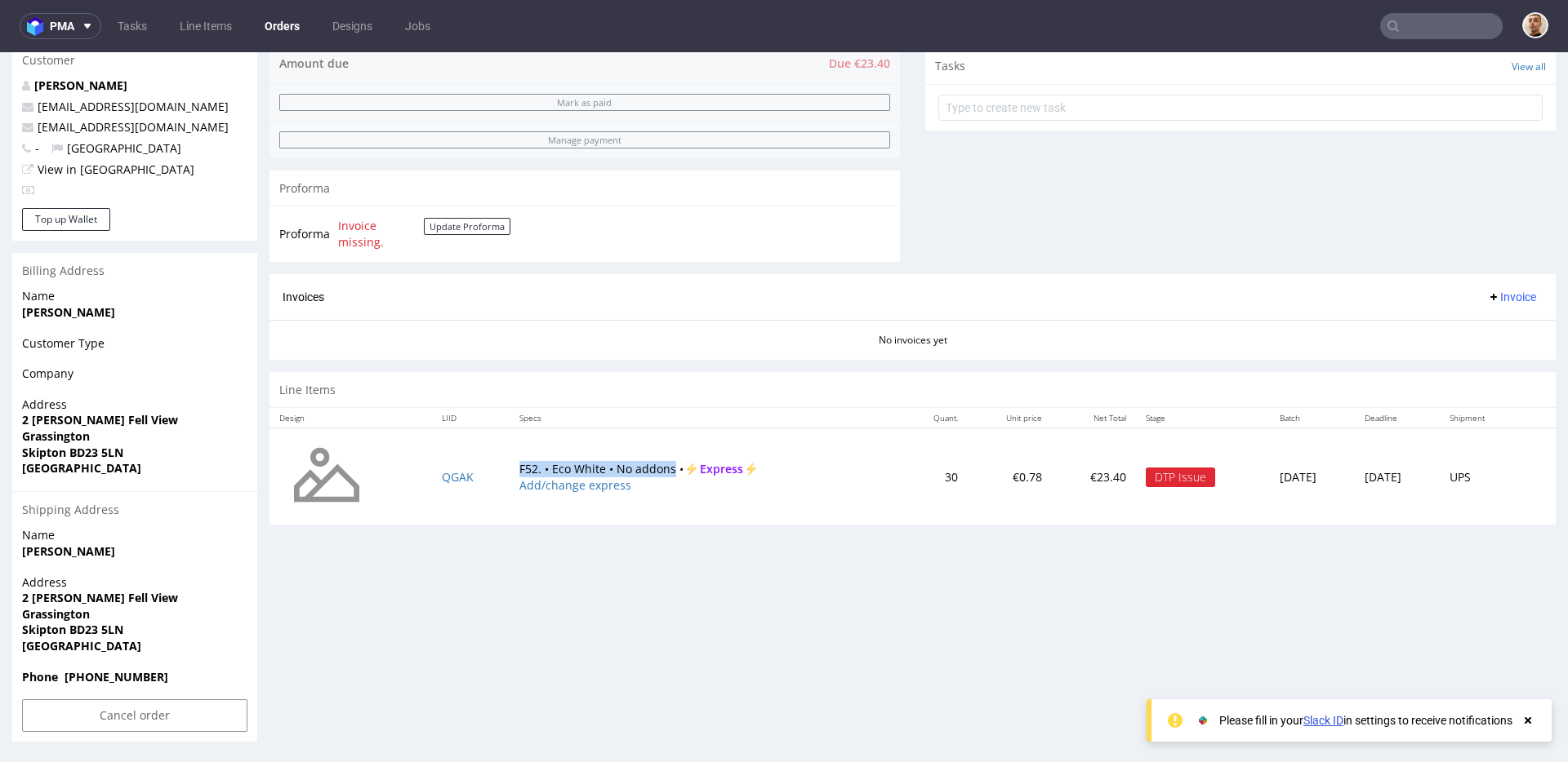
drag, startPoint x: 500, startPoint y: 468, endPoint x: 659, endPoint y: 467, distance: 159.0
click at [659, 467] on td "F52. • Eco White • No addons • Express Add/change express" at bounding box center [705, 476] width 392 height 96
copy td "F52. • Eco White • No addons"
click at [152, 712] on input "Cancel order" at bounding box center [135, 715] width 225 height 33
click at [114, 671] on link "Yes" at bounding box center [110, 670] width 47 height 24
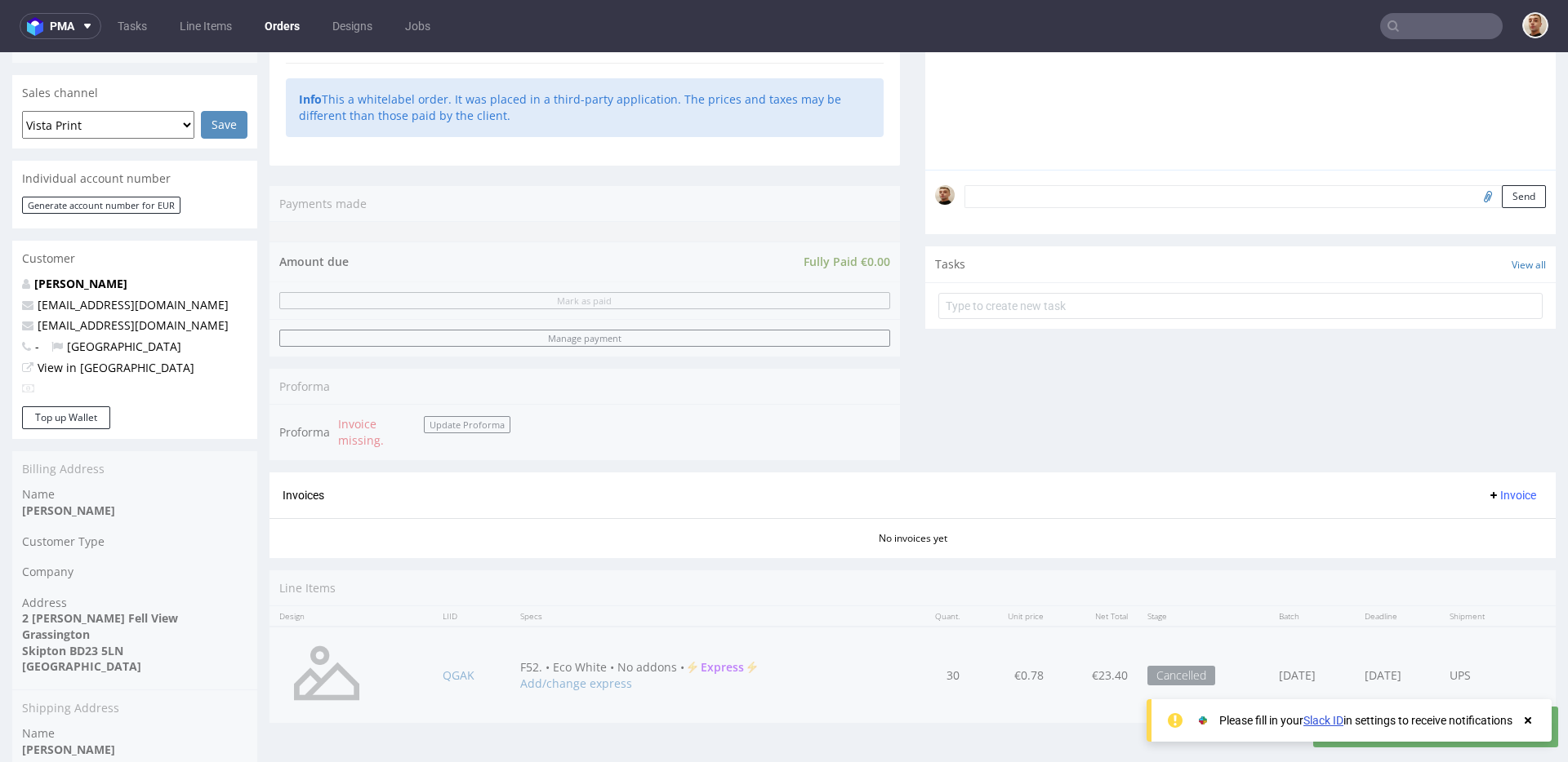
scroll to position [466, 0]
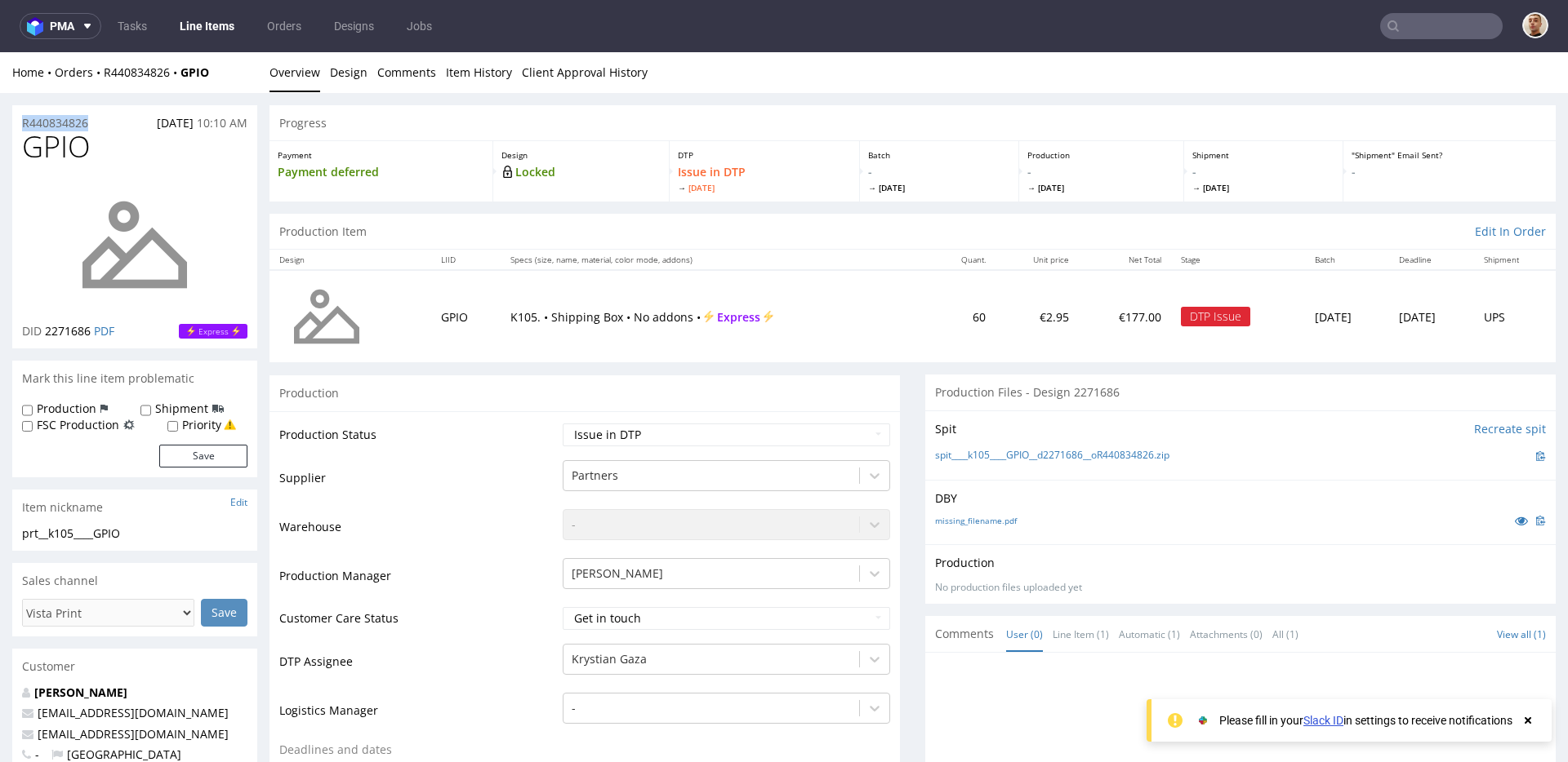
drag, startPoint x: 105, startPoint y: 118, endPoint x: 9, endPoint y: 120, distance: 96.0
copy p "R440834826"
click at [143, 80] on div "Home Orders R440834826 GPIO" at bounding box center [135, 72] width 245 height 16
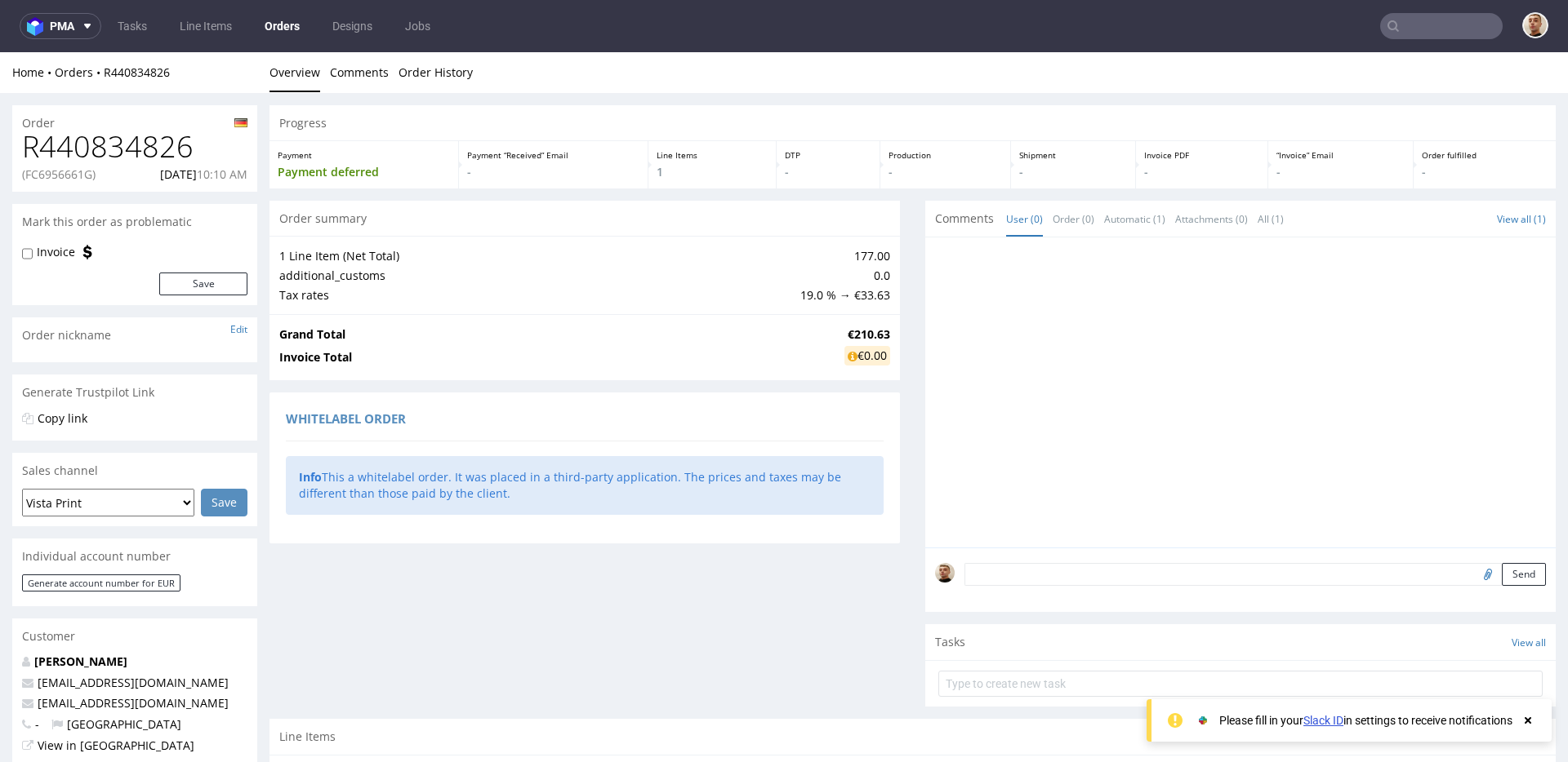
click at [81, 174] on p "(FC6956661G)" at bounding box center [59, 174] width 74 height 16
copy p "FC6956661G"
click at [170, 175] on p "[DATE] 10:10 AM" at bounding box center [203, 174] width 87 height 16
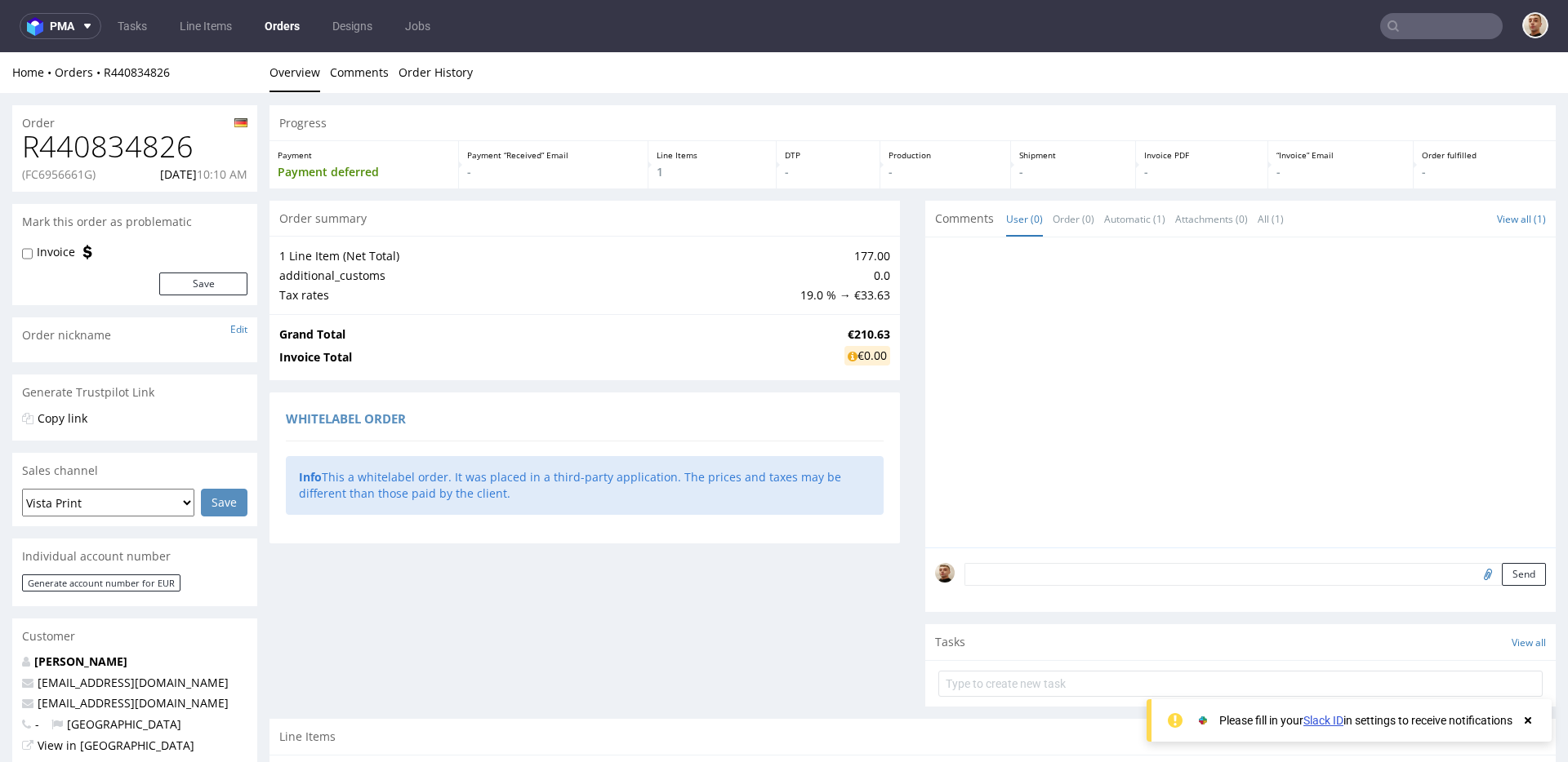
copy p "[DATE]"
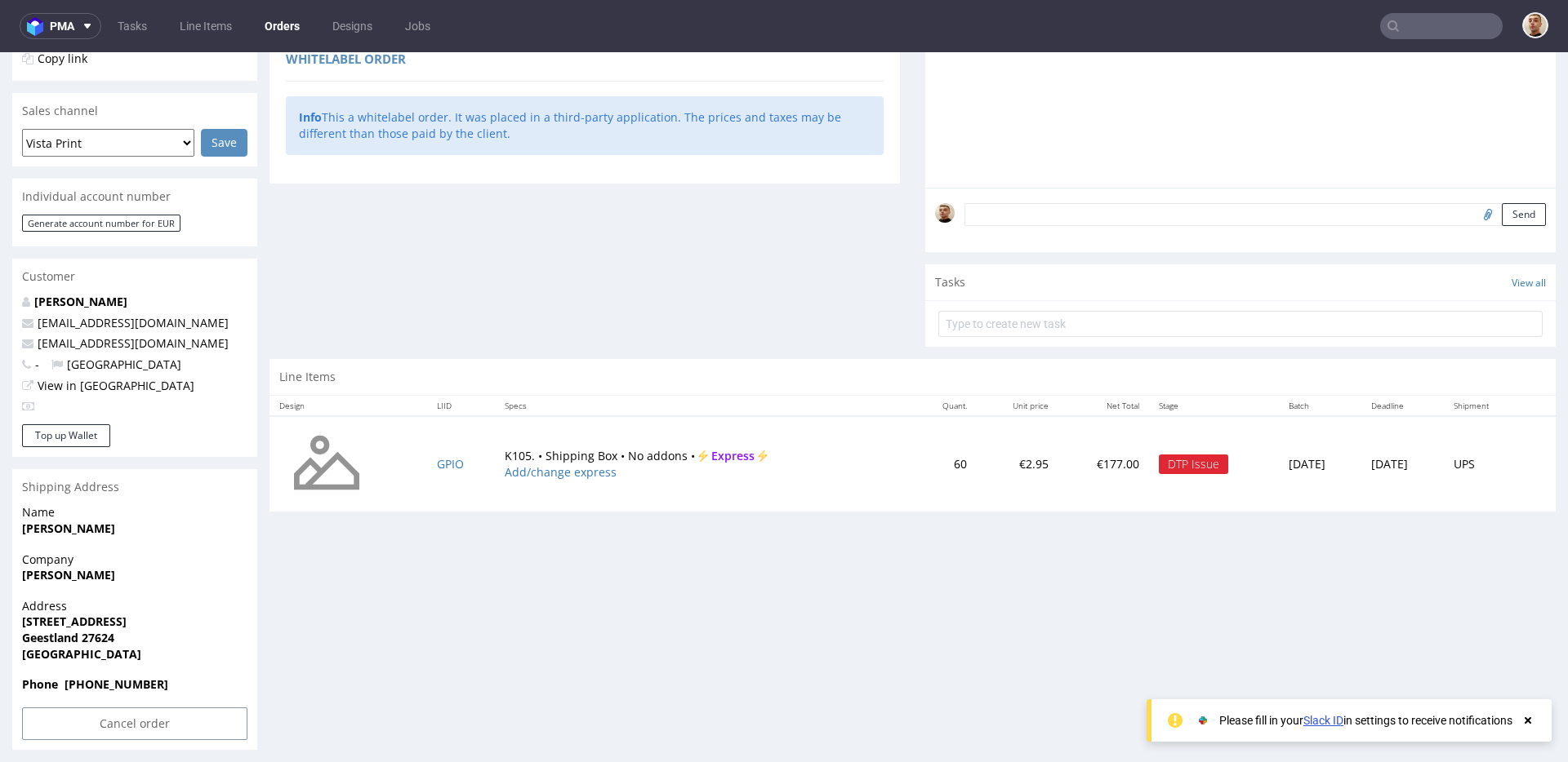
scroll to position [368, 0]
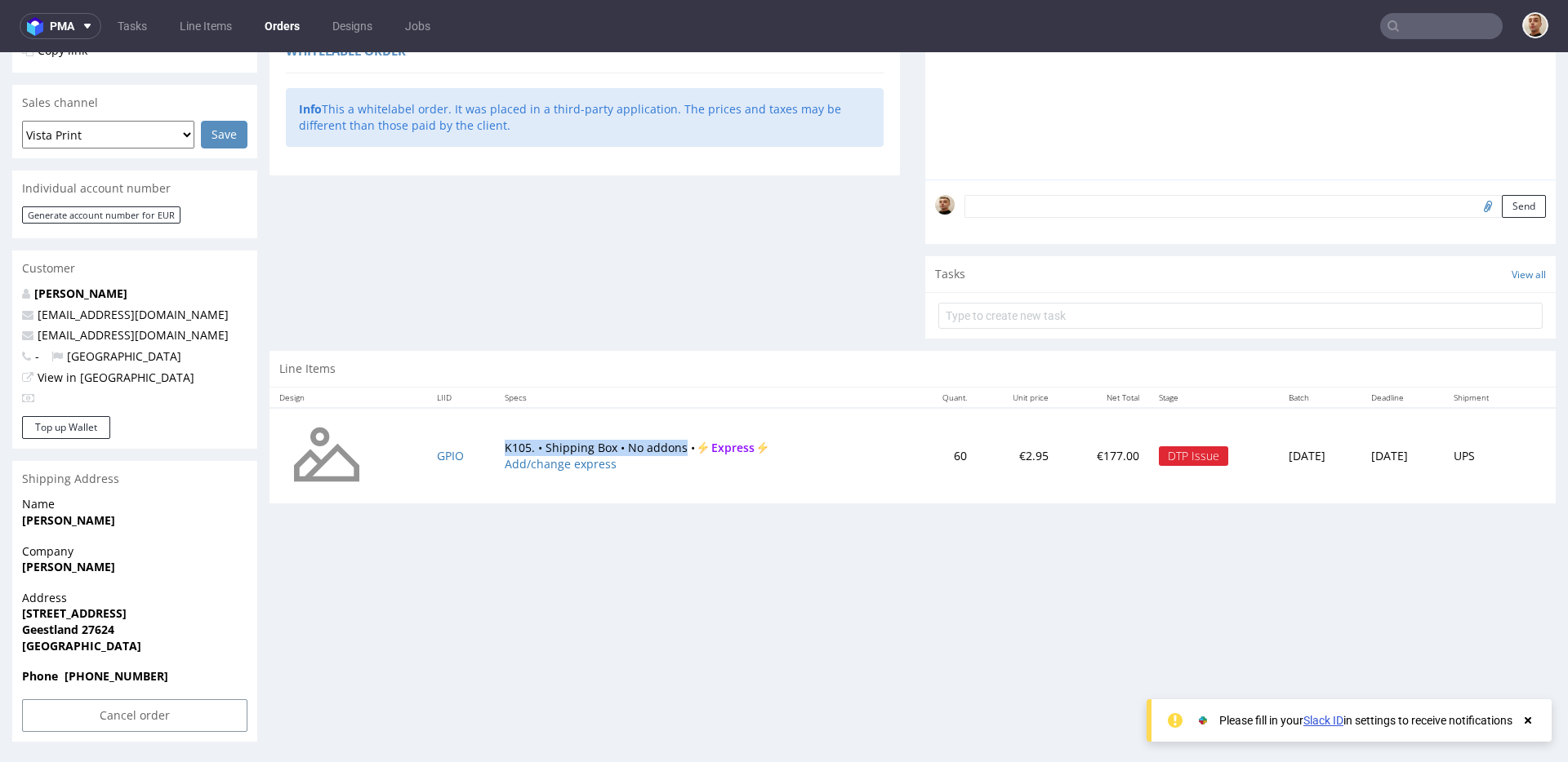
drag, startPoint x: 490, startPoint y: 447, endPoint x: 667, endPoint y: 453, distance: 177.1
click at [667, 453] on td "K105. • Shipping Box • No addons • Express Add/change express" at bounding box center [704, 455] width 417 height 96
copy td "K105. • Shipping Box • No addons"
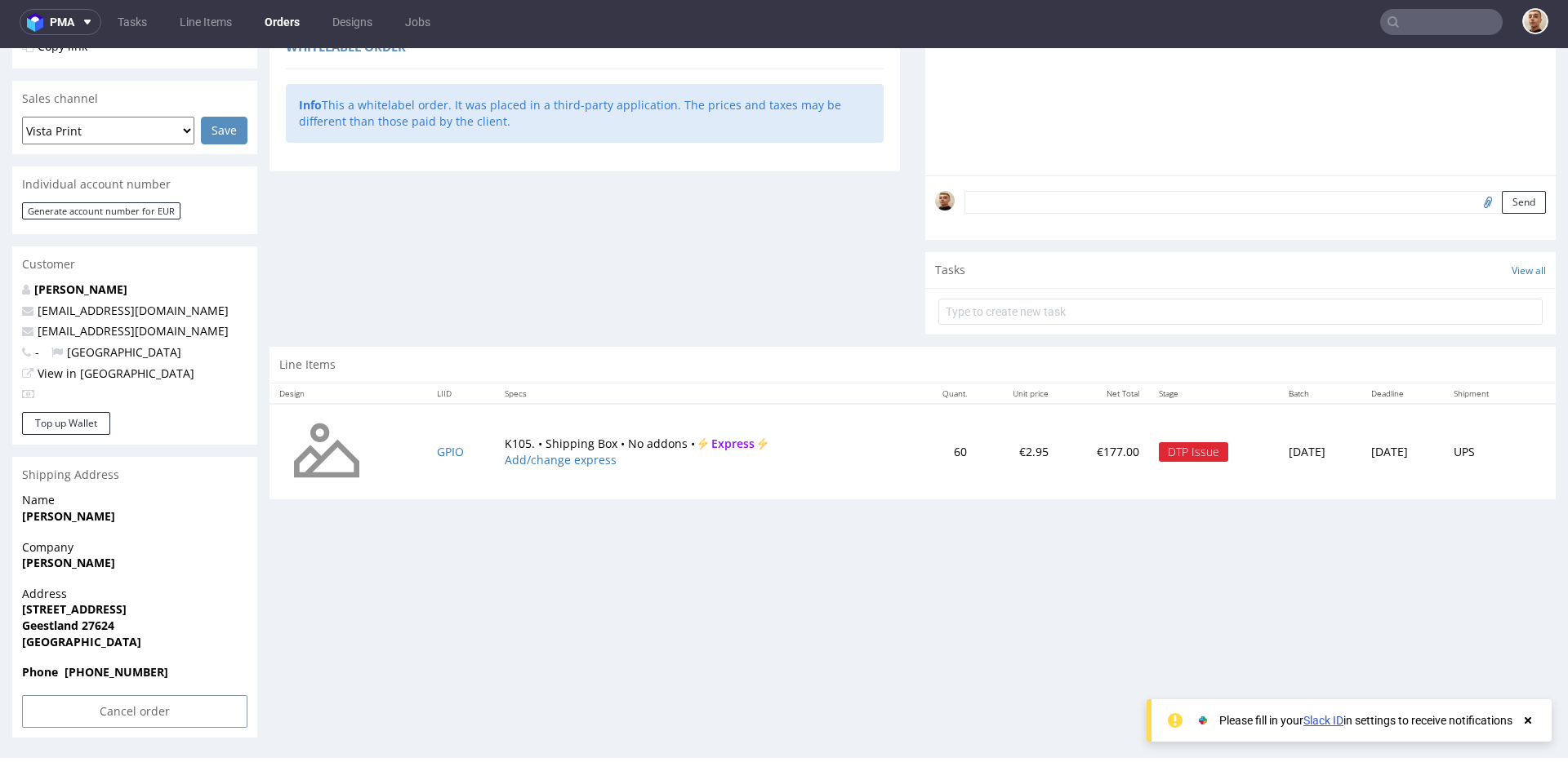
click at [169, 736] on div "Cancel order" at bounding box center [135, 716] width 245 height 42
click at [170, 704] on input "Cancel order" at bounding box center [135, 712] width 225 height 33
click at [106, 670] on link "Yes" at bounding box center [110, 667] width 47 height 24
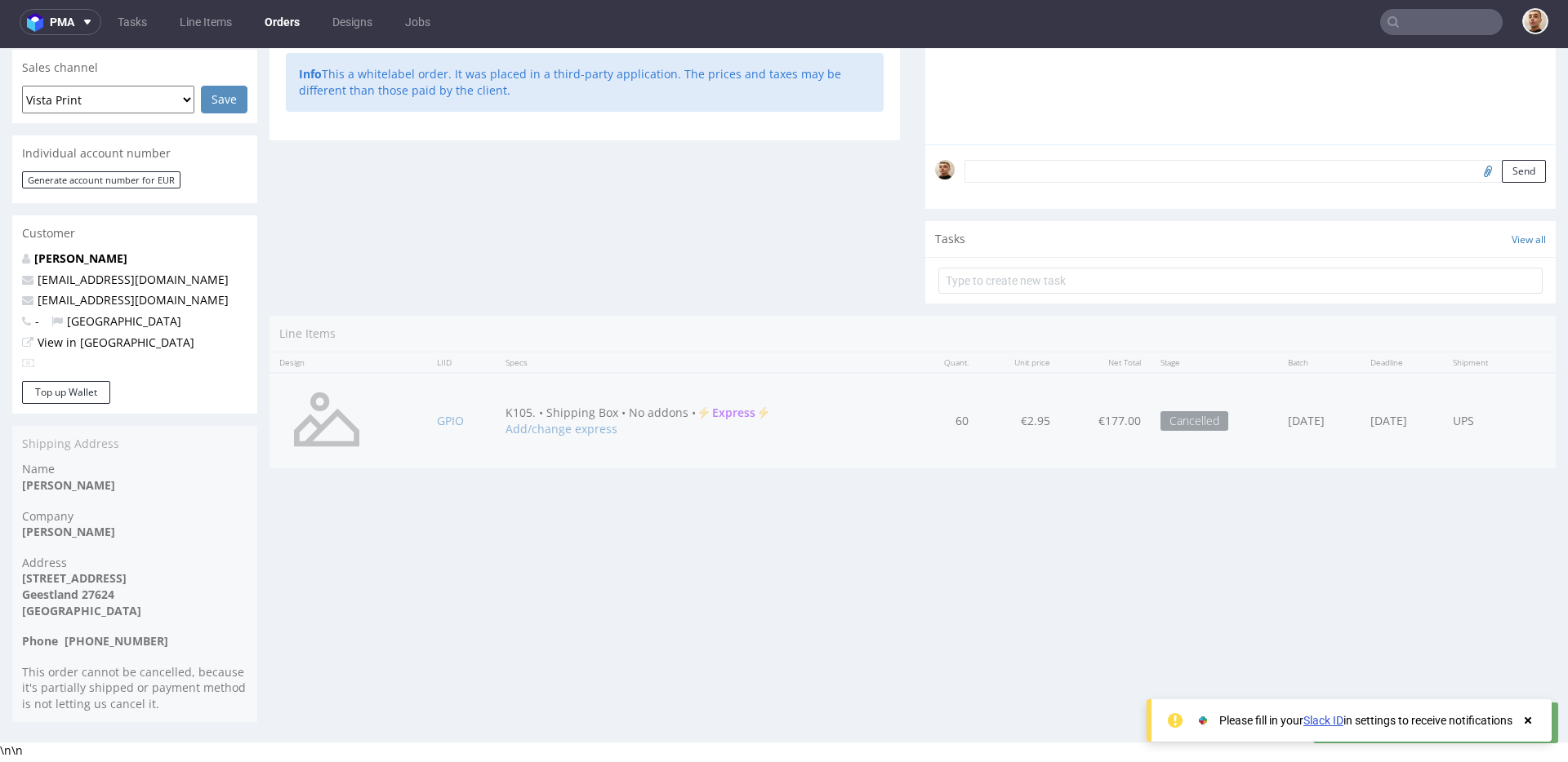
scroll to position [0, 0]
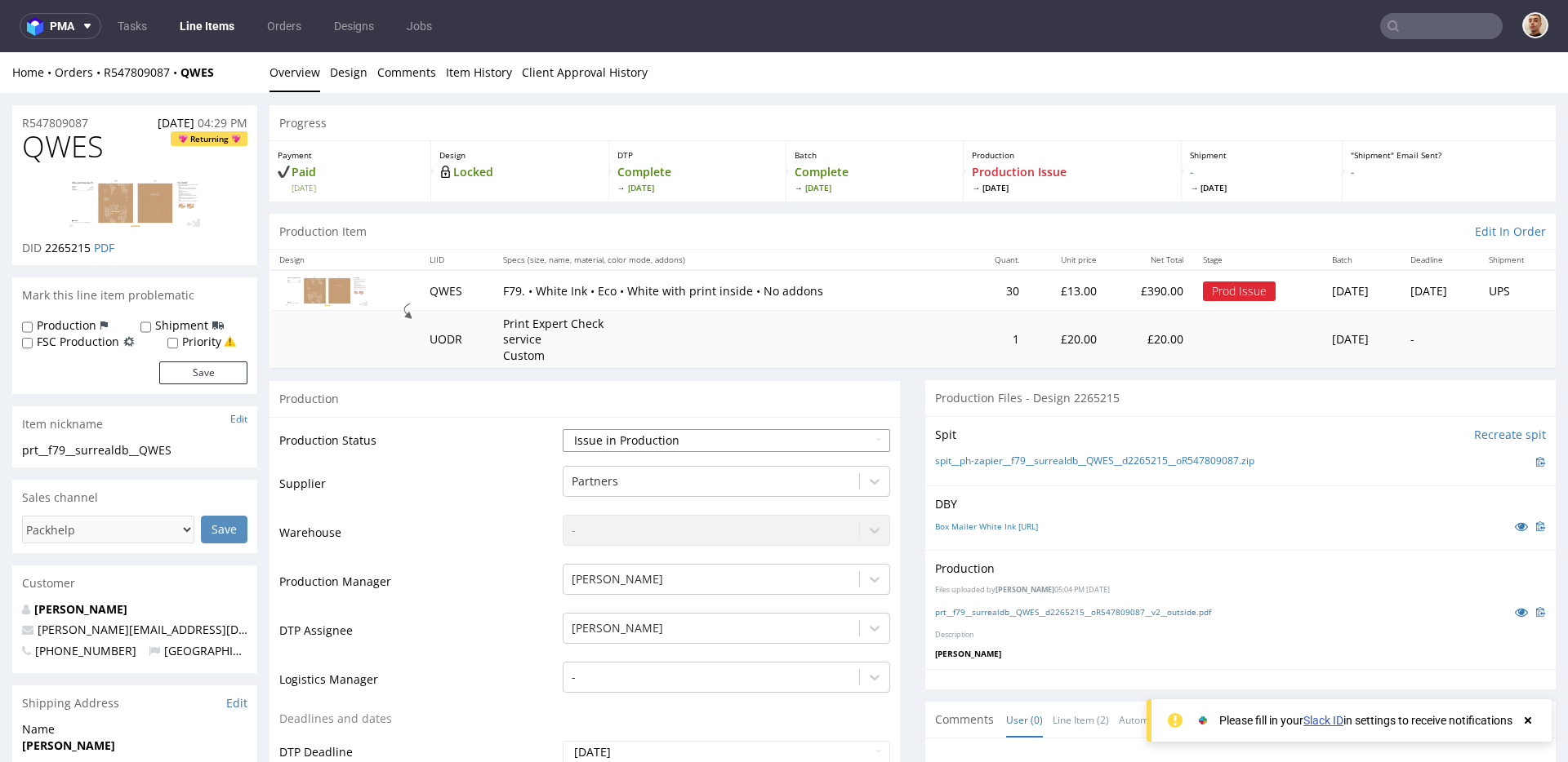
click at [621, 440] on select "Waiting for Artwork Waiting for Diecut Waiting for Mockup Waiting for DTP Waiti…" at bounding box center [726, 440] width 327 height 22
select select "back_for_dtp"
click at [562, 429] on select "Waiting for Artwork Waiting for Diecut Waiting for Mockup Waiting for DTP Waiti…" at bounding box center [726, 440] width 327 height 22
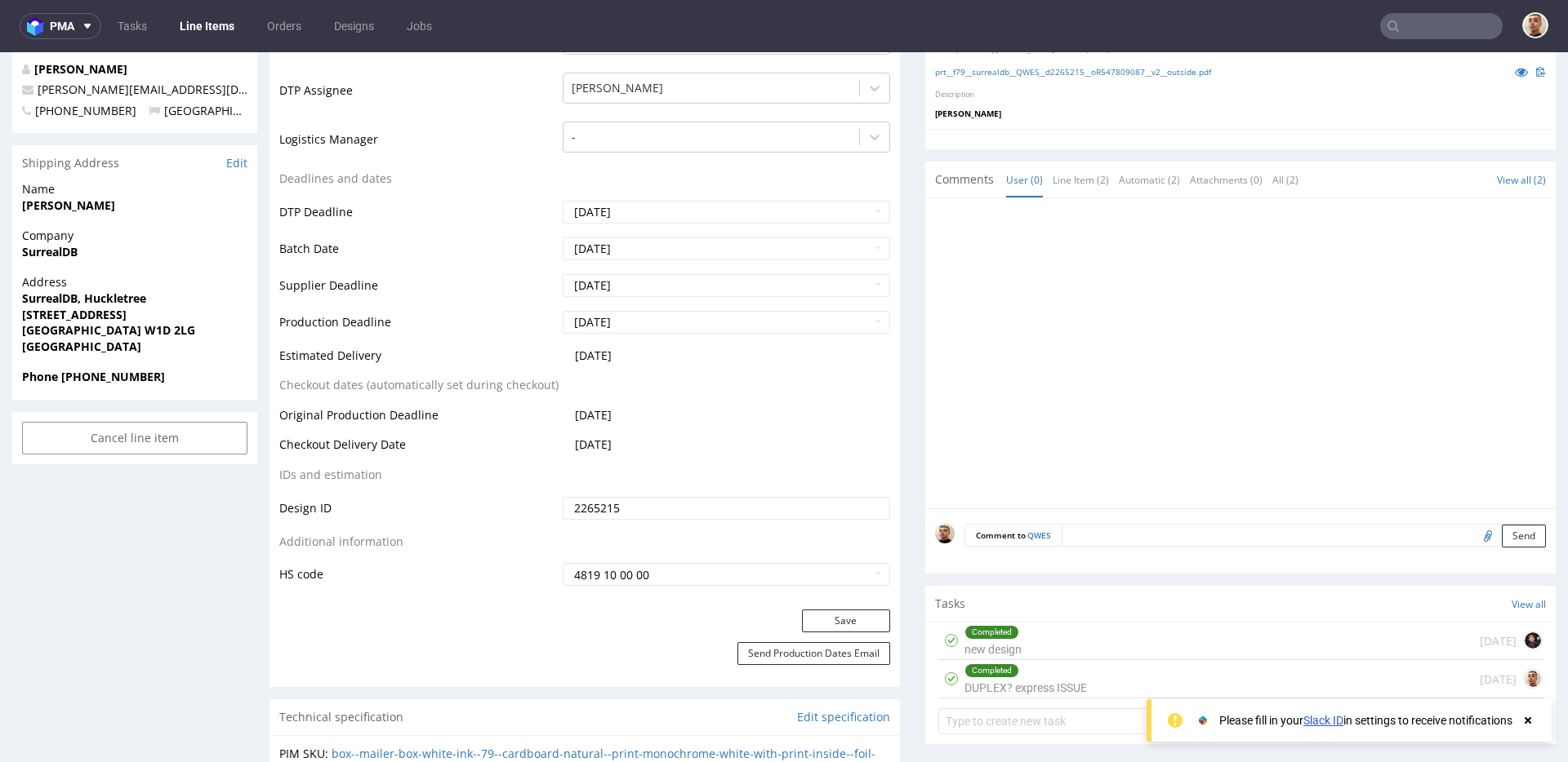
scroll to position [692, 0]
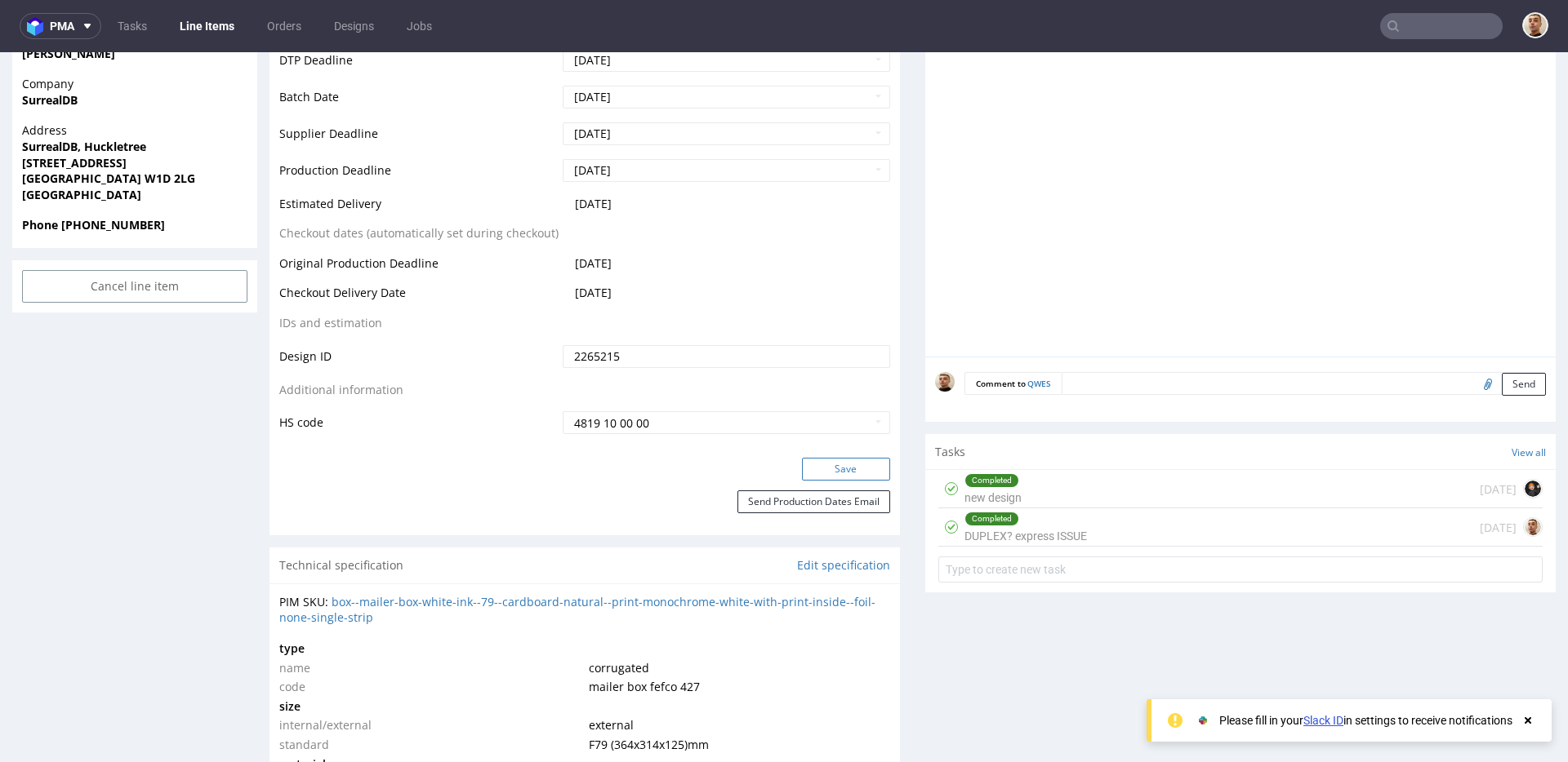
click at [816, 459] on button "Save" at bounding box center [846, 469] width 88 height 22
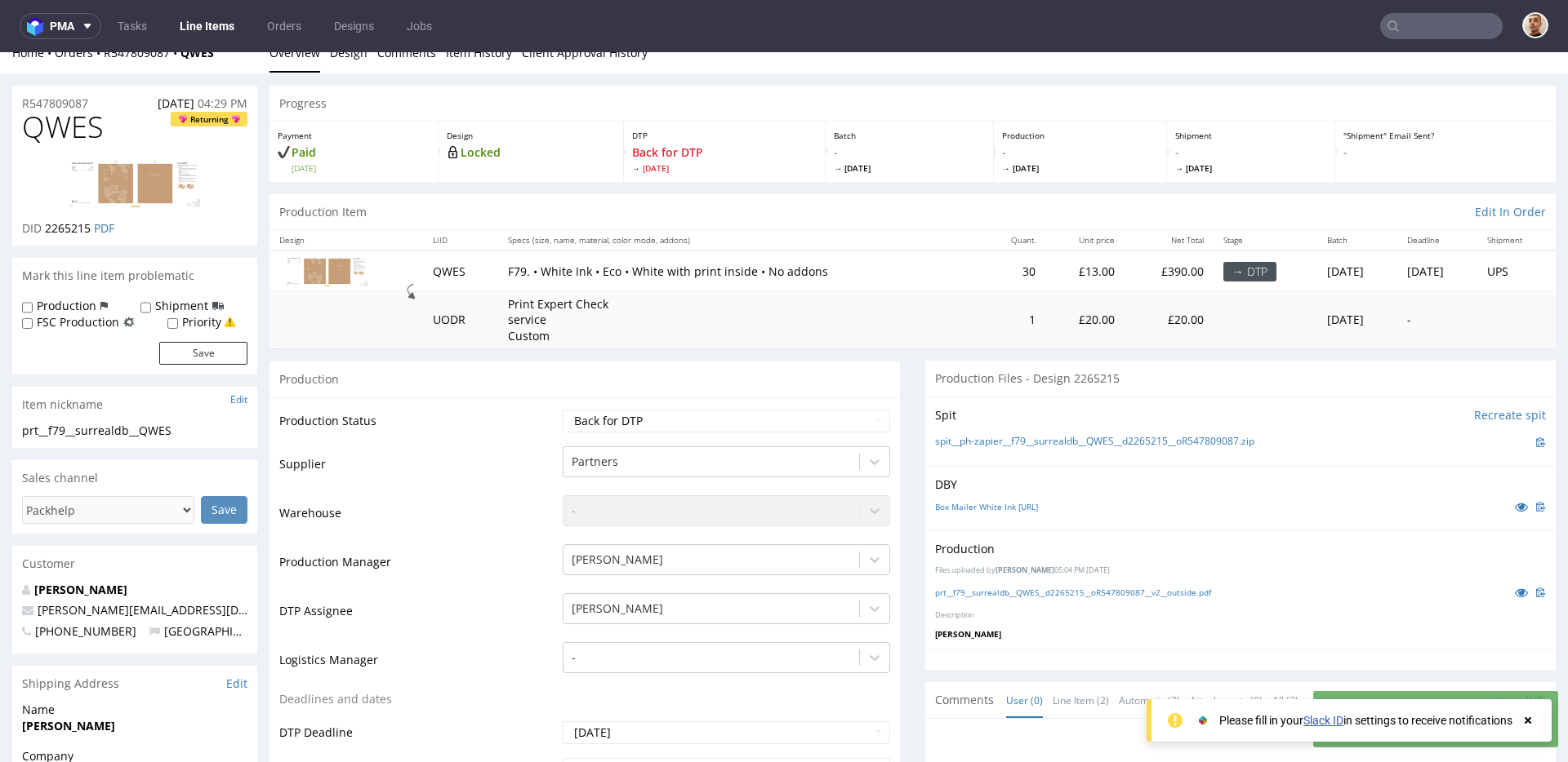
scroll to position [0, 0]
